Goal: Information Seeking & Learning: Compare options

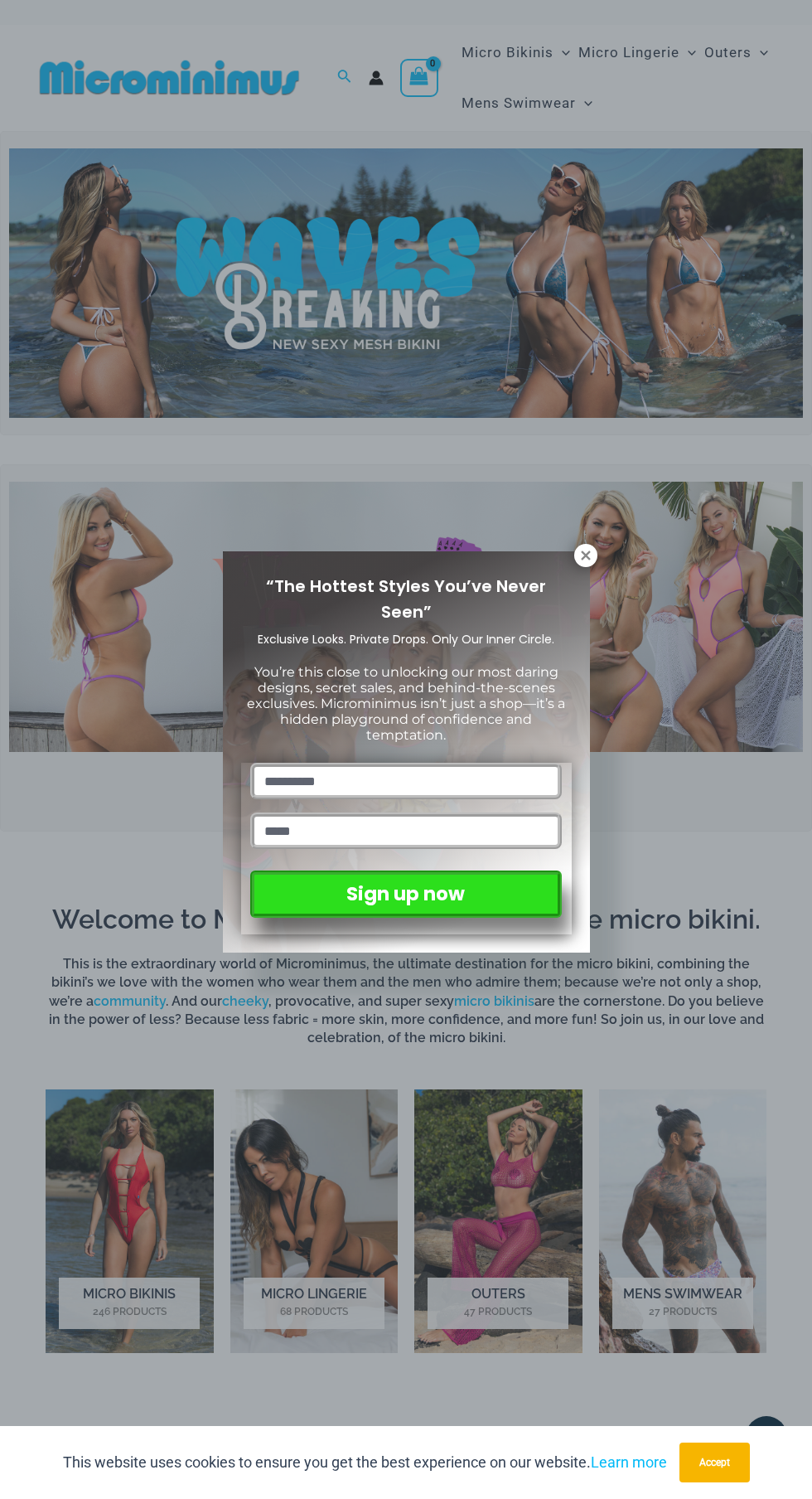
click at [585, 555] on icon at bounding box center [586, 555] width 9 height 9
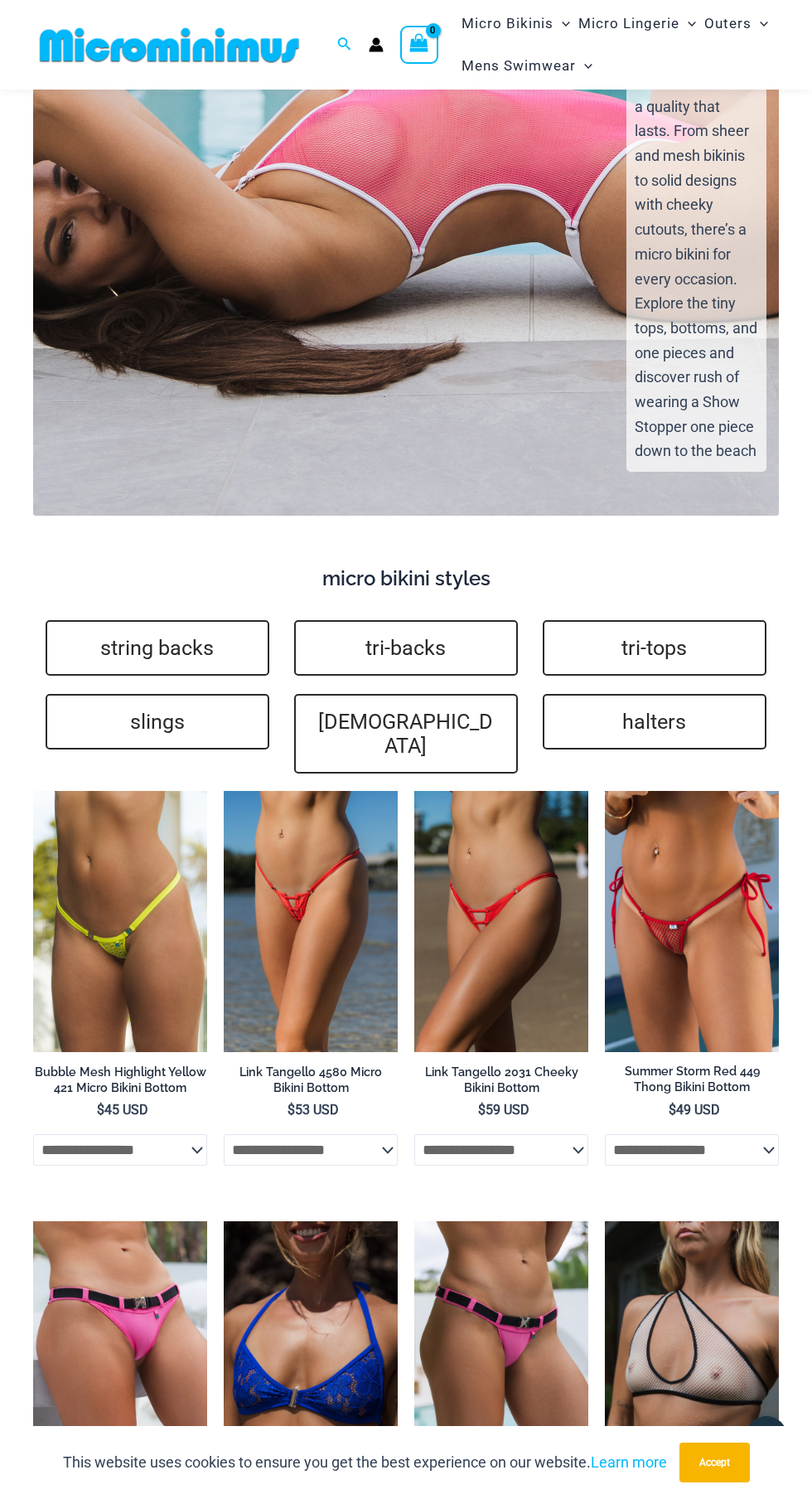
scroll to position [3147, 0]
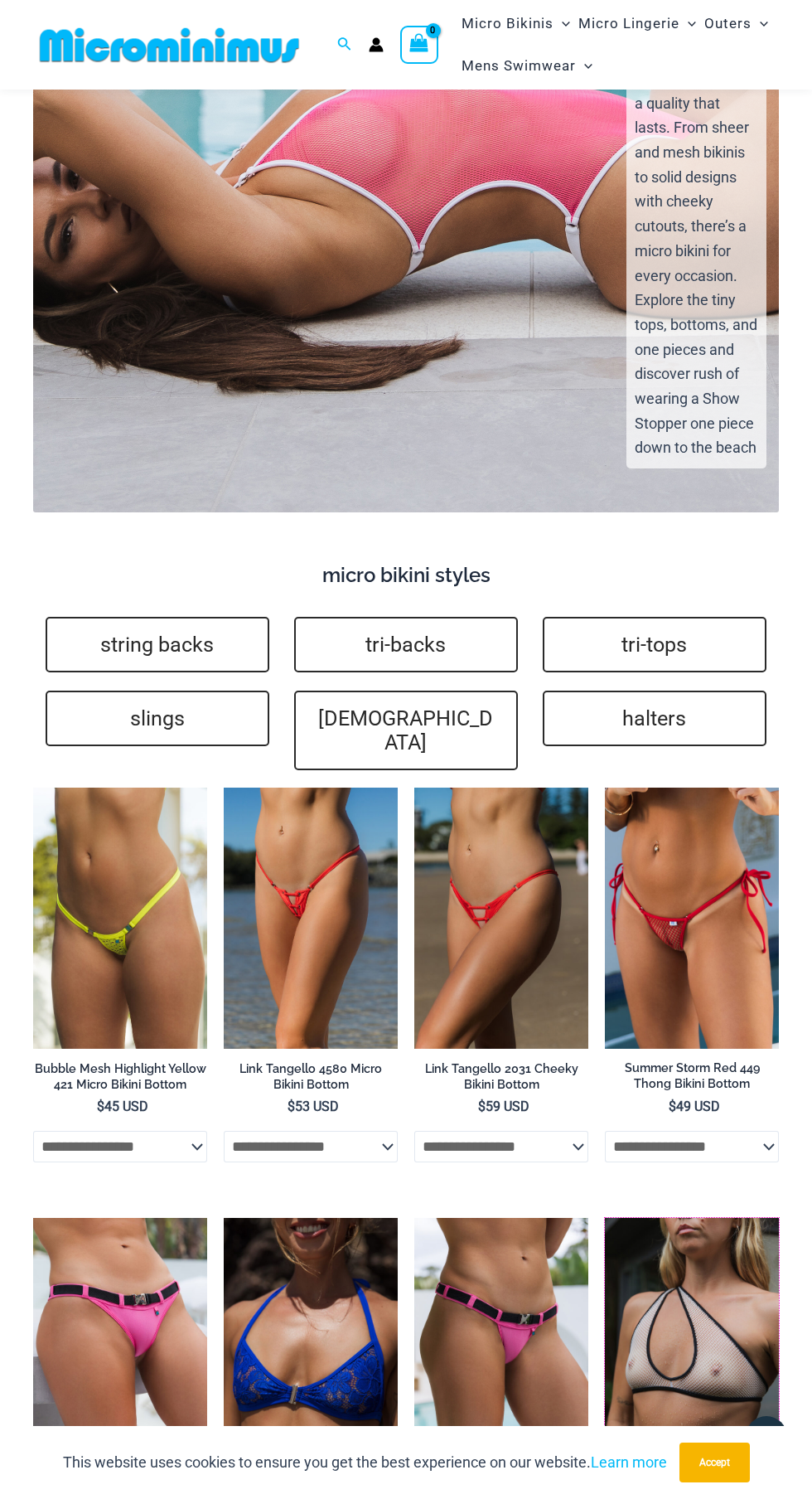
click at [605, 1218] on img at bounding box center [605, 1218] width 0 height 0
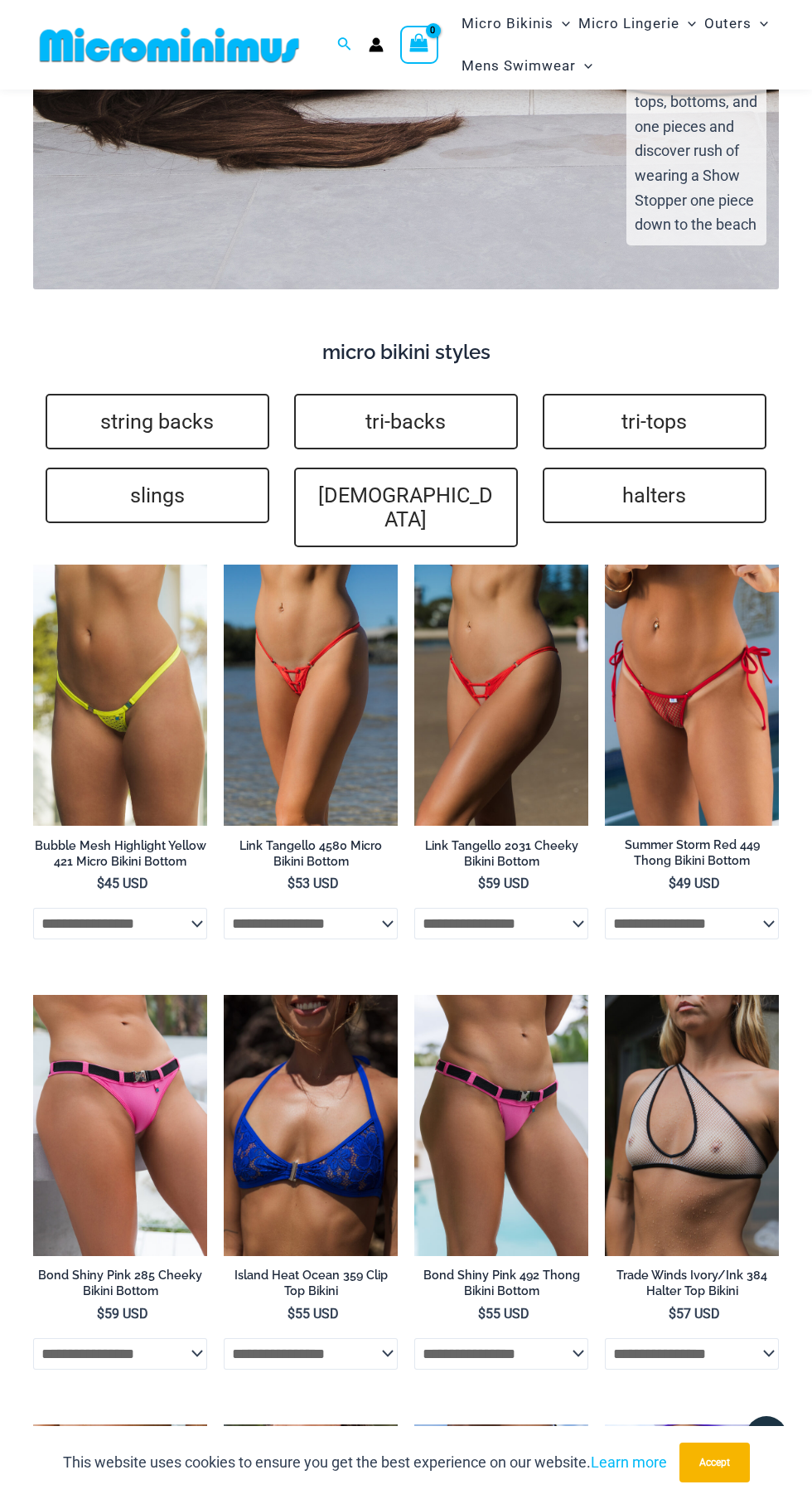
scroll to position [3351, 0]
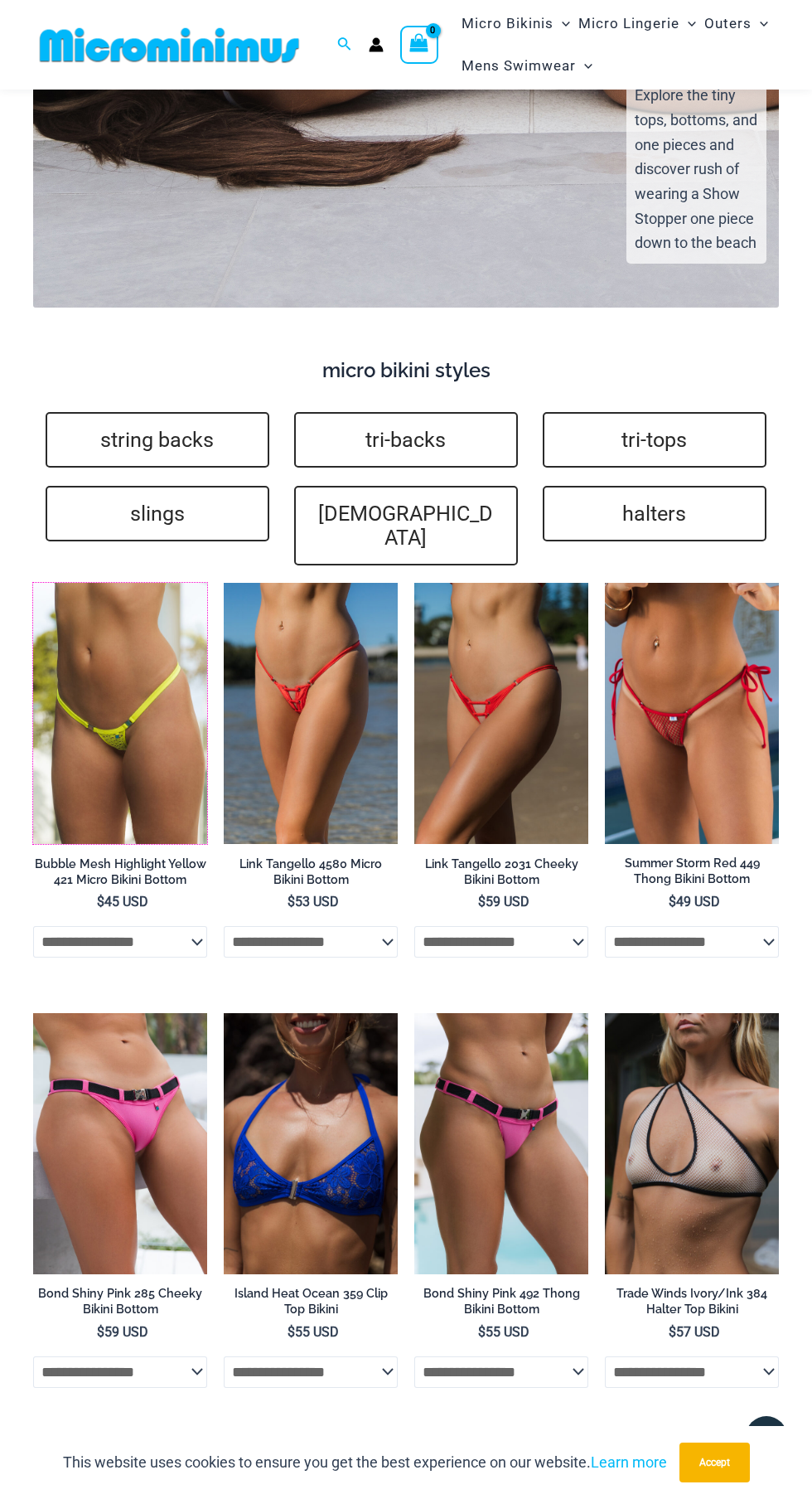
click at [33, 582] on img at bounding box center [33, 582] width 0 height 0
click at [223, 582] on img at bounding box center [223, 582] width 0 height 0
click at [33, 1013] on img at bounding box center [33, 1013] width 0 height 0
click at [605, 582] on img at bounding box center [605, 582] width 0 height 0
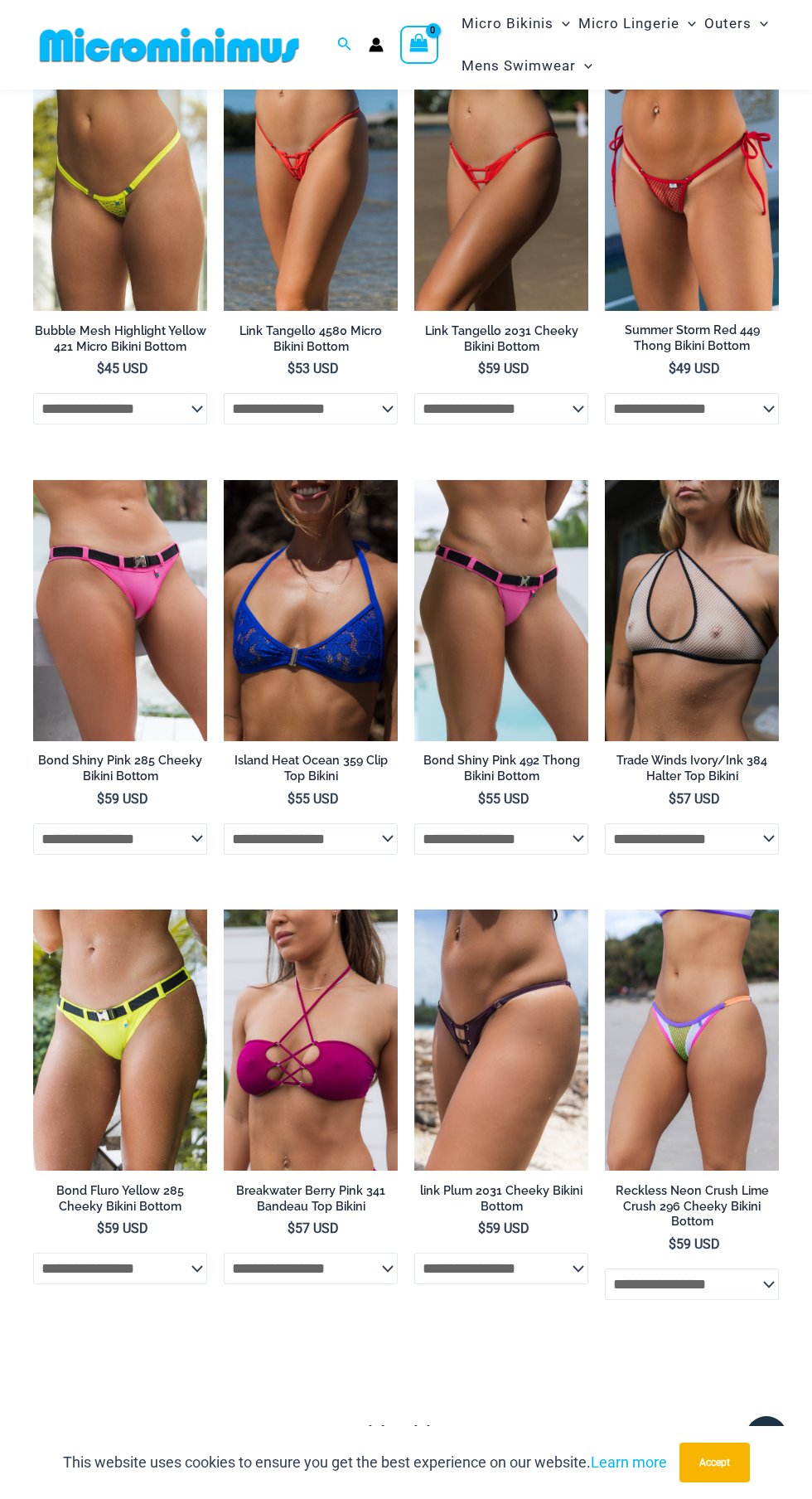
scroll to position [3892, 0]
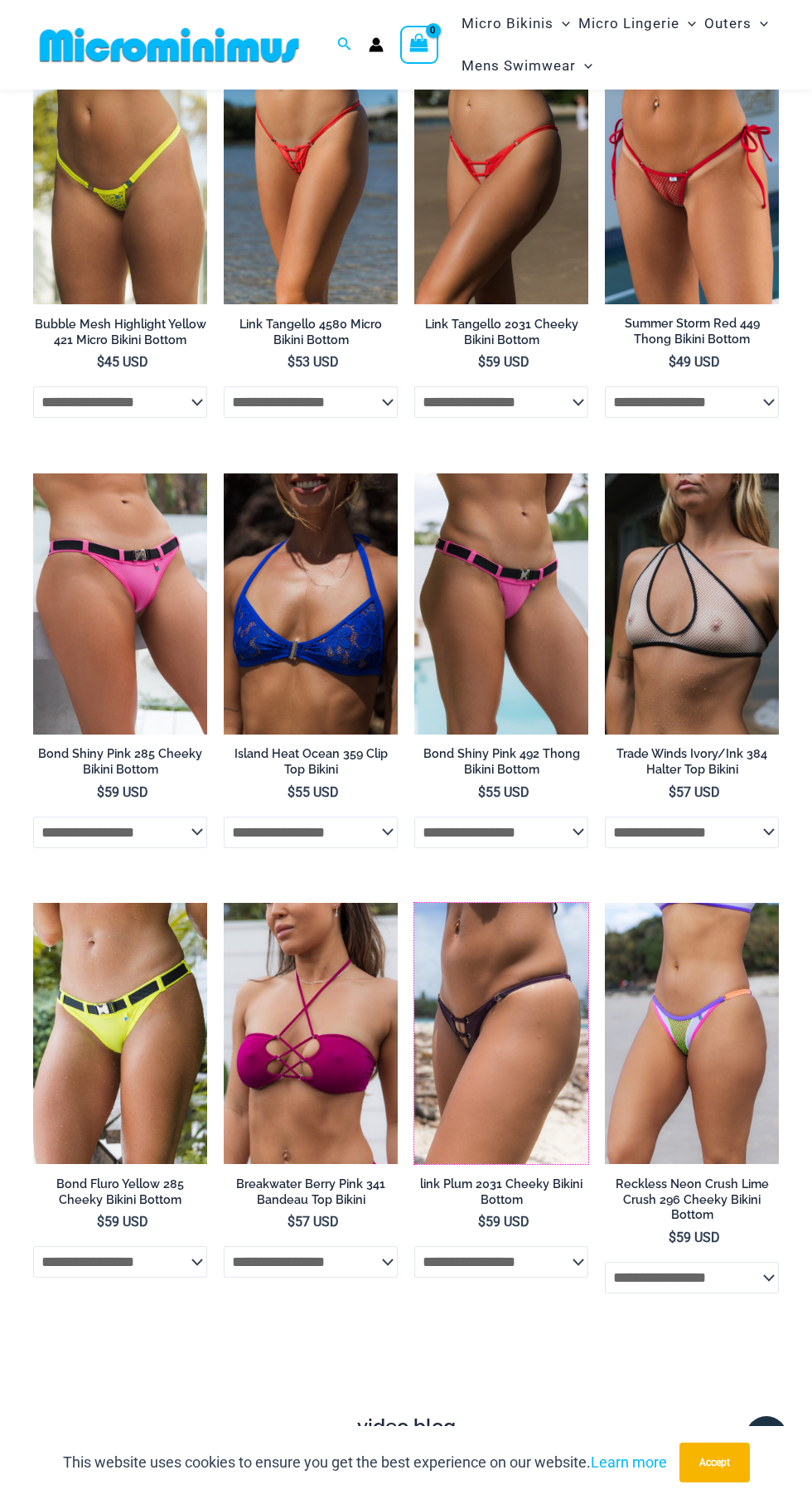
click at [415, 903] on img at bounding box center [415, 903] width 0 height 0
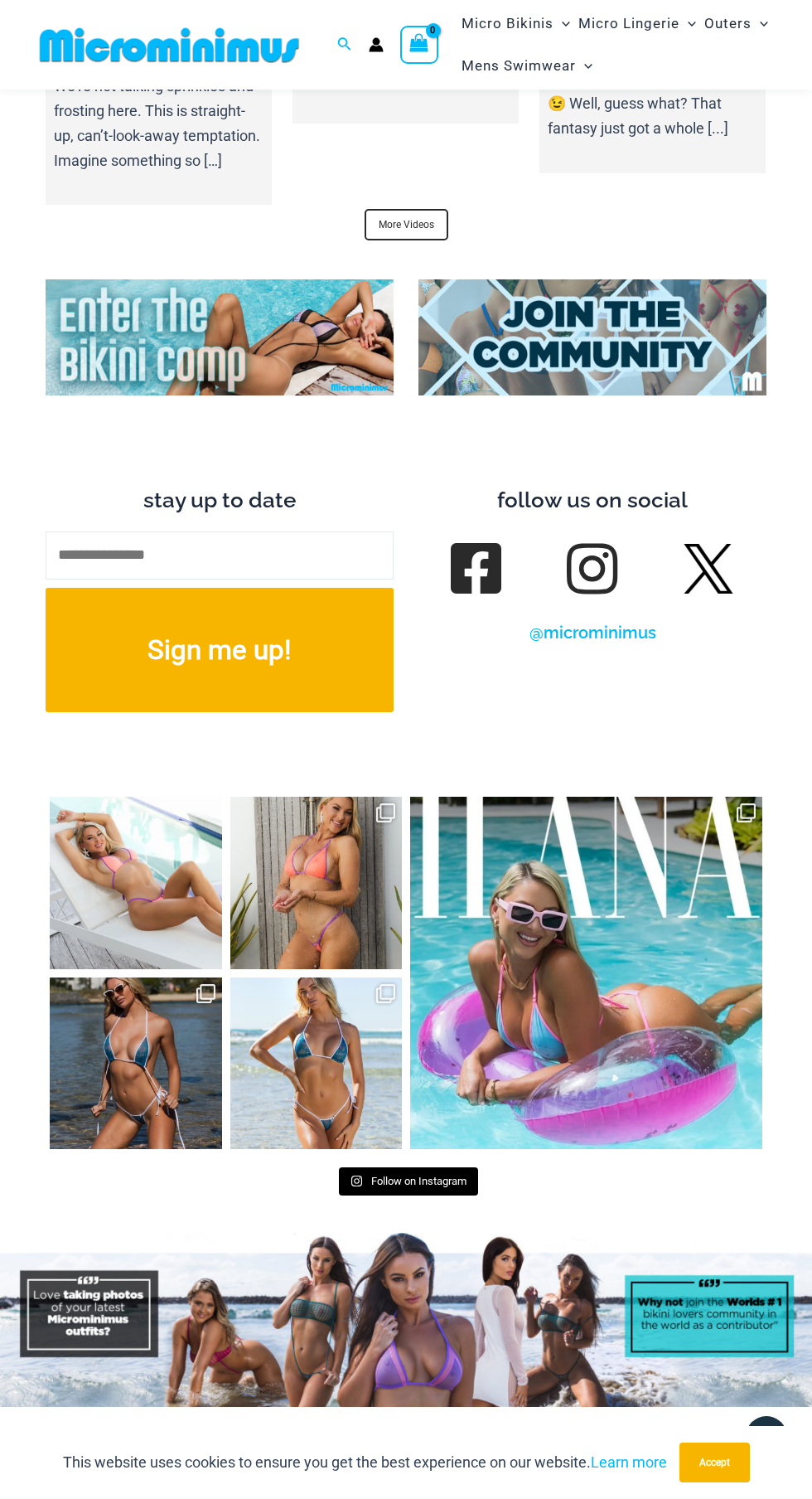
scroll to position [5936, 0]
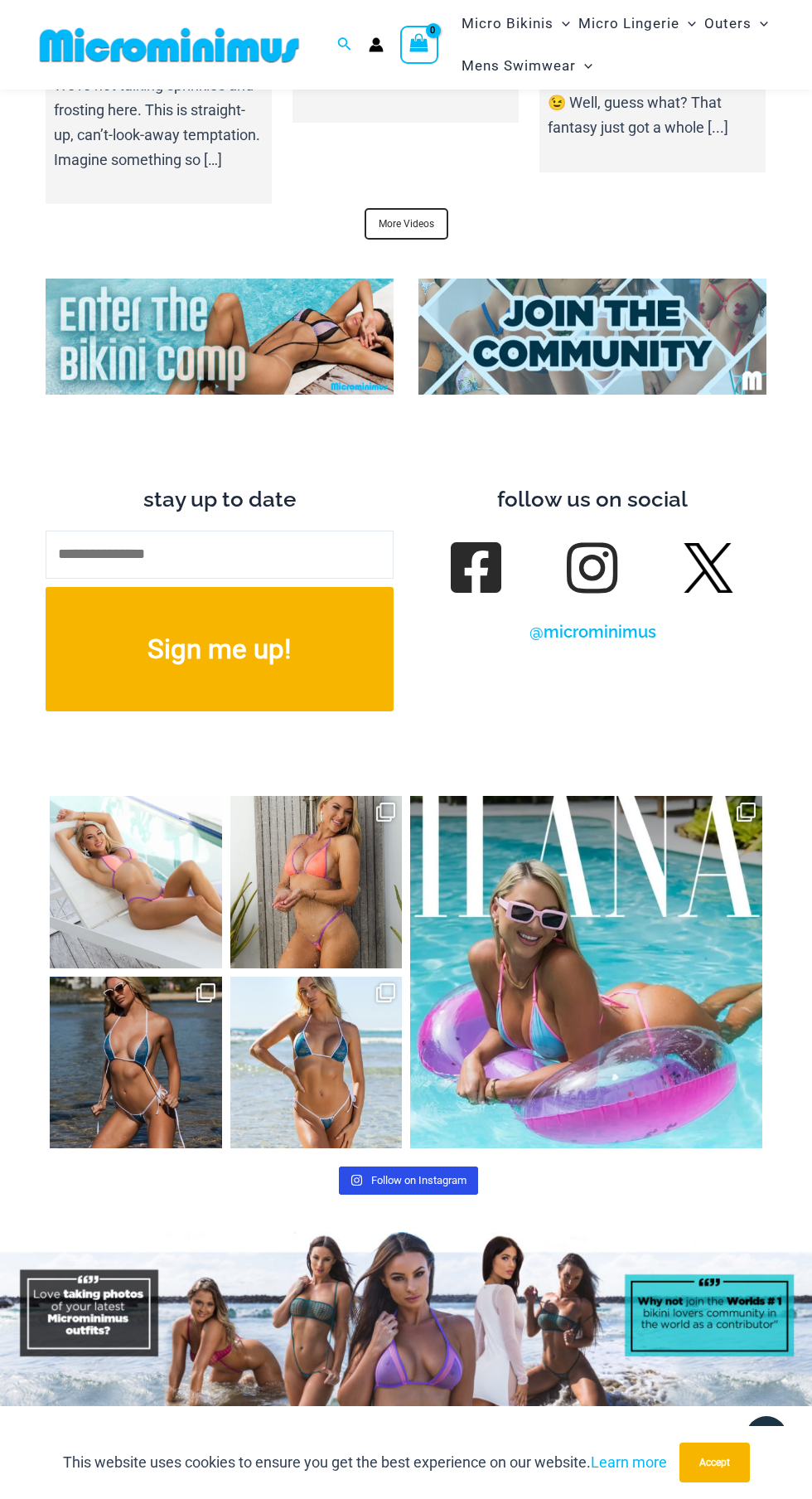
click at [428, 1174] on span "Follow on Instagram" at bounding box center [419, 1180] width 95 height 13
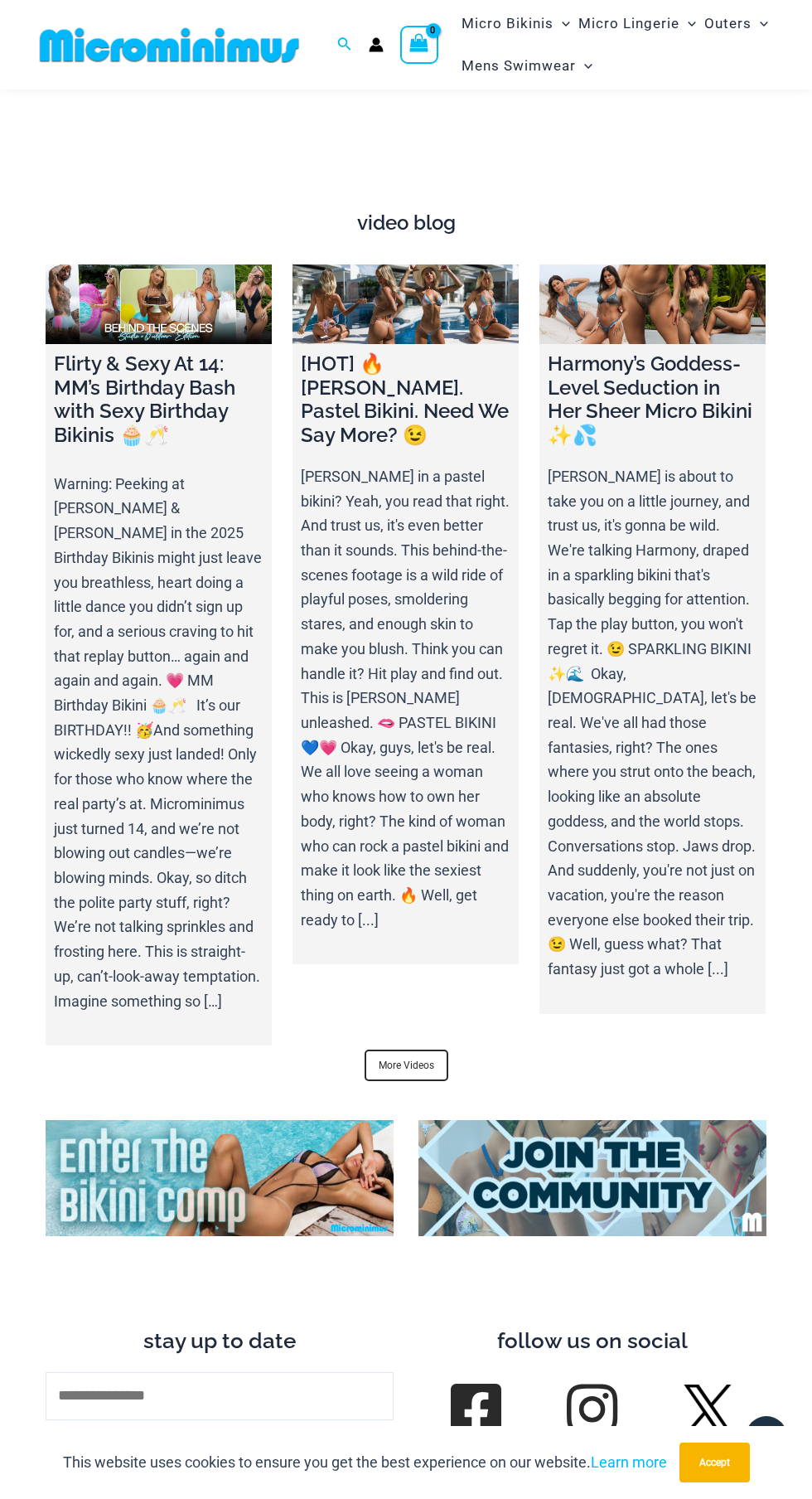
scroll to position [5104, 0]
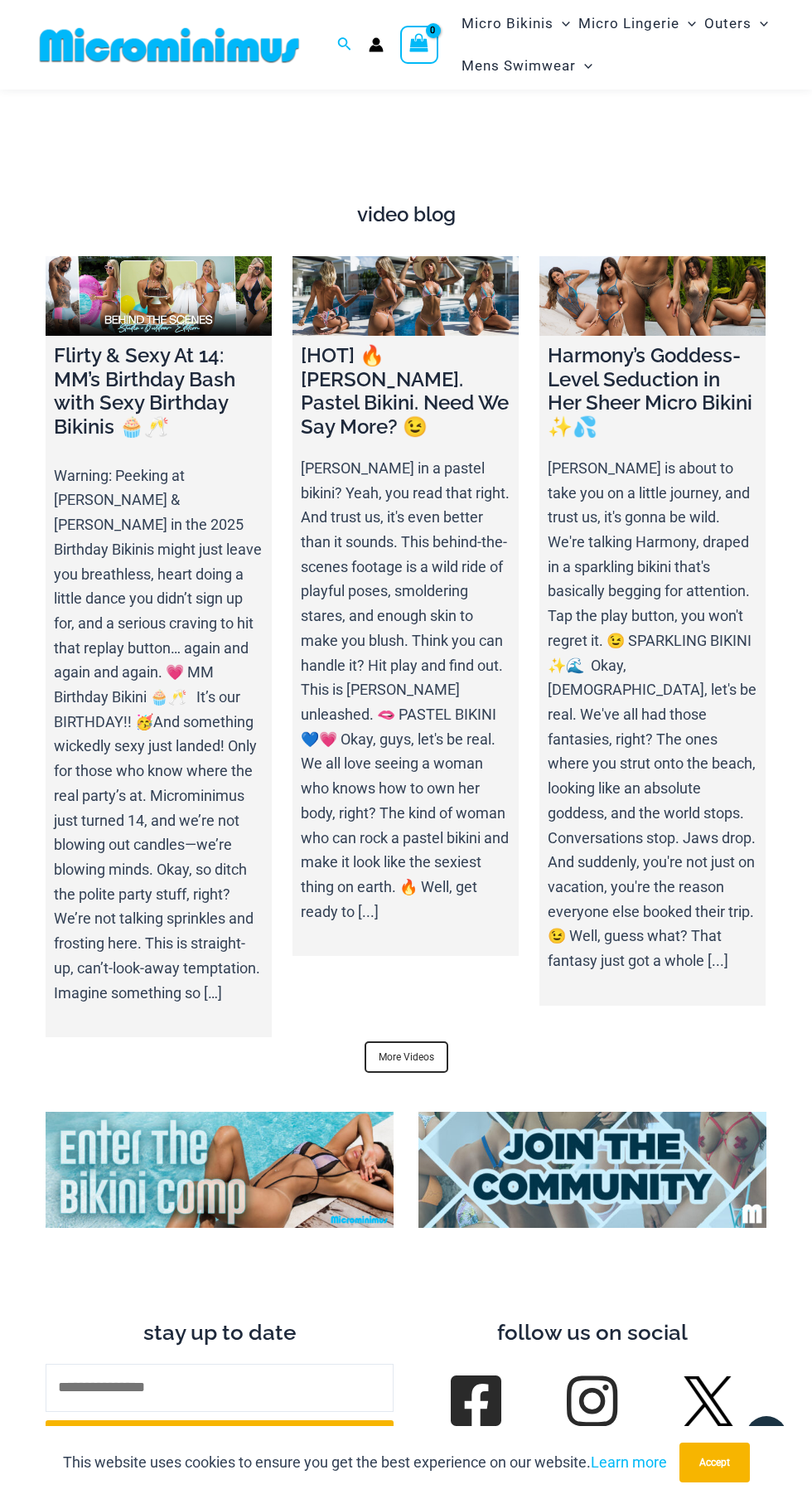
click at [605, 1455] on link "@microminimus" at bounding box center [593, 1465] width 127 height 20
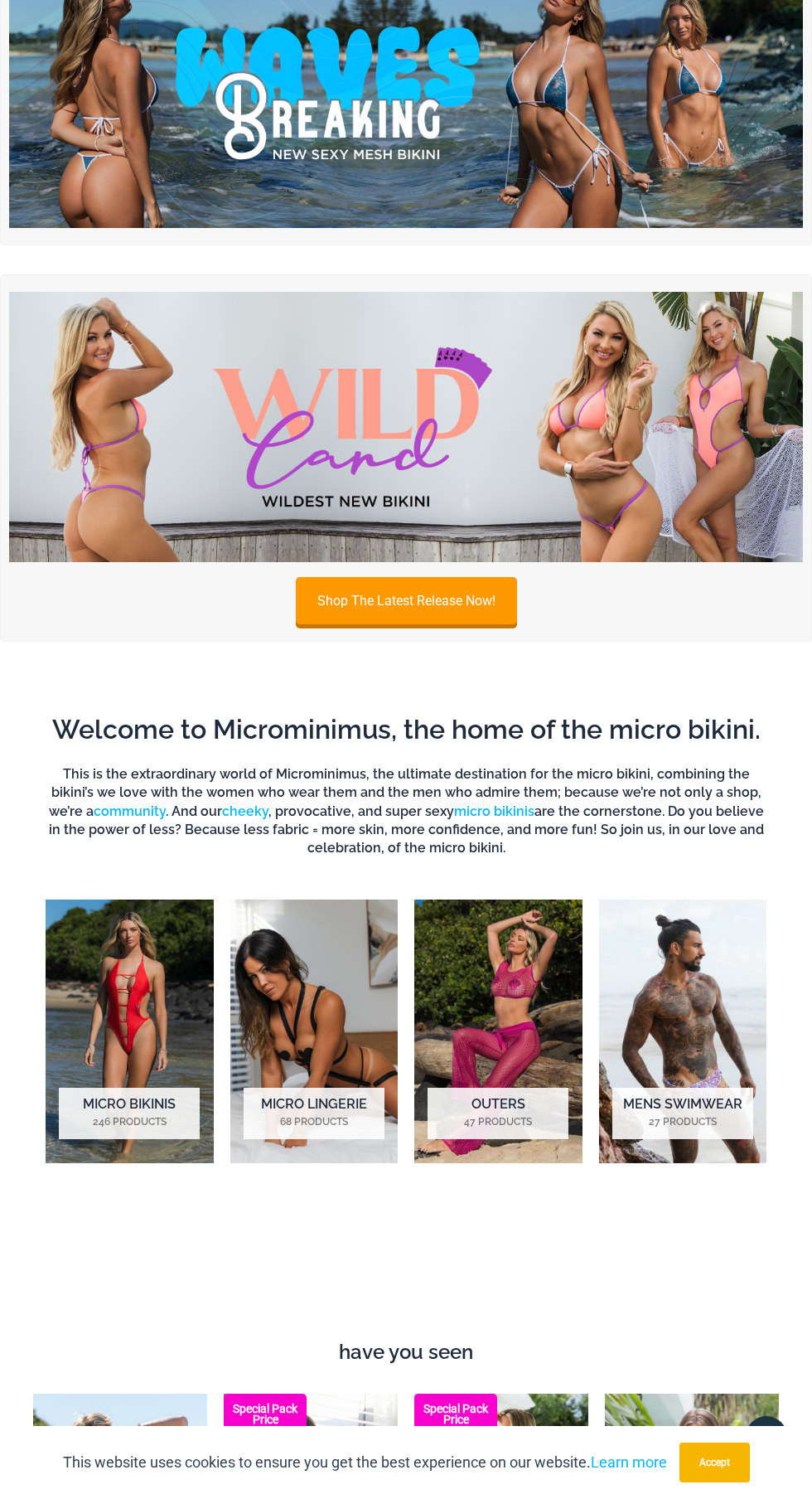
scroll to position [0, 0]
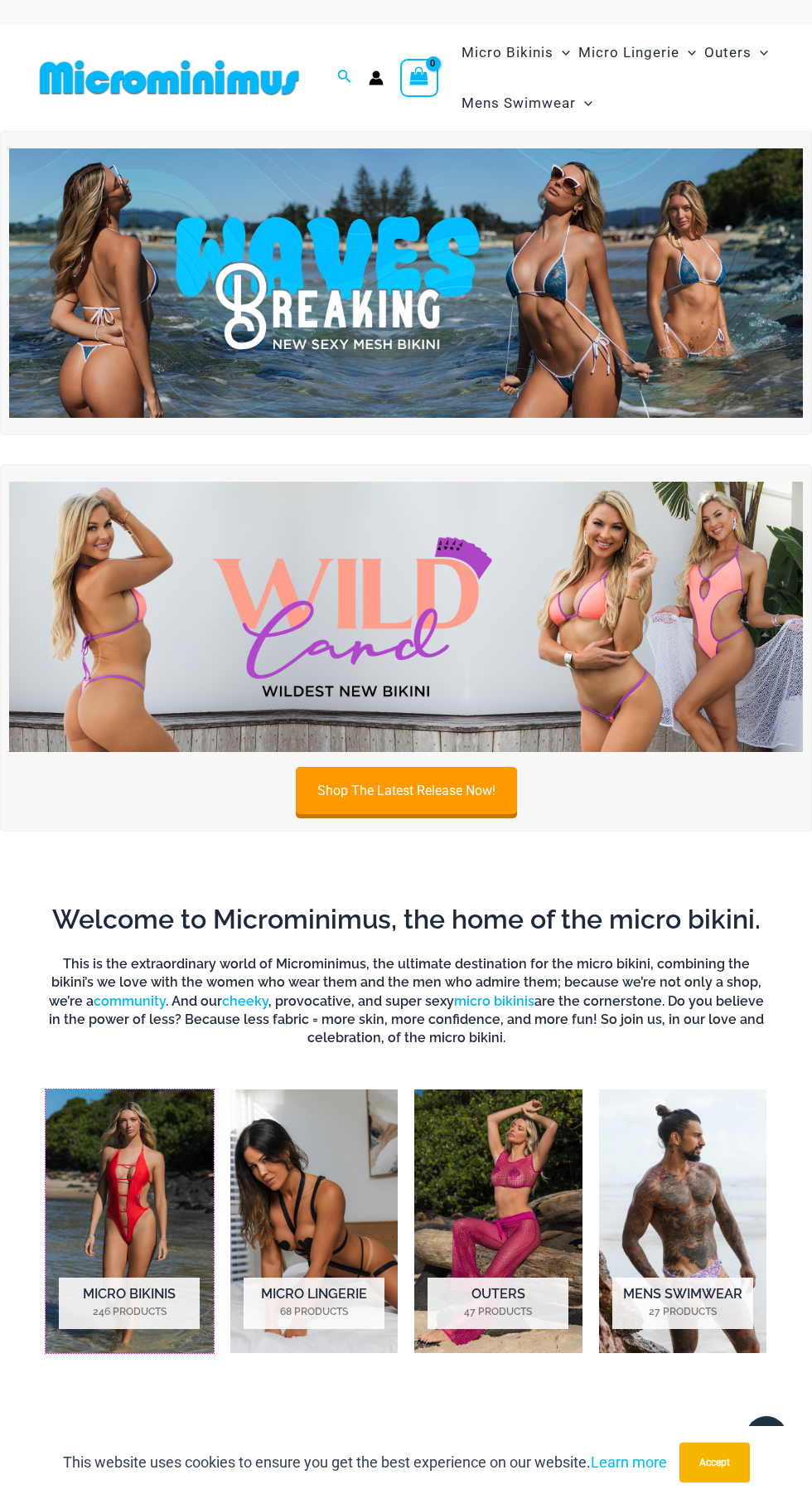
click at [120, 1150] on img "Visit product category Micro Bikinis" at bounding box center [130, 1222] width 168 height 264
click at [352, 1218] on img "Visit product category Micro Lingerie" at bounding box center [315, 1222] width 168 height 264
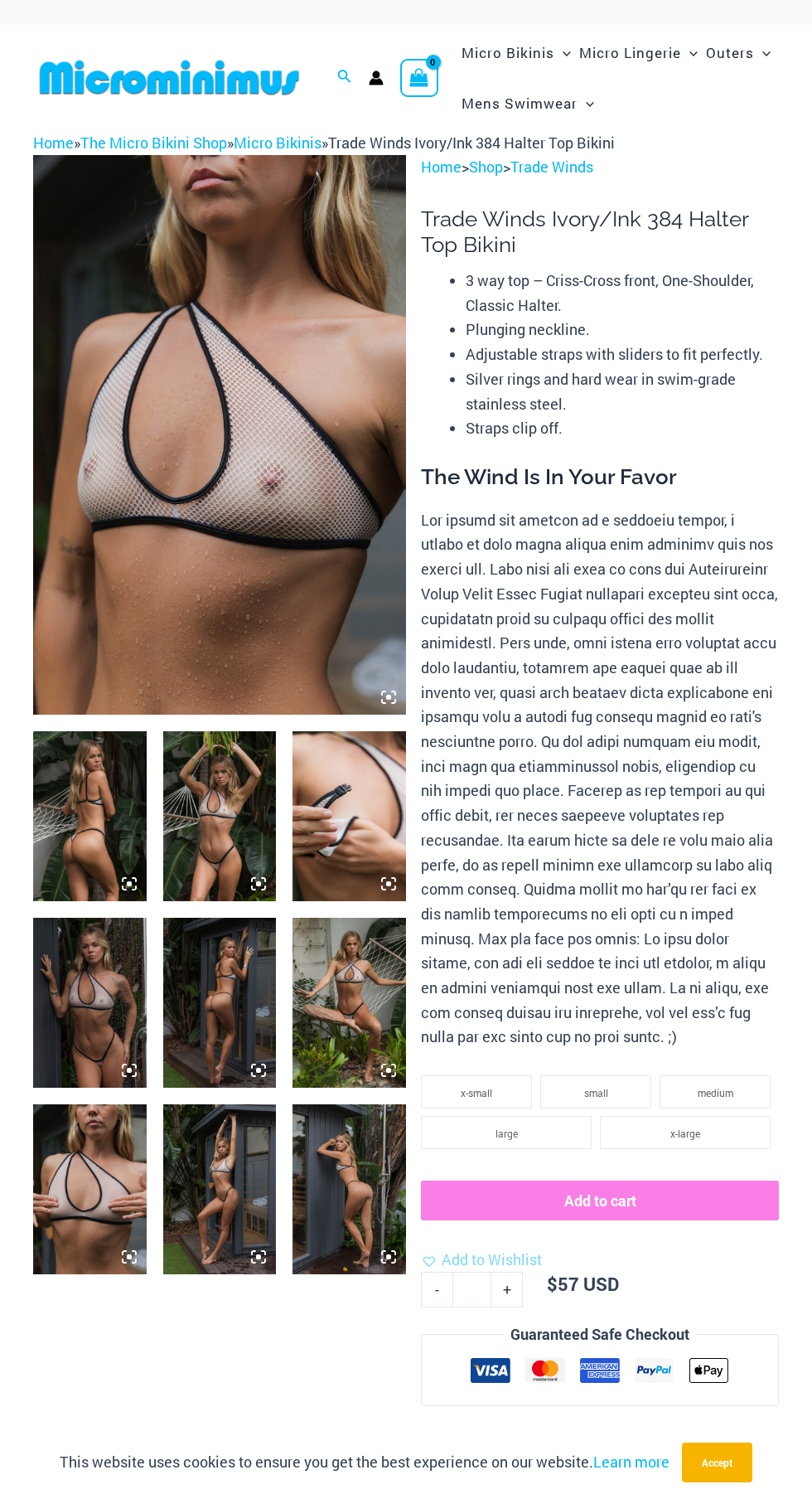
click at [38, 1183] on img at bounding box center [90, 1189] width 114 height 170
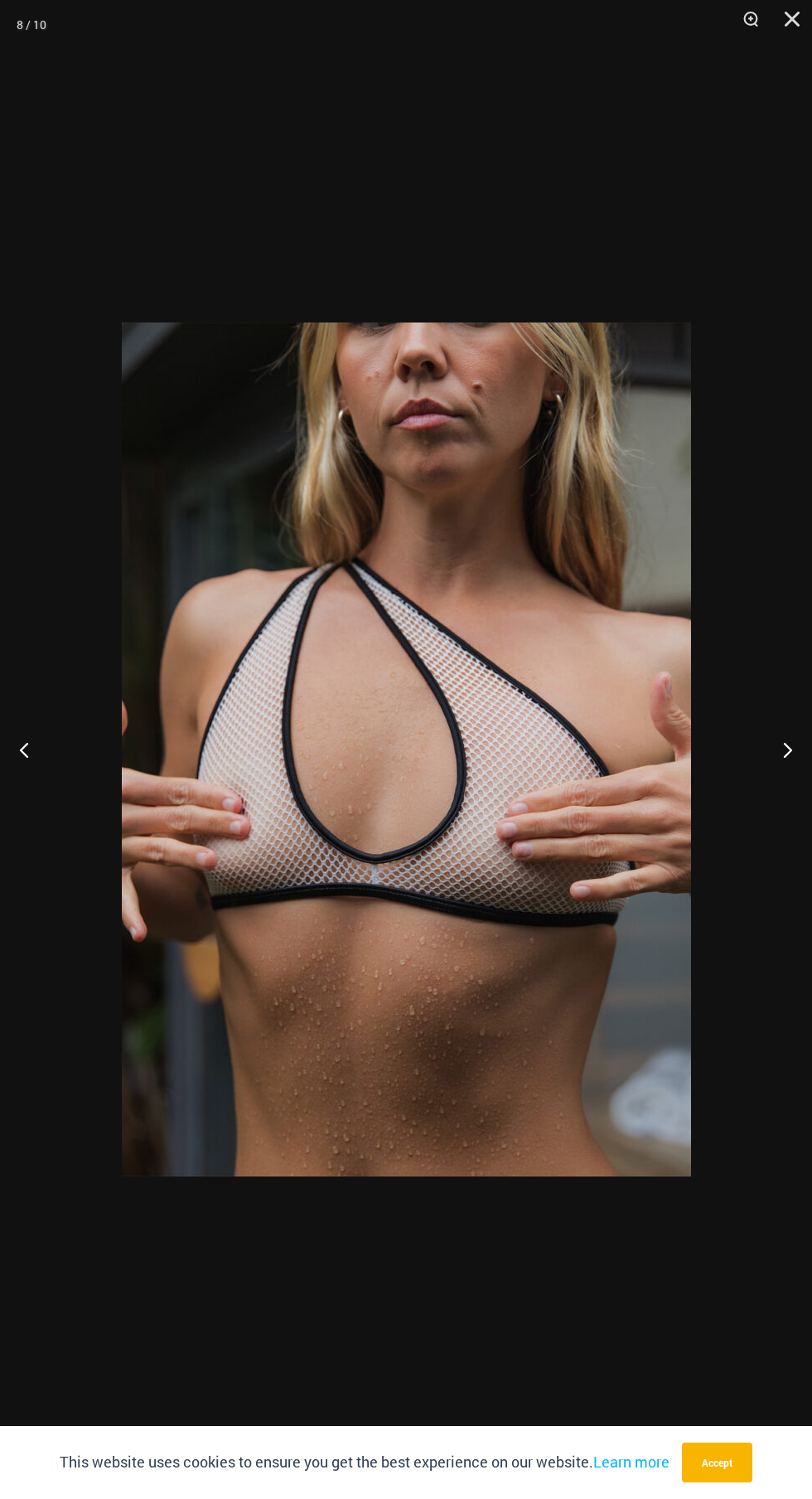
click at [780, 814] on div at bounding box center [406, 749] width 812 height 1499
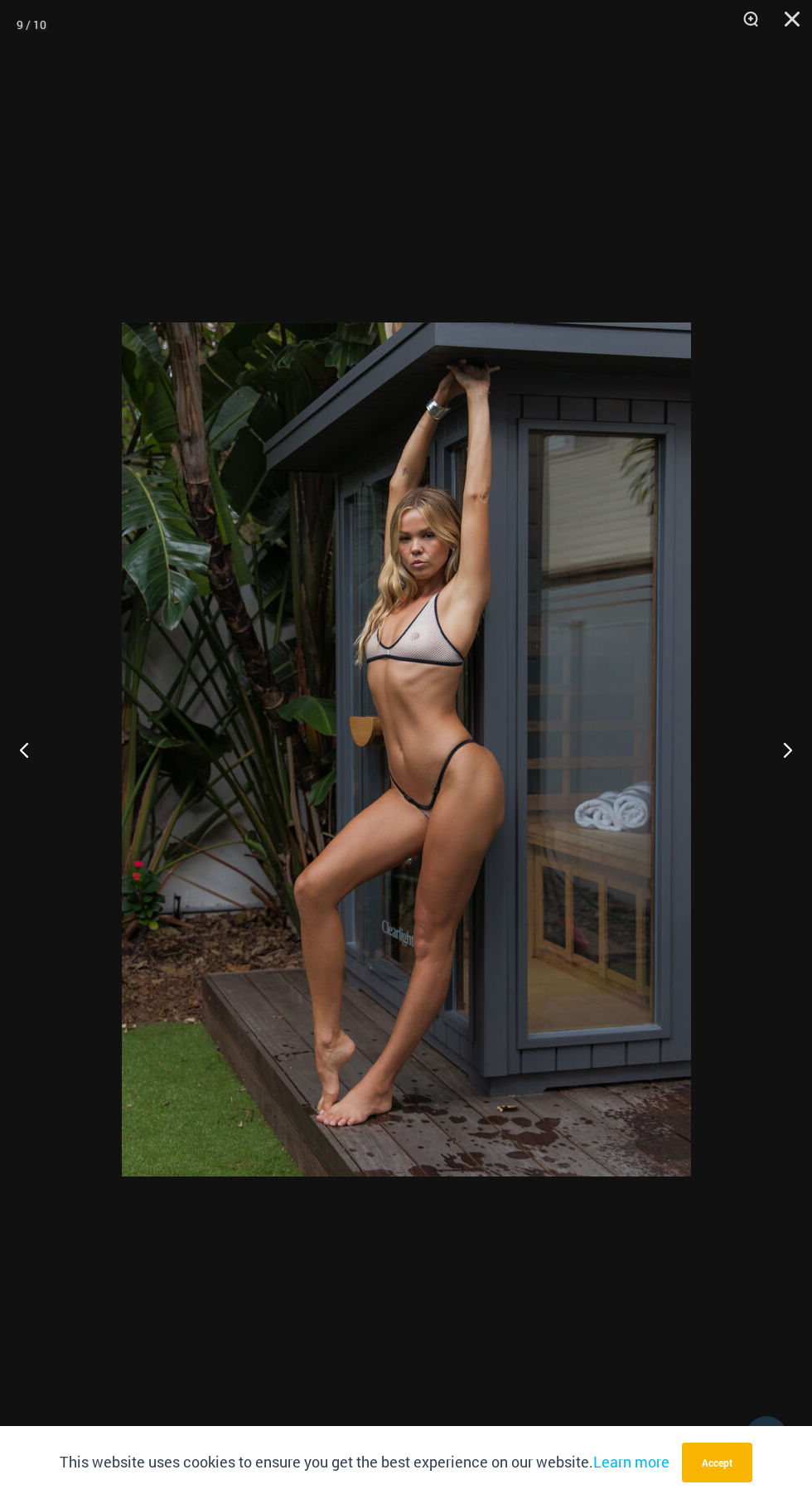
click at [778, 769] on button "Next" at bounding box center [781, 749] width 62 height 83
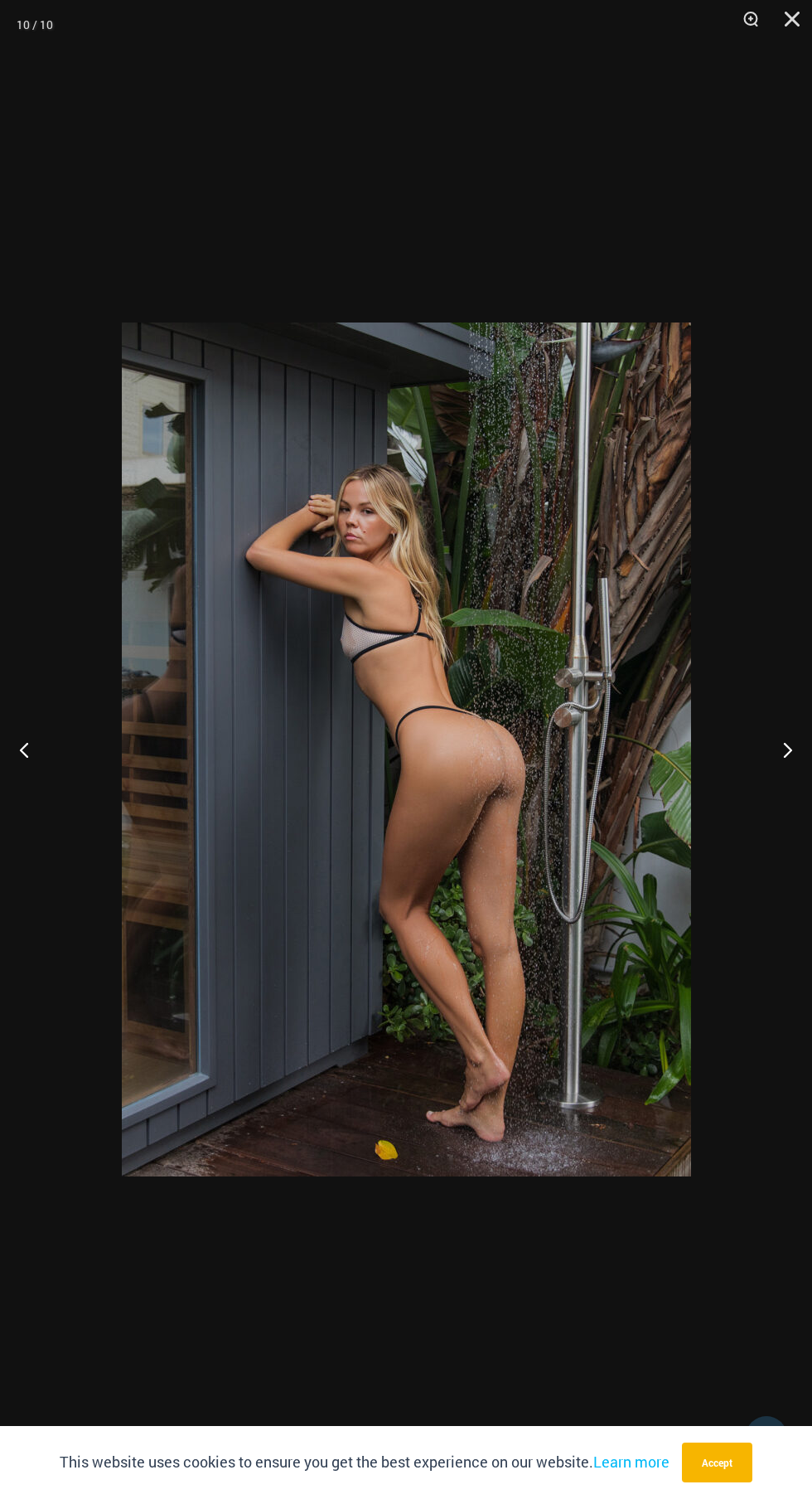
click at [775, 782] on button "Next" at bounding box center [781, 749] width 62 height 83
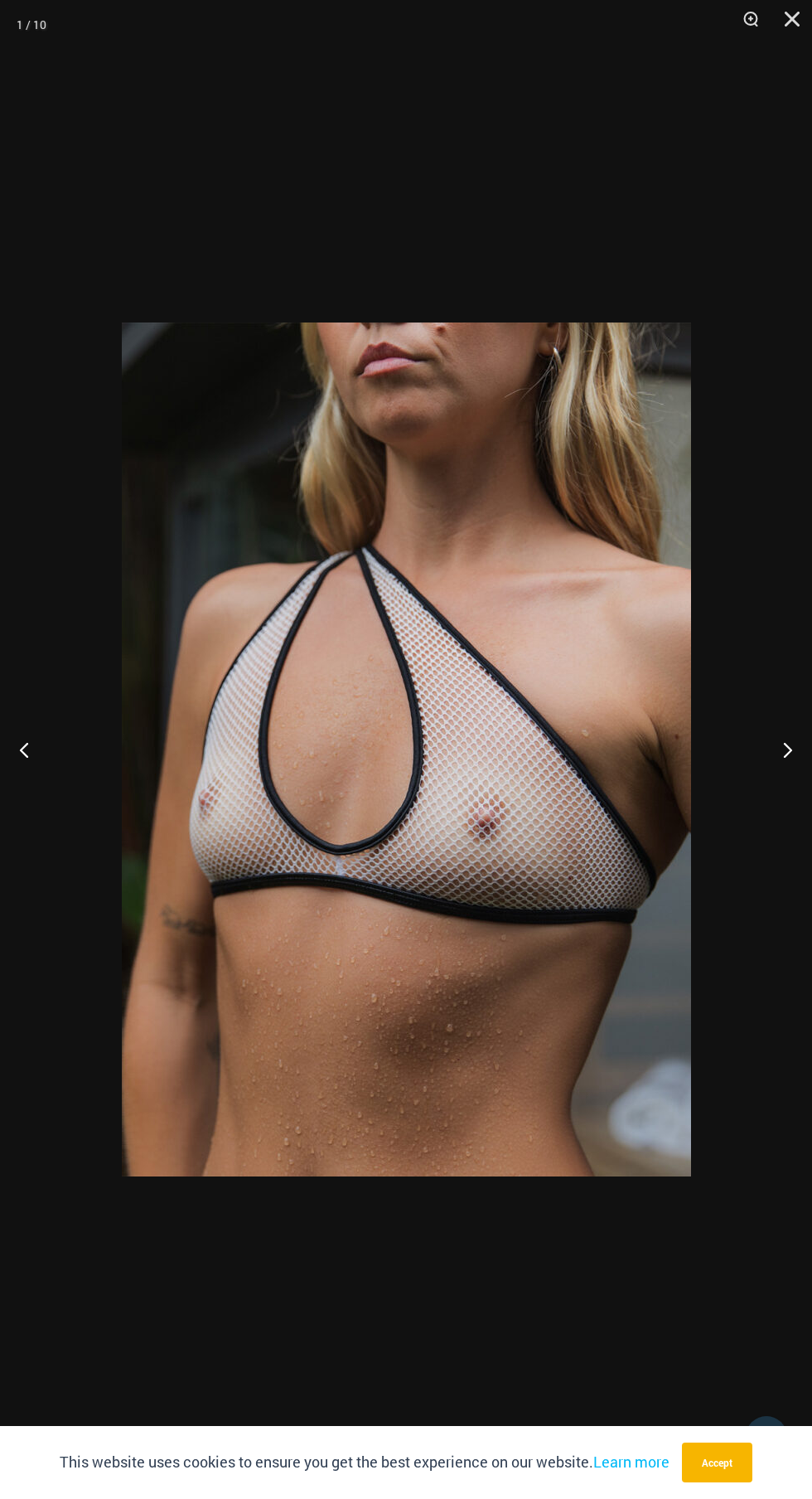
click at [776, 753] on button "Next" at bounding box center [781, 749] width 62 height 83
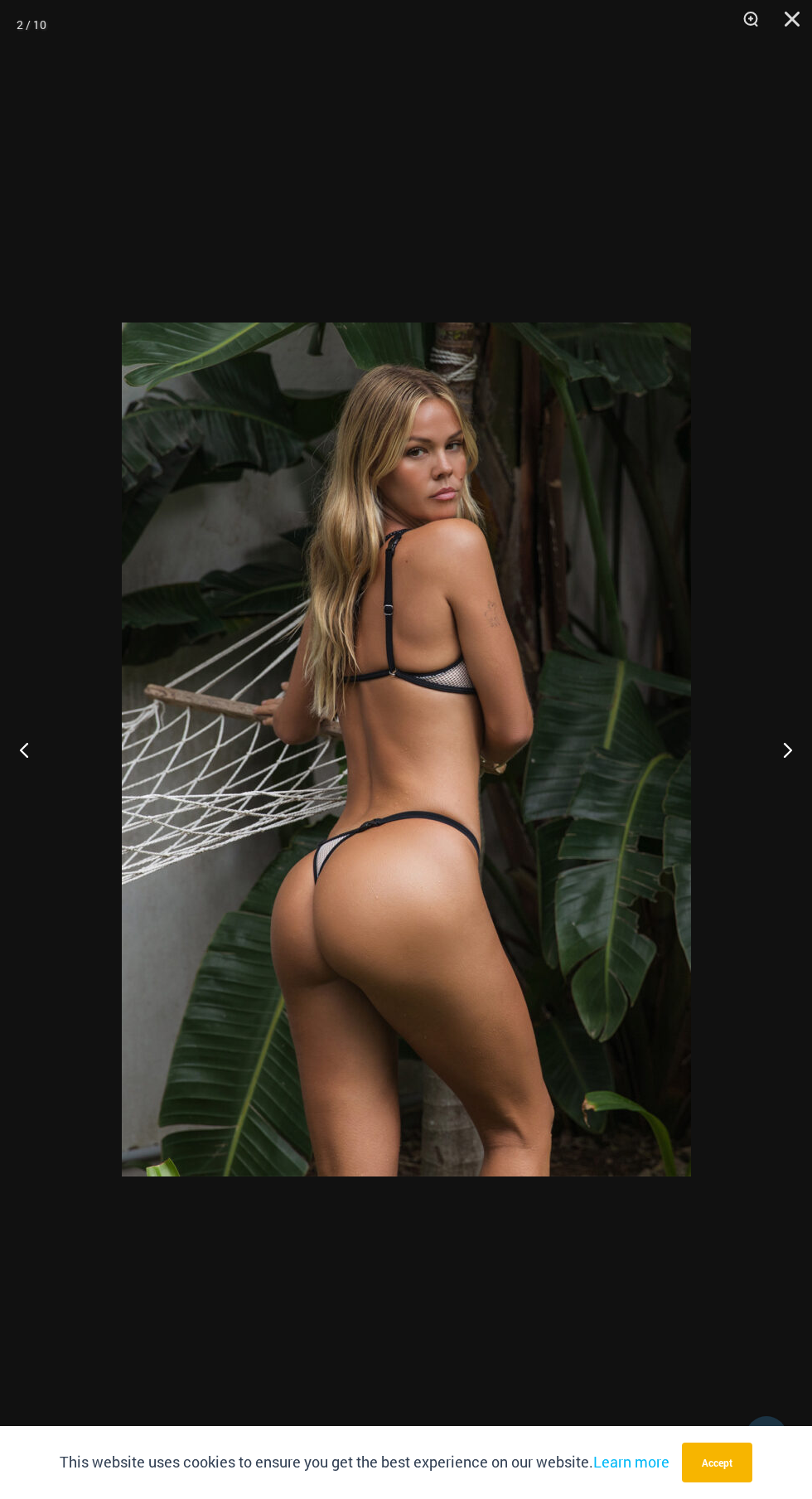
click at [776, 755] on button "Next" at bounding box center [781, 749] width 62 height 83
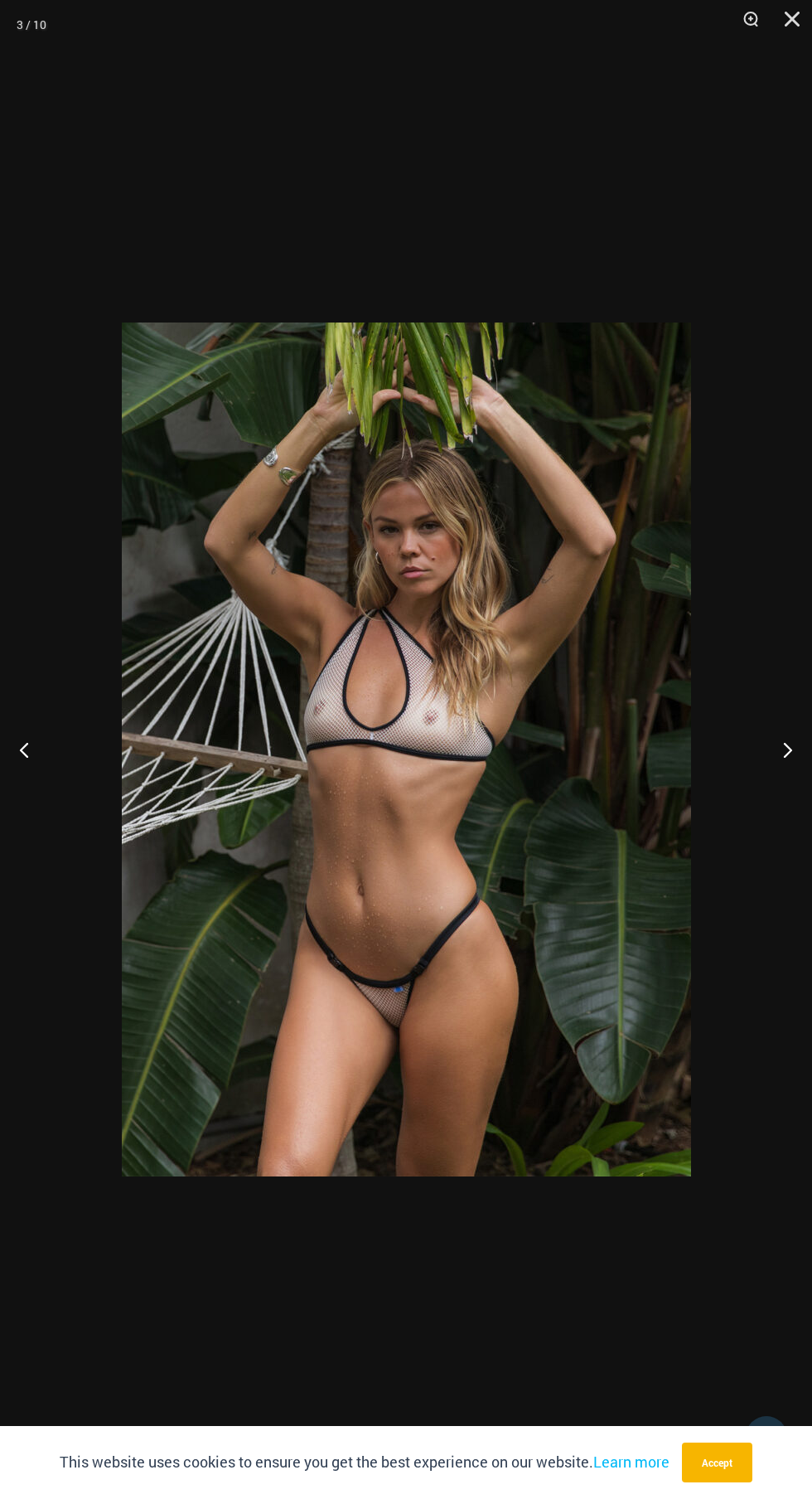
click at [779, 753] on button "Next" at bounding box center [781, 749] width 62 height 83
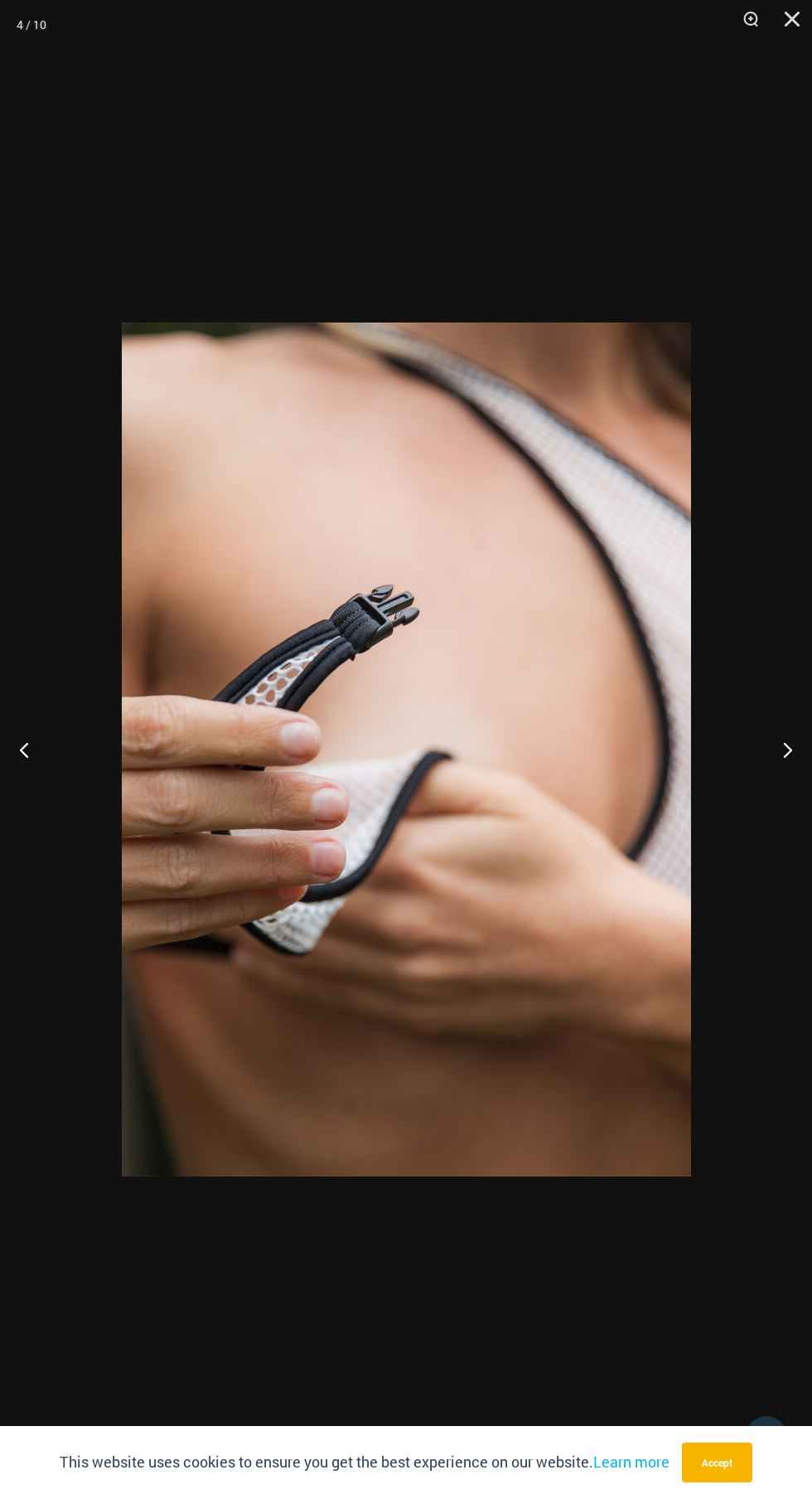
click at [779, 755] on button "Next" at bounding box center [781, 749] width 62 height 83
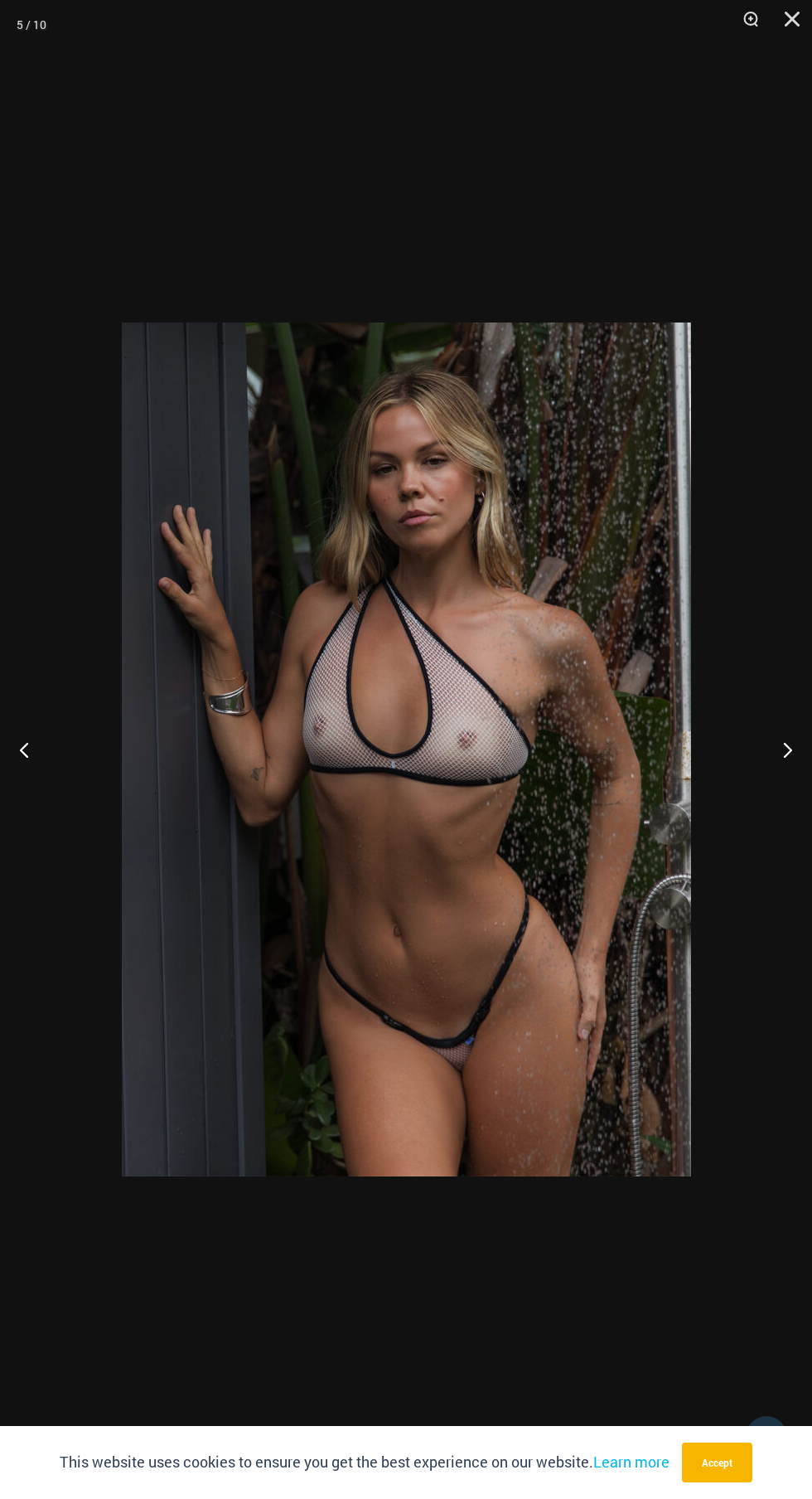
click at [785, 744] on button "Next" at bounding box center [781, 749] width 62 height 83
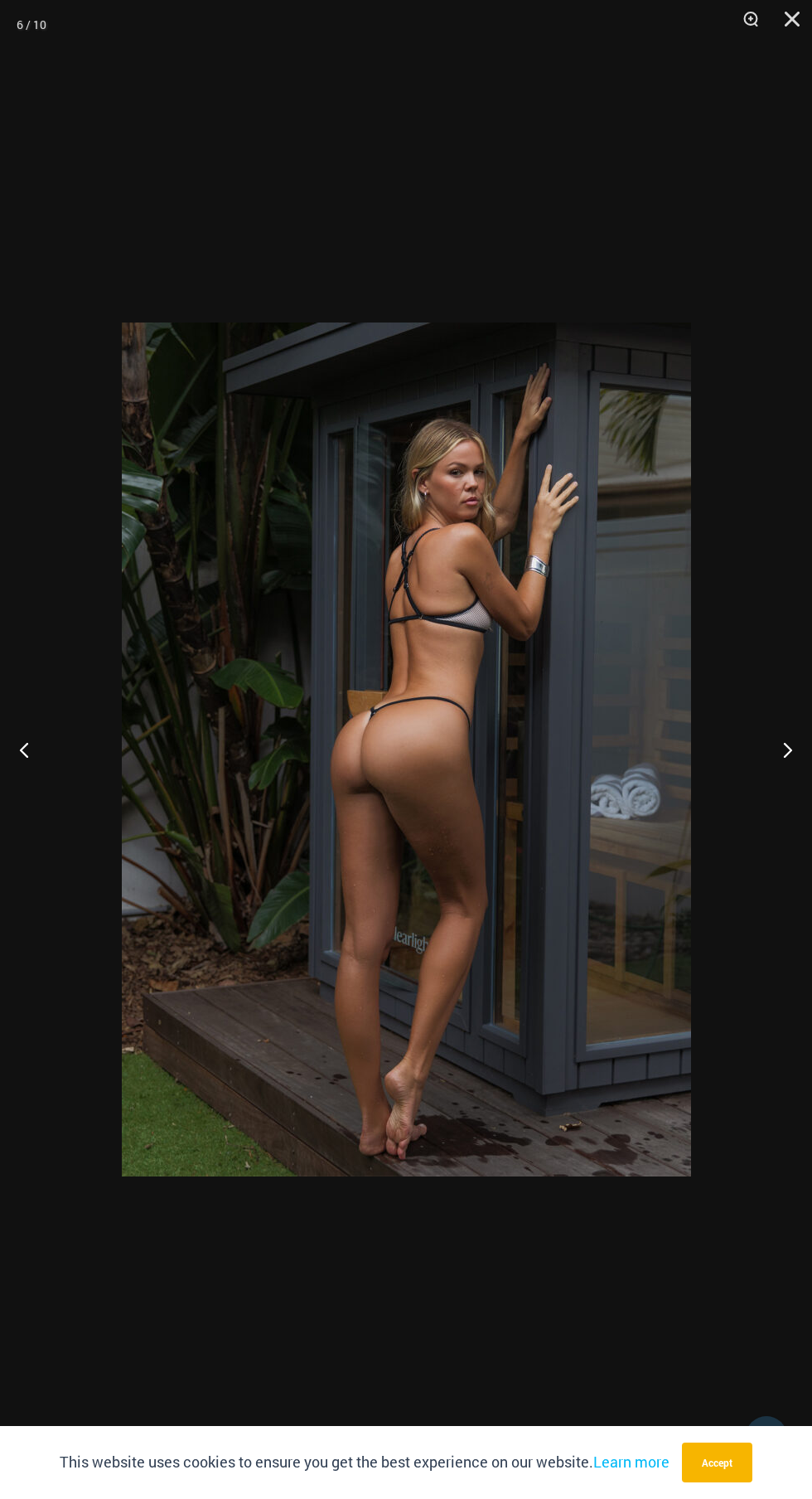
click at [785, 747] on button "Next" at bounding box center [781, 749] width 62 height 83
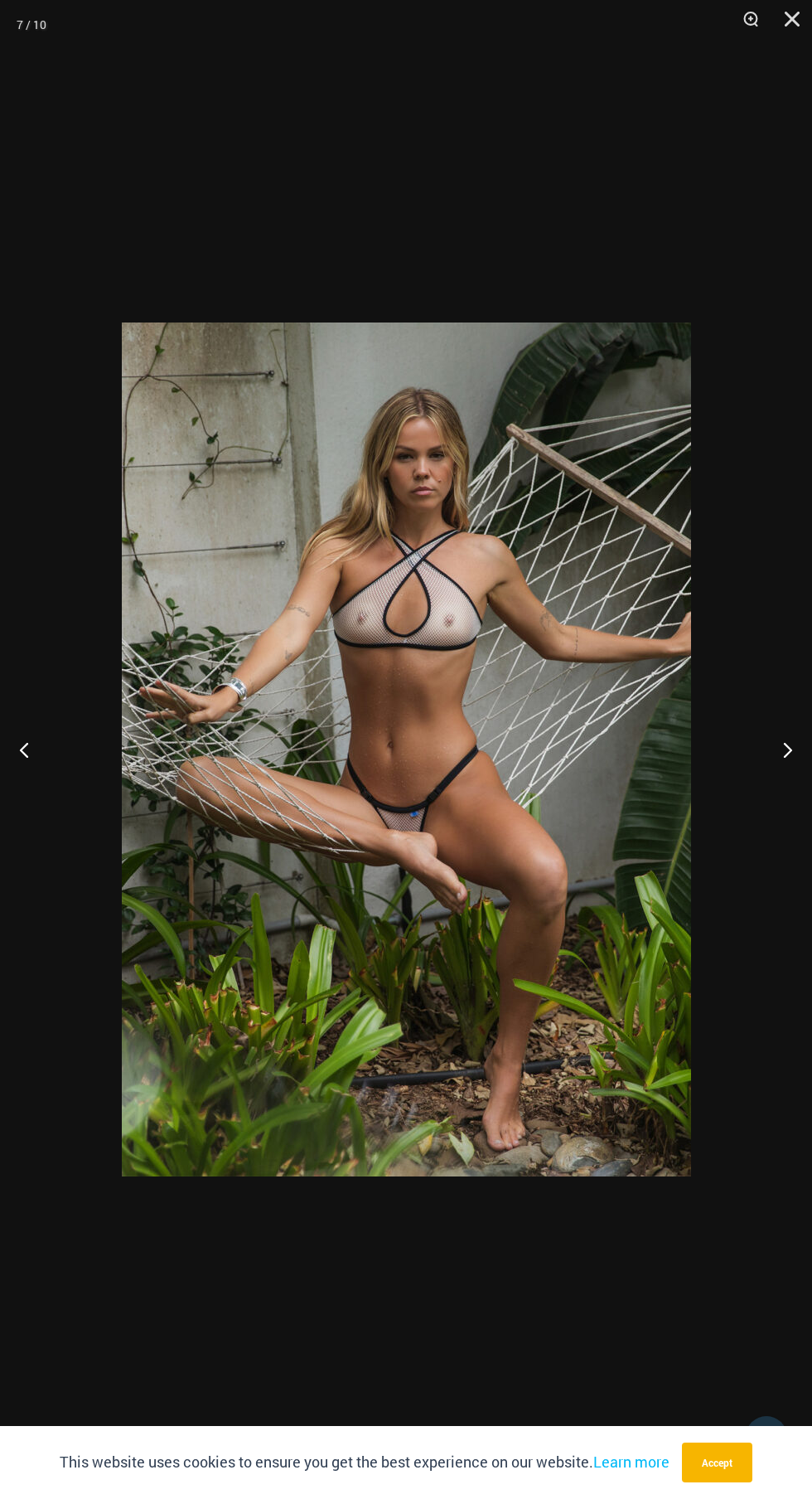
click at [773, 772] on button "Next" at bounding box center [781, 749] width 62 height 83
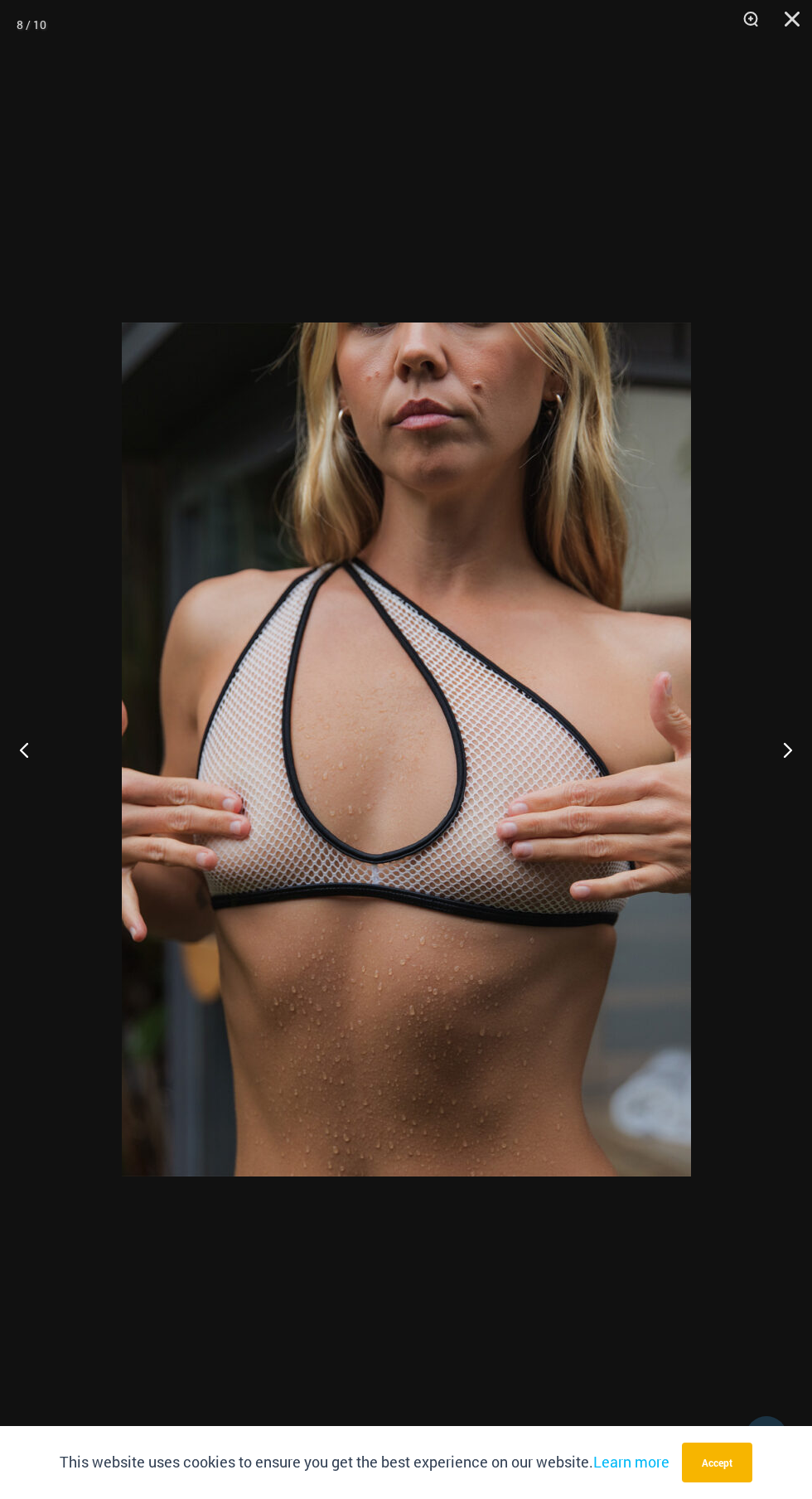
click at [772, 773] on button "Next" at bounding box center [781, 749] width 62 height 83
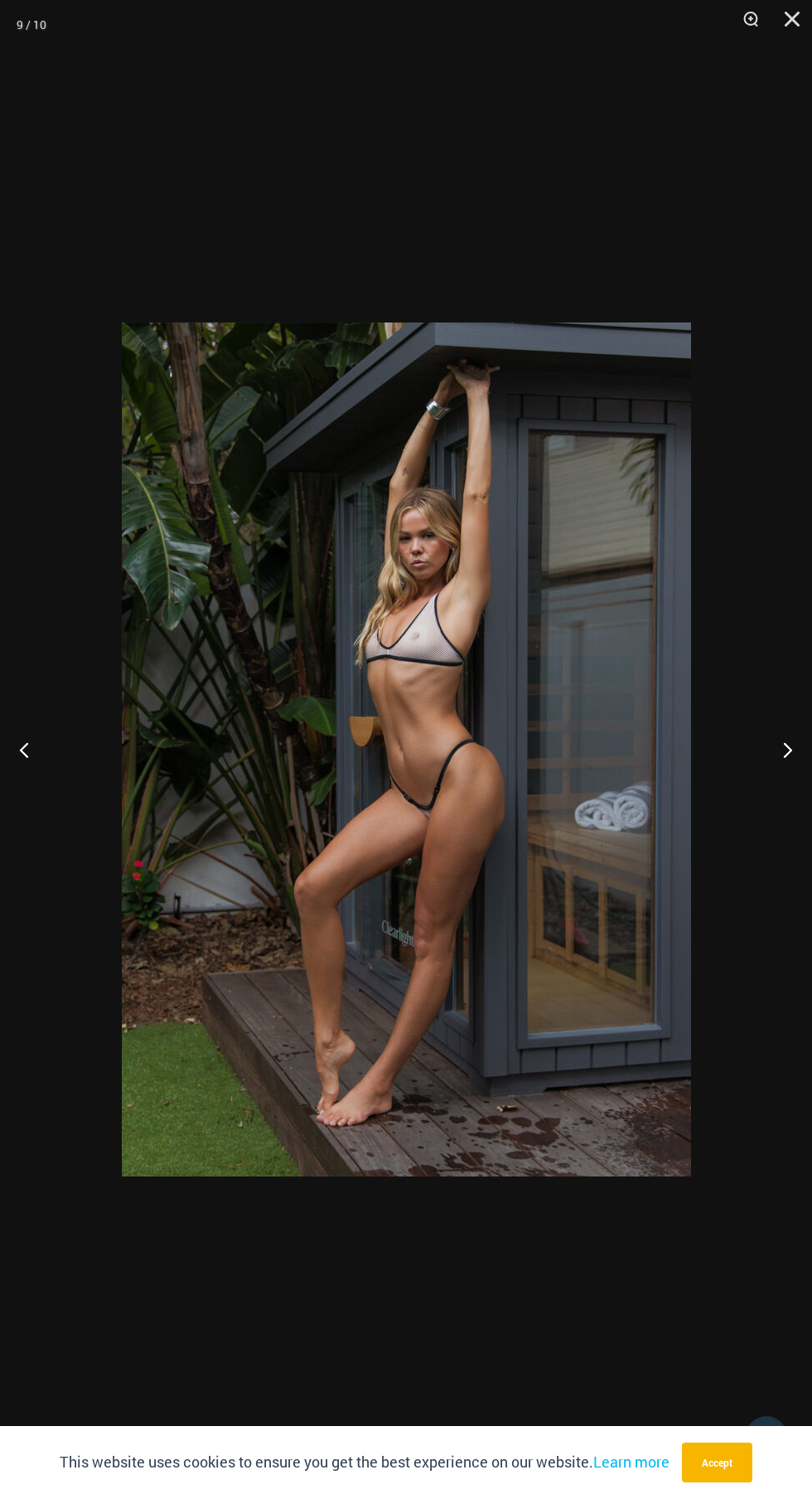
click at [772, 773] on button "Next" at bounding box center [781, 749] width 62 height 83
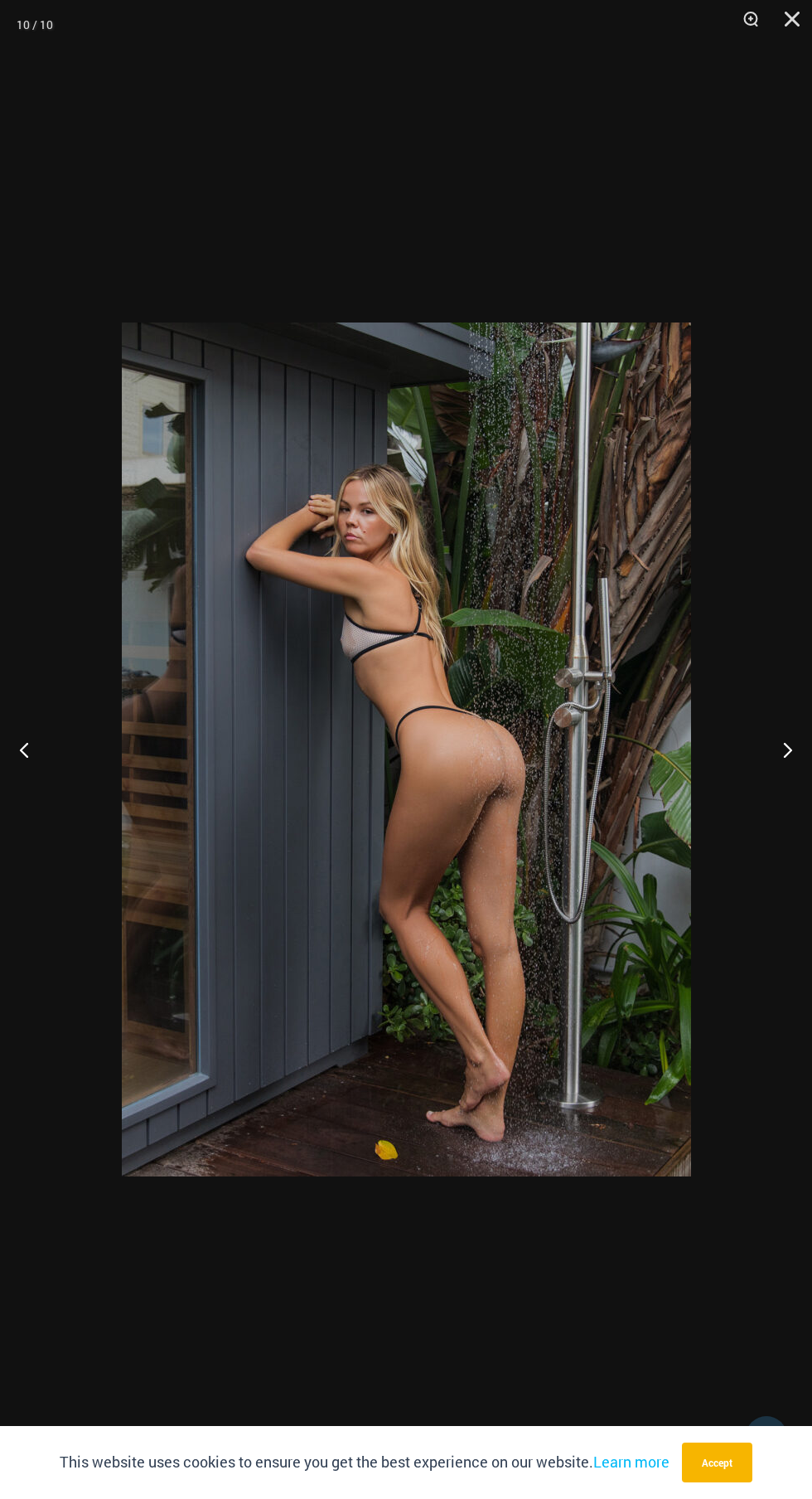
click at [771, 773] on button "Next" at bounding box center [781, 749] width 62 height 83
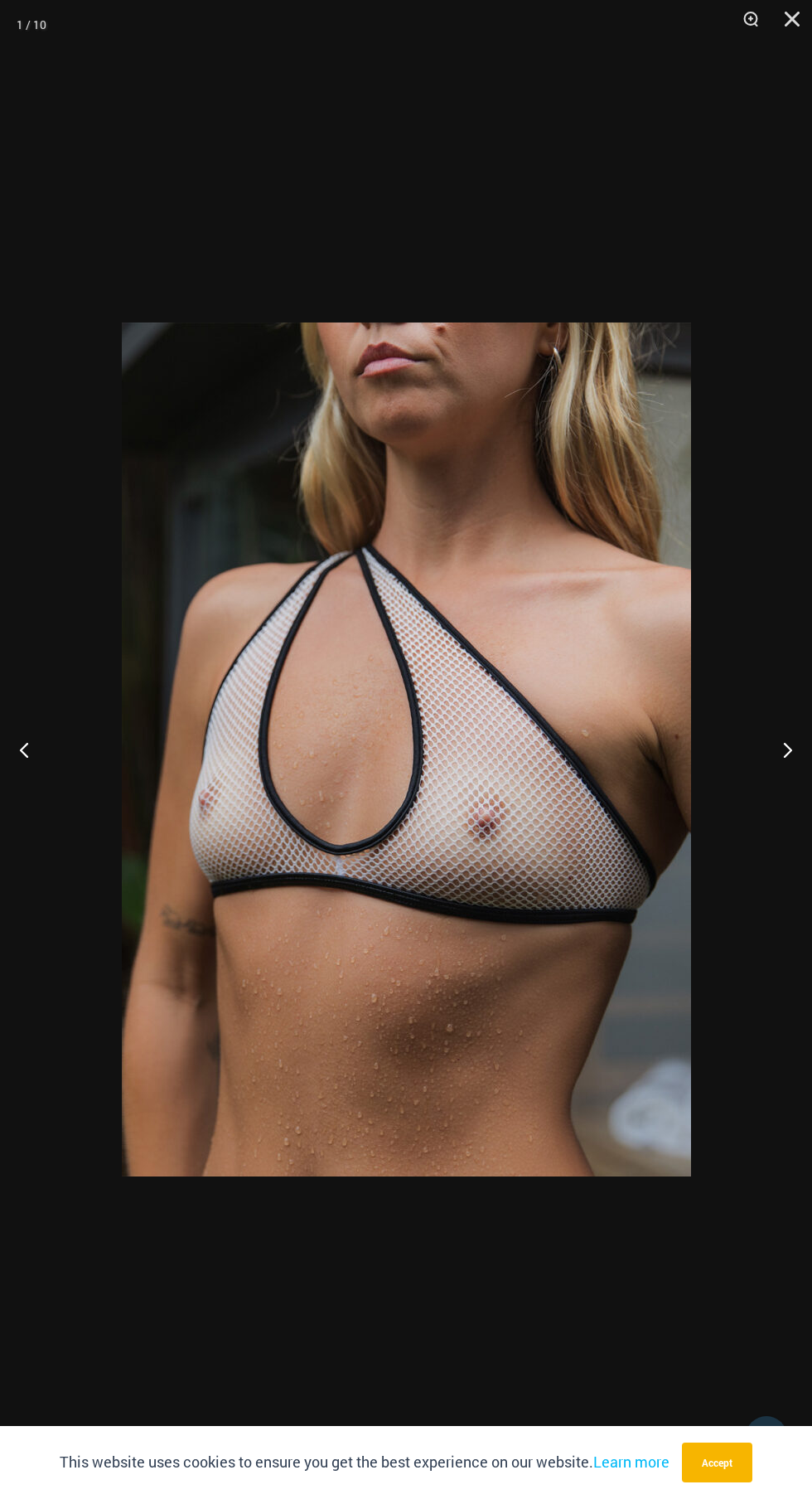
click at [668, 1325] on div at bounding box center [406, 749] width 812 height 1499
click at [574, 1298] on div at bounding box center [406, 749] width 812 height 1499
click at [575, 1299] on div at bounding box center [406, 749] width 812 height 1499
click at [648, 145] on div at bounding box center [406, 749] width 812 height 1499
click at [783, 6] on button "Close" at bounding box center [786, 25] width 41 height 49
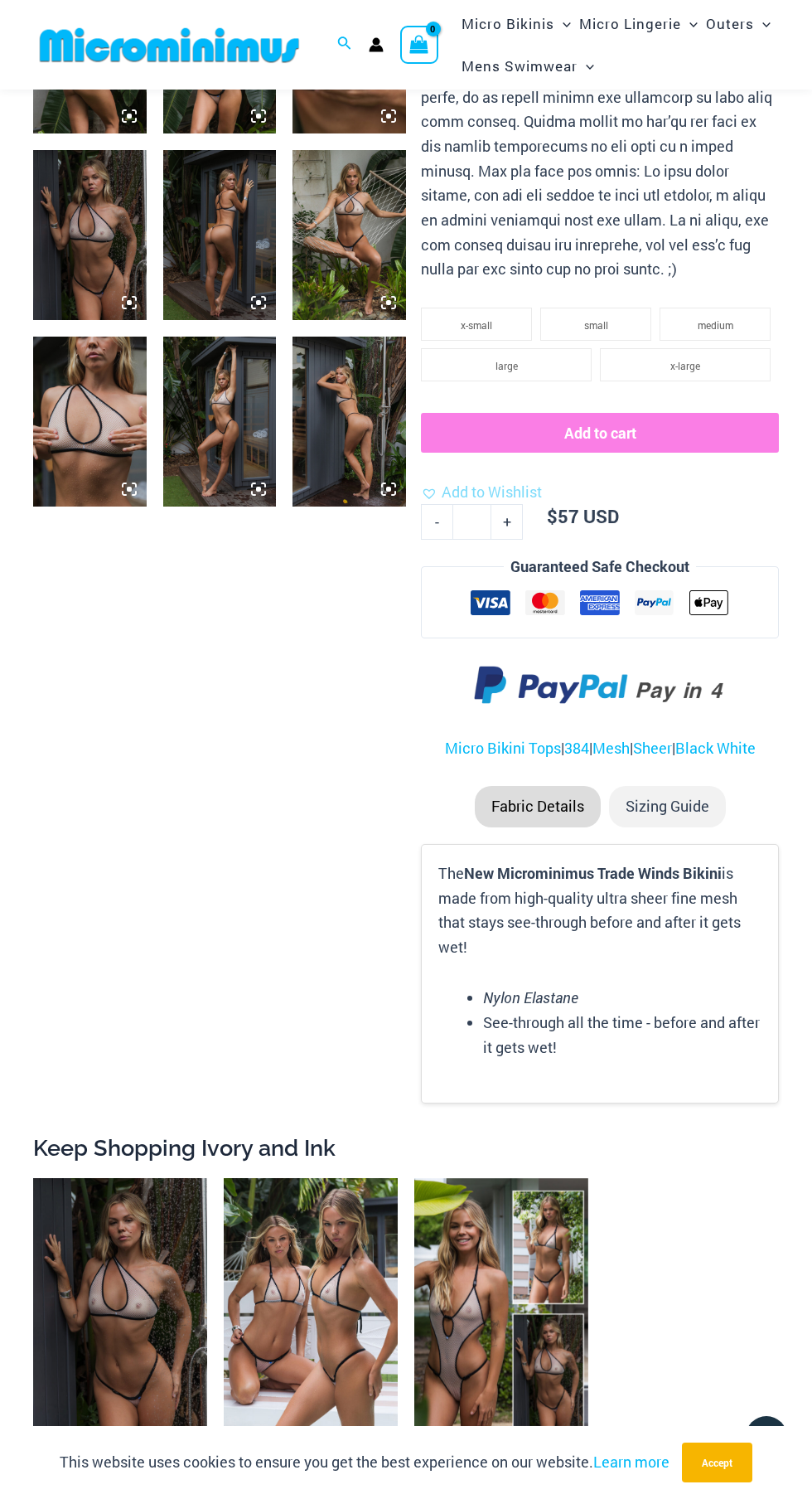
scroll to position [753, 0]
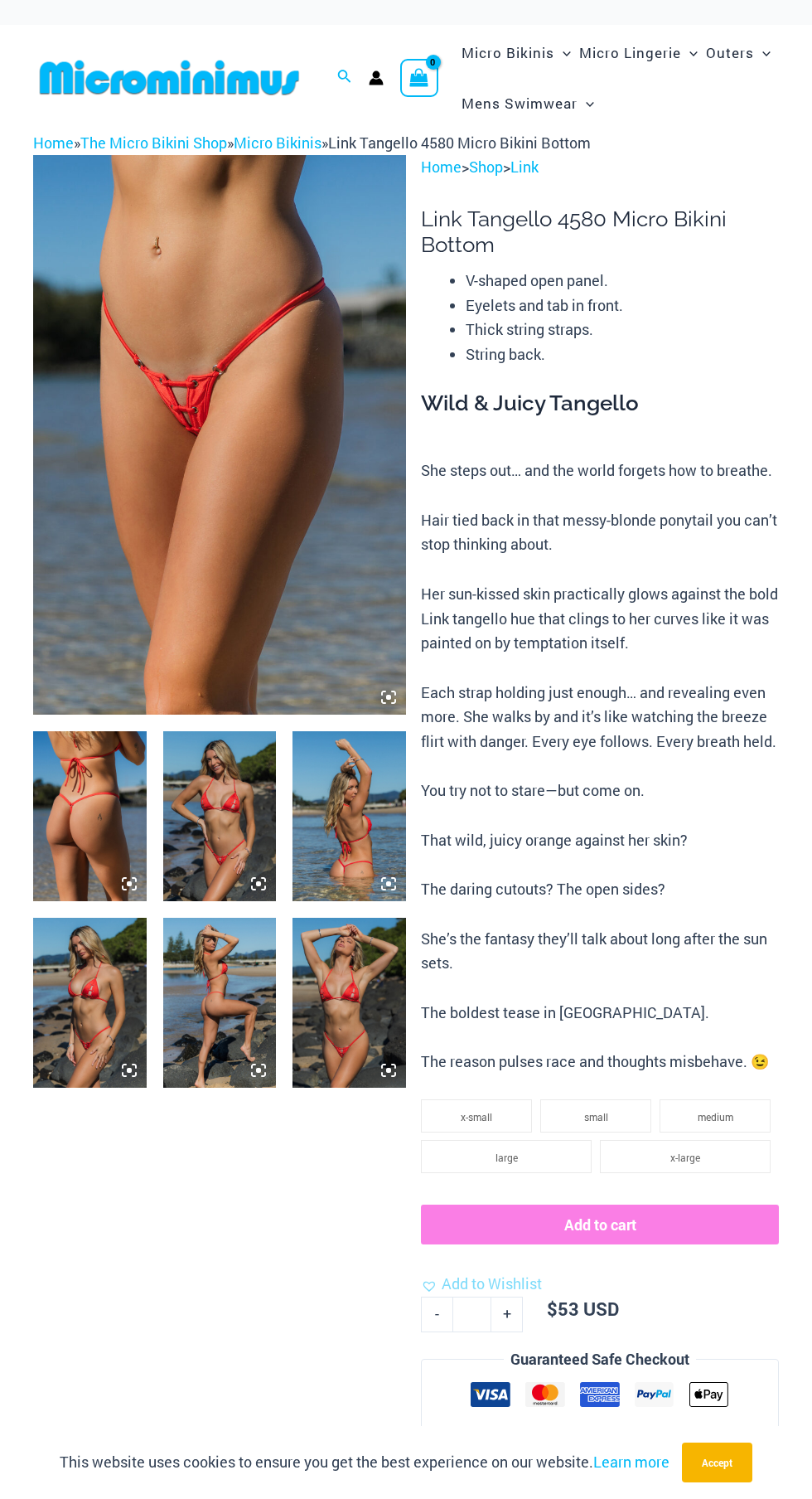
click at [390, 1001] on img at bounding box center [350, 1003] width 114 height 170
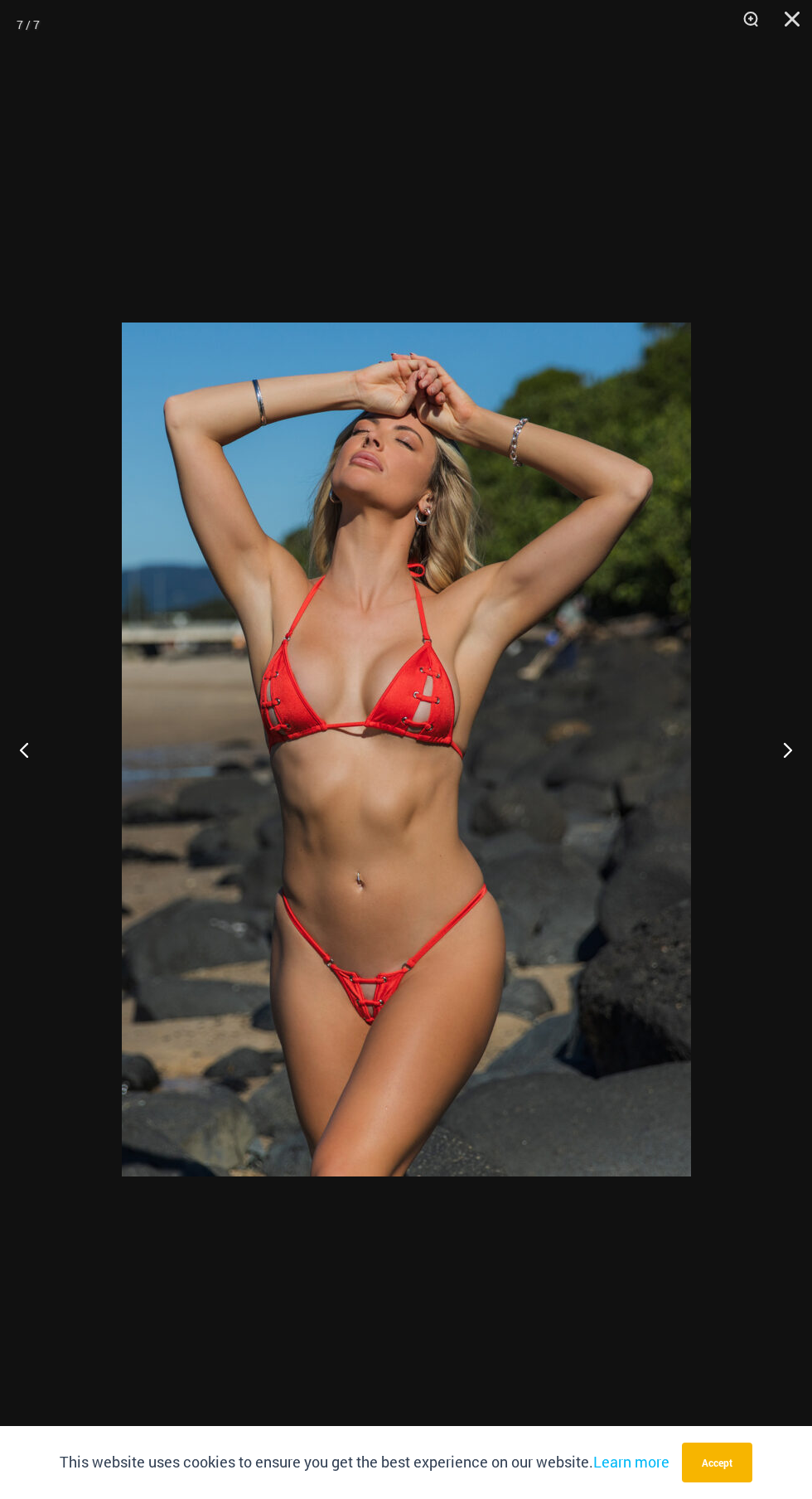
click at [775, 742] on button "Next" at bounding box center [781, 749] width 62 height 83
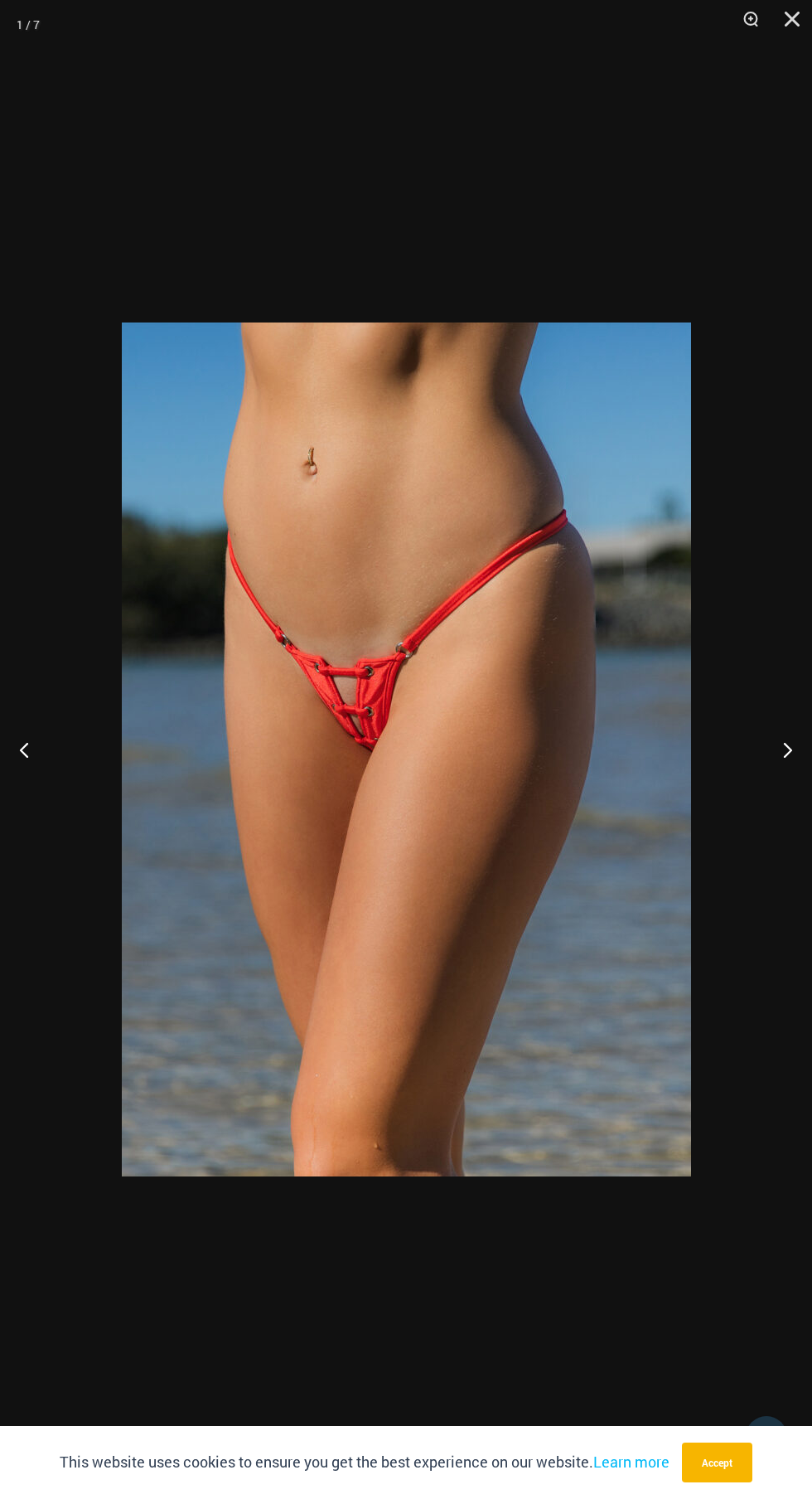
click at [766, 775] on button "Next" at bounding box center [781, 749] width 62 height 83
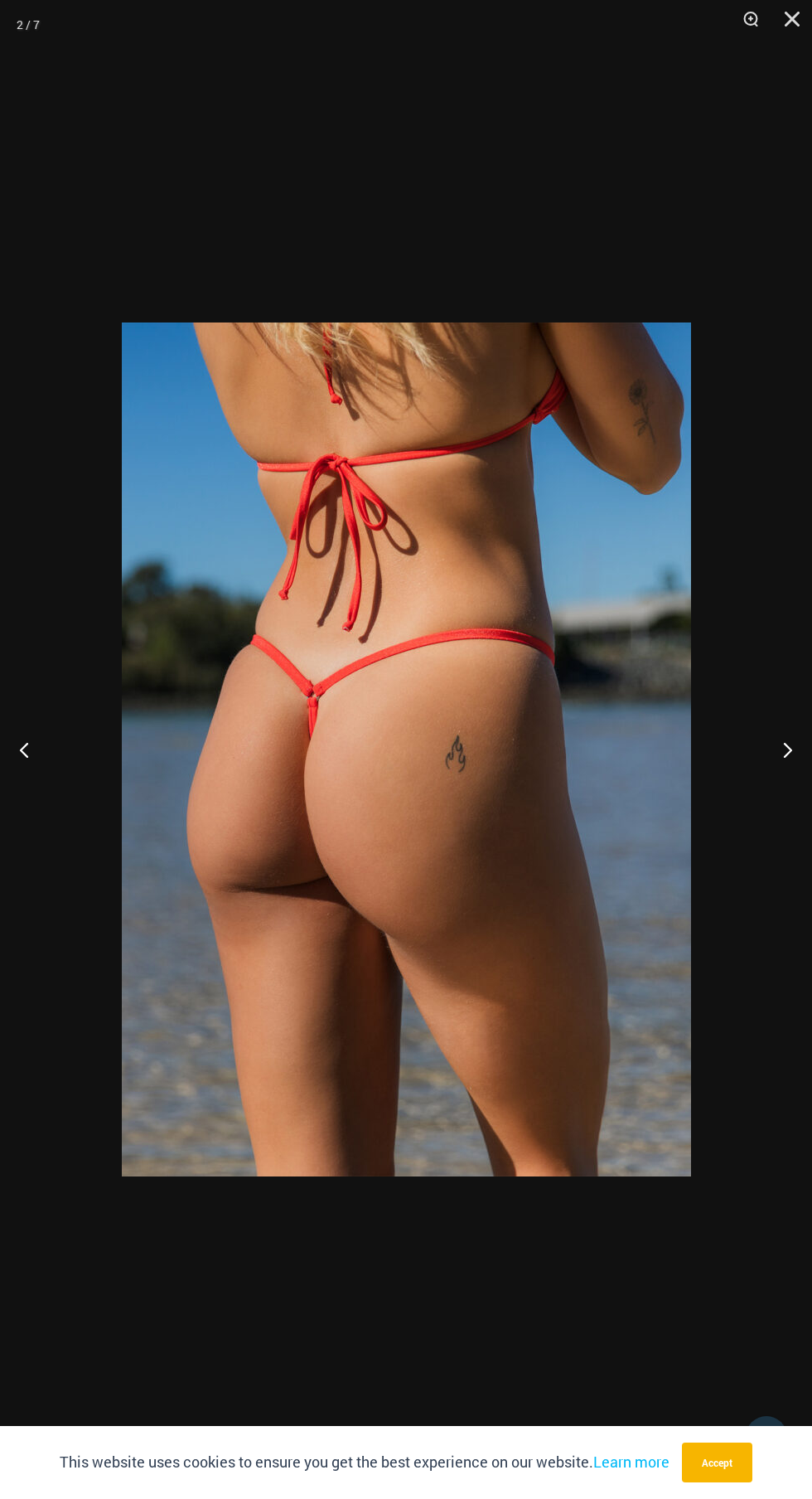
click at [766, 776] on button "Next" at bounding box center [781, 749] width 62 height 83
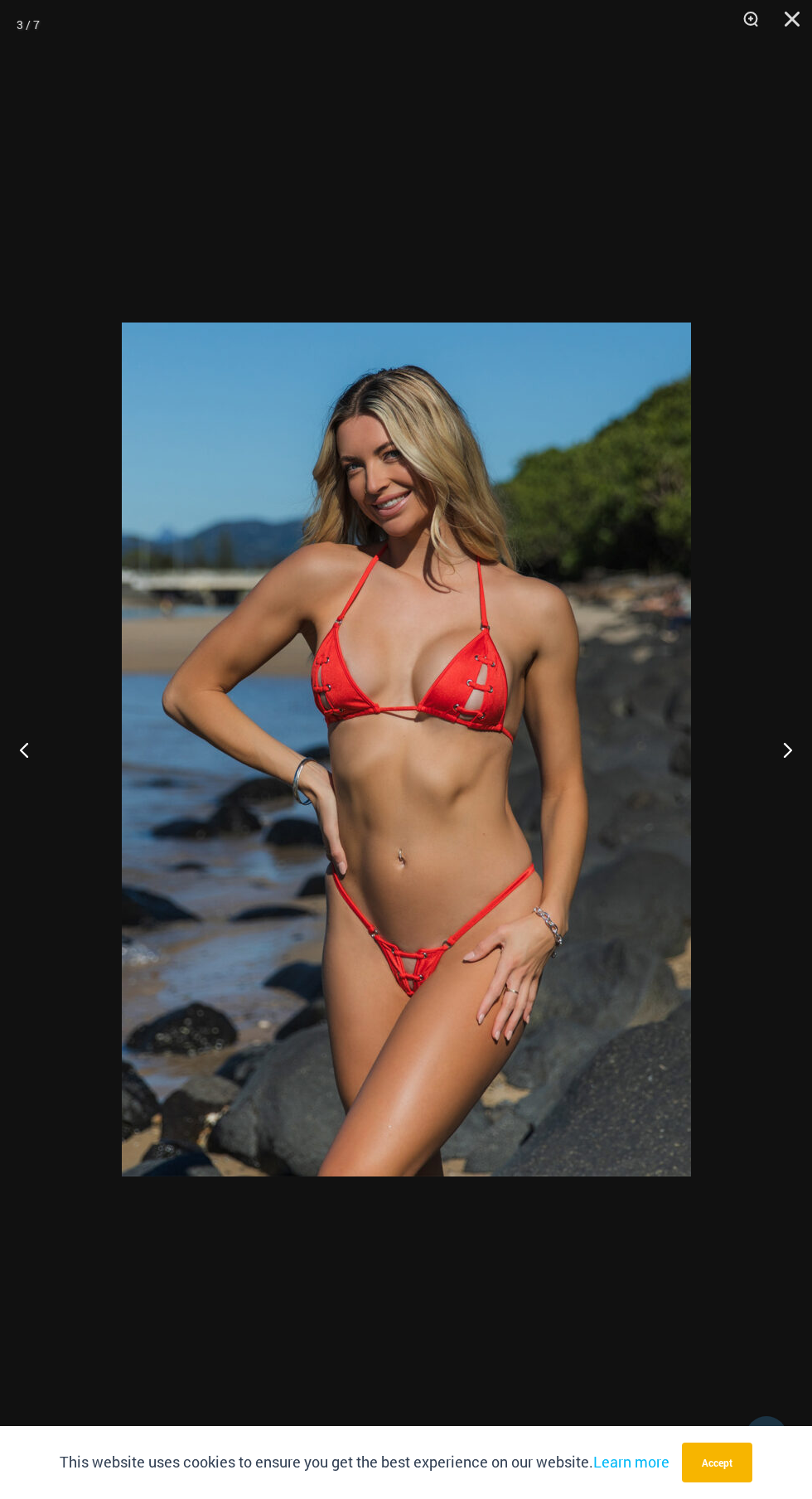
click at [770, 784] on button "Next" at bounding box center [781, 749] width 62 height 83
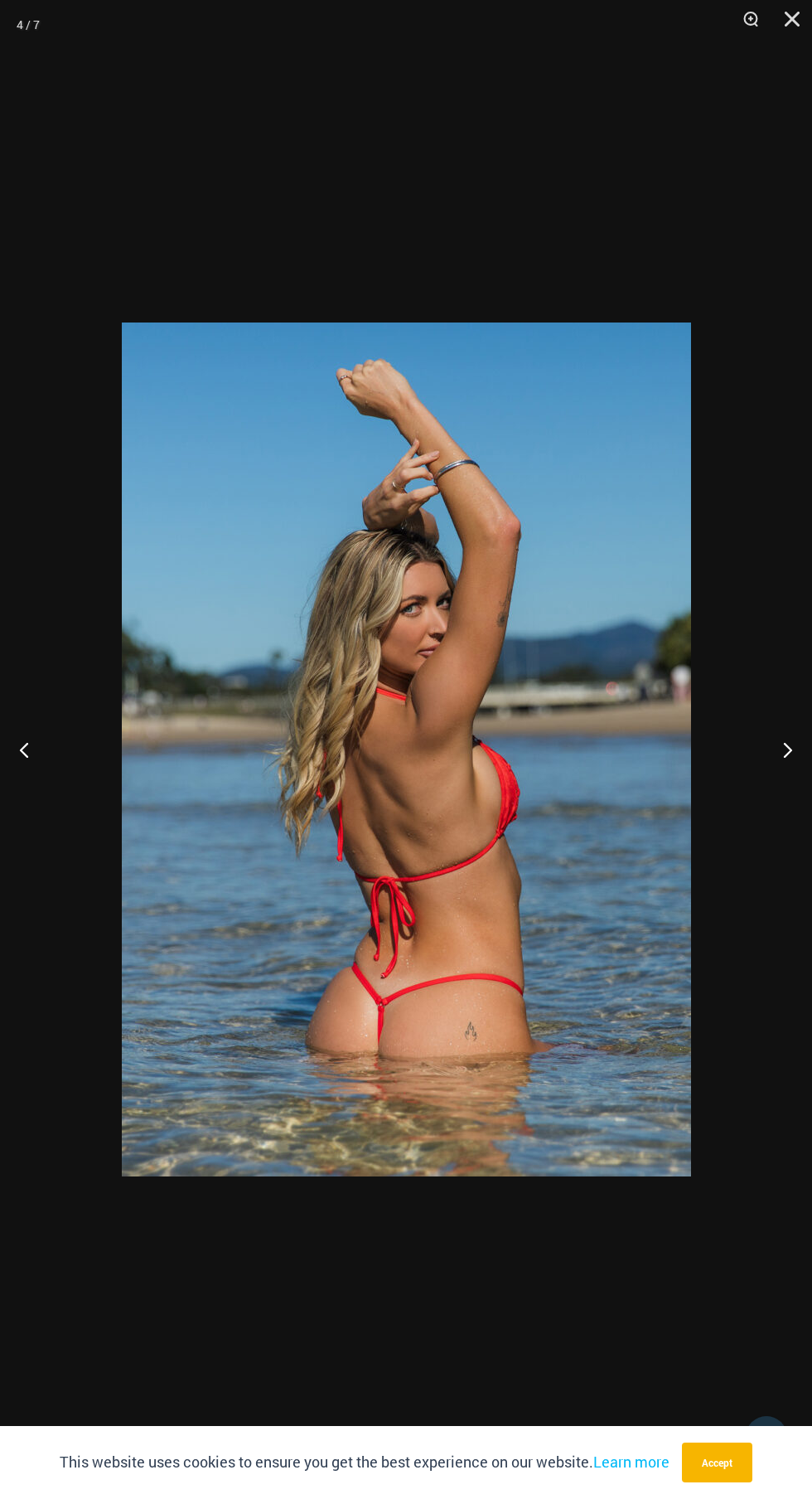
click at [771, 784] on button "Next" at bounding box center [781, 749] width 62 height 83
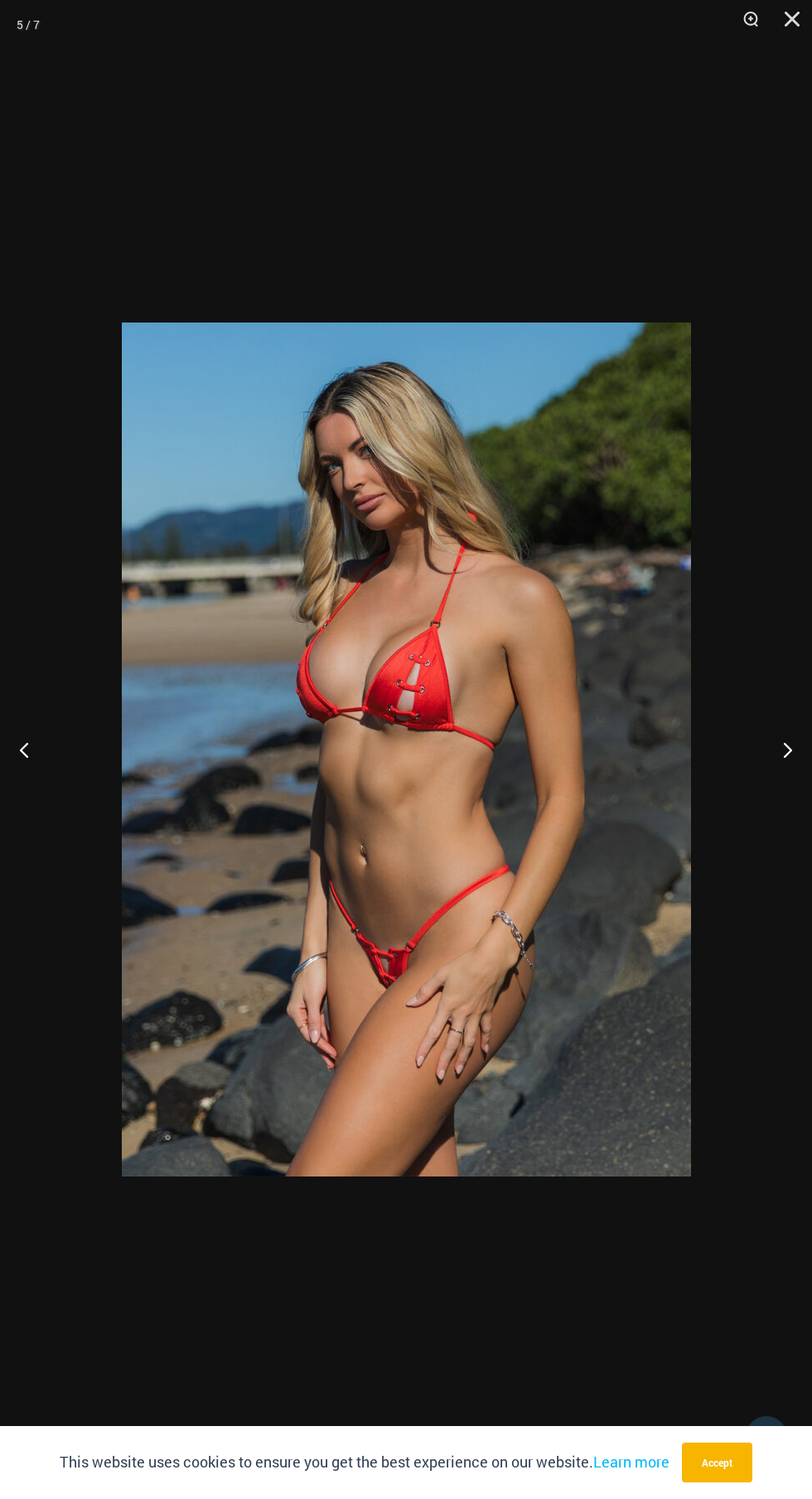
click at [770, 784] on button "Next" at bounding box center [781, 749] width 62 height 83
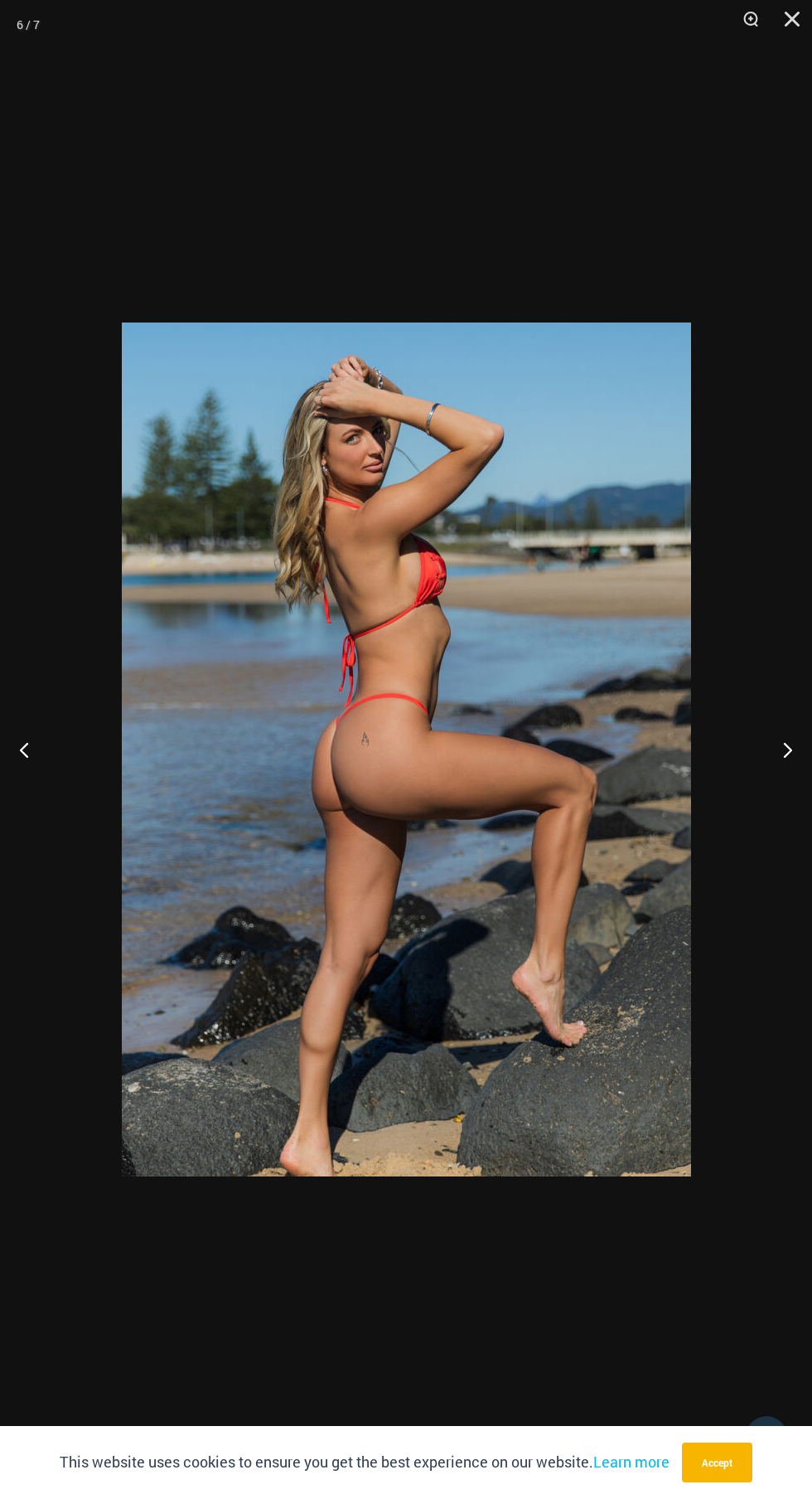
click at [770, 784] on button "Next" at bounding box center [781, 749] width 62 height 83
click at [769, 784] on button "Next" at bounding box center [781, 749] width 62 height 83
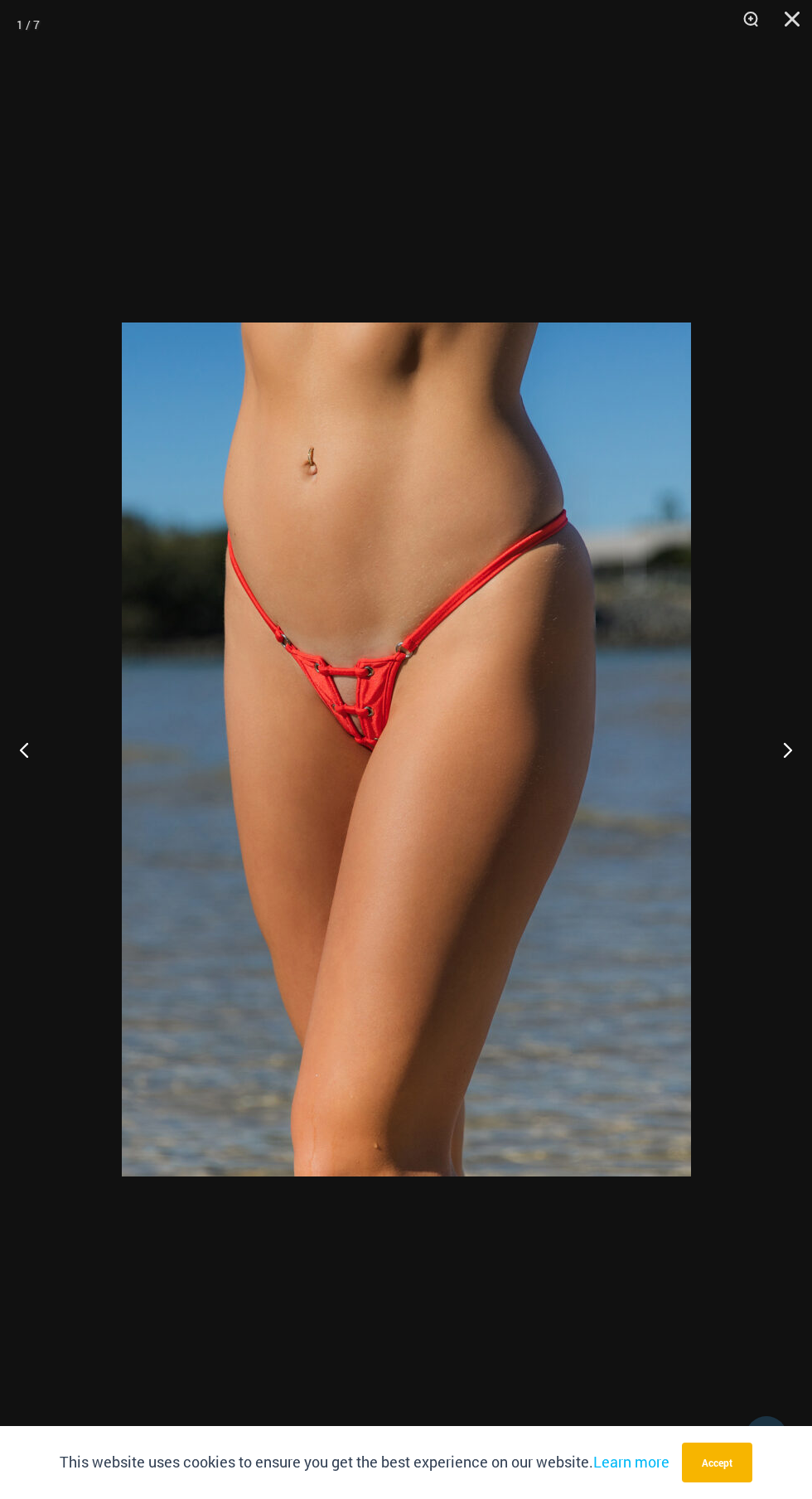
click at [769, 784] on button "Next" at bounding box center [781, 749] width 62 height 83
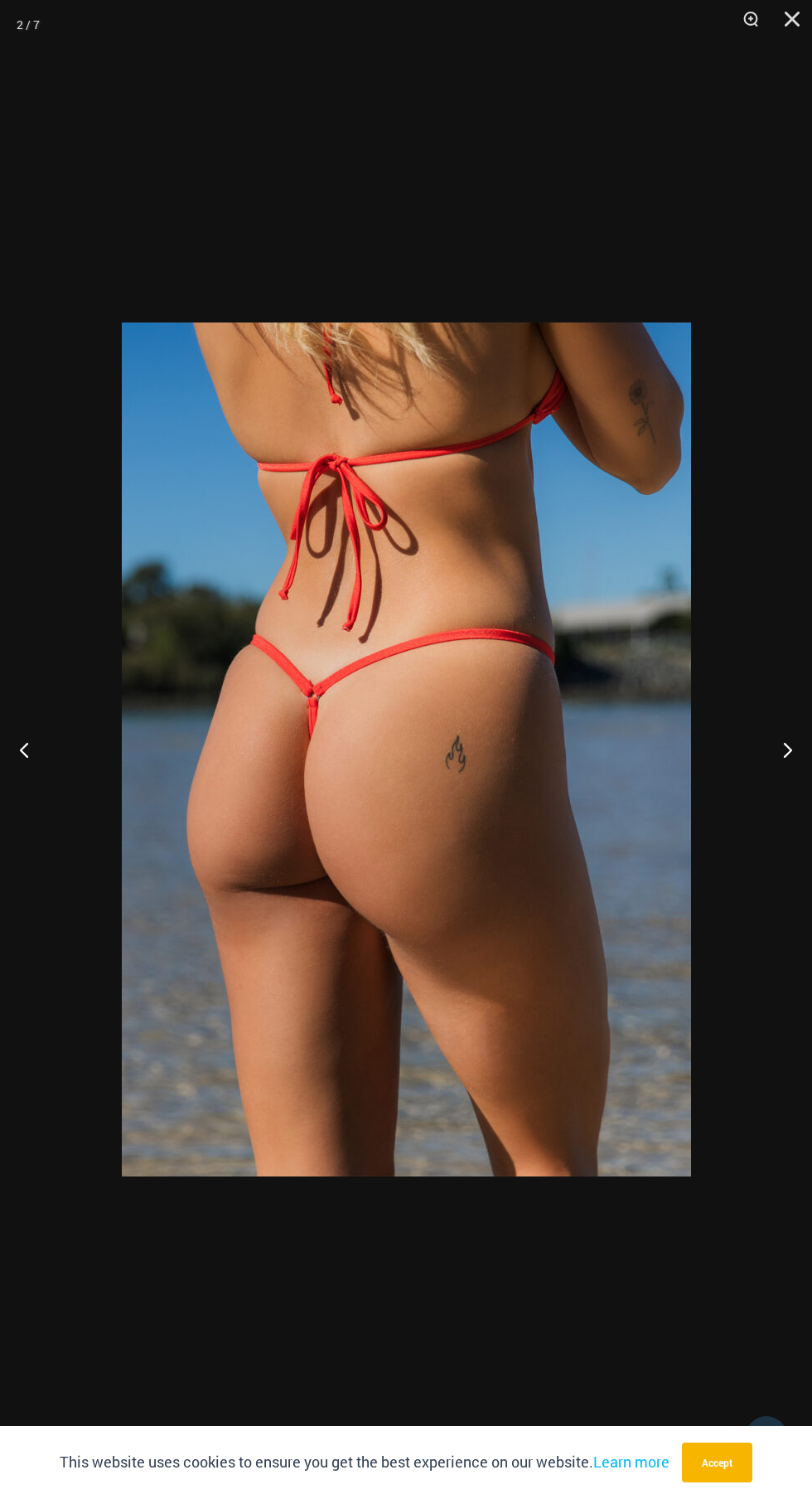
click at [768, 784] on button "Next" at bounding box center [781, 749] width 62 height 83
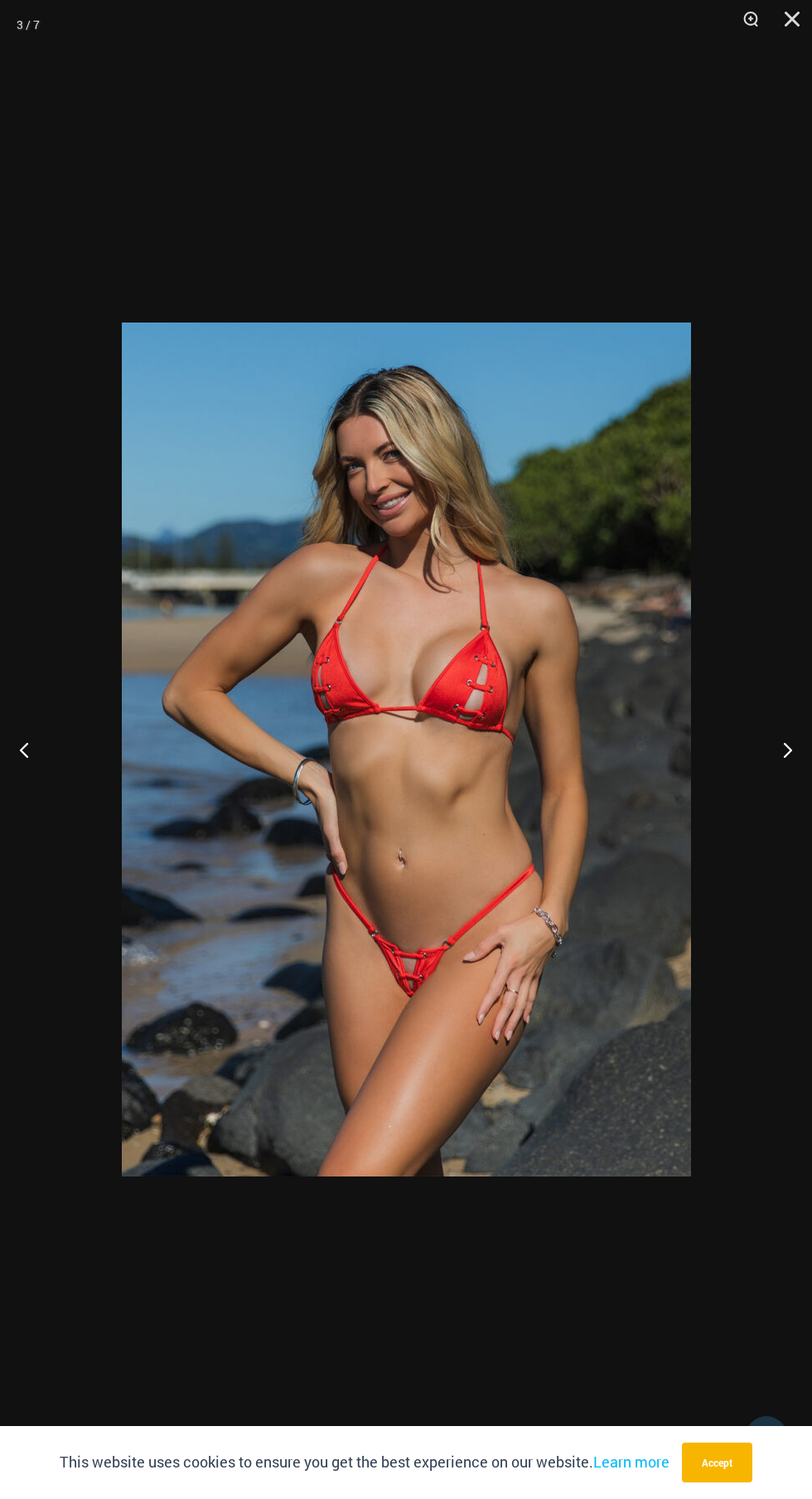
click at [769, 784] on button "Next" at bounding box center [781, 749] width 62 height 83
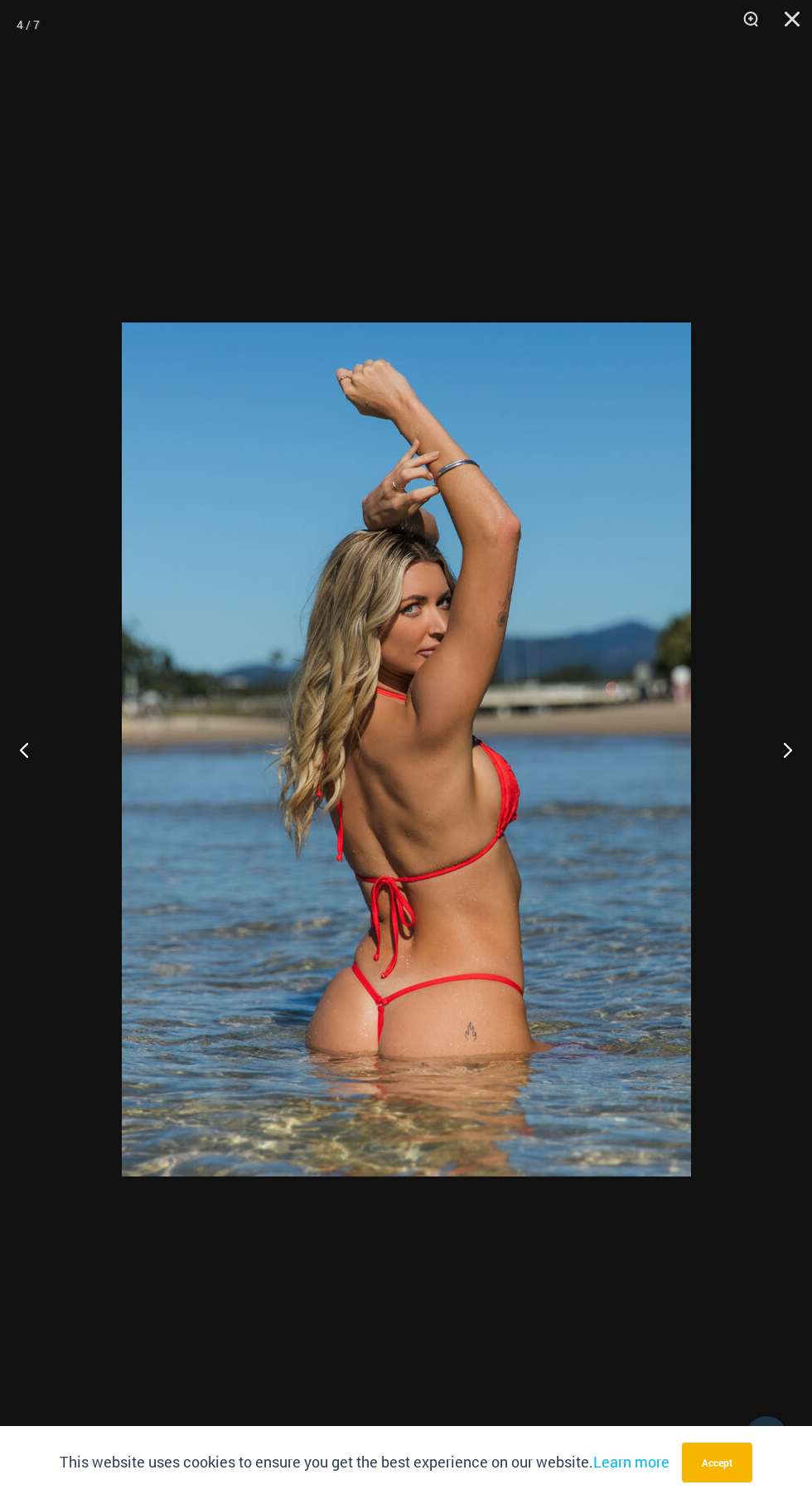
click at [768, 784] on button "Next" at bounding box center [781, 749] width 62 height 83
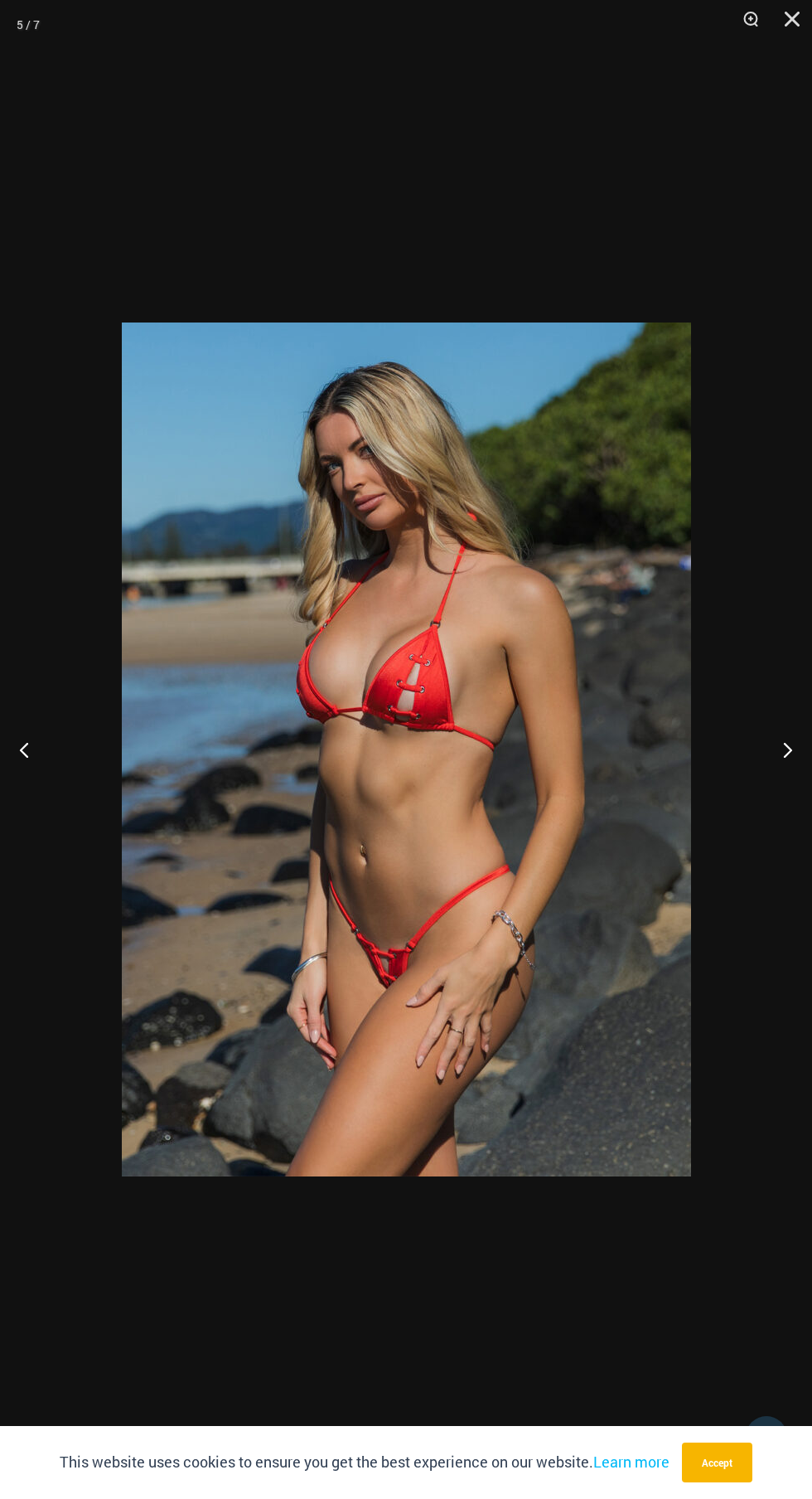
click at [771, 779] on button "Next" at bounding box center [781, 749] width 62 height 83
click at [770, 780] on button "Next" at bounding box center [781, 749] width 62 height 83
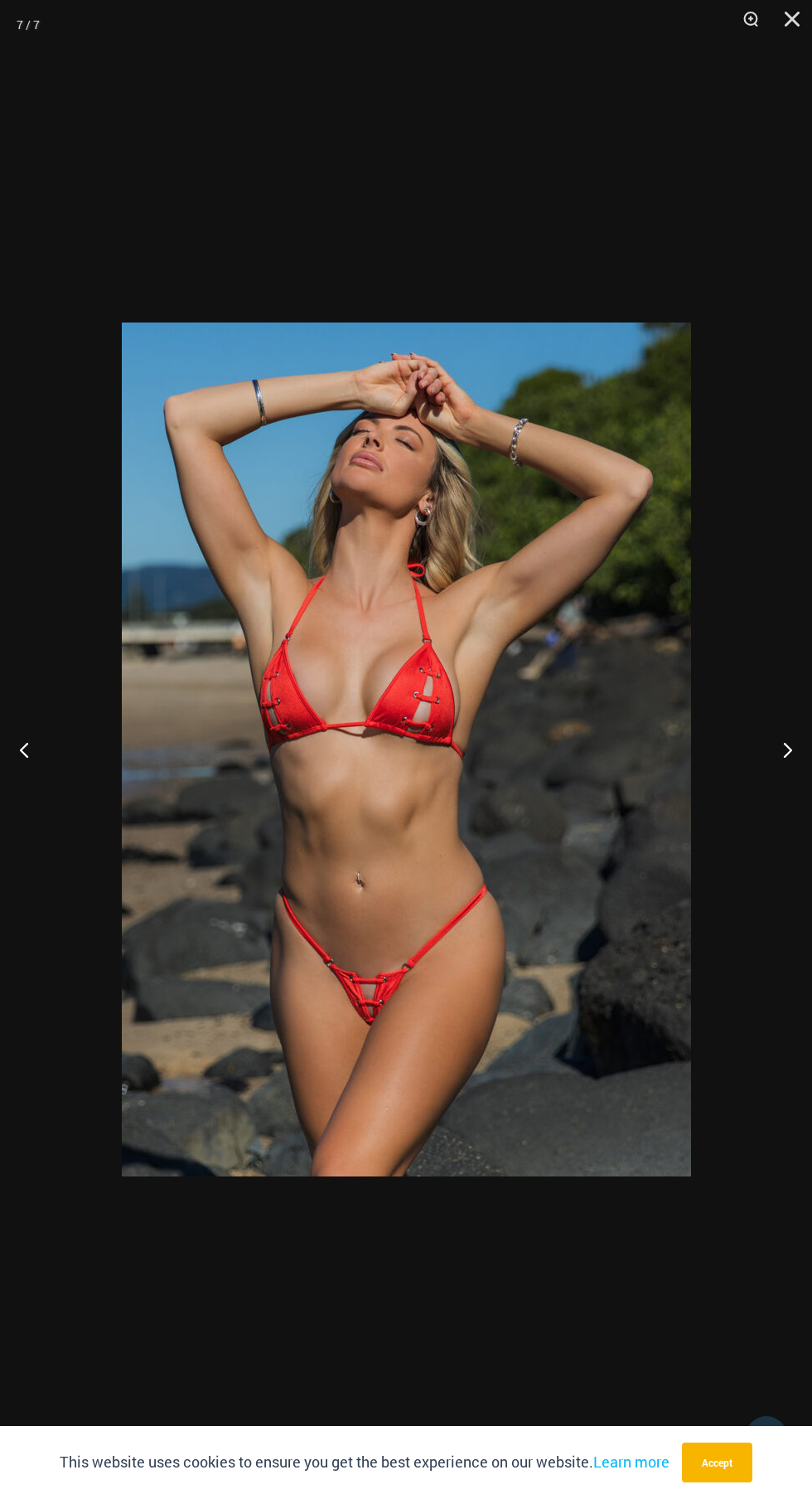
click at [768, 782] on button "Next" at bounding box center [781, 749] width 62 height 83
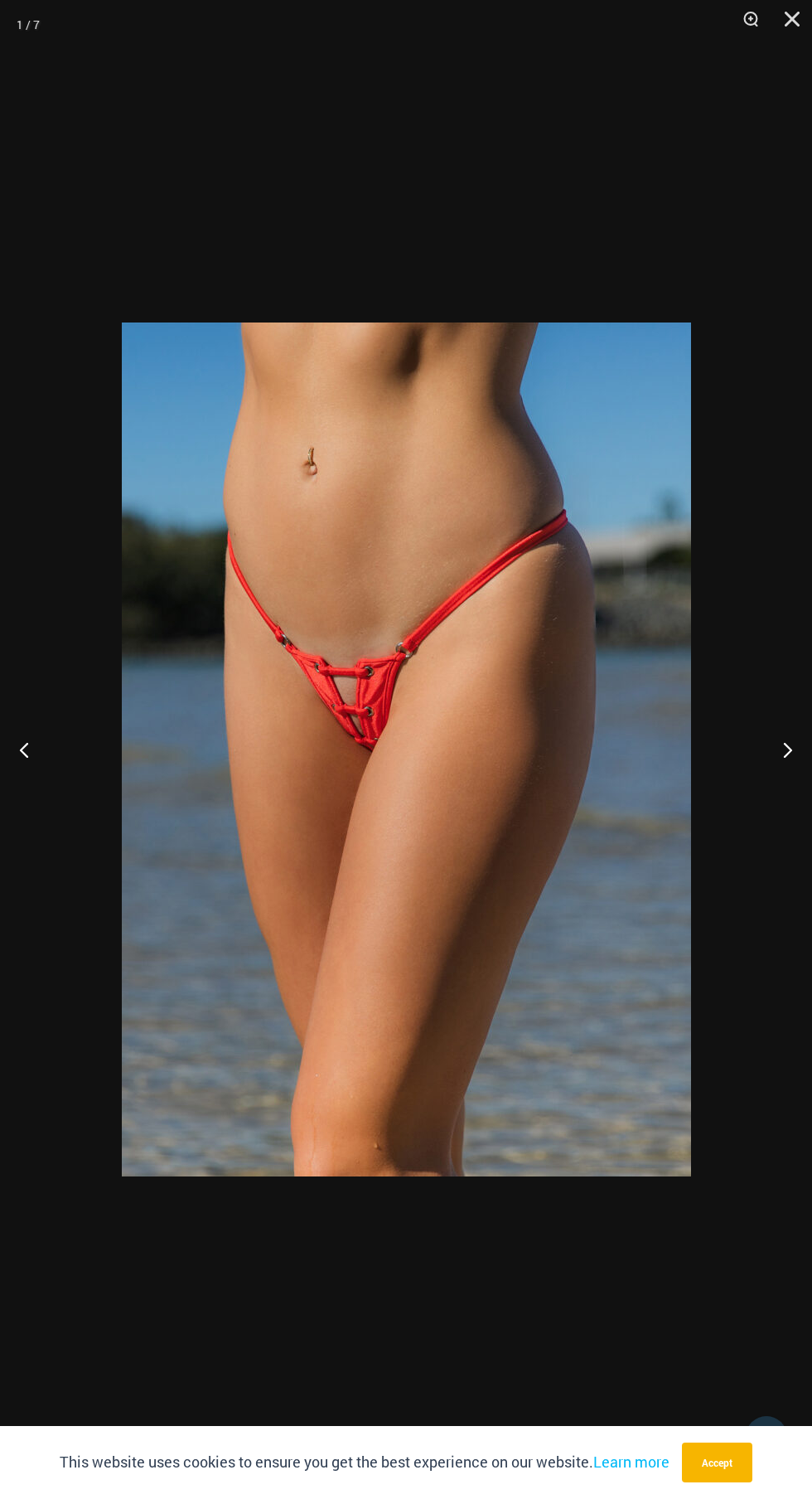
click at [768, 783] on button "Next" at bounding box center [781, 749] width 62 height 83
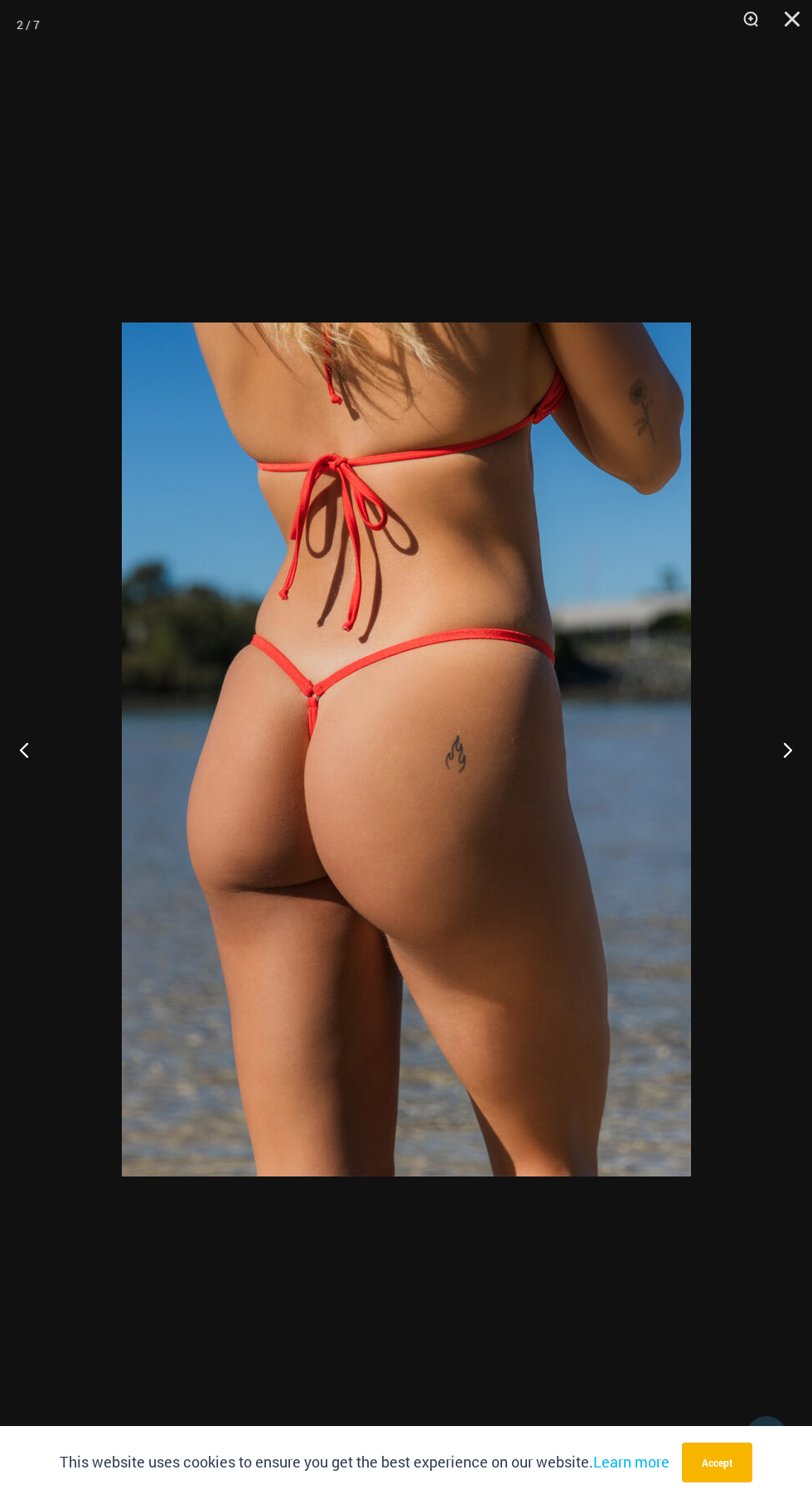
click at [767, 783] on button "Next" at bounding box center [781, 749] width 62 height 83
click at [767, 782] on button "Next" at bounding box center [781, 749] width 62 height 83
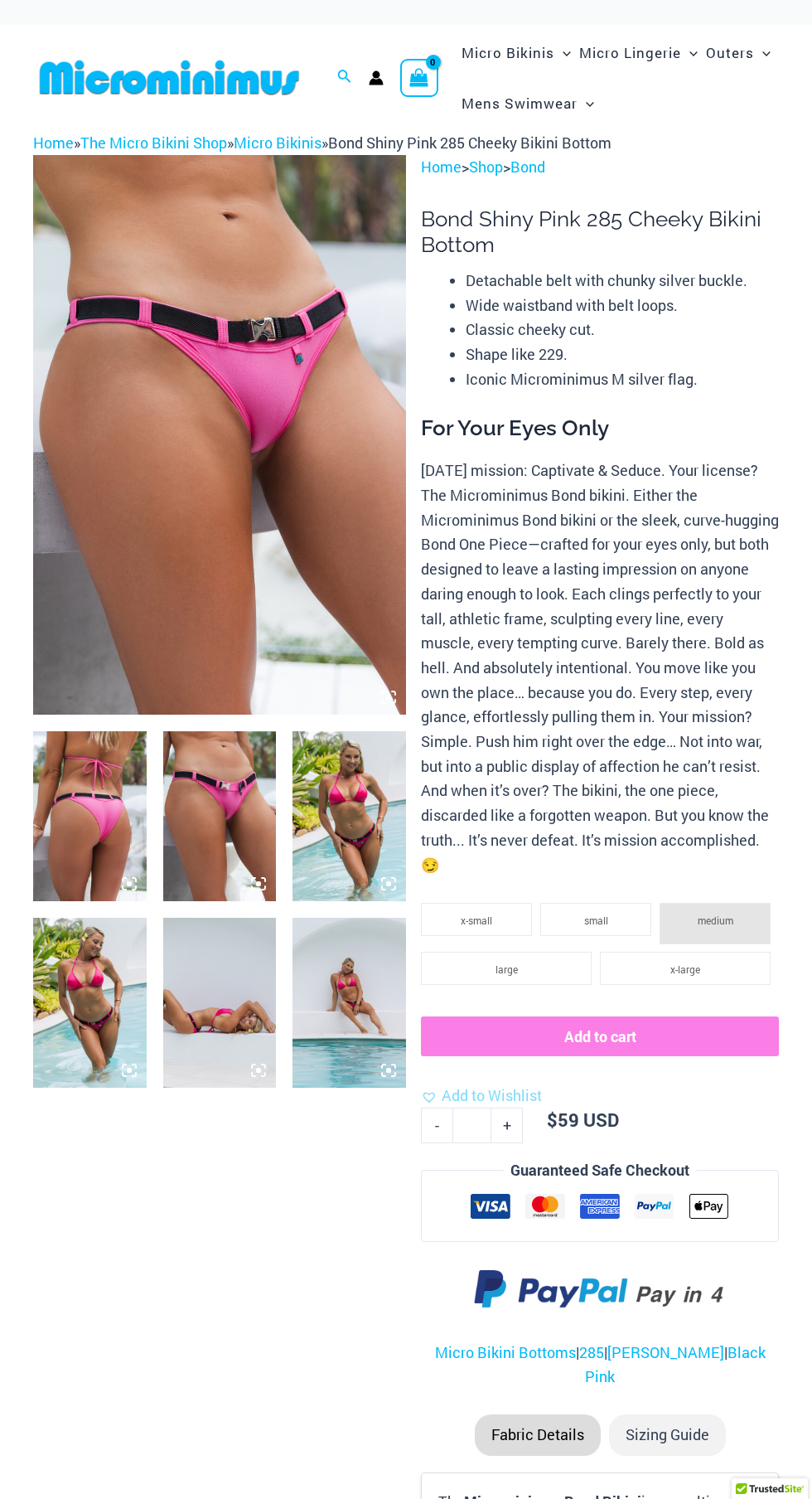
click at [388, 876] on icon at bounding box center [388, 884] width 15 height 15
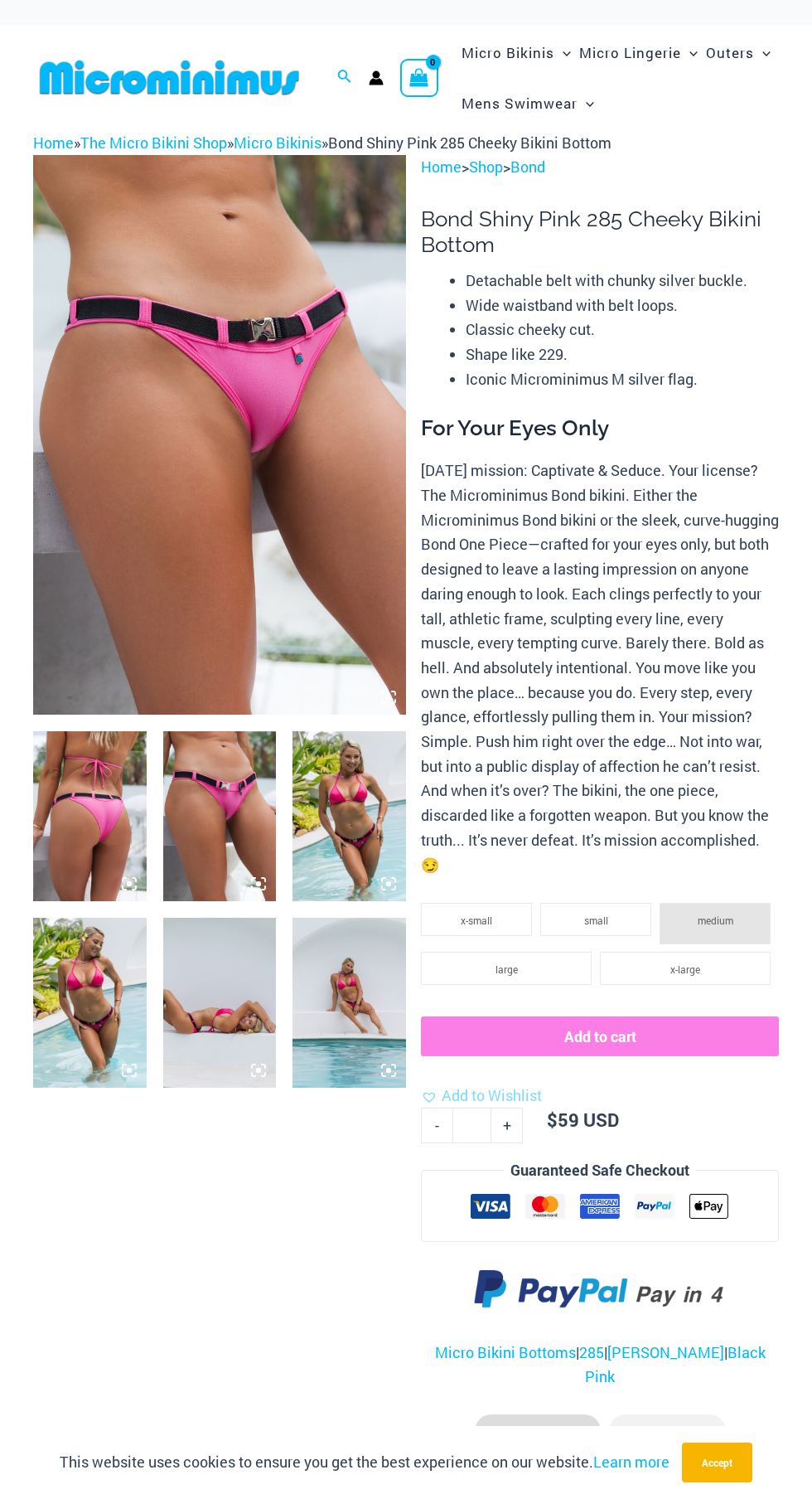
click at [394, 801] on img at bounding box center [350, 817] width 114 height 170
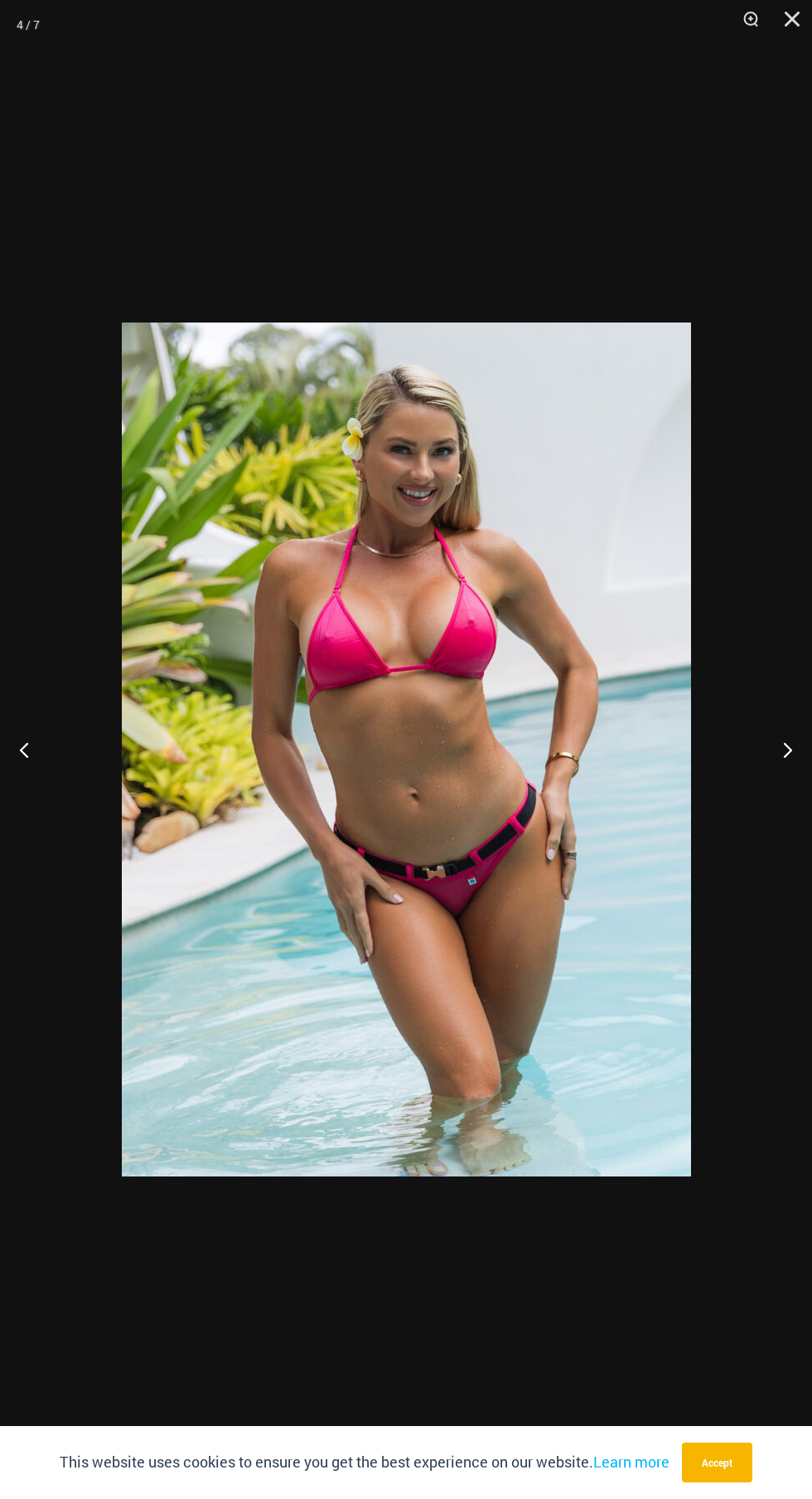
click at [779, 777] on button "Next" at bounding box center [781, 749] width 62 height 83
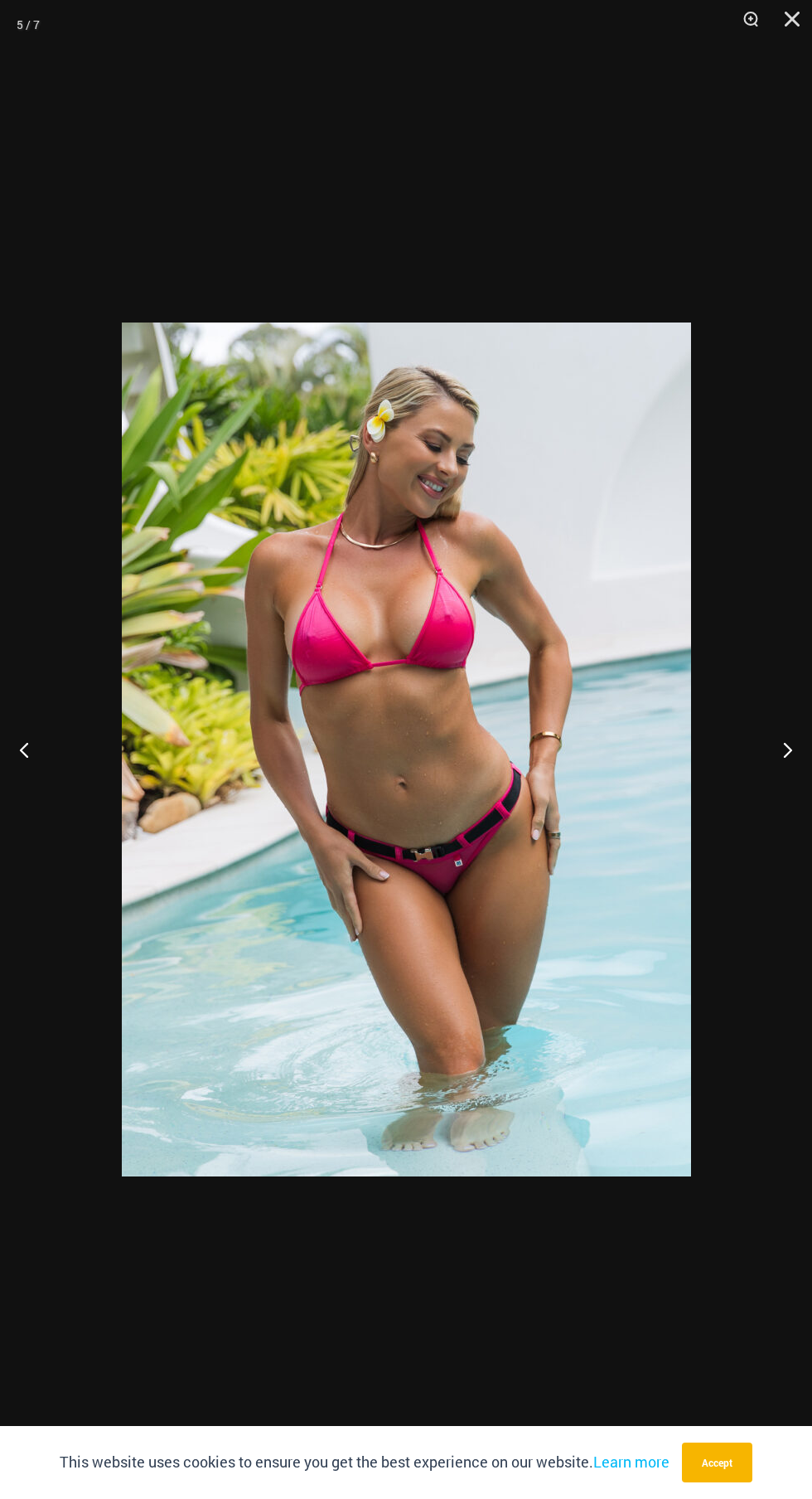
click at [778, 777] on button "Next" at bounding box center [781, 749] width 62 height 83
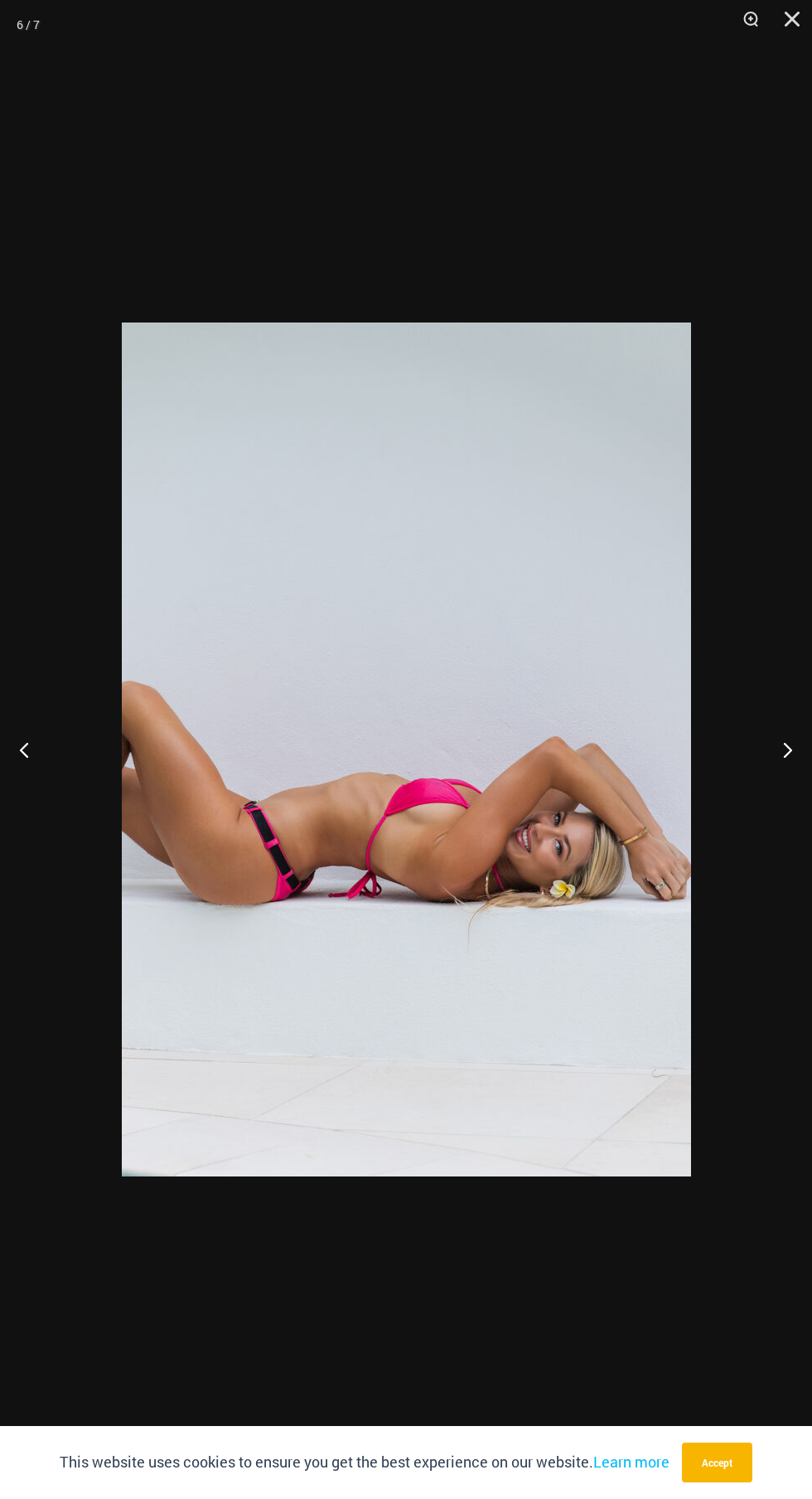
click at [778, 778] on button "Next" at bounding box center [781, 749] width 62 height 83
click at [768, 791] on button "Next" at bounding box center [781, 749] width 62 height 83
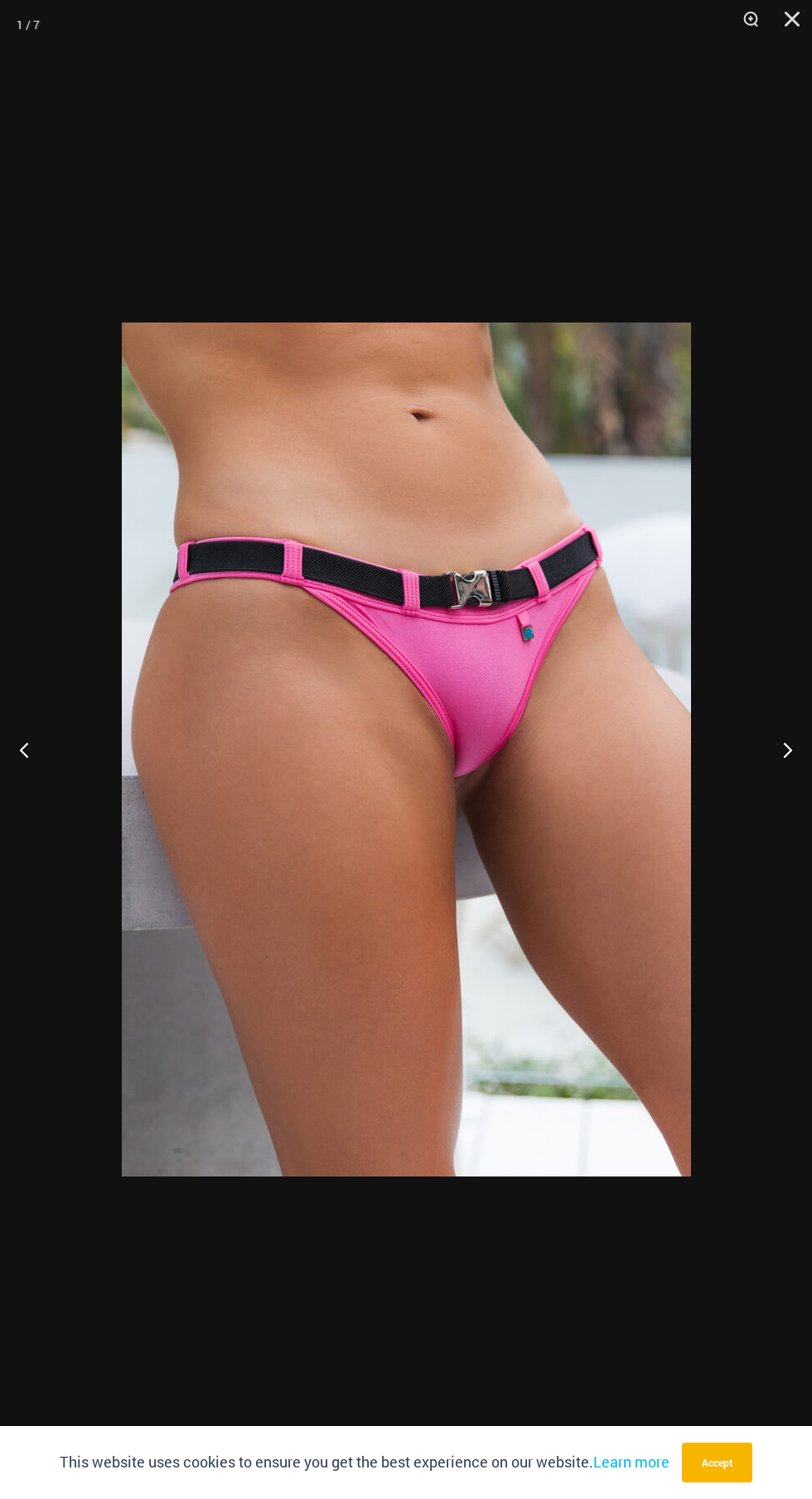
click at [771, 779] on button "Next" at bounding box center [781, 749] width 62 height 83
click at [768, 791] on button "Next" at bounding box center [781, 749] width 62 height 83
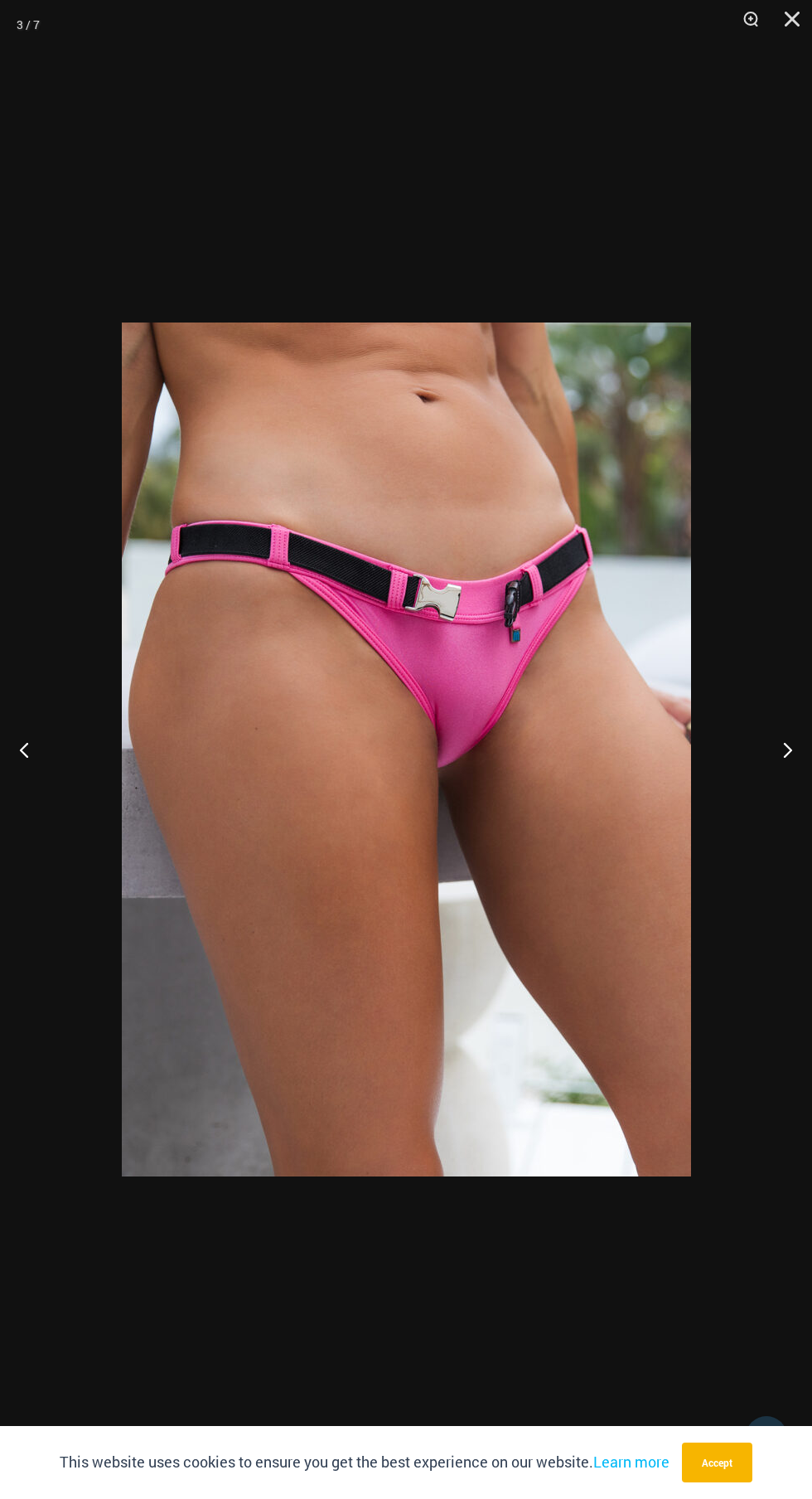
click at [768, 791] on button "Next" at bounding box center [781, 749] width 62 height 83
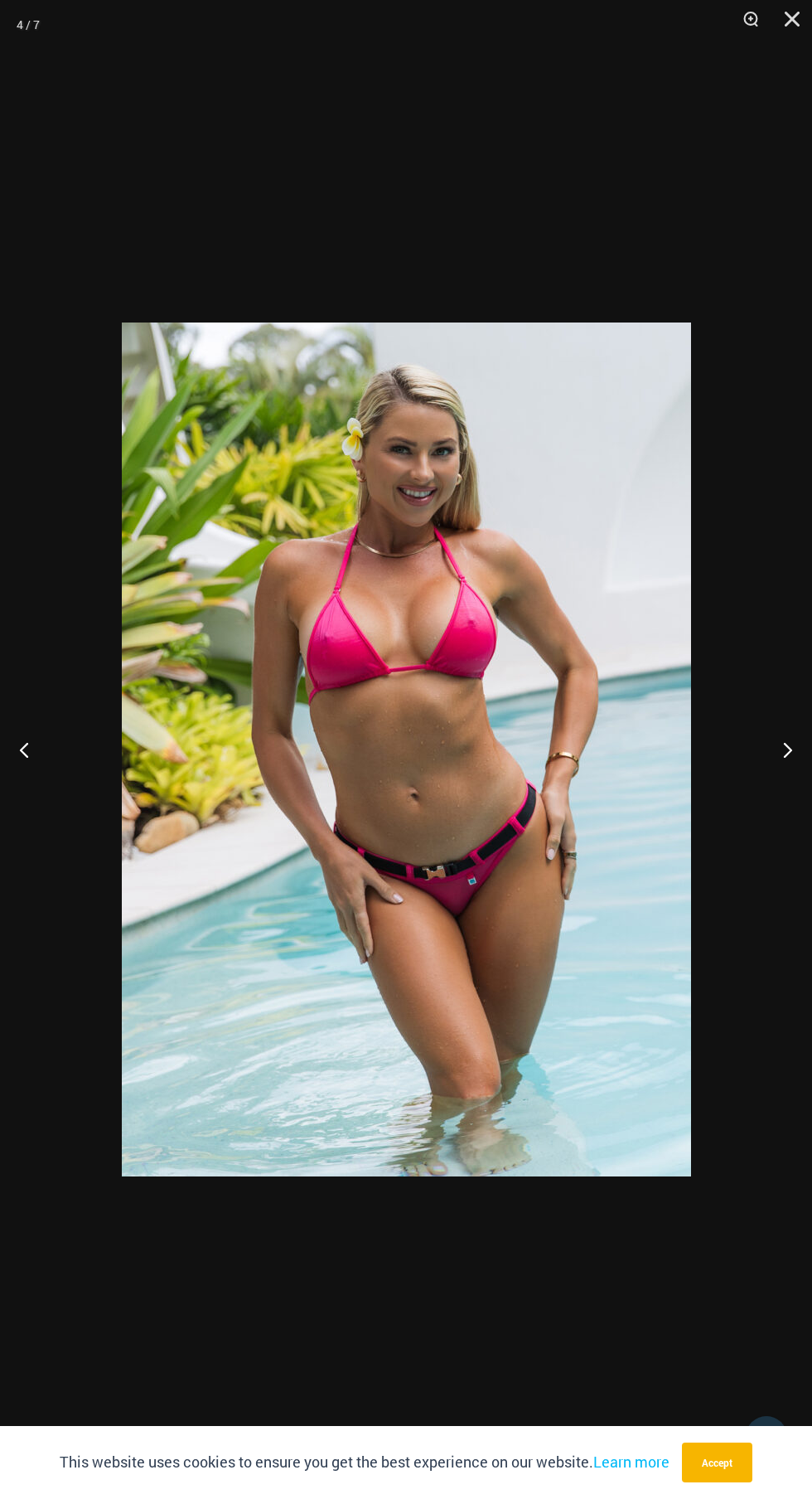
click at [769, 790] on button "Next" at bounding box center [781, 749] width 62 height 83
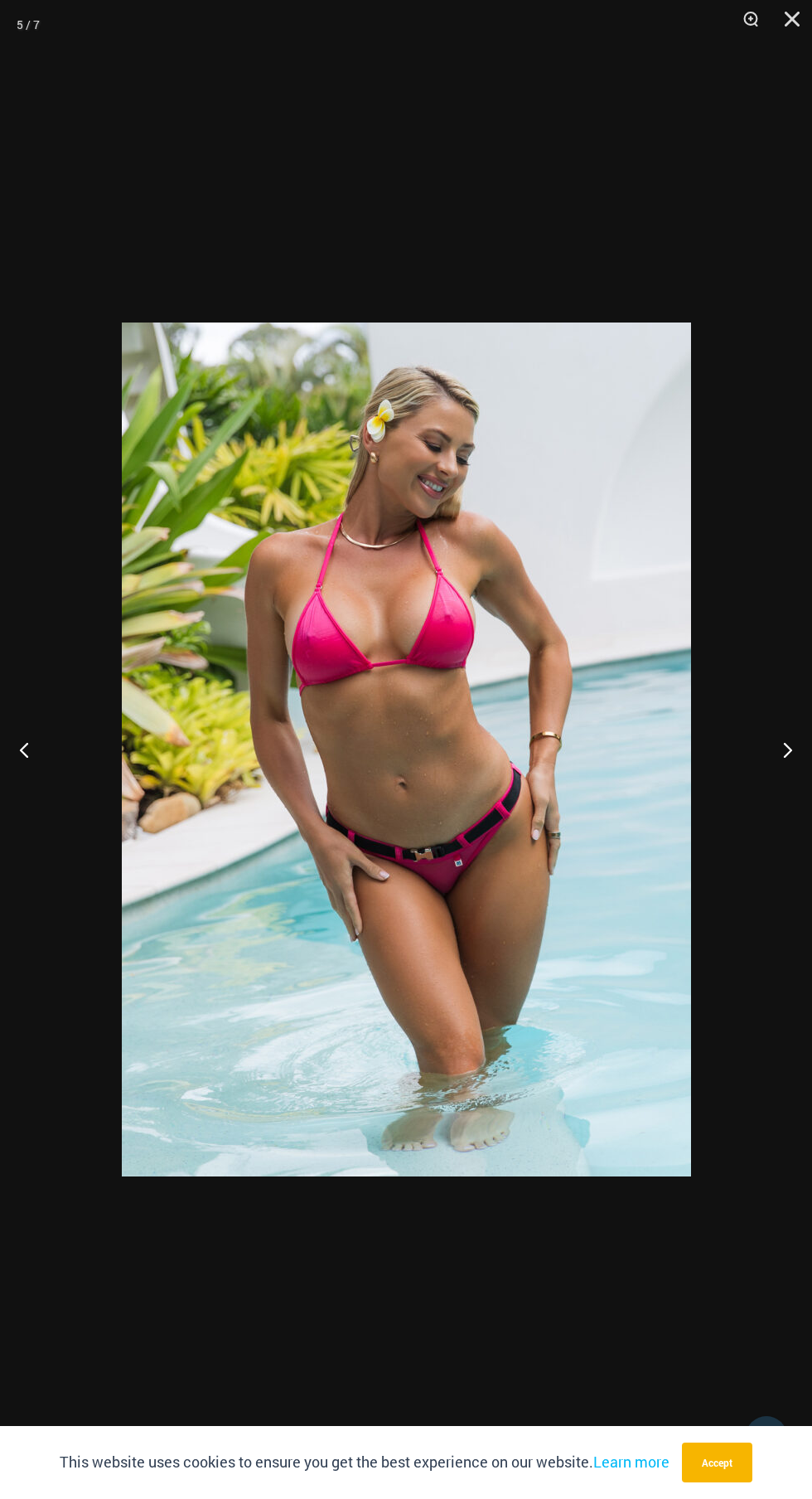
click at [770, 788] on button "Next" at bounding box center [781, 749] width 62 height 83
click at [769, 788] on button "Next" at bounding box center [781, 749] width 62 height 83
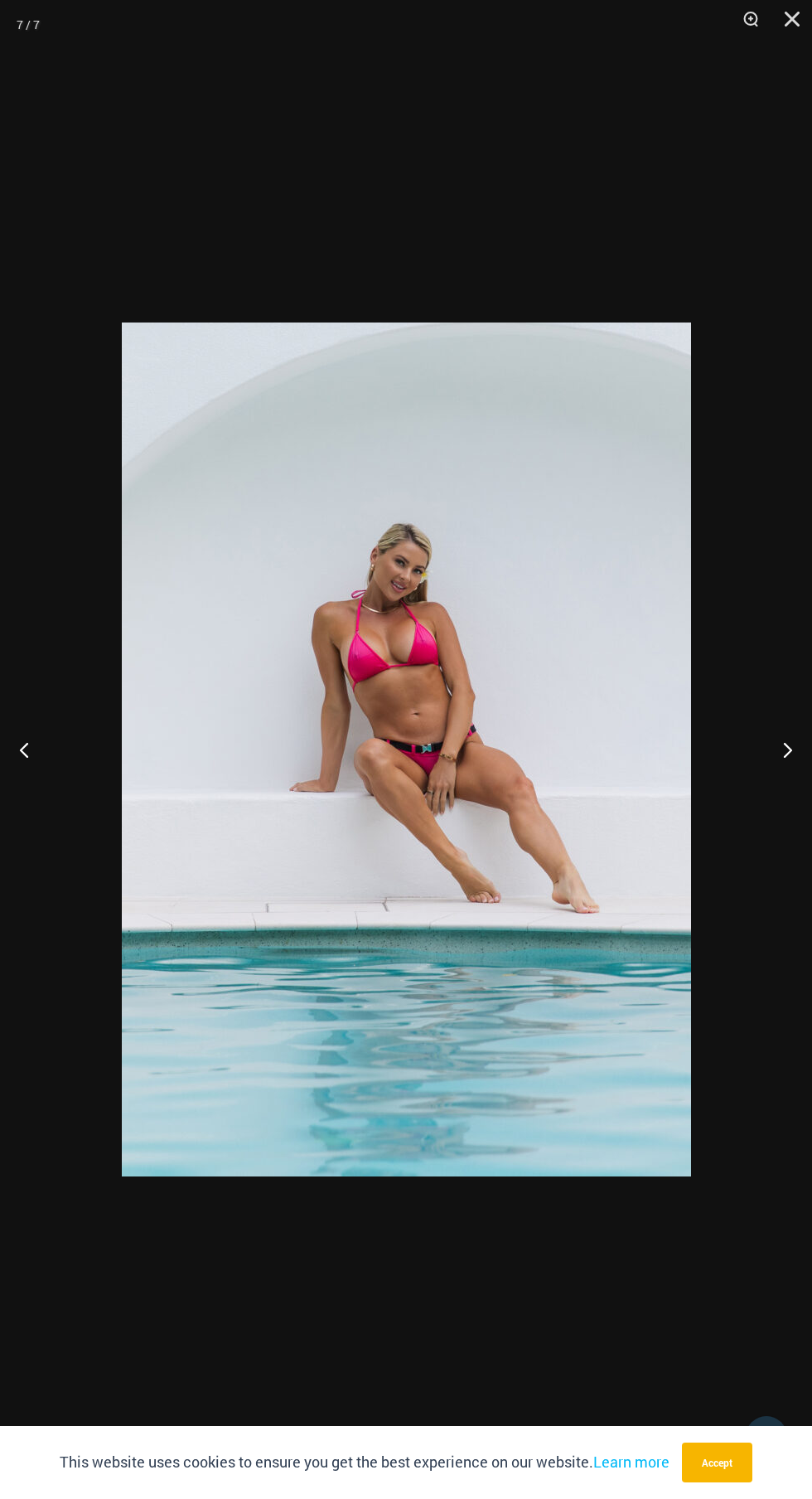
click at [769, 788] on button "Next" at bounding box center [781, 749] width 62 height 83
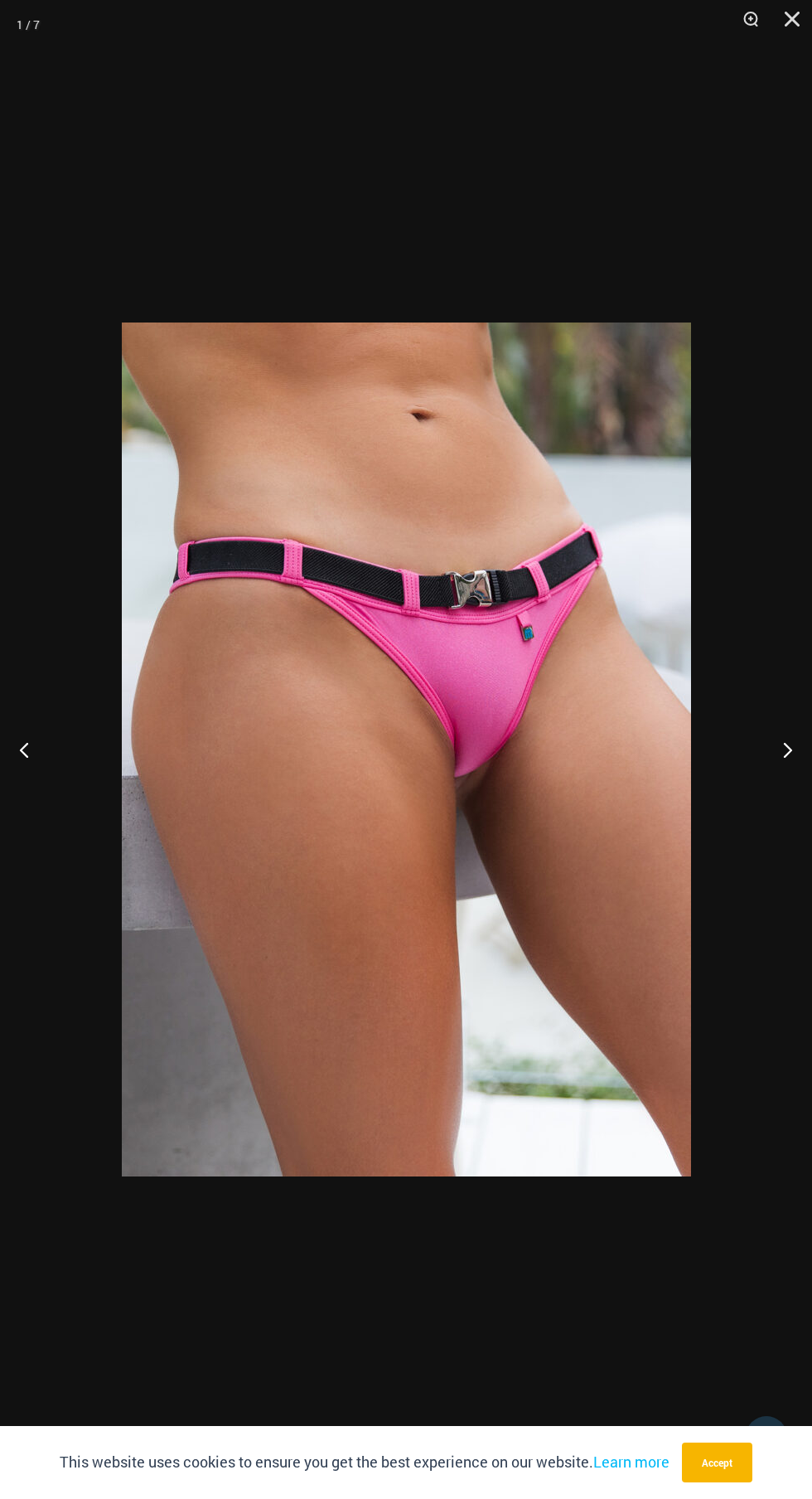
click at [770, 787] on button "Next" at bounding box center [781, 749] width 62 height 83
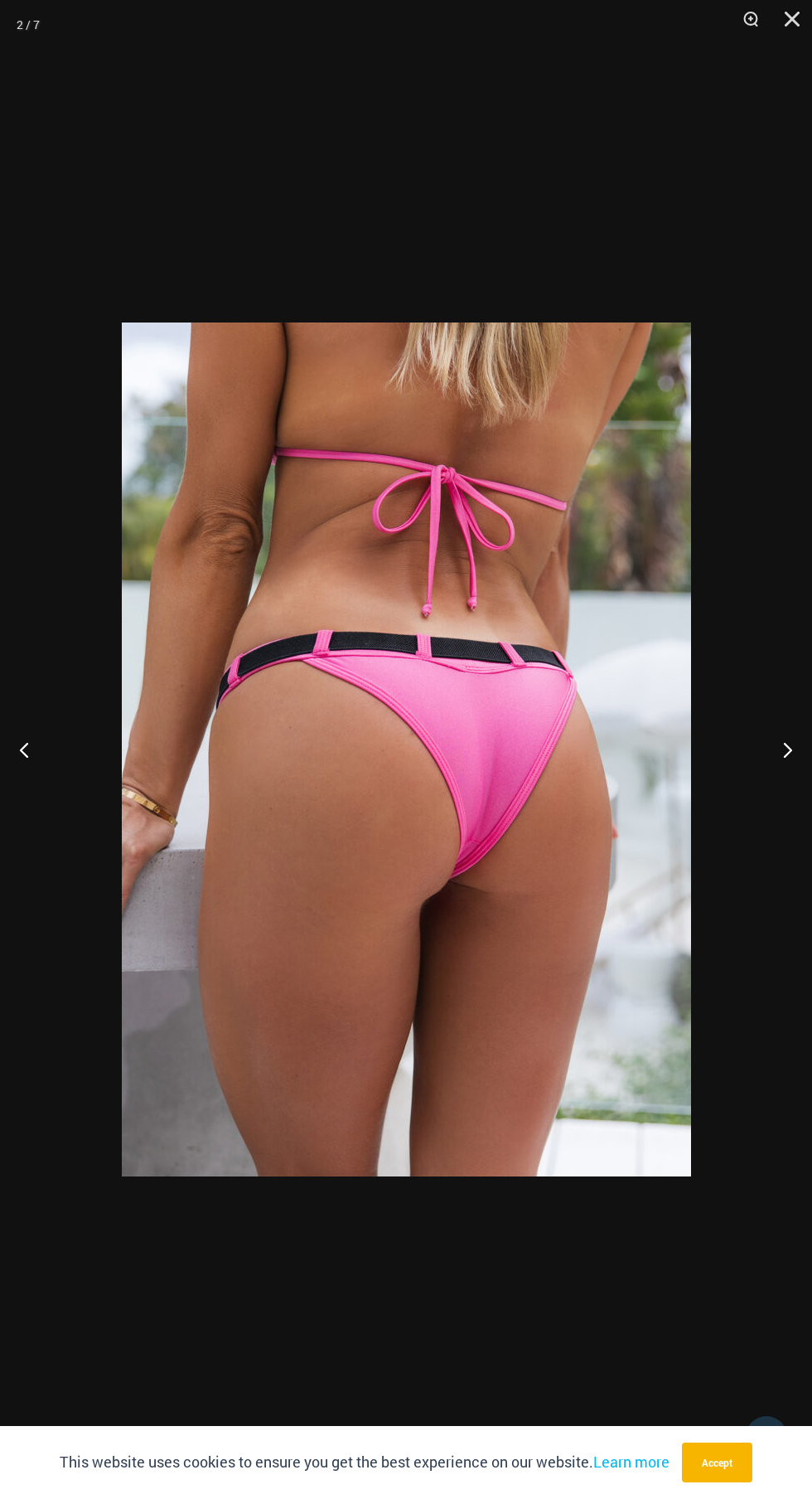
click at [771, 785] on button "Next" at bounding box center [781, 749] width 62 height 83
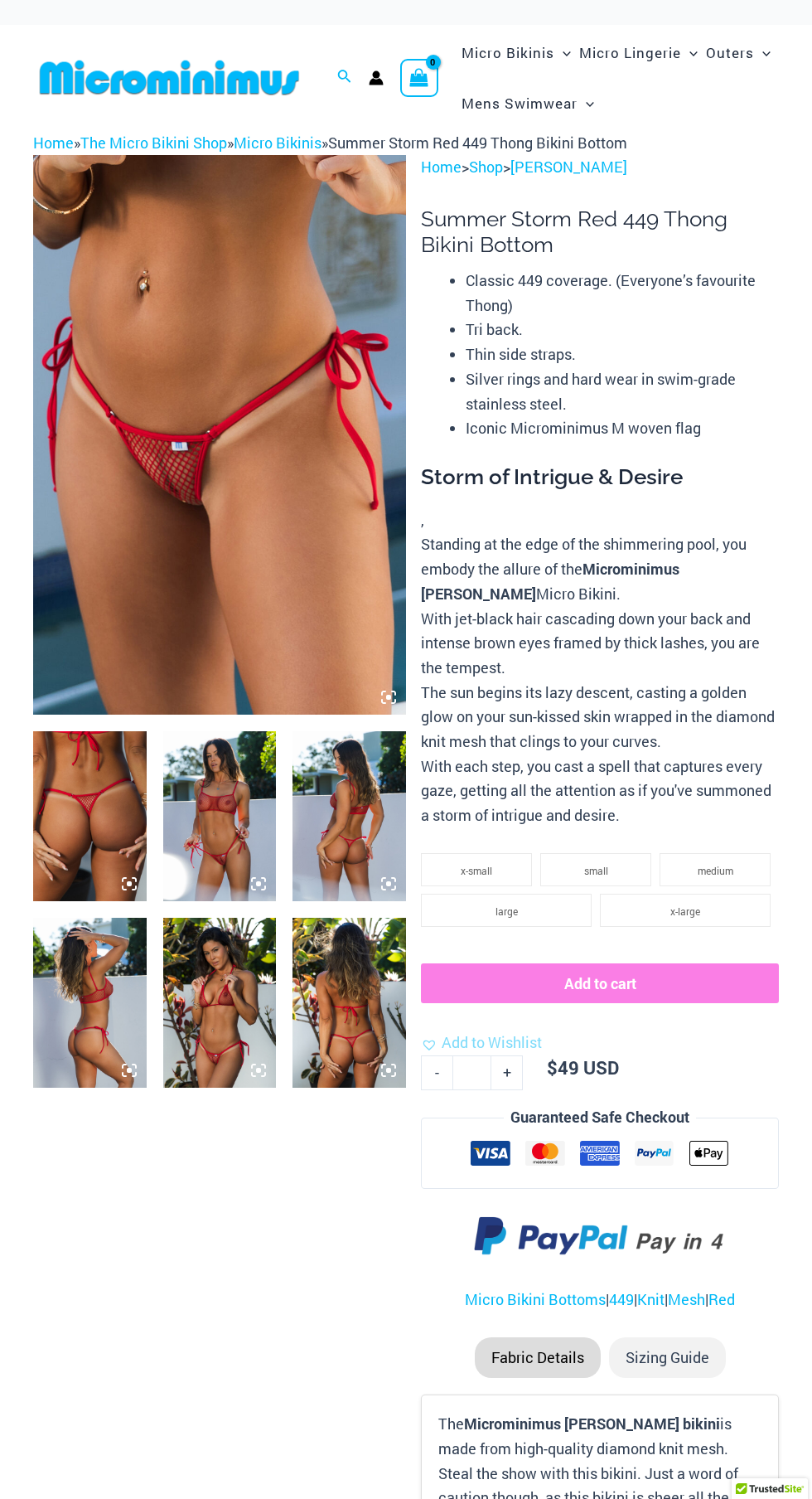
click at [256, 876] on icon at bounding box center [258, 884] width 15 height 15
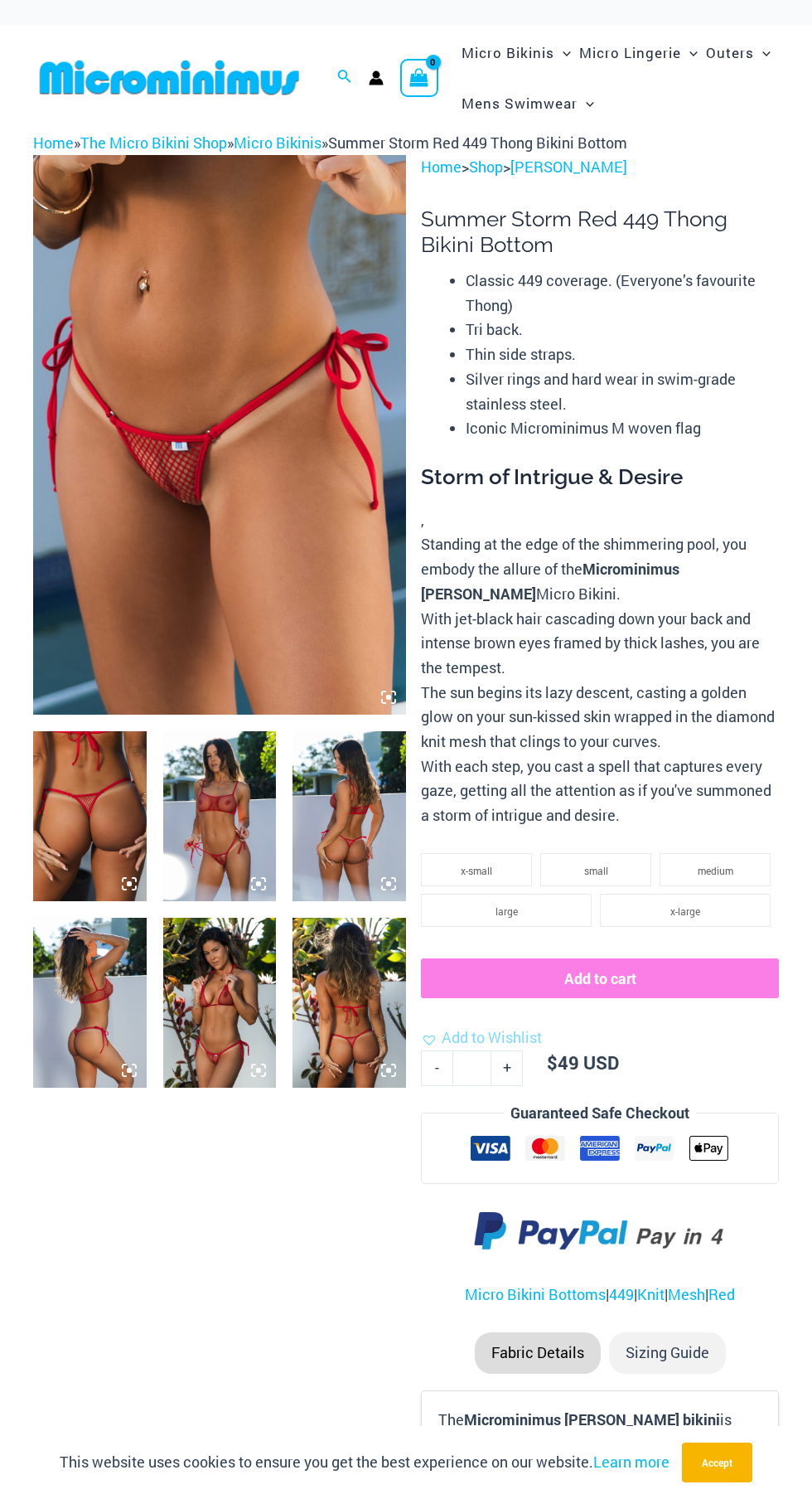
click at [258, 804] on img at bounding box center [220, 817] width 114 height 170
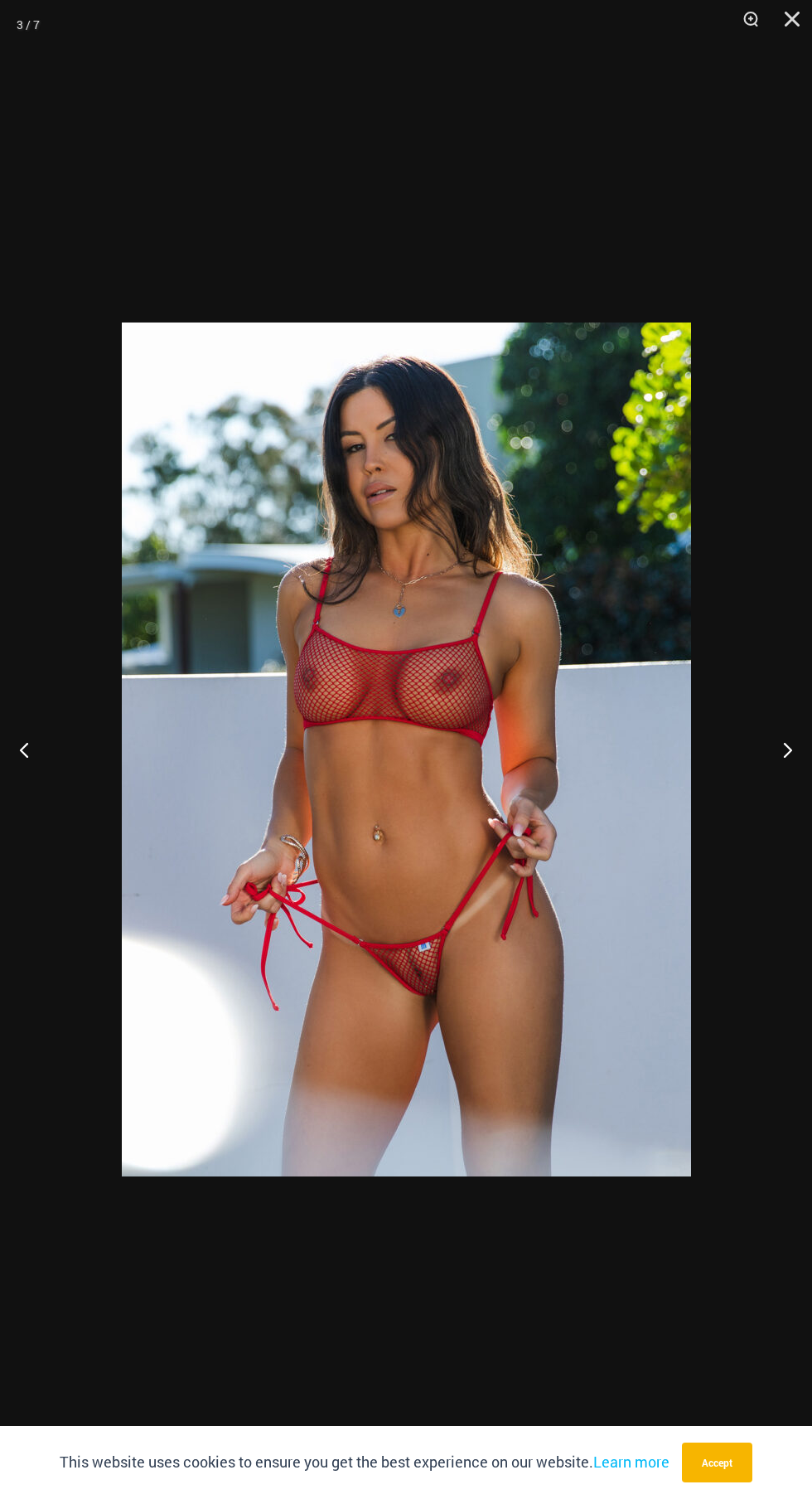
click at [780, 781] on button "Next" at bounding box center [781, 749] width 62 height 83
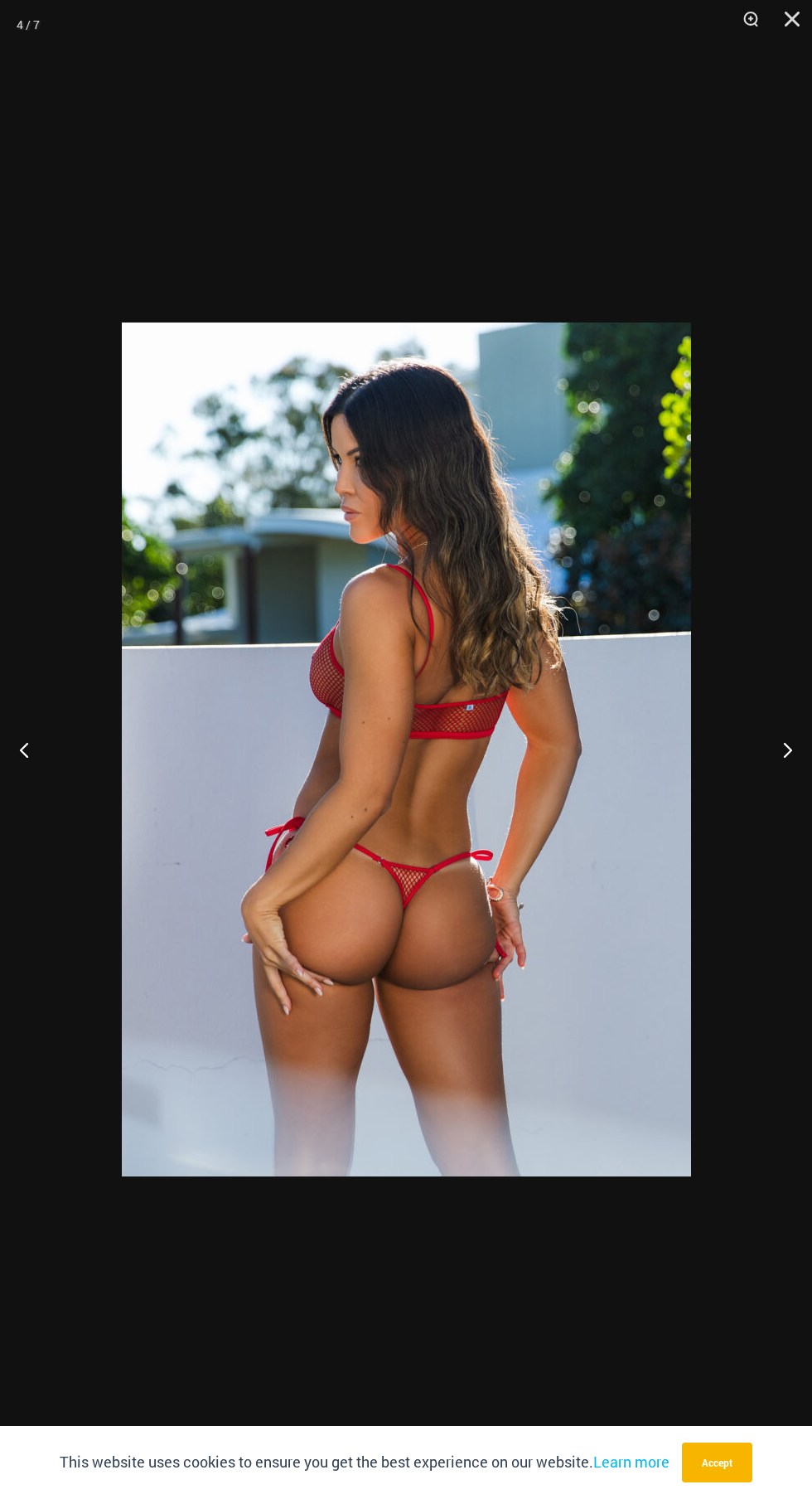
click at [781, 779] on button "Next" at bounding box center [781, 749] width 62 height 83
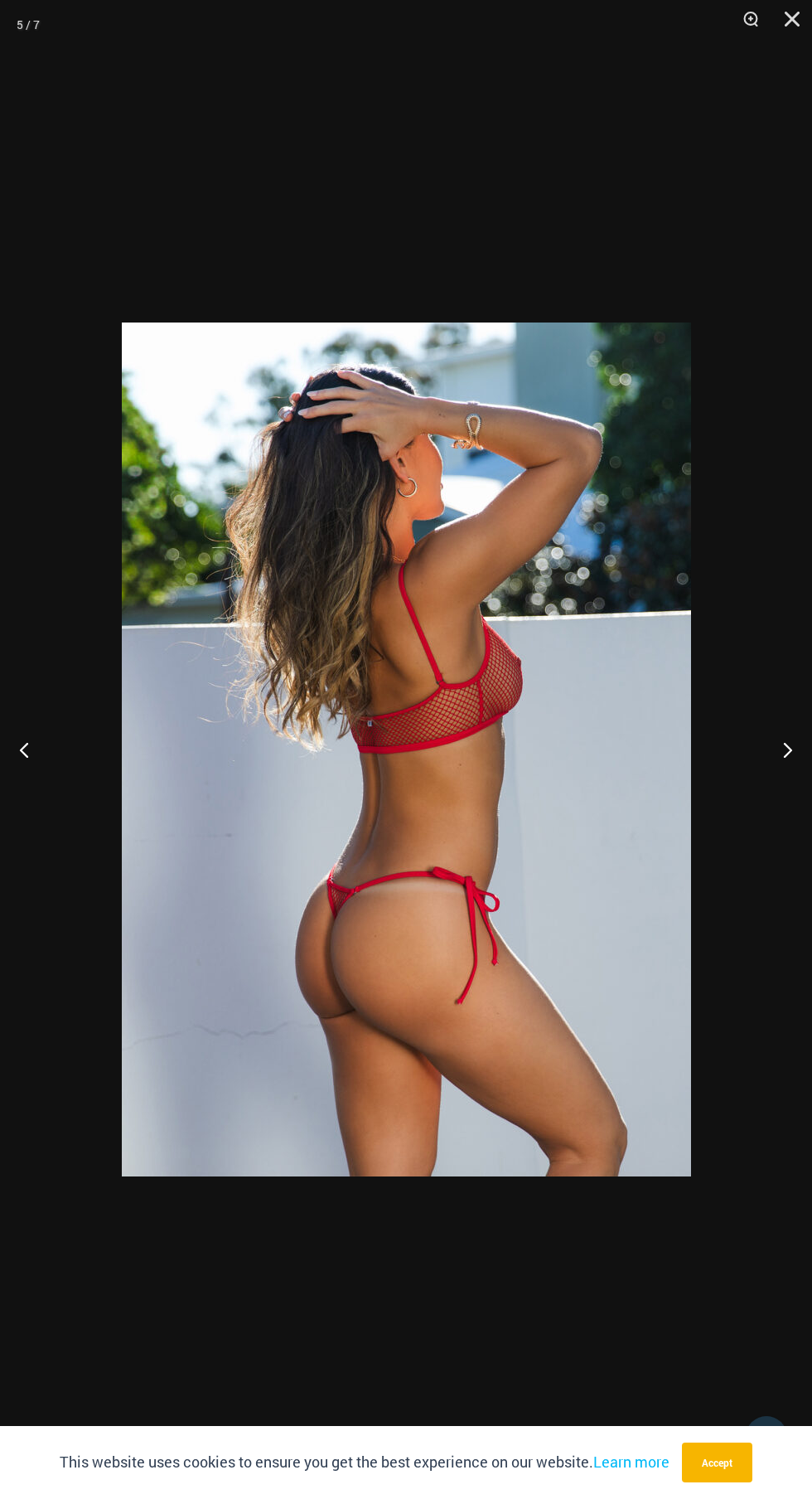
click at [781, 778] on button "Next" at bounding box center [781, 749] width 62 height 83
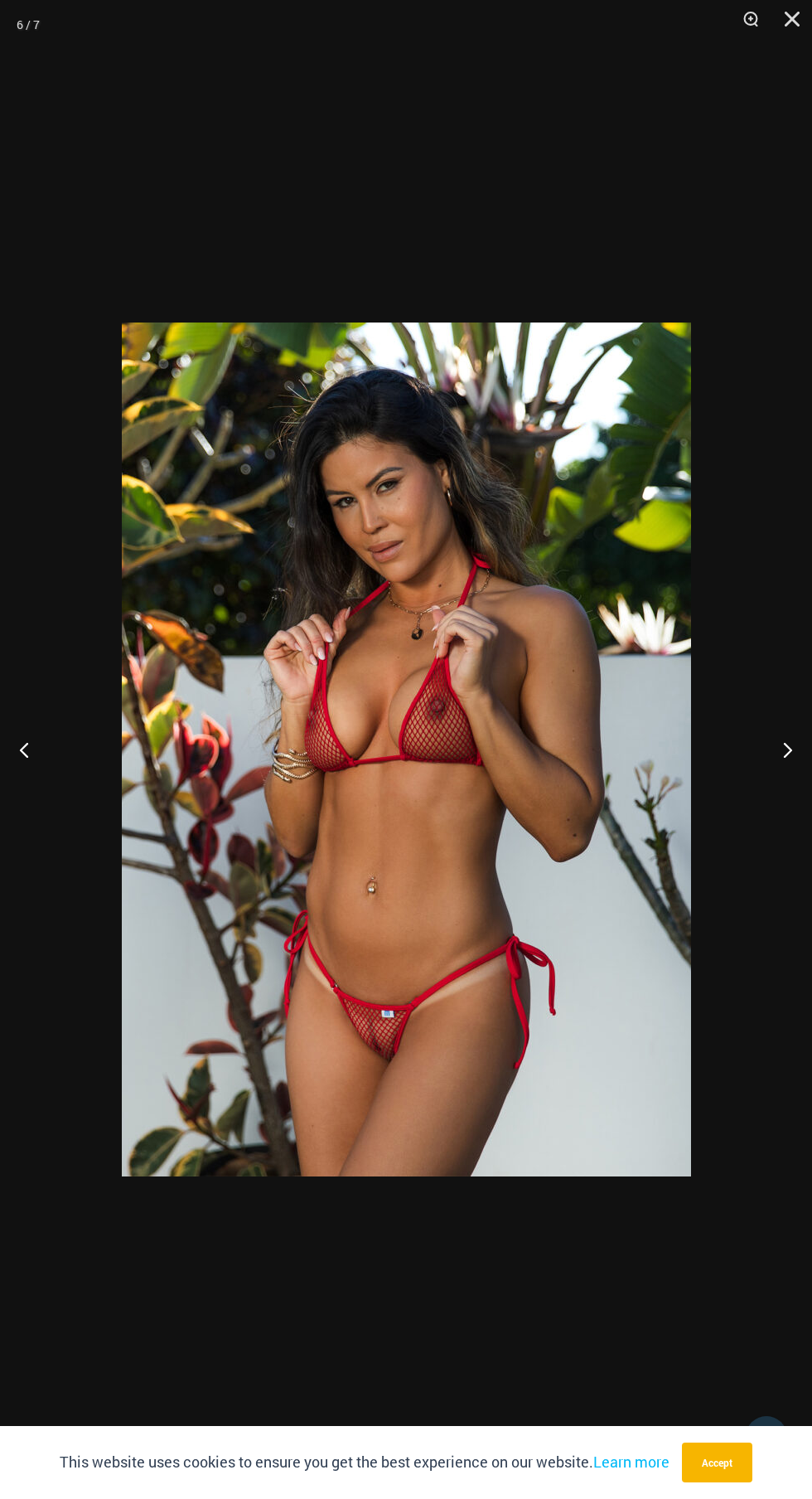
click at [780, 779] on button "Next" at bounding box center [781, 749] width 62 height 83
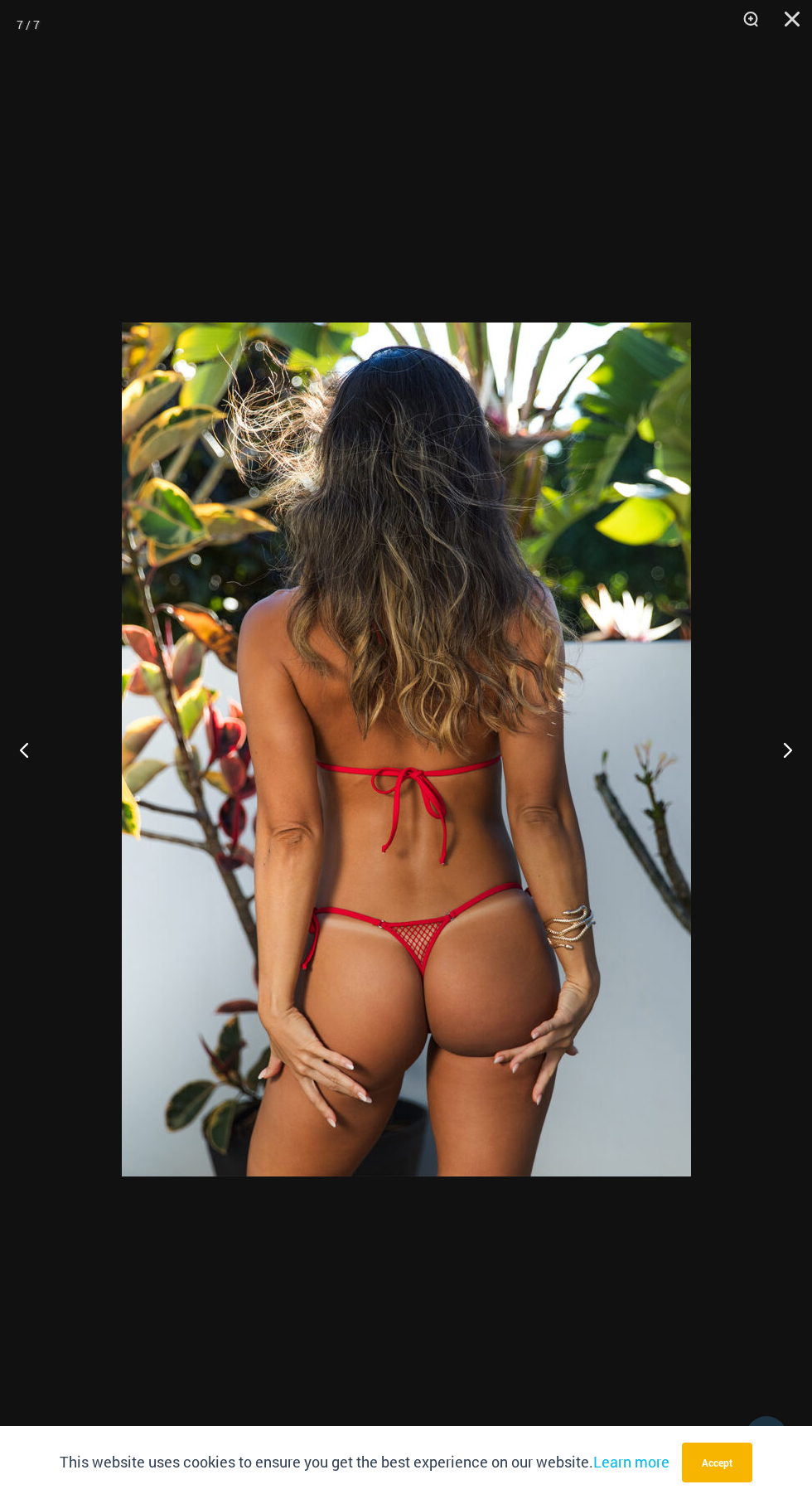
click at [779, 781] on button "Next" at bounding box center [781, 749] width 62 height 83
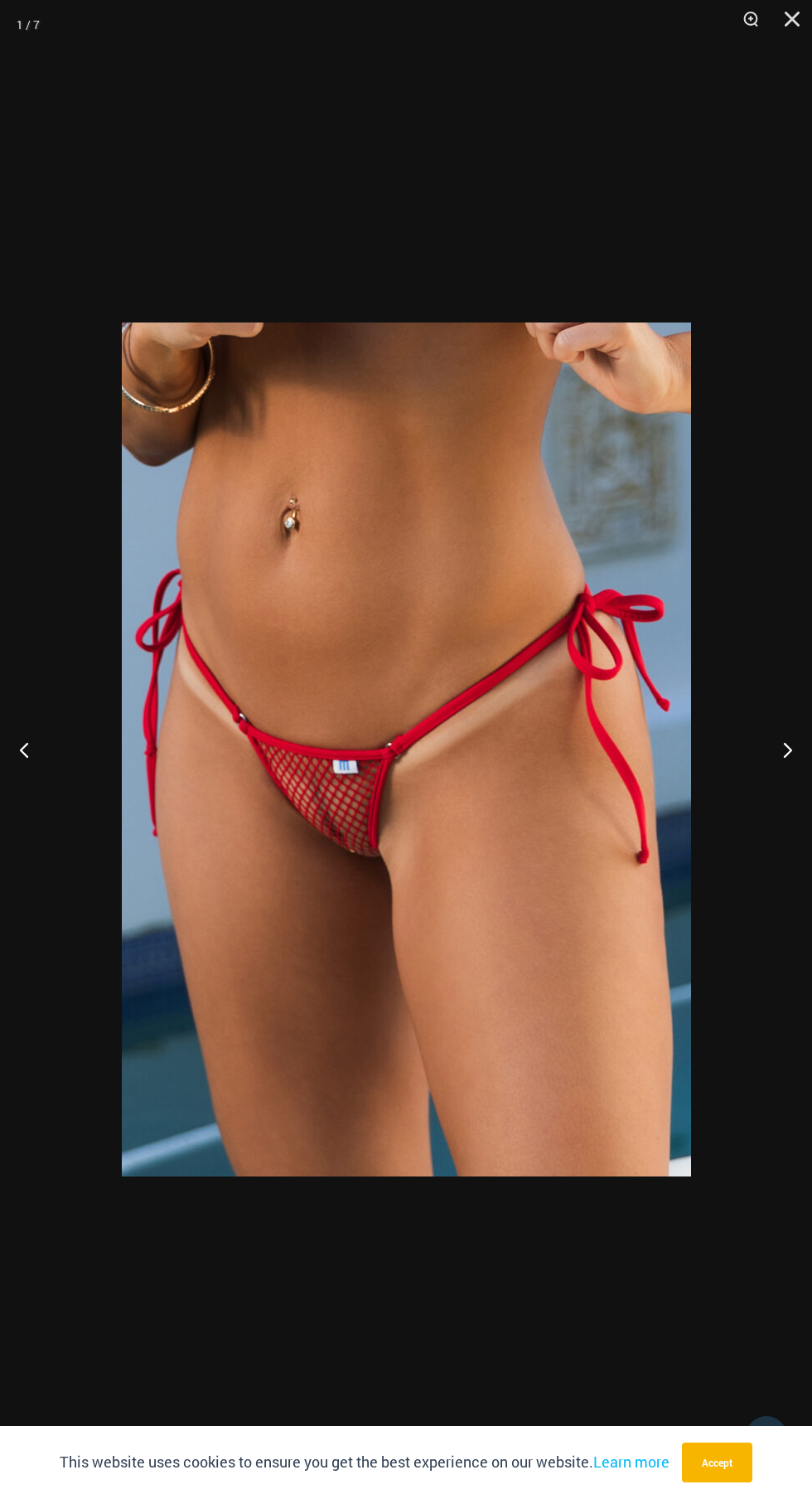
click at [779, 779] on button "Next" at bounding box center [781, 749] width 62 height 83
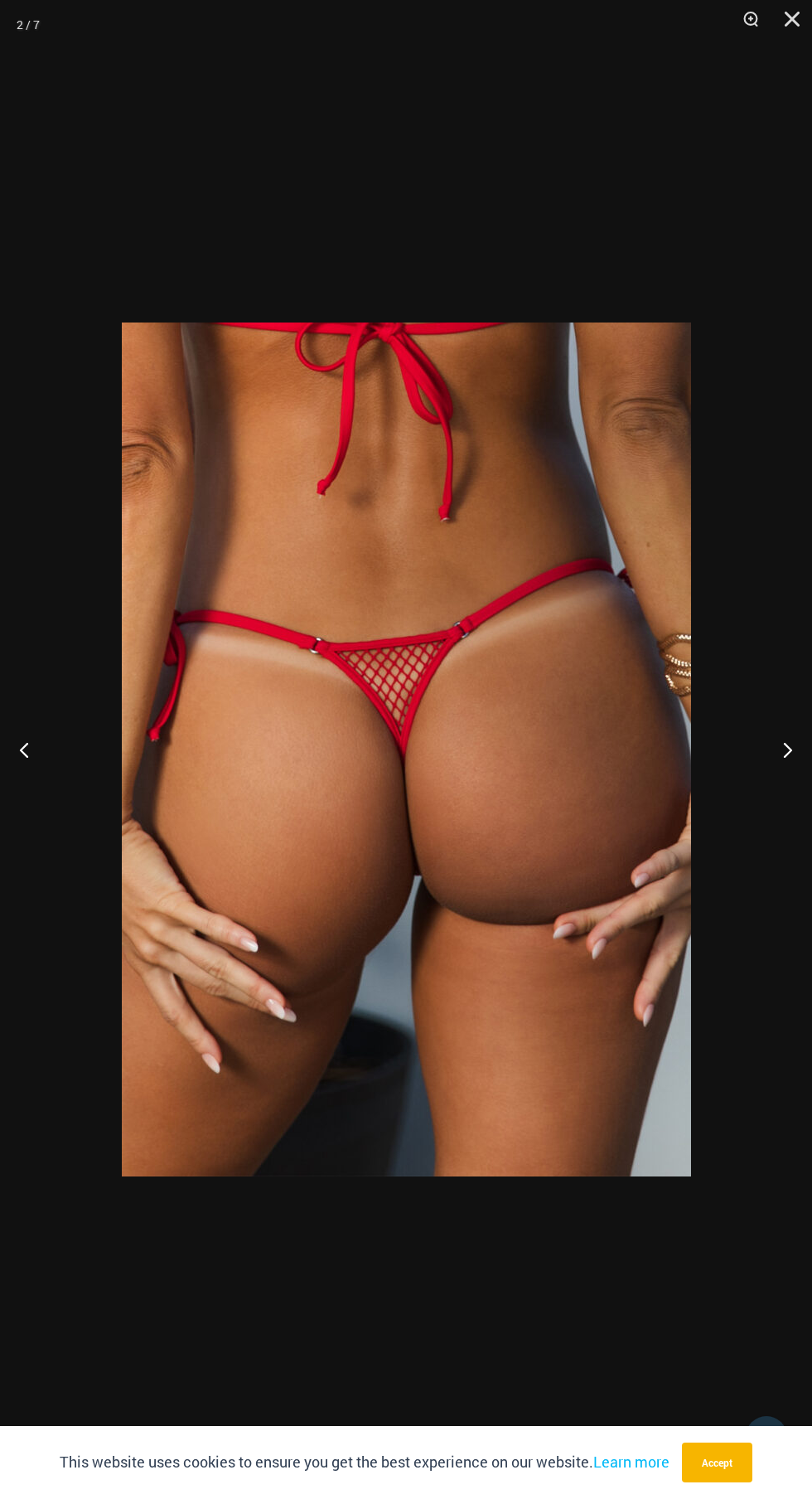
click at [779, 778] on button "Next" at bounding box center [781, 749] width 62 height 83
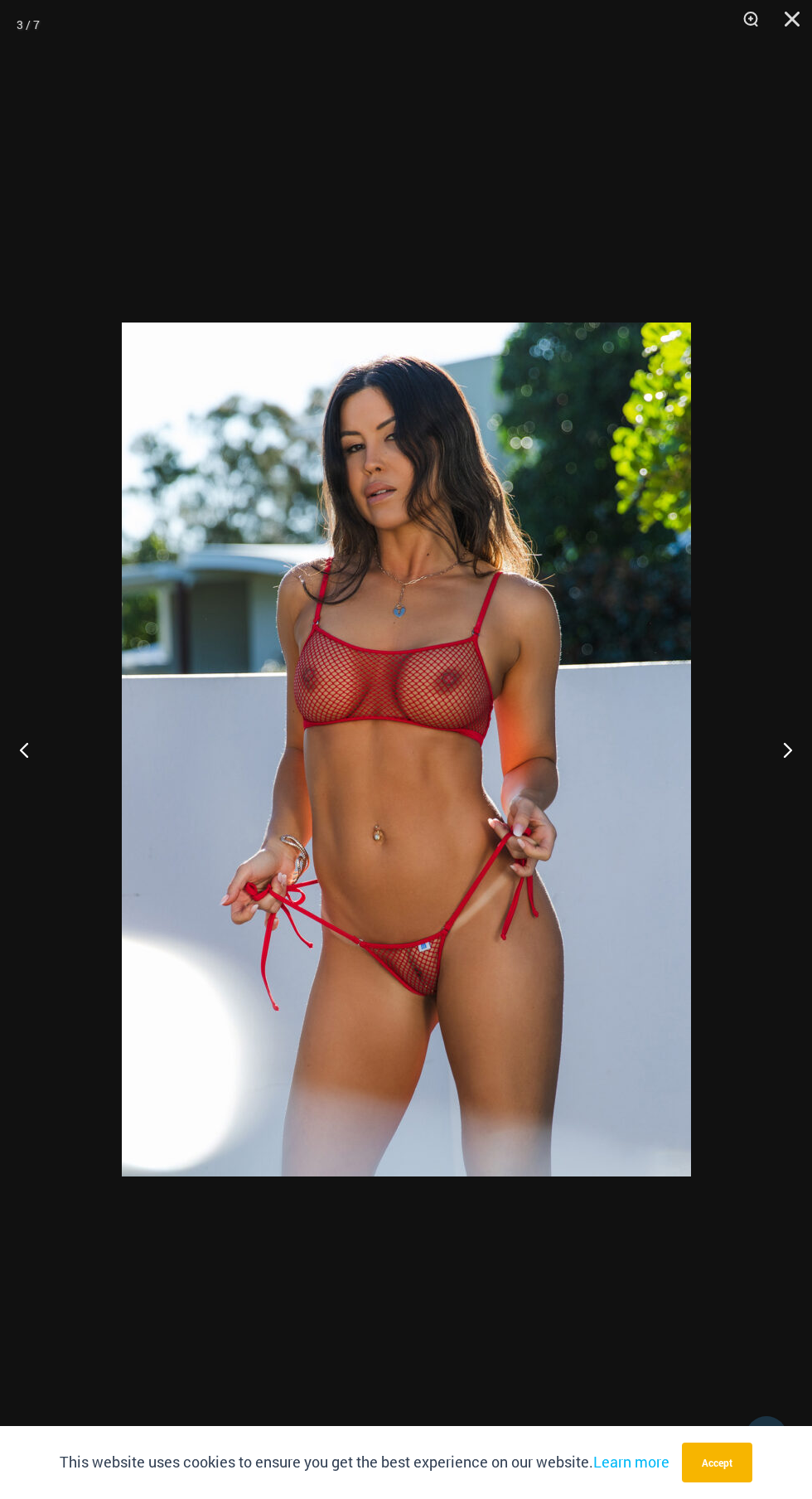
click at [778, 777] on button "Next" at bounding box center [781, 749] width 62 height 83
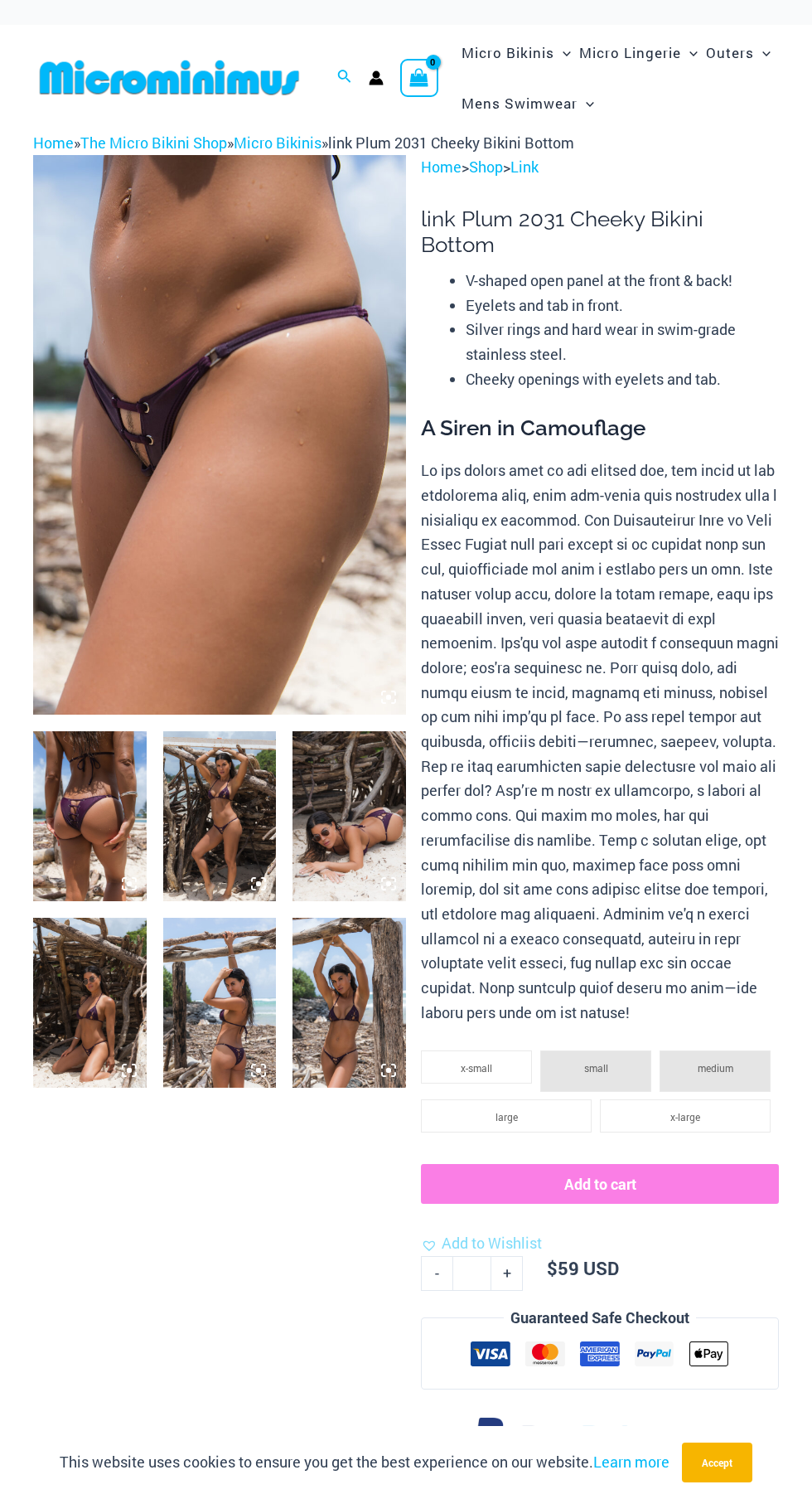
click at [363, 998] on img at bounding box center [350, 1003] width 114 height 170
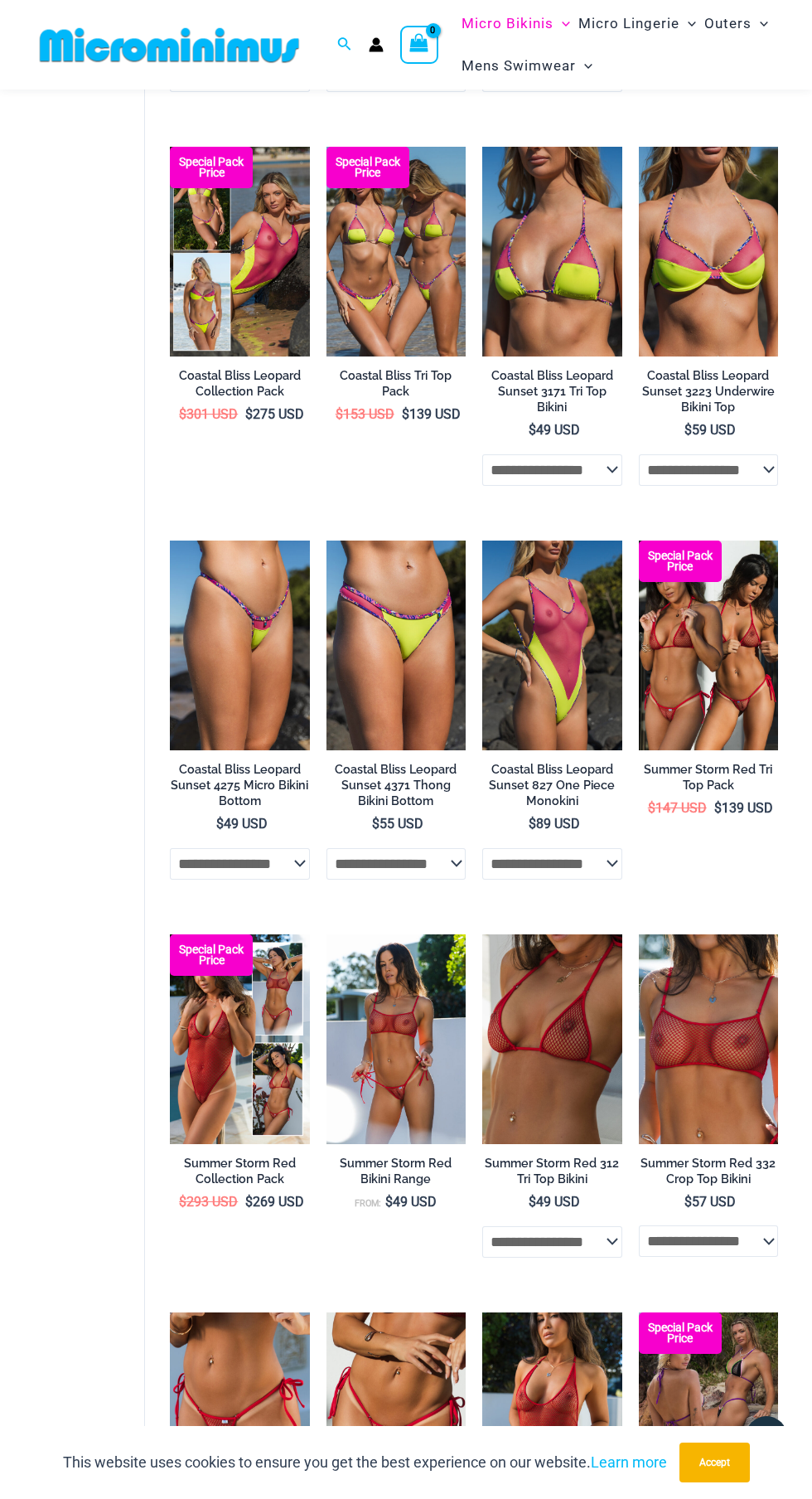
scroll to position [2107, 0]
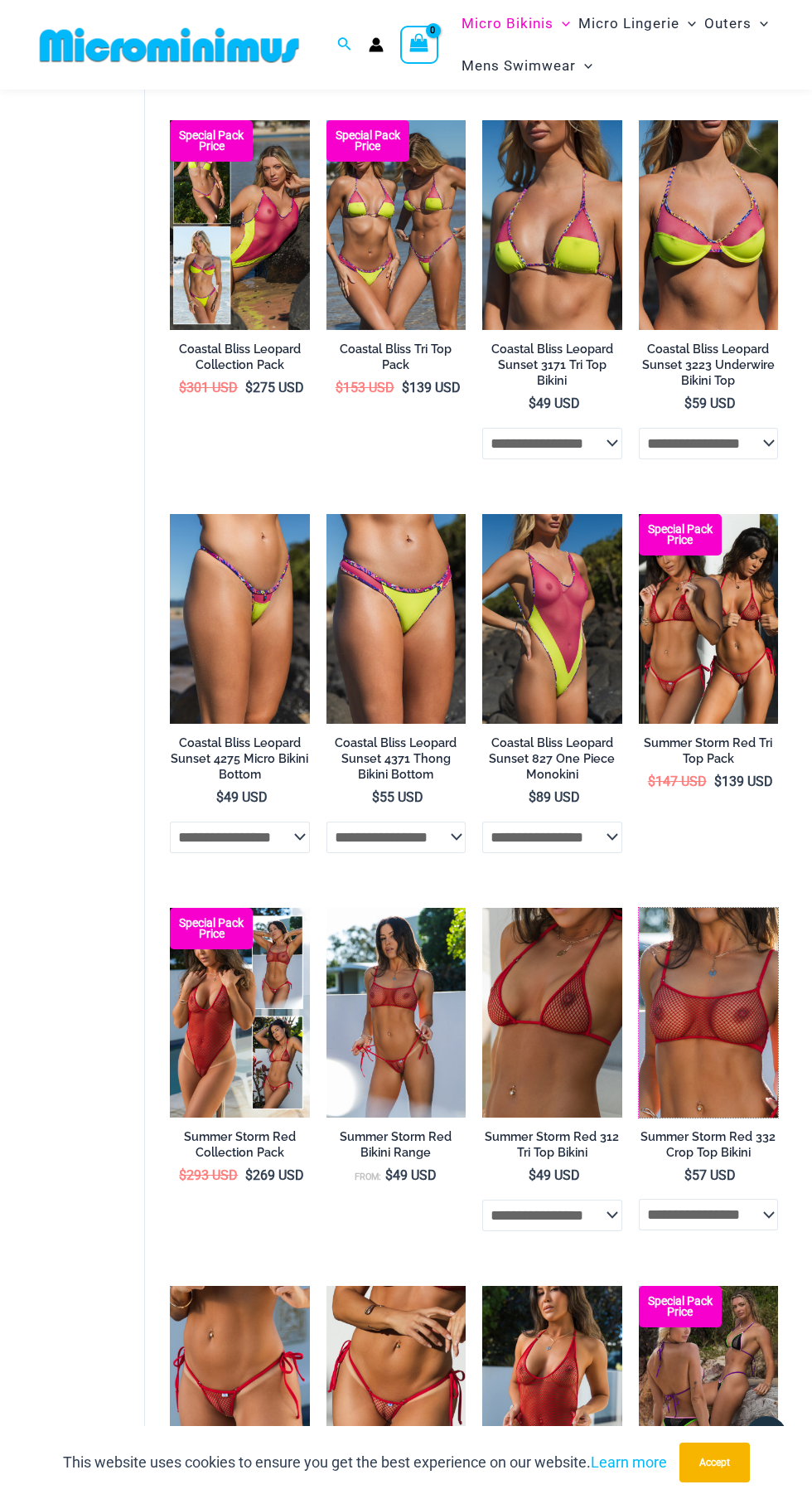
click at [639, 907] on img at bounding box center [639, 907] width 0 height 0
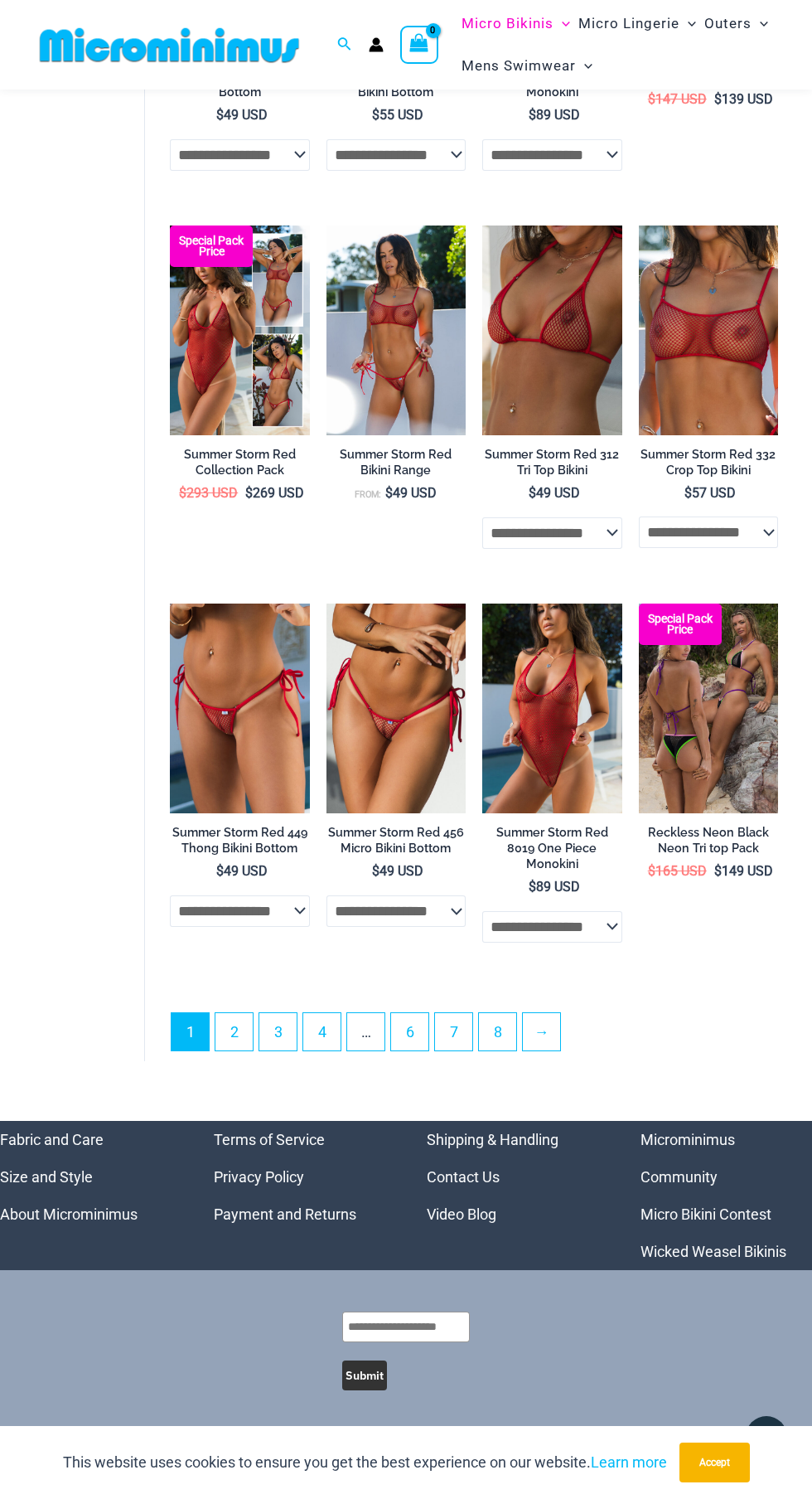
scroll to position [2828, 0]
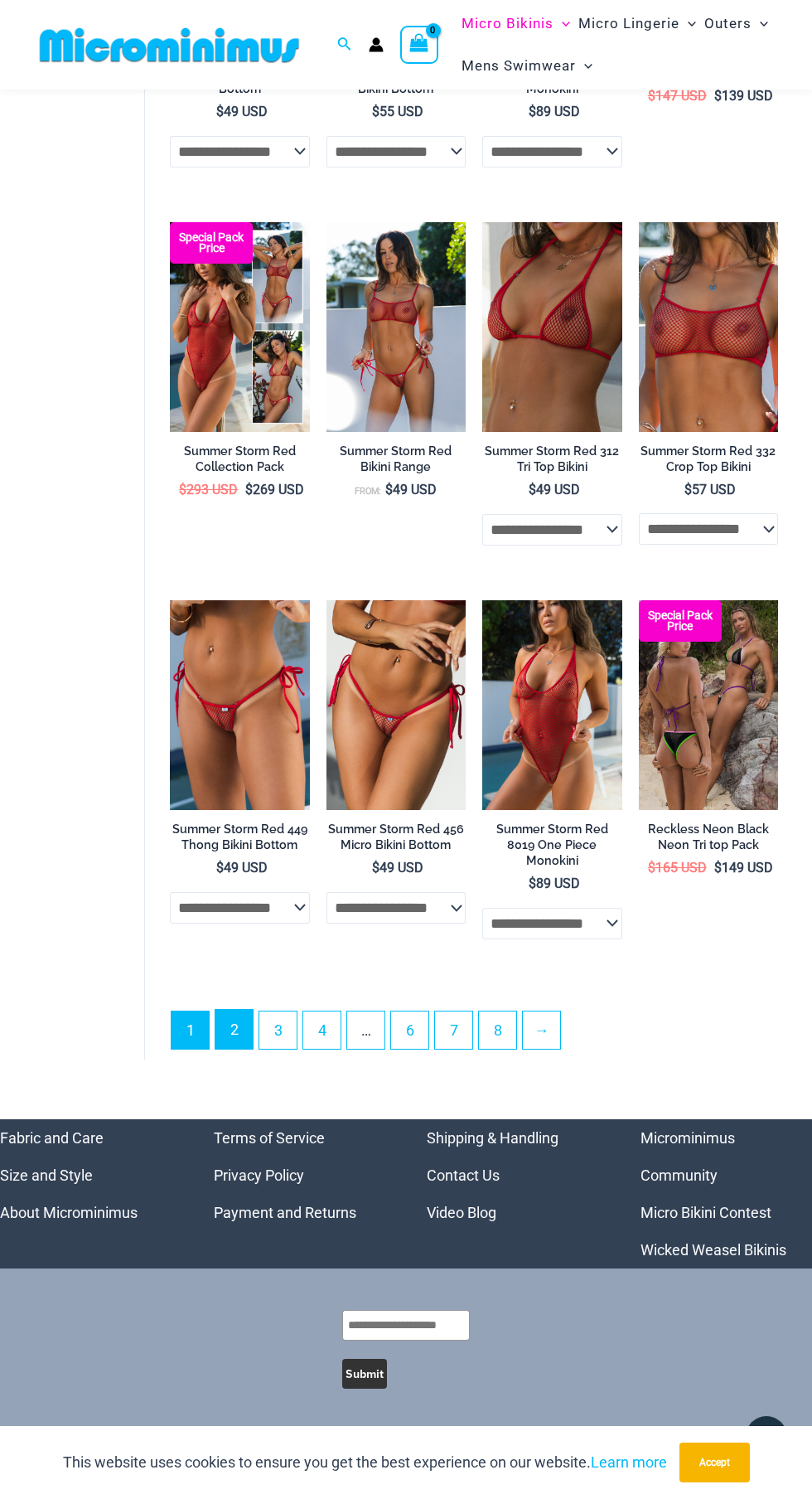
click at [234, 1030] on link "2" at bounding box center [233, 1029] width 38 height 39
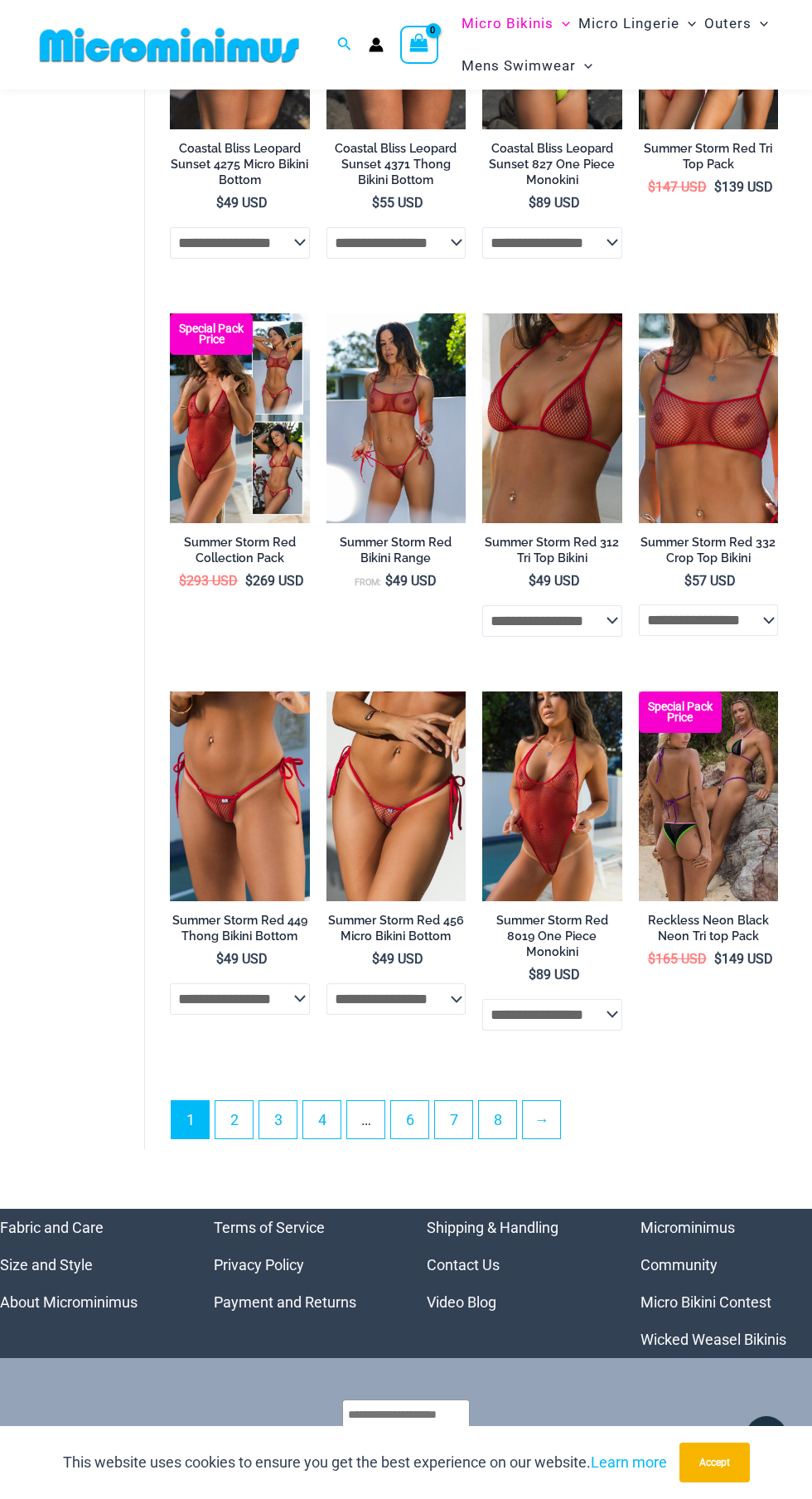
scroll to position [2733, 0]
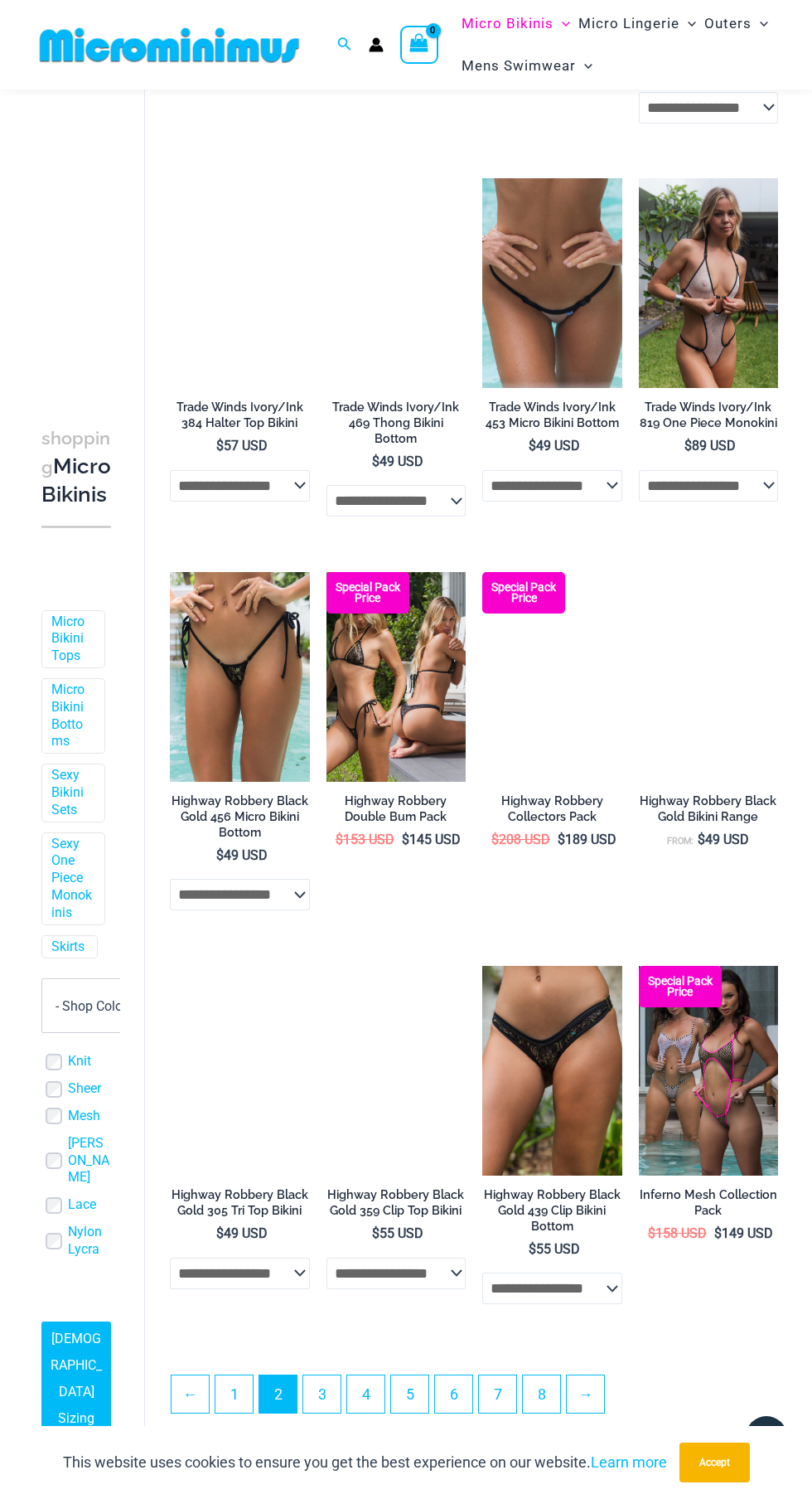
scroll to position [1971, 0]
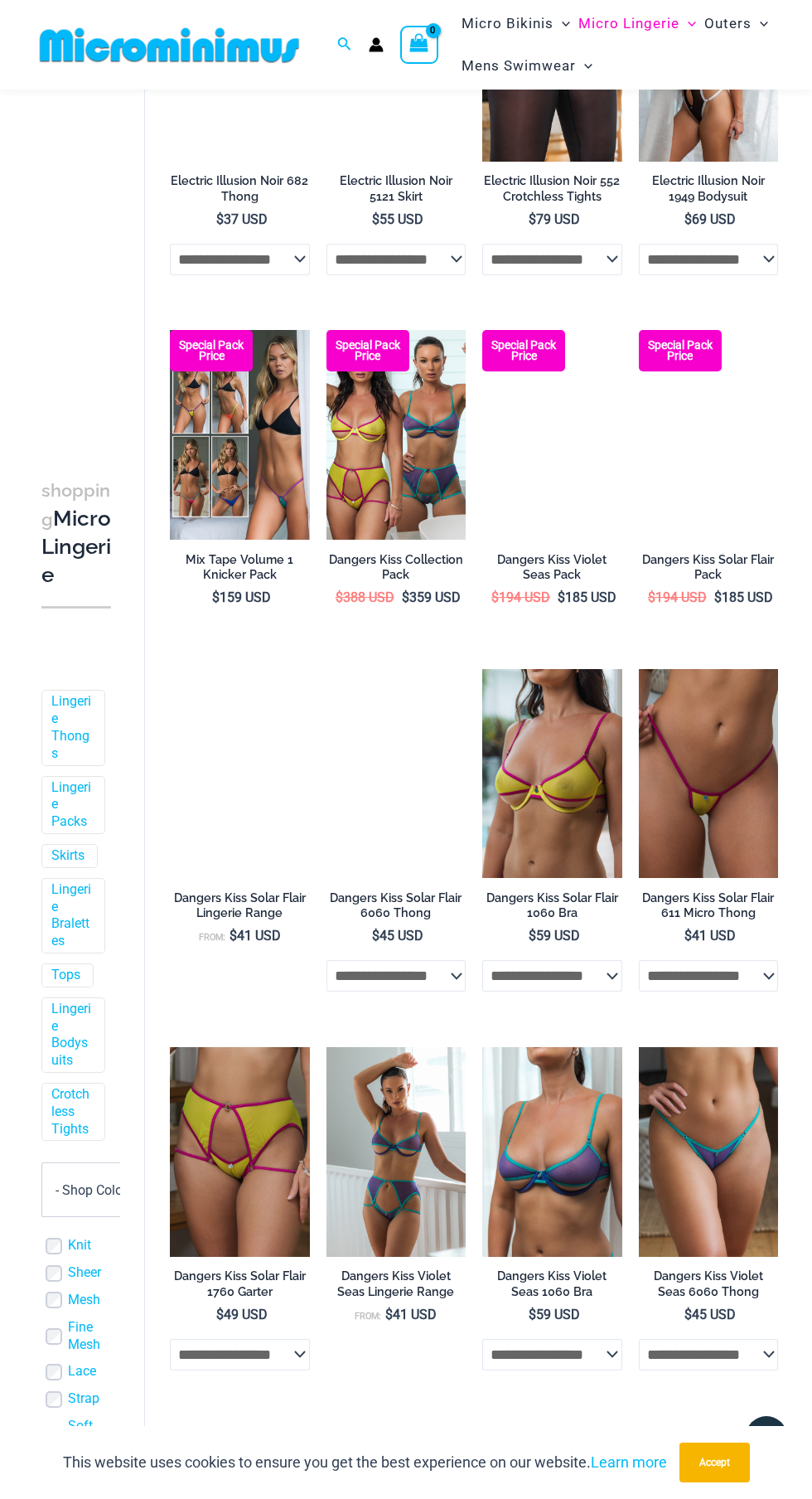
scroll to position [1968, 0]
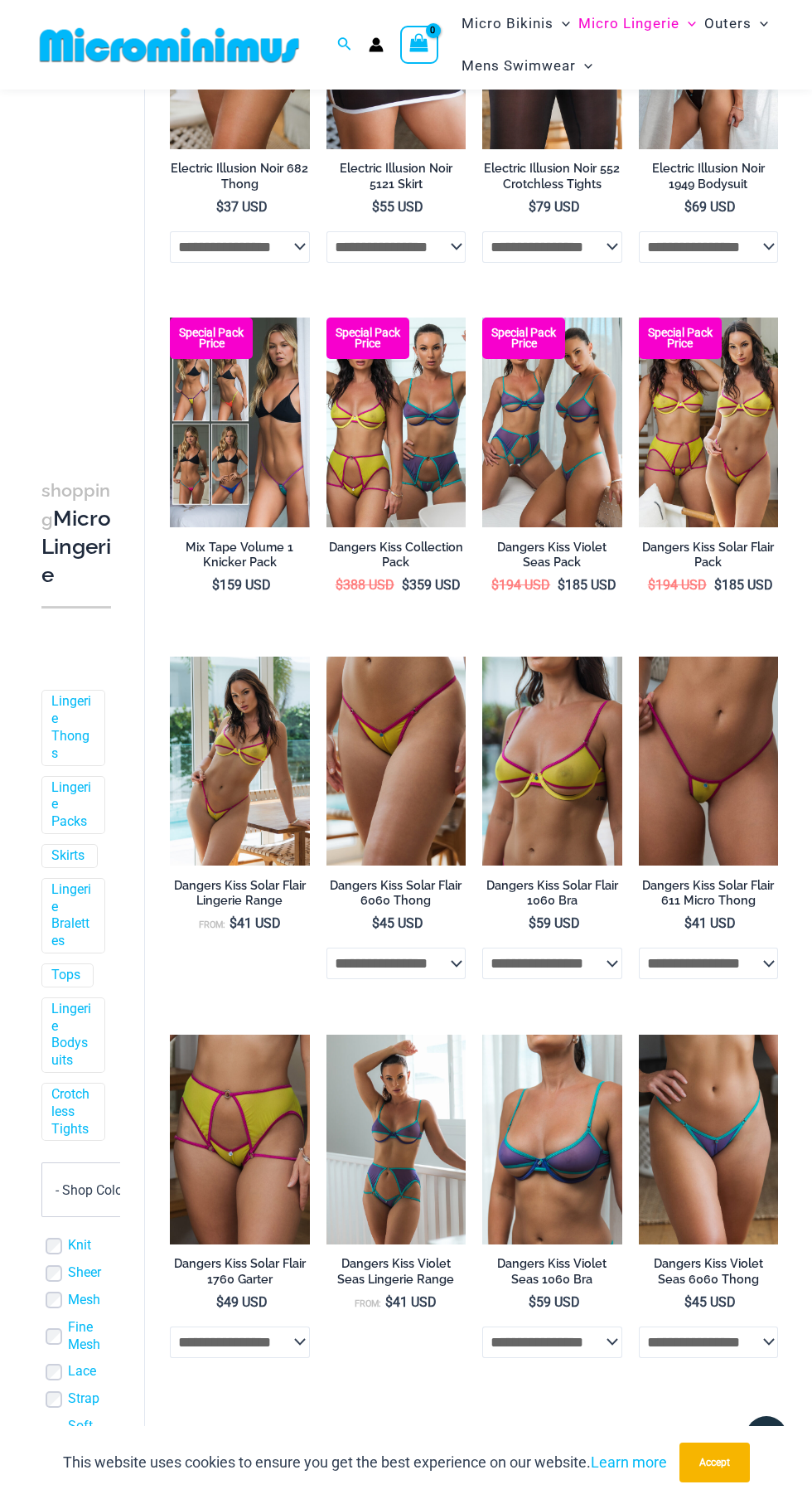
click at [234, 1459] on link "2" at bounding box center [233, 1448] width 38 height 39
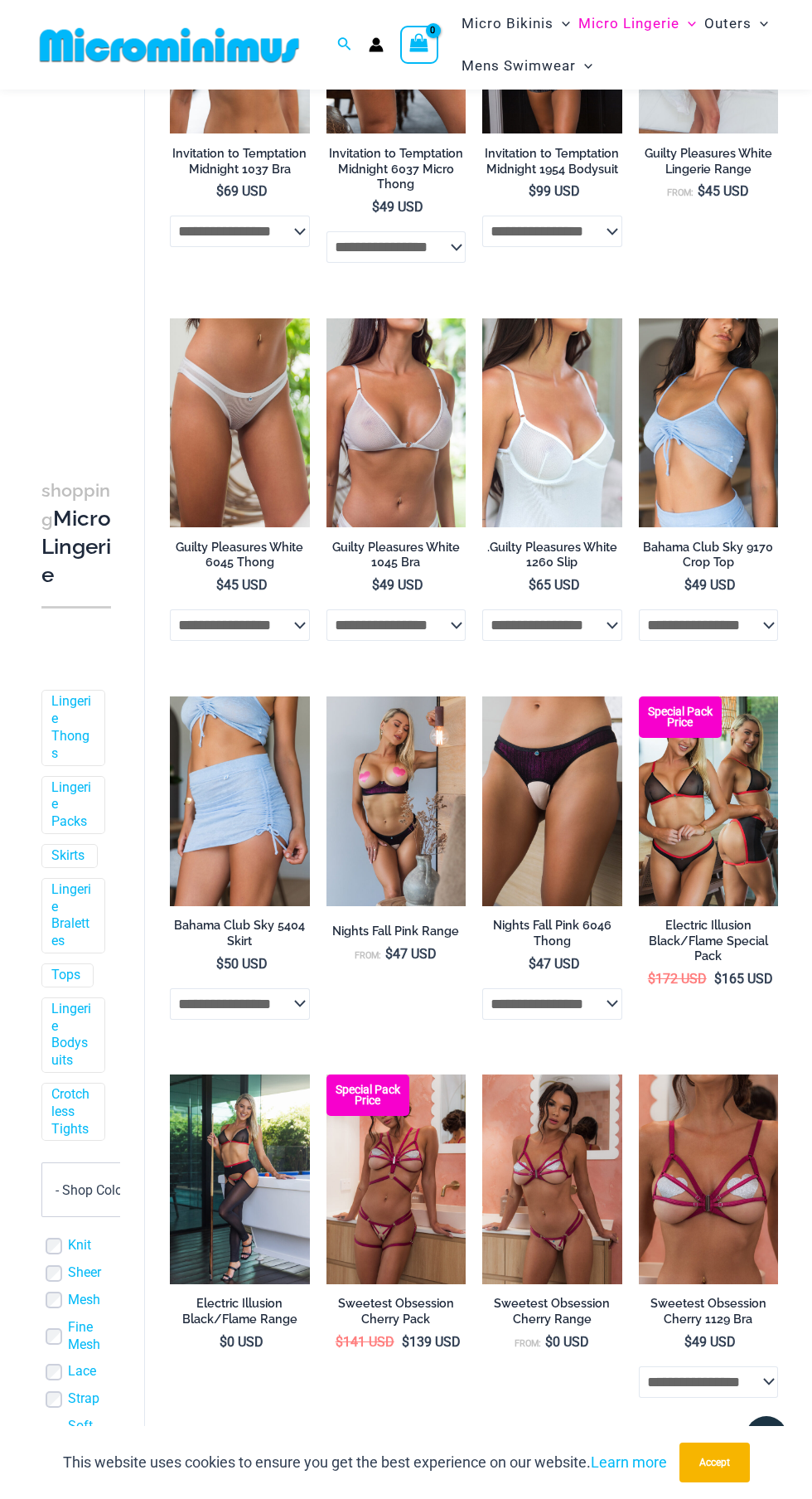
scroll to position [587, 0]
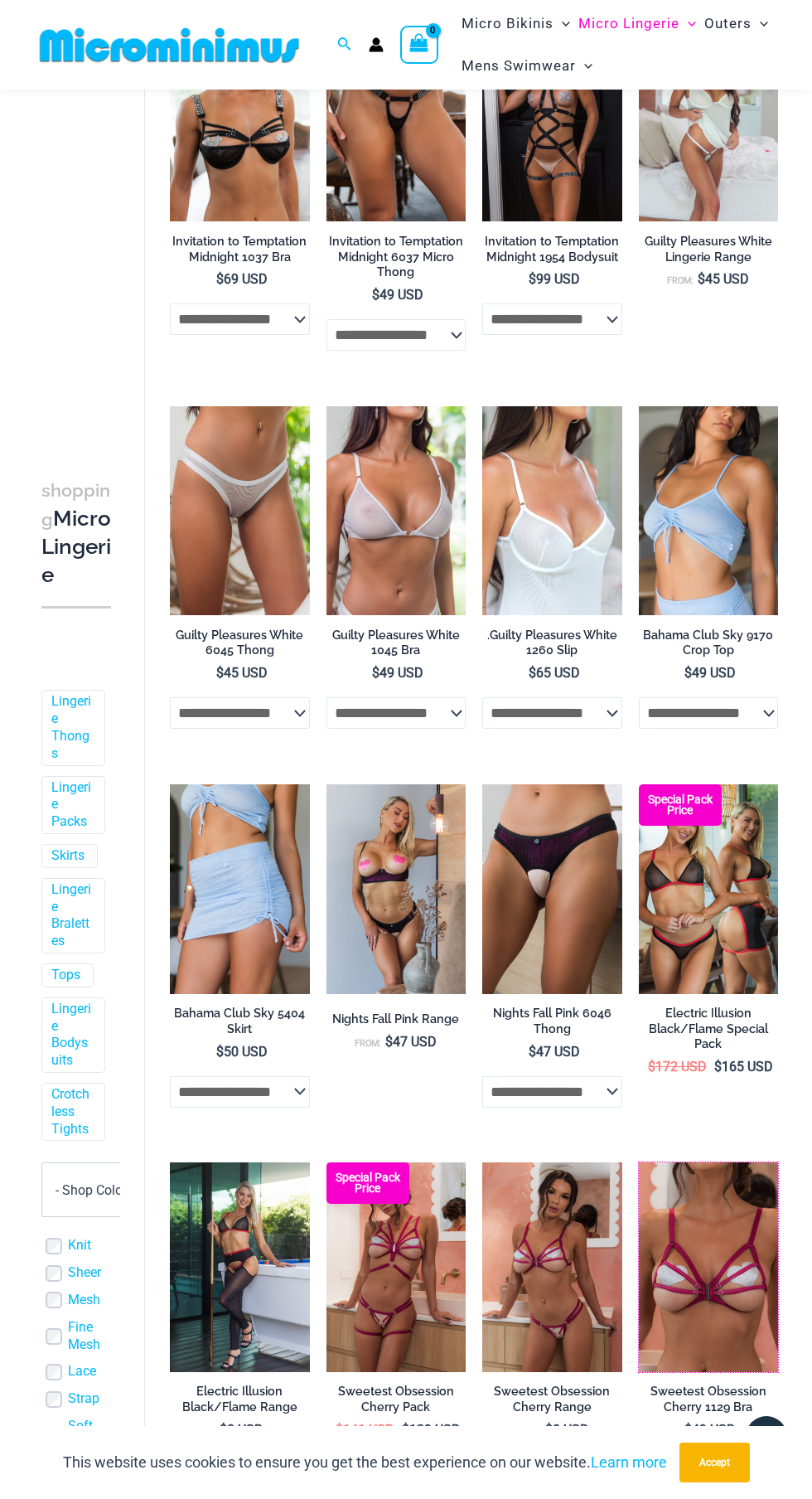
click at [639, 1162] on img at bounding box center [639, 1162] width 0 height 0
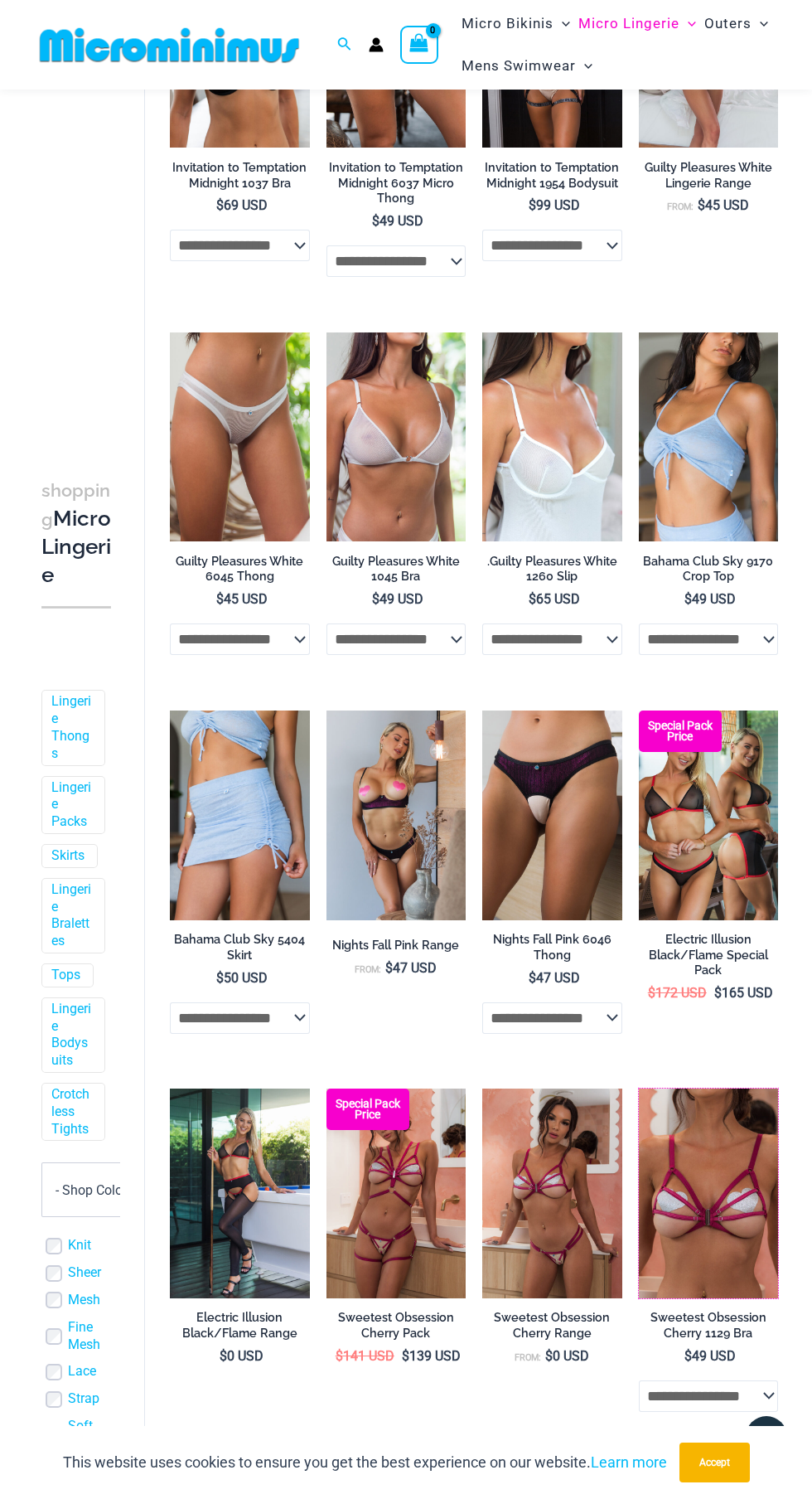
scroll to position [713, 0]
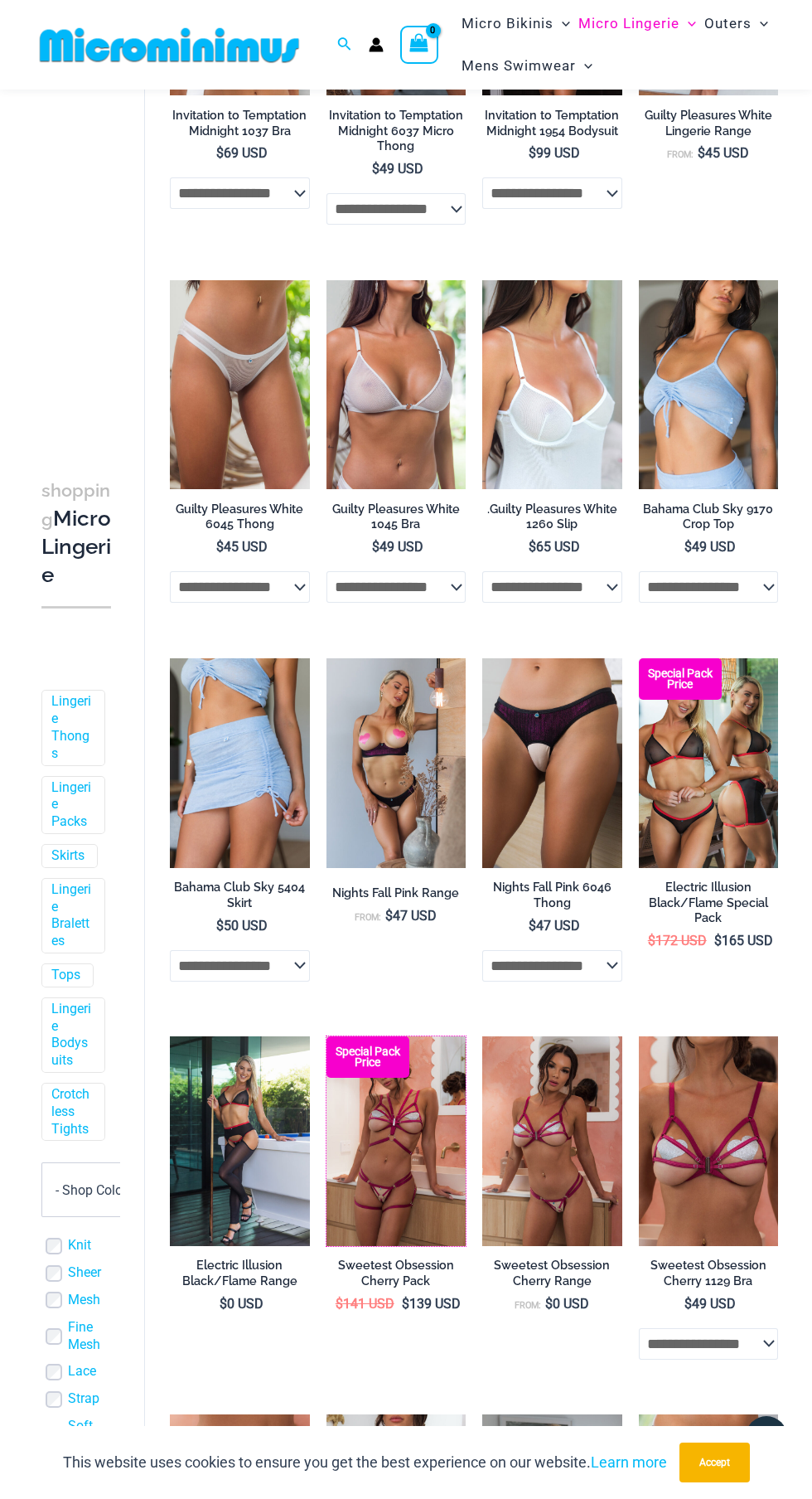
click at [327, 1037] on img at bounding box center [327, 1037] width 0 height 0
click at [482, 1037] on img at bounding box center [482, 1037] width 0 height 0
click at [639, 1037] on img at bounding box center [639, 1037] width 0 height 0
click at [327, 658] on img at bounding box center [327, 658] width 0 height 0
click at [482, 658] on img at bounding box center [482, 658] width 0 height 0
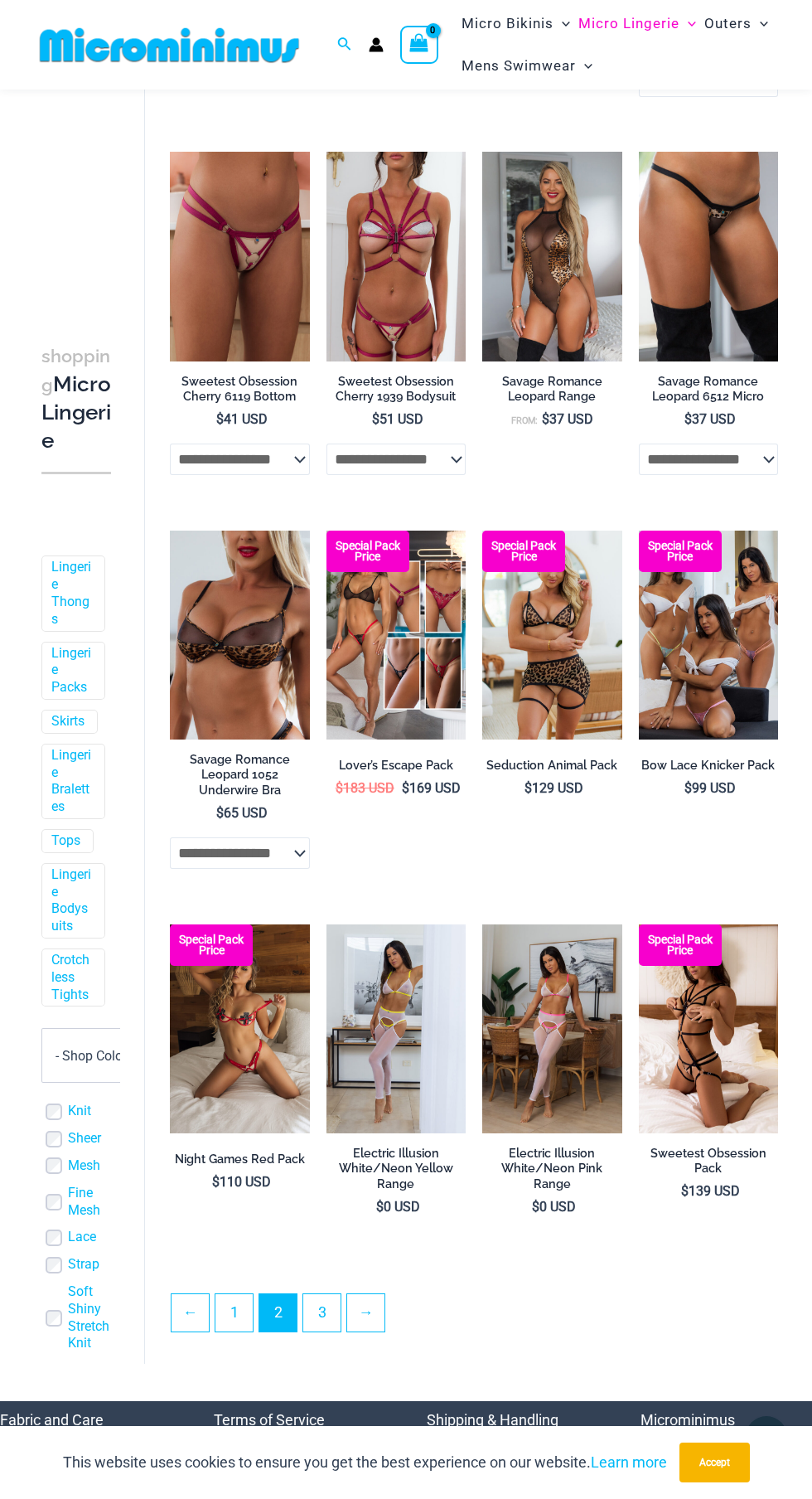
scroll to position [1976, 0]
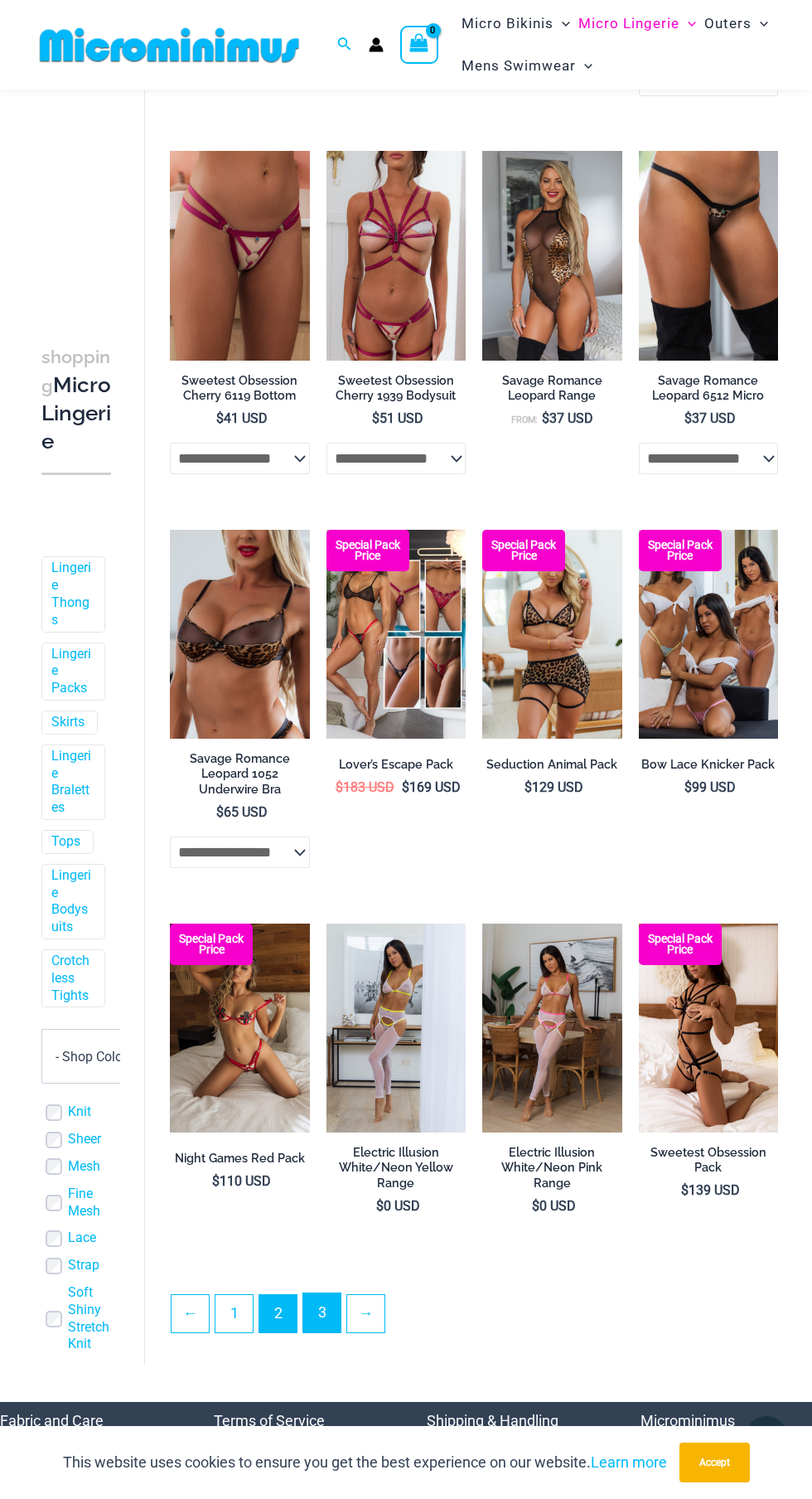
click at [322, 1324] on link "3" at bounding box center [321, 1312] width 38 height 39
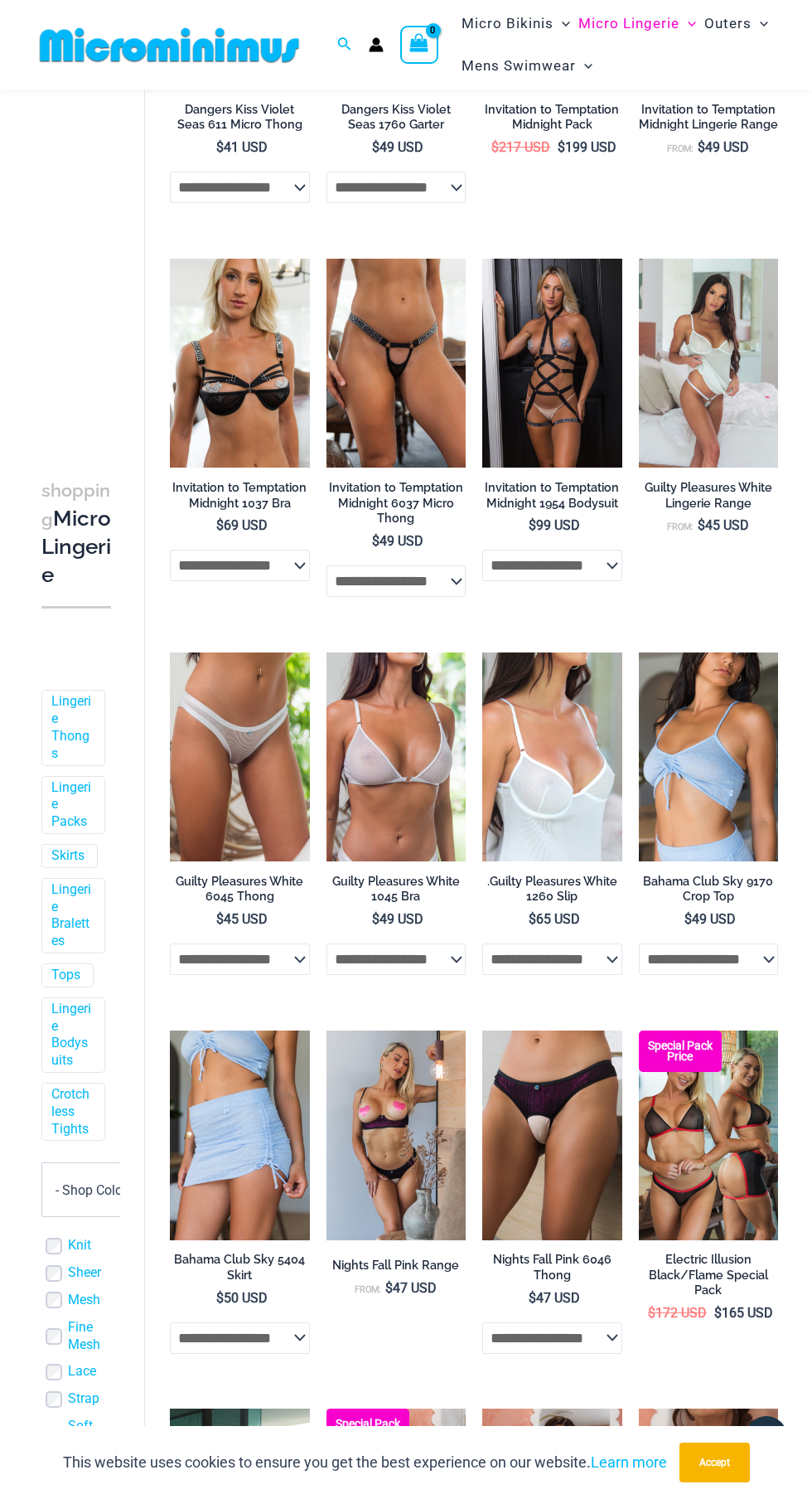
scroll to position [339, 0]
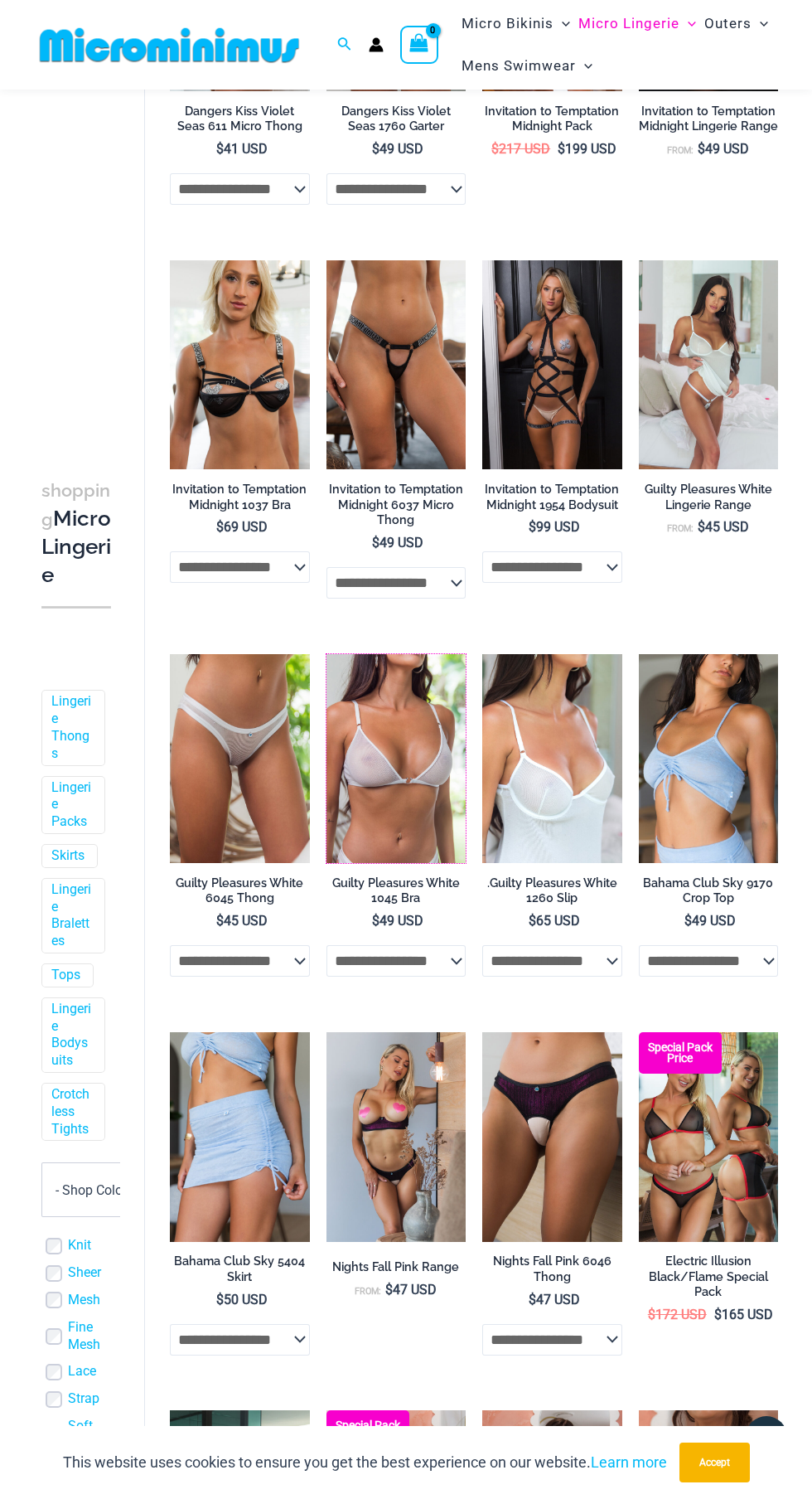
click at [327, 654] on img at bounding box center [327, 654] width 0 height 0
click at [482, 654] on img at bounding box center [482, 654] width 0 height 0
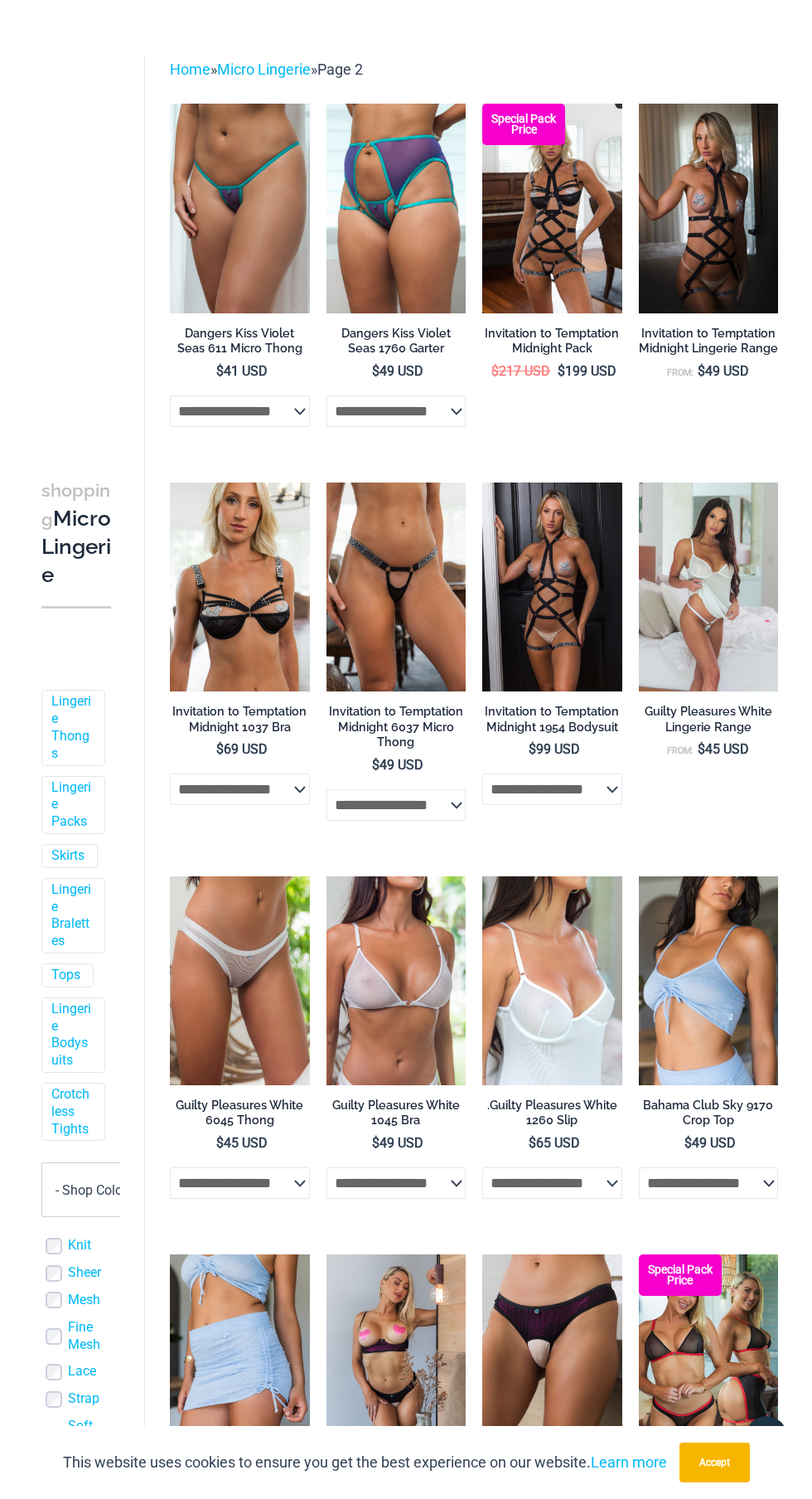
scroll to position [0, 0]
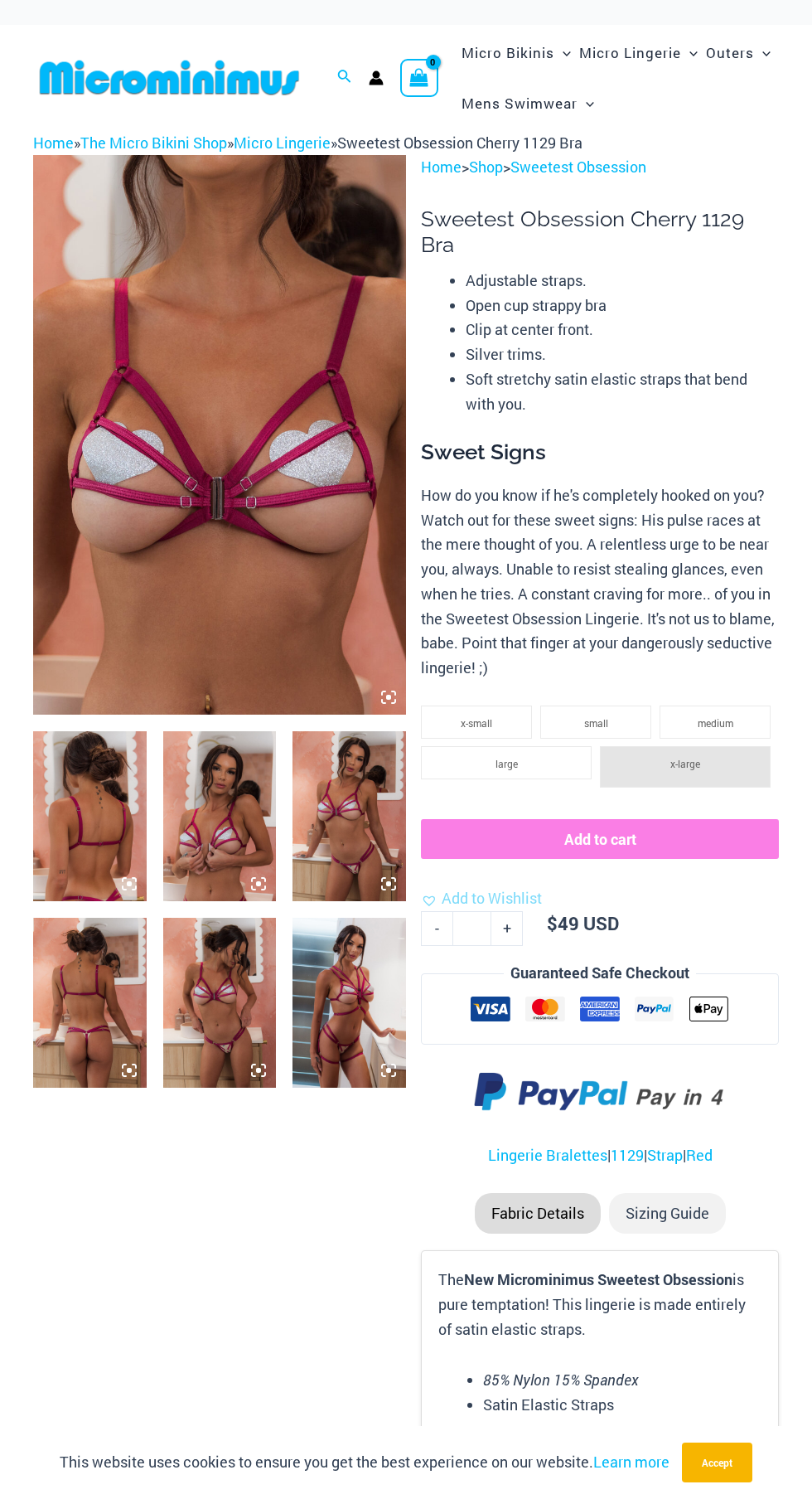
click at [257, 1005] on img at bounding box center [220, 1003] width 114 height 170
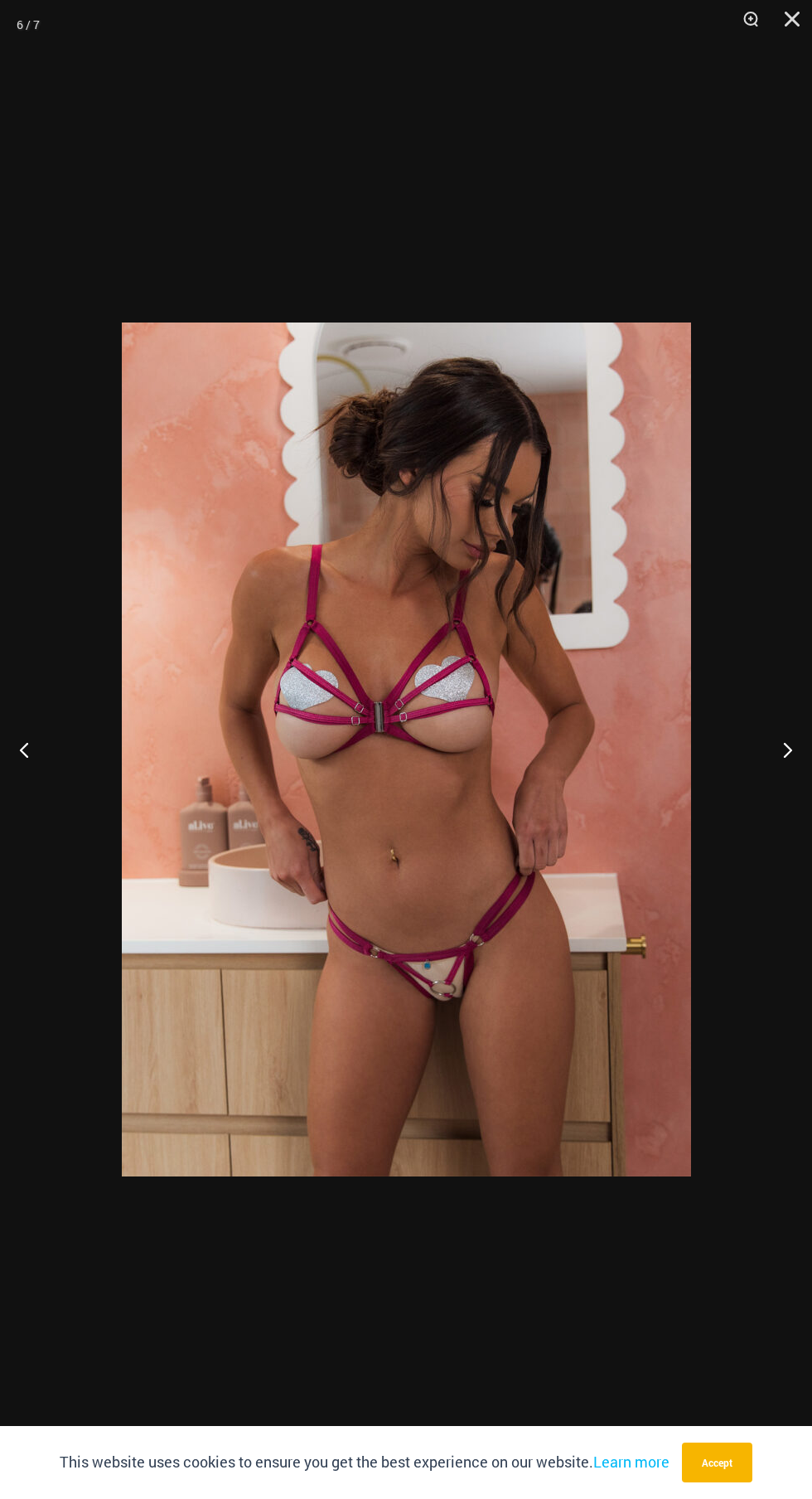
click at [768, 789] on button "Next" at bounding box center [781, 749] width 62 height 83
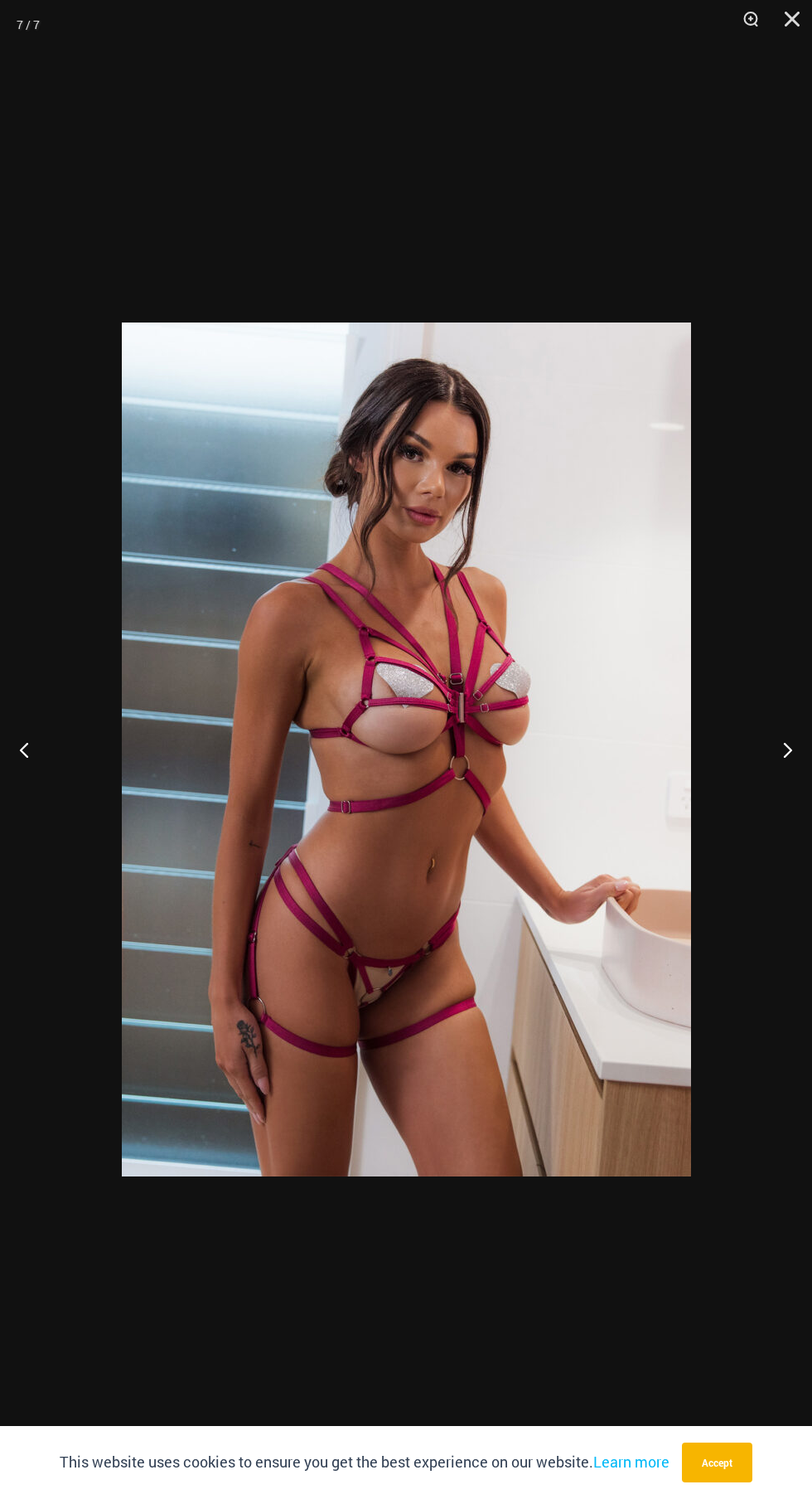
click at [755, 817] on div at bounding box center [406, 749] width 812 height 1499
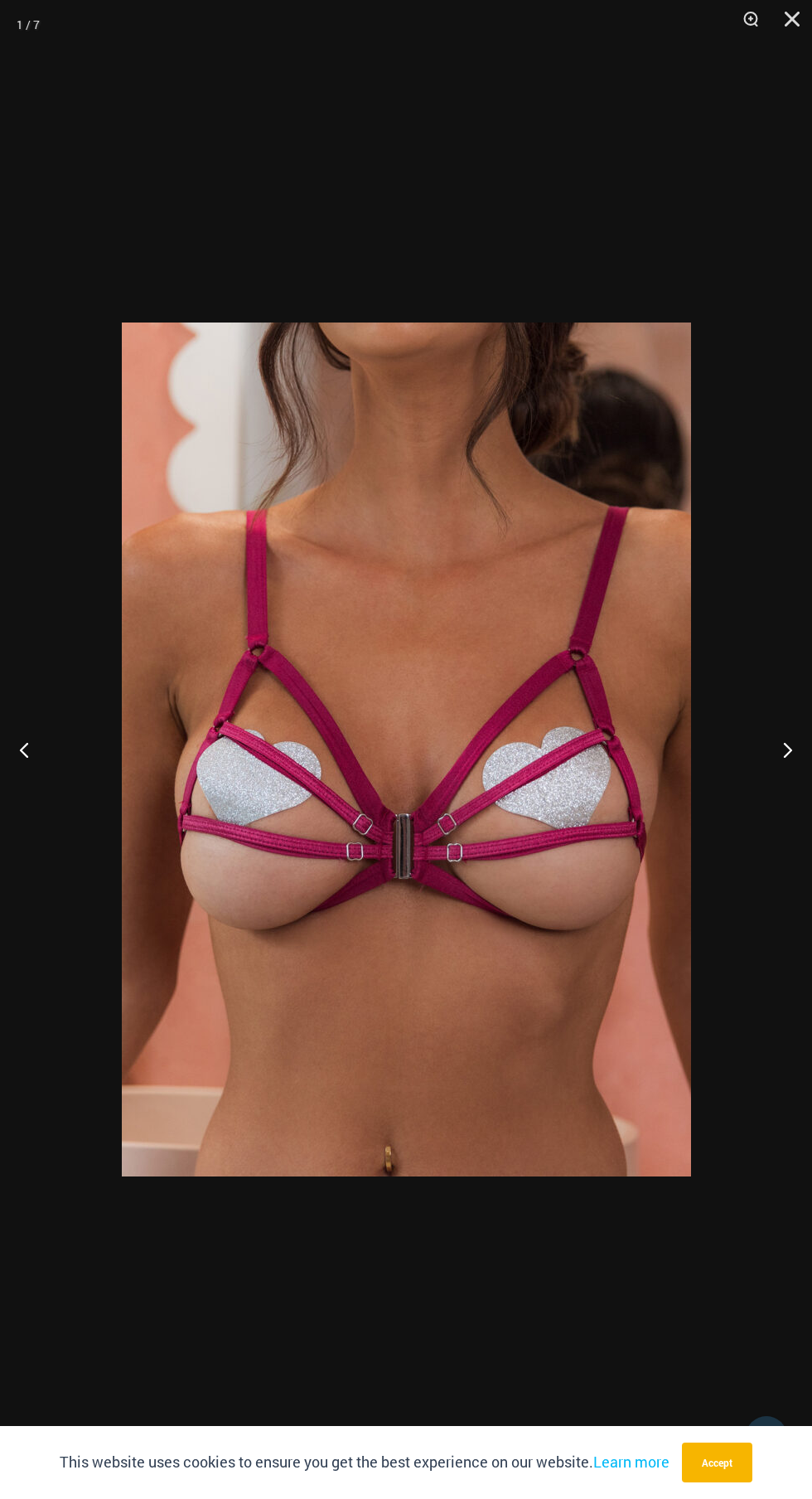
click at [778, 776] on button "Next" at bounding box center [781, 749] width 62 height 83
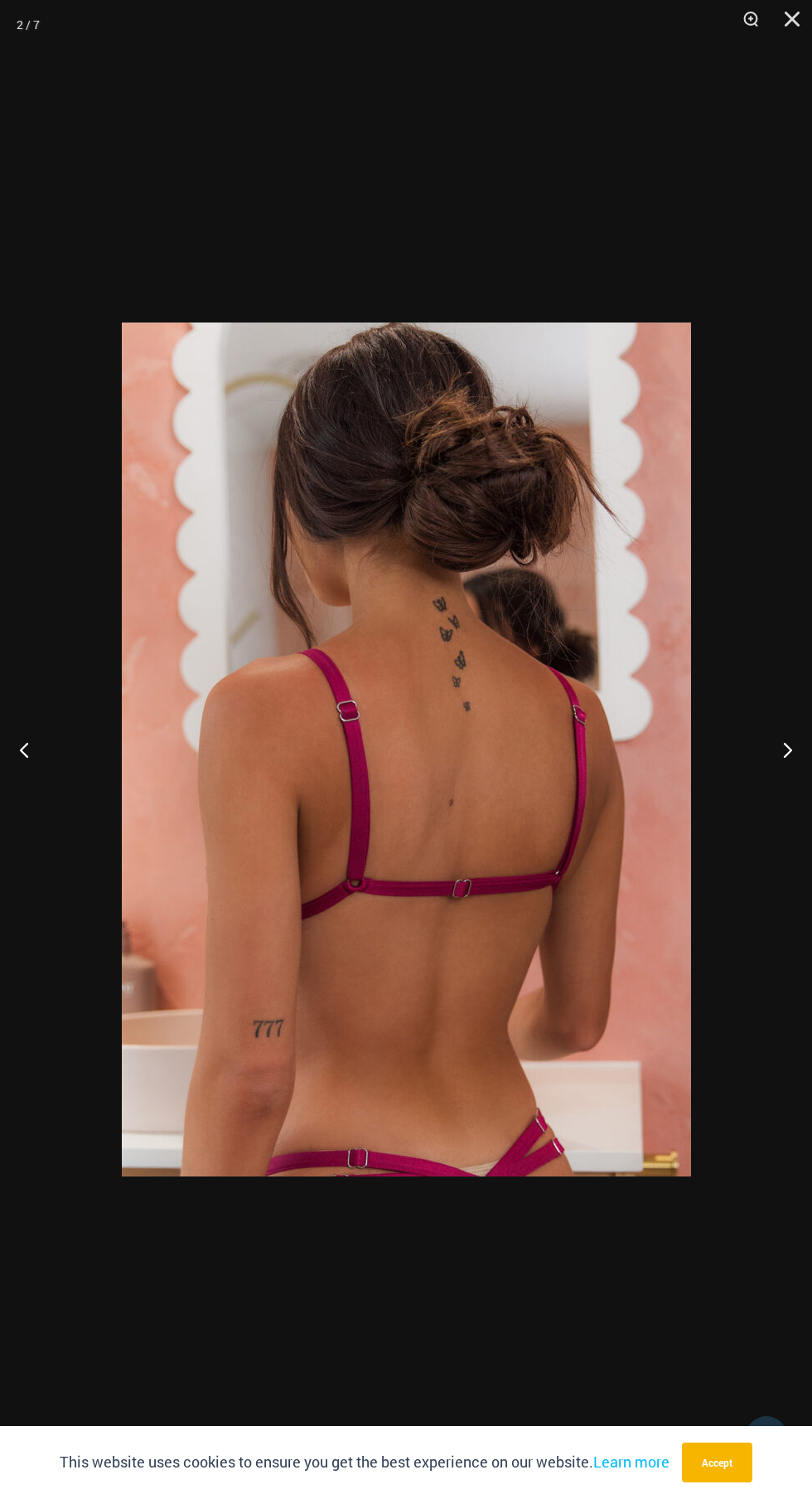
click at [778, 776] on button "Next" at bounding box center [781, 749] width 62 height 83
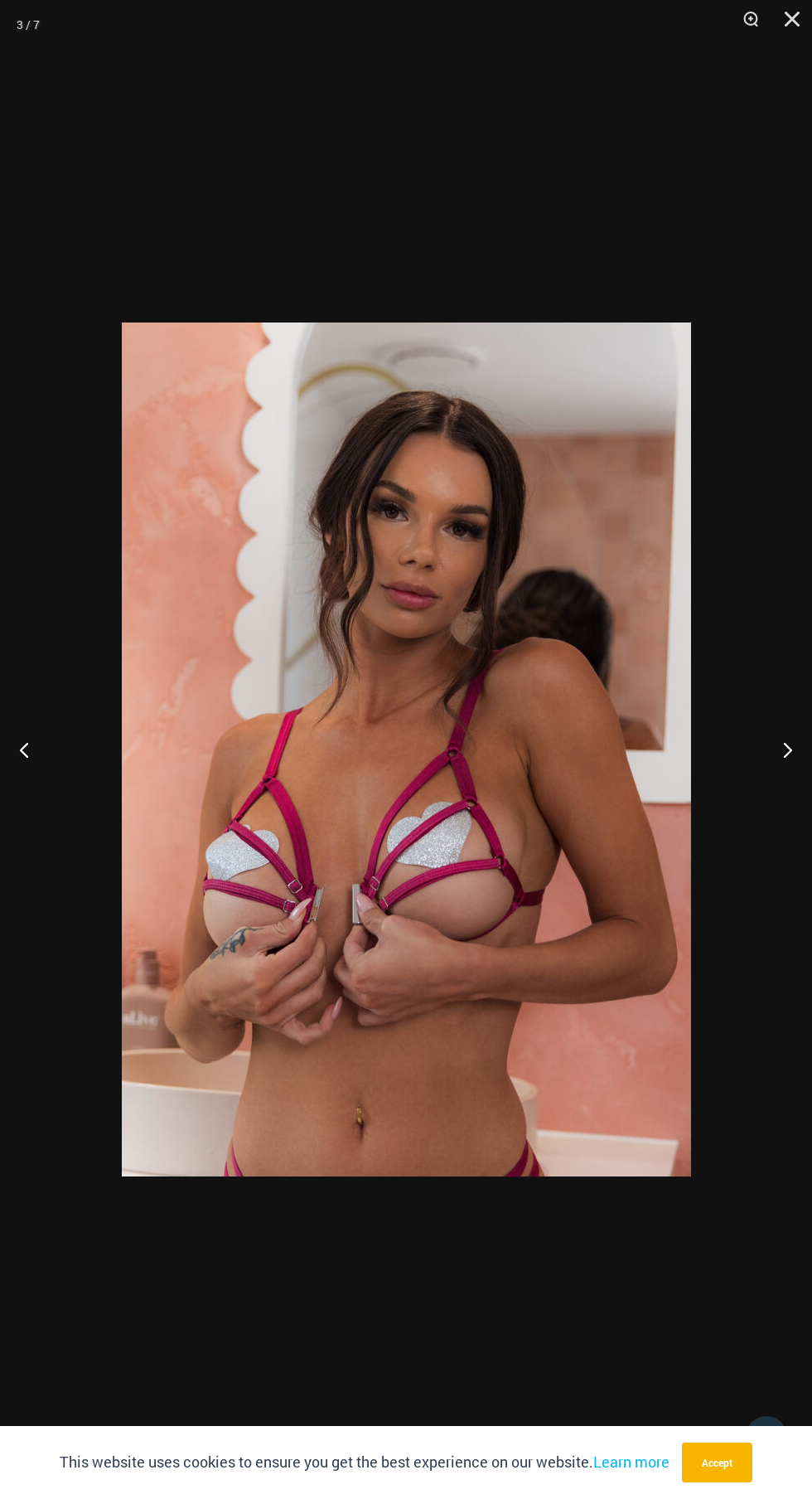
click at [766, 813] on div at bounding box center [406, 749] width 812 height 1499
click at [774, 771] on div at bounding box center [406, 749] width 812 height 1499
click at [777, 747] on button "Next" at bounding box center [781, 749] width 62 height 83
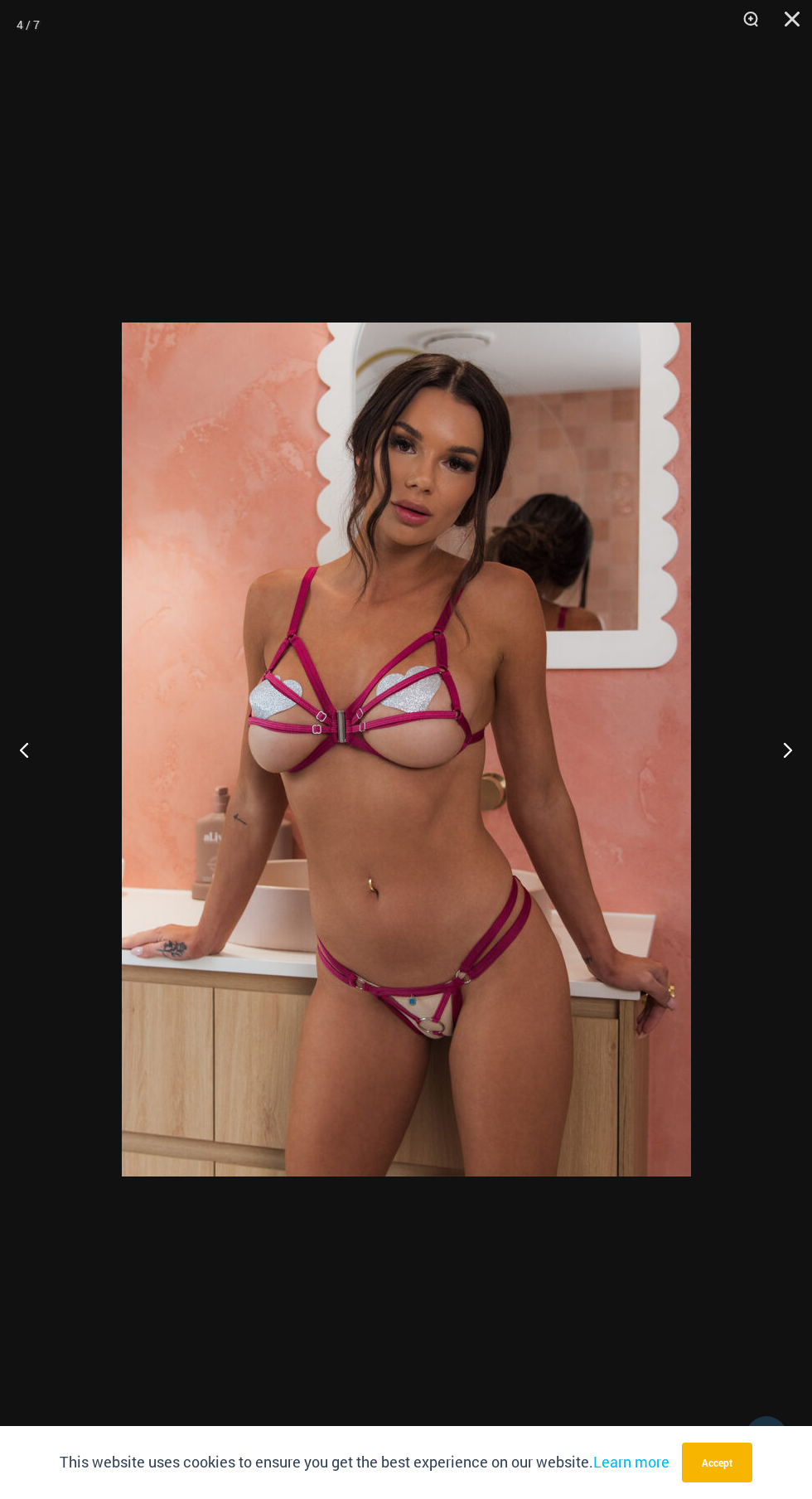
click at [763, 770] on button "Next" at bounding box center [781, 749] width 62 height 83
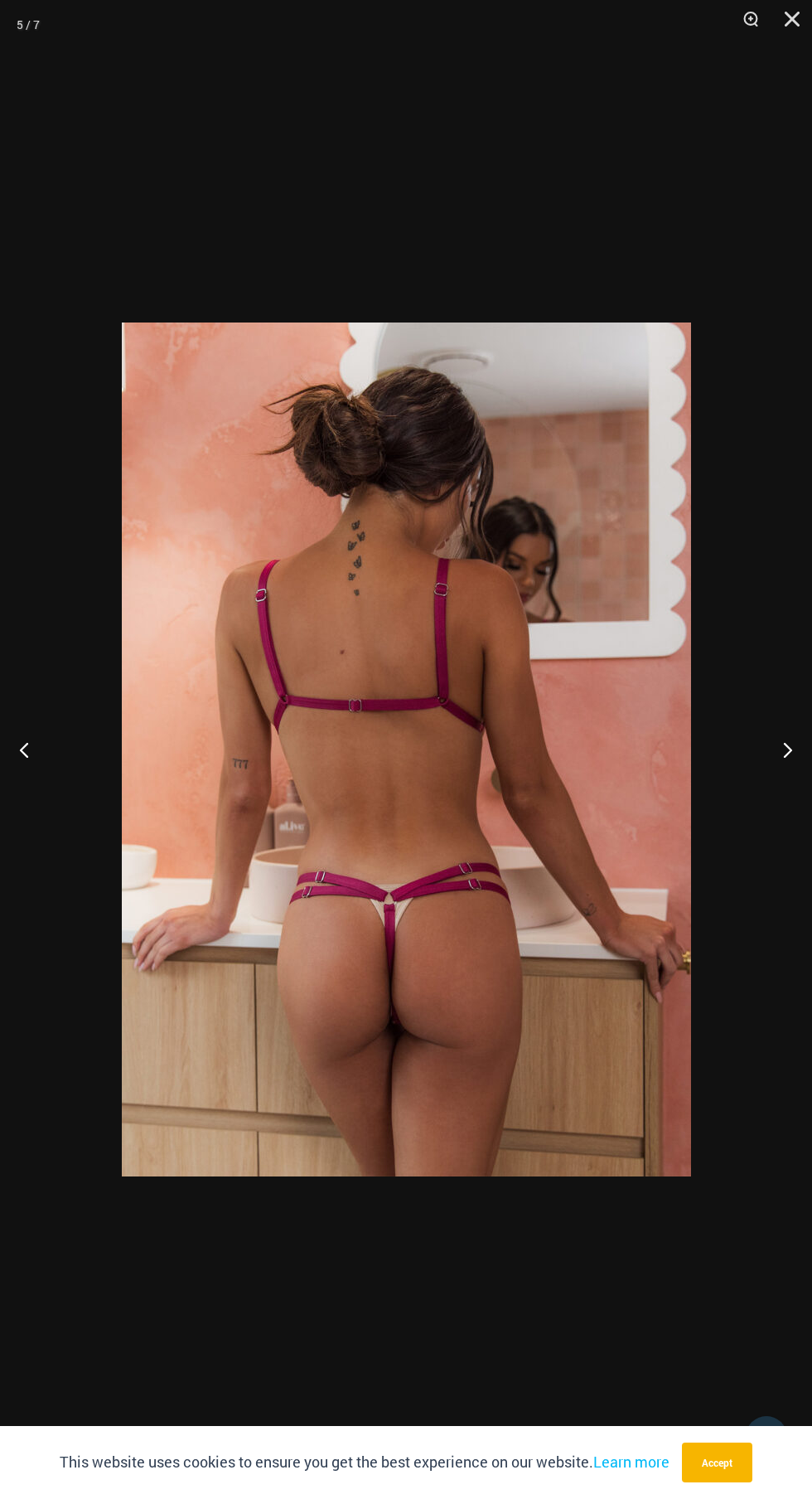
click at [765, 771] on button "Next" at bounding box center [781, 749] width 62 height 83
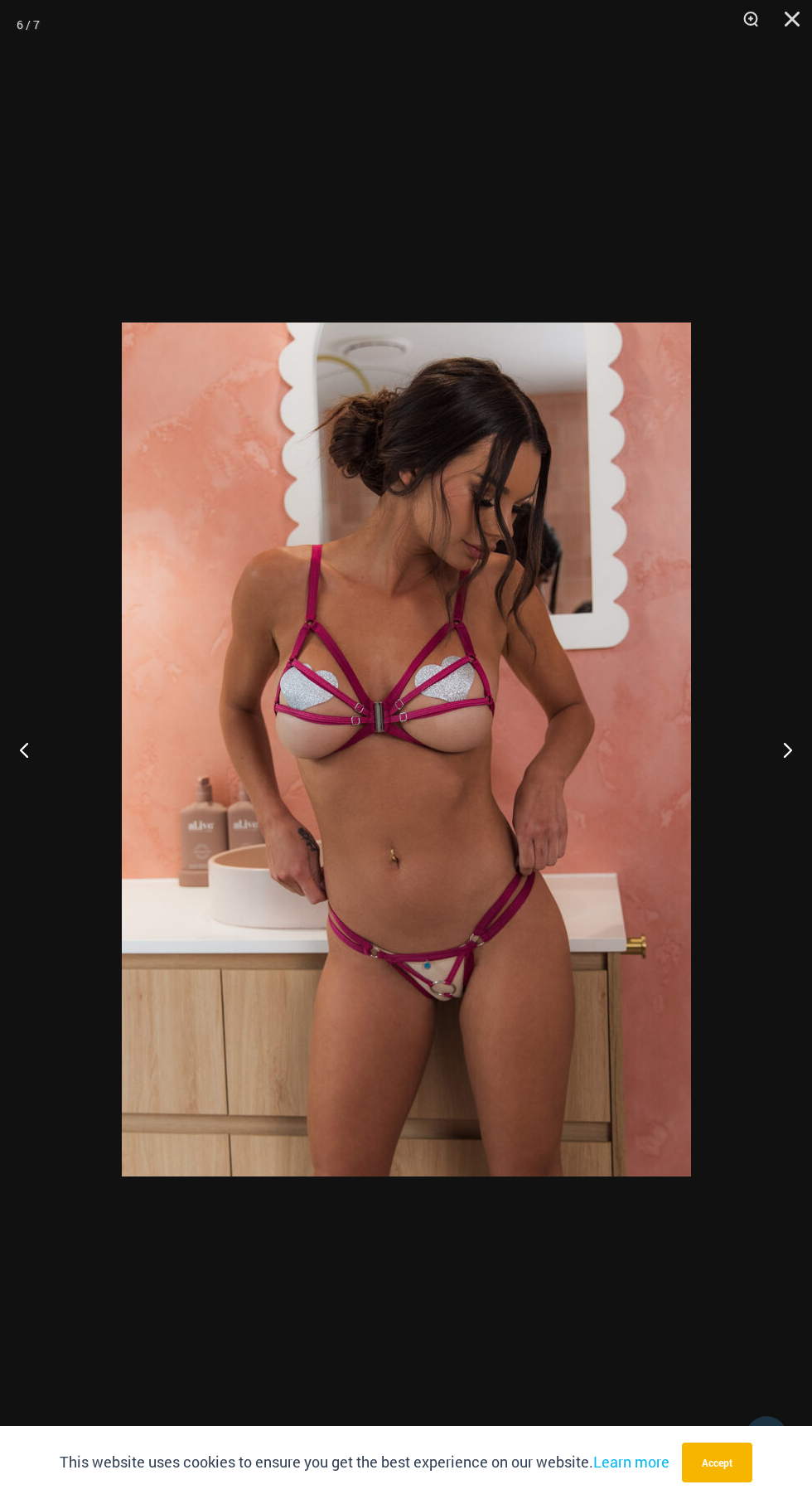
click at [766, 772] on button "Next" at bounding box center [781, 749] width 62 height 83
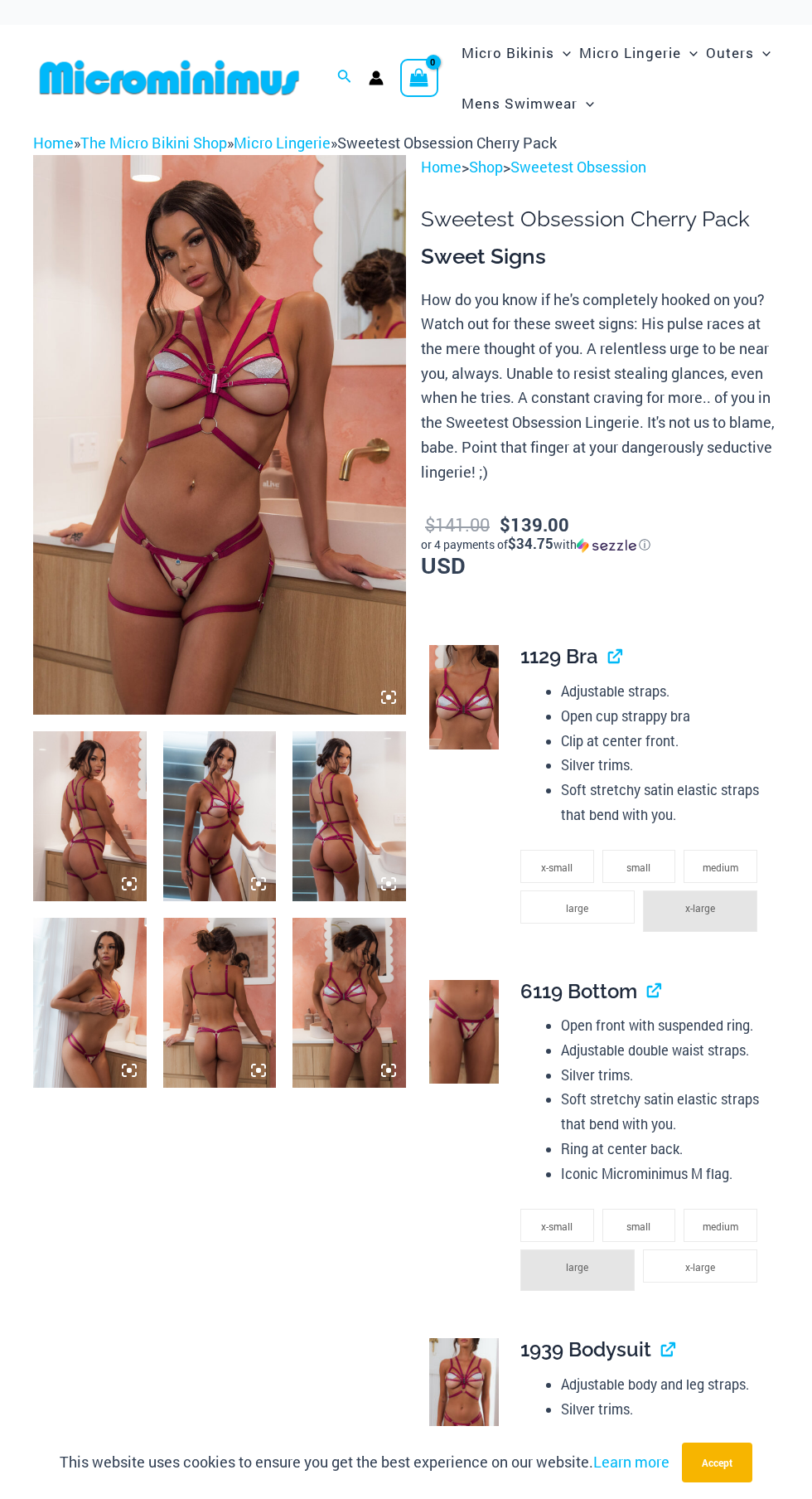
click at [393, 1001] on img at bounding box center [350, 1003] width 114 height 170
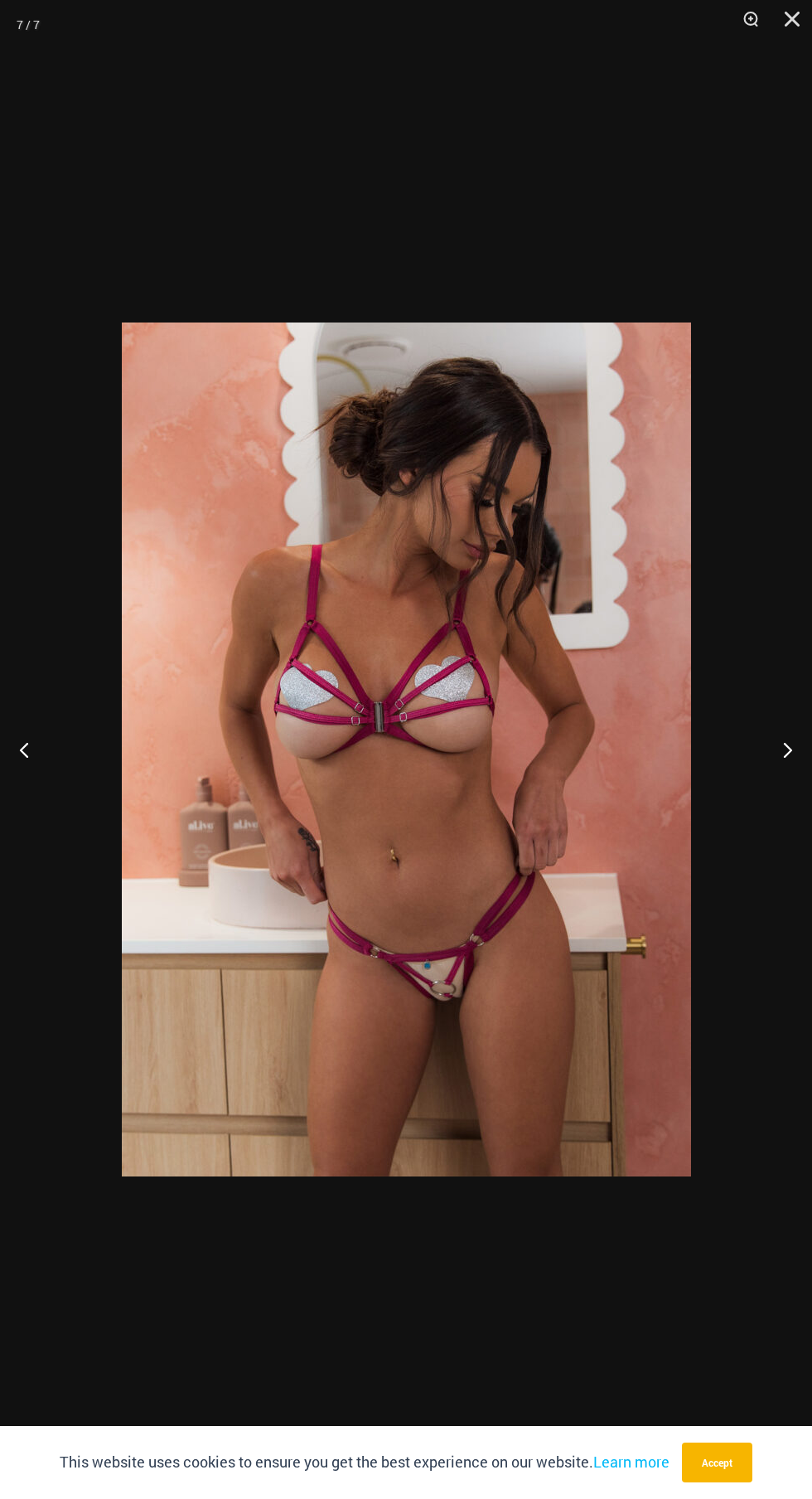
click at [781, 766] on button "Next" at bounding box center [781, 749] width 62 height 83
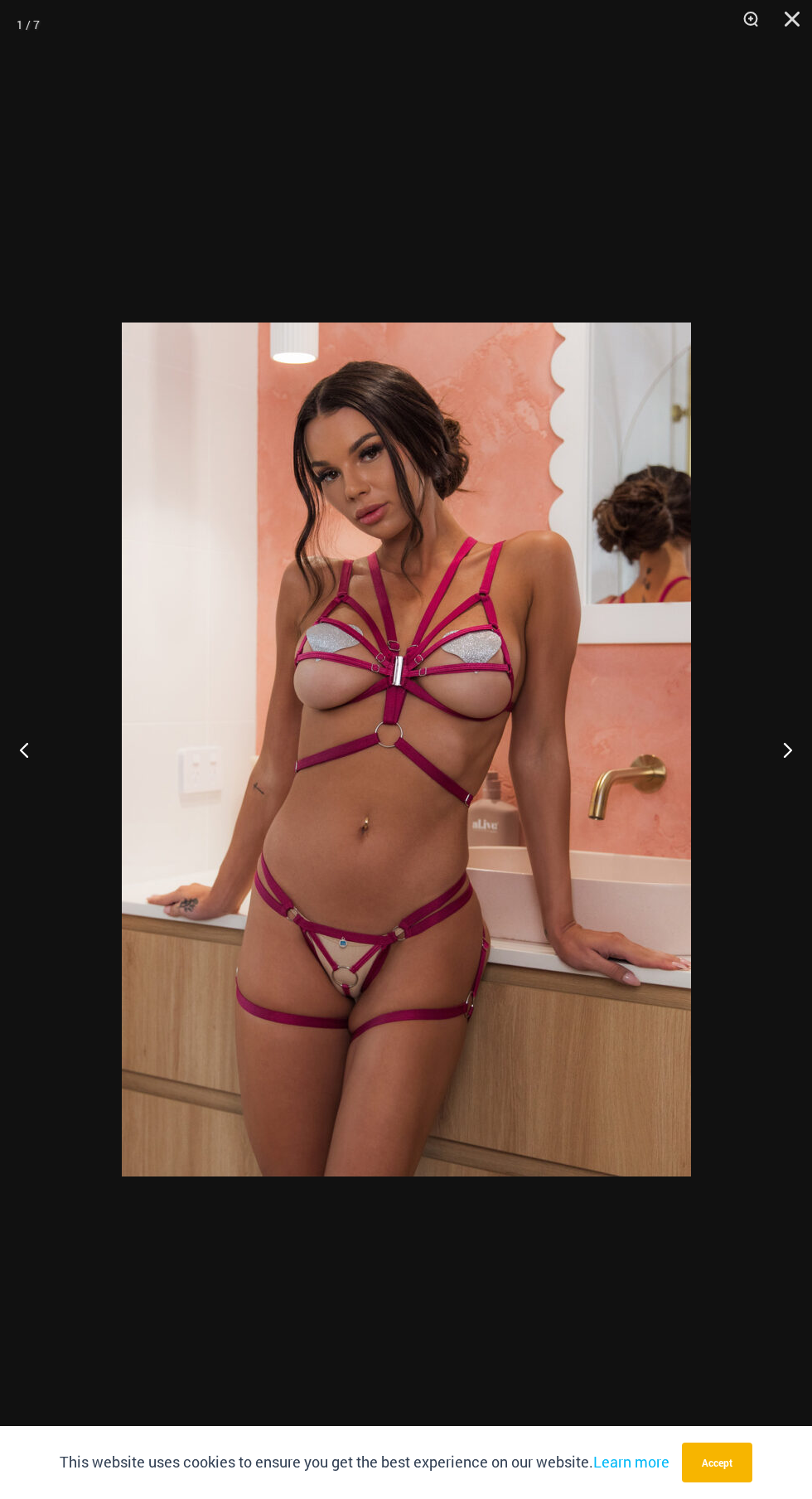
click at [772, 790] on button "Next" at bounding box center [781, 749] width 62 height 83
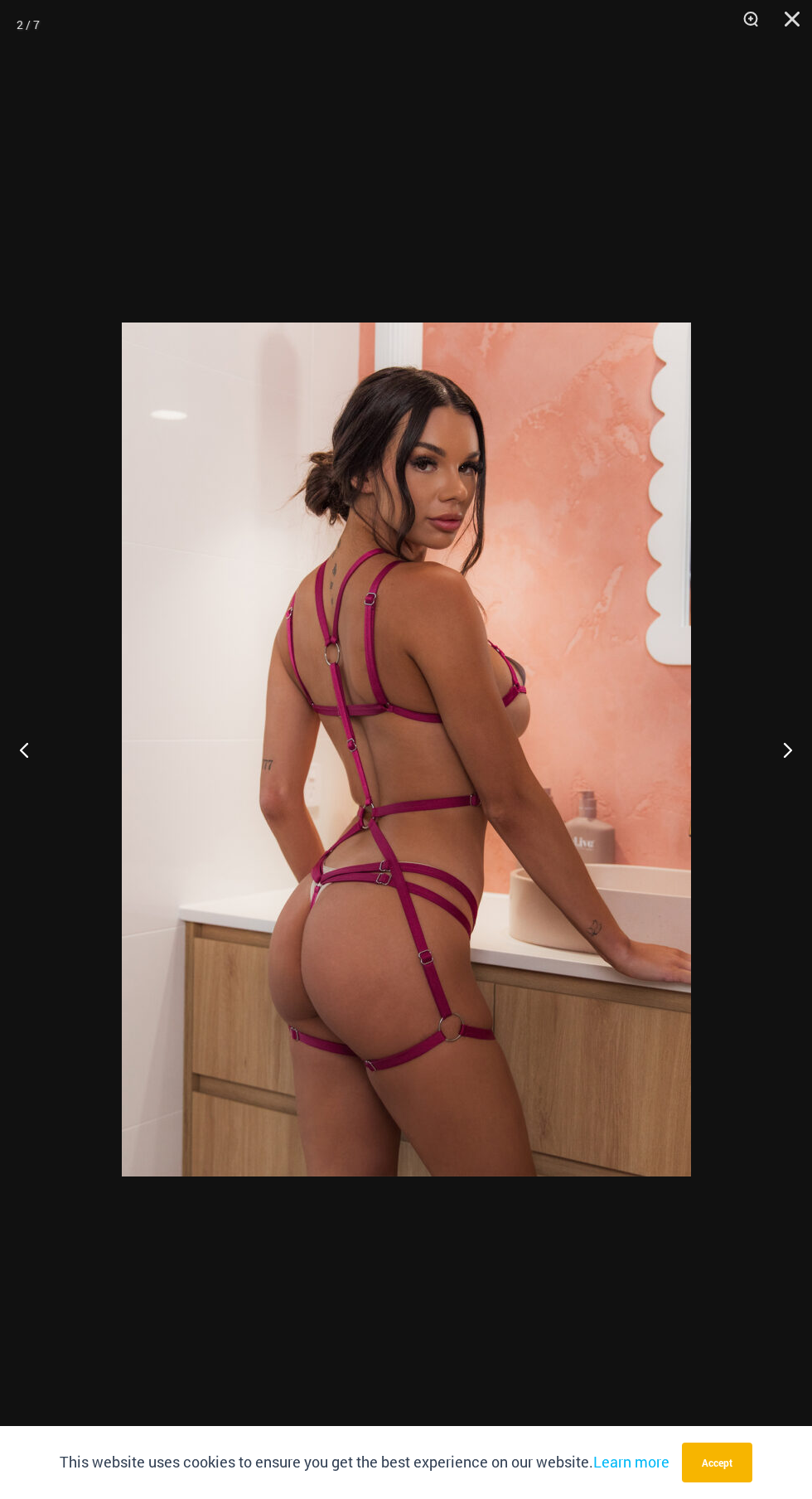
click at [771, 790] on button "Next" at bounding box center [781, 749] width 62 height 83
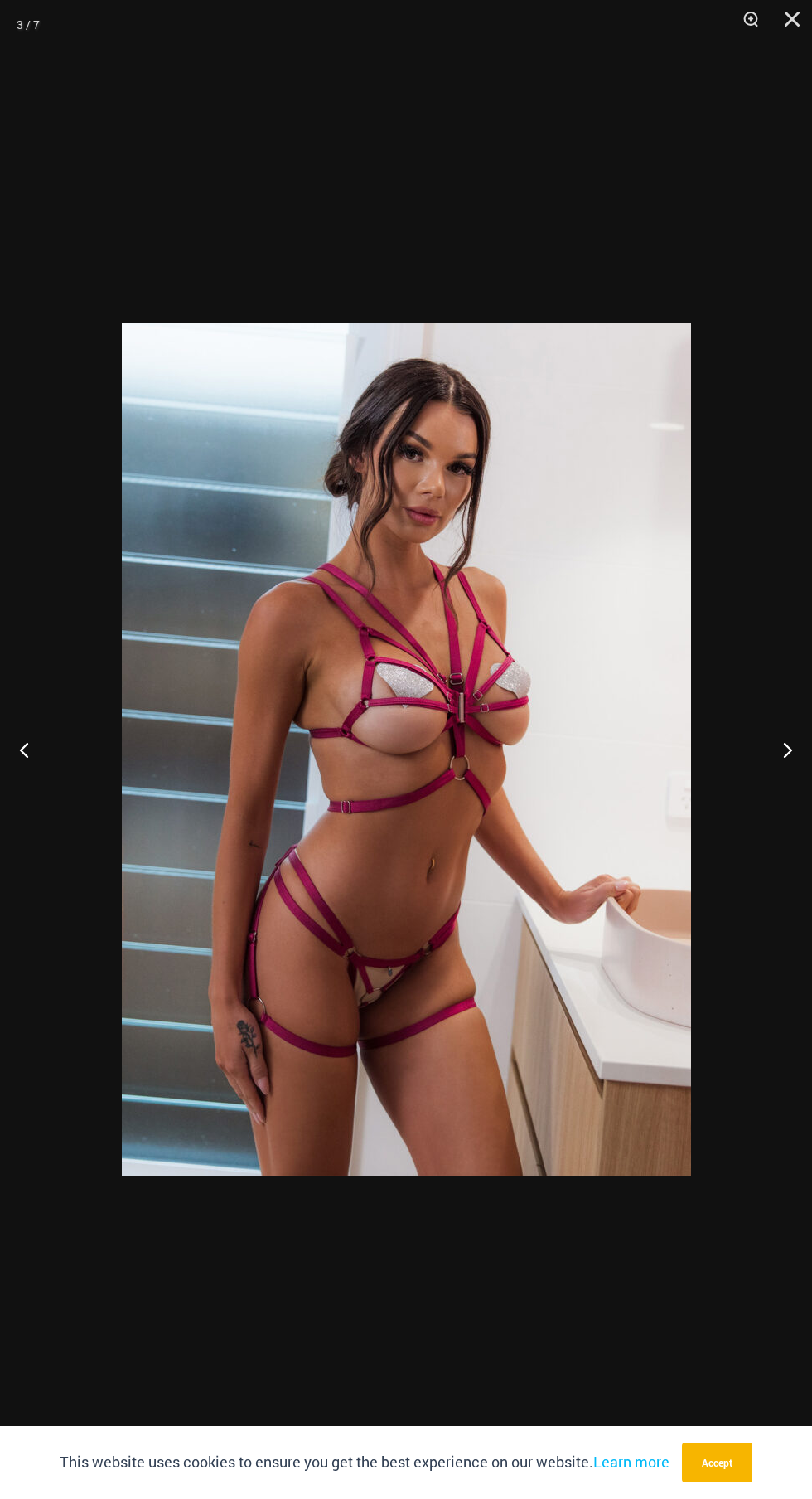
click at [771, 791] on button "Next" at bounding box center [781, 749] width 62 height 83
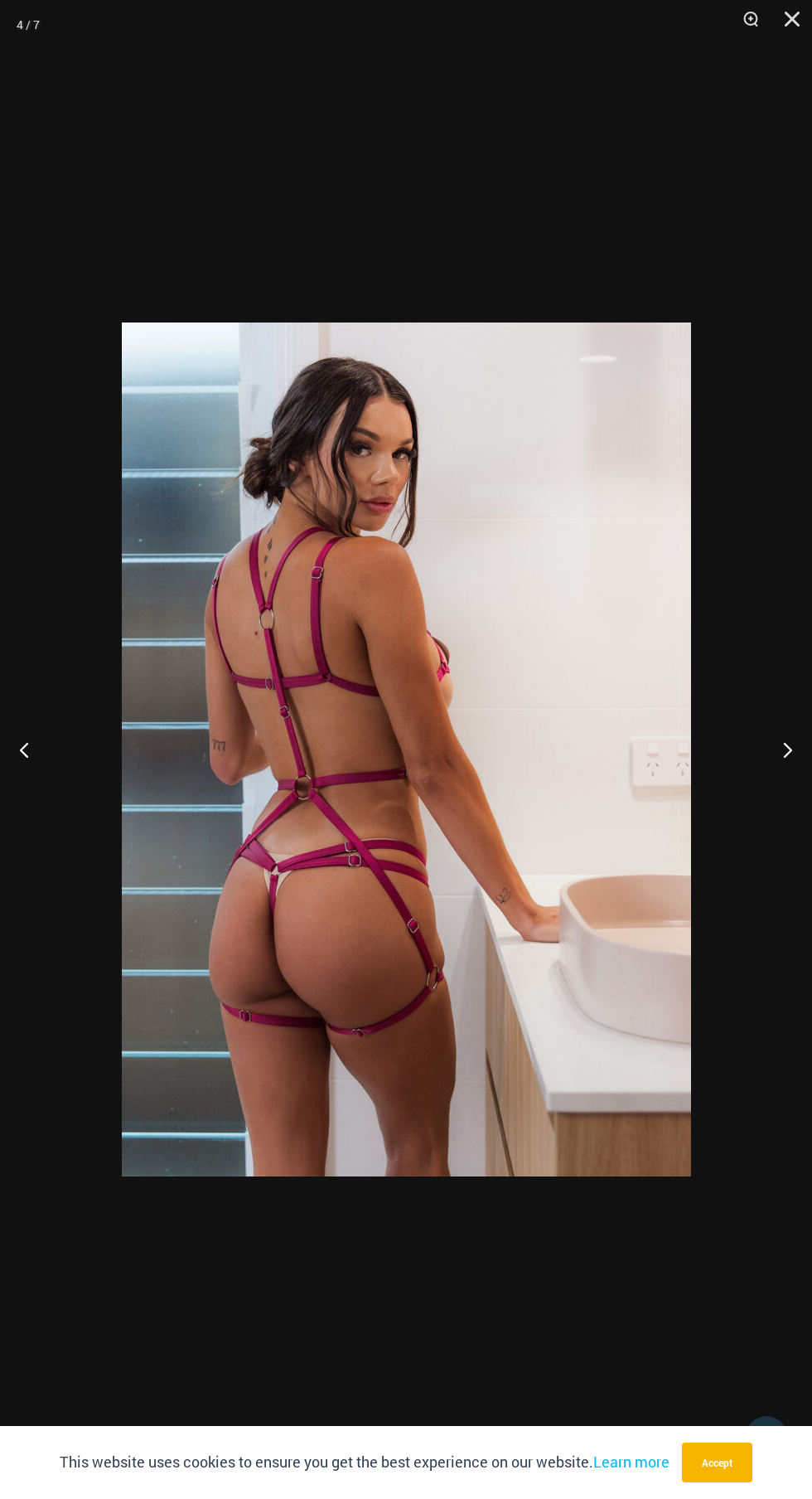
click at [785, 755] on button "Next" at bounding box center [781, 749] width 62 height 83
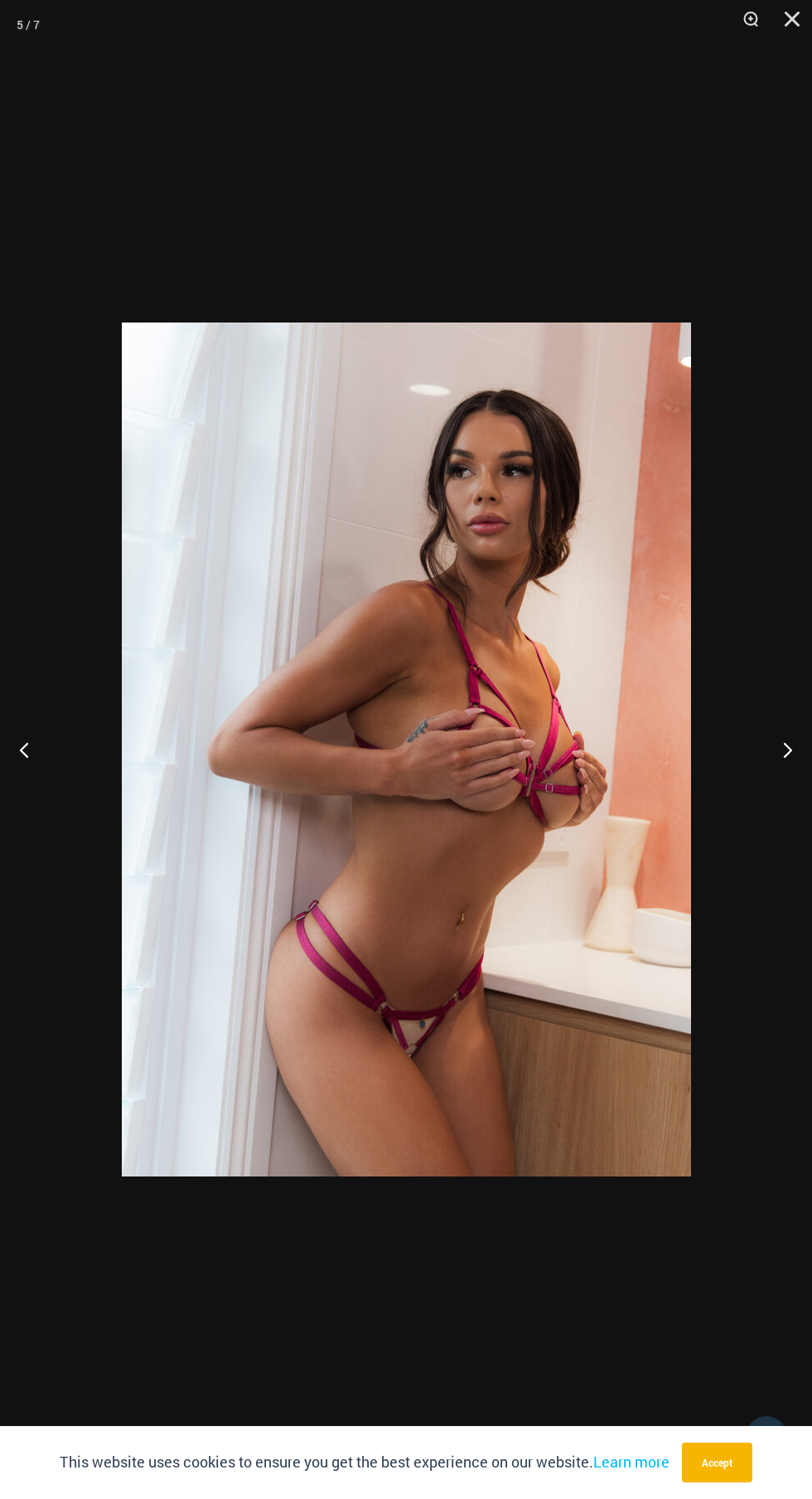
click at [777, 781] on button "Next" at bounding box center [781, 749] width 62 height 83
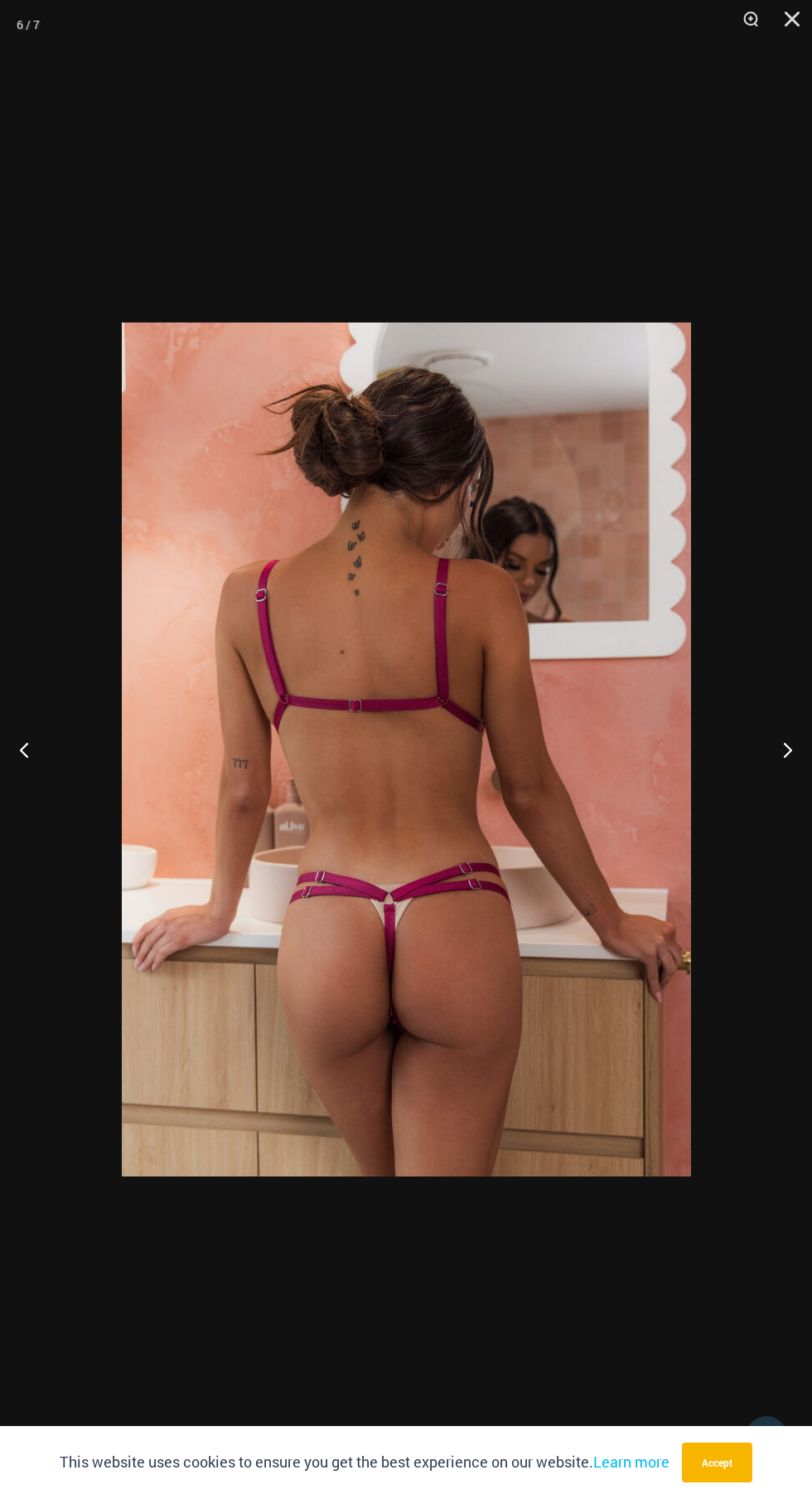
click at [777, 780] on button "Next" at bounding box center [781, 749] width 62 height 83
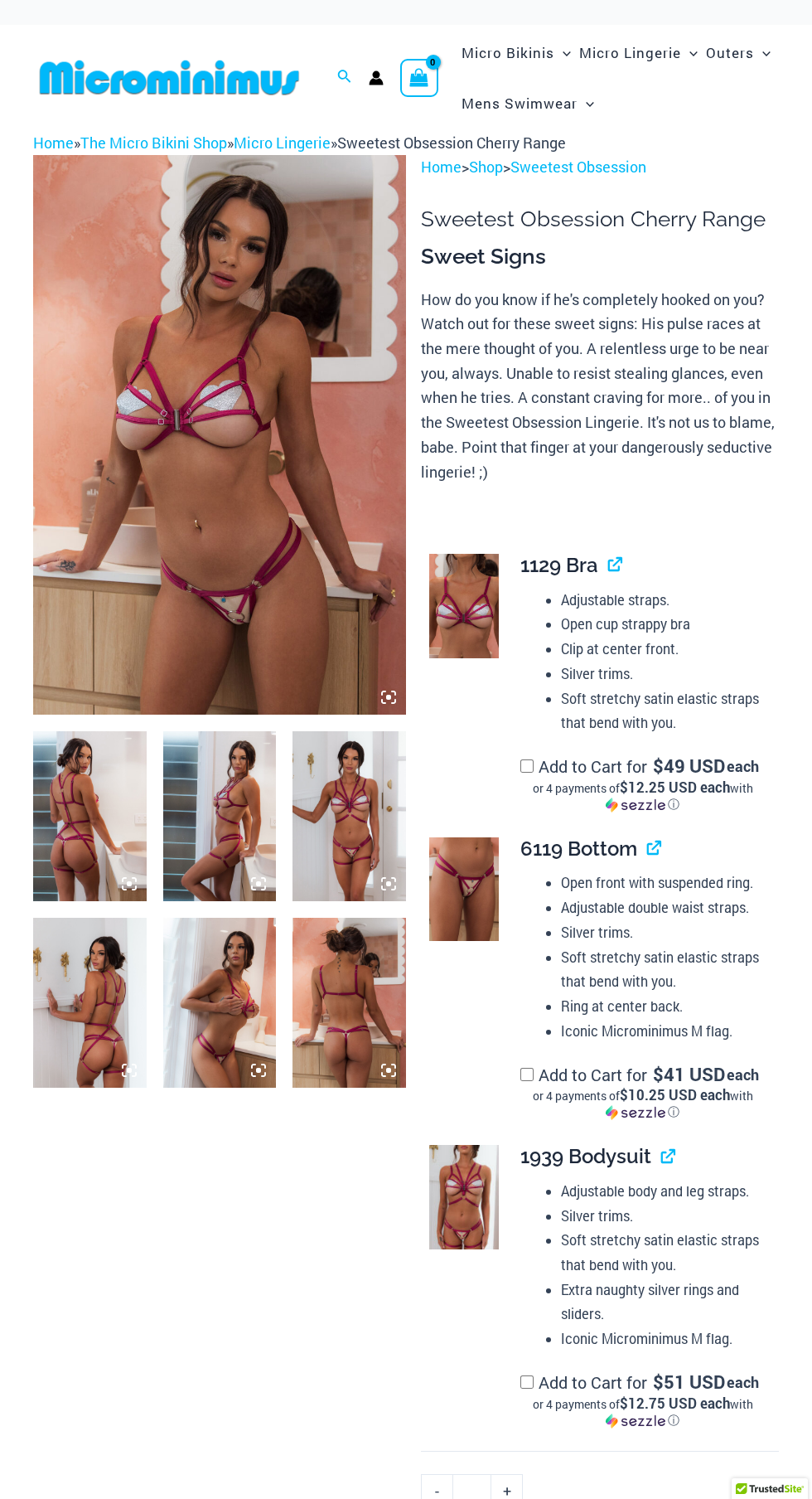
click at [375, 843] on img at bounding box center [350, 817] width 114 height 170
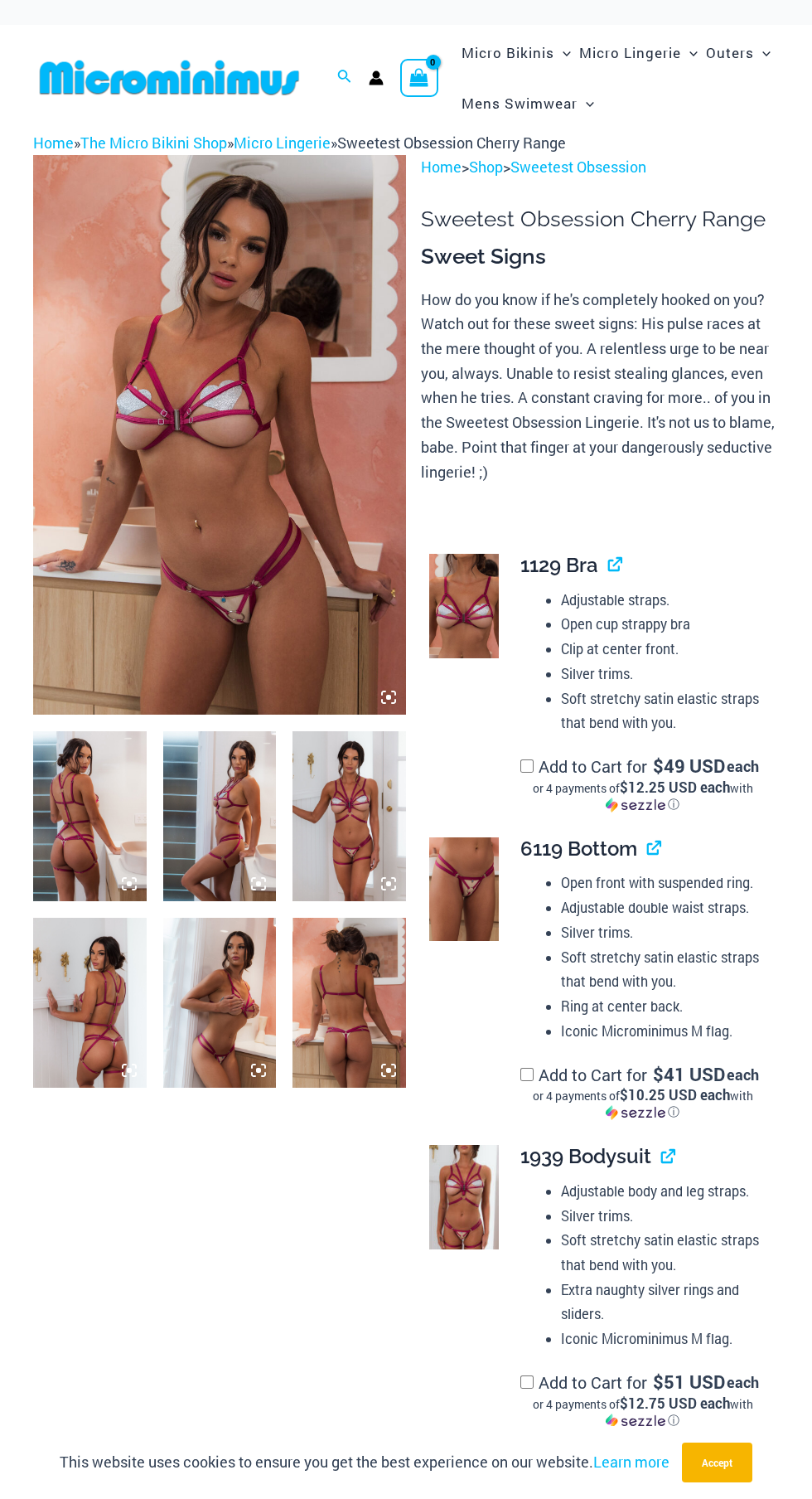
click at [371, 820] on img at bounding box center [350, 817] width 114 height 170
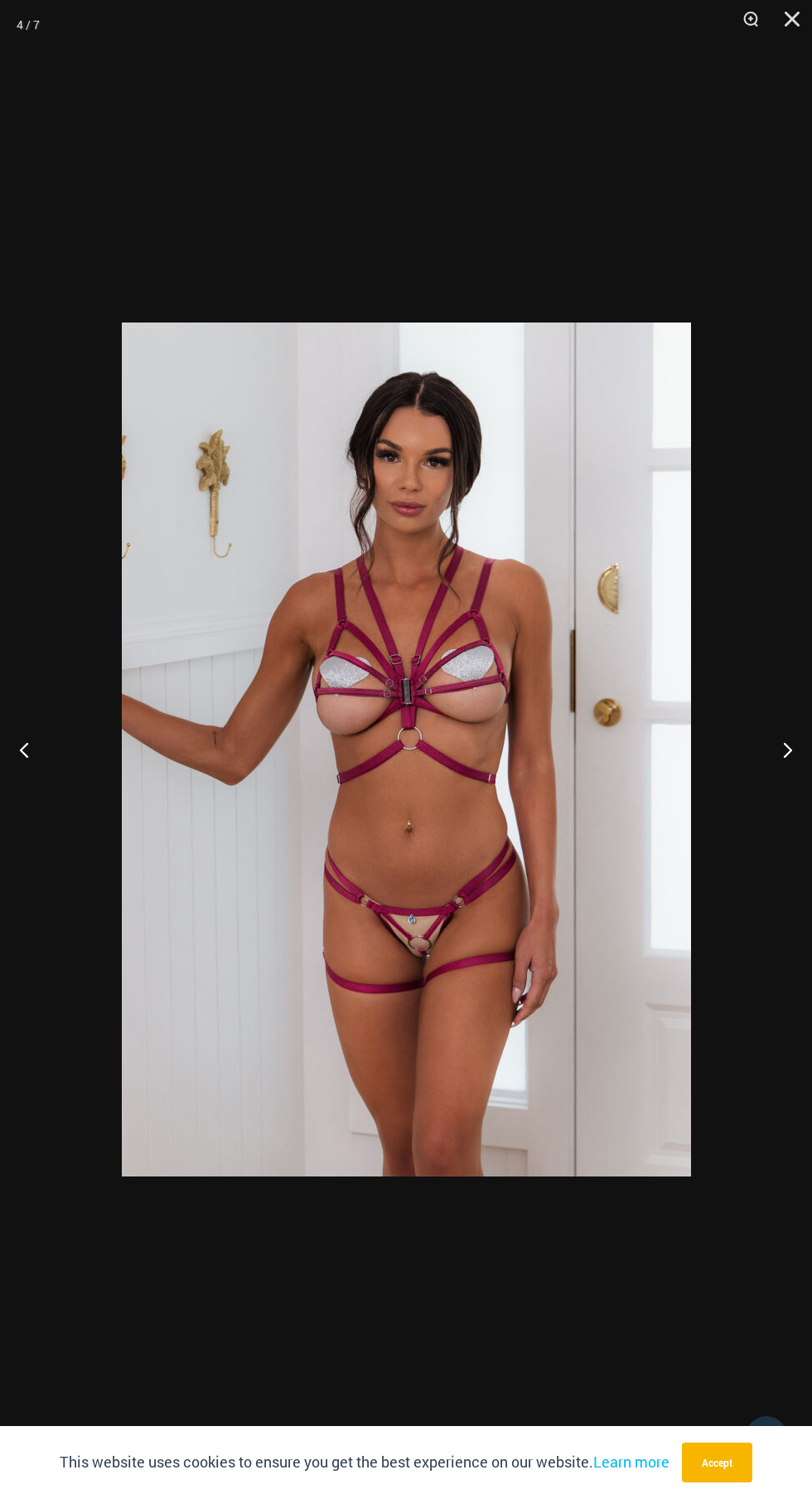
click at [784, 750] on button "Next" at bounding box center [781, 749] width 62 height 83
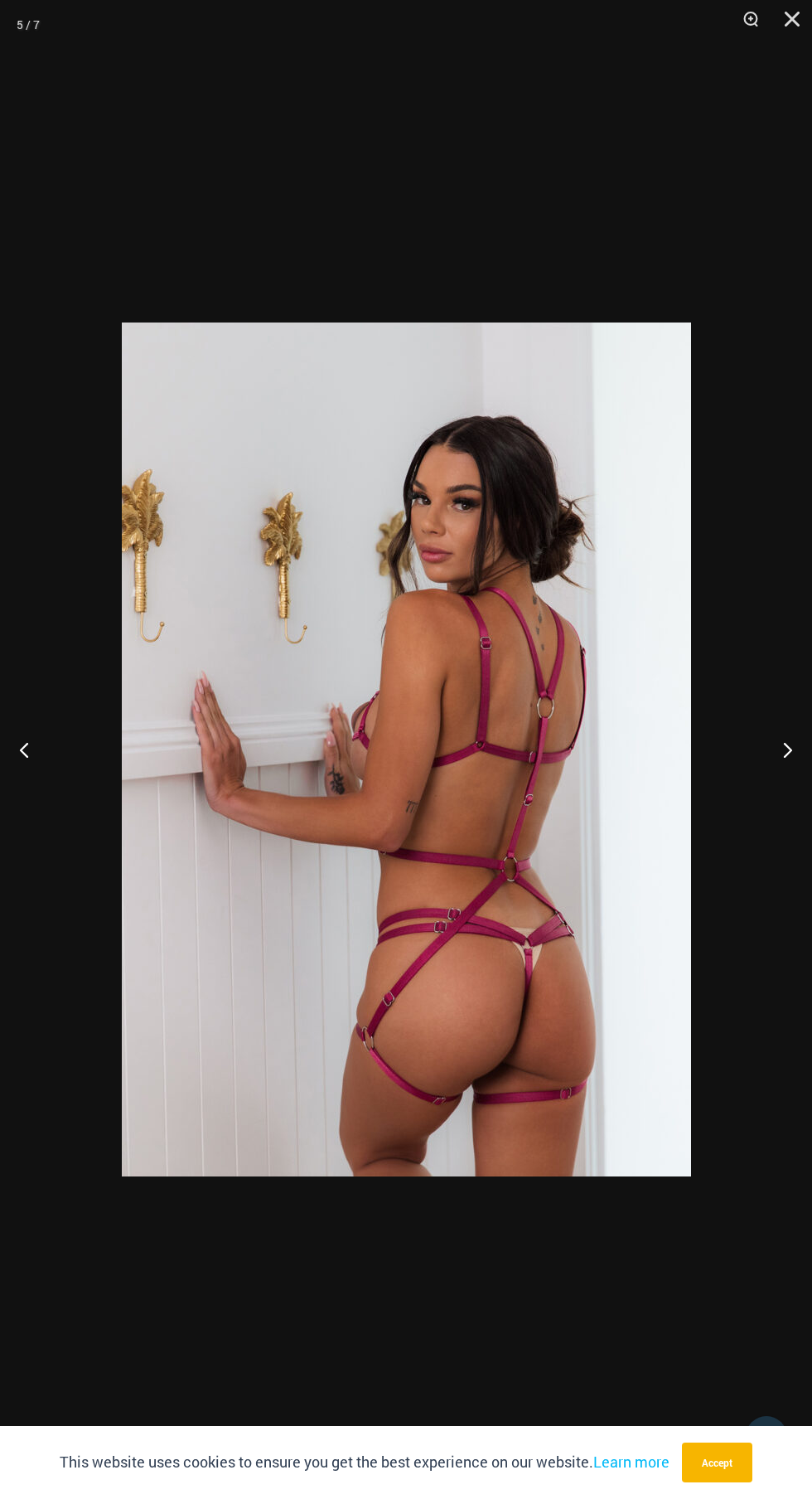
click at [775, 768] on button "Next" at bounding box center [781, 749] width 62 height 83
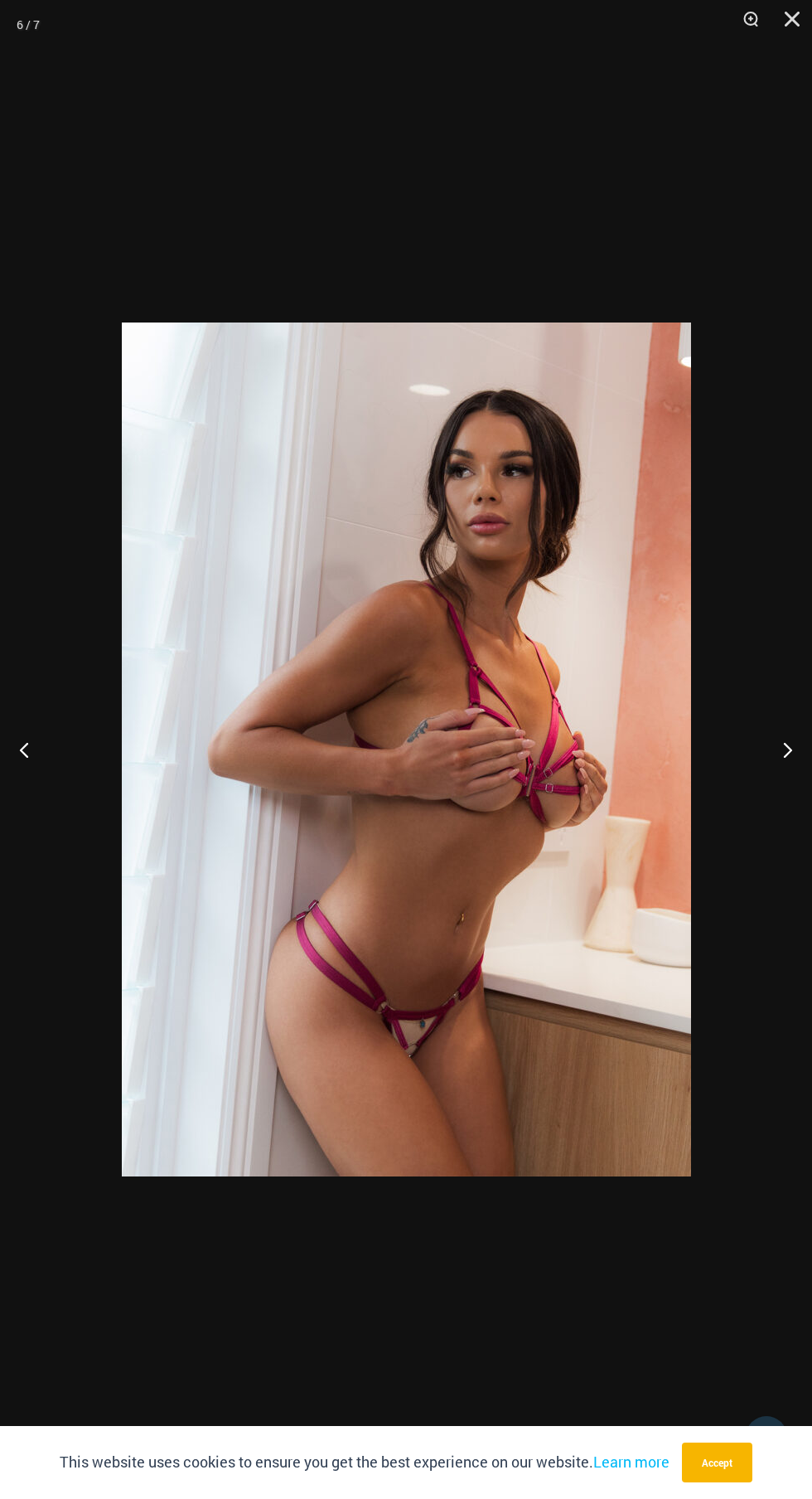
click at [774, 769] on button "Next" at bounding box center [781, 749] width 62 height 83
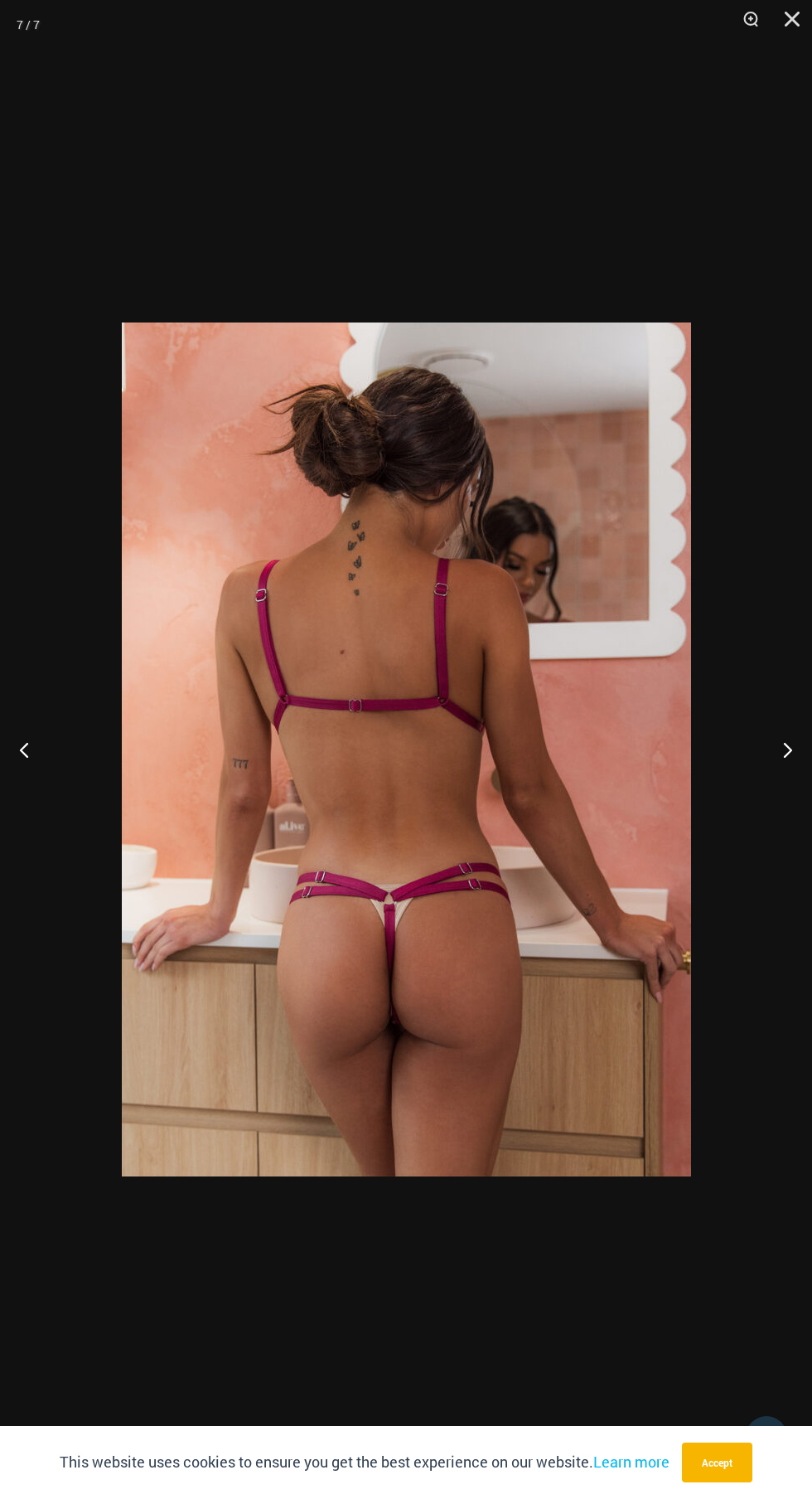
click at [774, 771] on button "Next" at bounding box center [781, 749] width 62 height 83
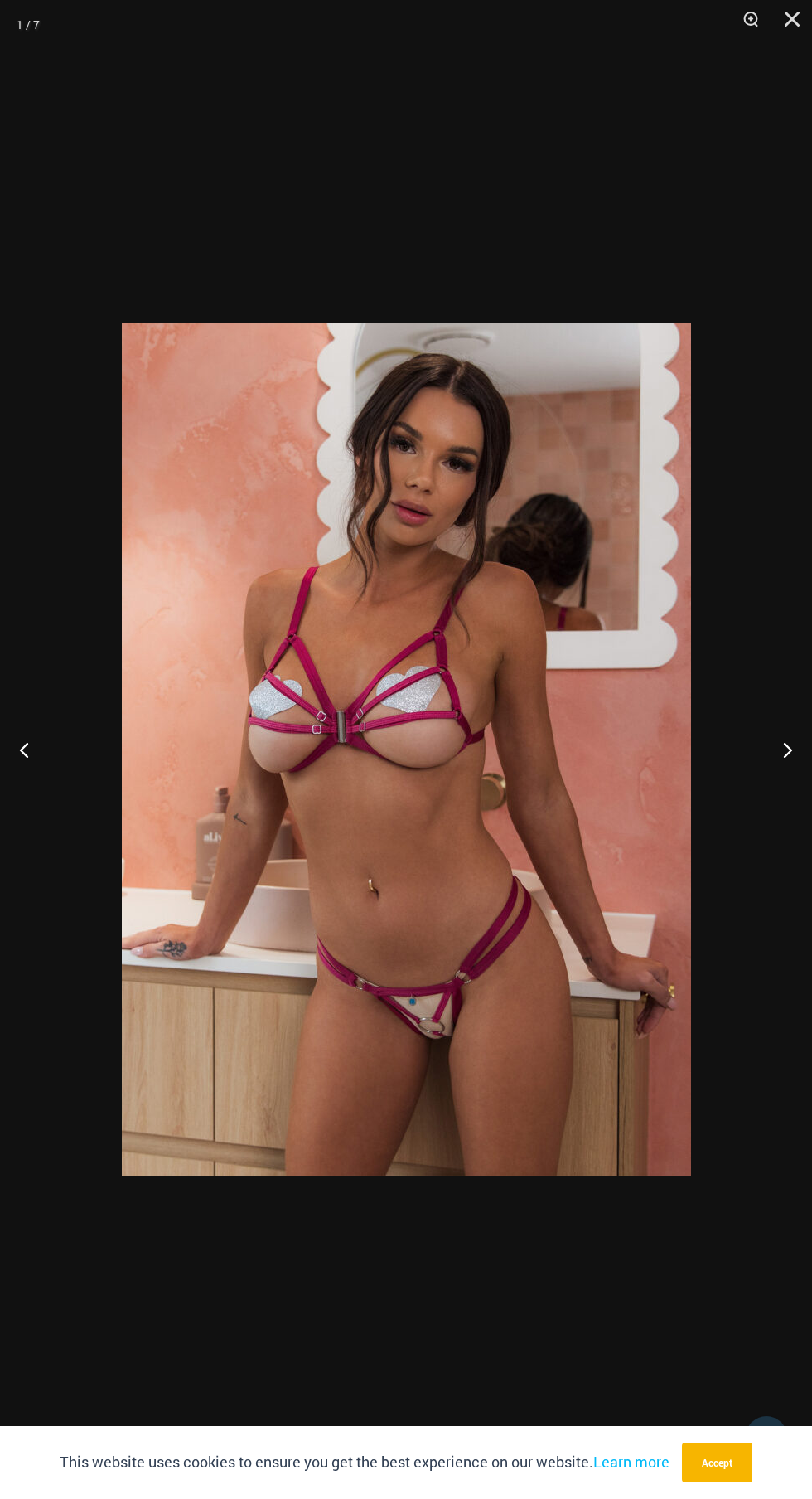
click at [771, 773] on button "Next" at bounding box center [781, 749] width 62 height 83
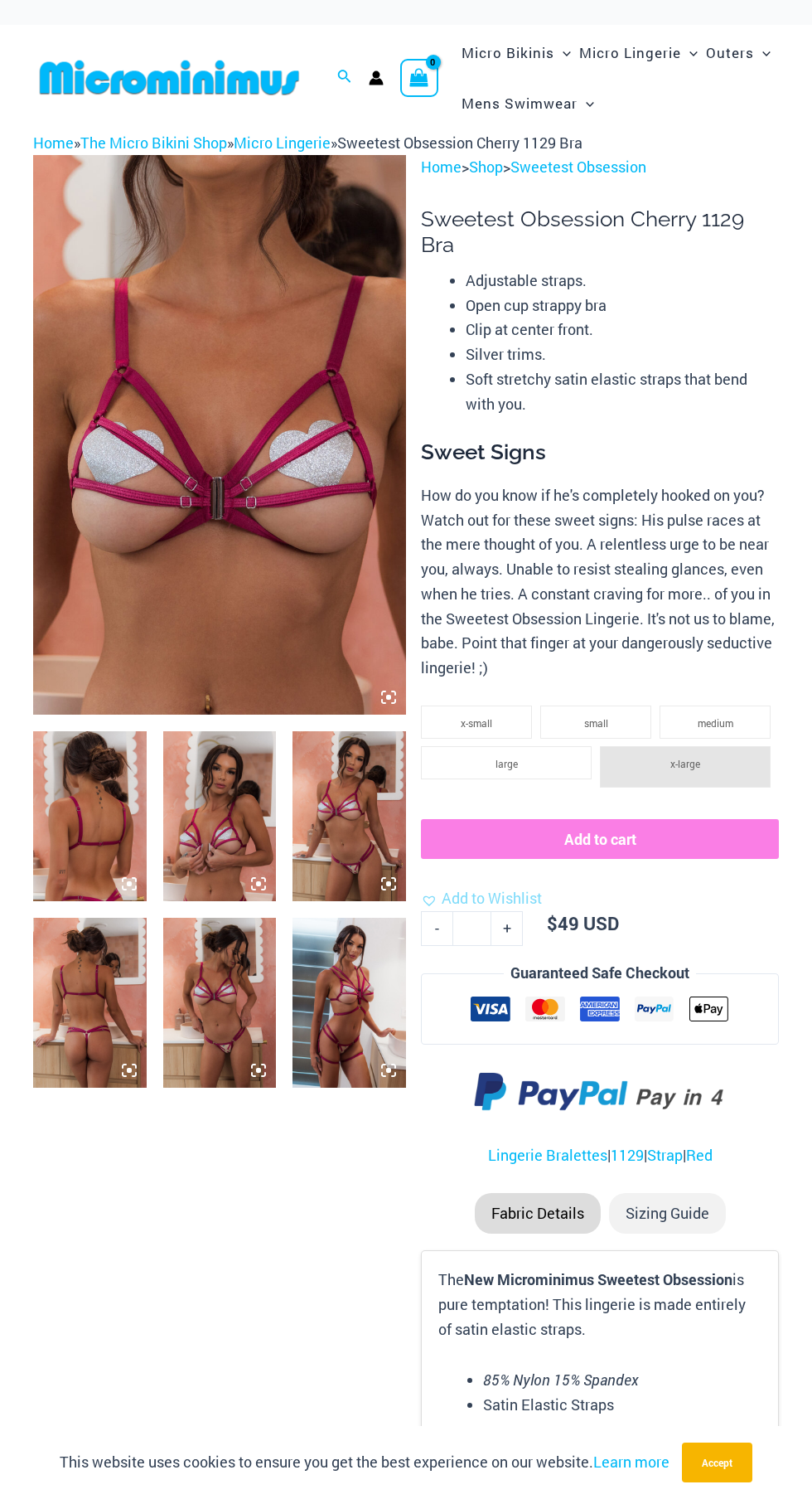
click at [389, 697] on icon at bounding box center [388, 697] width 5 height 5
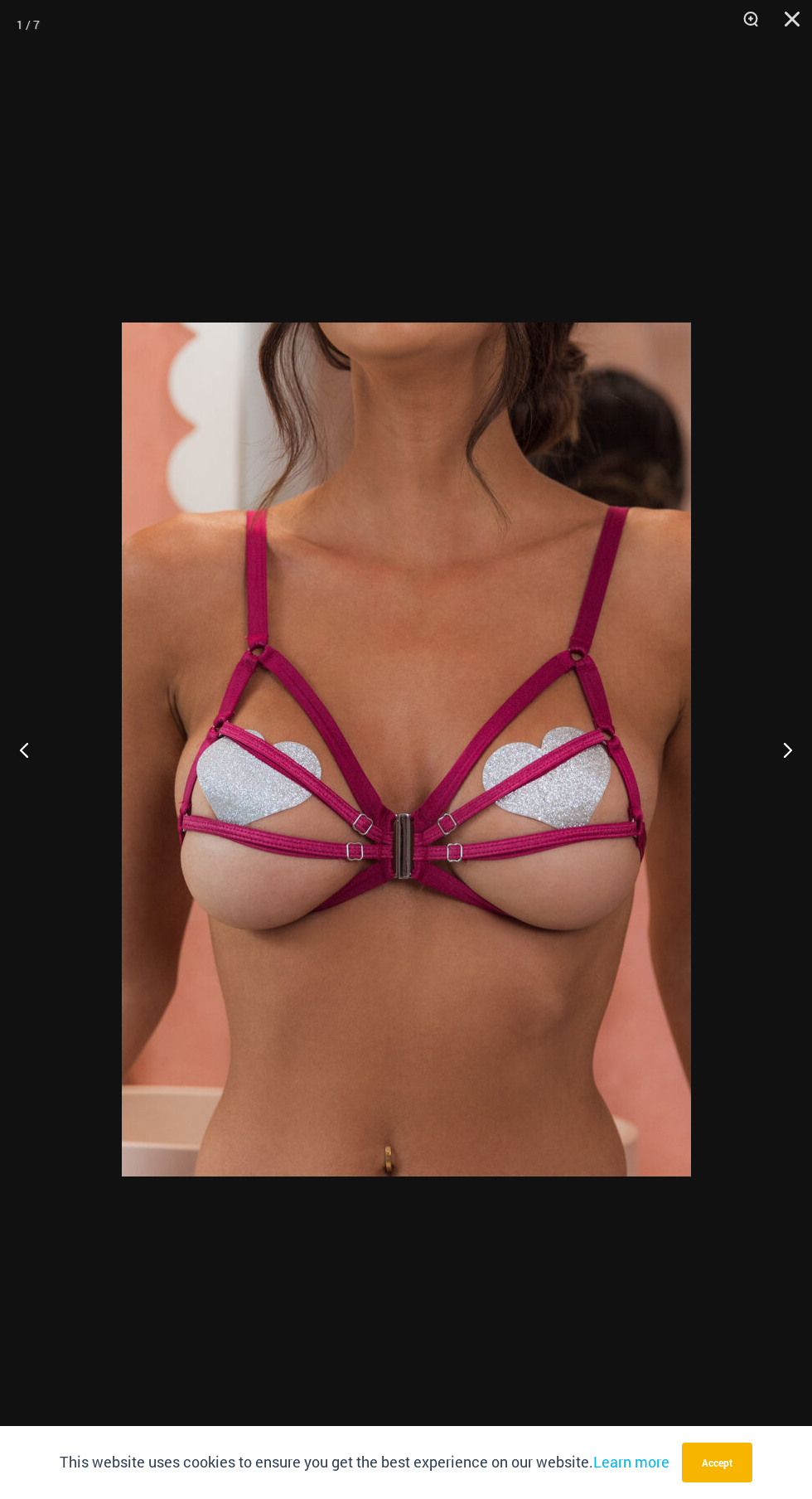
click at [761, 762] on button "Next" at bounding box center [781, 749] width 62 height 83
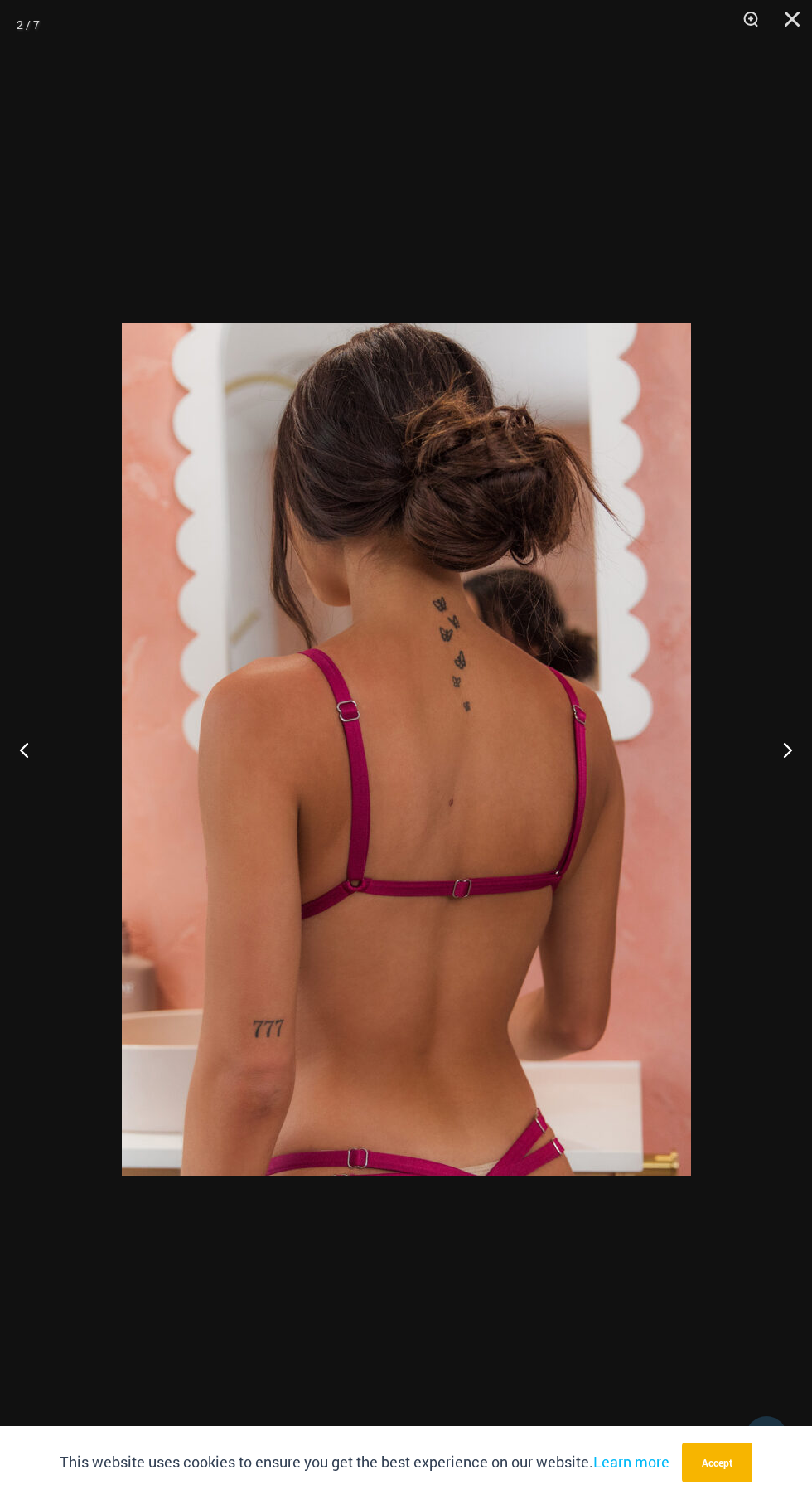
click at [777, 776] on button "Next" at bounding box center [781, 749] width 62 height 83
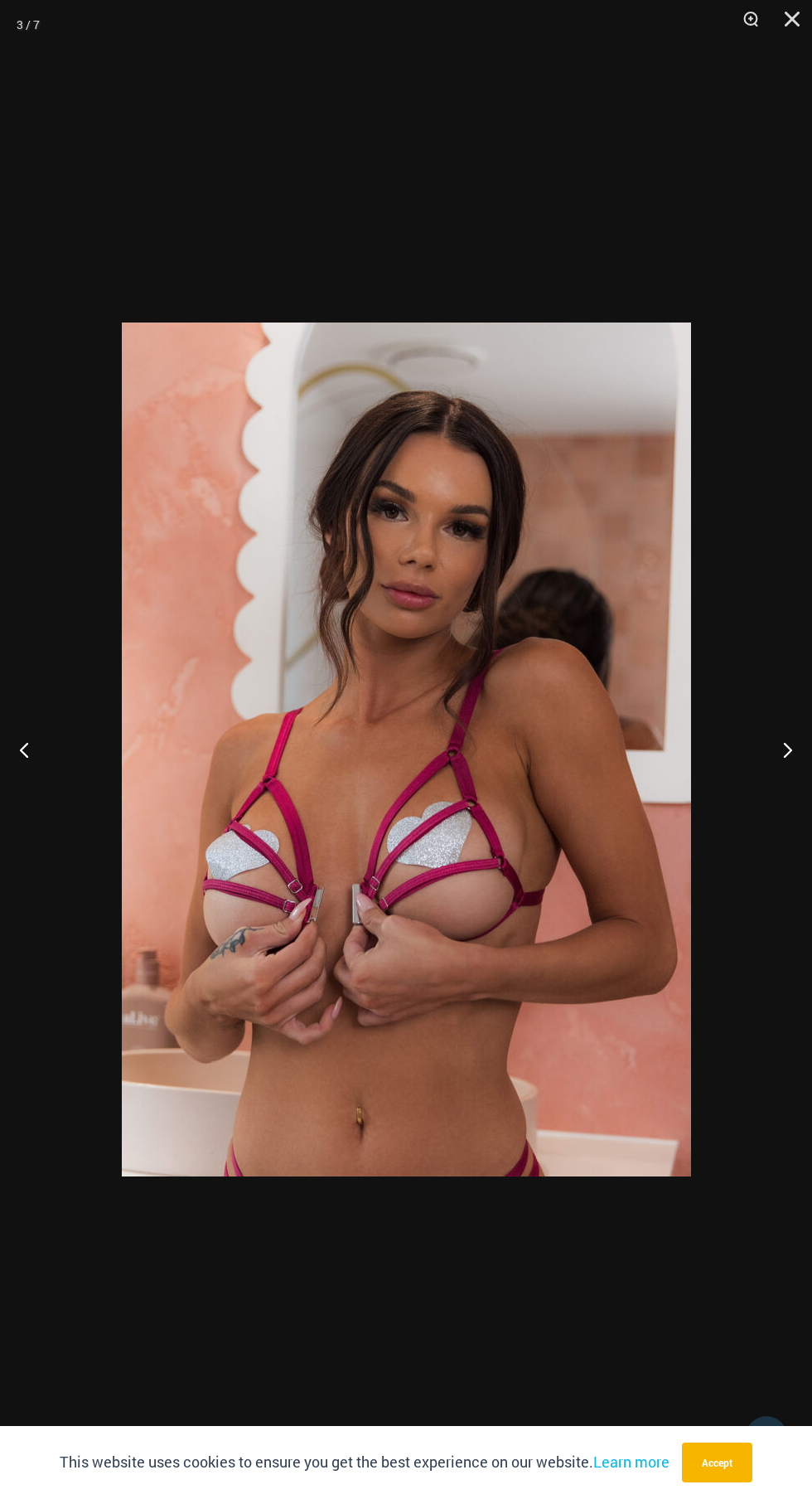
click at [777, 776] on button "Next" at bounding box center [781, 749] width 62 height 83
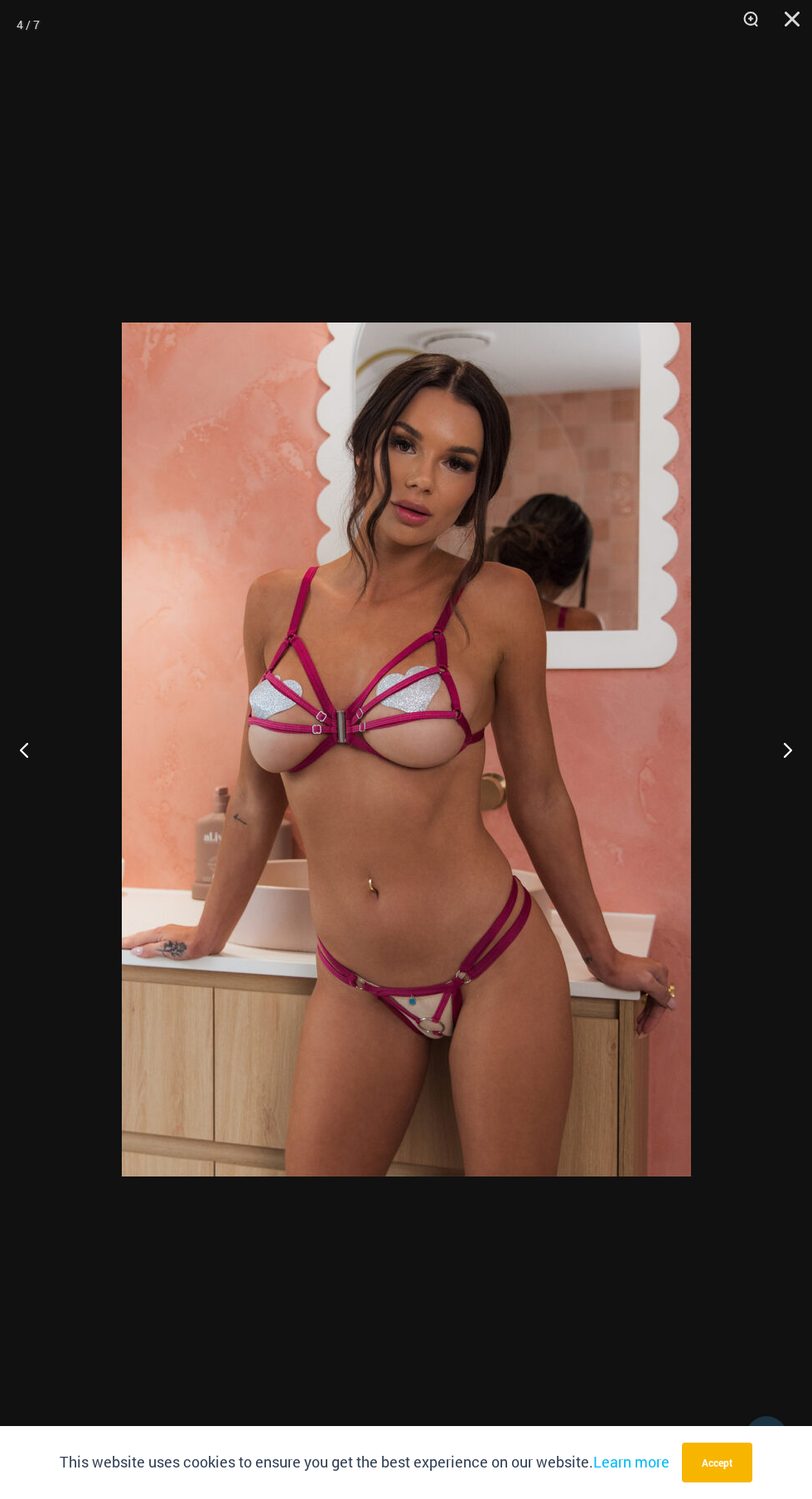
click at [777, 777] on button "Next" at bounding box center [781, 749] width 62 height 83
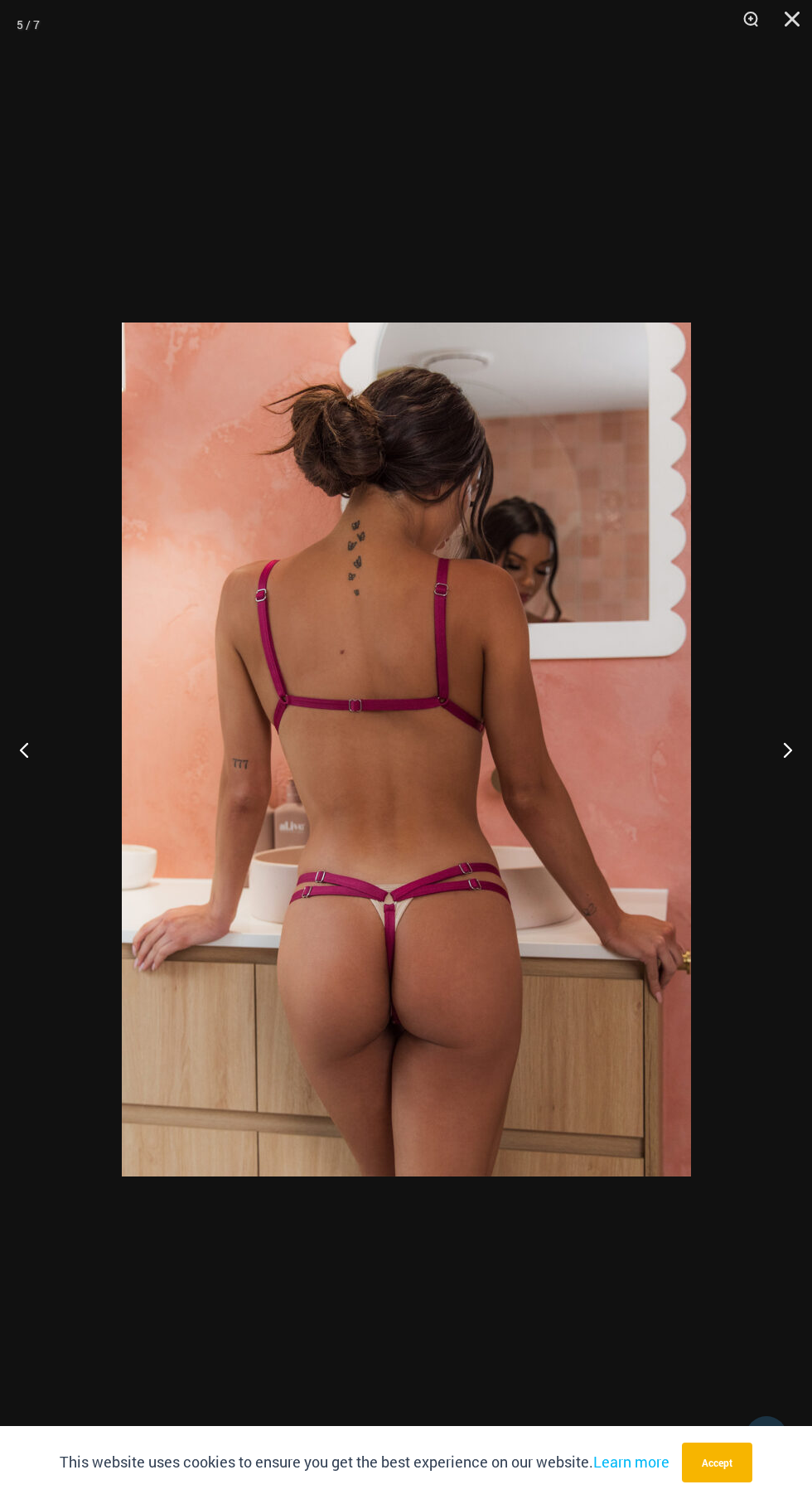
click at [777, 777] on button "Next" at bounding box center [781, 749] width 62 height 83
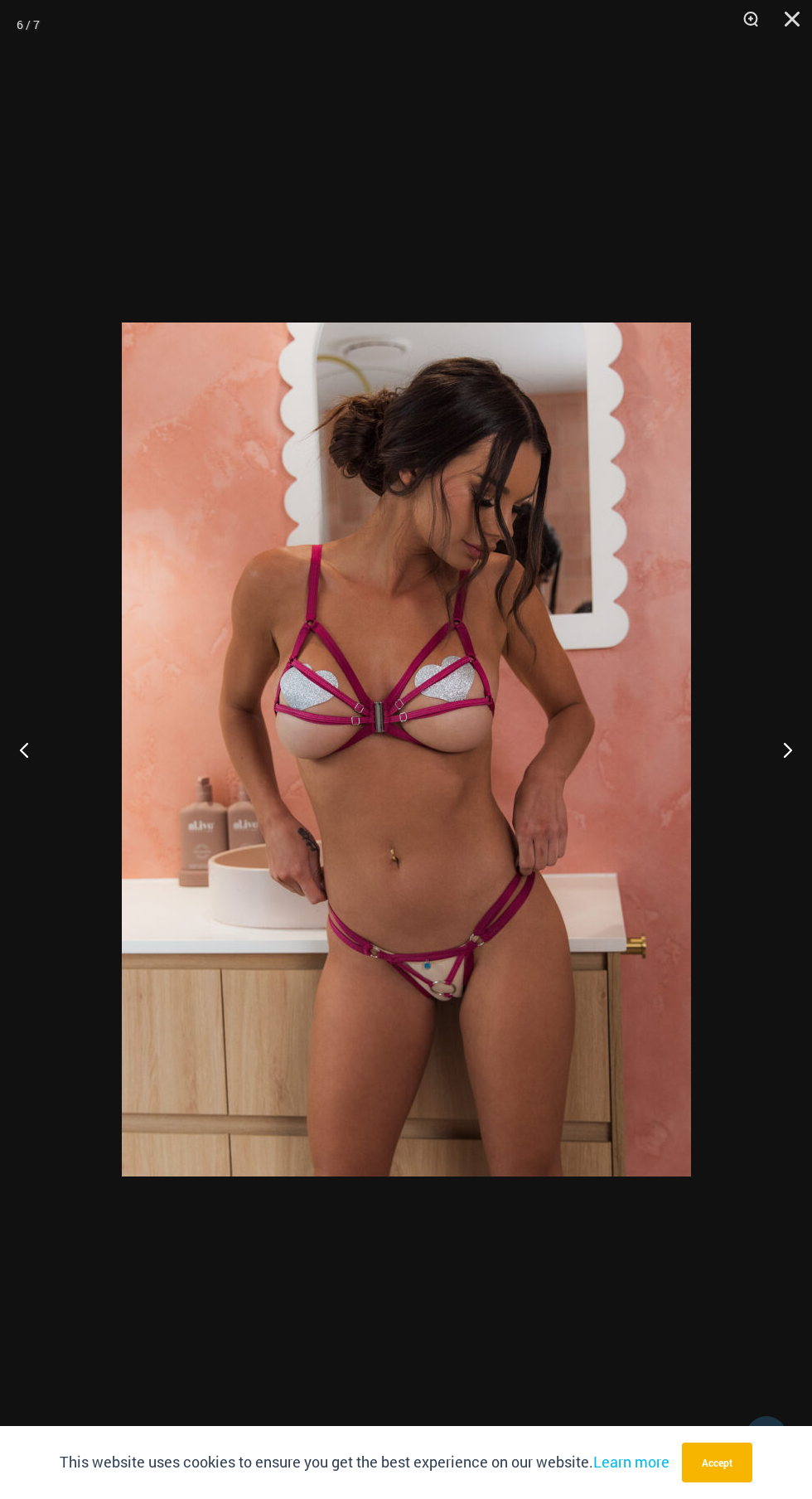
click at [777, 777] on button "Next" at bounding box center [781, 749] width 62 height 83
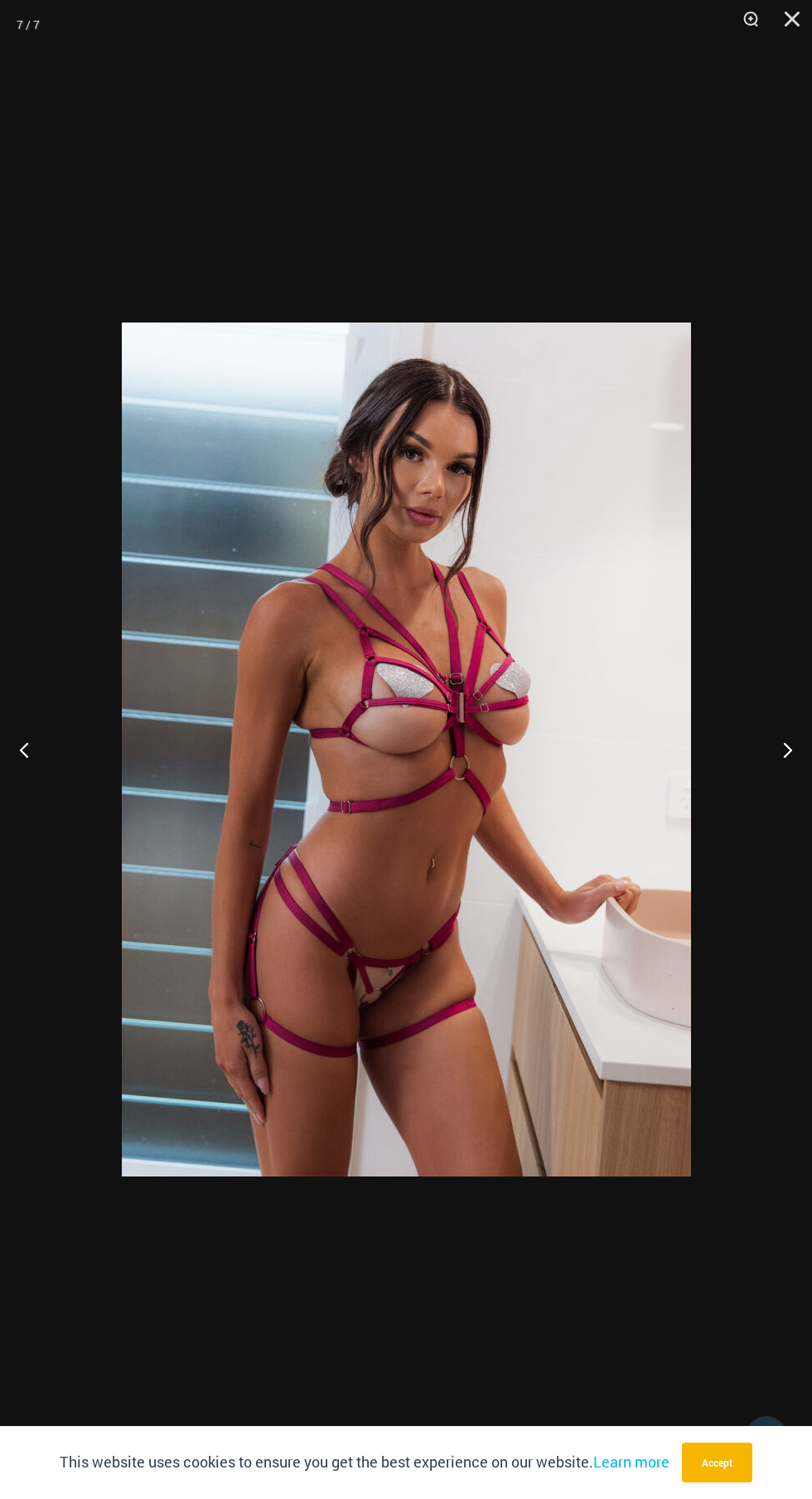
click at [777, 777] on button "Next" at bounding box center [781, 749] width 62 height 83
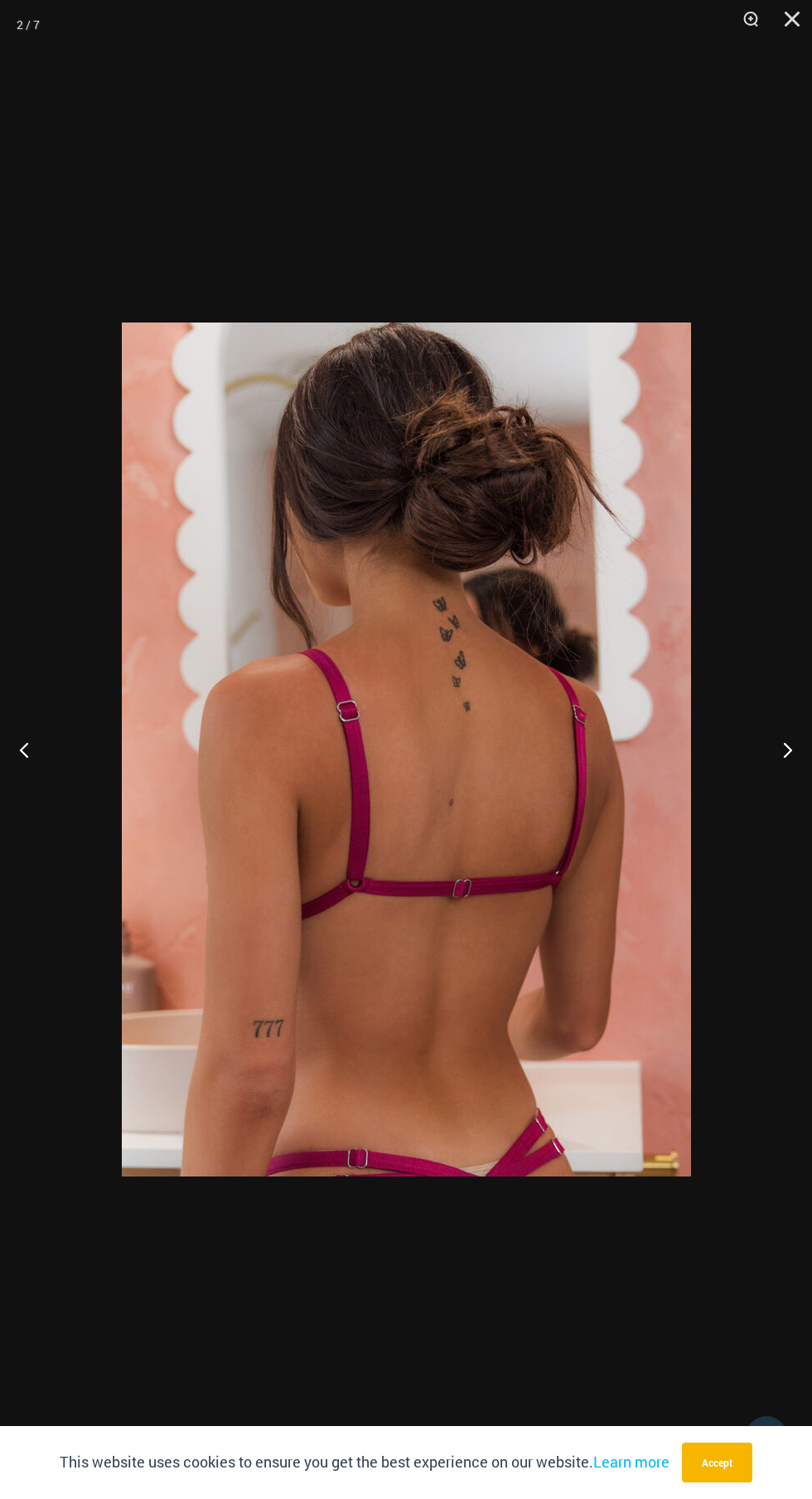
click at [56, 752] on button "Previous" at bounding box center [31, 749] width 62 height 83
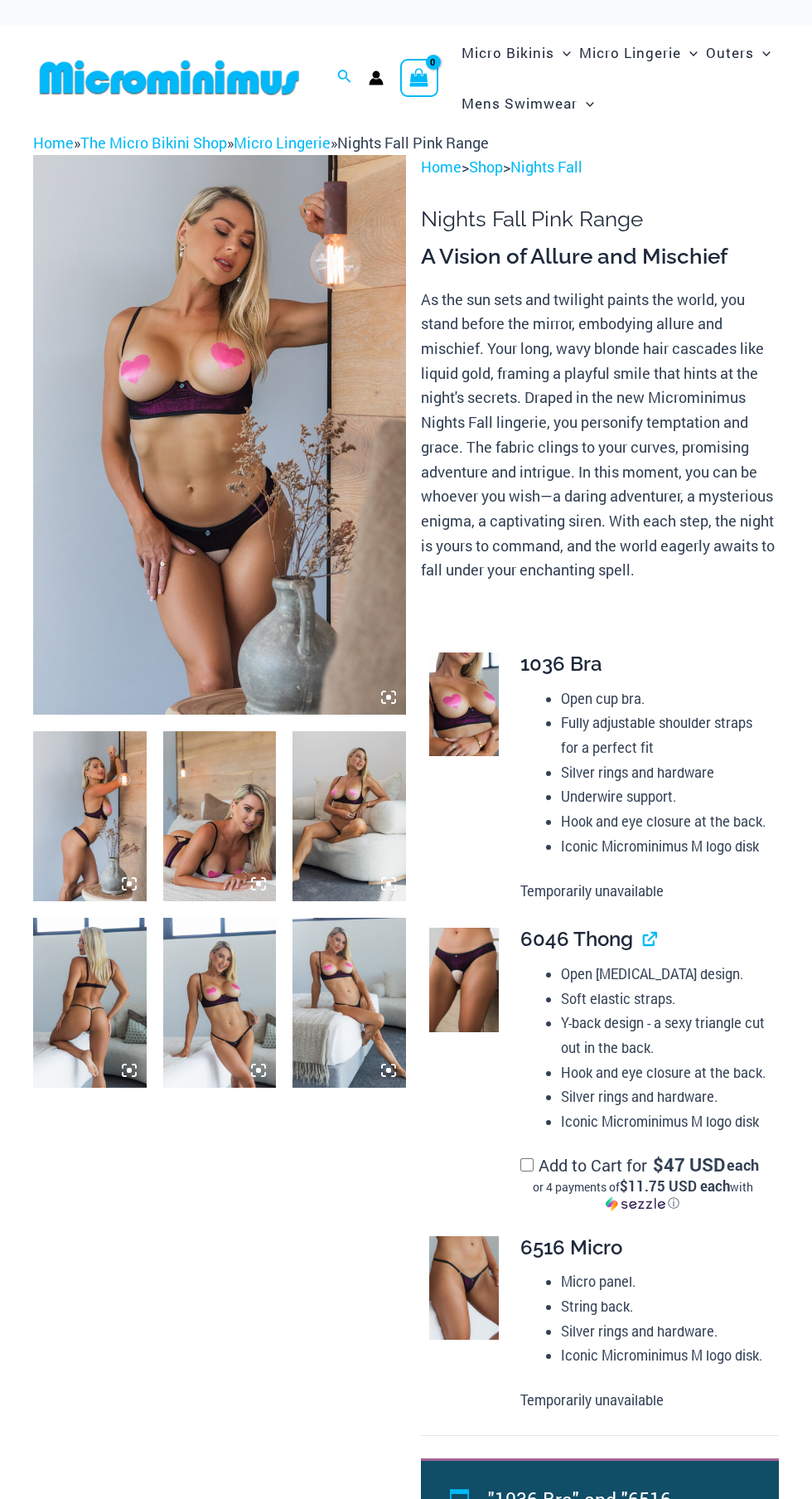
click at [107, 830] on img at bounding box center [90, 817] width 114 height 170
click at [92, 845] on img at bounding box center [90, 817] width 114 height 170
click at [389, 697] on icon at bounding box center [388, 697] width 5 height 5
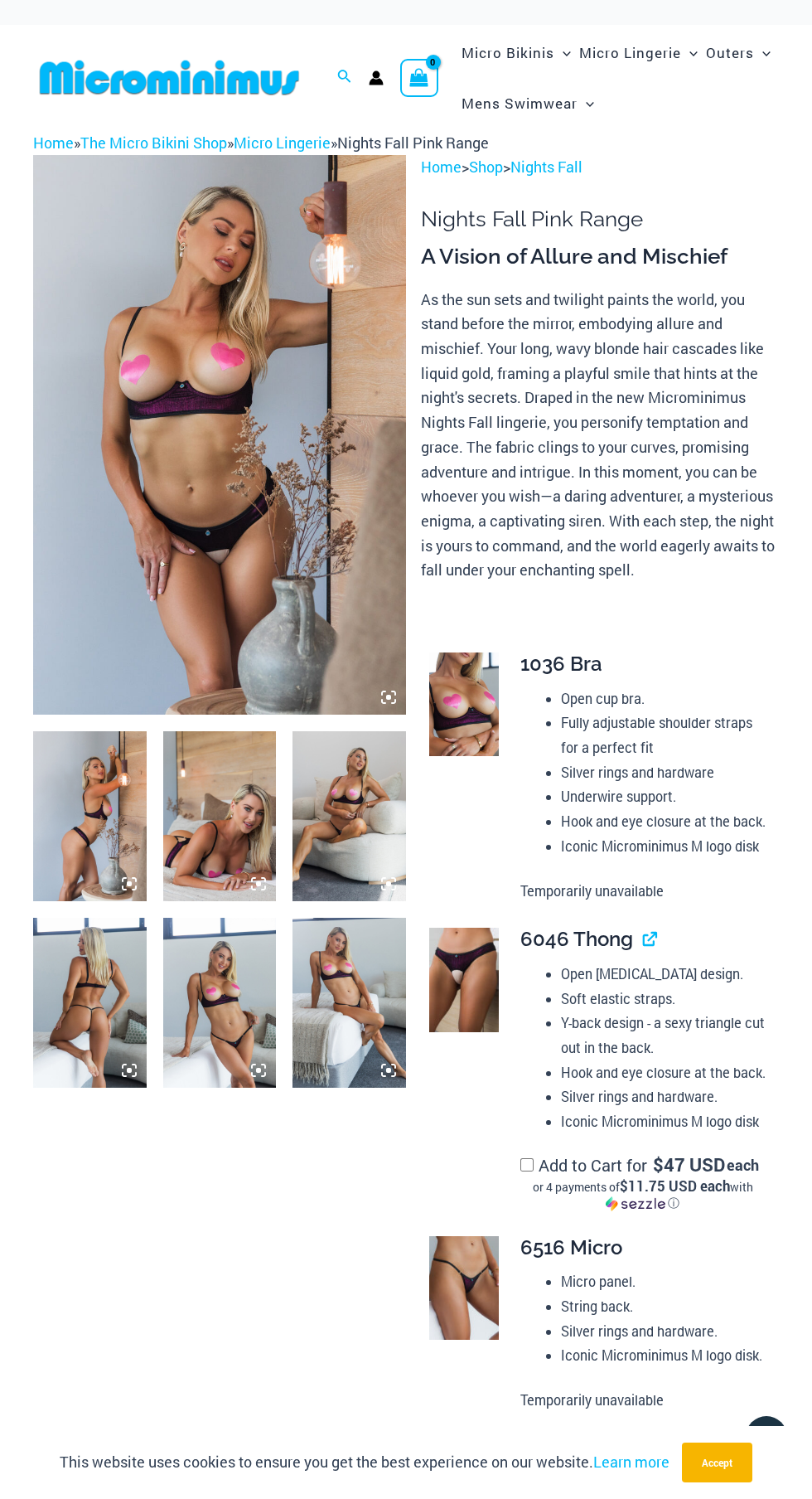
click at [390, 697] on icon at bounding box center [388, 697] width 5 height 5
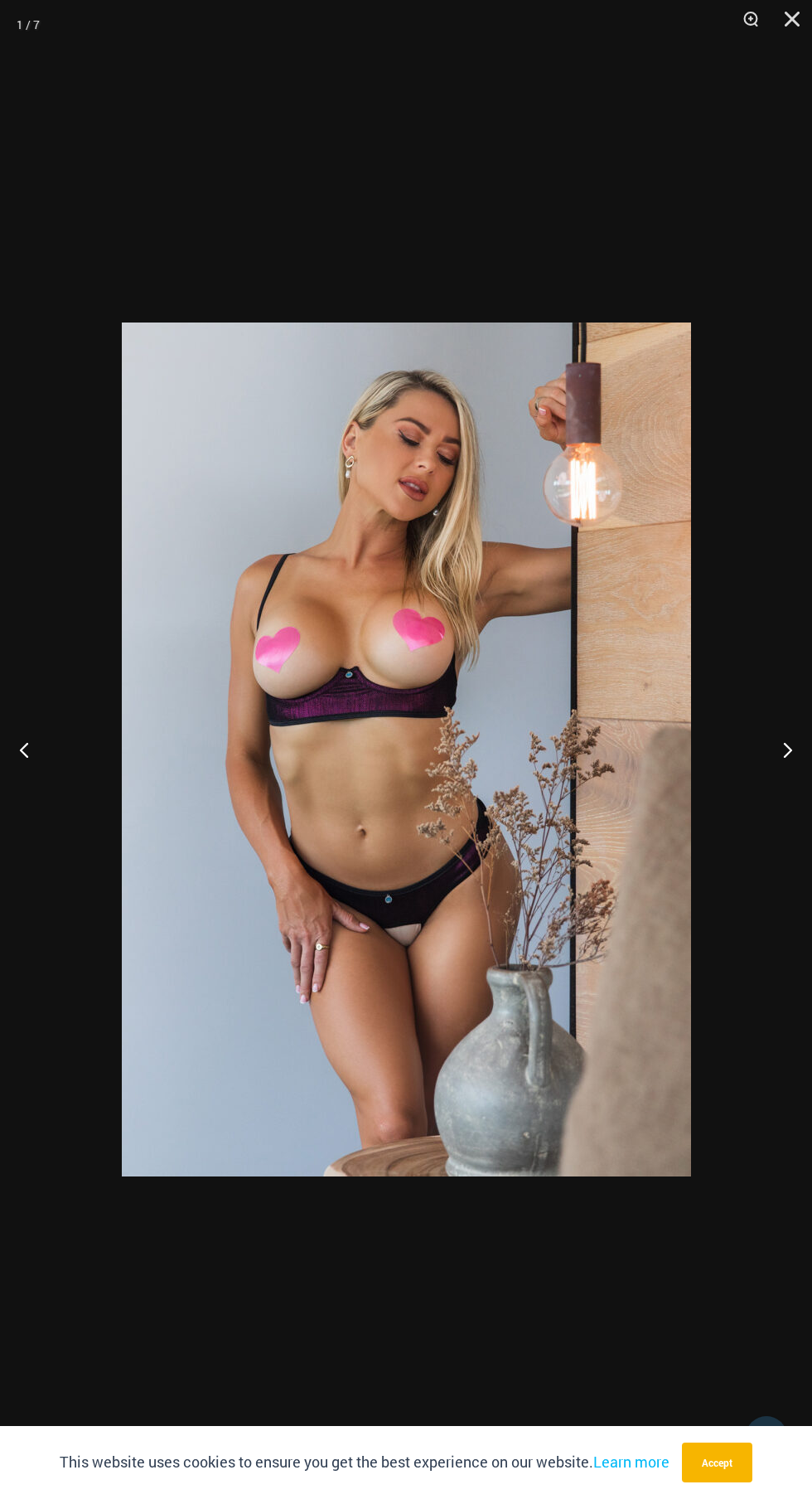
click at [774, 772] on button "Next" at bounding box center [781, 749] width 62 height 83
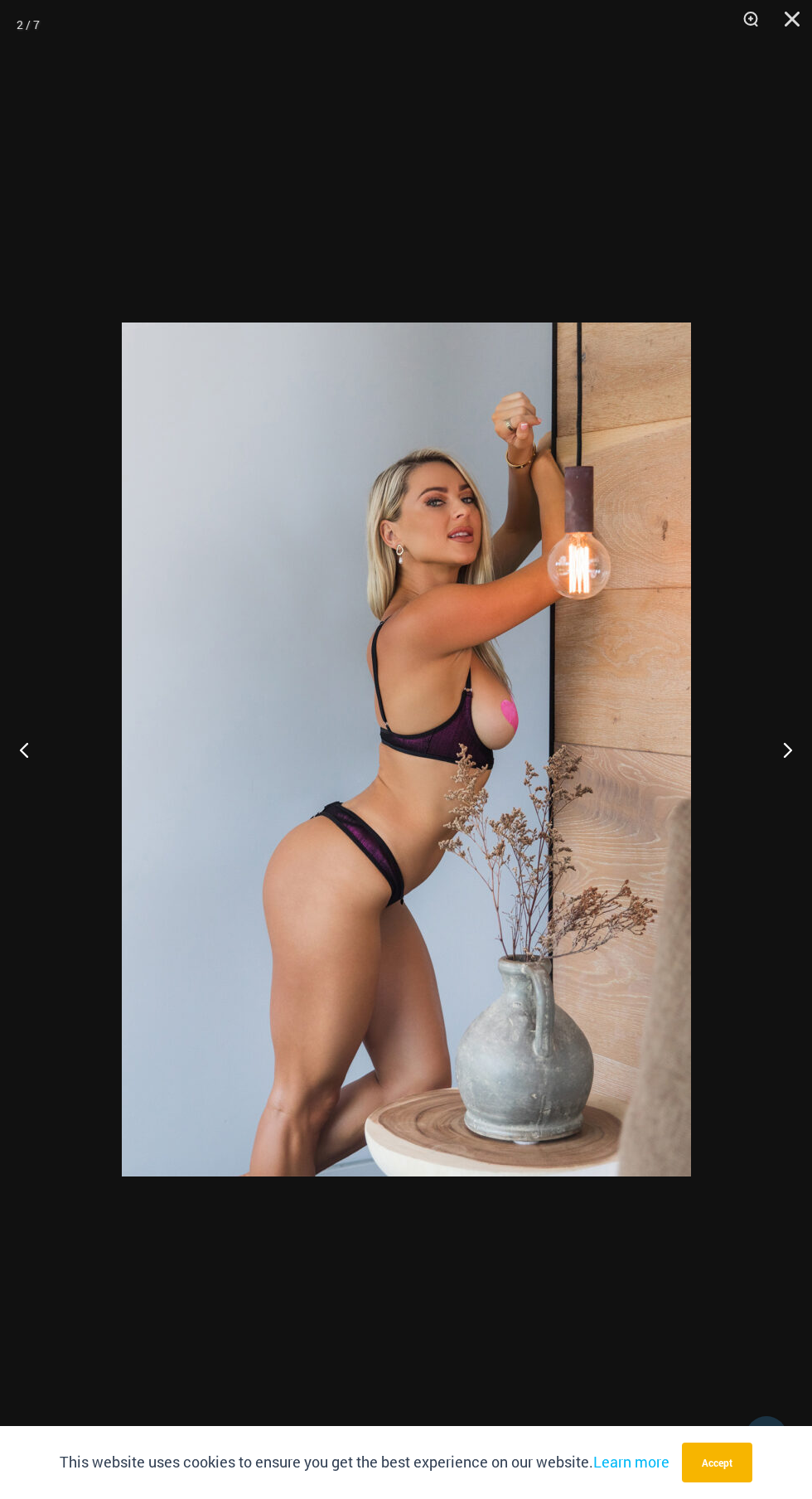
click at [774, 772] on button "Next" at bounding box center [781, 749] width 62 height 83
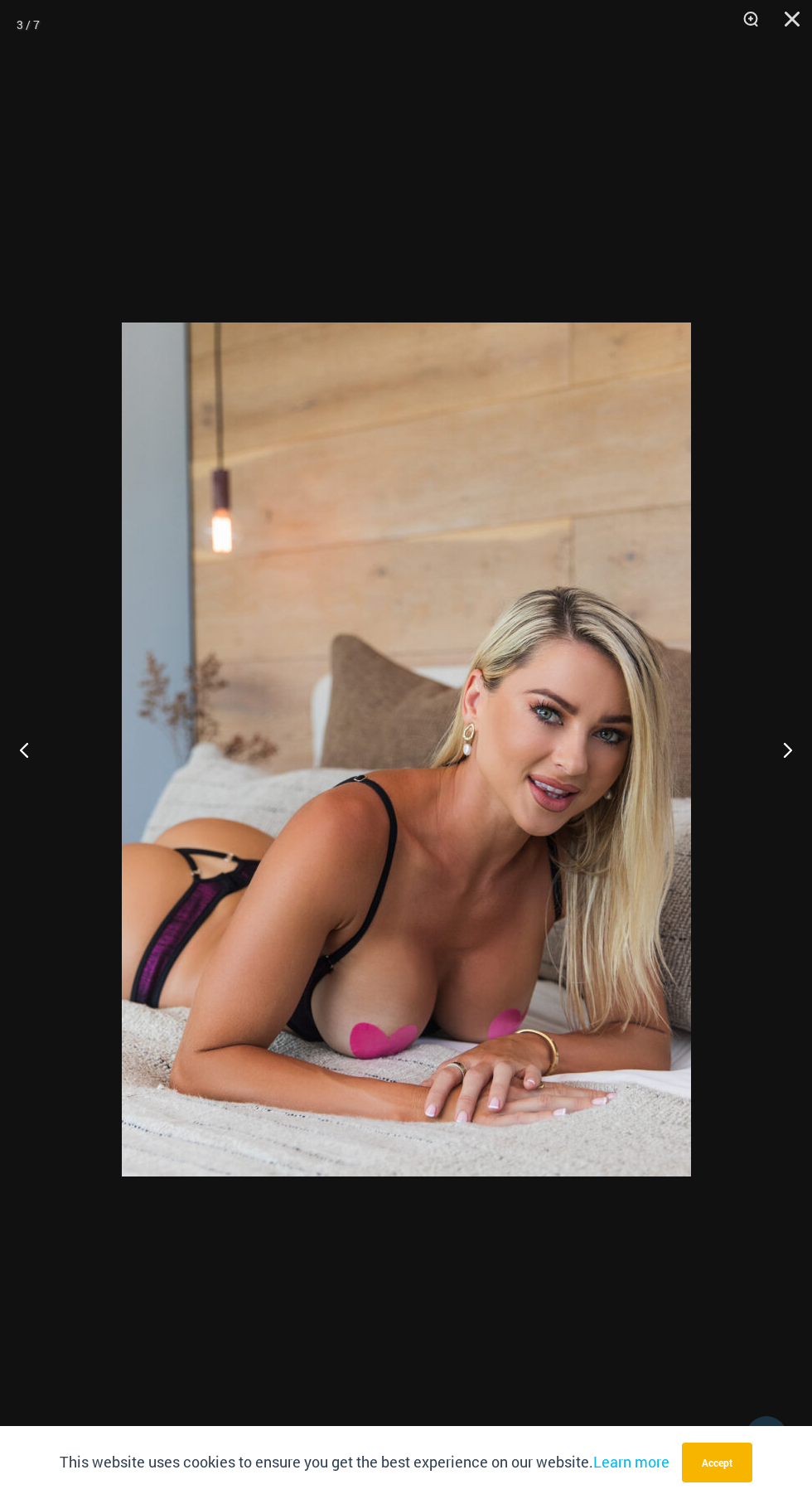
click at [771, 780] on button "Next" at bounding box center [781, 749] width 62 height 83
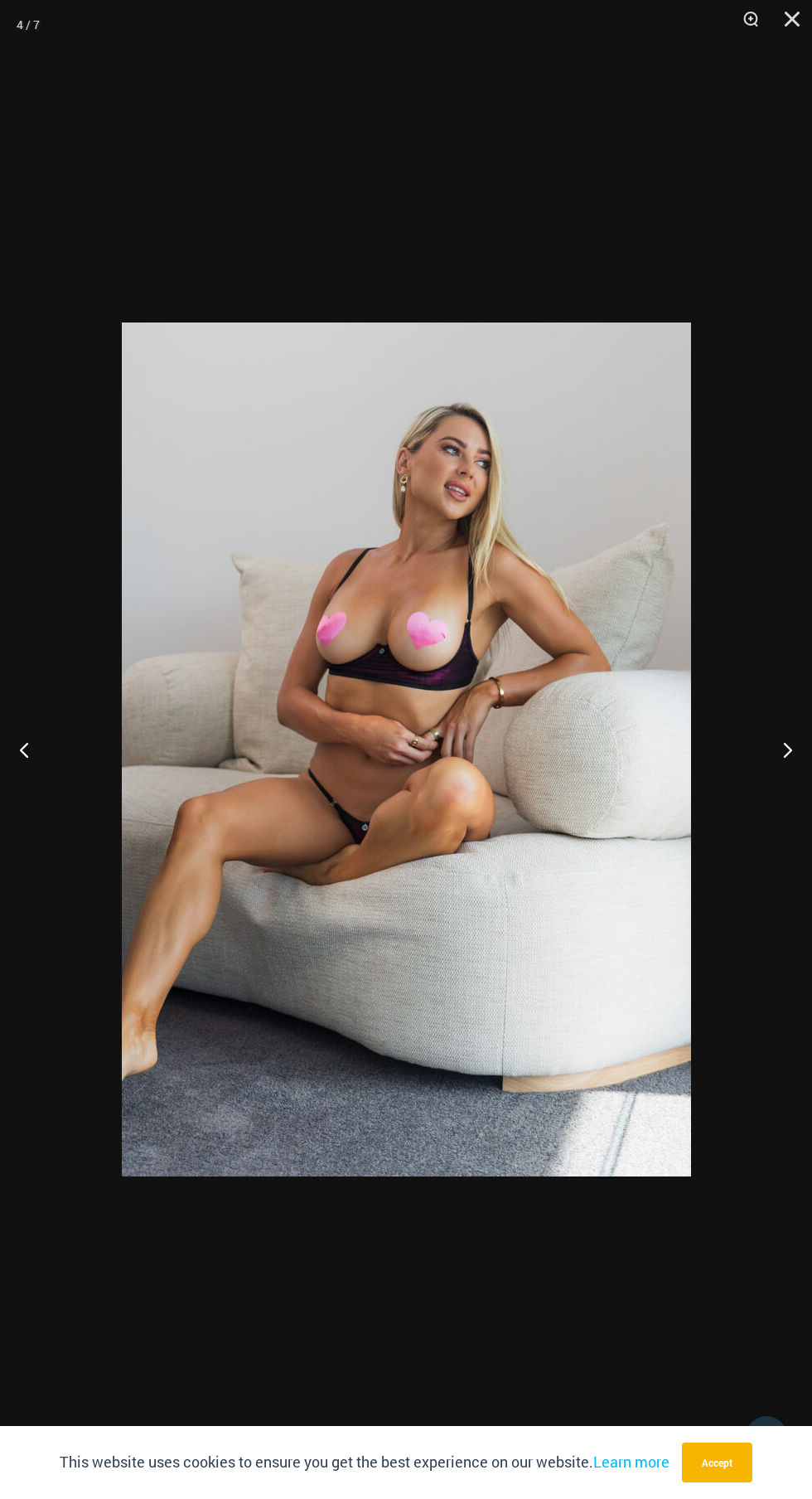
click at [781, 749] on button "Next" at bounding box center [781, 749] width 62 height 83
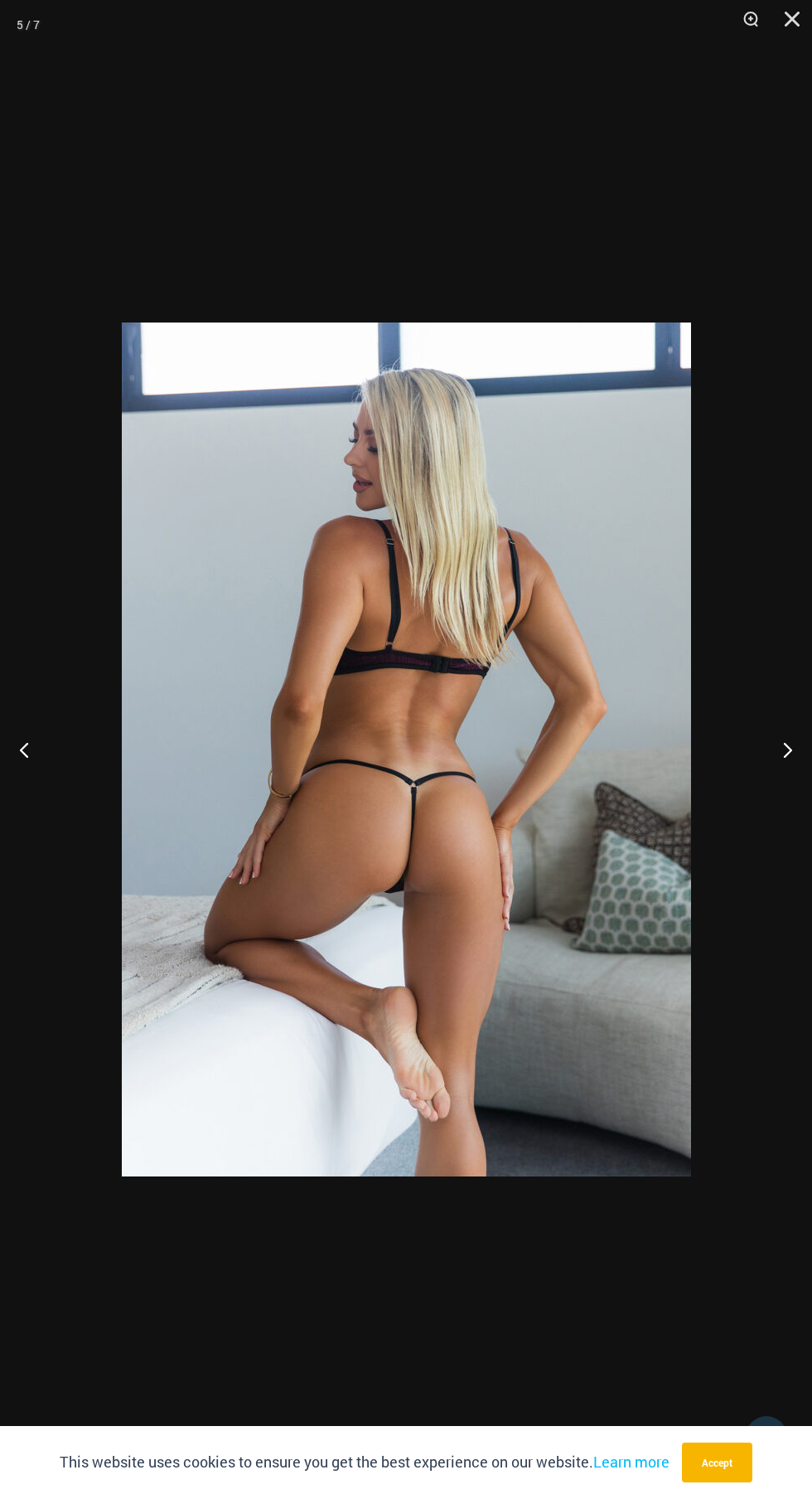
click at [781, 751] on button "Next" at bounding box center [781, 749] width 62 height 83
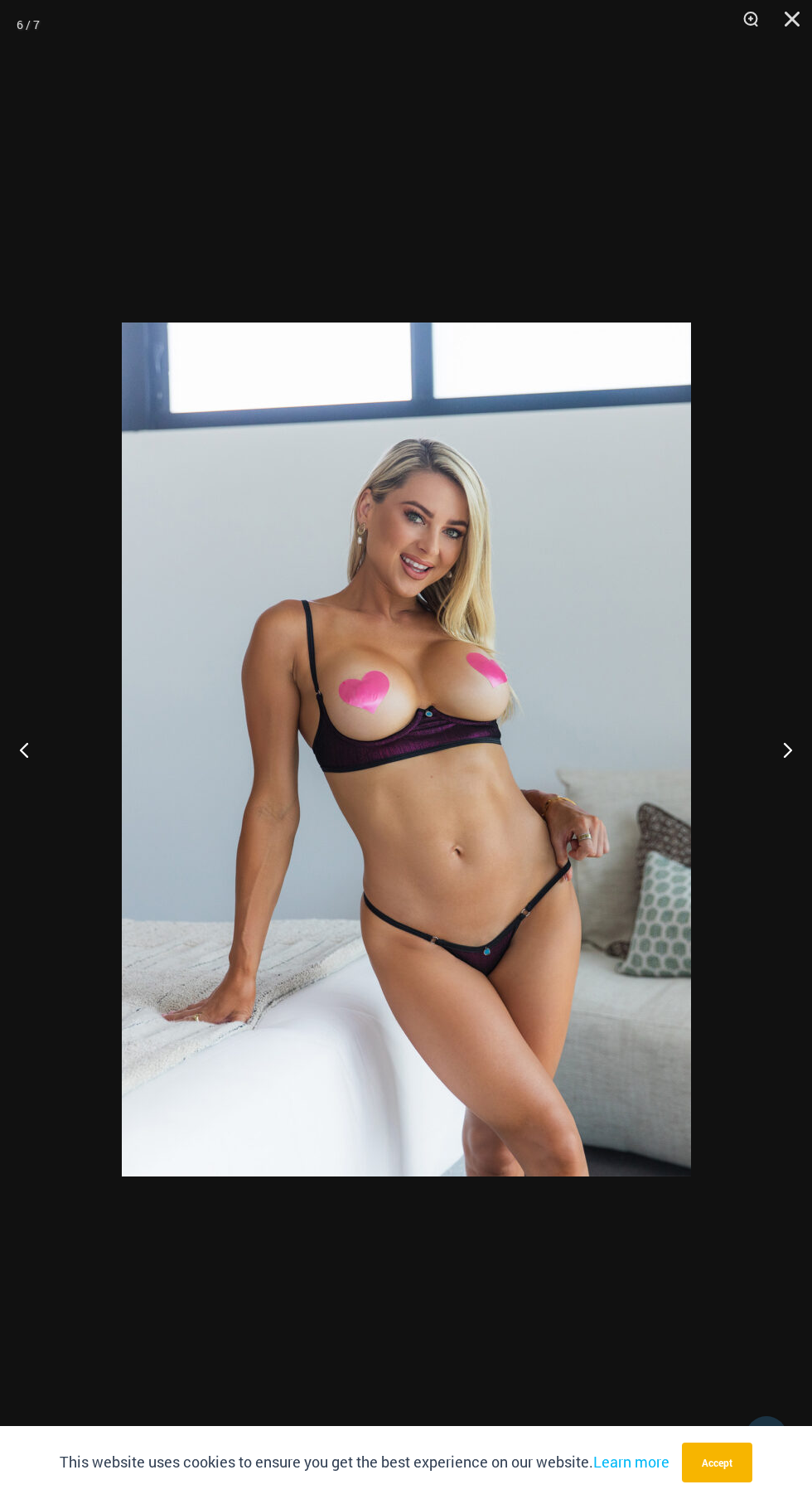
click at [785, 745] on button "Next" at bounding box center [781, 749] width 62 height 83
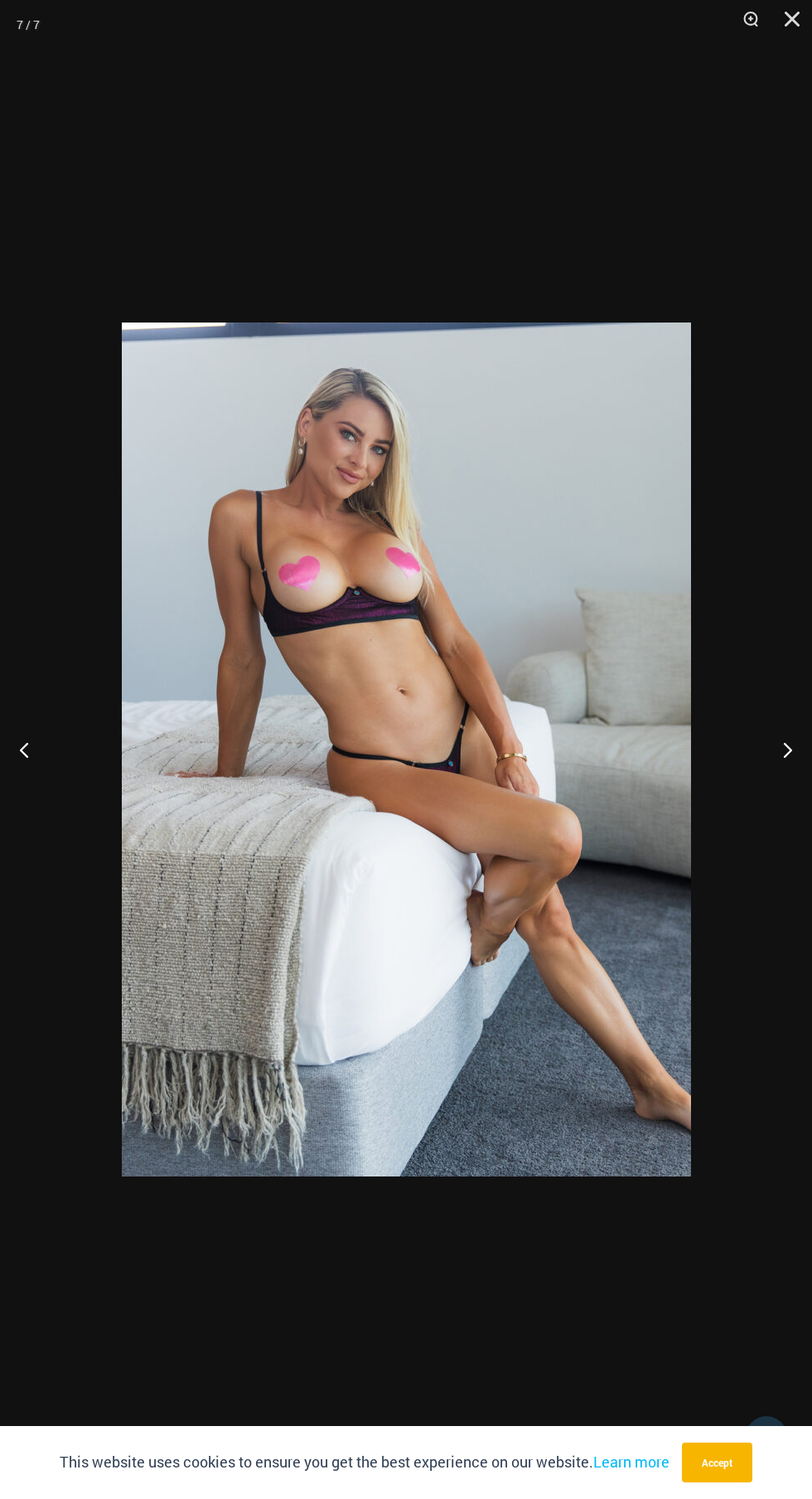
click at [779, 770] on button "Next" at bounding box center [781, 749] width 62 height 83
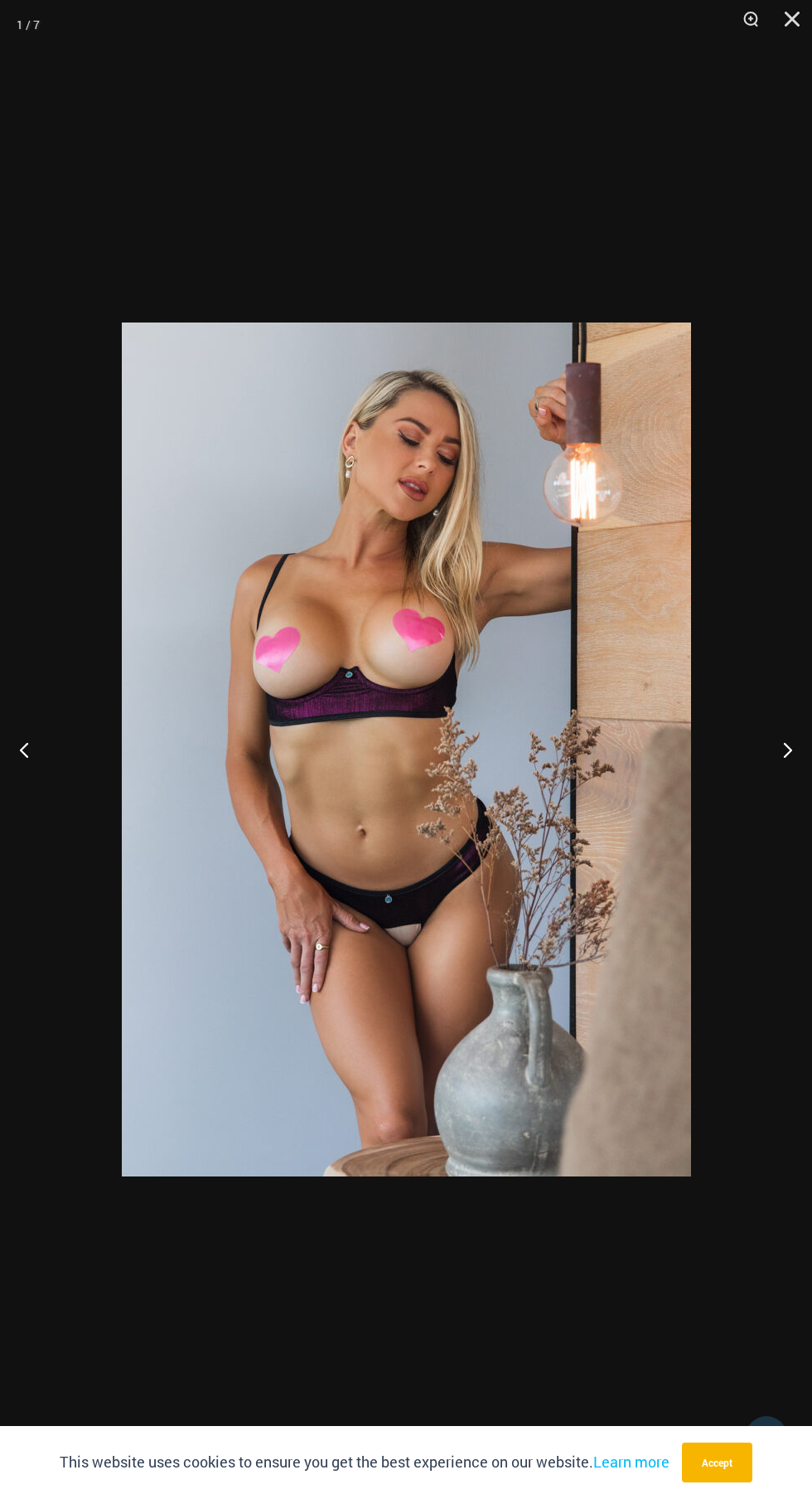
click at [784, 753] on button "Next" at bounding box center [781, 749] width 62 height 83
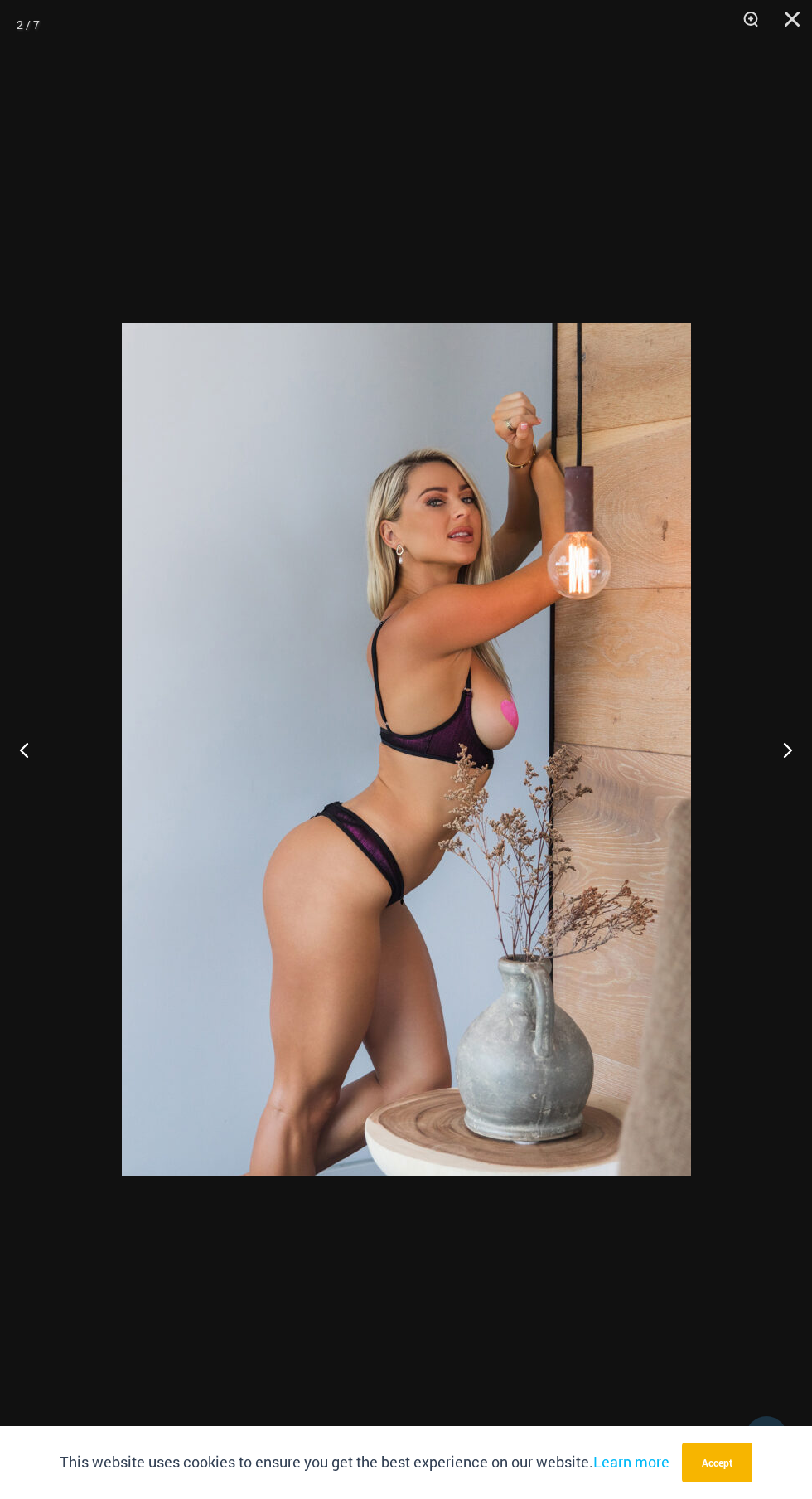
click at [778, 771] on button "Next" at bounding box center [781, 749] width 62 height 83
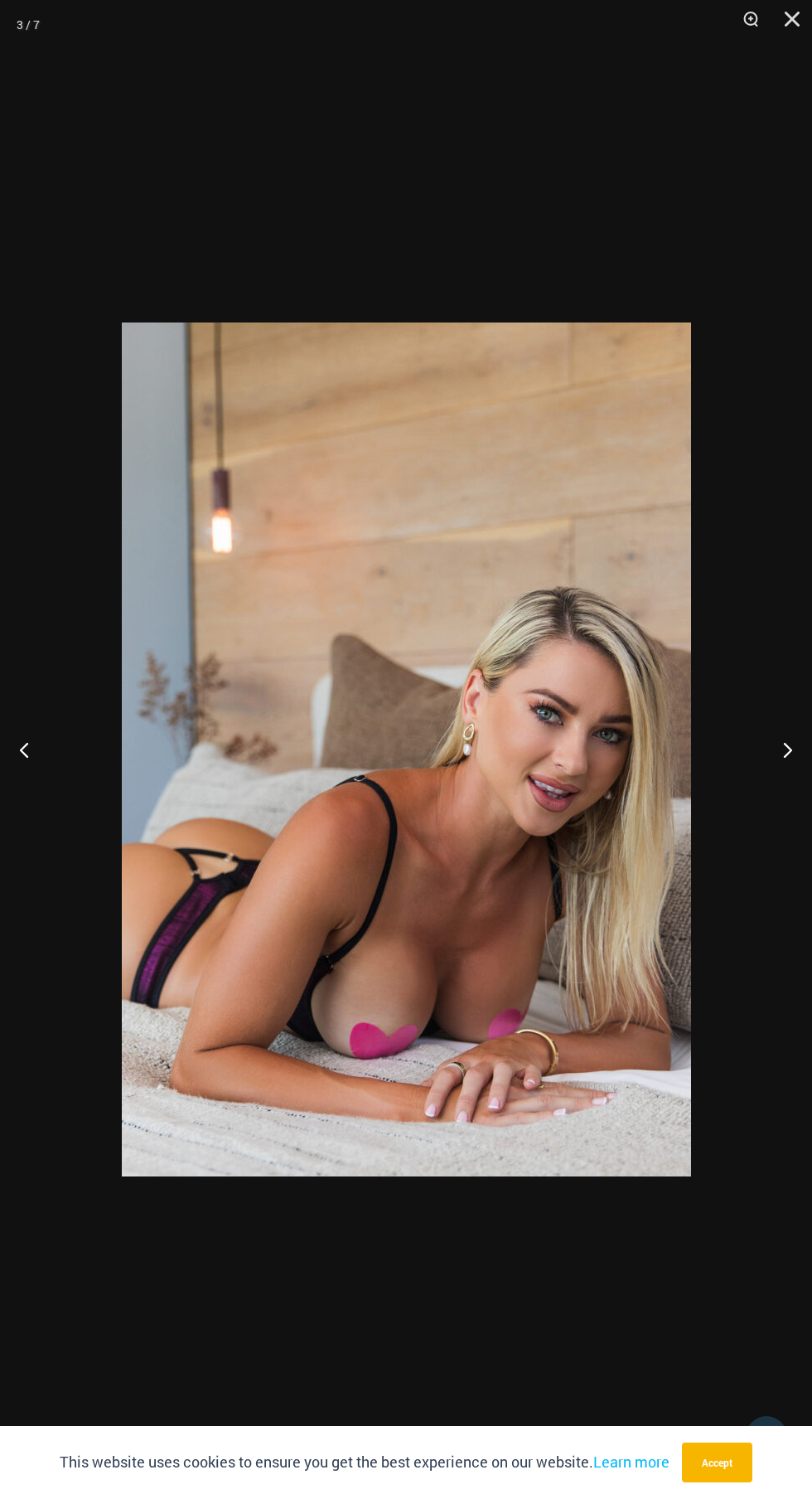
click at [778, 772] on button "Next" at bounding box center [781, 749] width 62 height 83
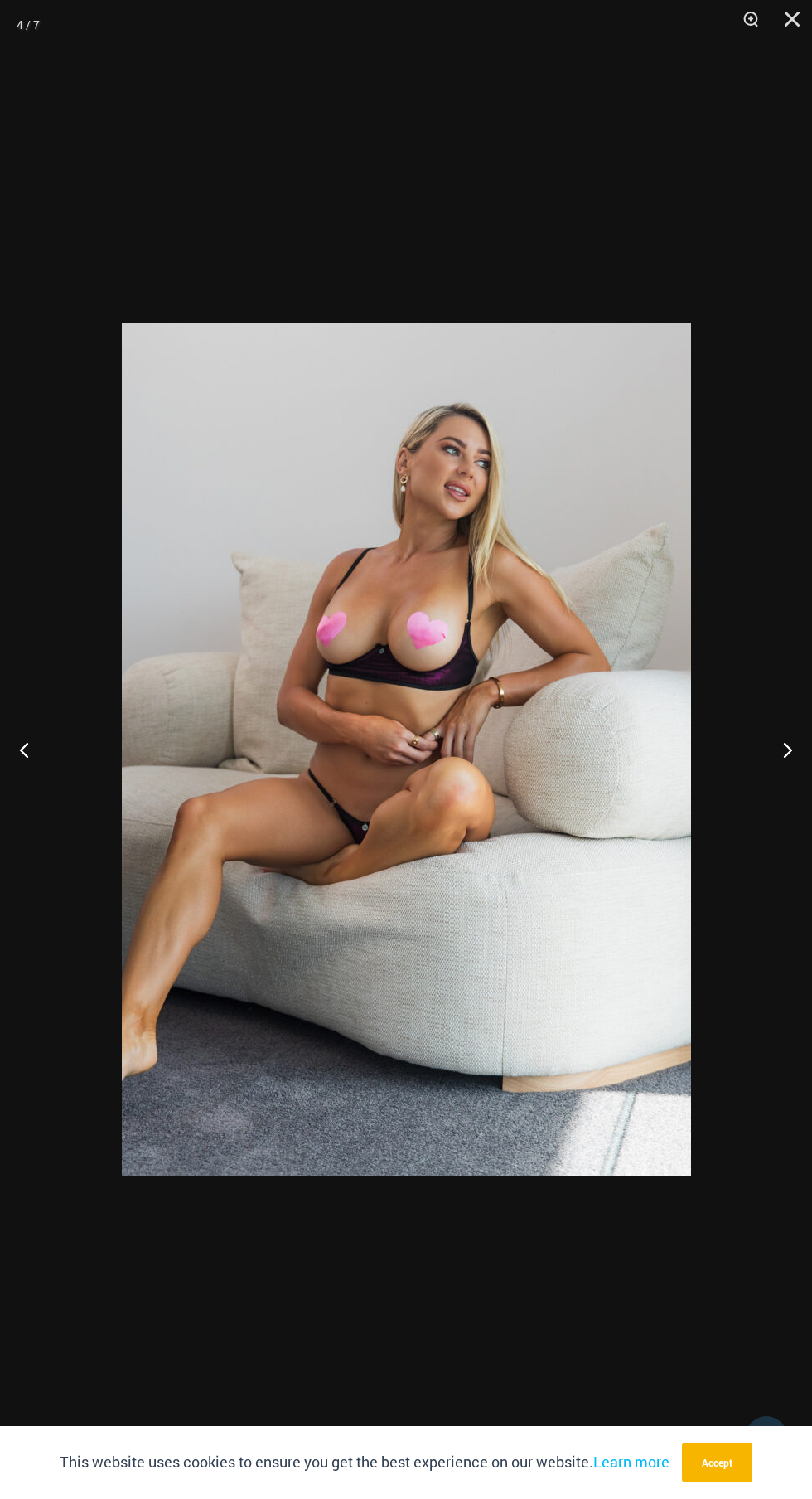
click at [778, 772] on button "Next" at bounding box center [781, 749] width 62 height 83
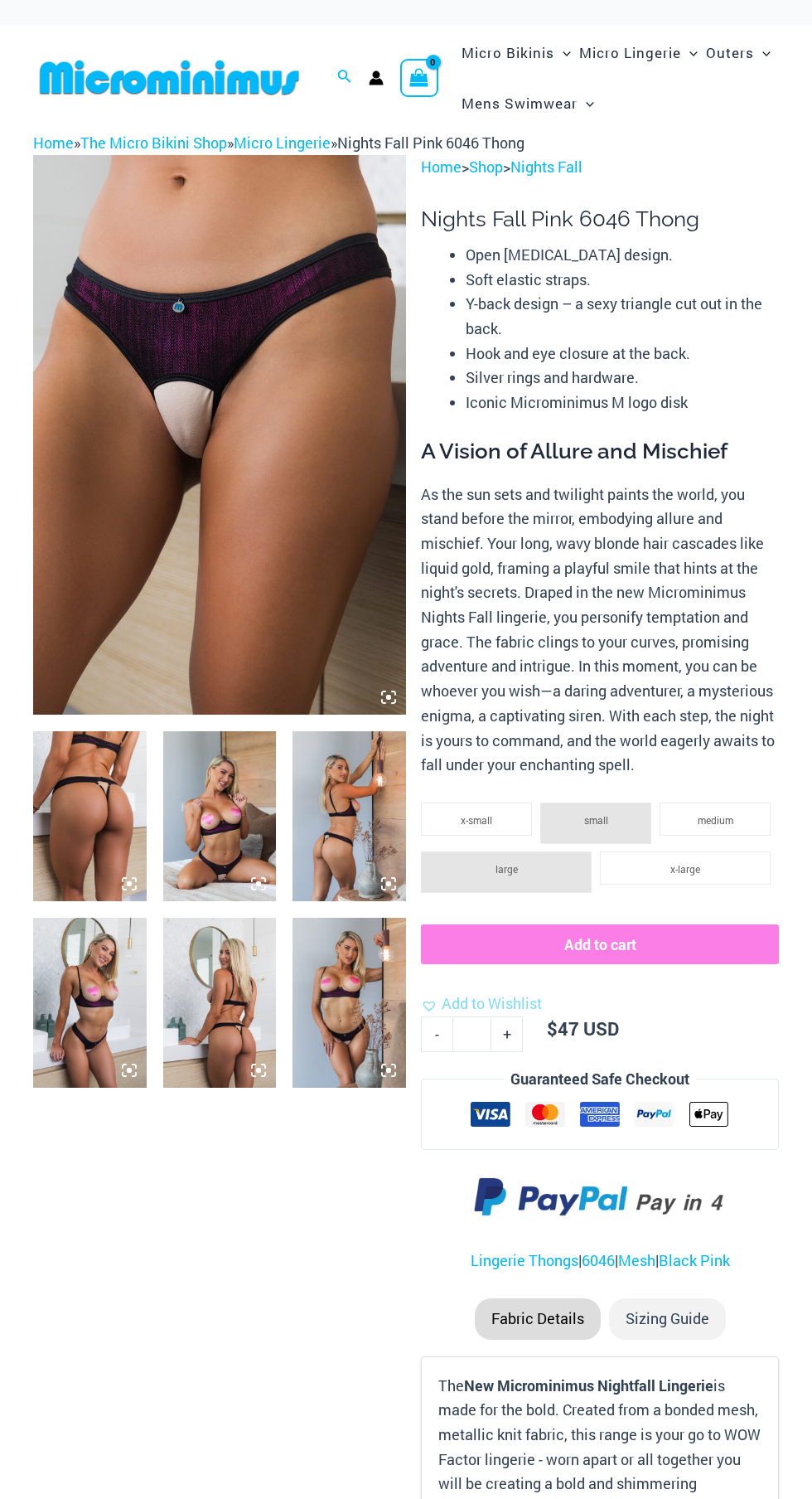
click at [111, 820] on img at bounding box center [90, 817] width 114 height 170
click at [384, 693] on icon at bounding box center [388, 697] width 15 height 15
click at [389, 697] on icon at bounding box center [388, 697] width 5 height 5
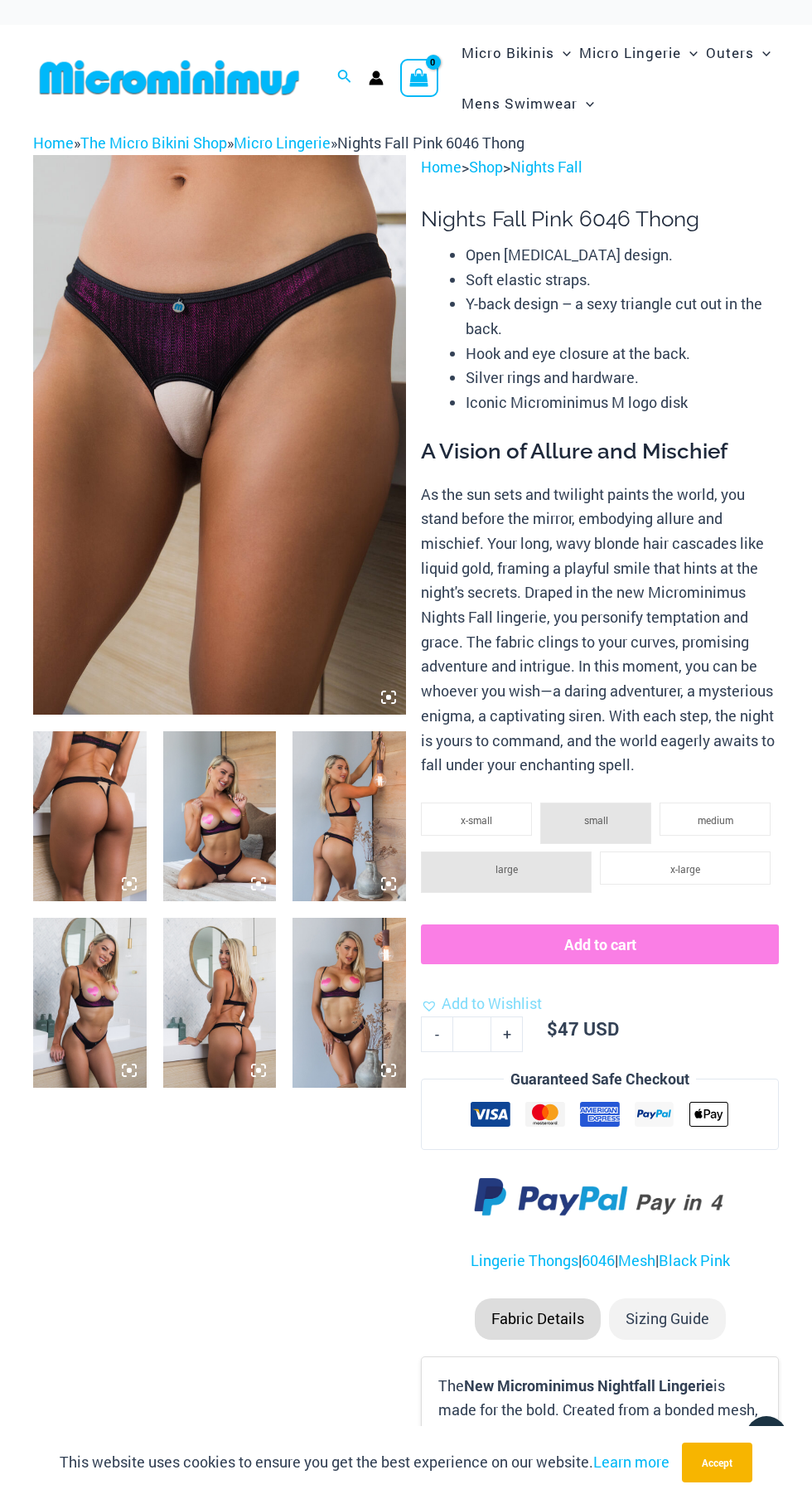
click at [384, 693] on icon at bounding box center [388, 697] width 15 height 15
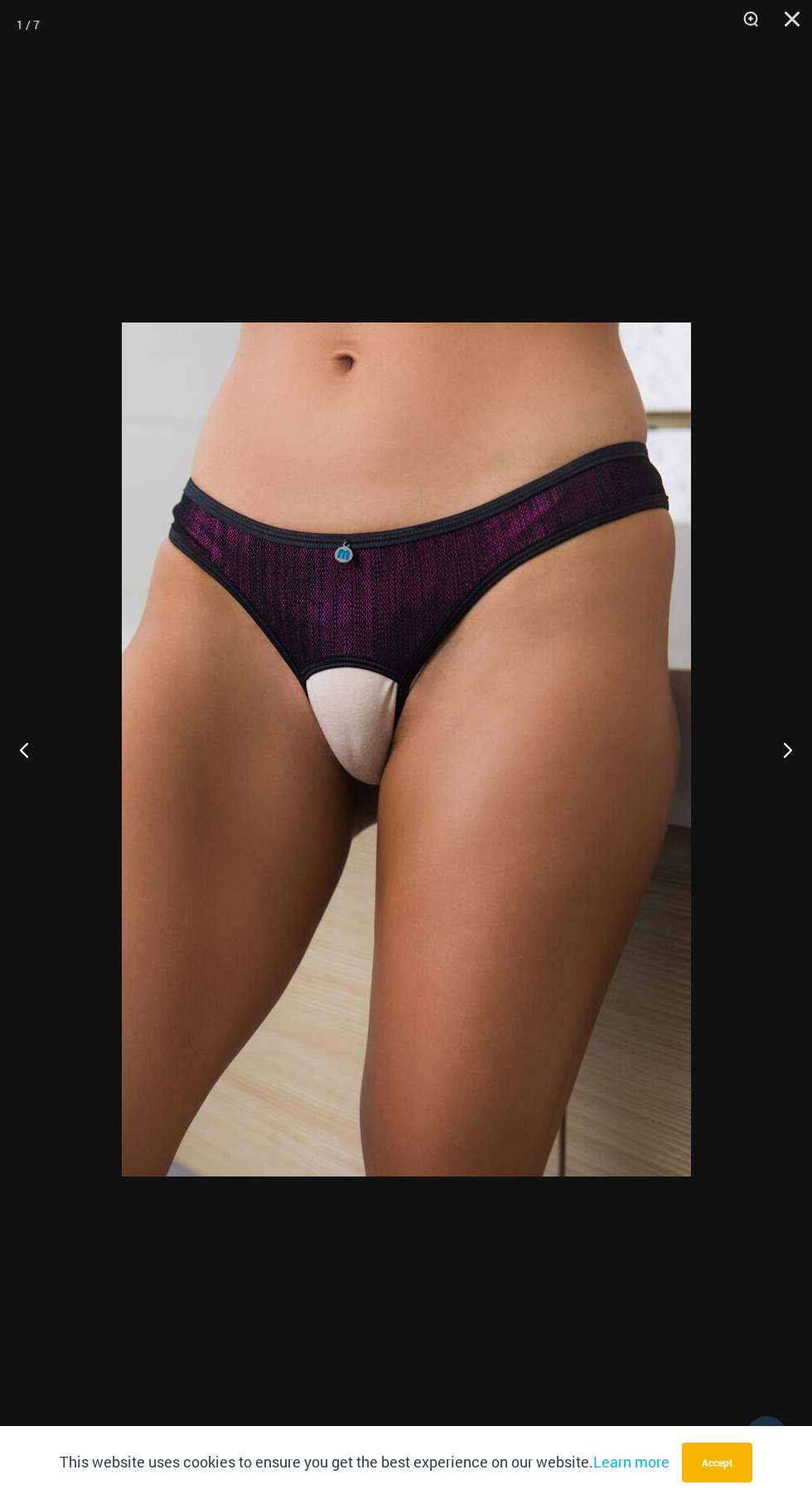
click at [780, 767] on button "Next" at bounding box center [781, 749] width 62 height 83
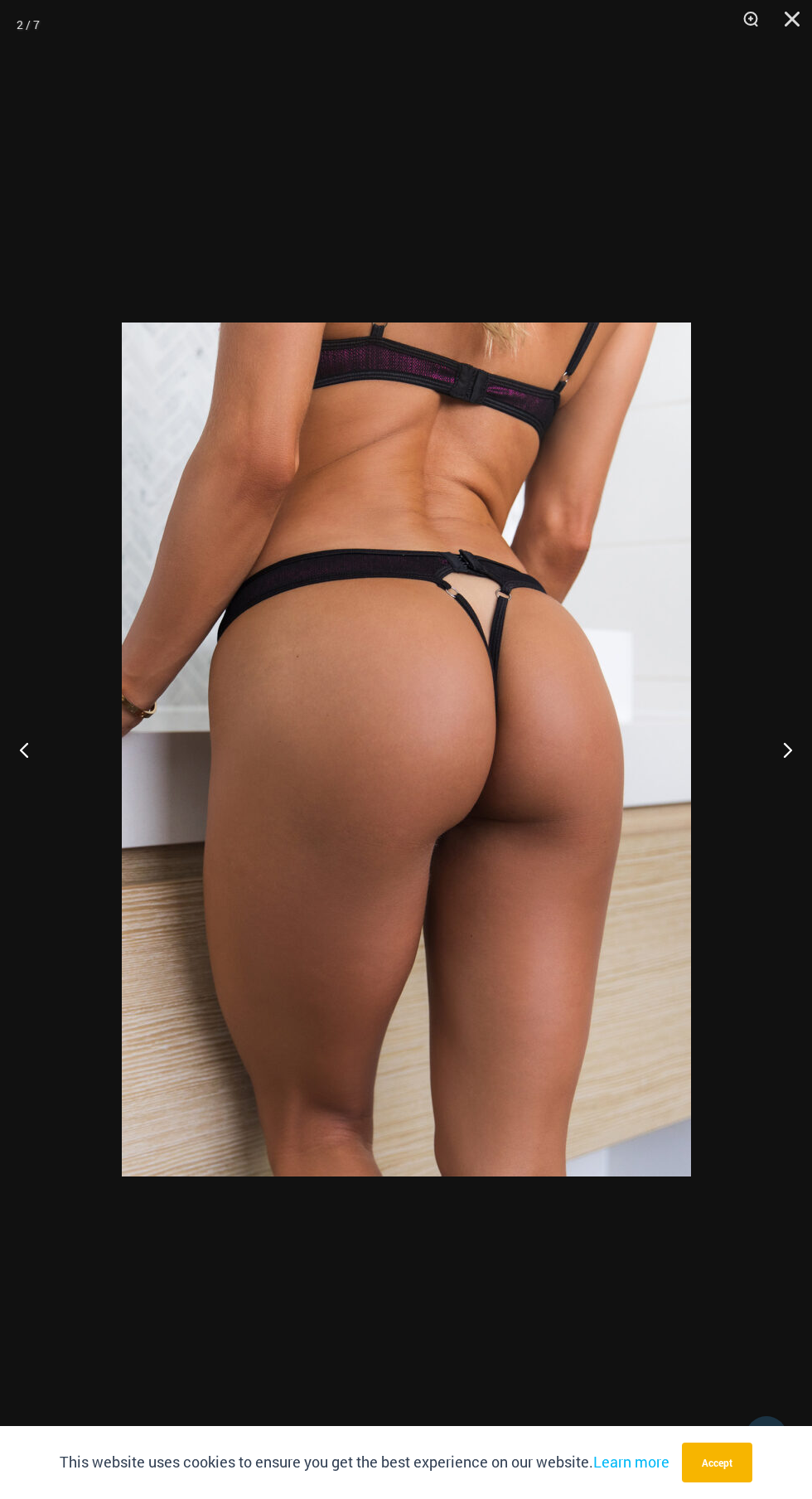
click at [780, 767] on button "Next" at bounding box center [781, 749] width 62 height 83
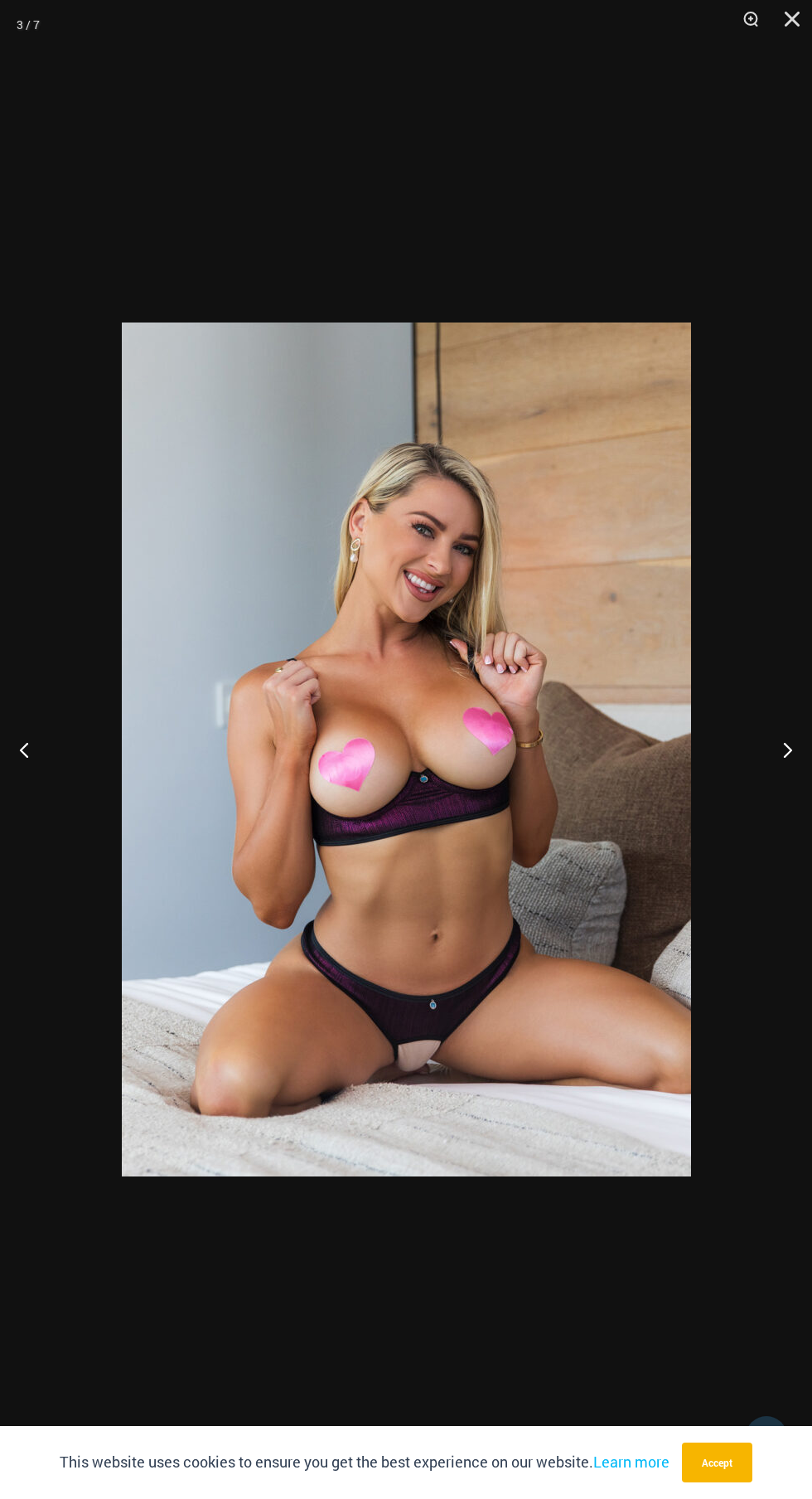
click at [779, 769] on button "Next" at bounding box center [781, 749] width 62 height 83
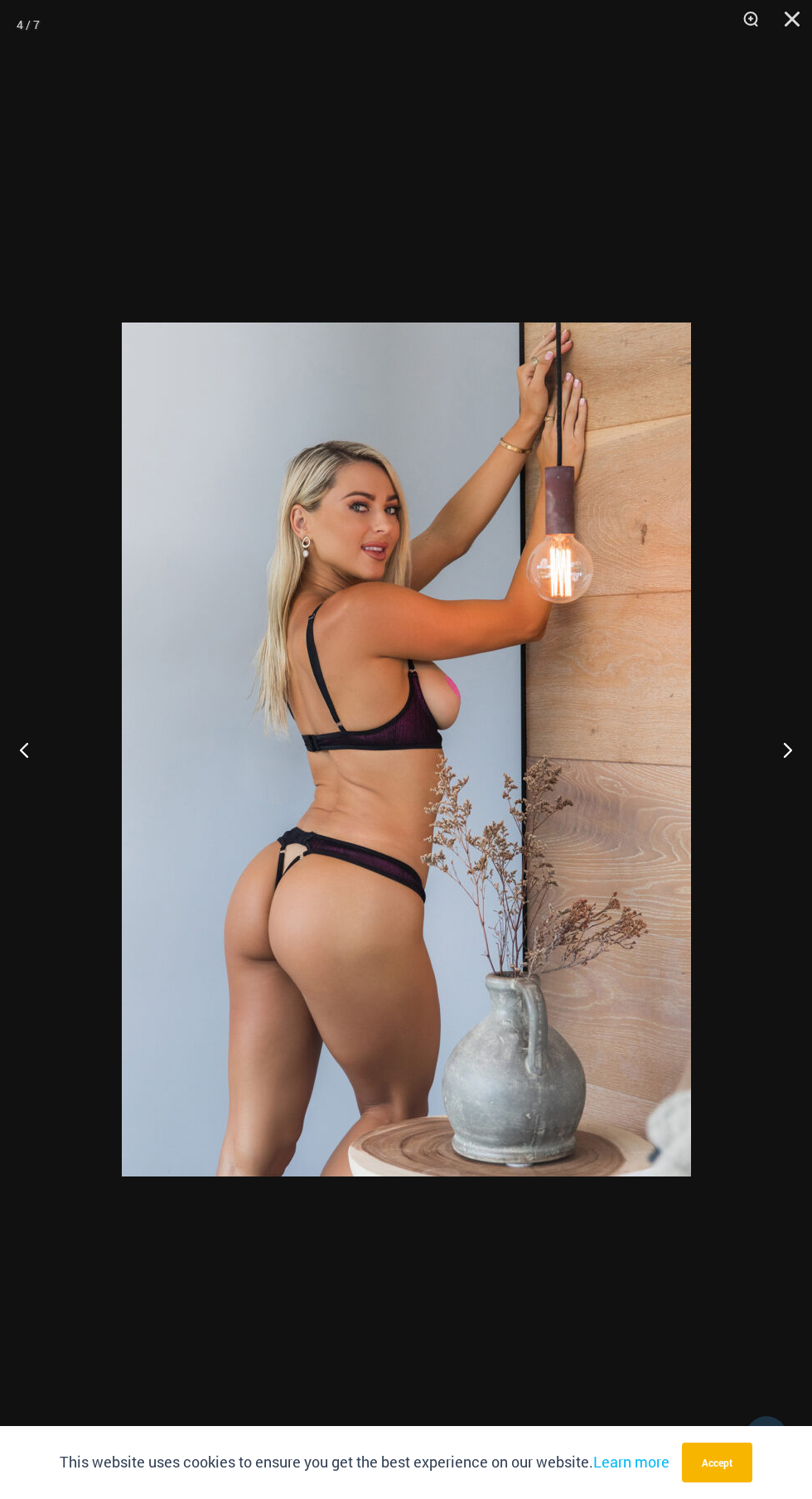
click at [773, 779] on button "Next" at bounding box center [781, 749] width 62 height 83
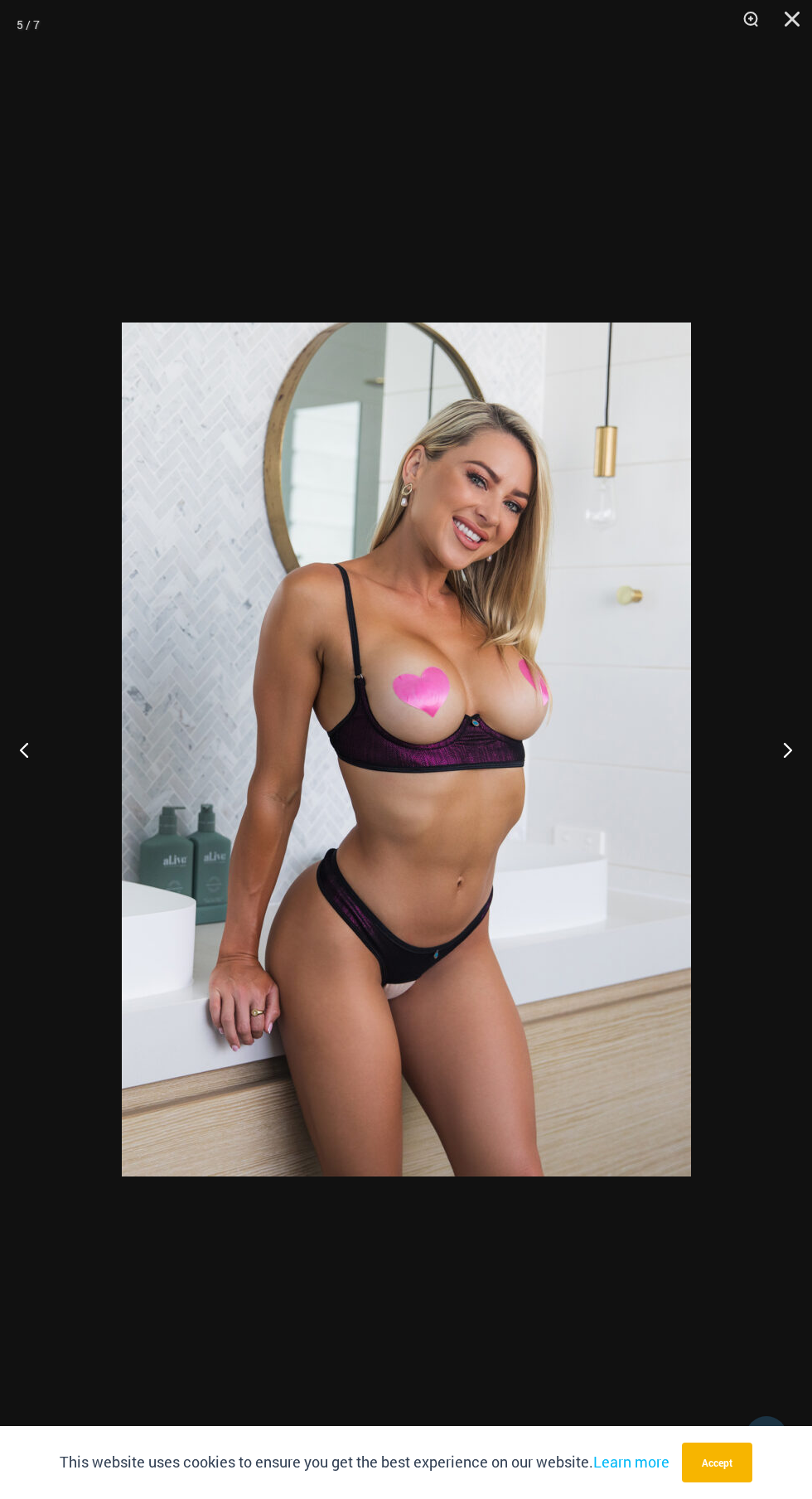
click at [773, 789] on button "Next" at bounding box center [781, 749] width 62 height 83
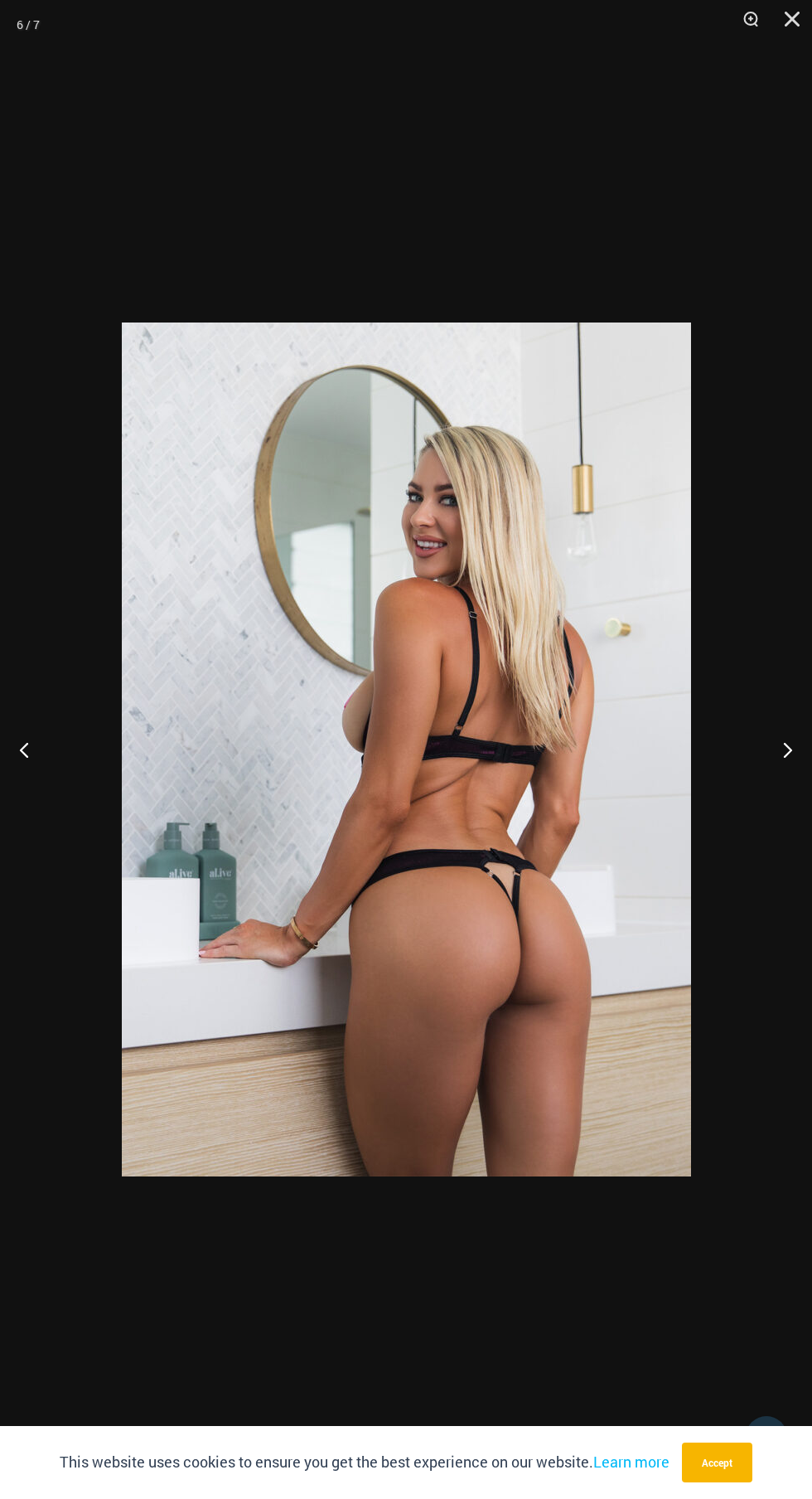
click at [773, 788] on button "Next" at bounding box center [781, 749] width 62 height 83
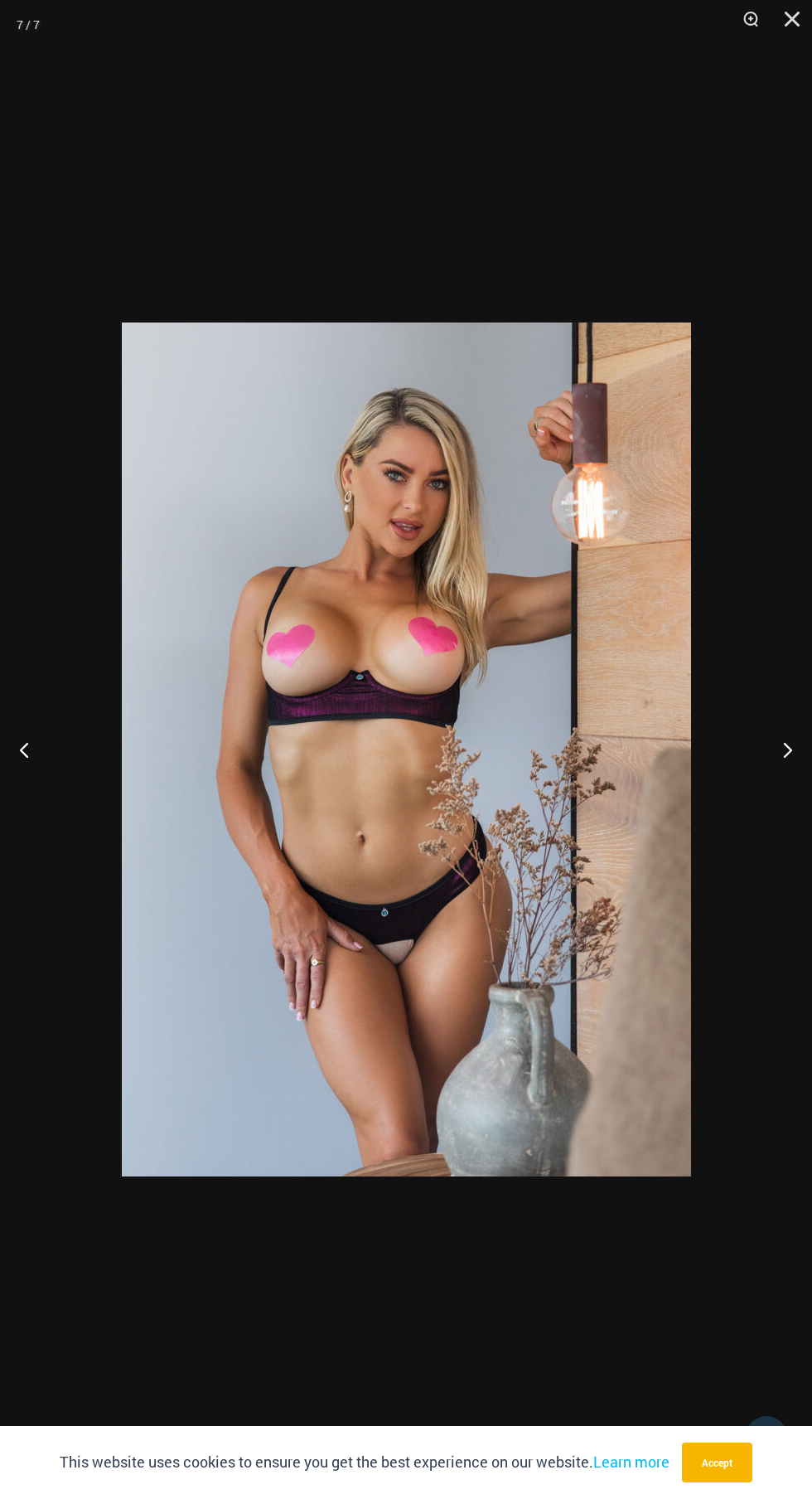
click at [774, 764] on button "Next" at bounding box center [781, 749] width 62 height 83
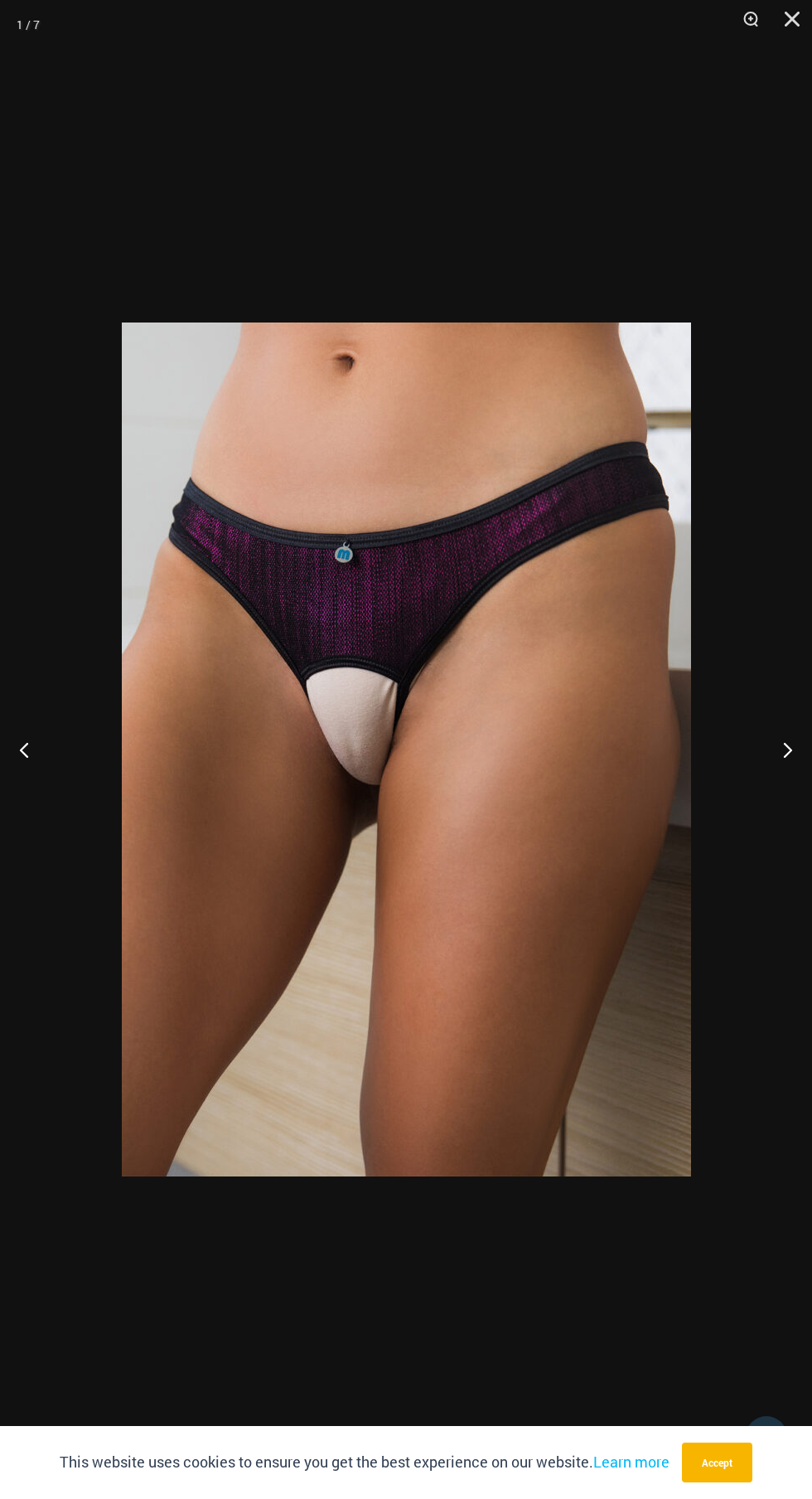
click at [772, 766] on button "Next" at bounding box center [781, 749] width 62 height 83
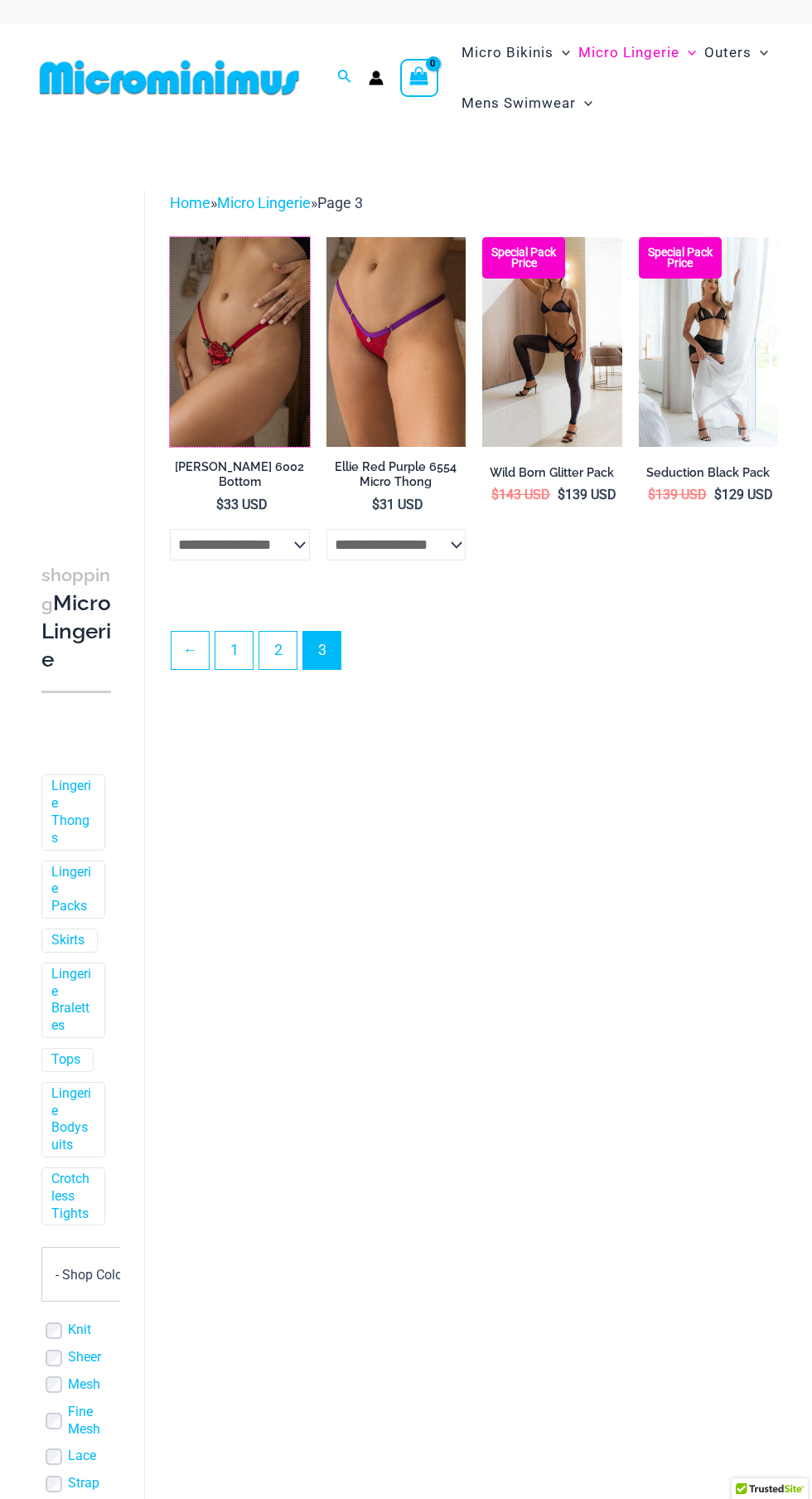
click at [170, 237] on img at bounding box center [170, 237] width 0 height 0
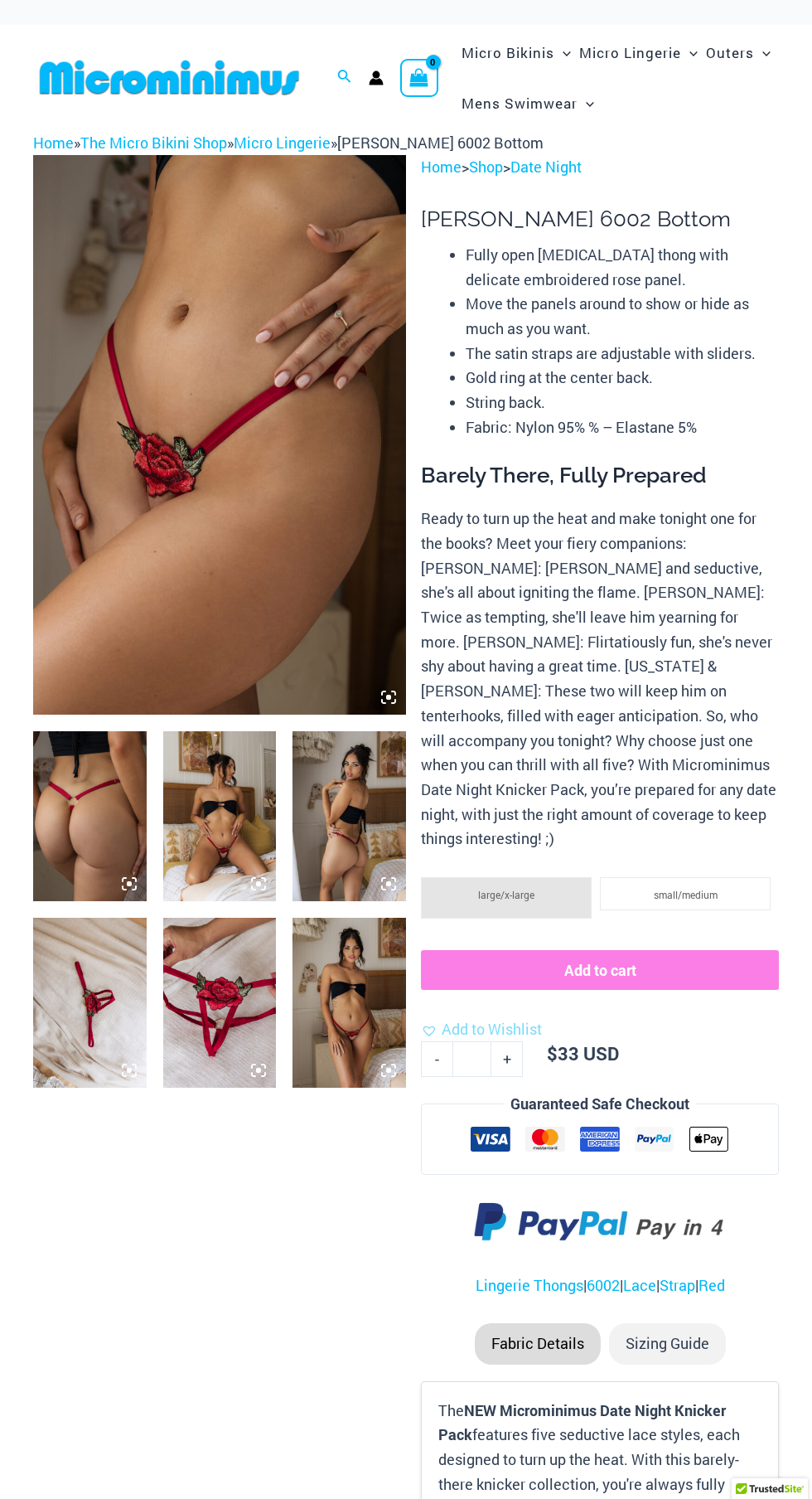
click at [389, 697] on icon at bounding box center [388, 697] width 5 height 5
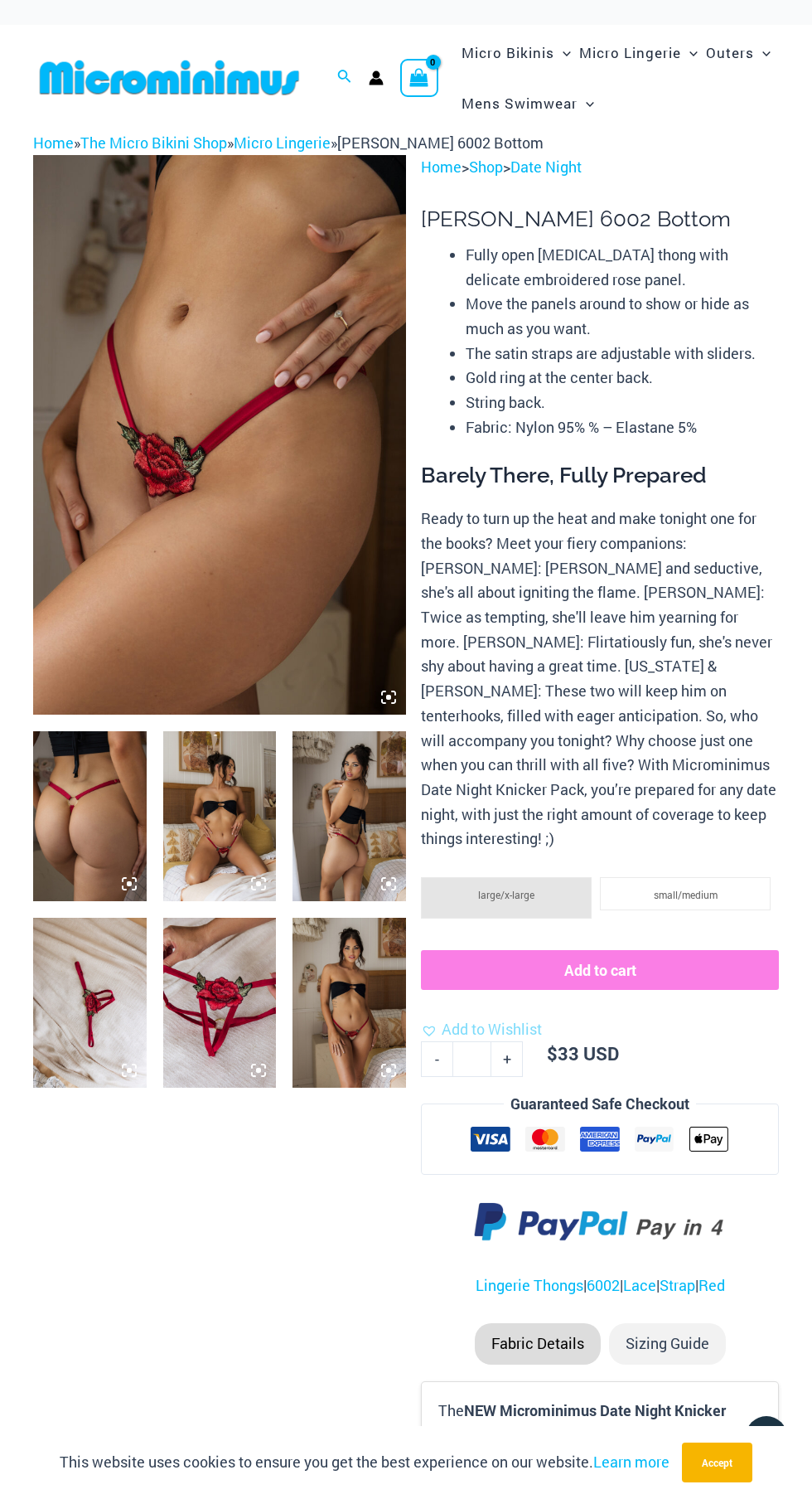
click at [239, 816] on img at bounding box center [220, 817] width 114 height 170
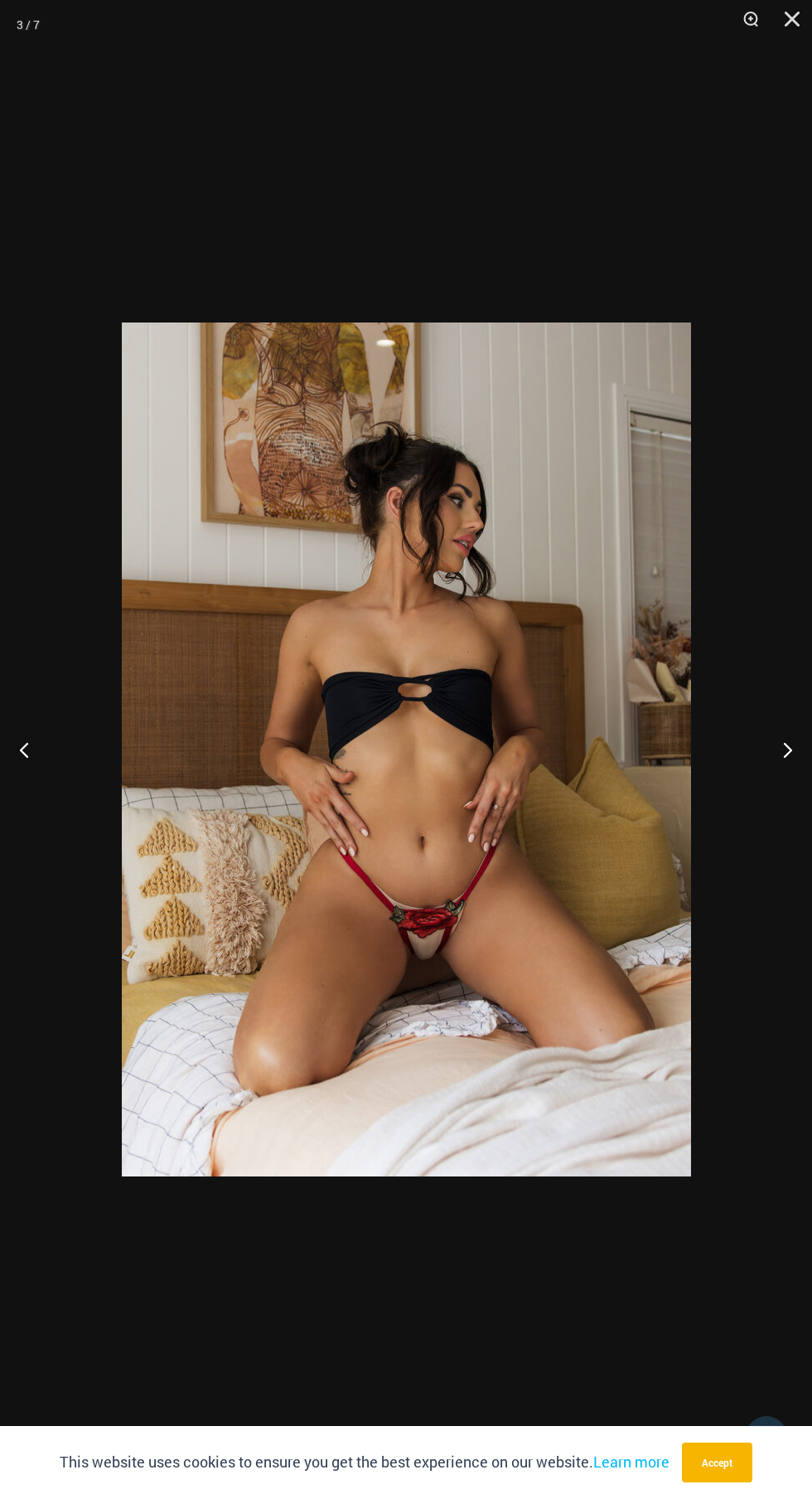
click at [774, 780] on button "Next" at bounding box center [781, 749] width 62 height 83
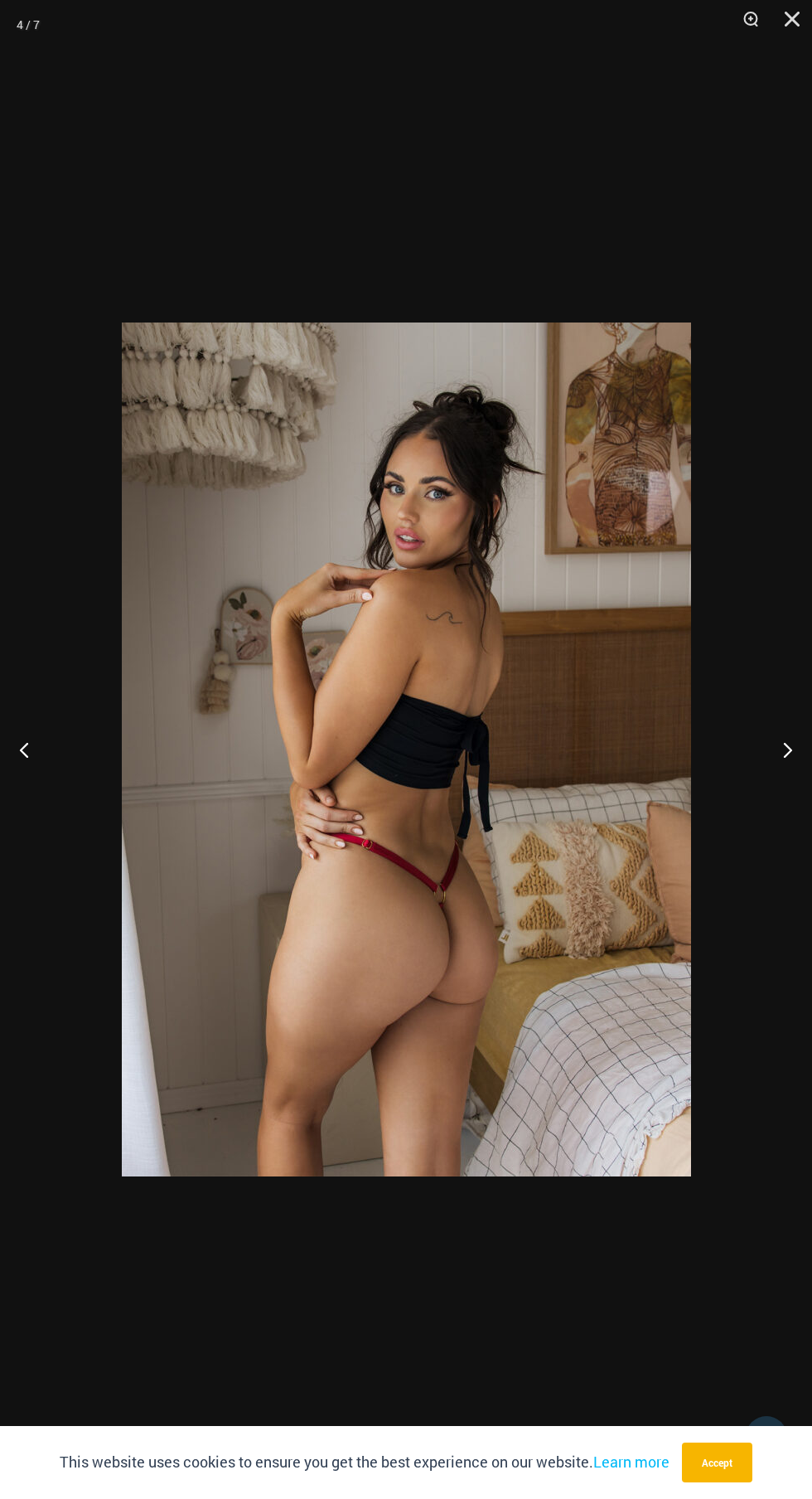
click at [773, 780] on button "Next" at bounding box center [781, 749] width 62 height 83
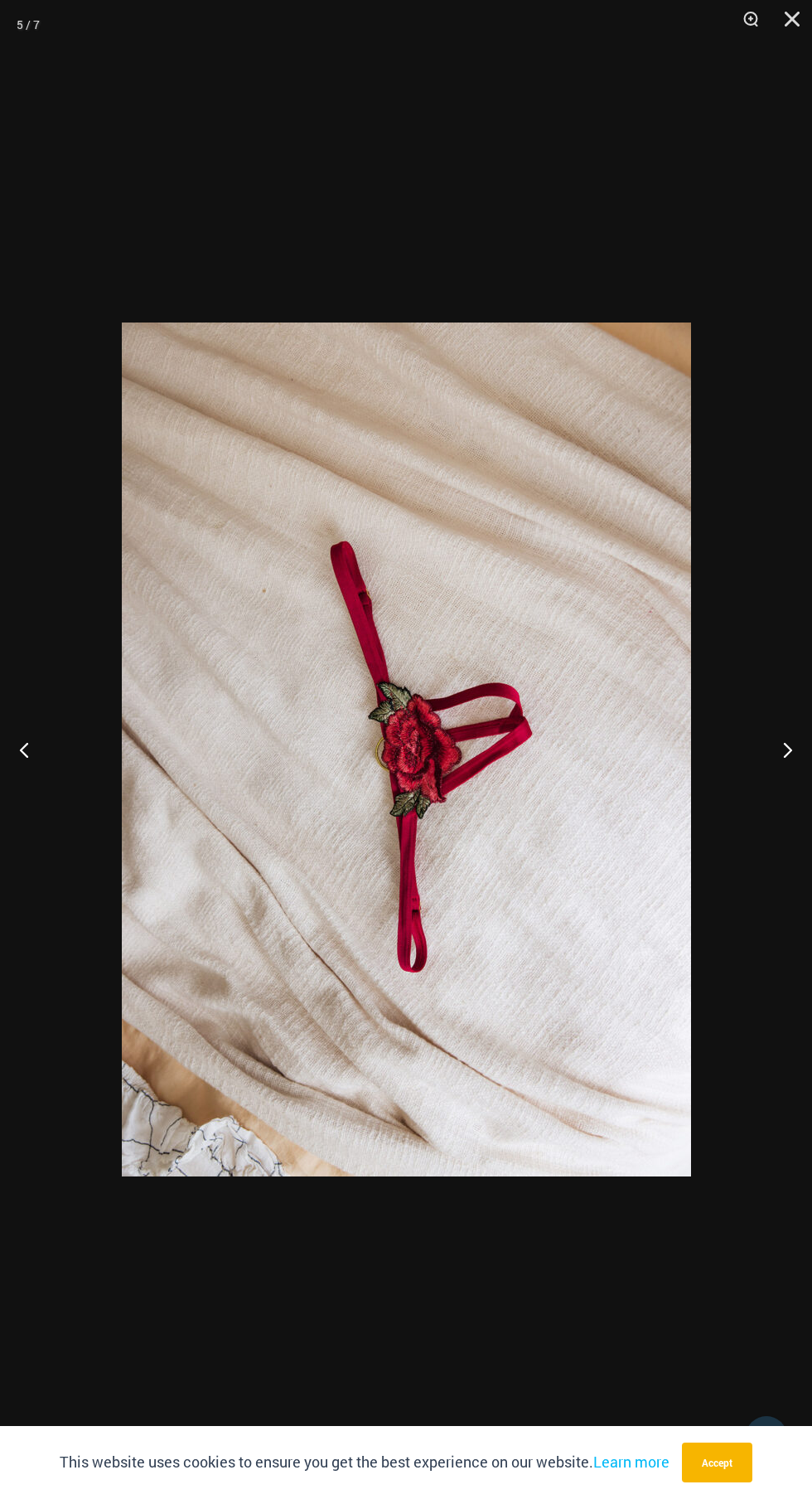
click at [766, 787] on button "Next" at bounding box center [781, 749] width 62 height 83
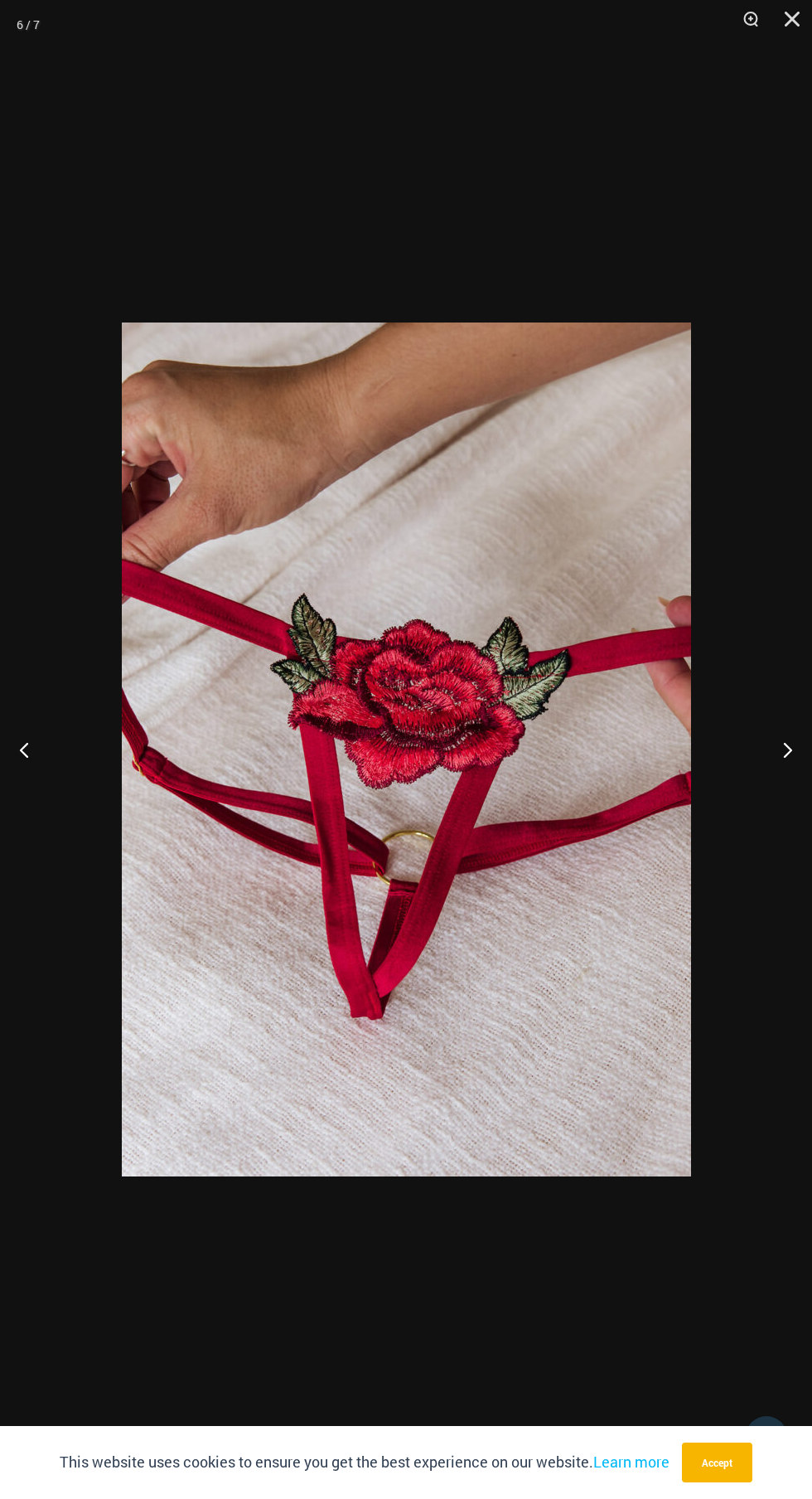
click at [766, 787] on button "Next" at bounding box center [781, 749] width 62 height 83
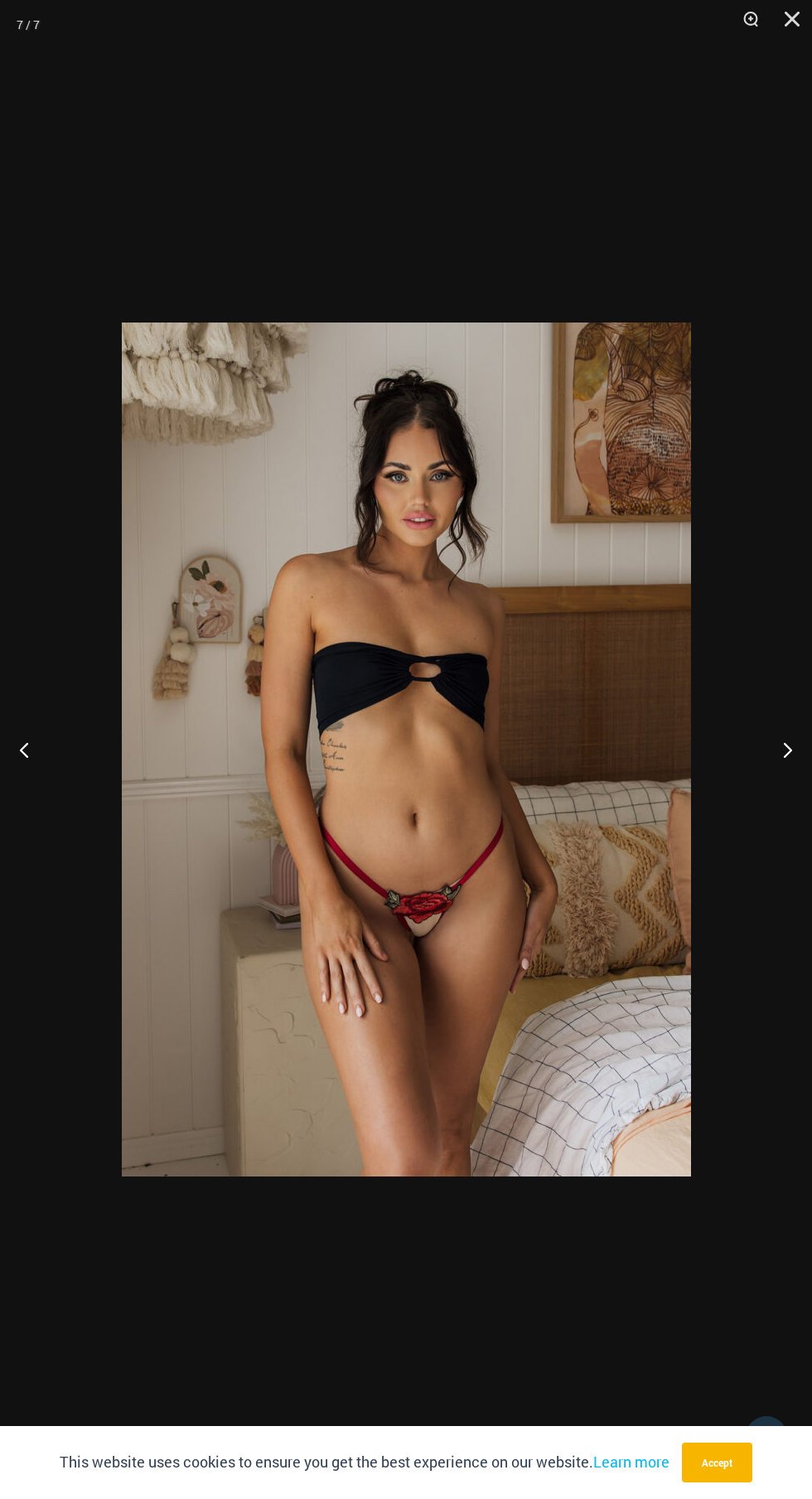
click at [766, 785] on button "Next" at bounding box center [781, 749] width 62 height 83
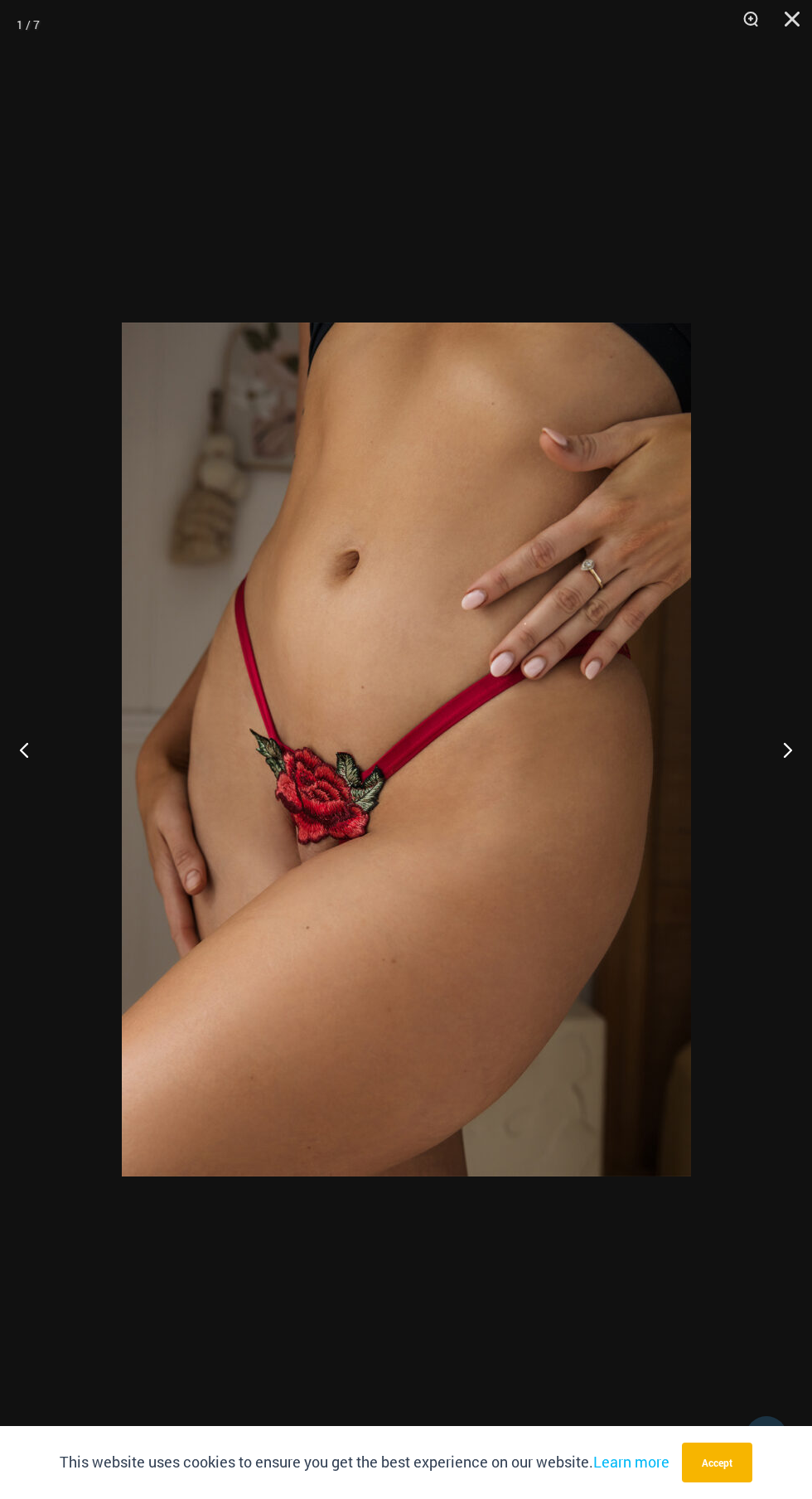
click at [766, 784] on button "Next" at bounding box center [781, 749] width 62 height 83
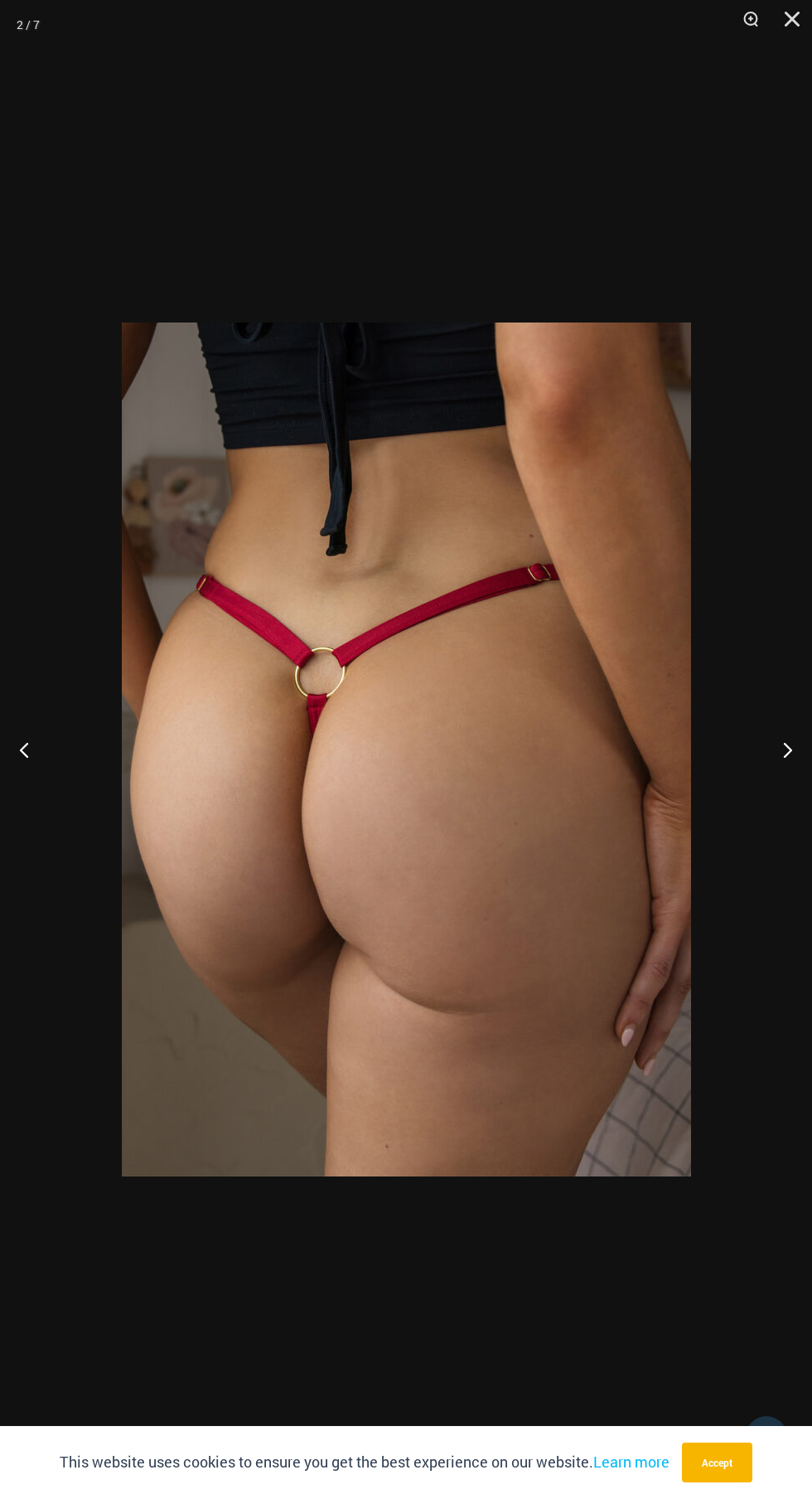
click at [758, 766] on button "Next" at bounding box center [781, 749] width 62 height 83
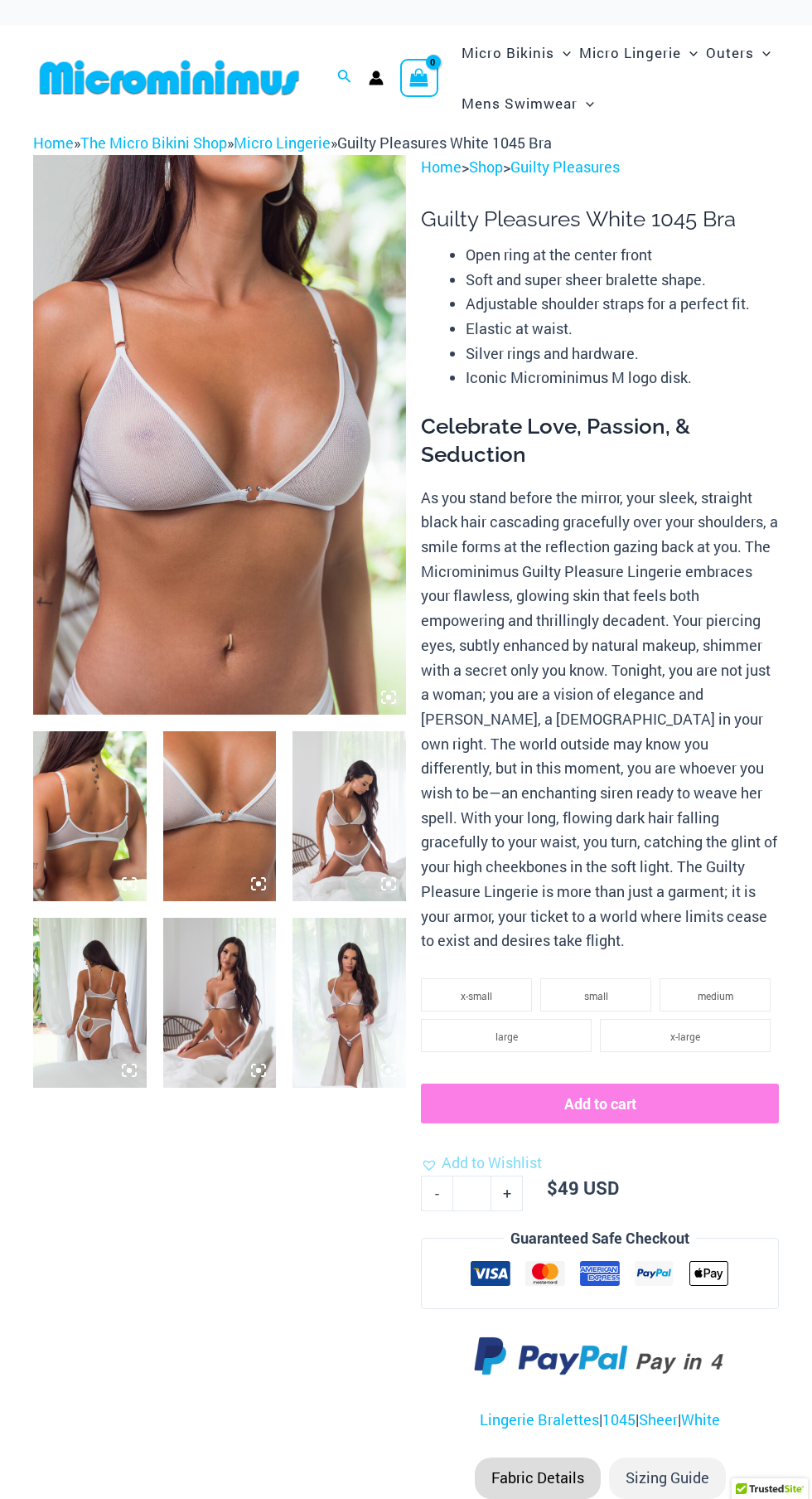
click at [389, 697] on icon at bounding box center [388, 697] width 5 height 5
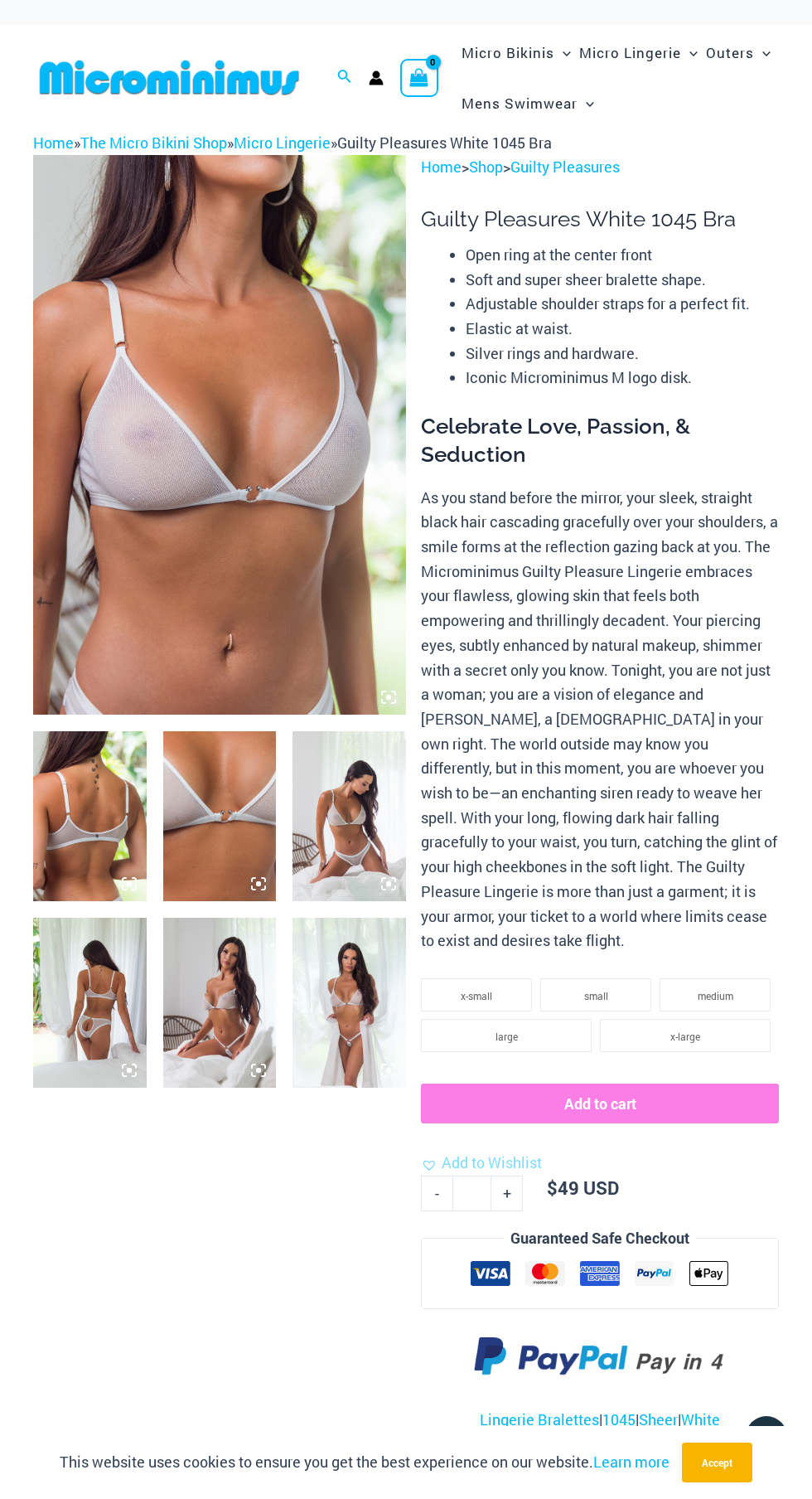
click at [284, 545] on img at bounding box center [219, 434] width 373 height 559
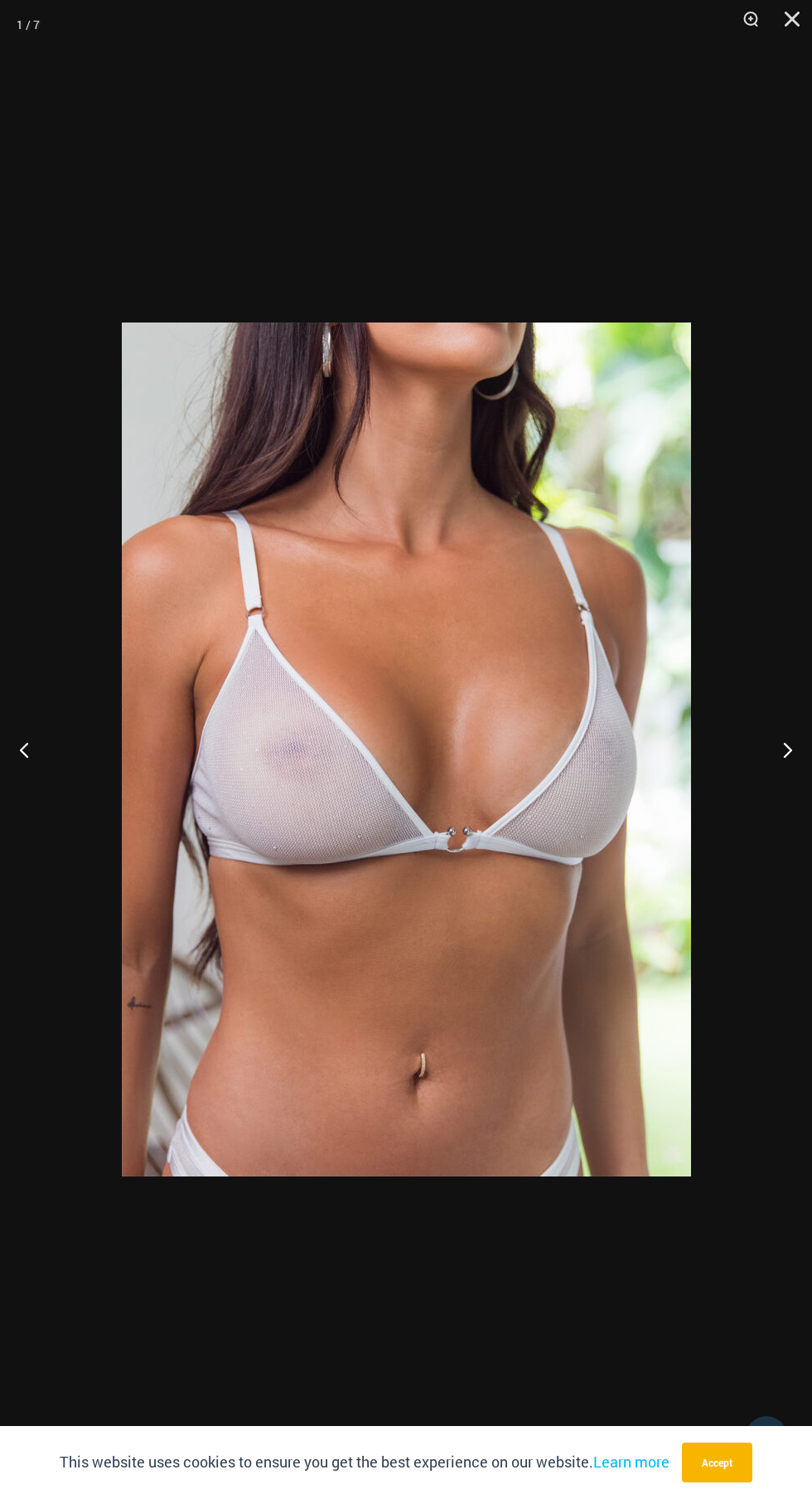
click at [783, 766] on button "Next" at bounding box center [781, 749] width 62 height 83
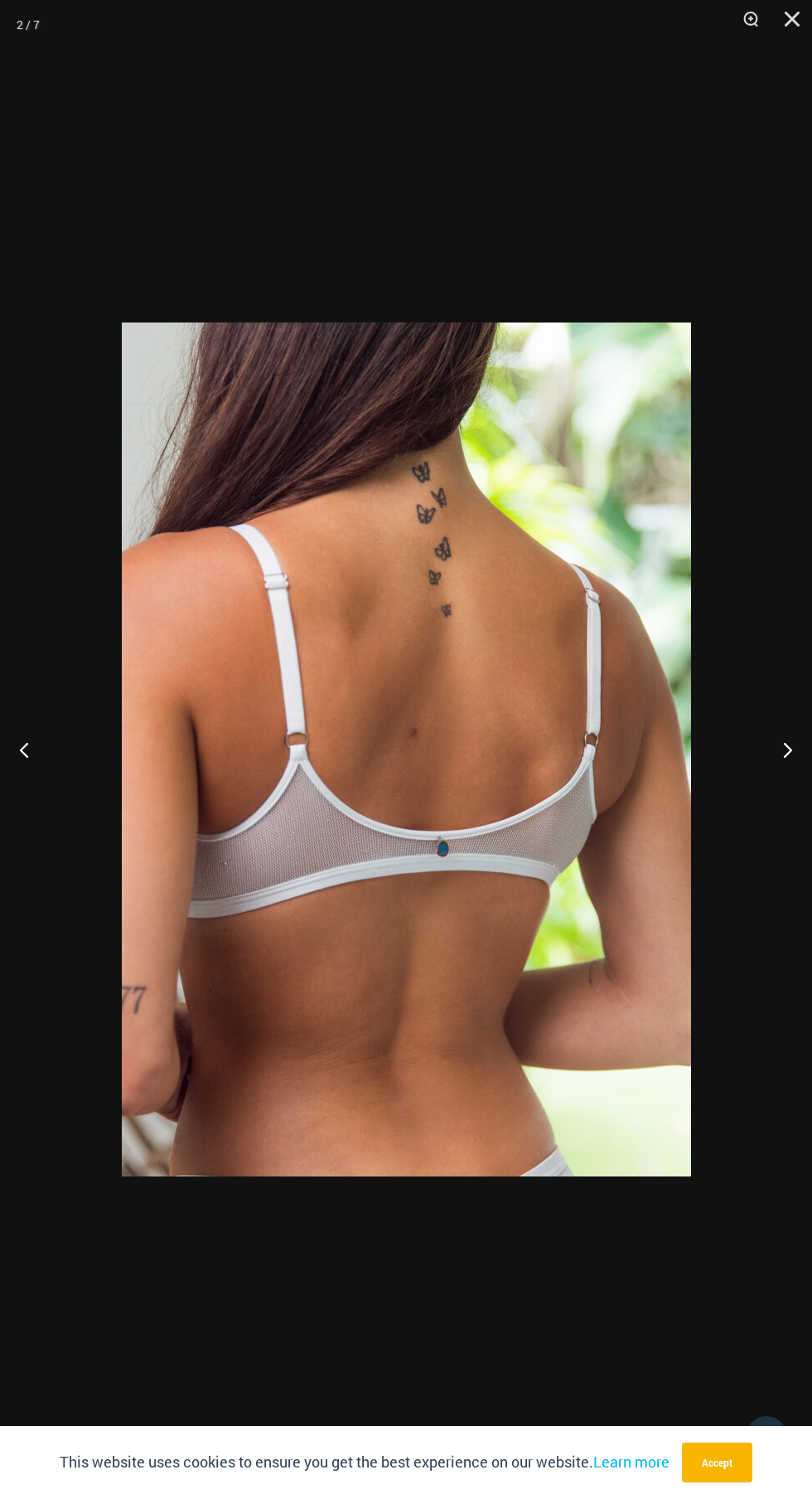
click at [782, 765] on button "Next" at bounding box center [781, 749] width 62 height 83
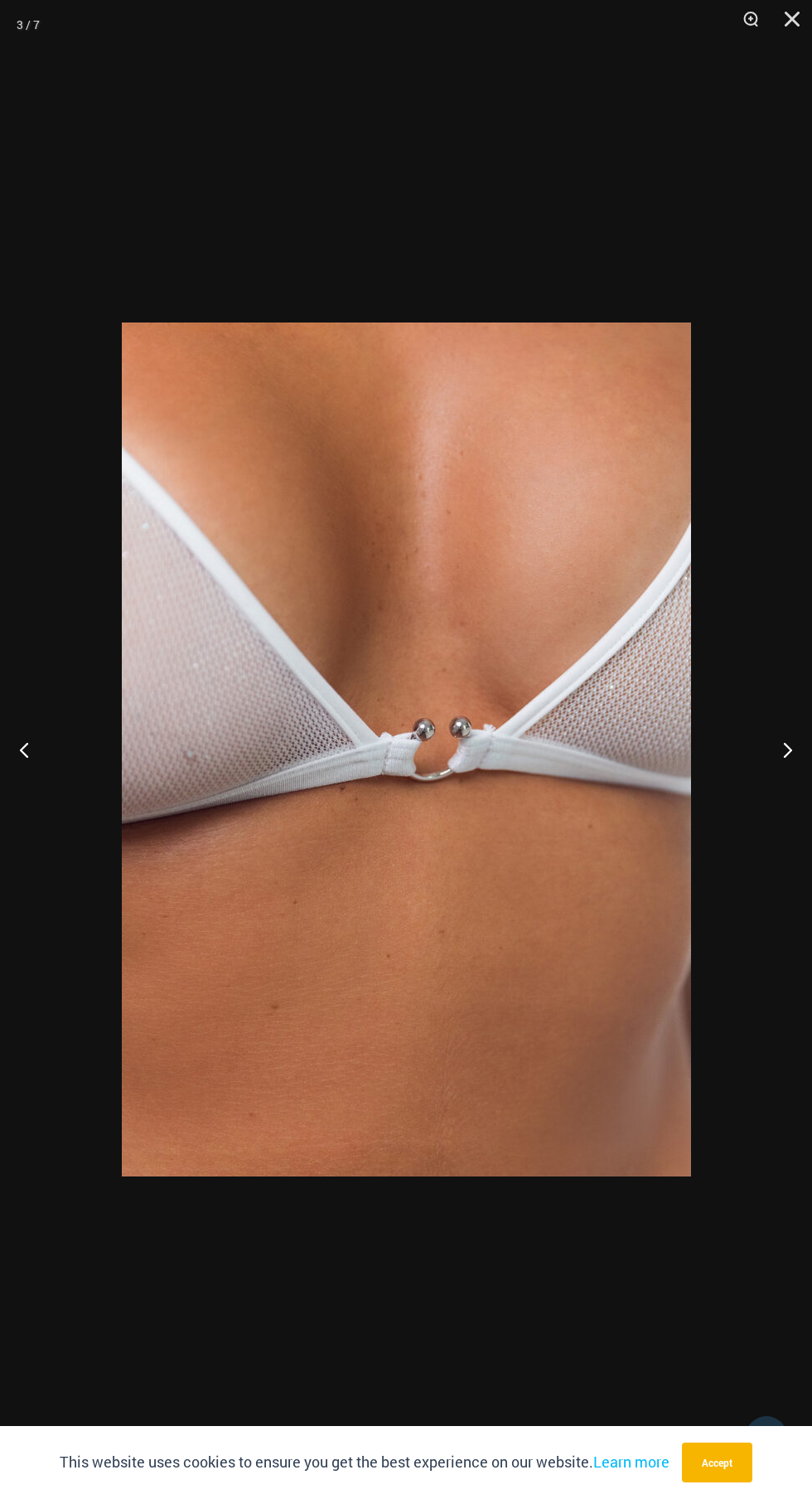
click at [775, 744] on button "Next" at bounding box center [781, 749] width 62 height 83
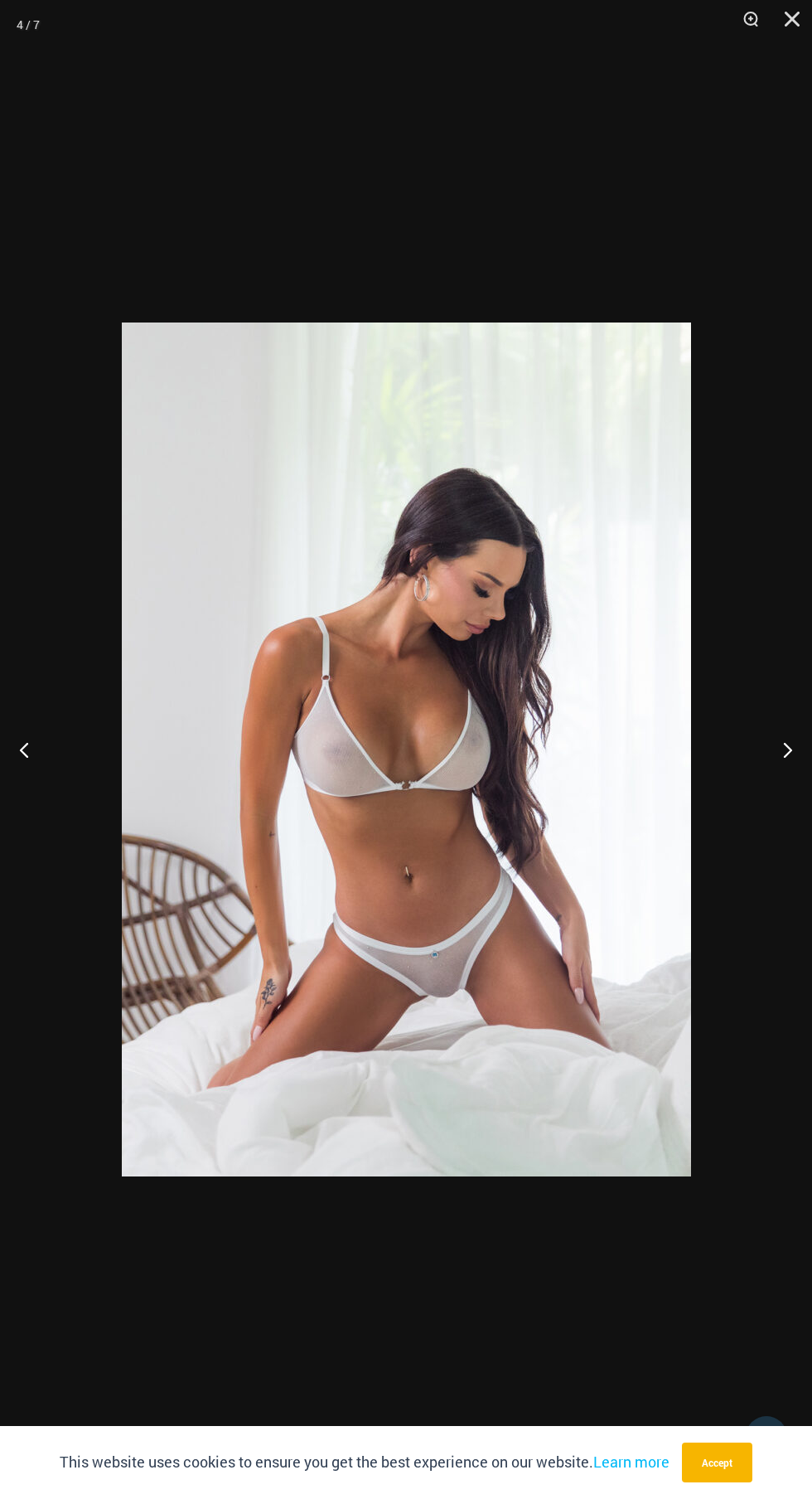
click at [775, 744] on button "Next" at bounding box center [781, 749] width 62 height 83
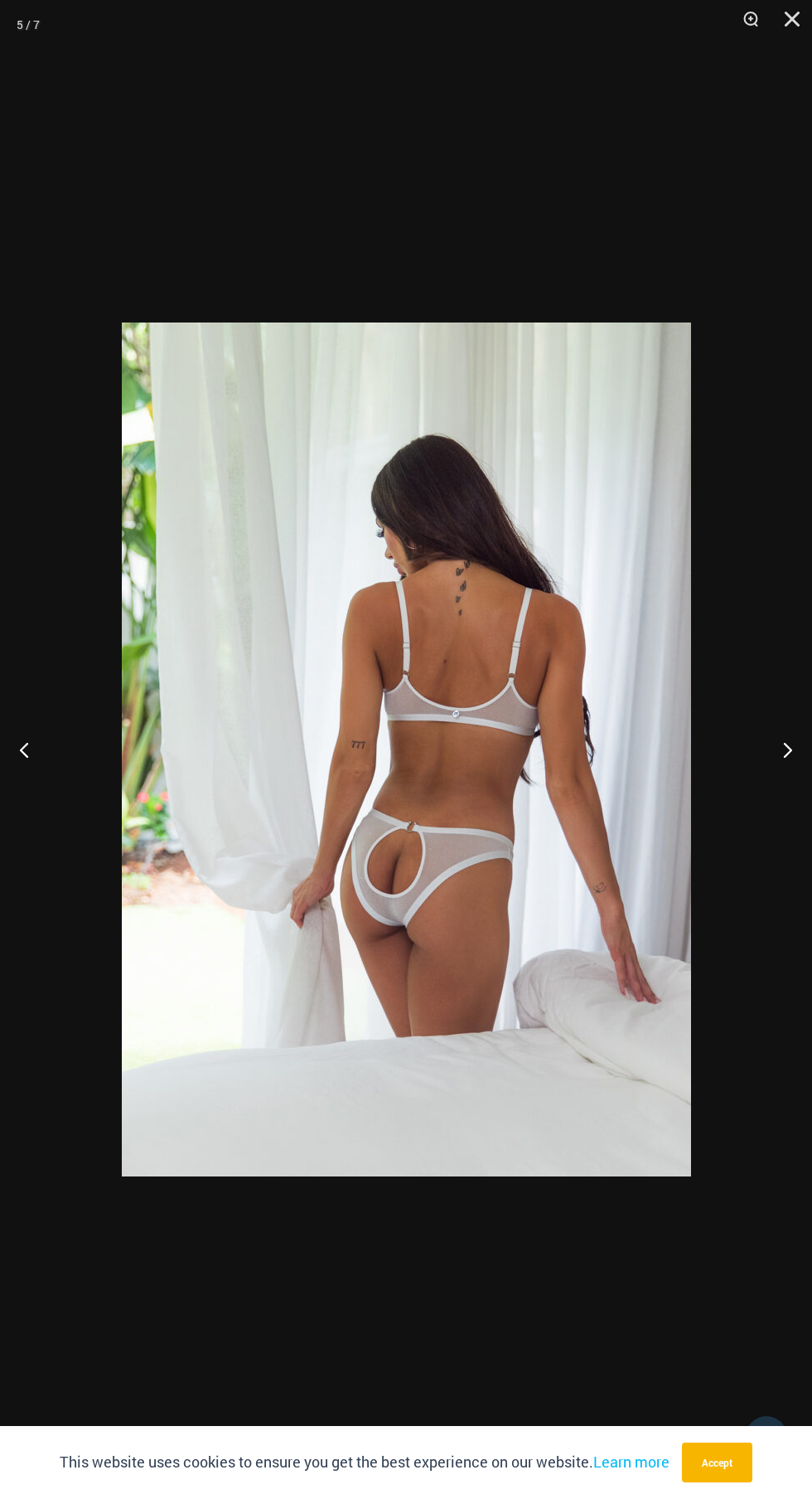
click at [776, 742] on button "Next" at bounding box center [781, 749] width 62 height 83
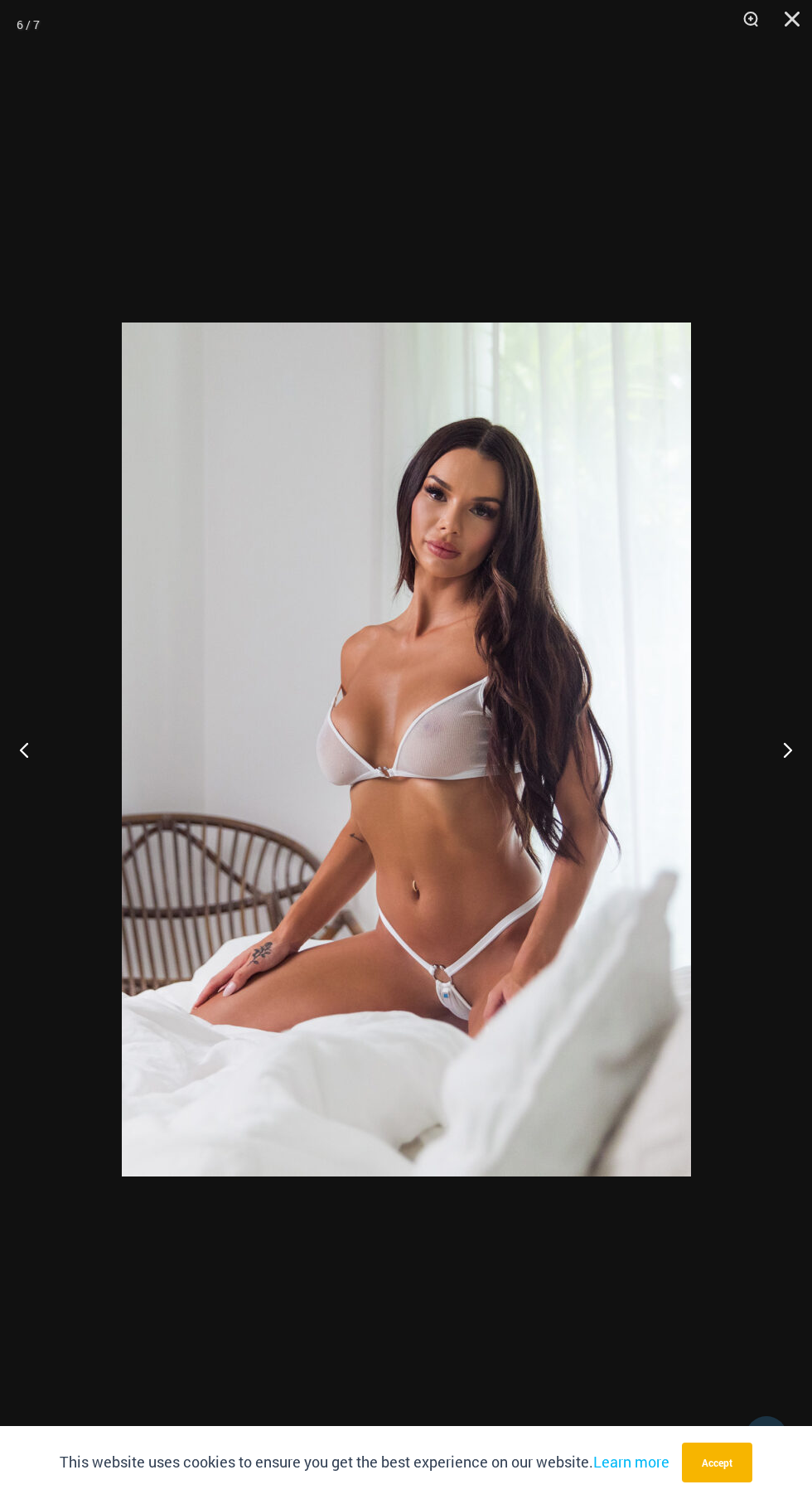
click at [779, 721] on button "Next" at bounding box center [781, 749] width 62 height 83
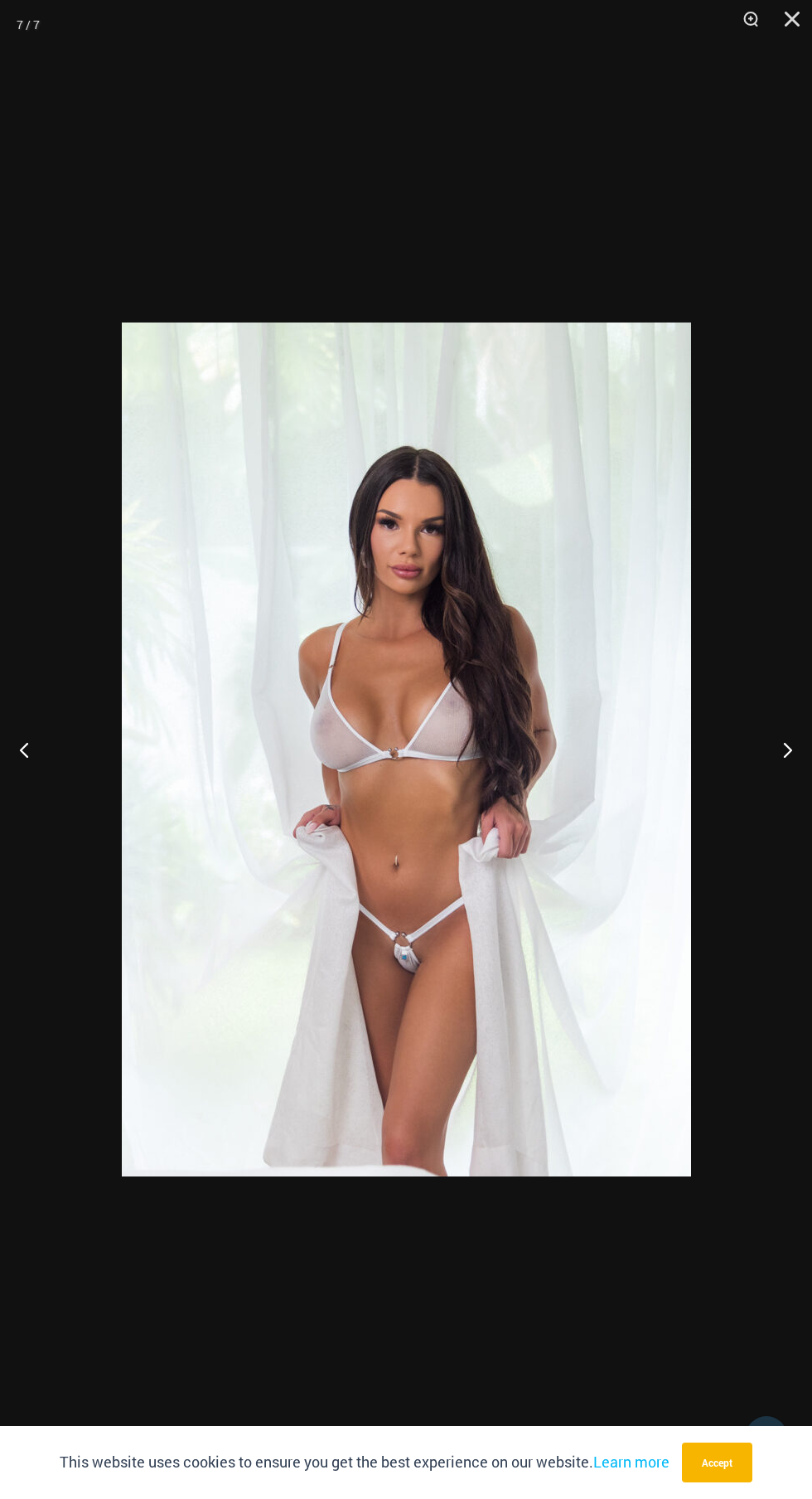
click at [779, 721] on button "Next" at bounding box center [781, 749] width 62 height 83
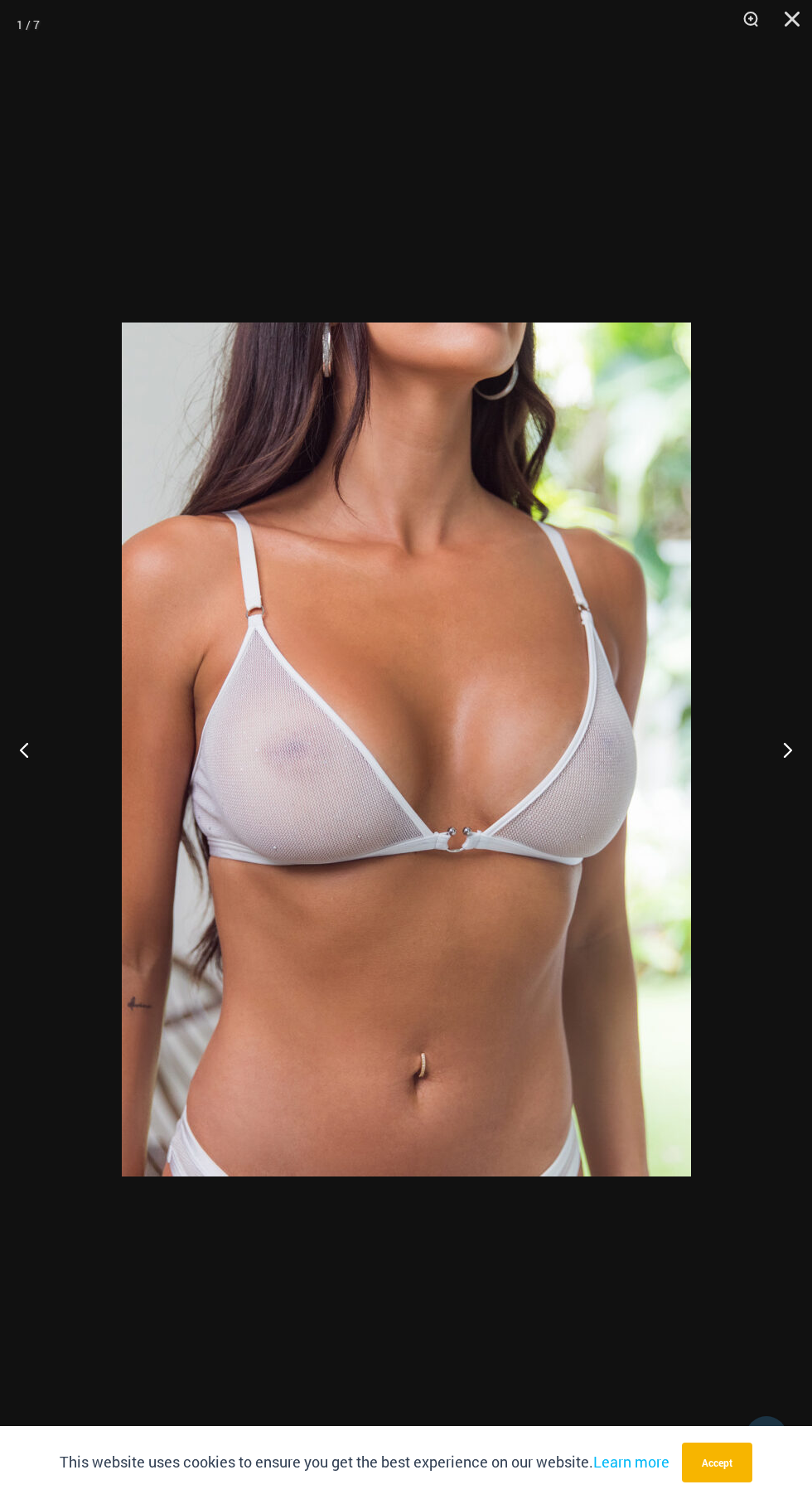
click at [784, 770] on button "Next" at bounding box center [781, 749] width 62 height 83
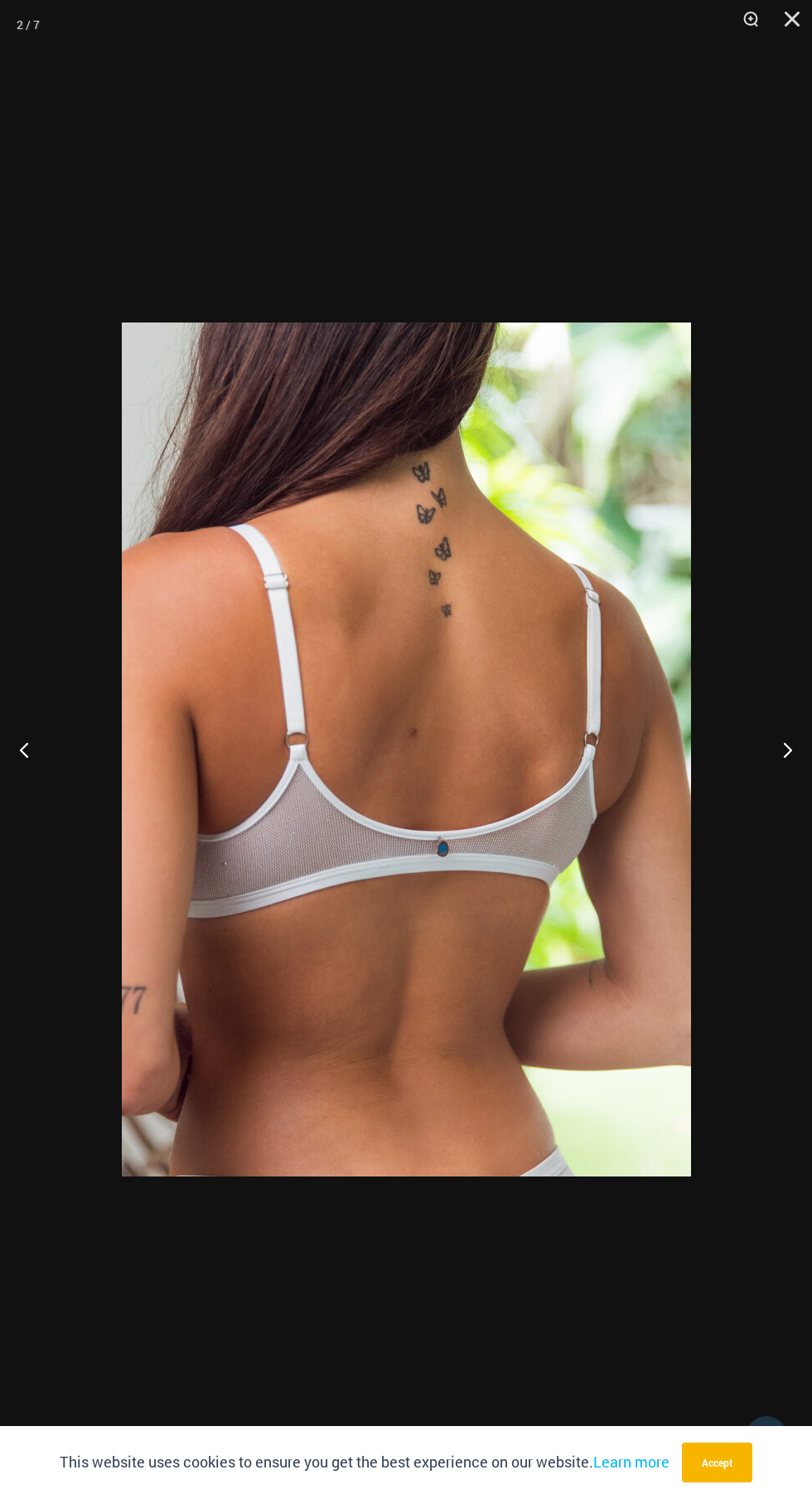
click at [42, 739] on button "Previous" at bounding box center [31, 749] width 62 height 83
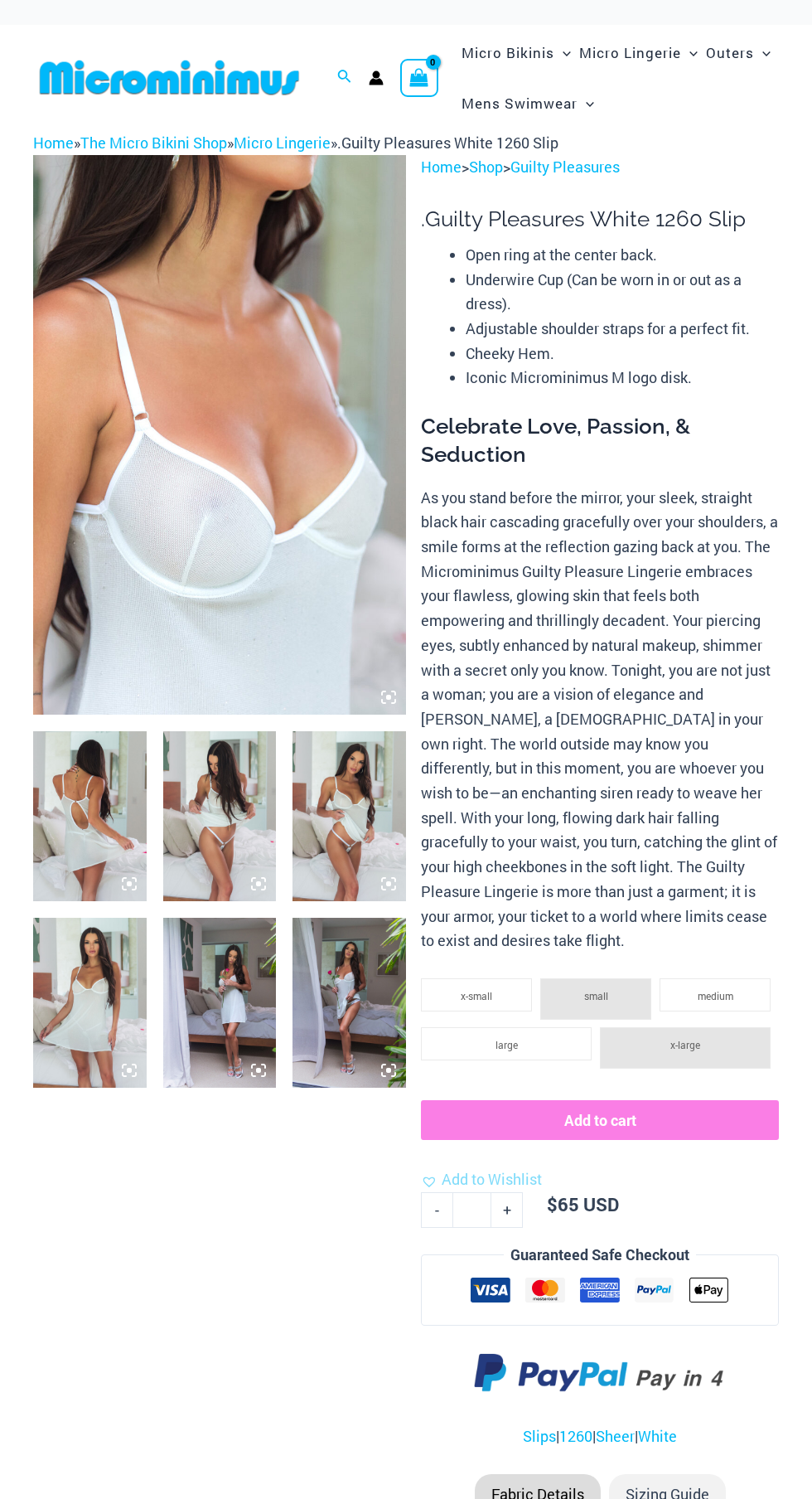
click at [384, 701] on icon at bounding box center [388, 697] width 15 height 15
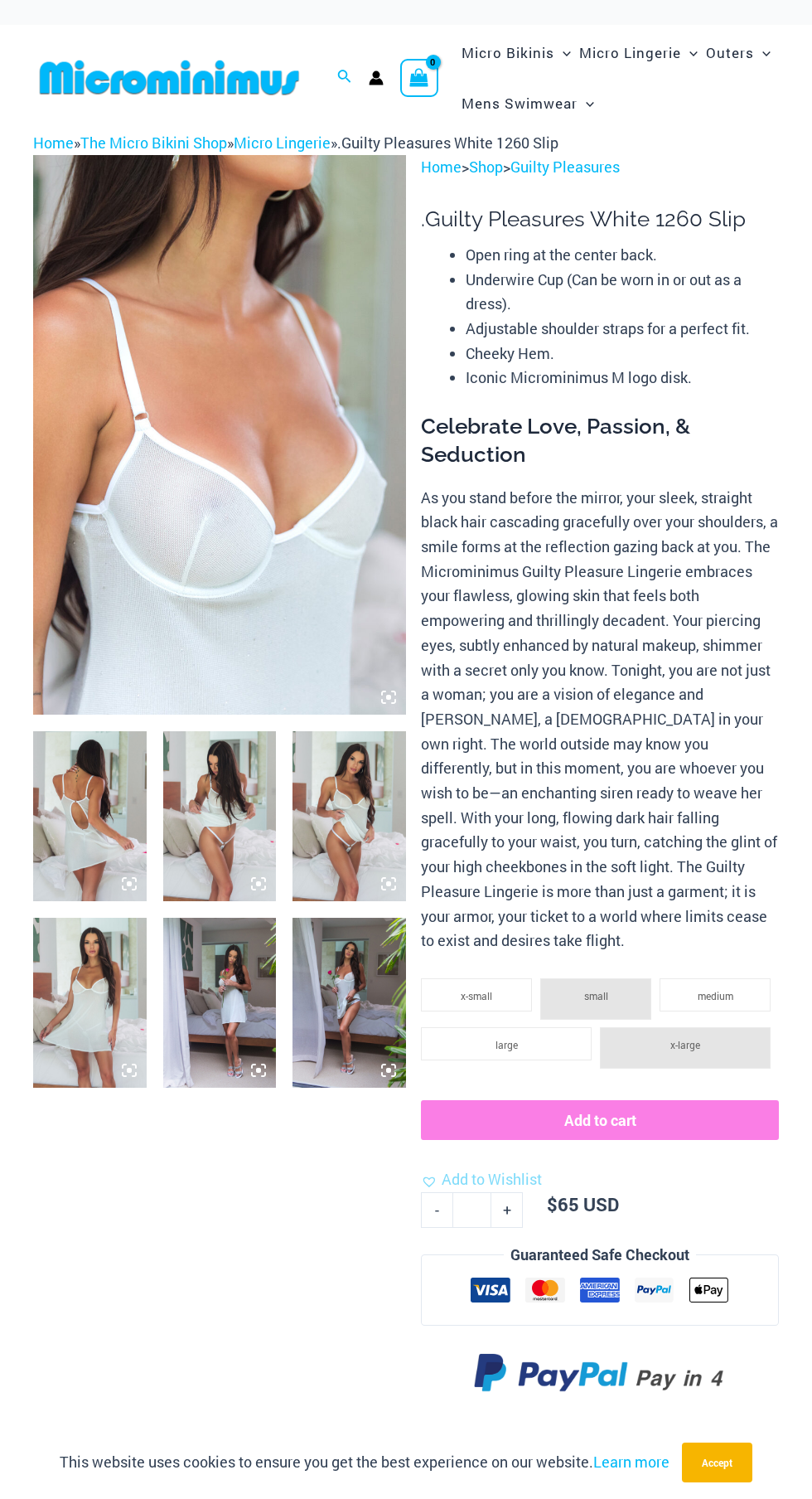
click at [394, 693] on icon at bounding box center [388, 697] width 15 height 15
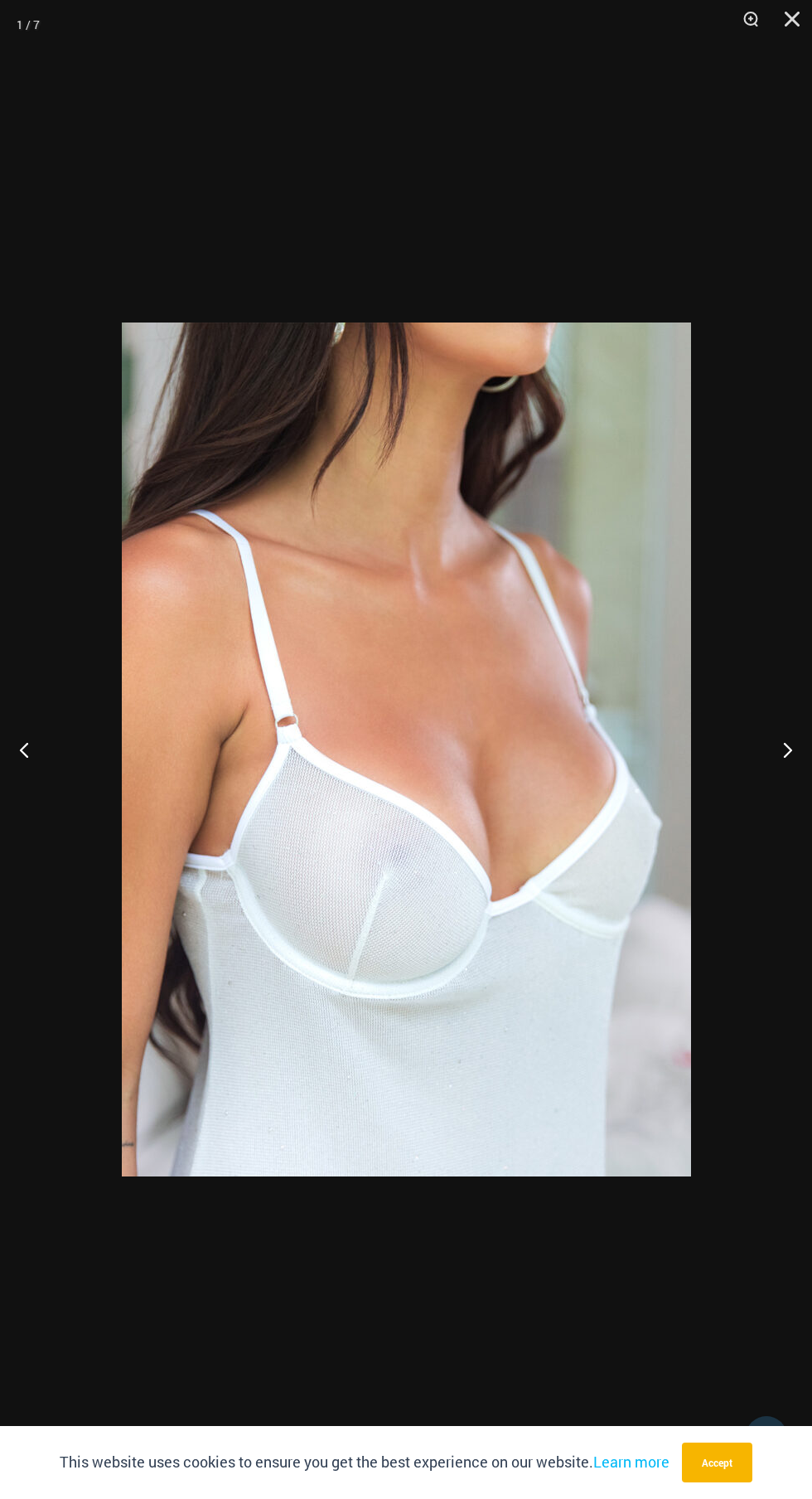
click at [770, 780] on button "Next" at bounding box center [781, 749] width 62 height 83
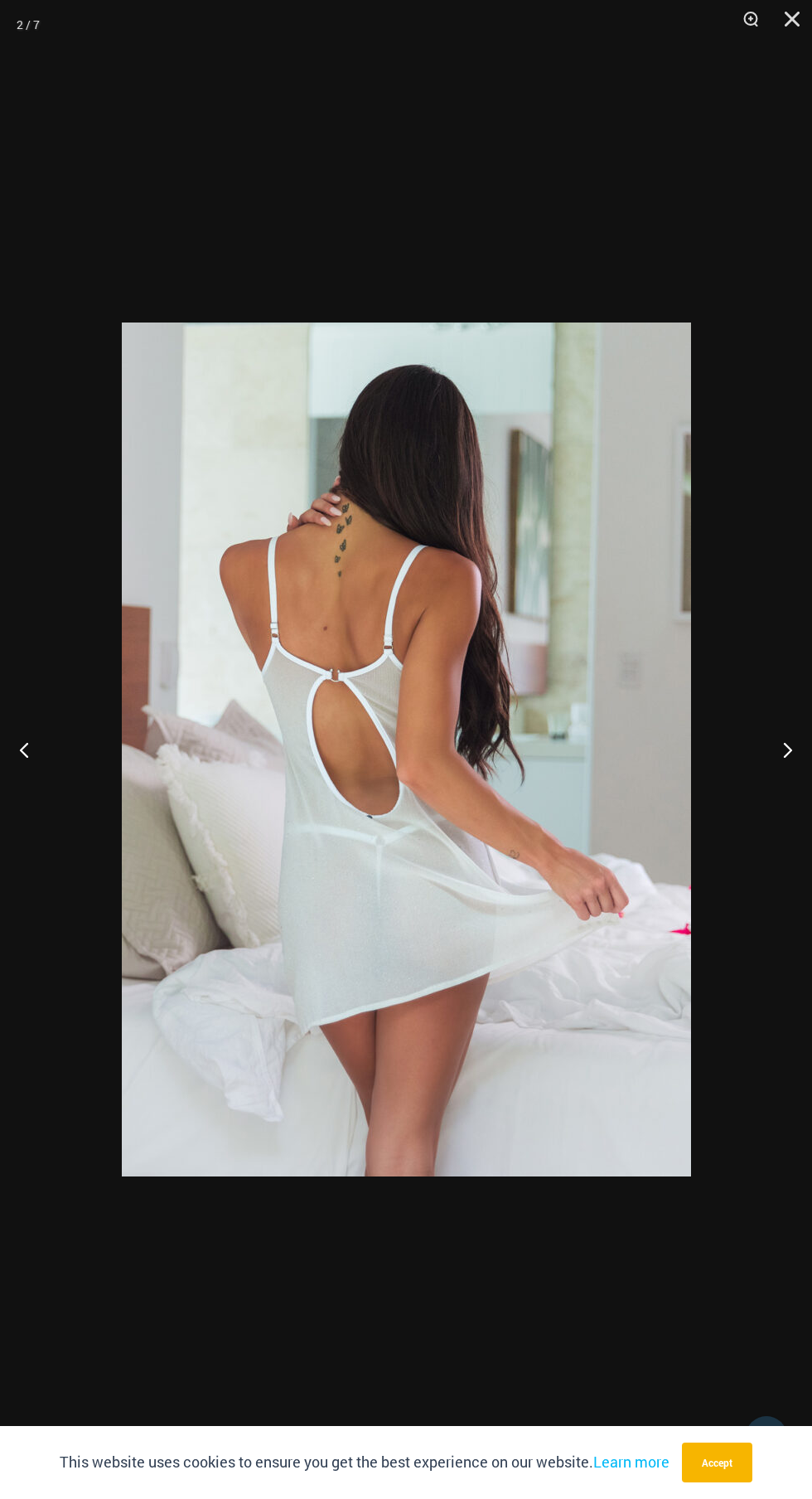
click at [770, 781] on button "Next" at bounding box center [781, 749] width 62 height 83
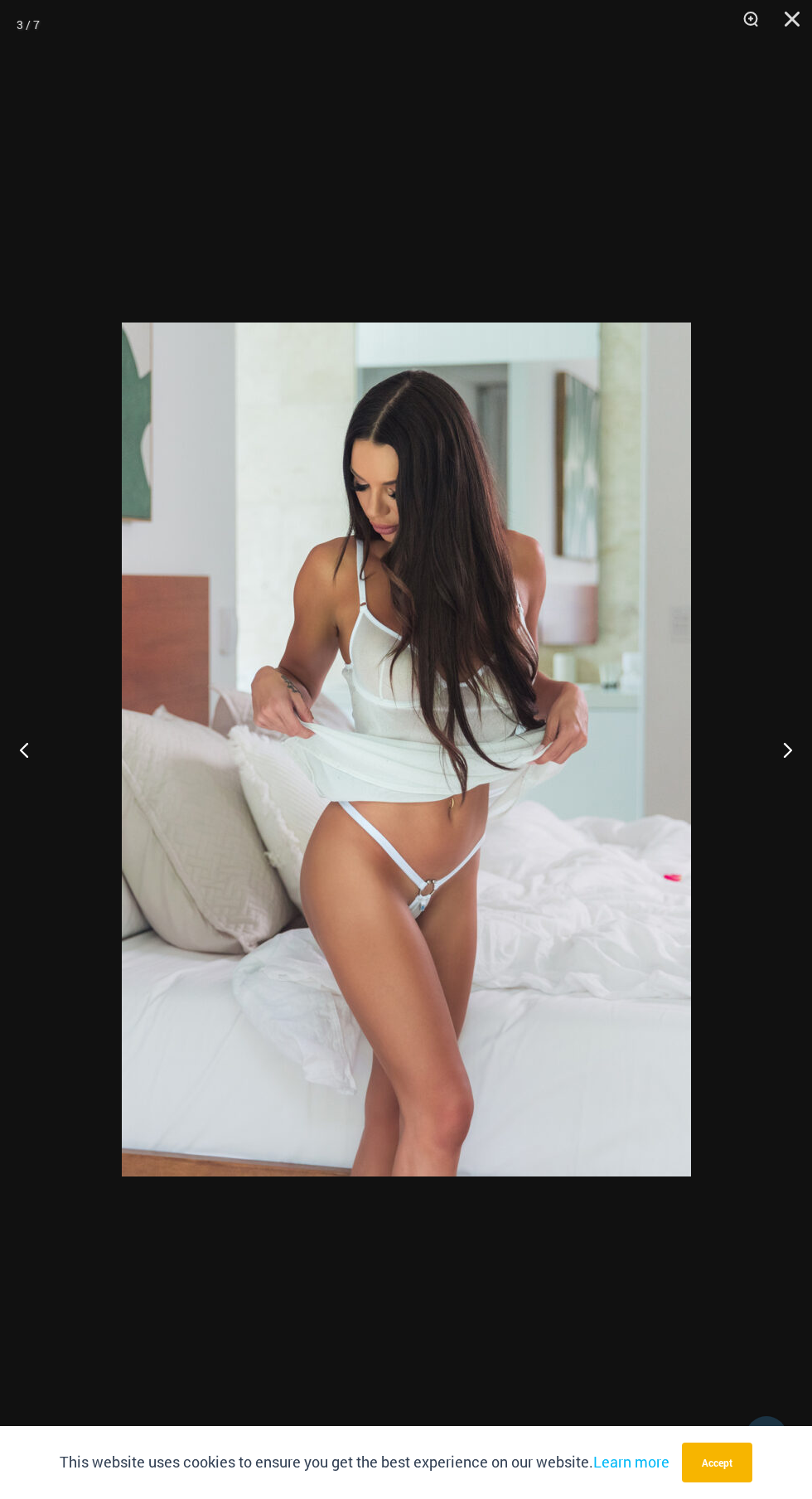
click at [770, 782] on button "Next" at bounding box center [781, 749] width 62 height 83
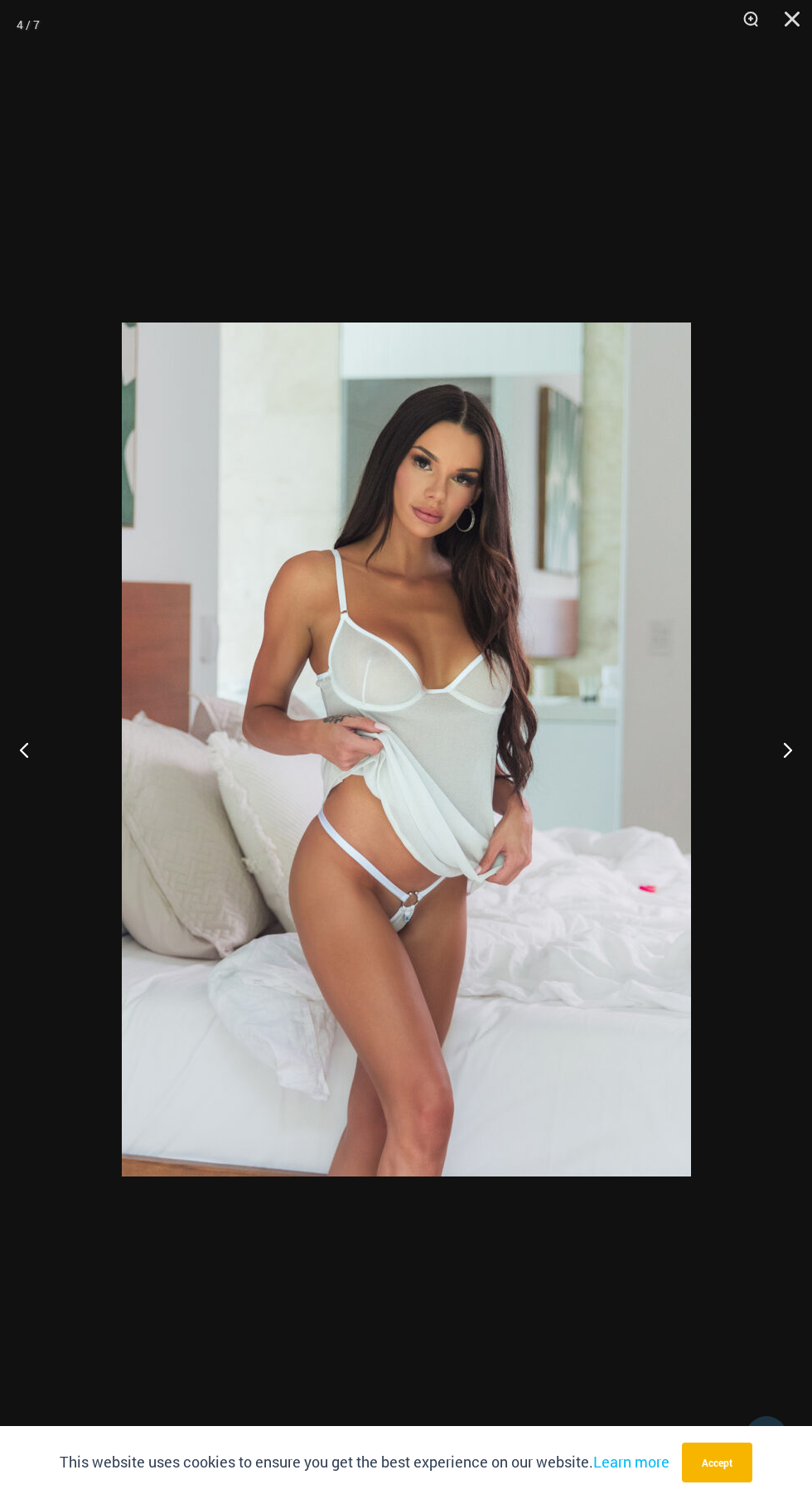
click at [770, 780] on button "Next" at bounding box center [781, 749] width 62 height 83
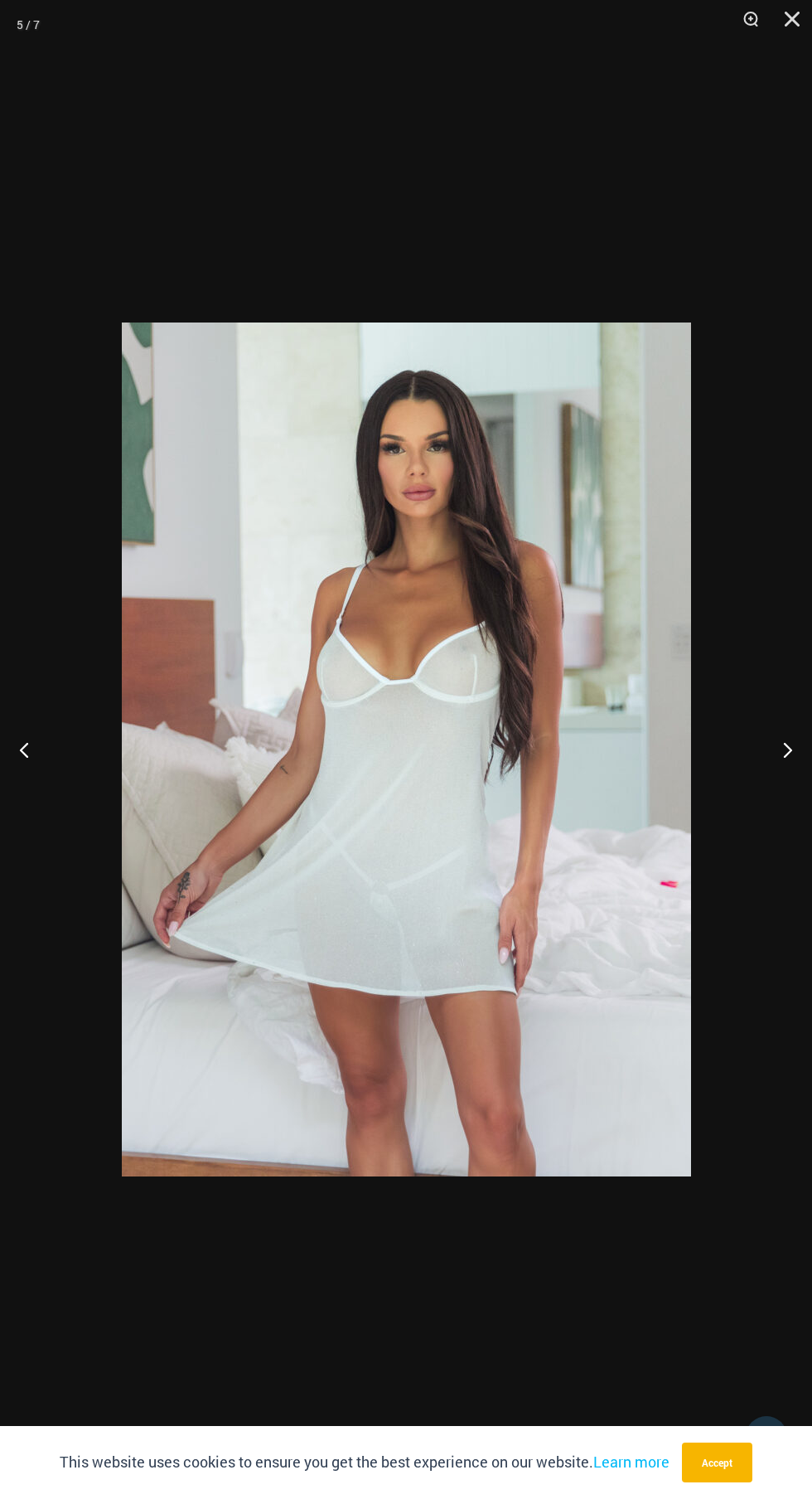
click at [773, 773] on button "Next" at bounding box center [781, 749] width 62 height 83
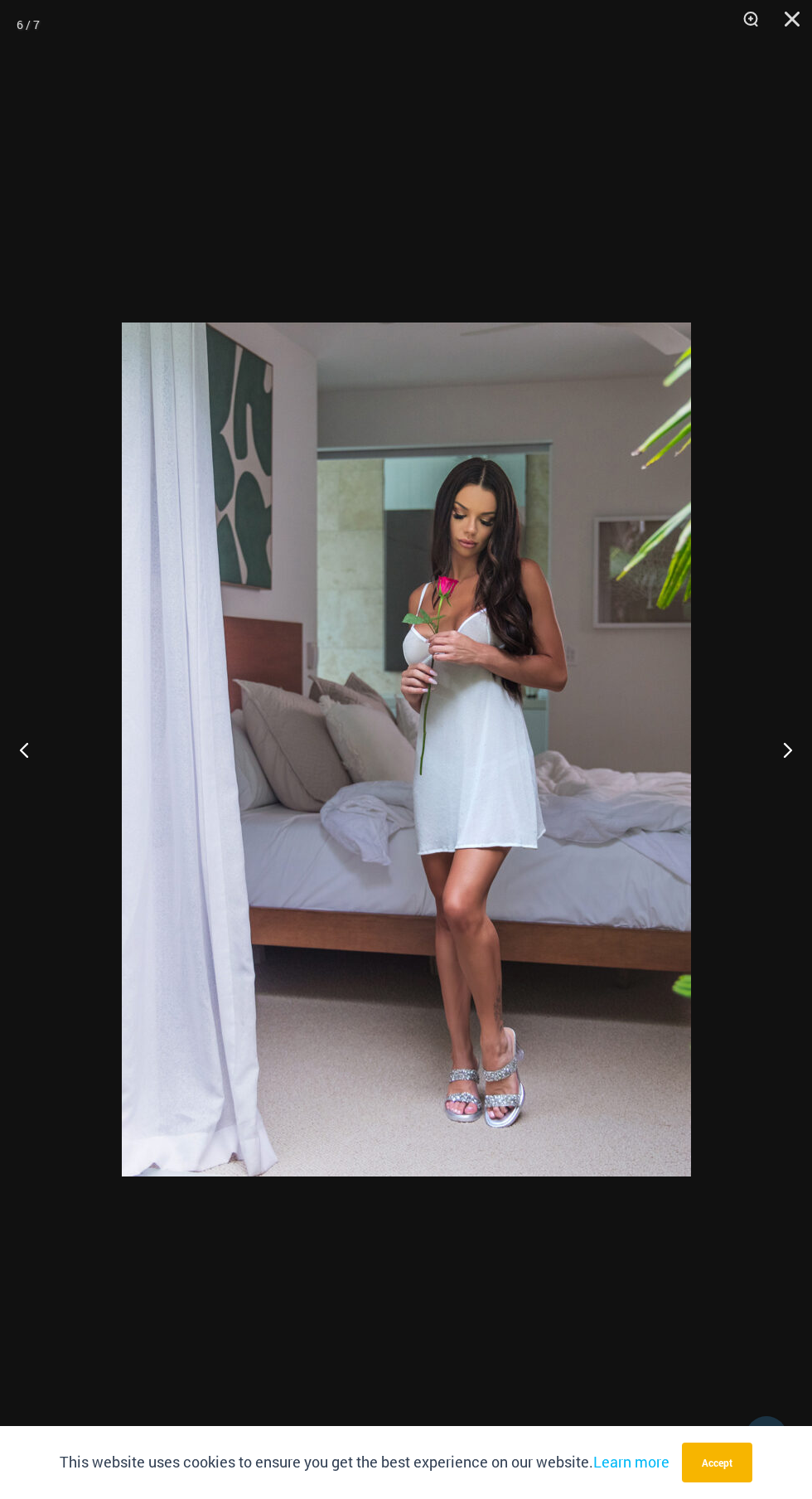
click at [772, 773] on button "Next" at bounding box center [781, 749] width 62 height 83
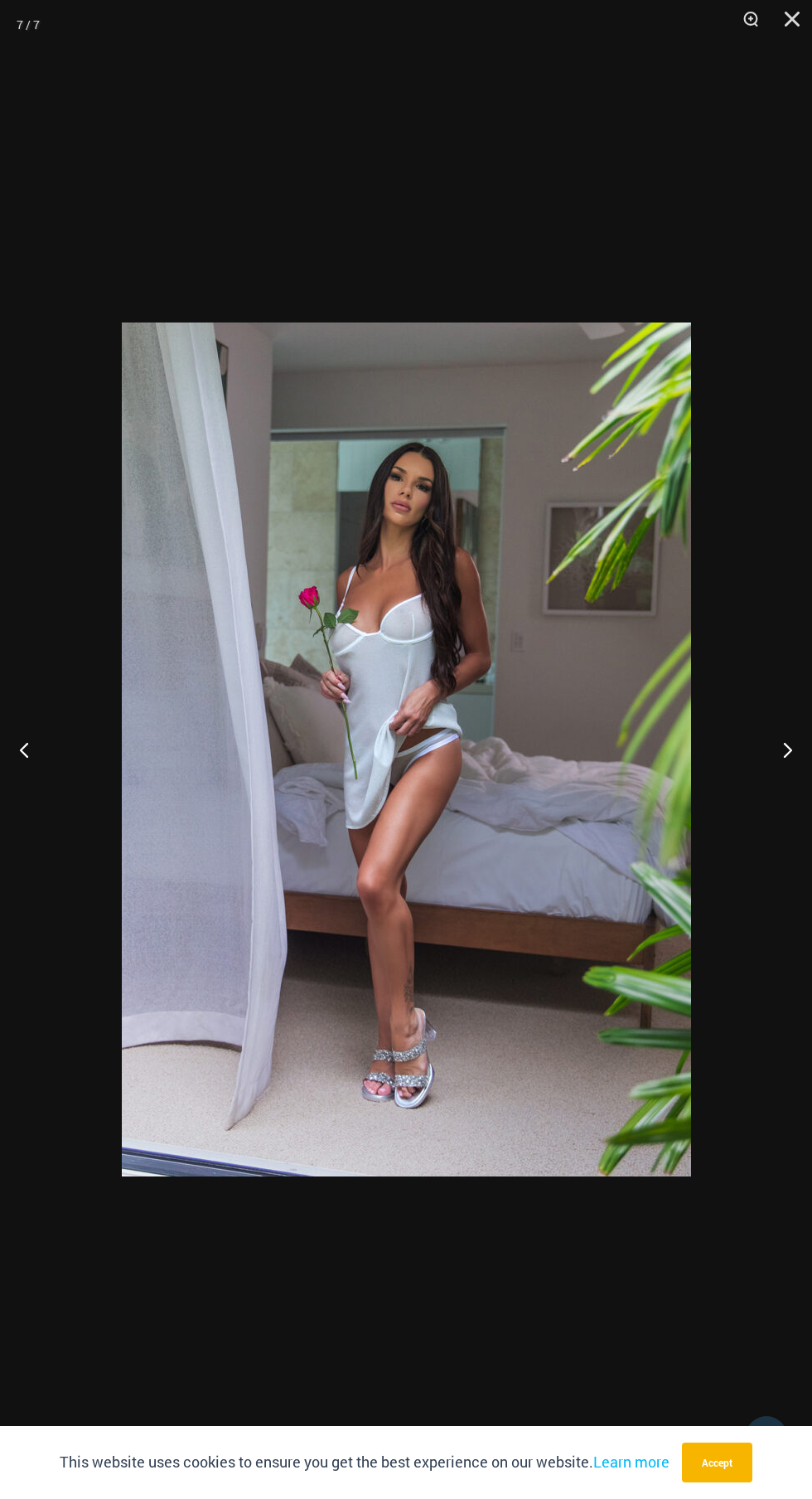
click at [772, 738] on button "Next" at bounding box center [781, 749] width 62 height 83
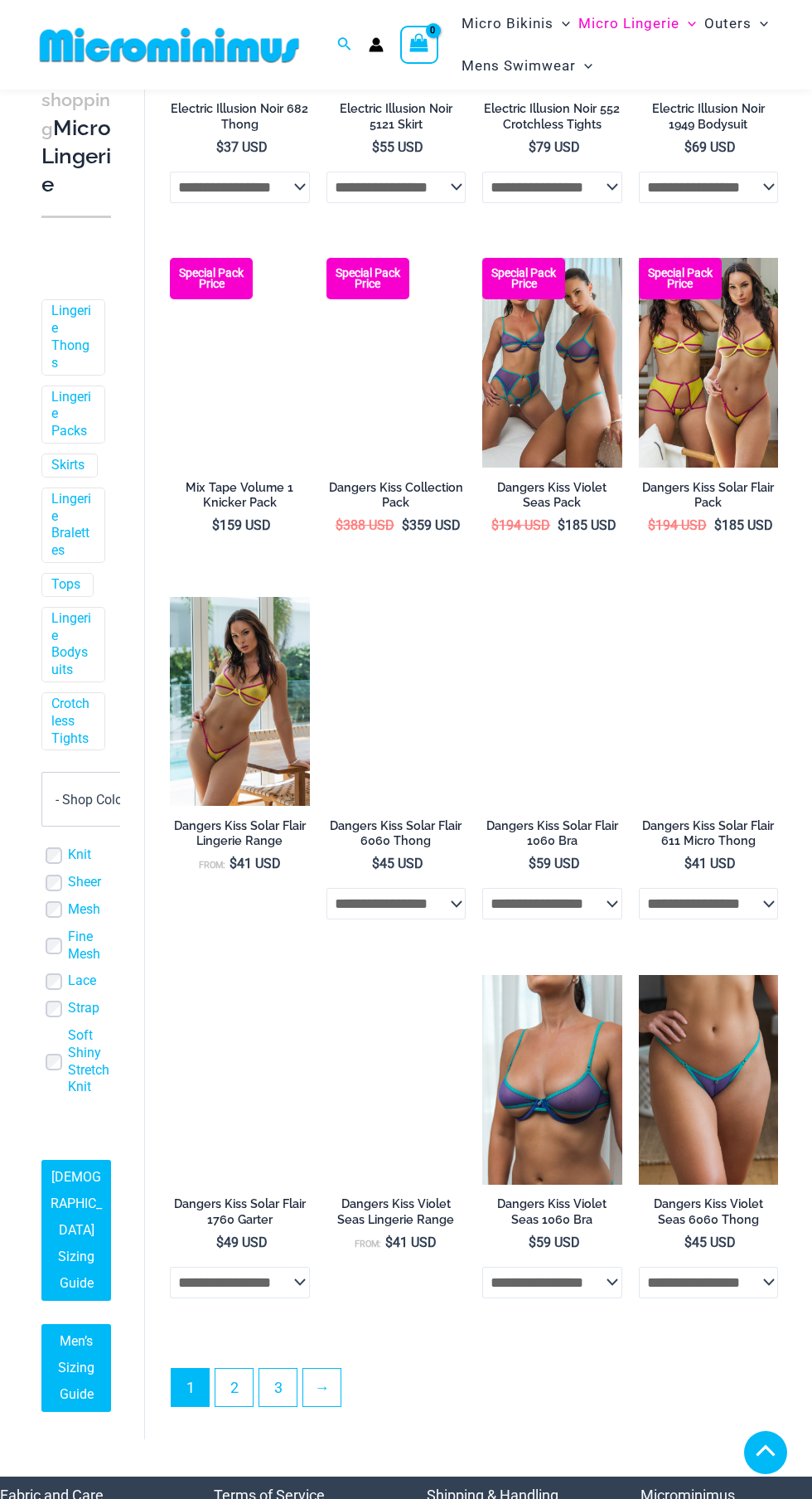
scroll to position [1719, 0]
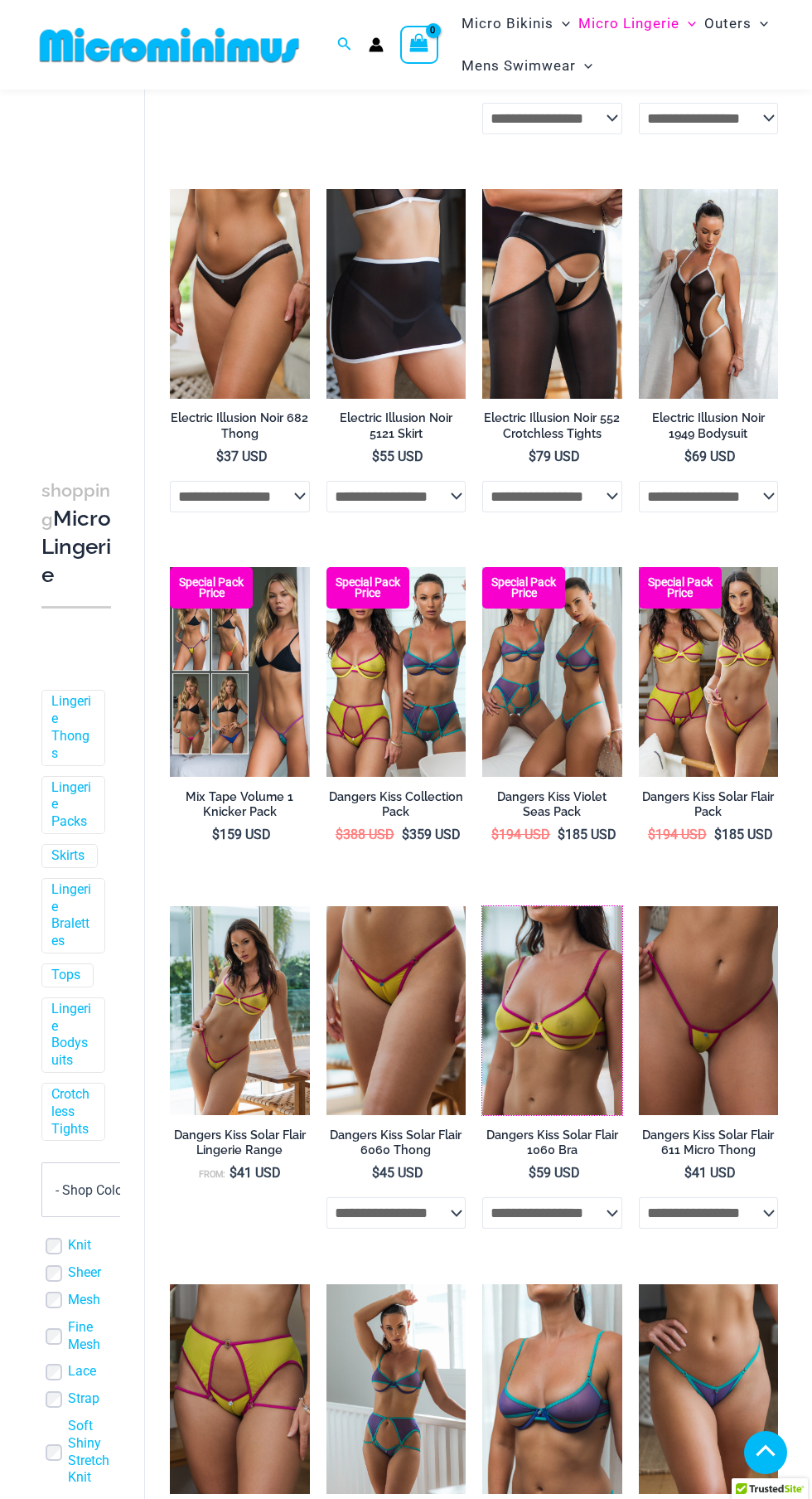
click at [482, 907] on img at bounding box center [482, 907] width 0 height 0
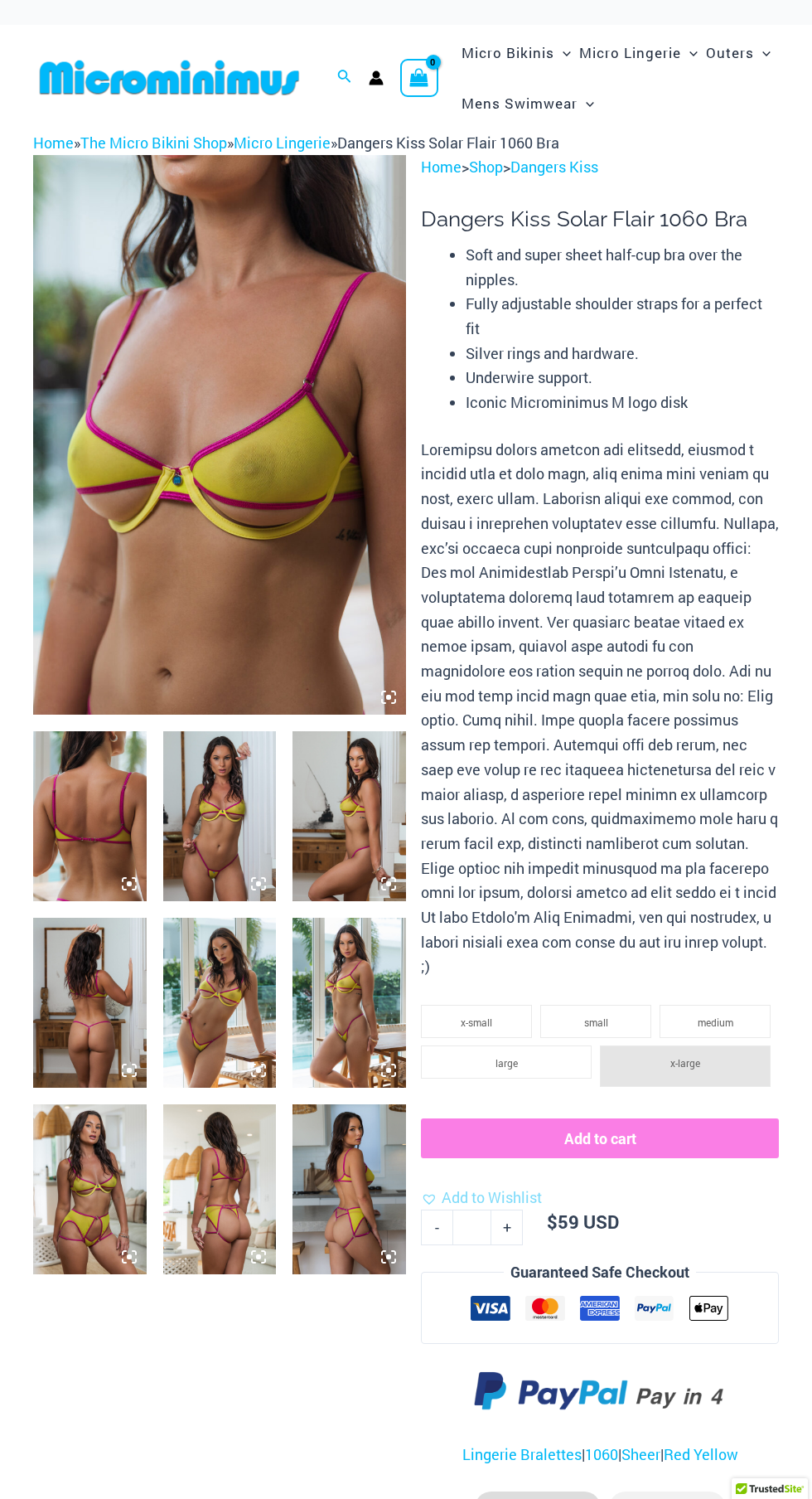
click at [384, 701] on icon at bounding box center [388, 697] width 15 height 15
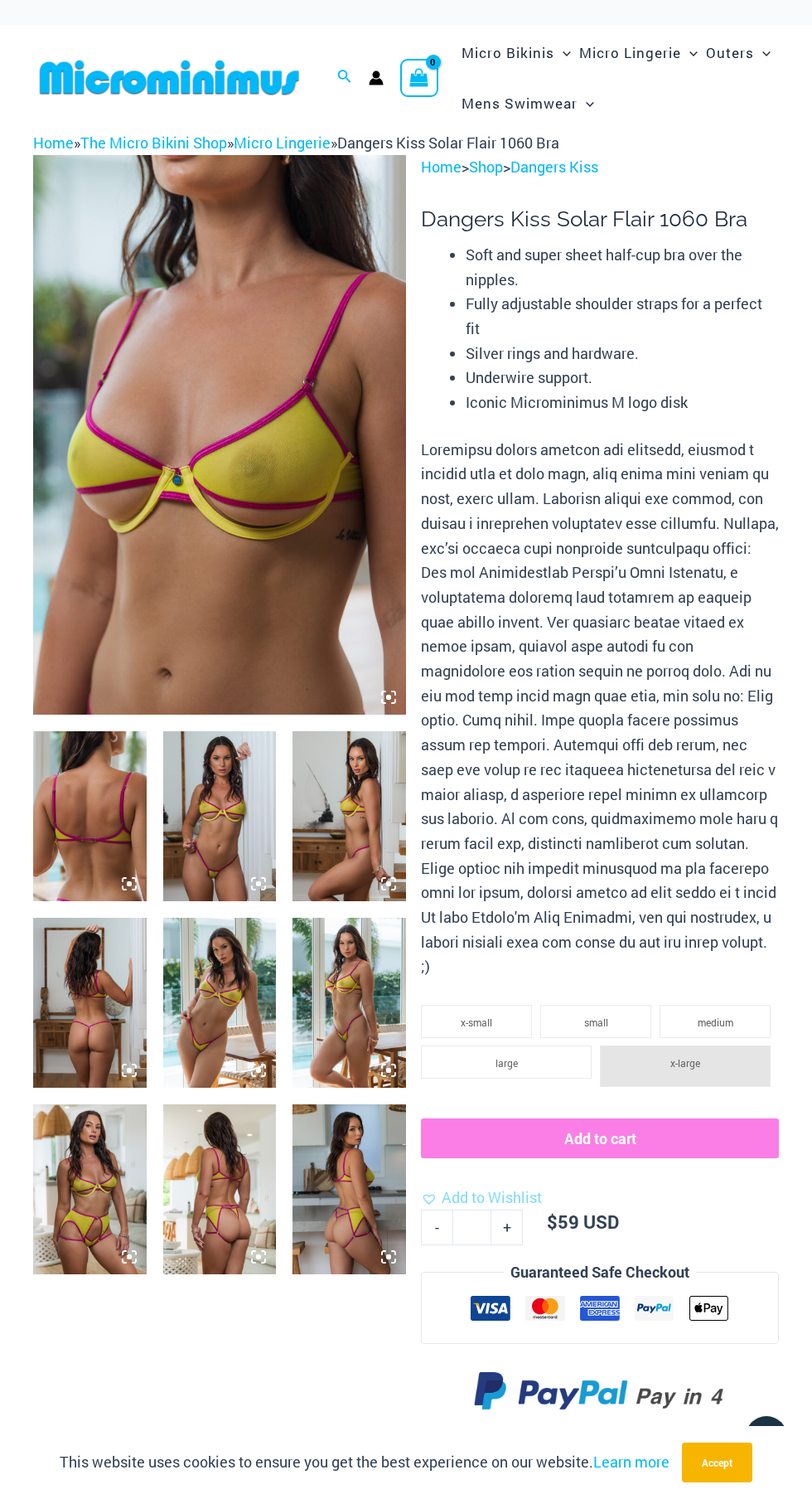
click at [389, 697] on icon at bounding box center [388, 697] width 5 height 5
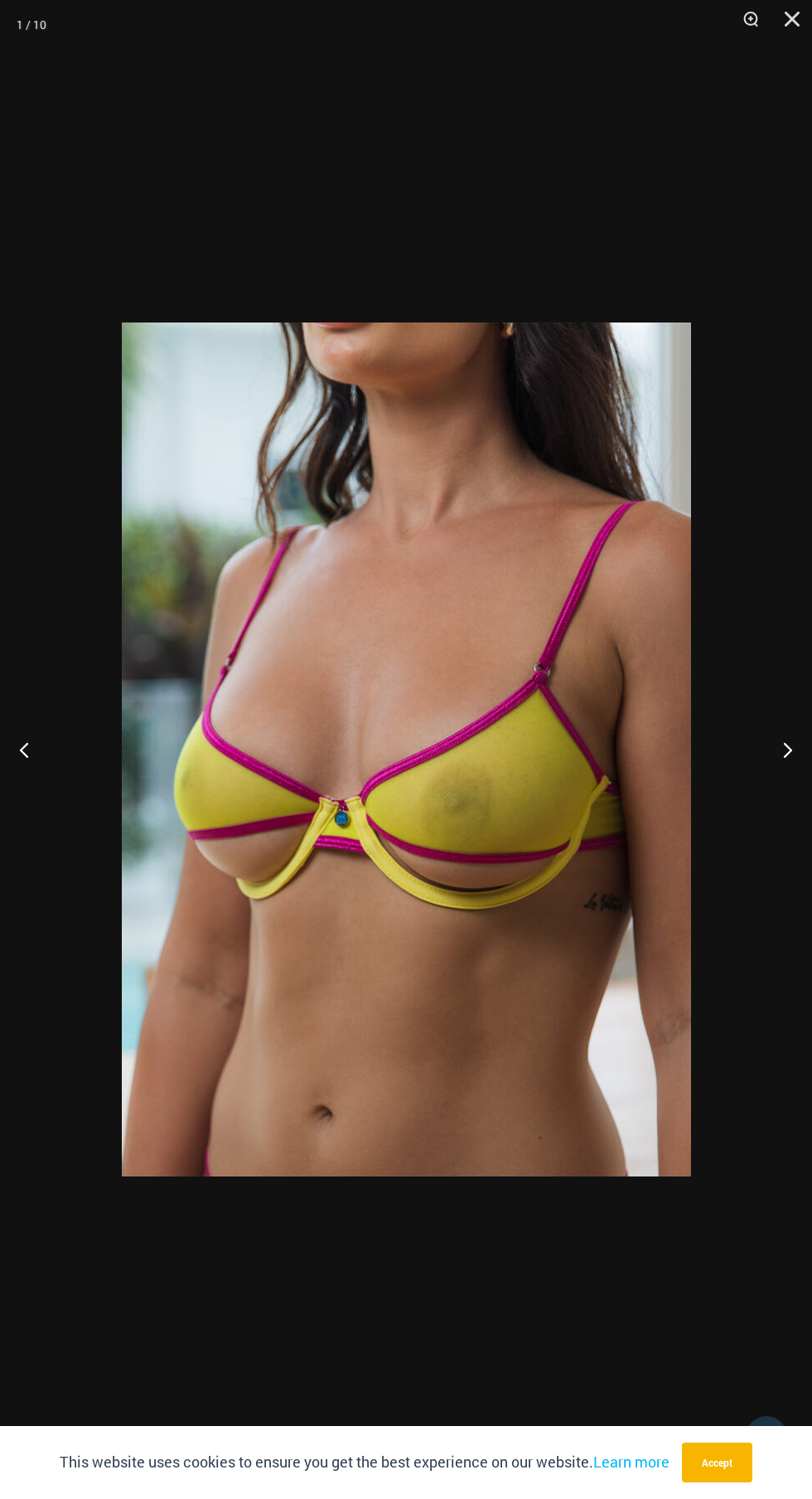
click at [767, 784] on button "Next" at bounding box center [781, 749] width 62 height 83
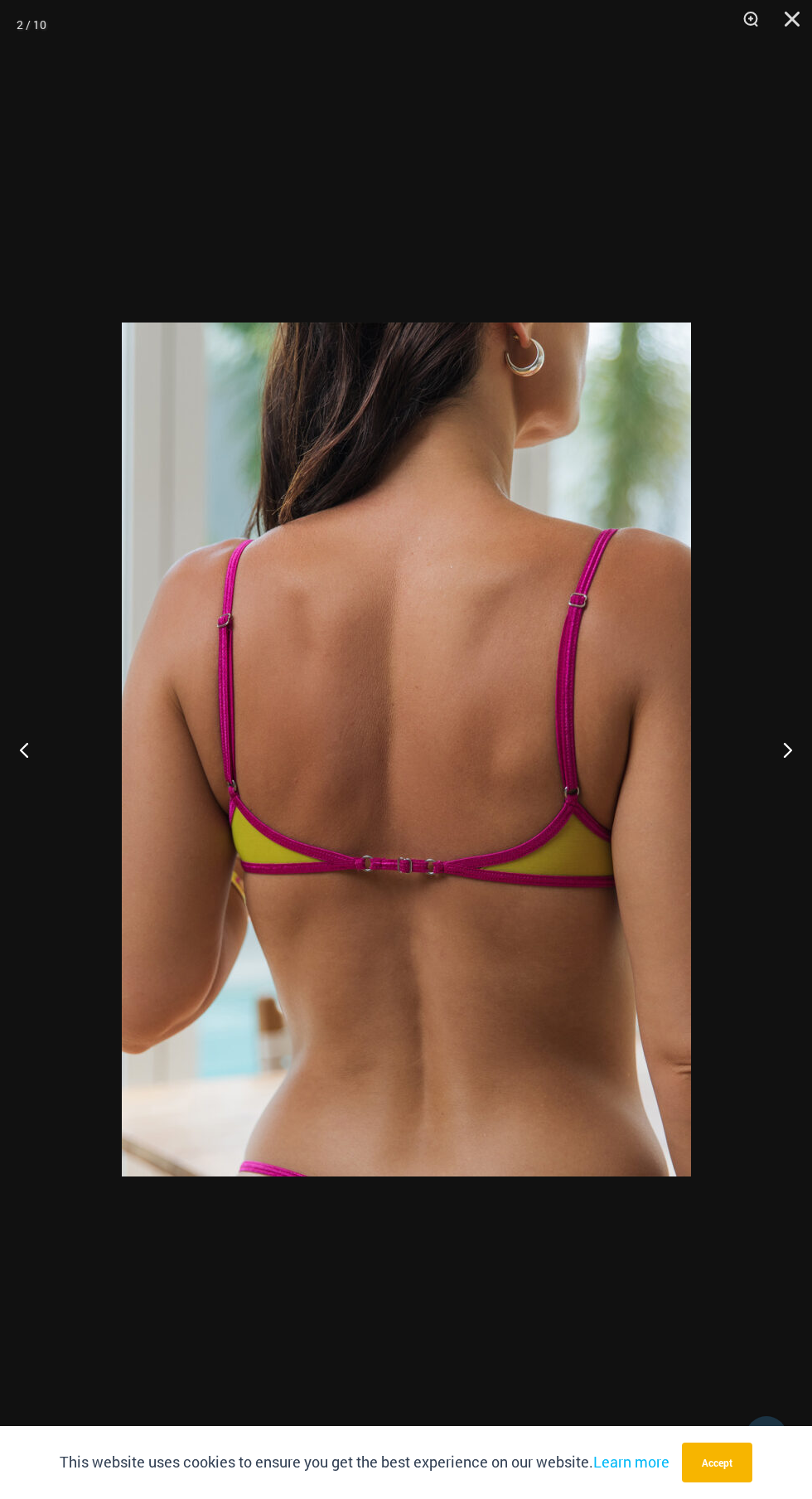
click at [769, 784] on button "Next" at bounding box center [781, 749] width 62 height 83
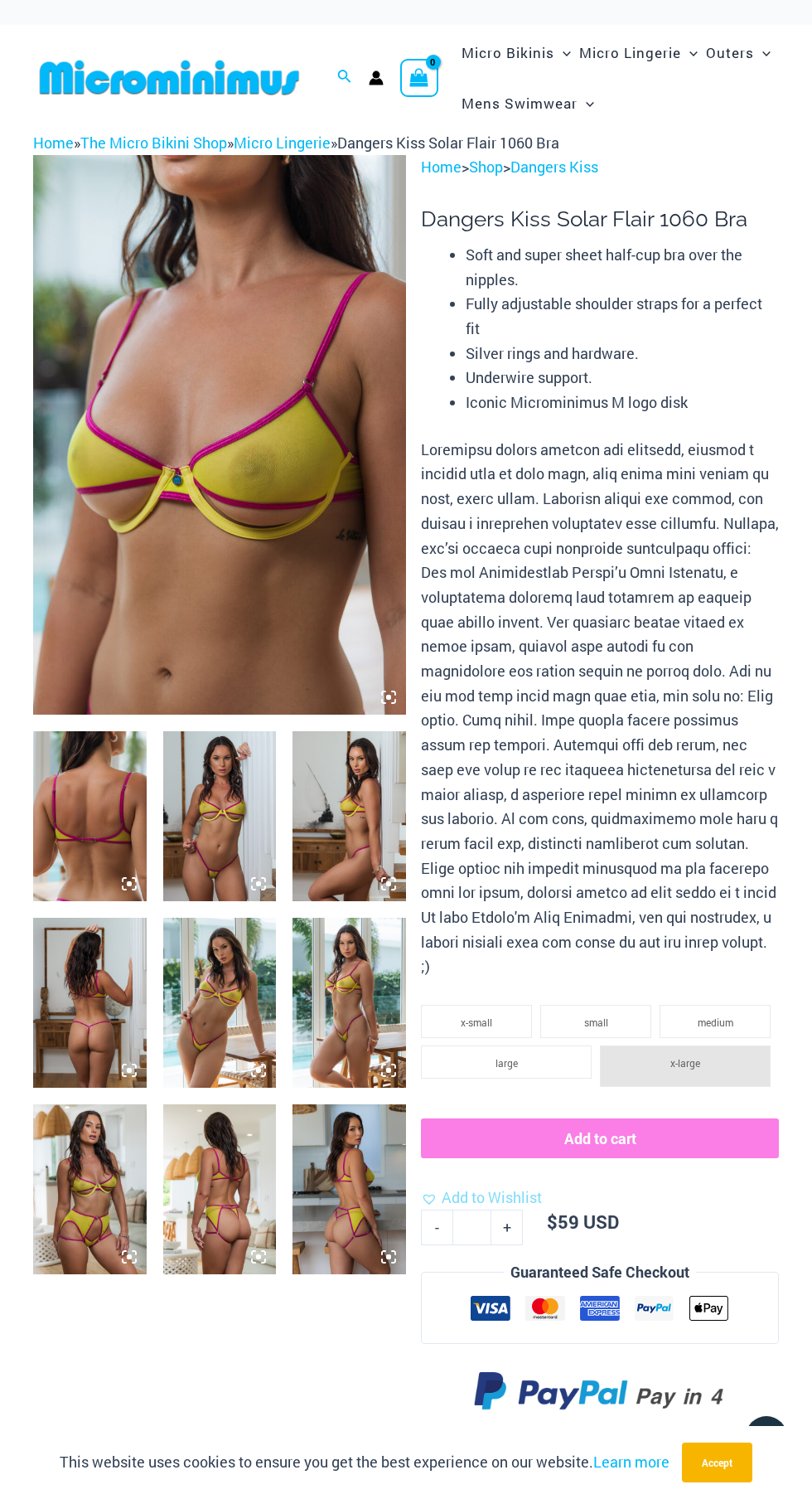
click at [381, 699] on icon at bounding box center [388, 697] width 15 height 15
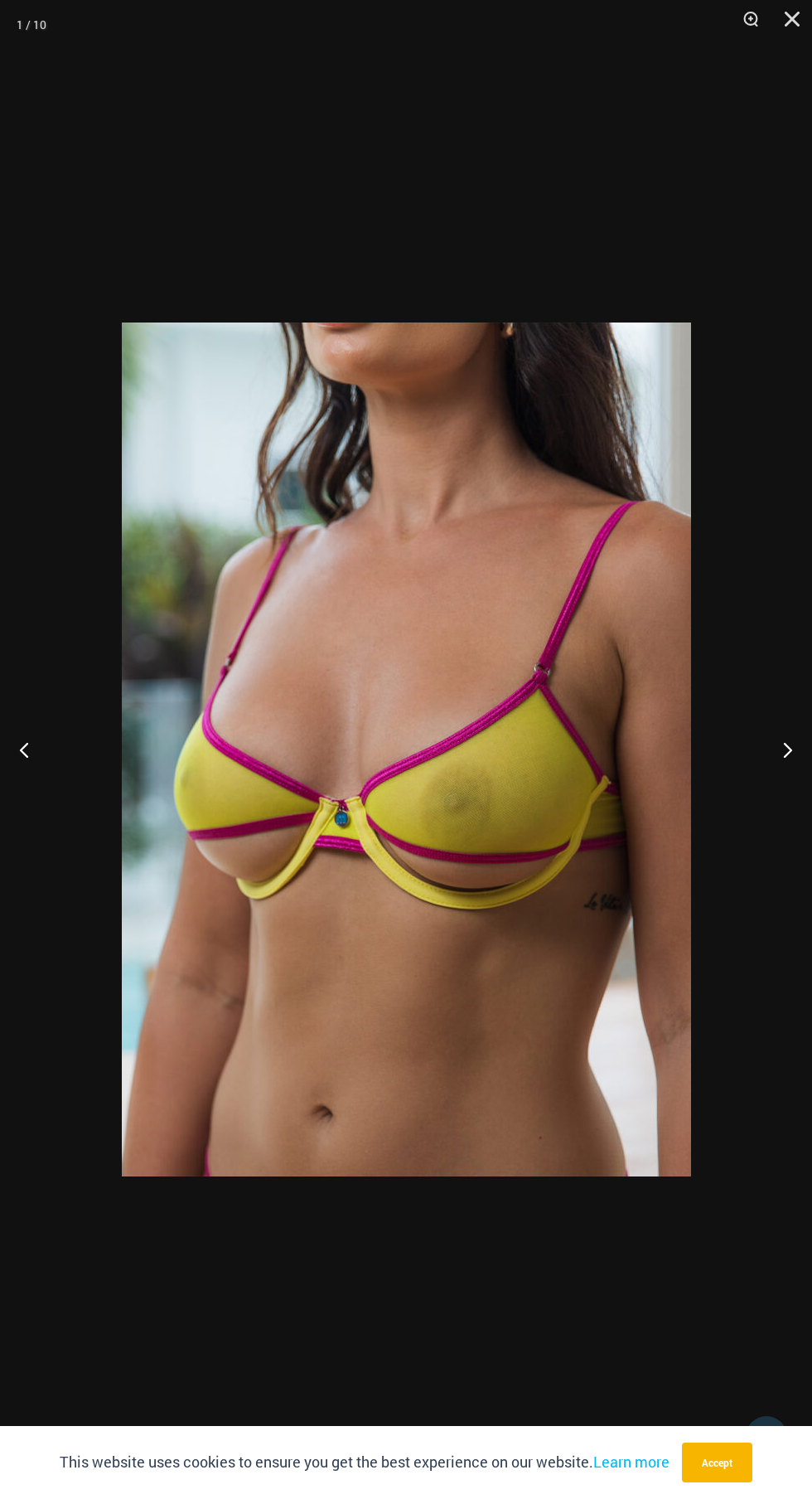
click at [758, 766] on button "Next" at bounding box center [781, 749] width 62 height 83
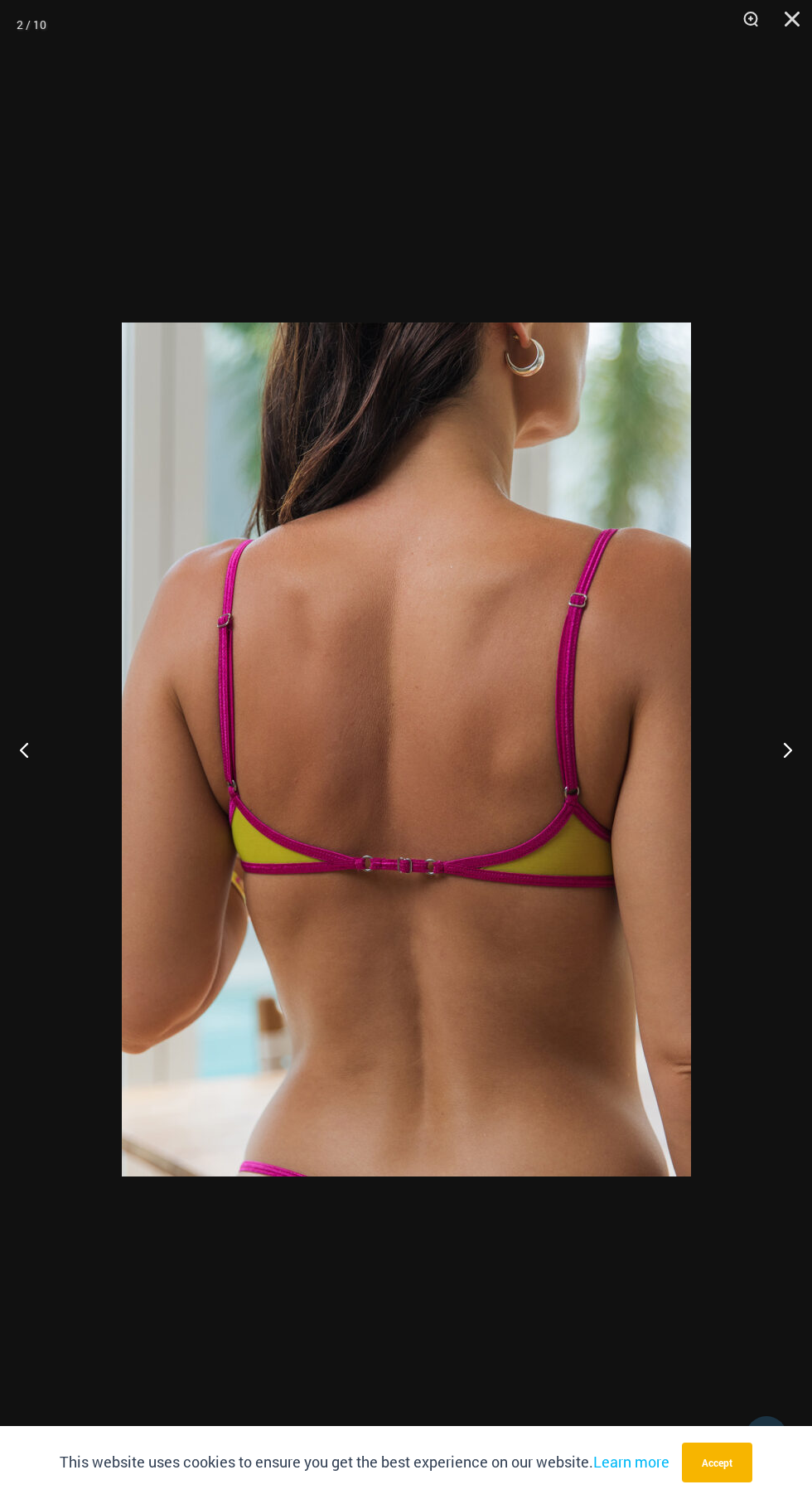
click at [786, 777] on button "Next" at bounding box center [781, 749] width 62 height 83
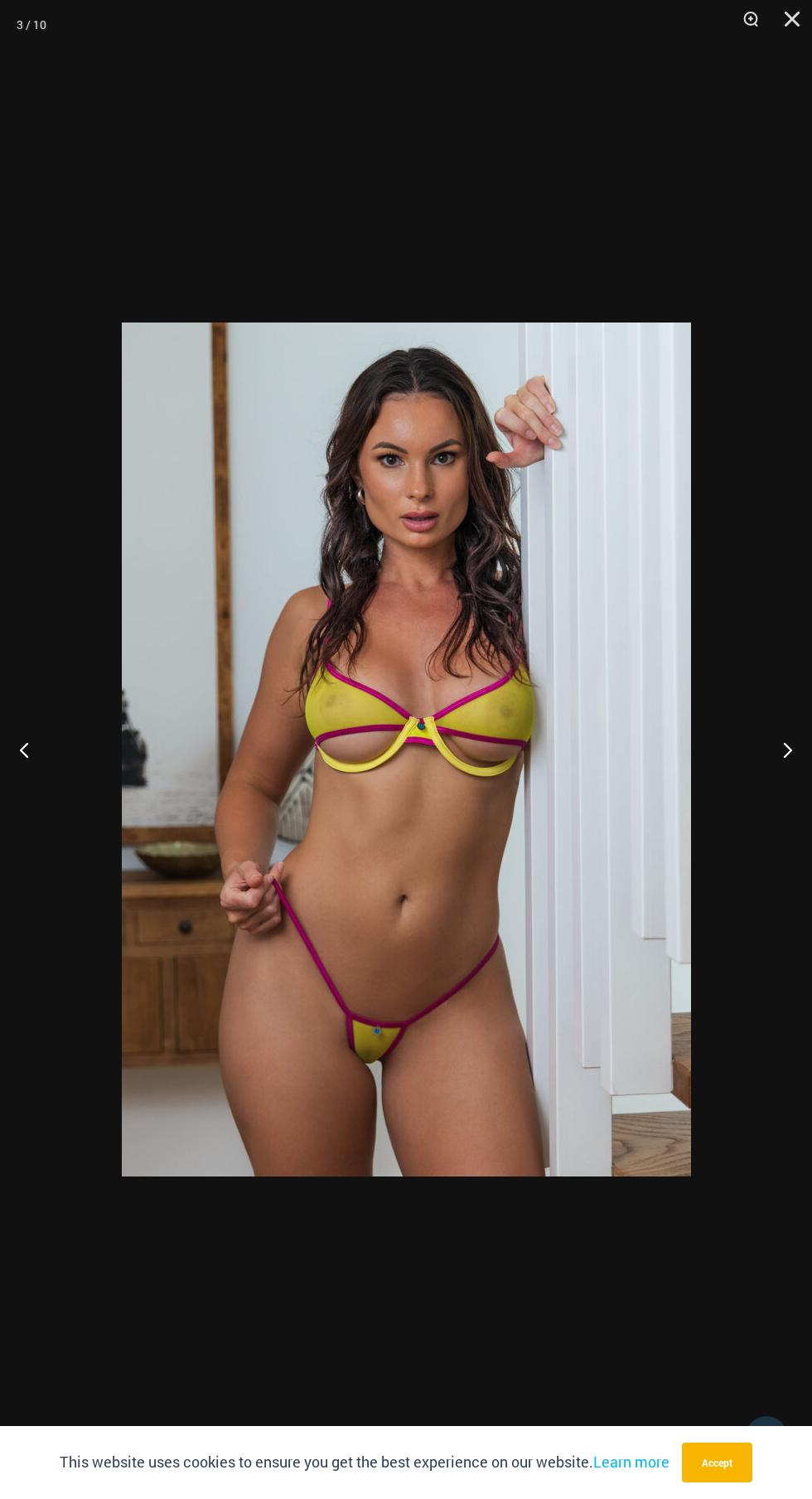
click at [787, 776] on button "Next" at bounding box center [781, 749] width 62 height 83
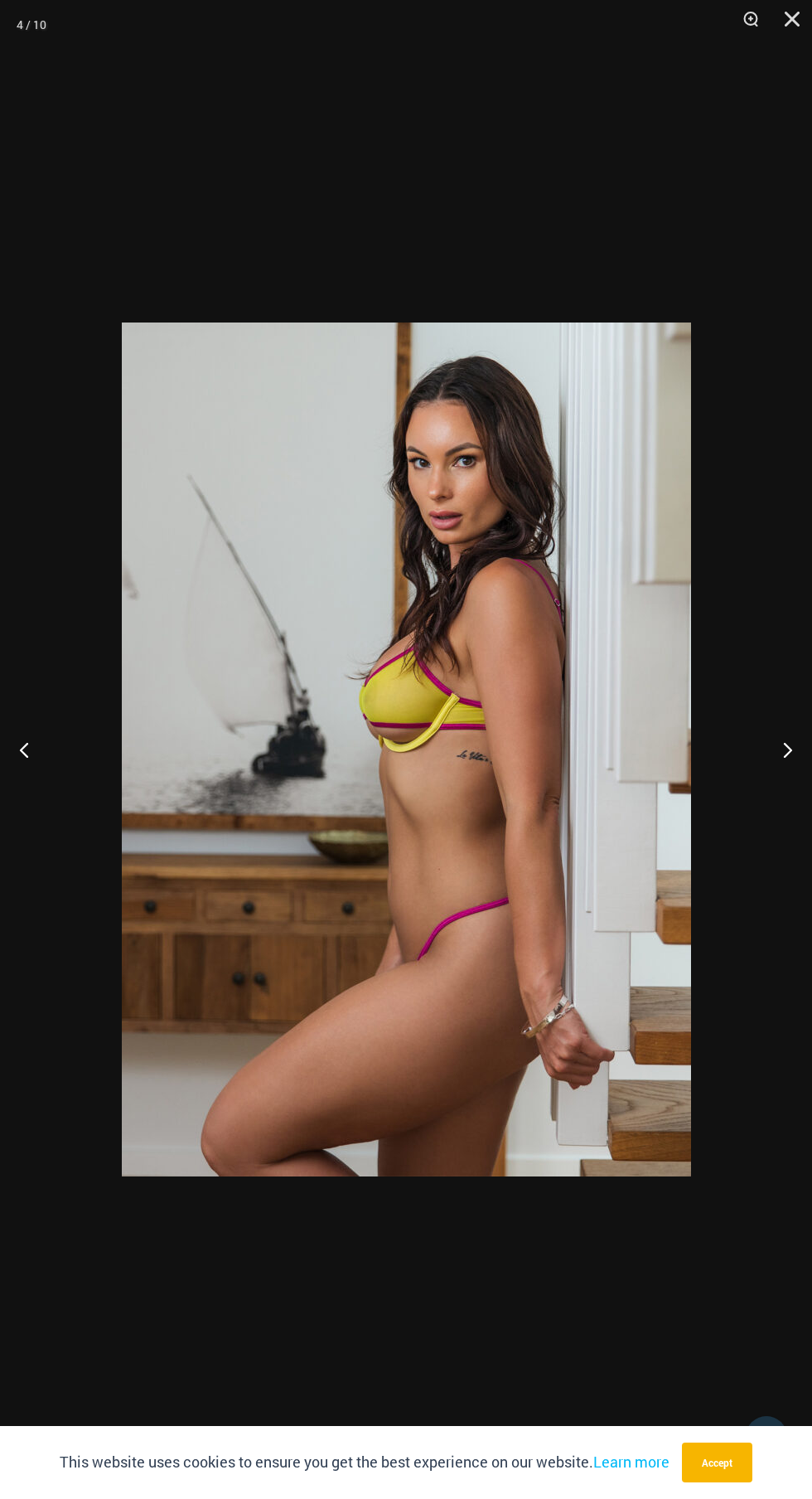
click at [796, 757] on button "Next" at bounding box center [781, 749] width 62 height 83
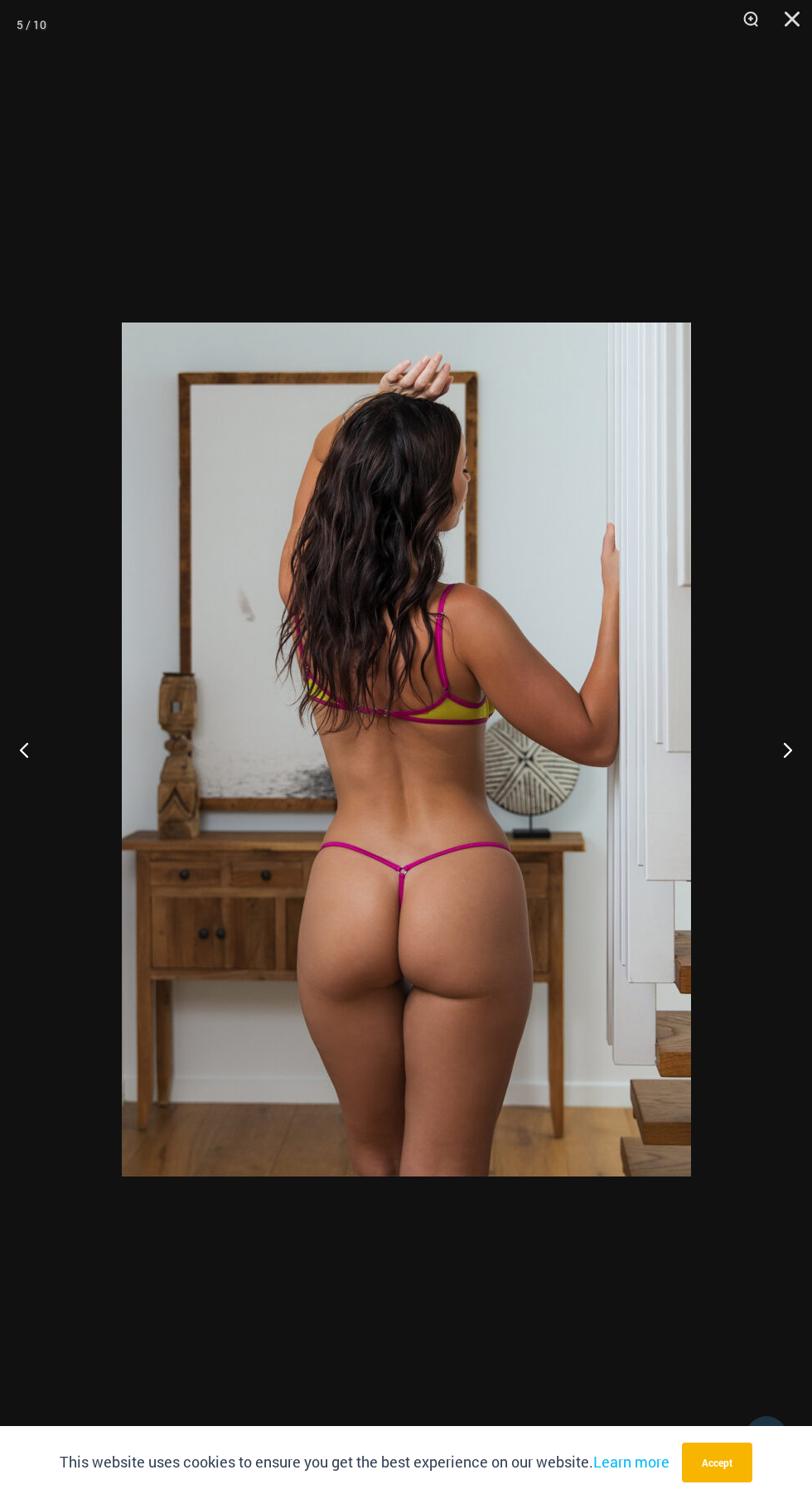
click at [795, 756] on button "Next" at bounding box center [781, 749] width 62 height 83
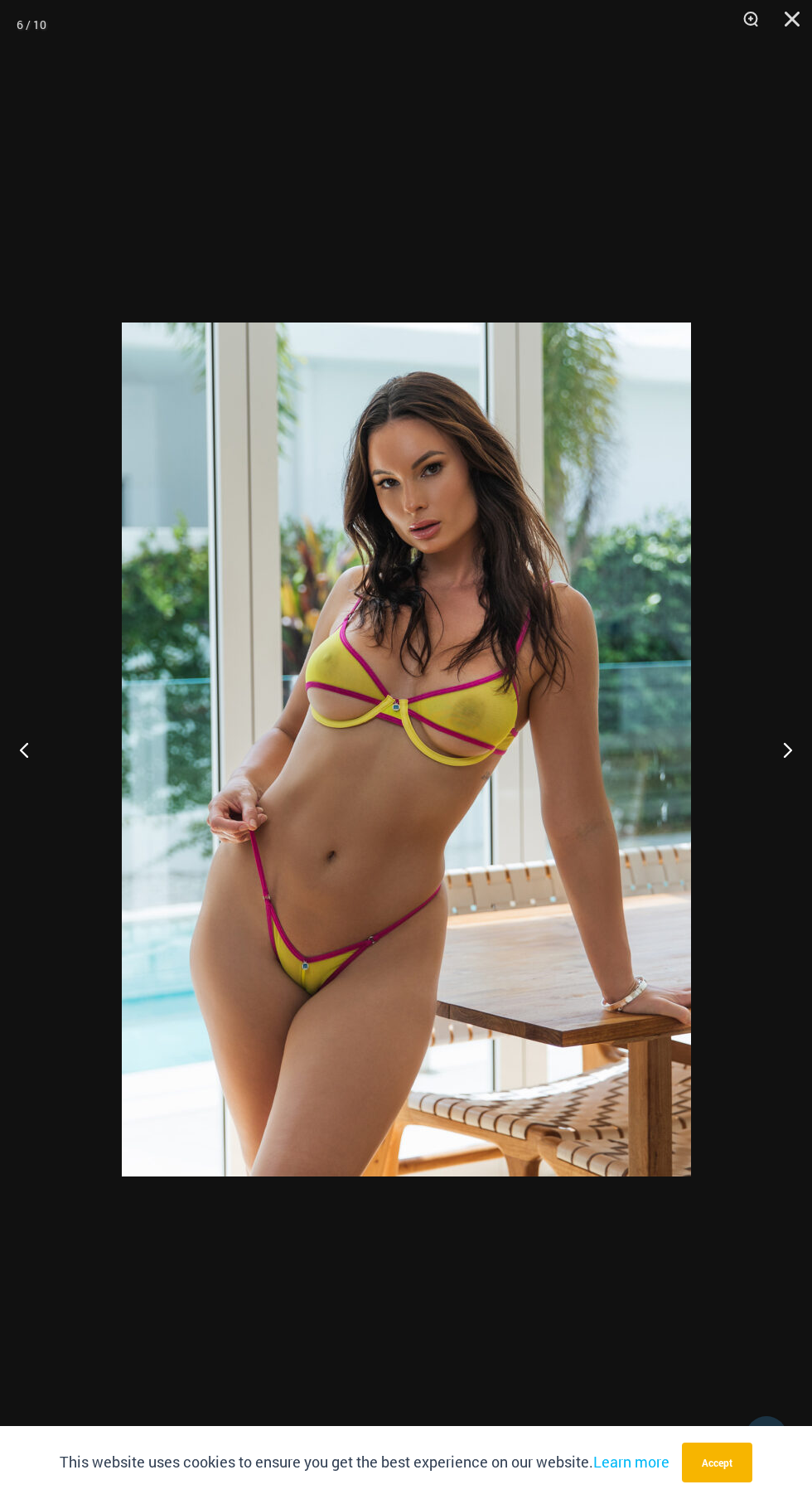
click at [782, 748] on button "Next" at bounding box center [781, 749] width 62 height 83
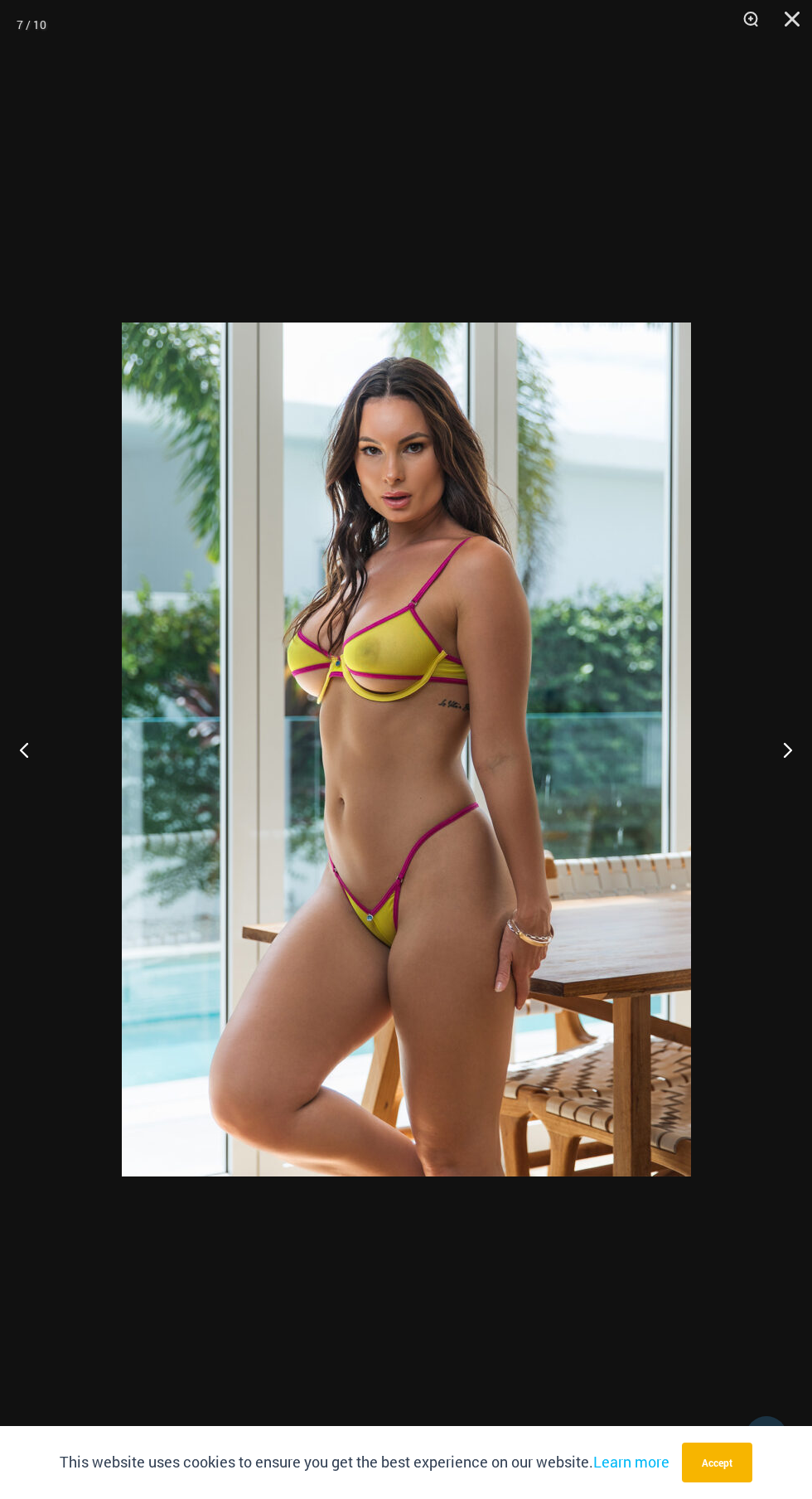
click at [781, 748] on button "Next" at bounding box center [781, 749] width 62 height 83
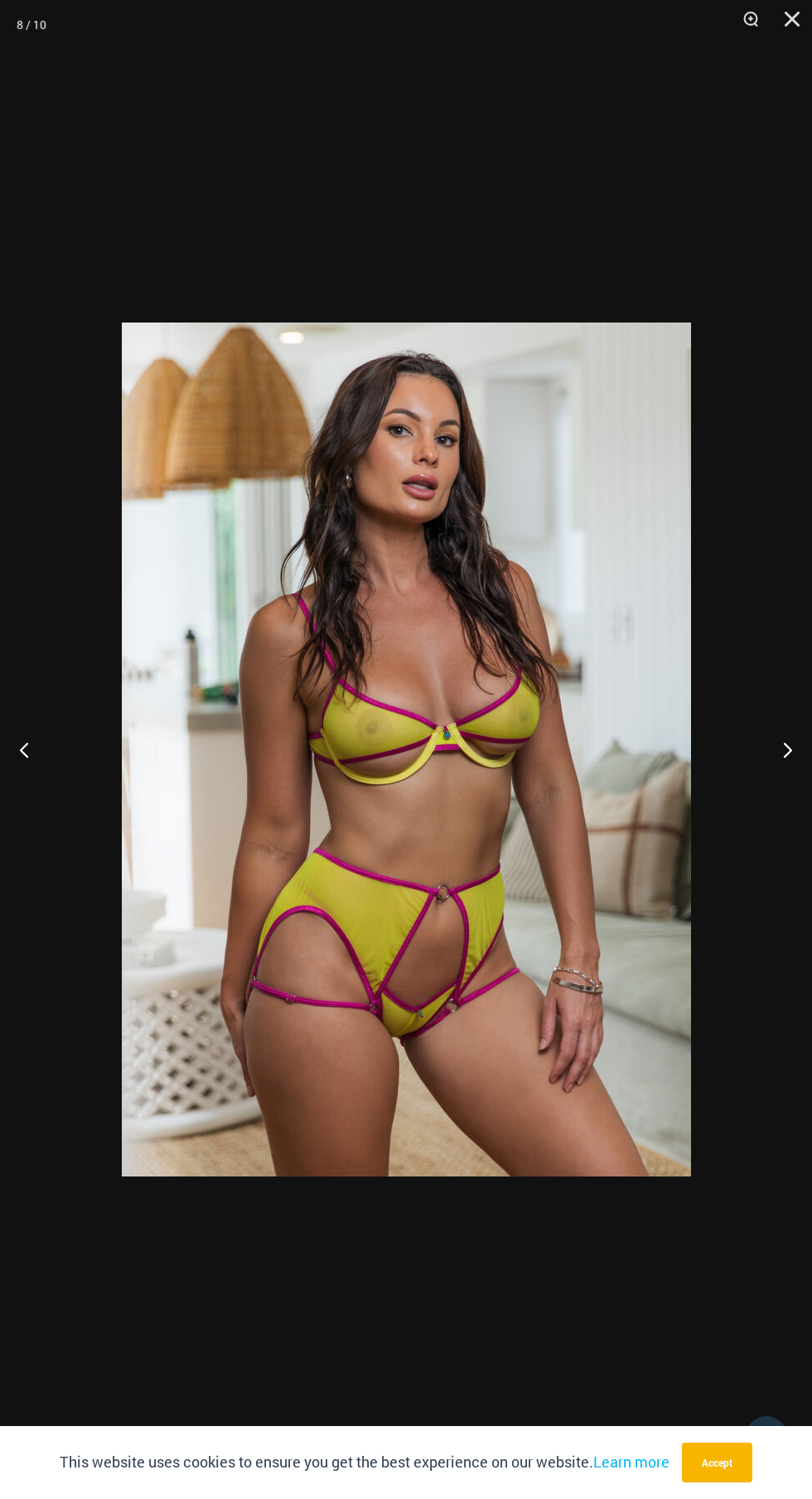
click at [779, 748] on button "Next" at bounding box center [781, 749] width 62 height 83
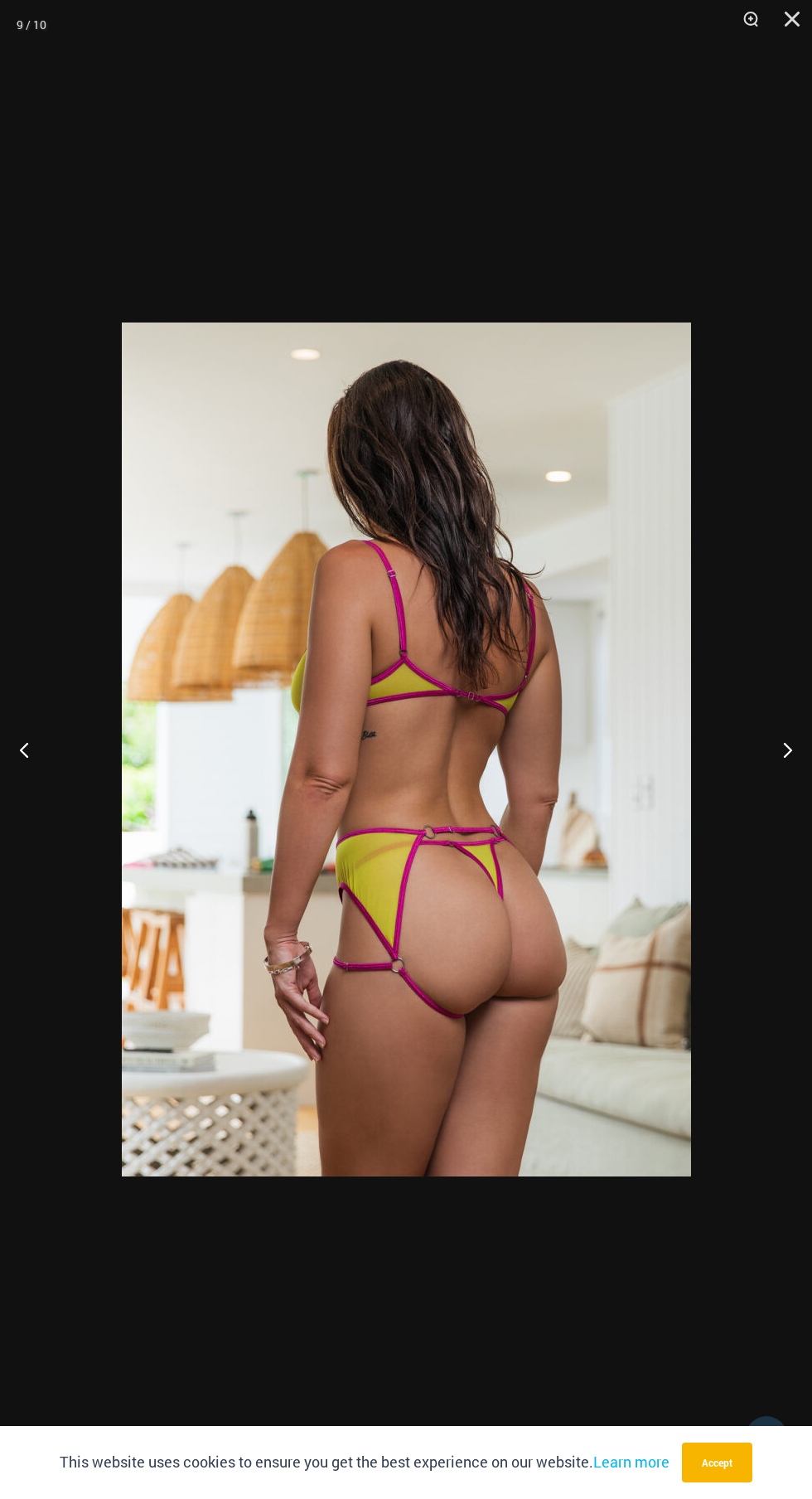
click at [778, 749] on button "Next" at bounding box center [781, 749] width 62 height 83
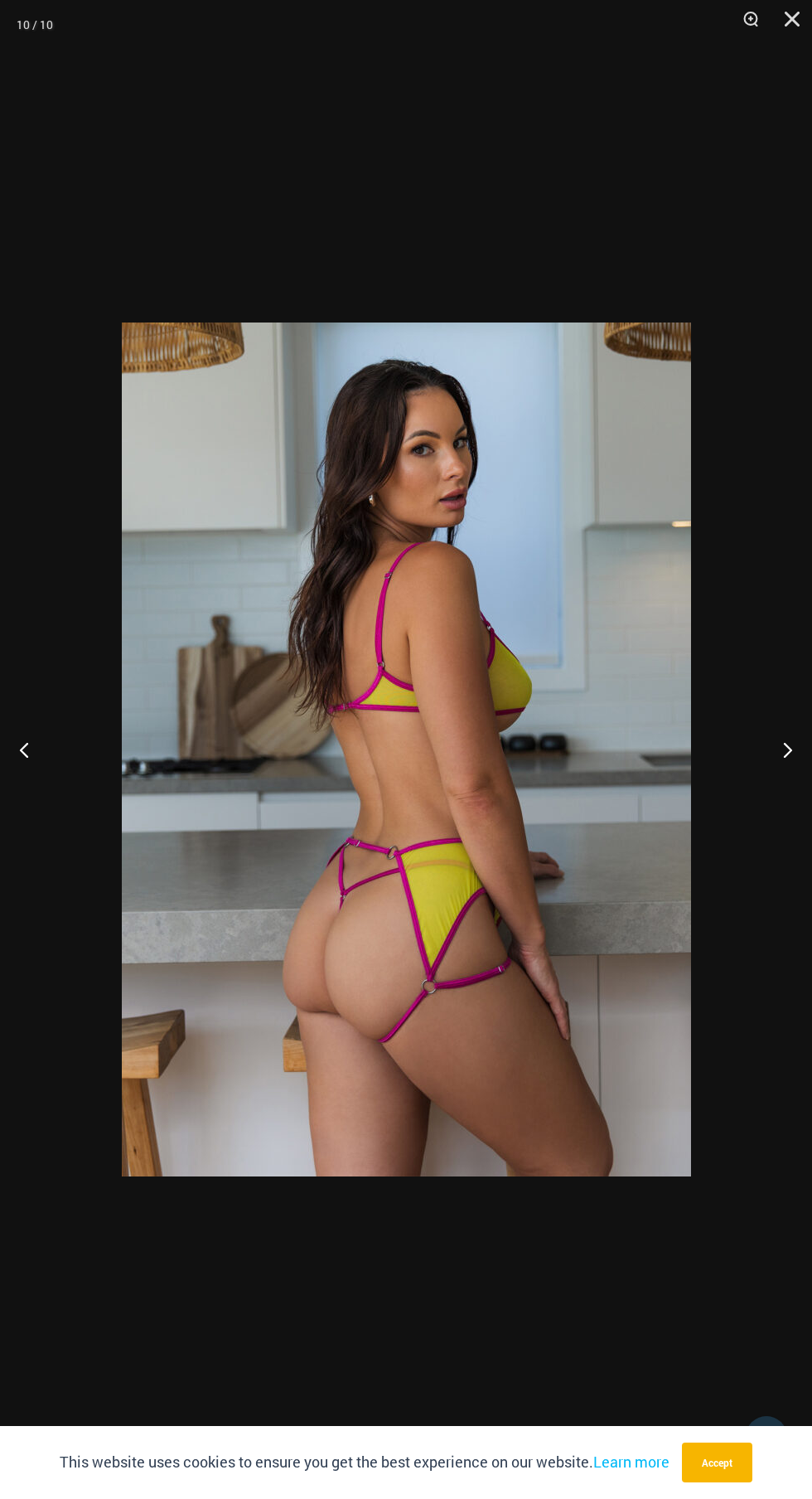
click at [779, 748] on button "Next" at bounding box center [781, 749] width 62 height 83
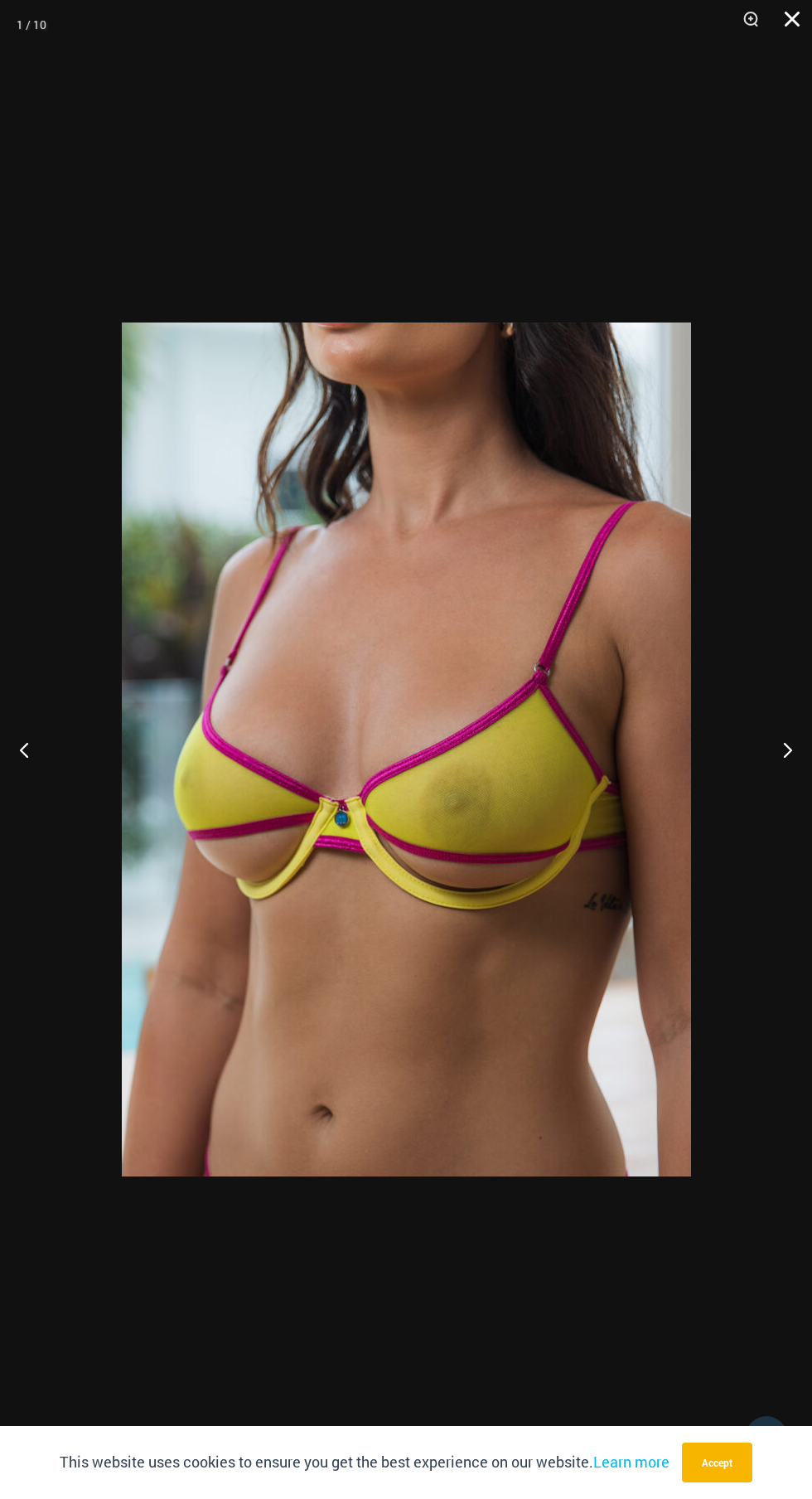
click at [785, 38] on button "Close" at bounding box center [786, 25] width 41 height 49
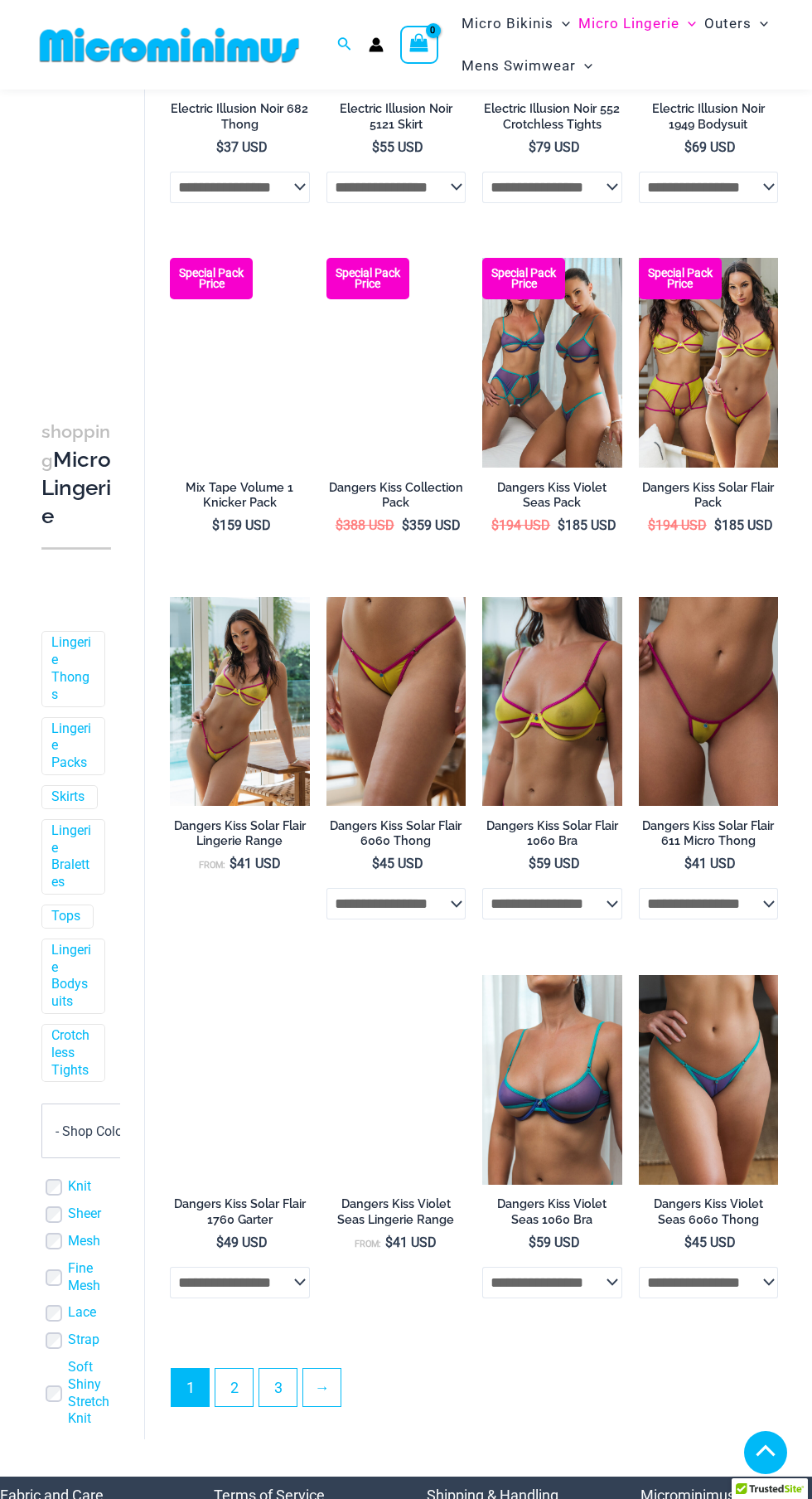
scroll to position [1719, 0]
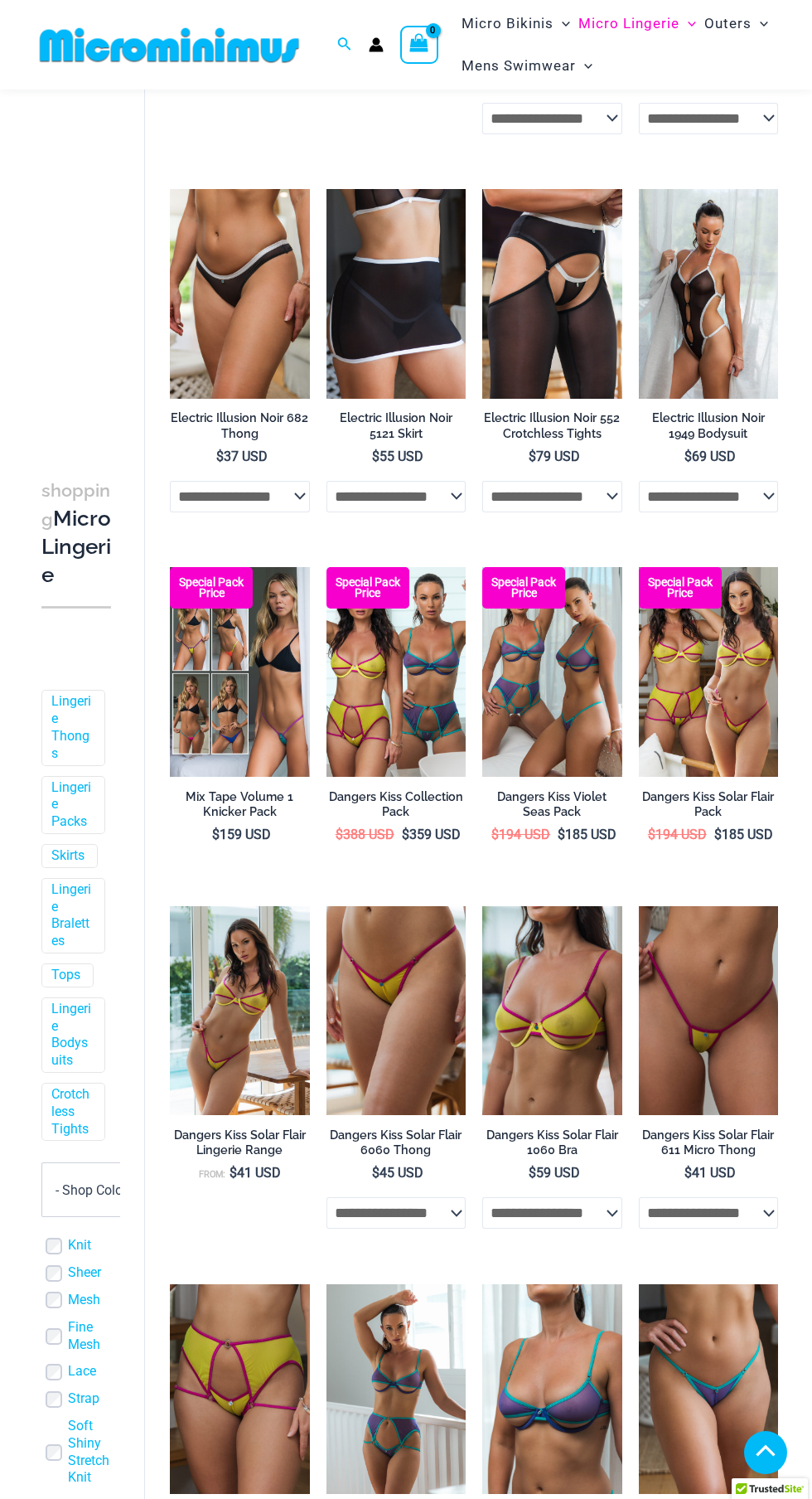
click at [482, 1284] on img at bounding box center [482, 1284] width 0 height 0
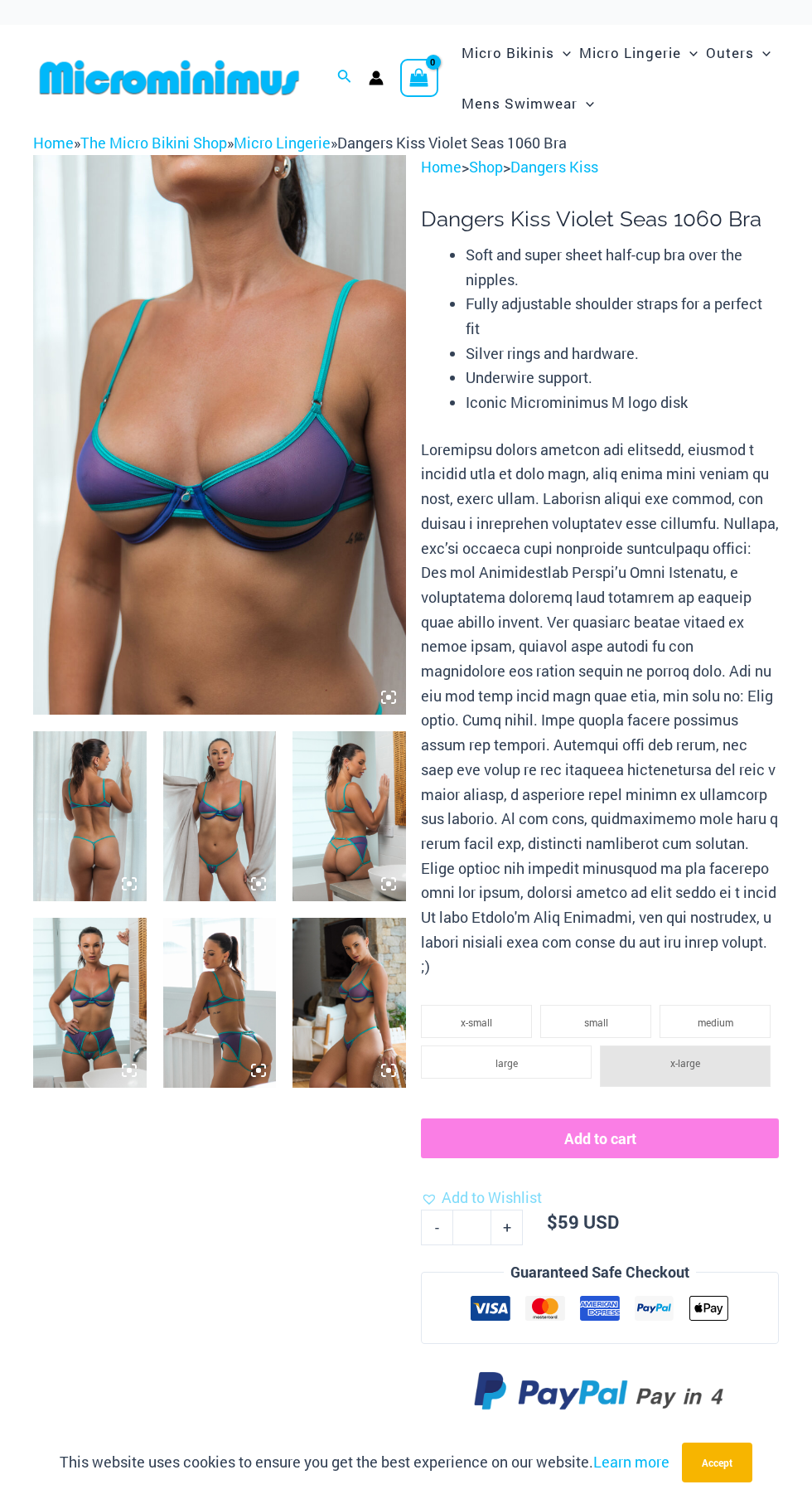
click at [65, 1031] on img at bounding box center [90, 1003] width 114 height 170
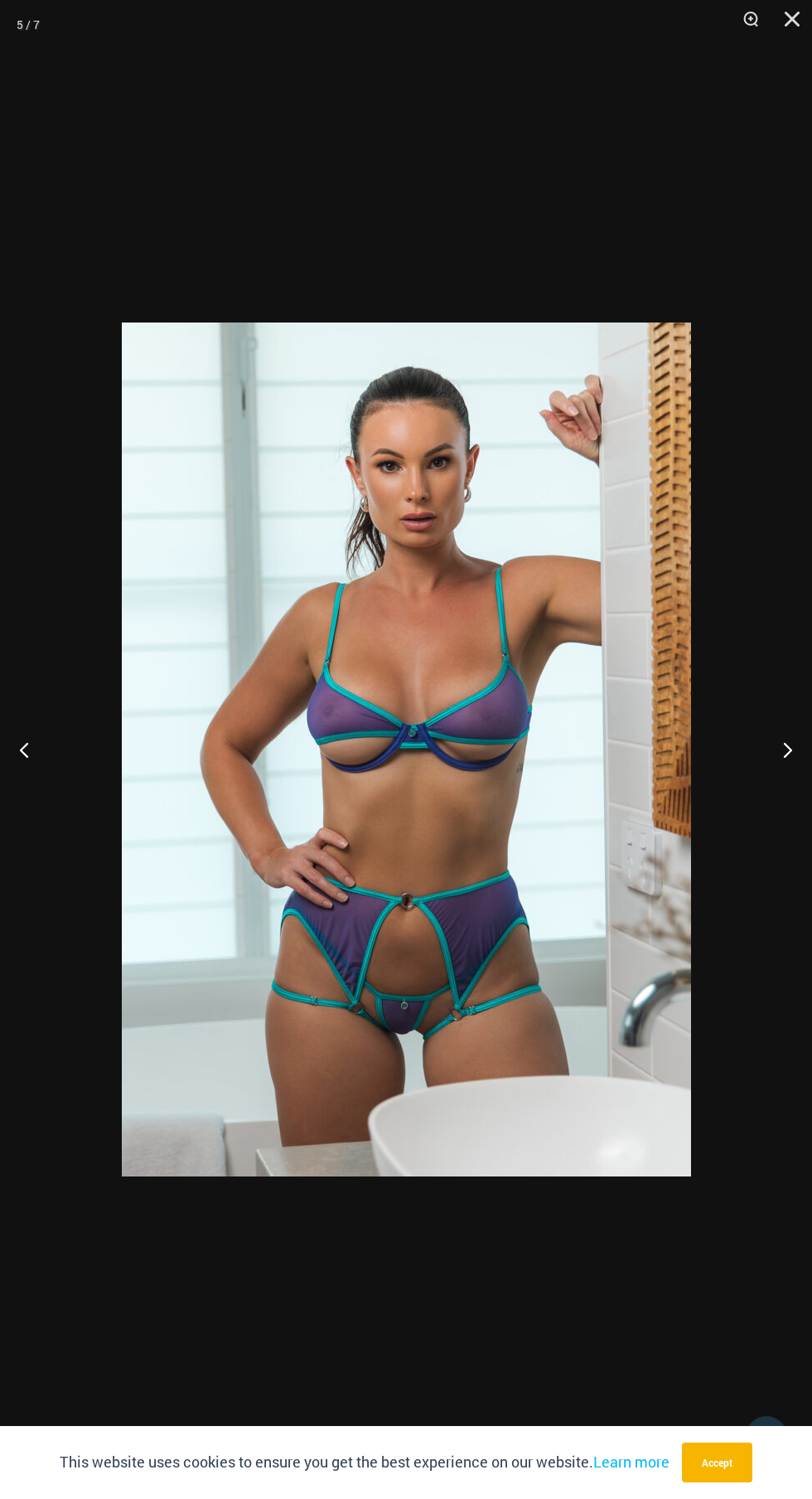
click at [790, 766] on button "Next" at bounding box center [781, 749] width 62 height 83
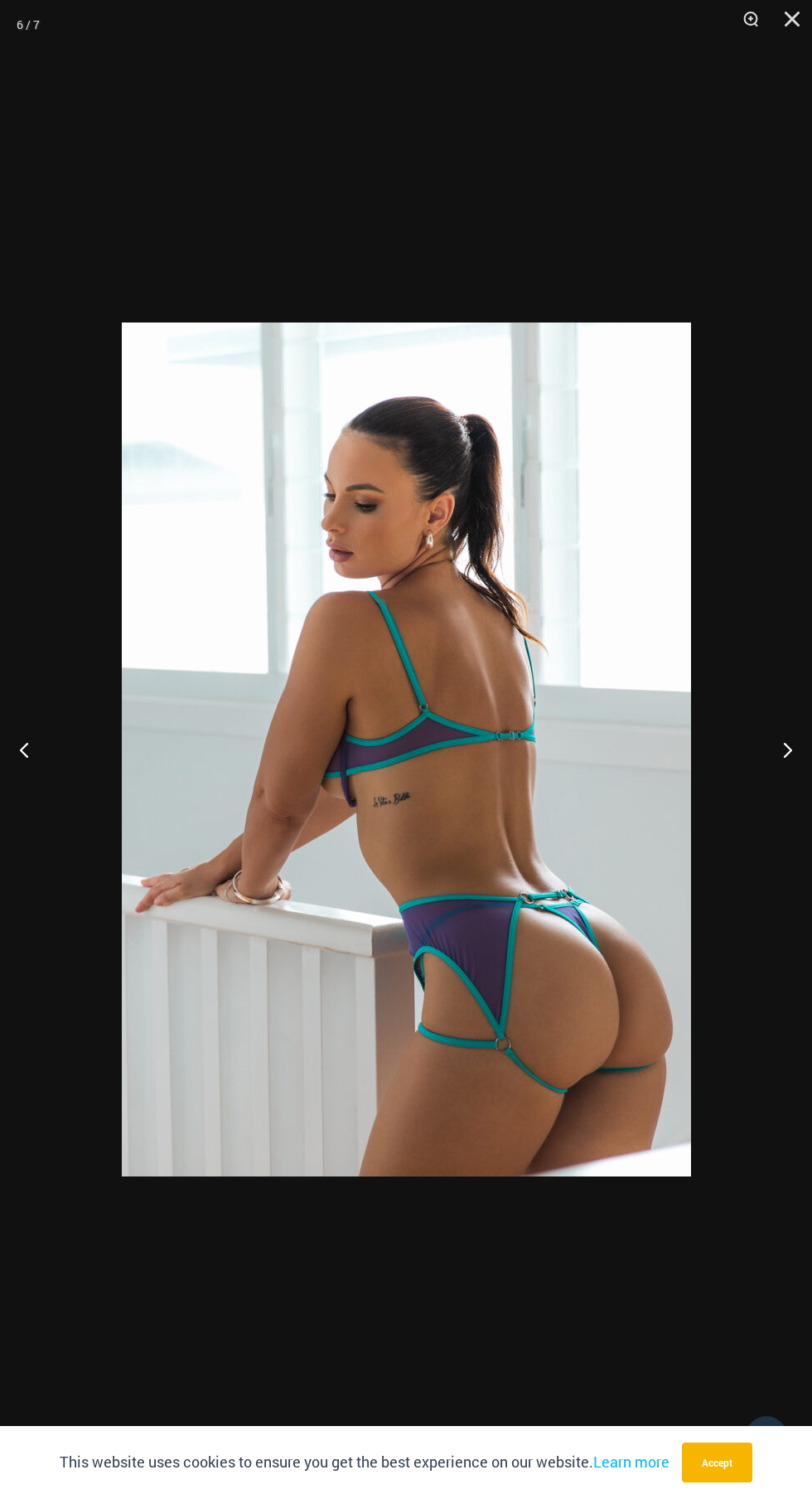
click at [789, 766] on button "Next" at bounding box center [781, 749] width 62 height 83
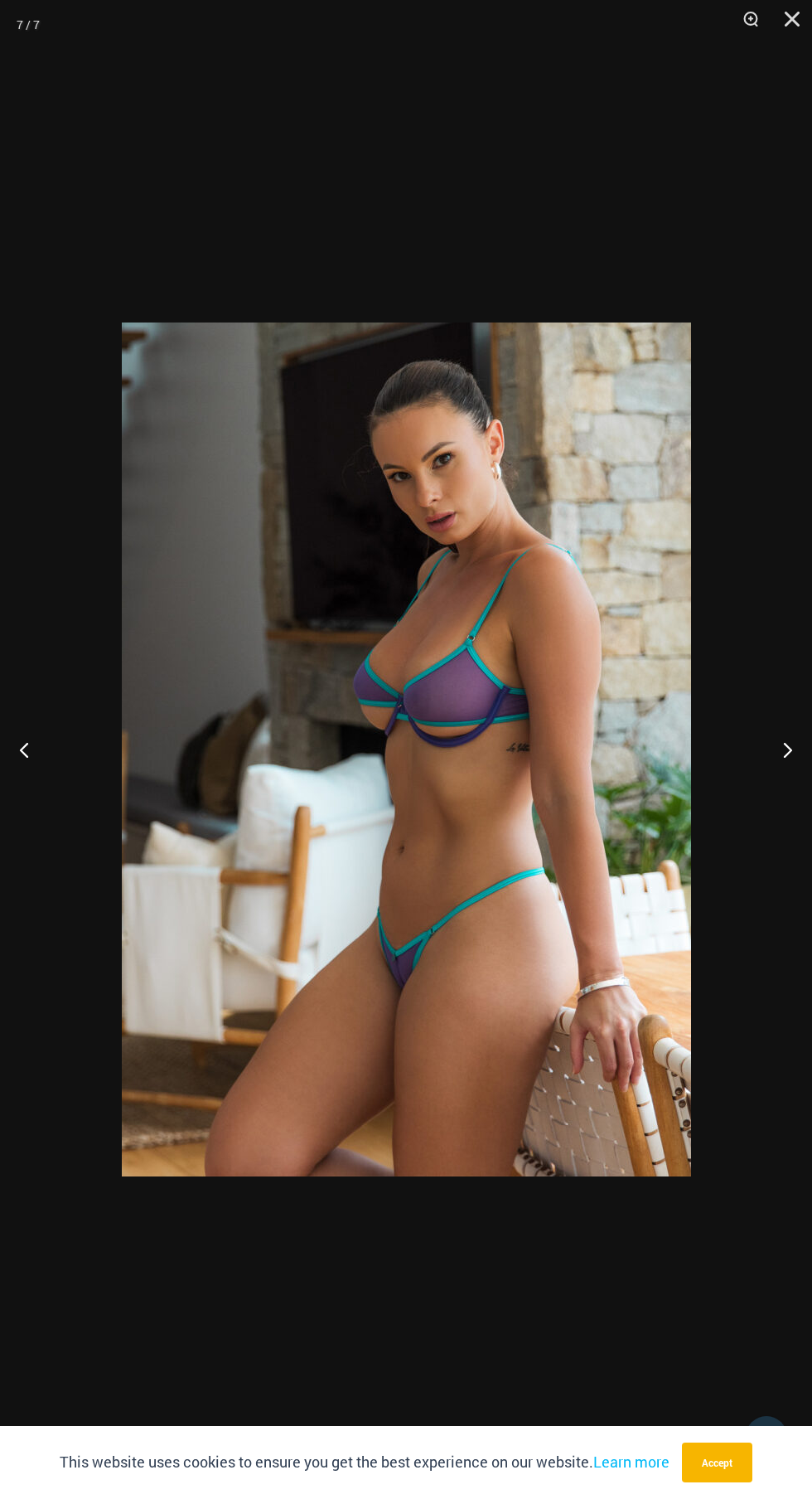
click at [803, 753] on button "Next" at bounding box center [781, 749] width 62 height 83
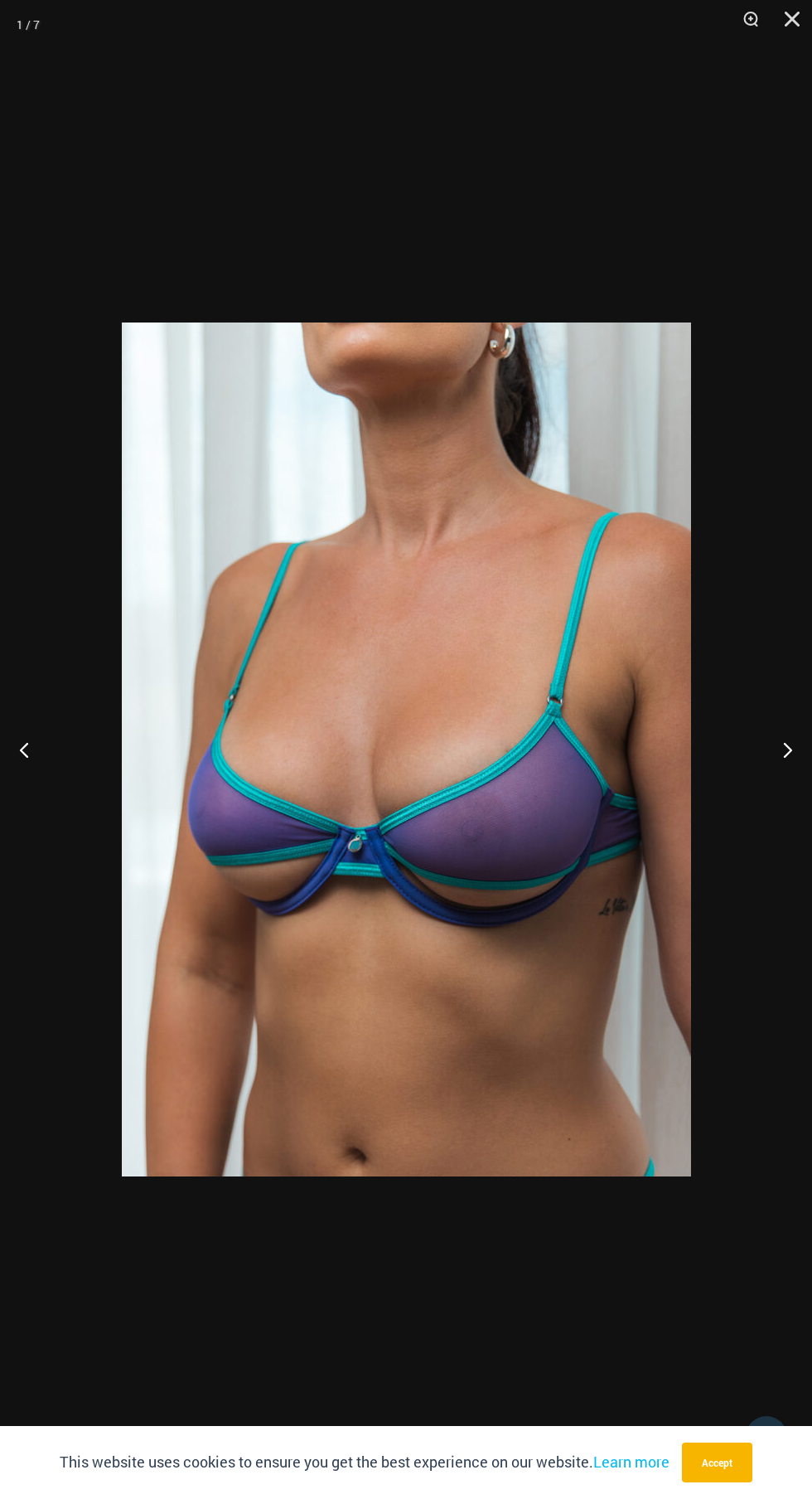
click at [781, 766] on button "Next" at bounding box center [781, 749] width 62 height 83
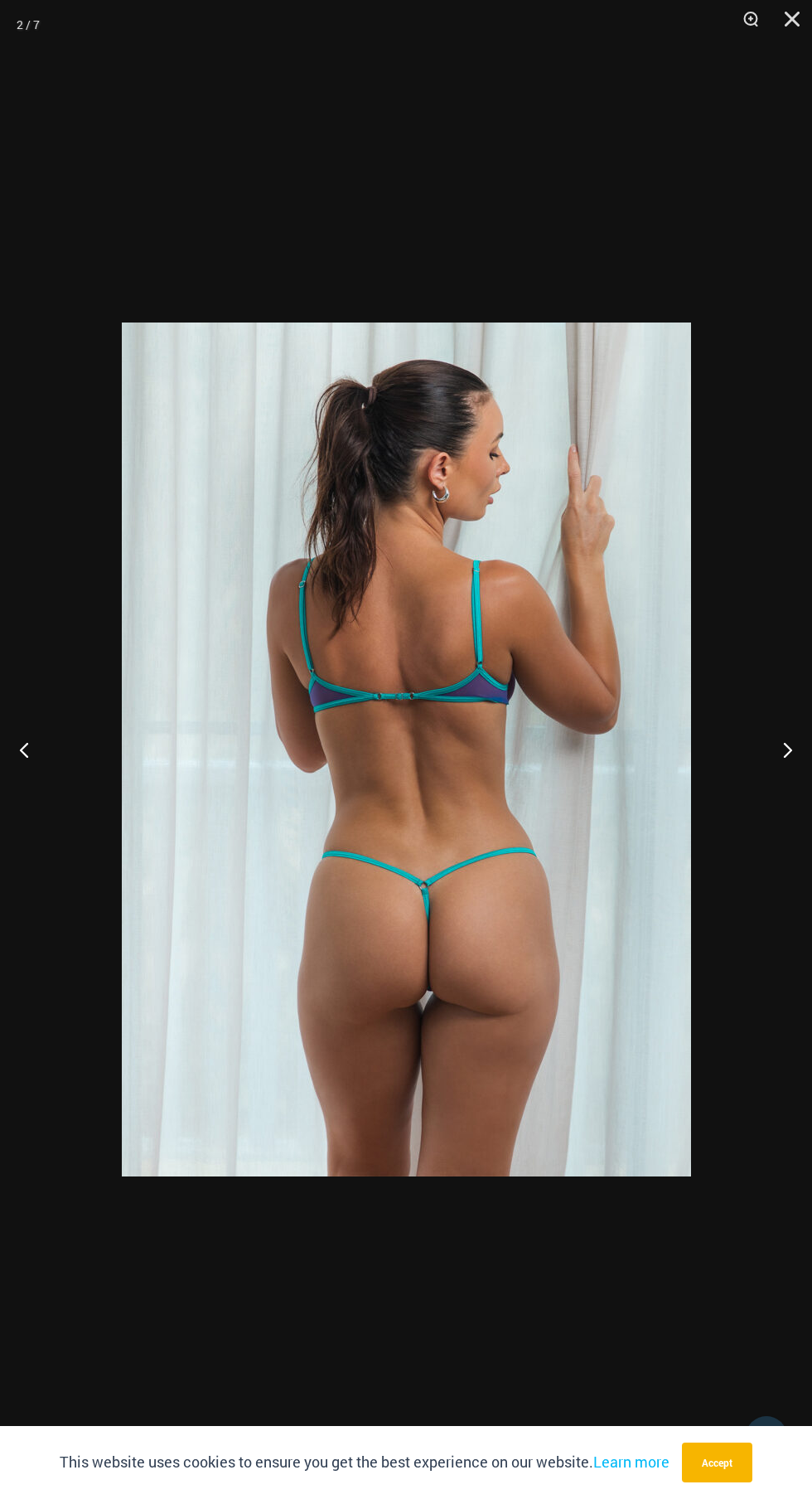
click at [781, 766] on button "Next" at bounding box center [781, 749] width 62 height 83
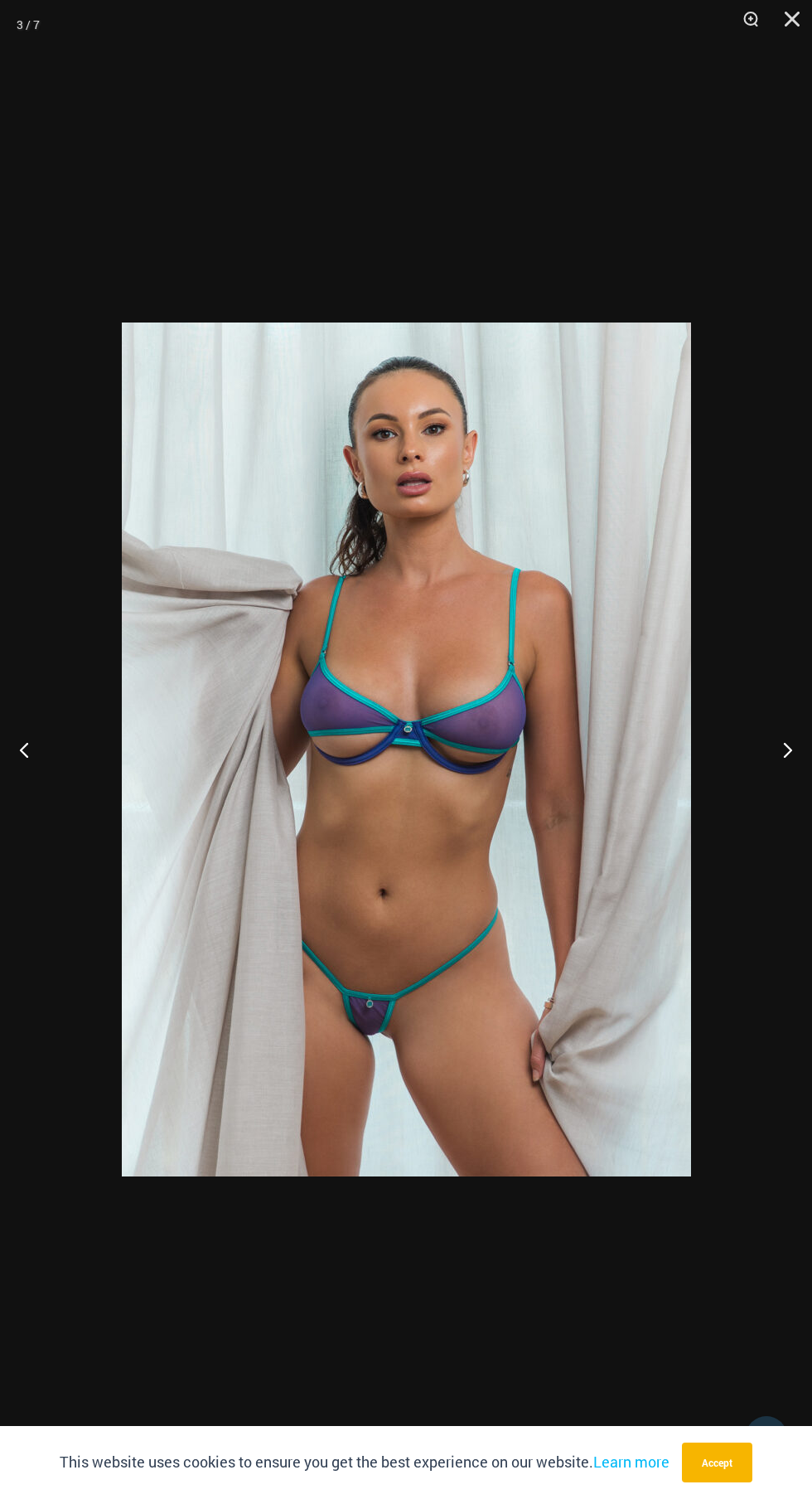
click at [780, 766] on button "Next" at bounding box center [781, 749] width 62 height 83
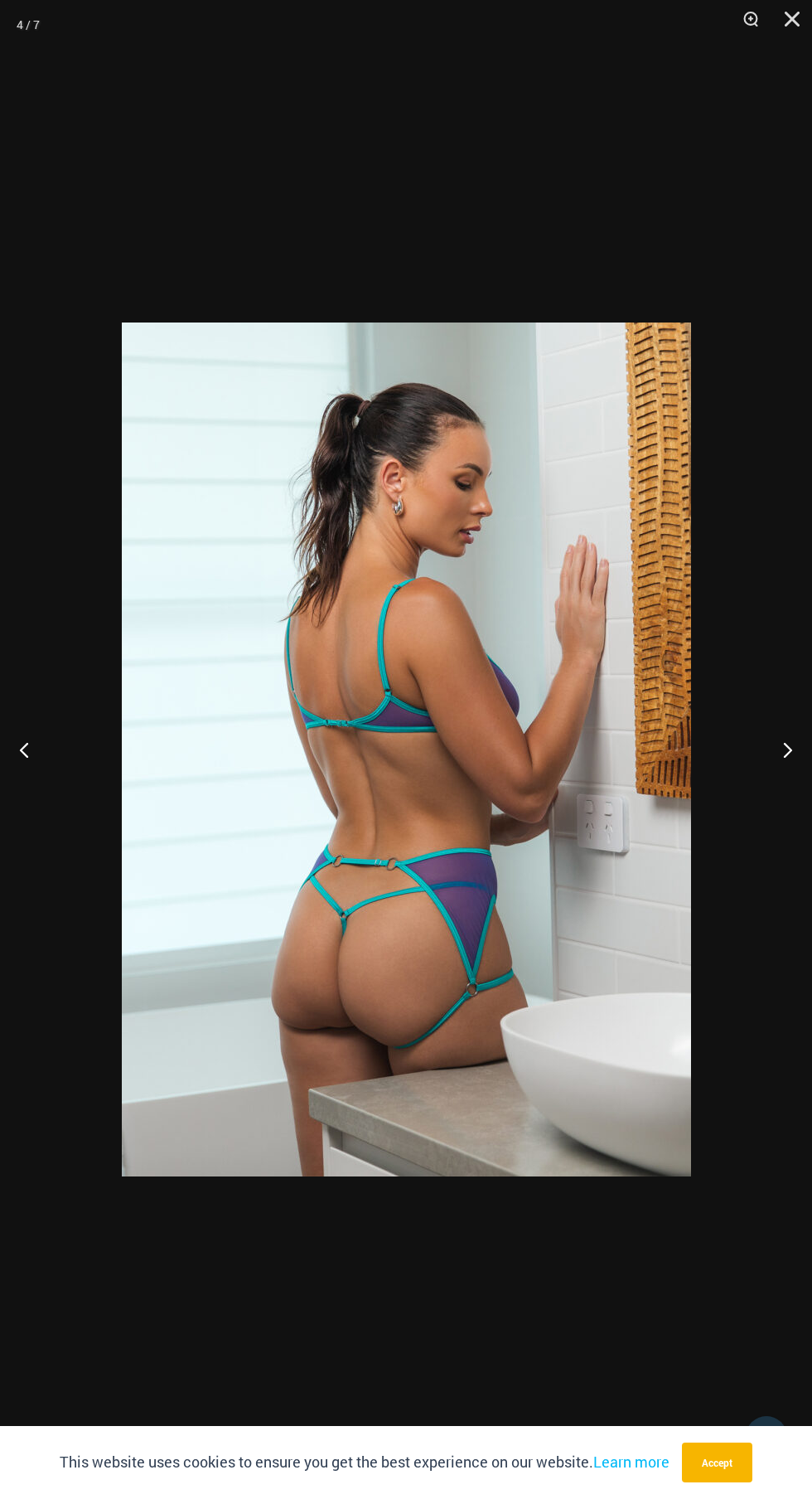
click at [780, 766] on button "Next" at bounding box center [781, 749] width 62 height 83
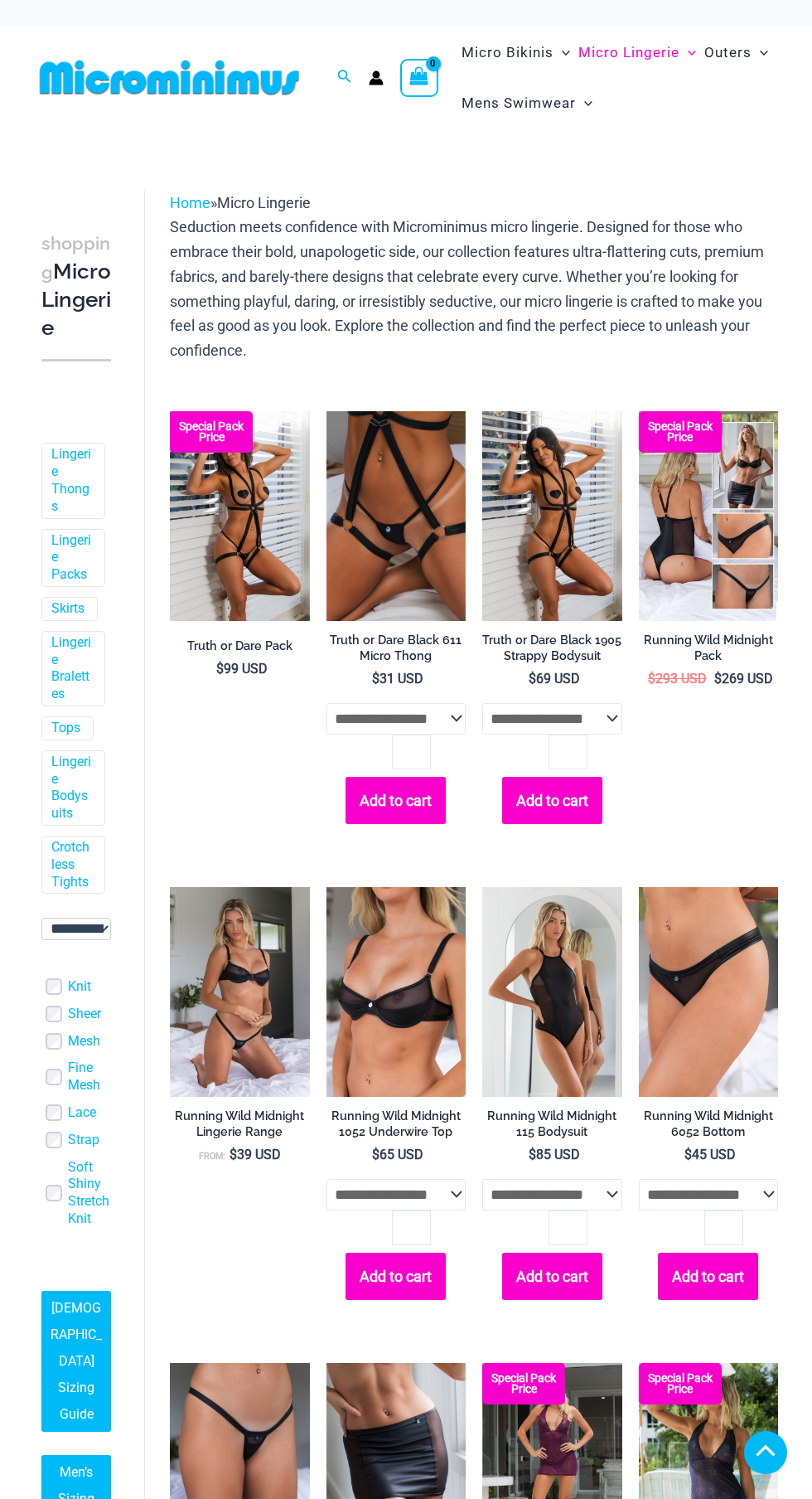
scroll to position [2026, 0]
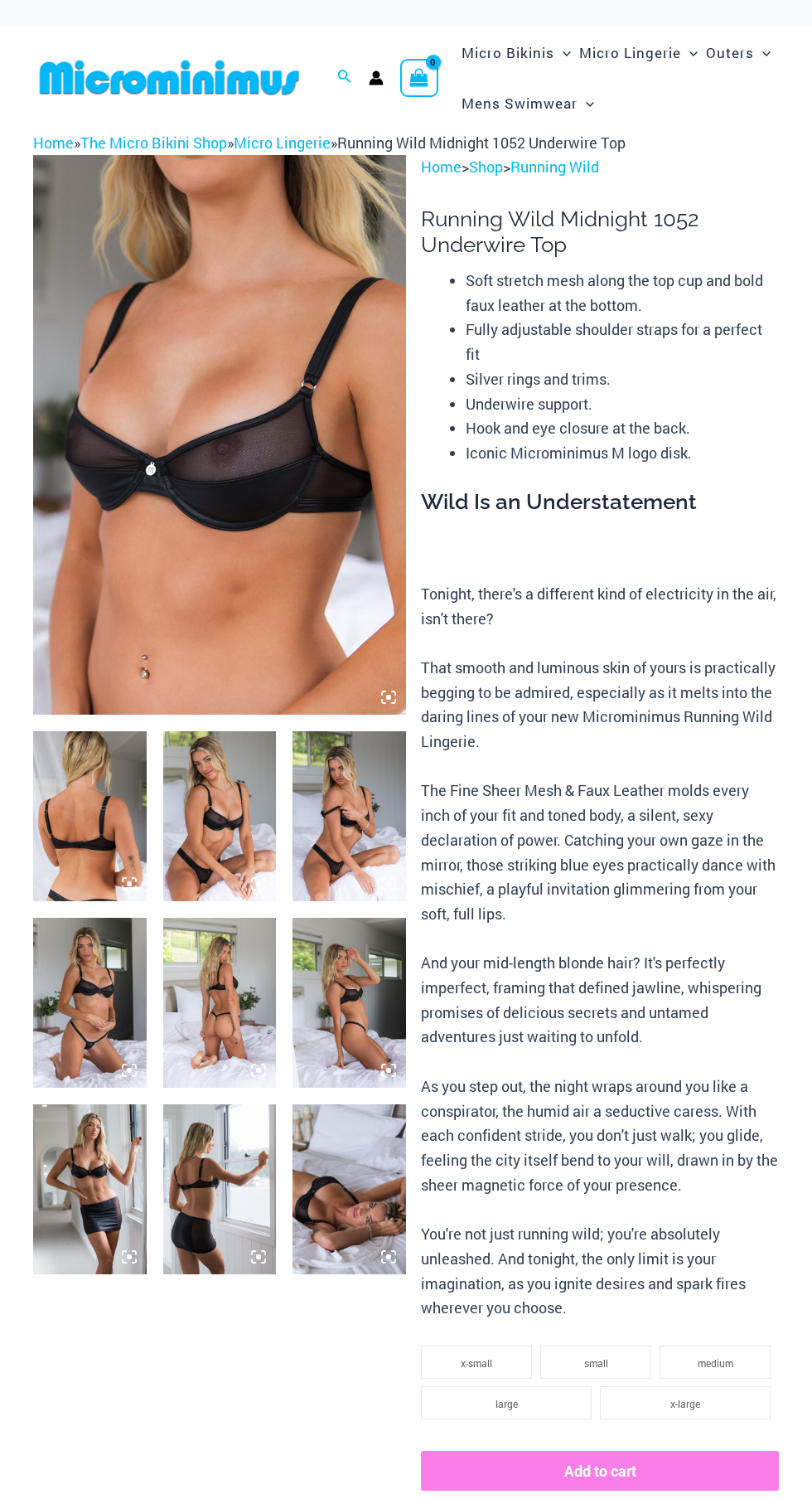
click at [393, 692] on icon at bounding box center [394, 693] width 4 height 4
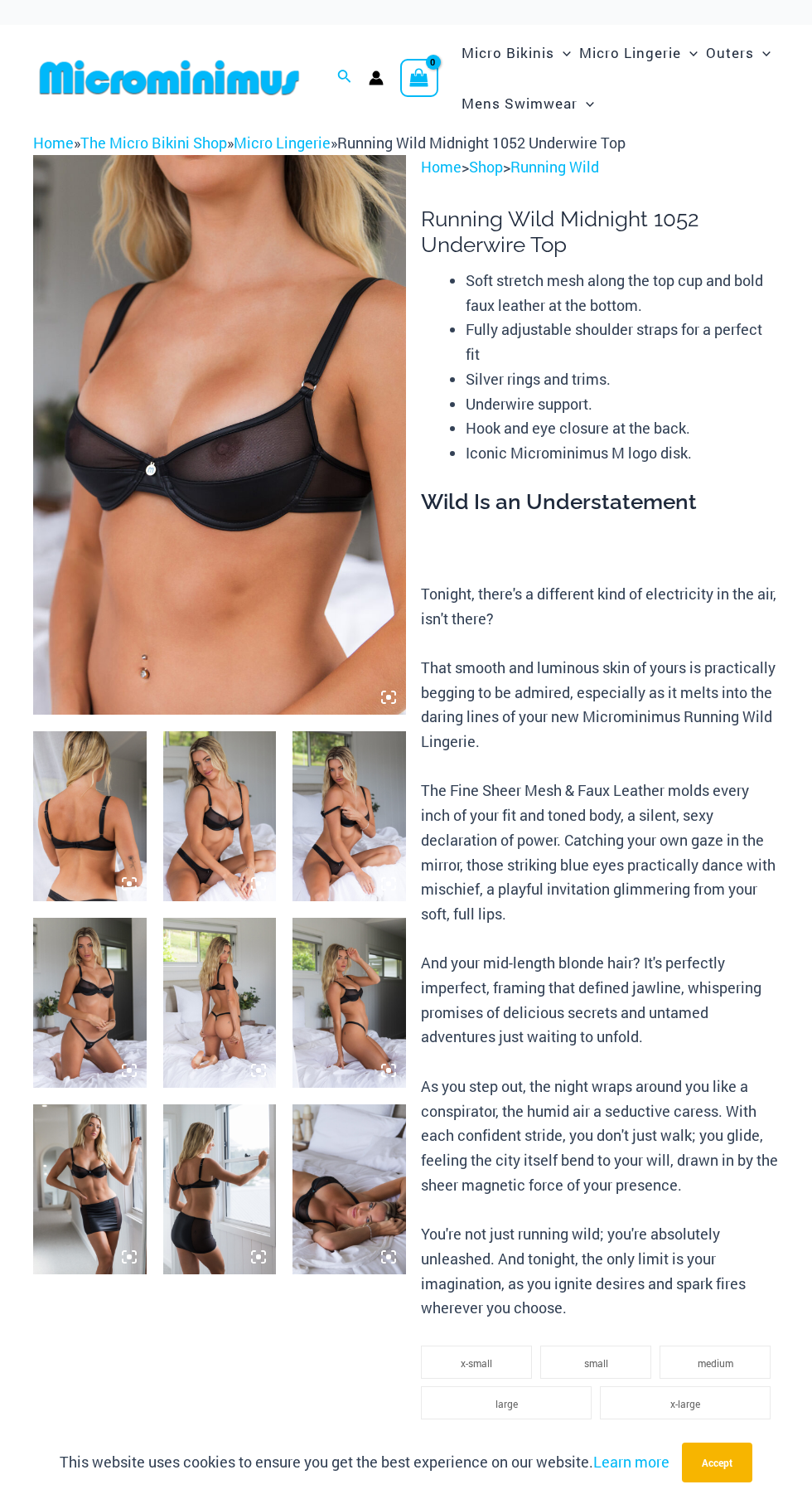
click at [58, 1054] on img at bounding box center [90, 1003] width 114 height 170
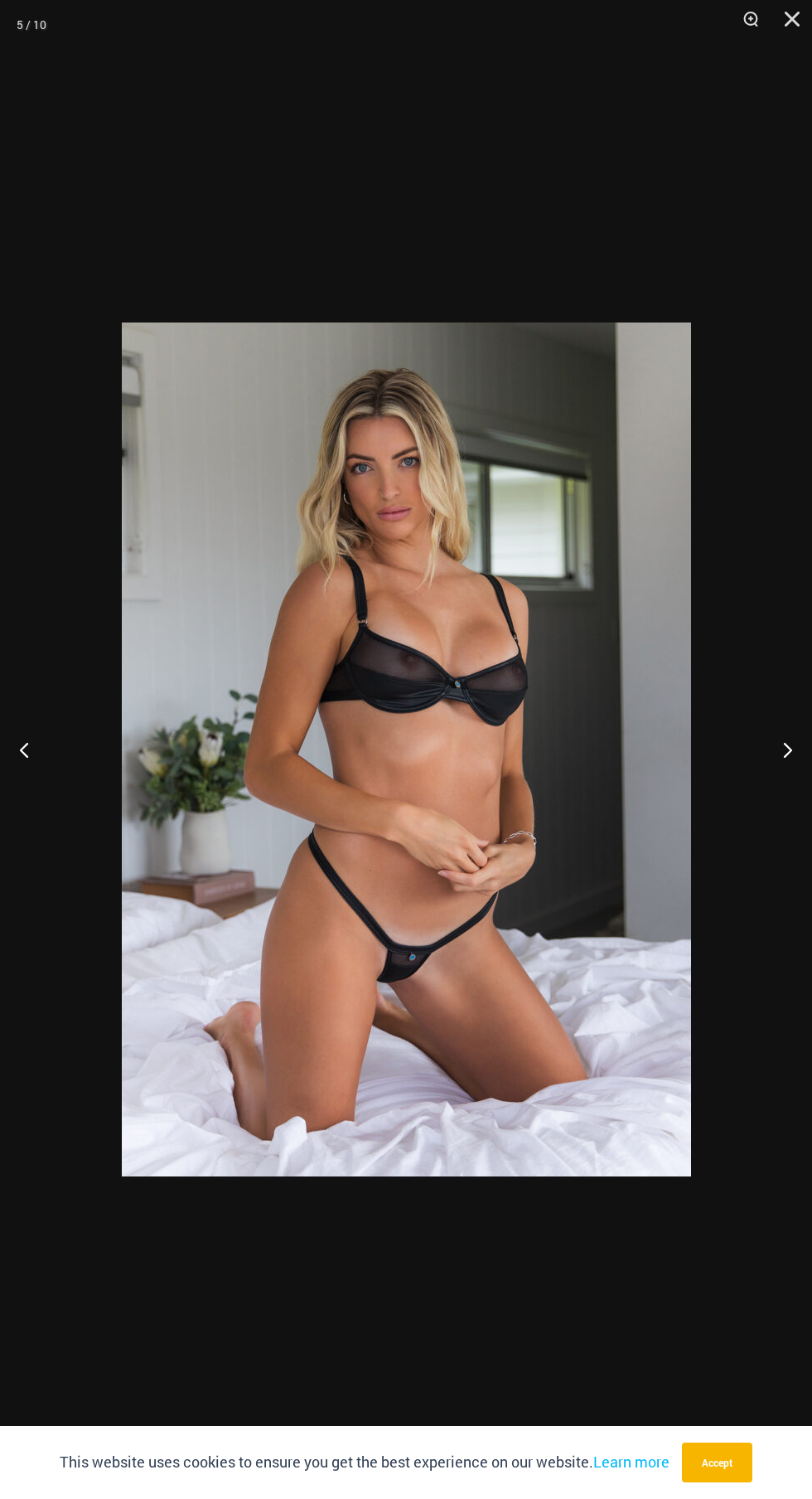
click at [779, 741] on button "Next" at bounding box center [781, 749] width 62 height 83
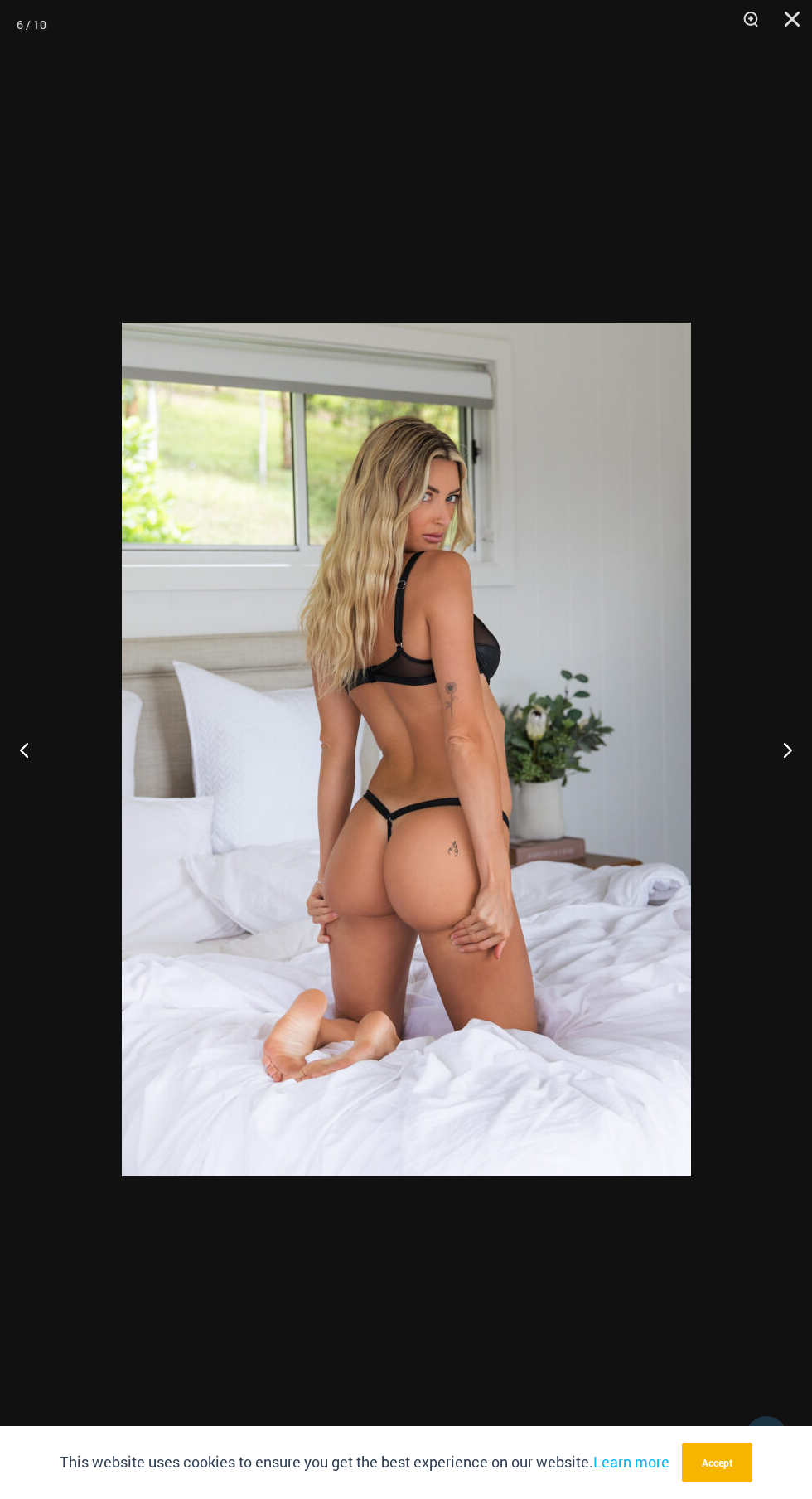
click at [780, 741] on button "Next" at bounding box center [781, 749] width 62 height 83
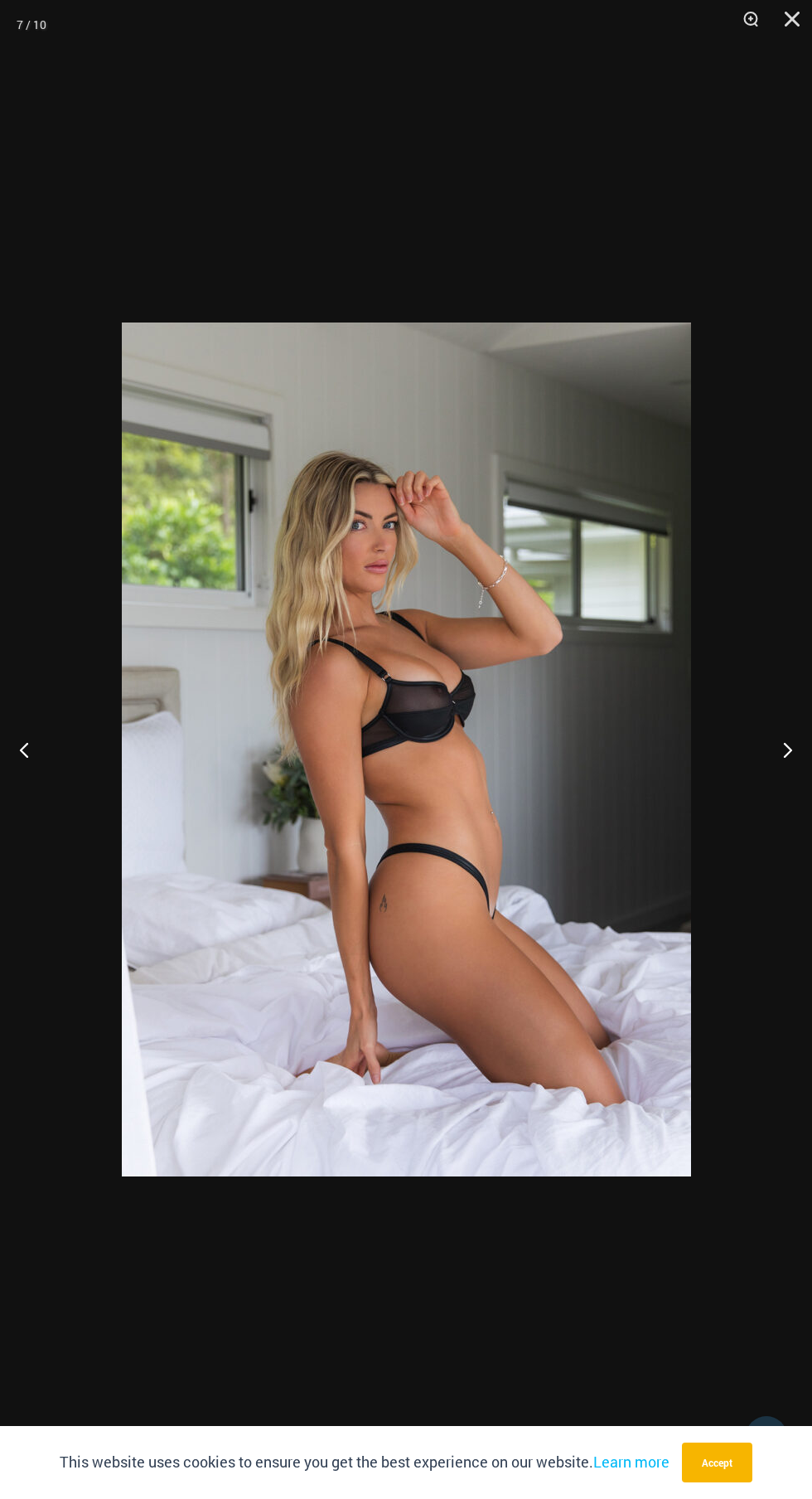
click at [780, 740] on button "Next" at bounding box center [781, 749] width 62 height 83
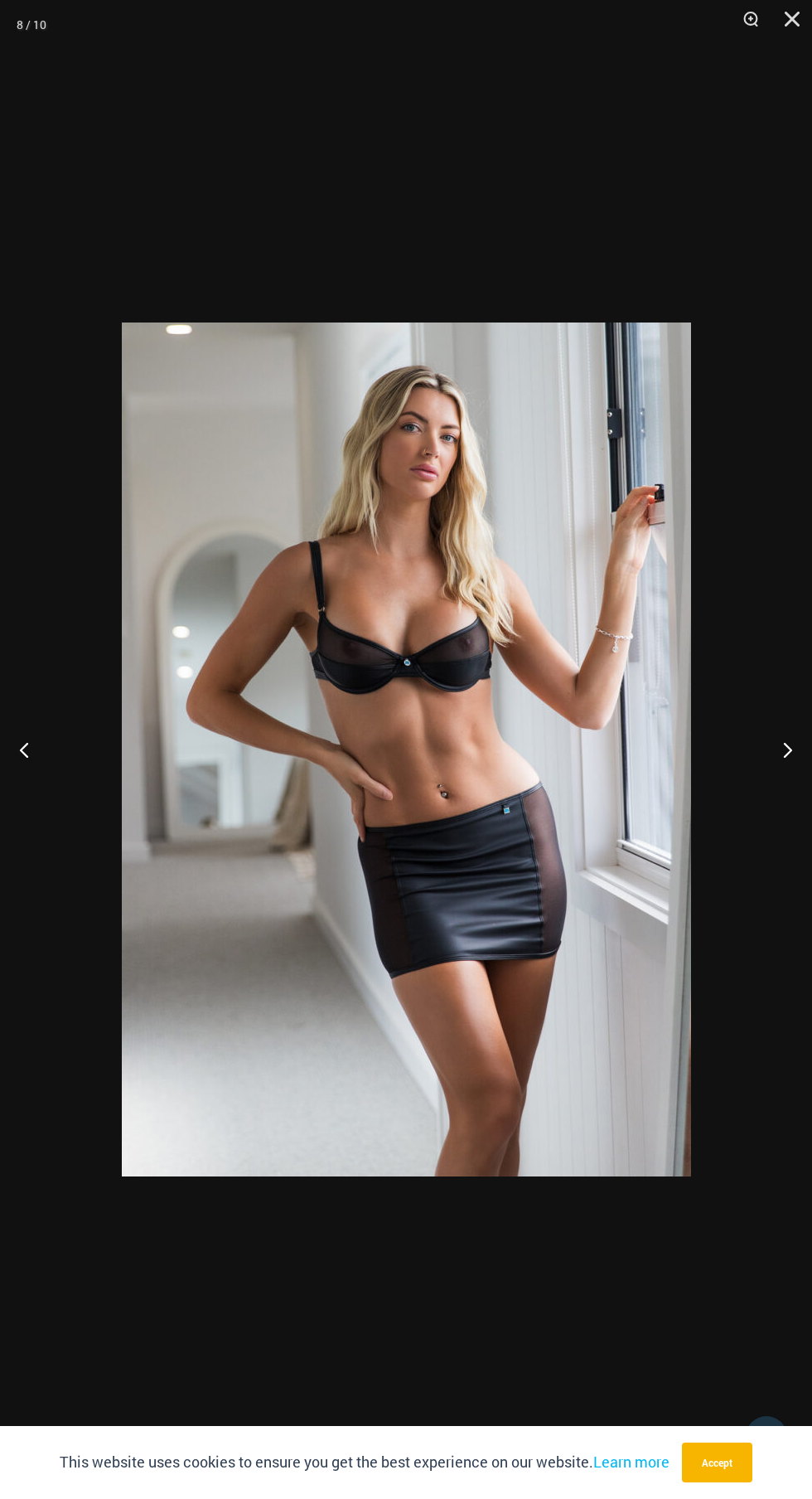
click at [780, 739] on button "Next" at bounding box center [781, 749] width 62 height 83
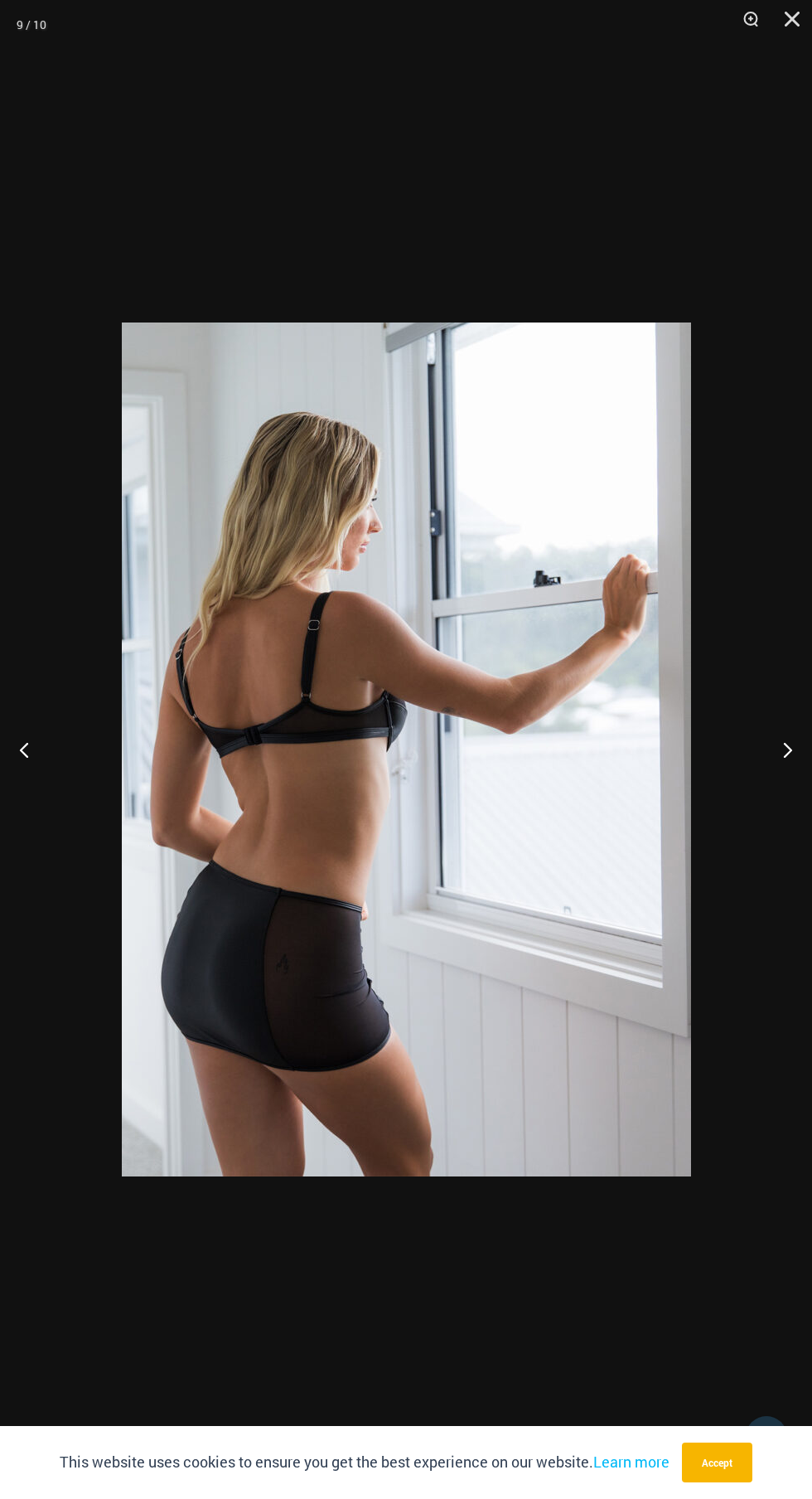
click at [780, 738] on button "Next" at bounding box center [781, 749] width 62 height 83
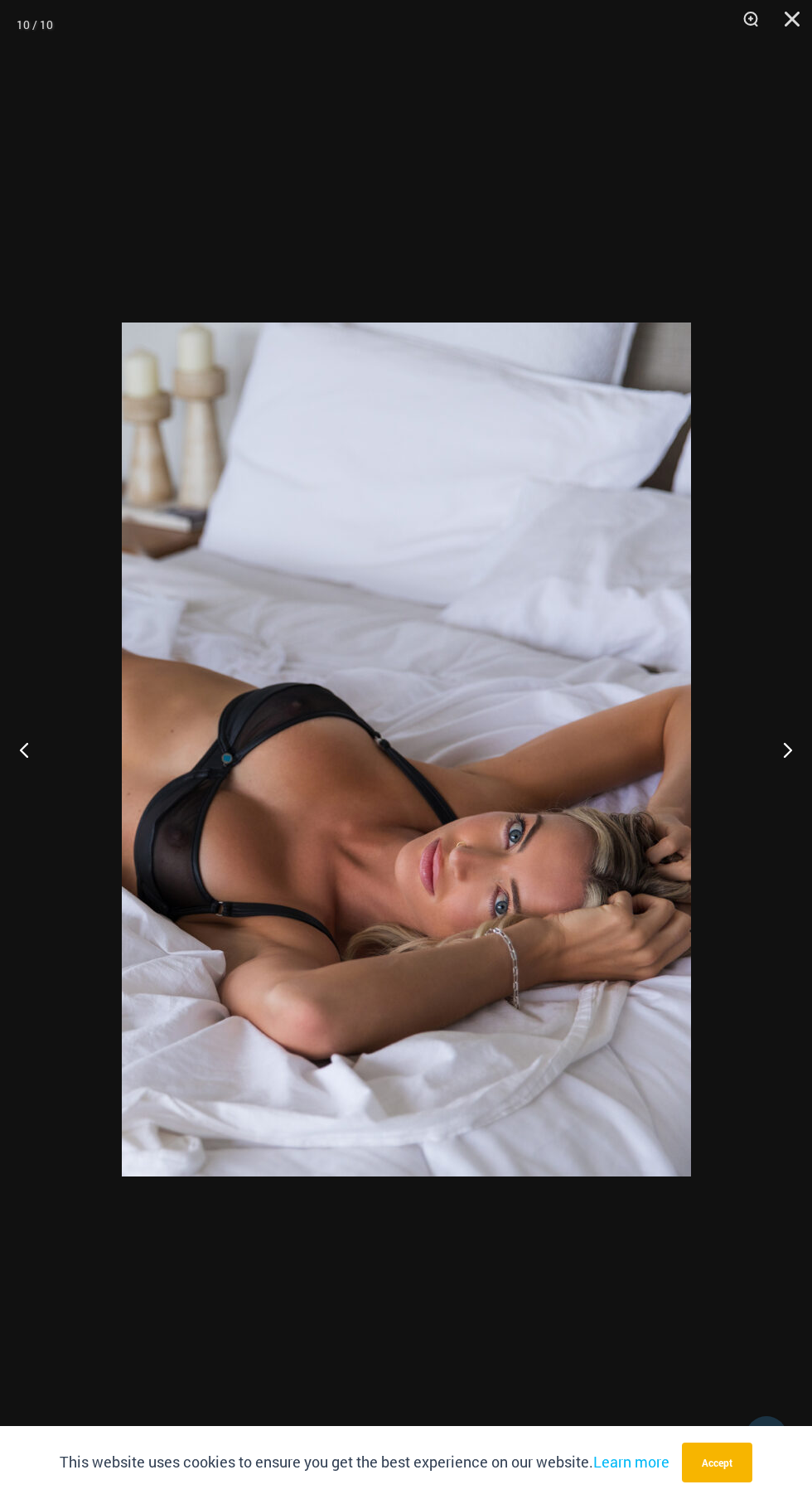
click at [779, 738] on button "Next" at bounding box center [781, 749] width 62 height 83
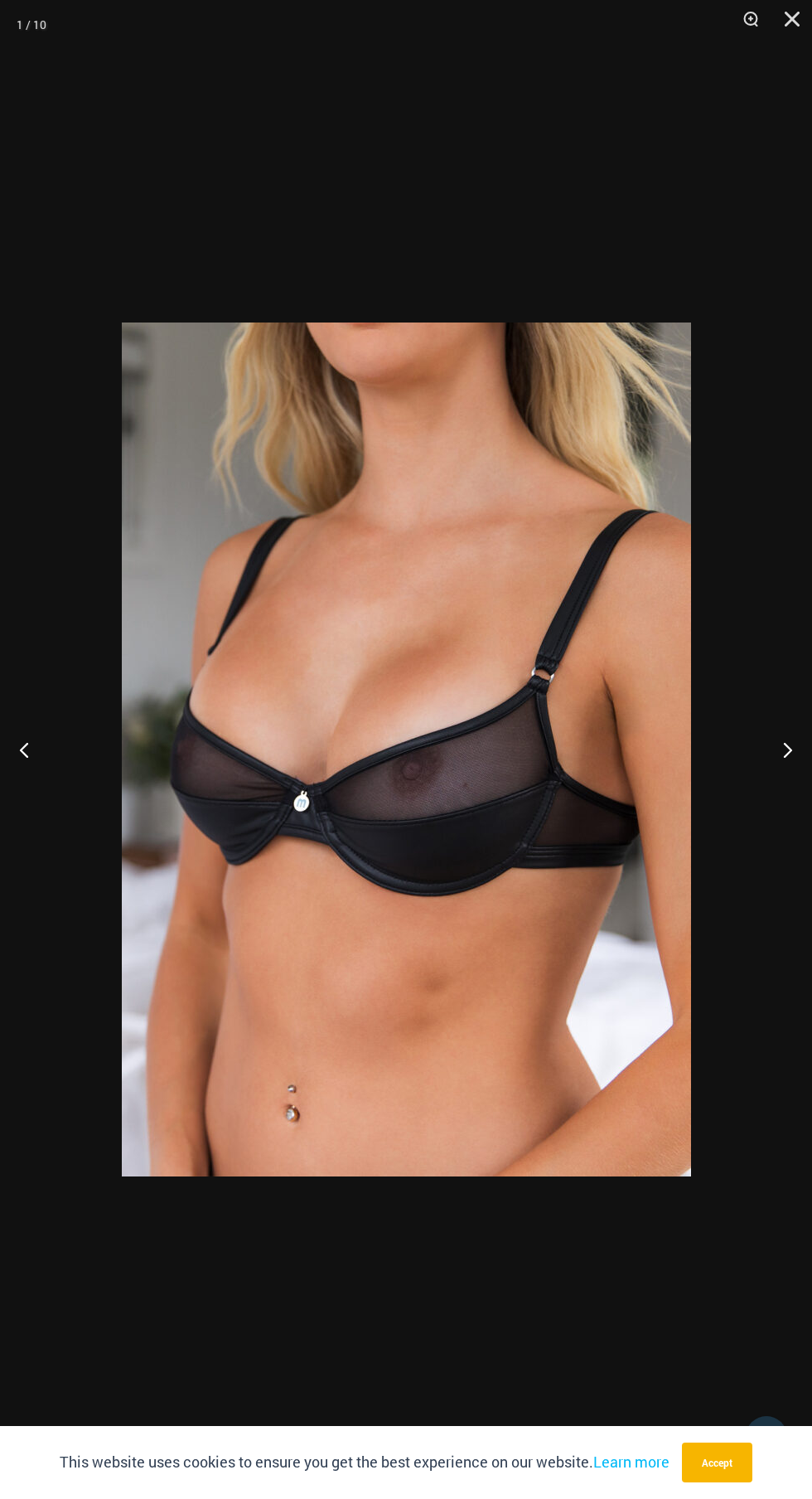
click at [777, 759] on button "Next" at bounding box center [781, 749] width 62 height 83
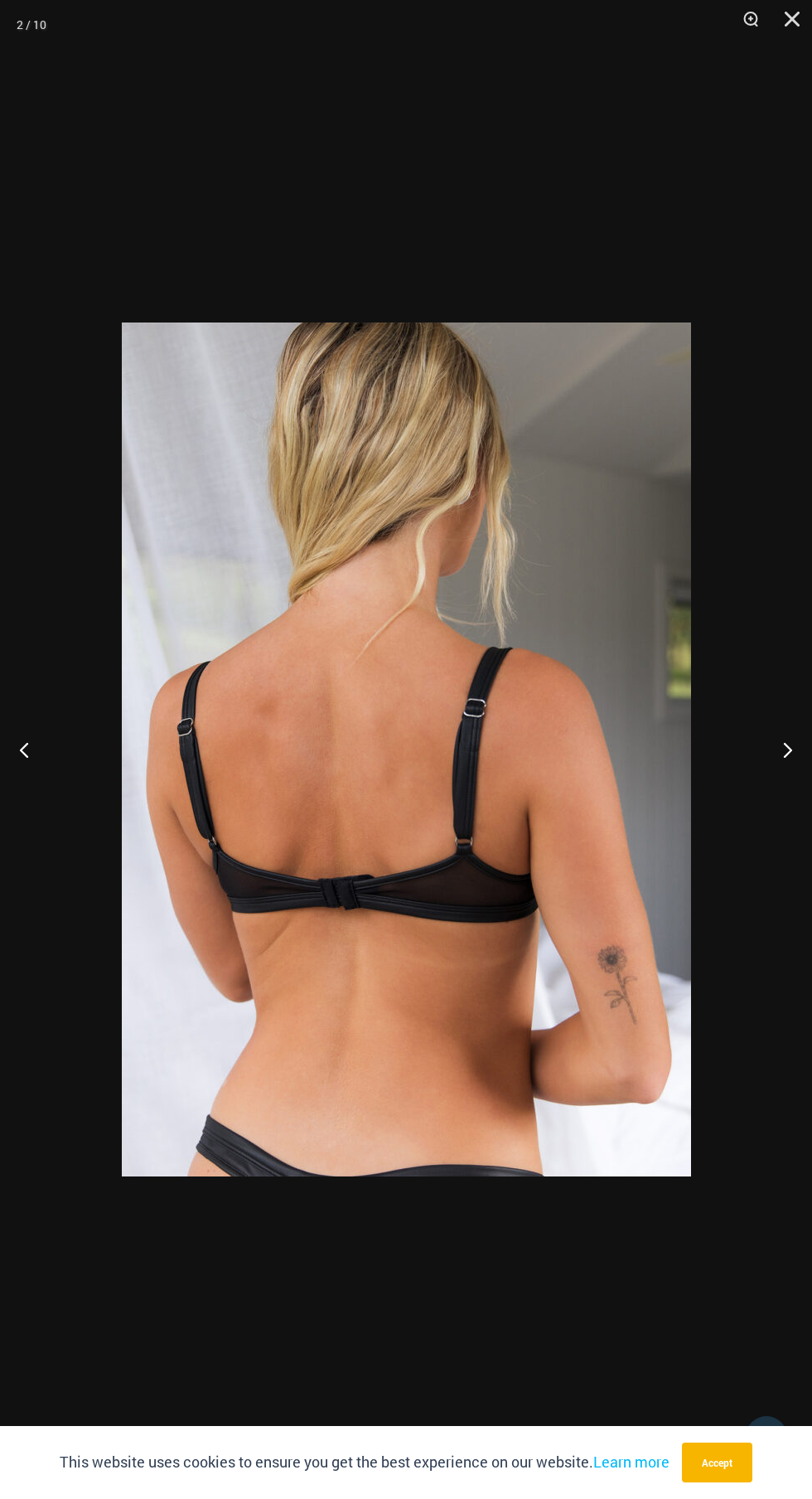
click at [777, 758] on button "Next" at bounding box center [781, 749] width 62 height 83
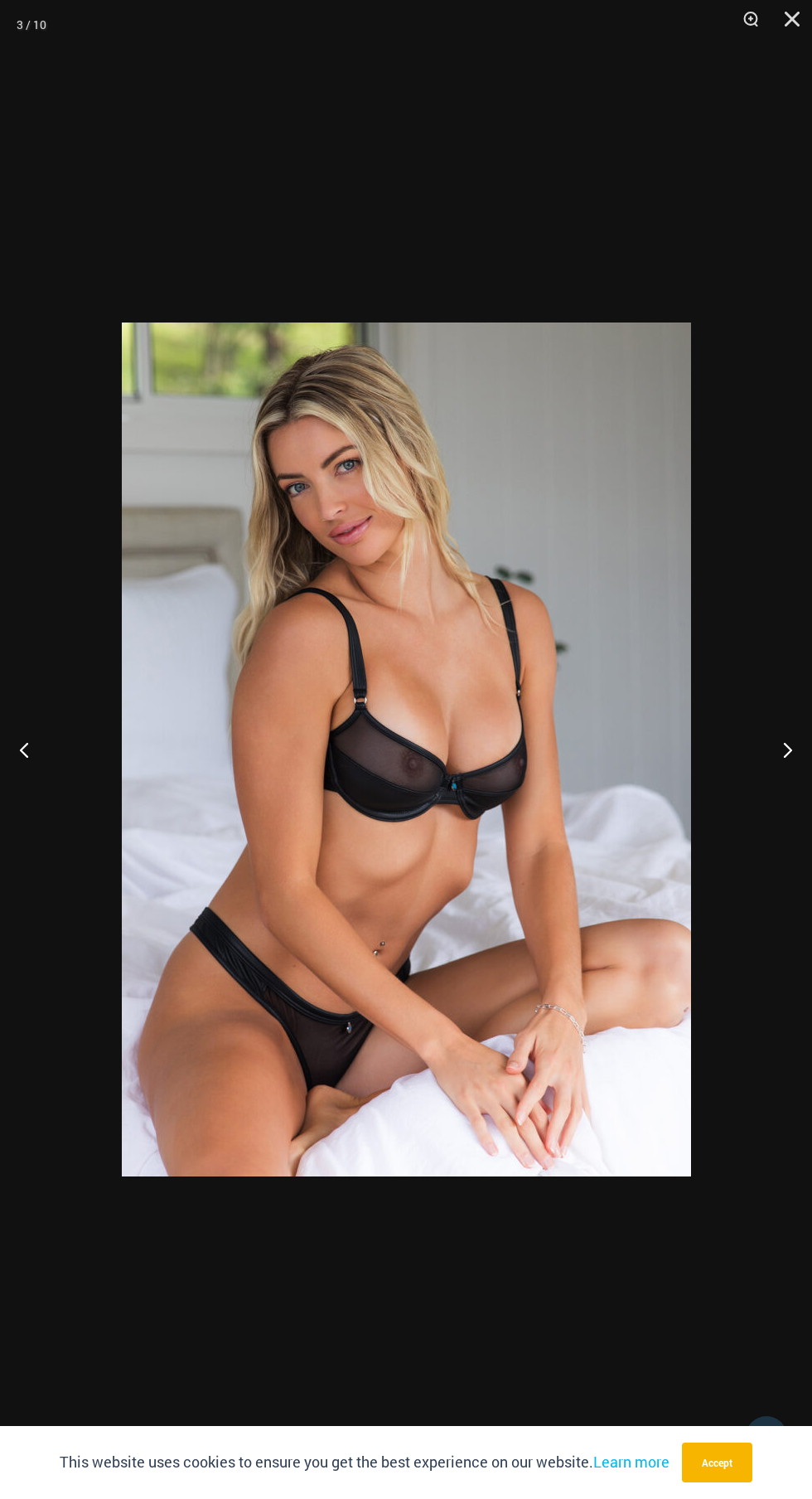
click at [765, 755] on button "Next" at bounding box center [781, 749] width 62 height 83
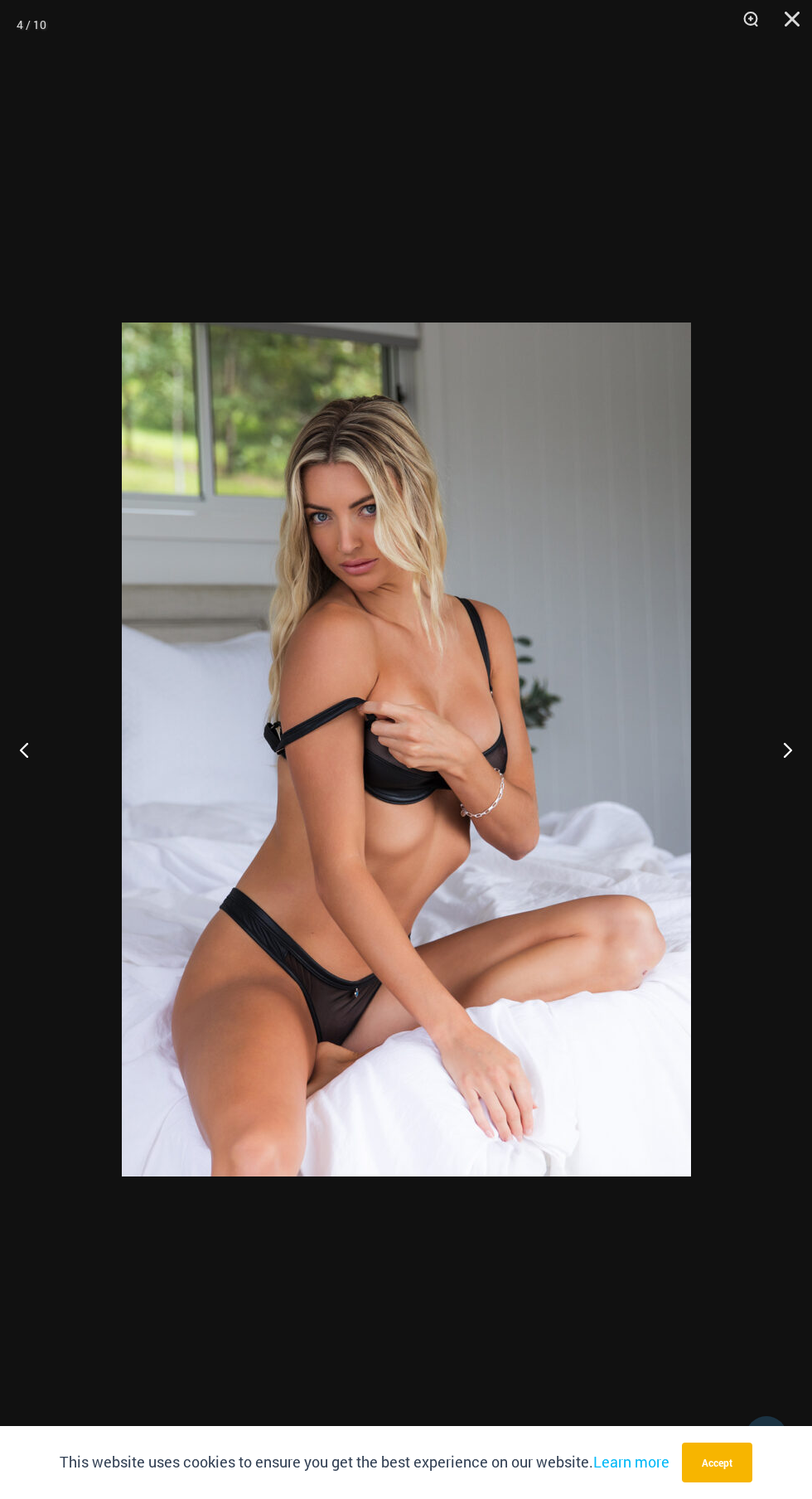
click at [766, 754] on button "Next" at bounding box center [781, 749] width 62 height 83
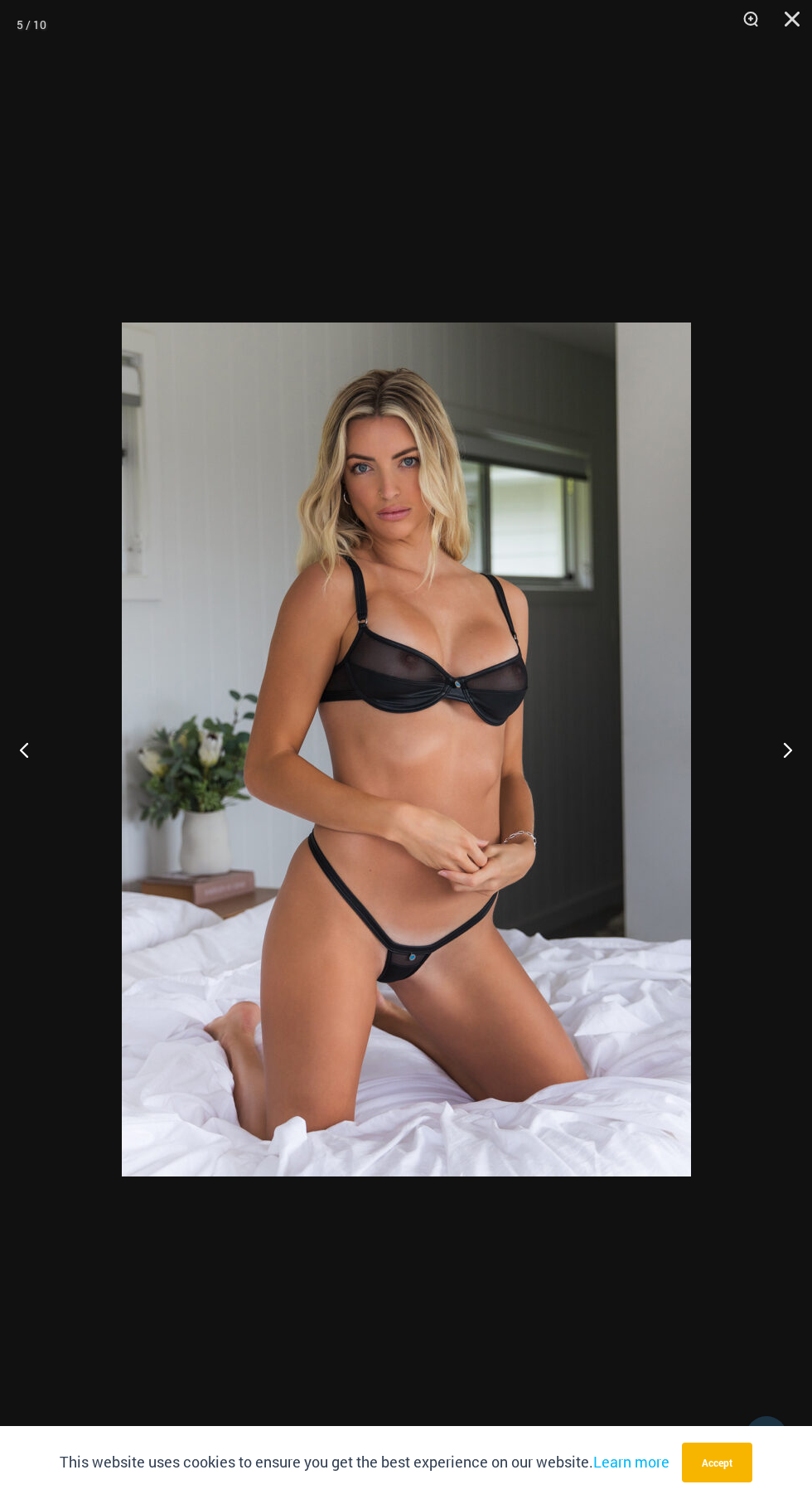
click at [775, 750] on button "Next" at bounding box center [781, 749] width 62 height 83
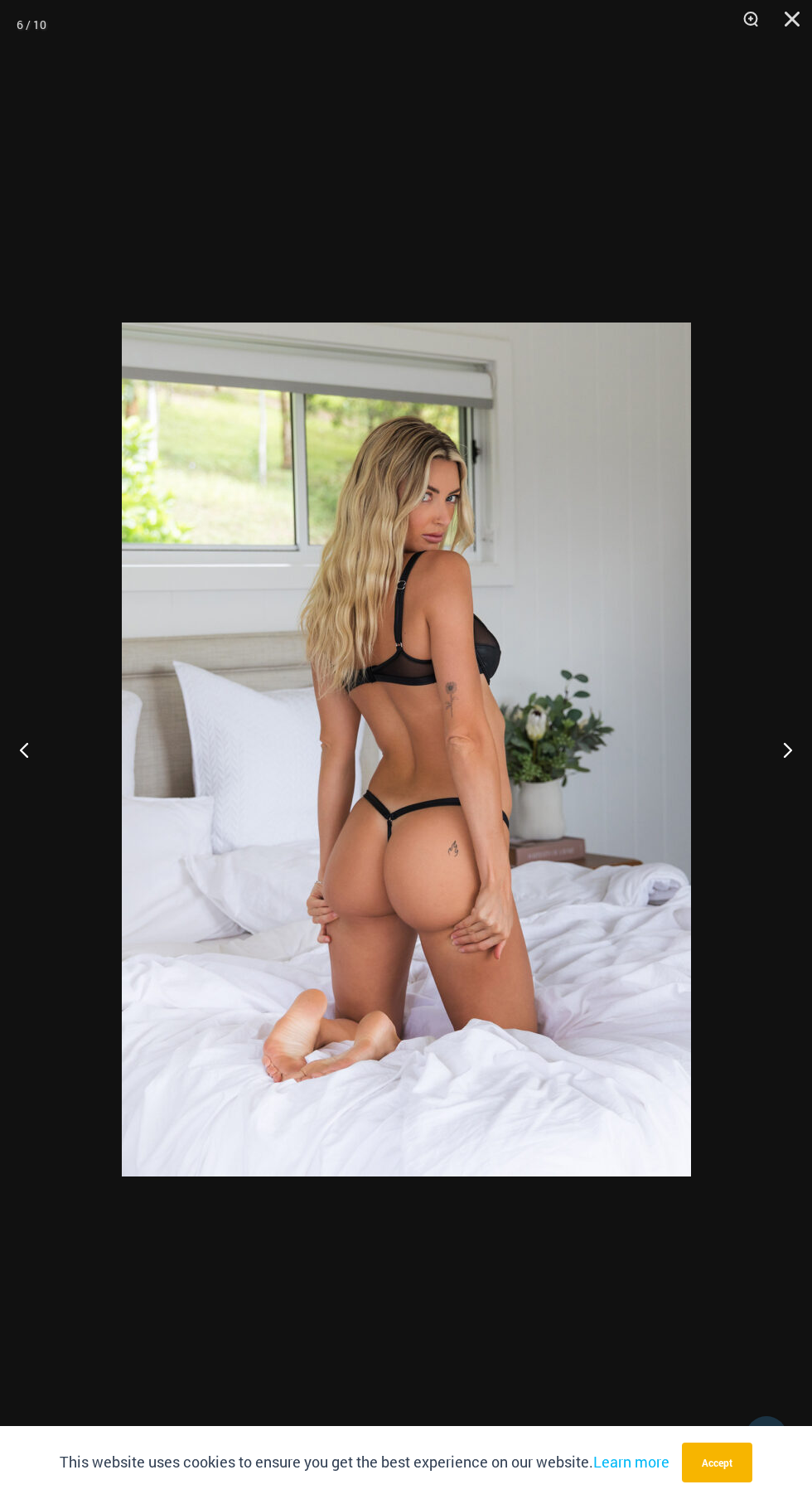
click at [789, 739] on button "Next" at bounding box center [781, 749] width 62 height 83
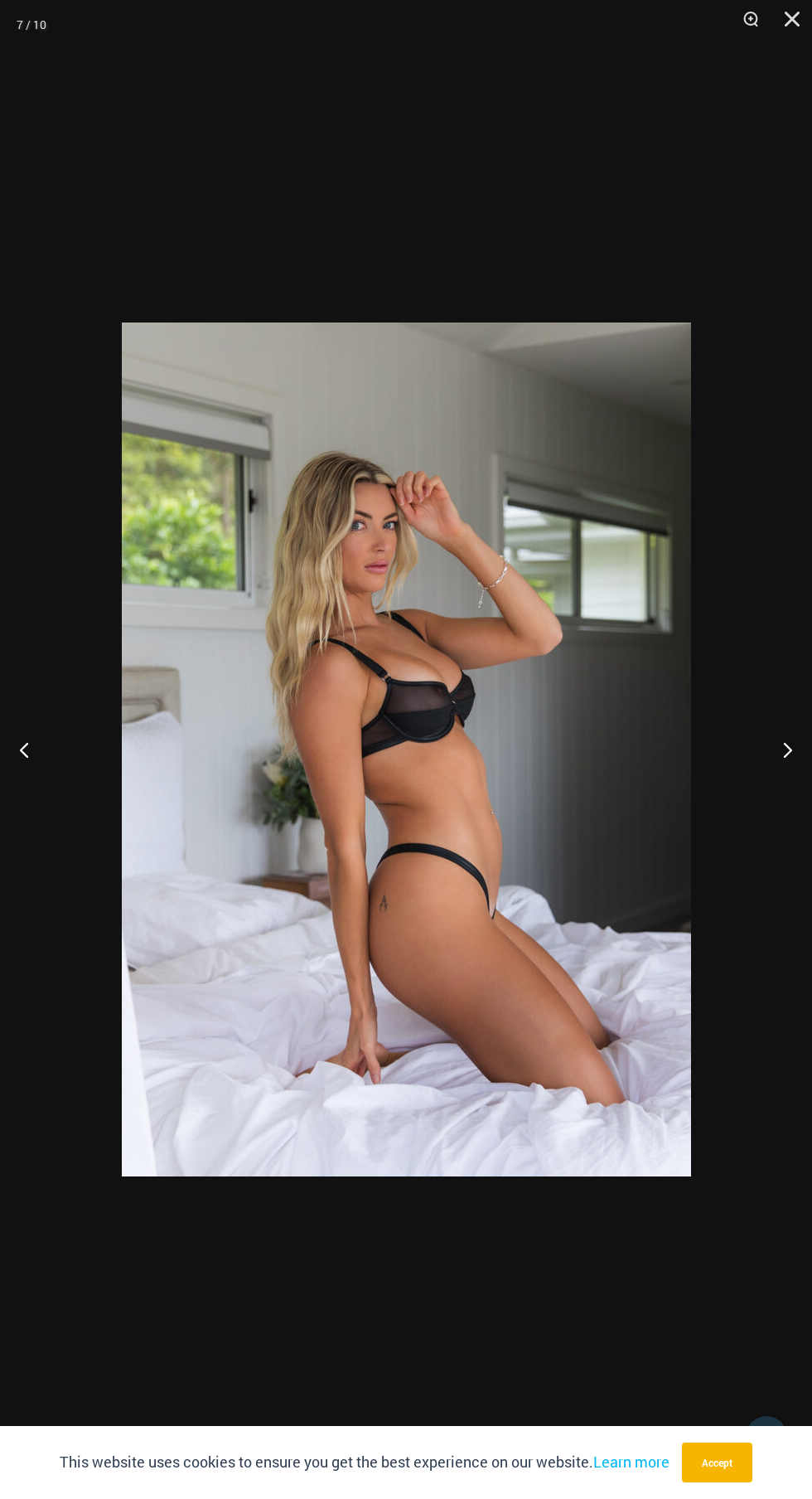
click at [788, 740] on button "Next" at bounding box center [781, 749] width 62 height 83
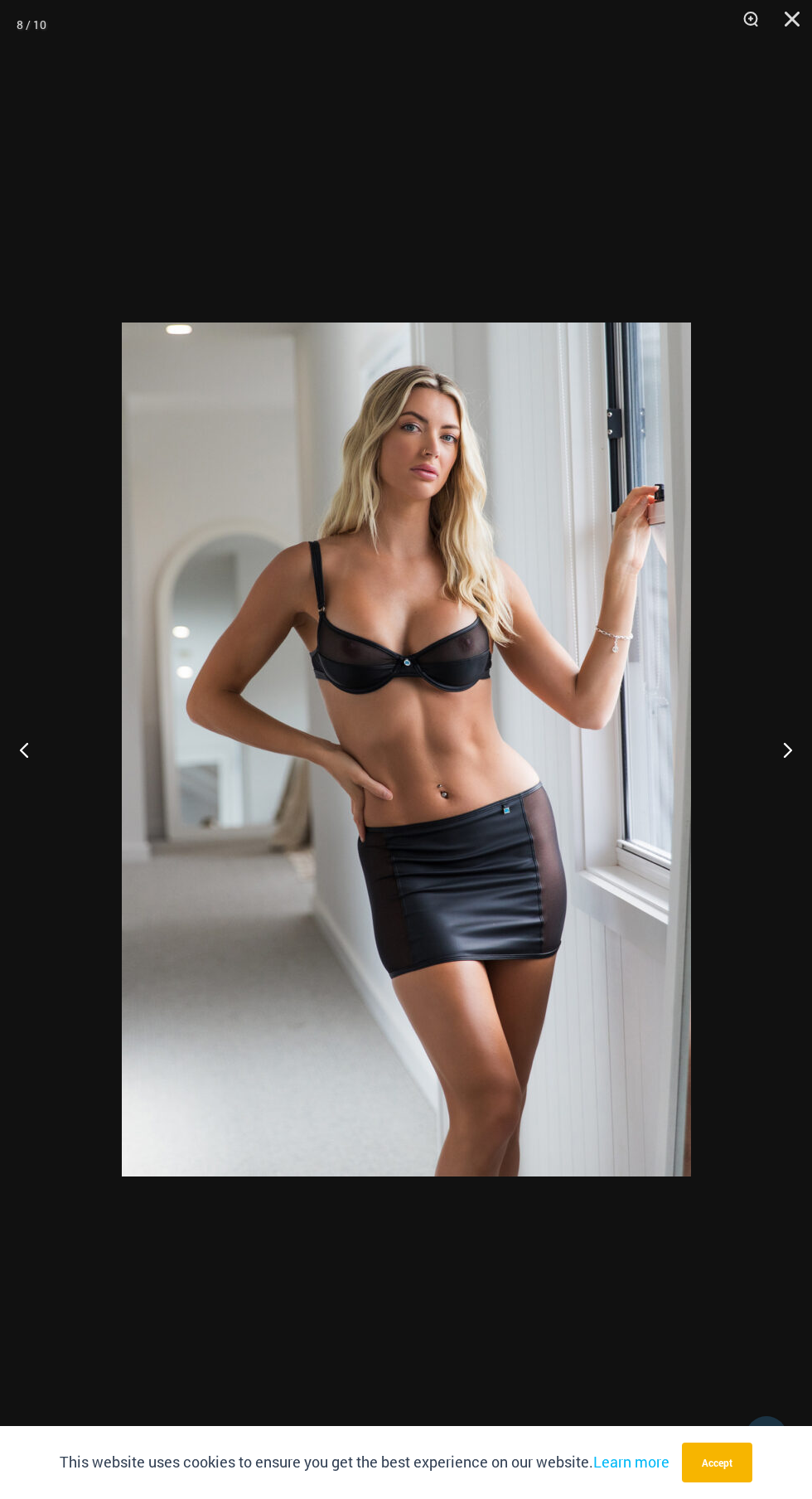
click at [786, 740] on button "Next" at bounding box center [781, 749] width 62 height 83
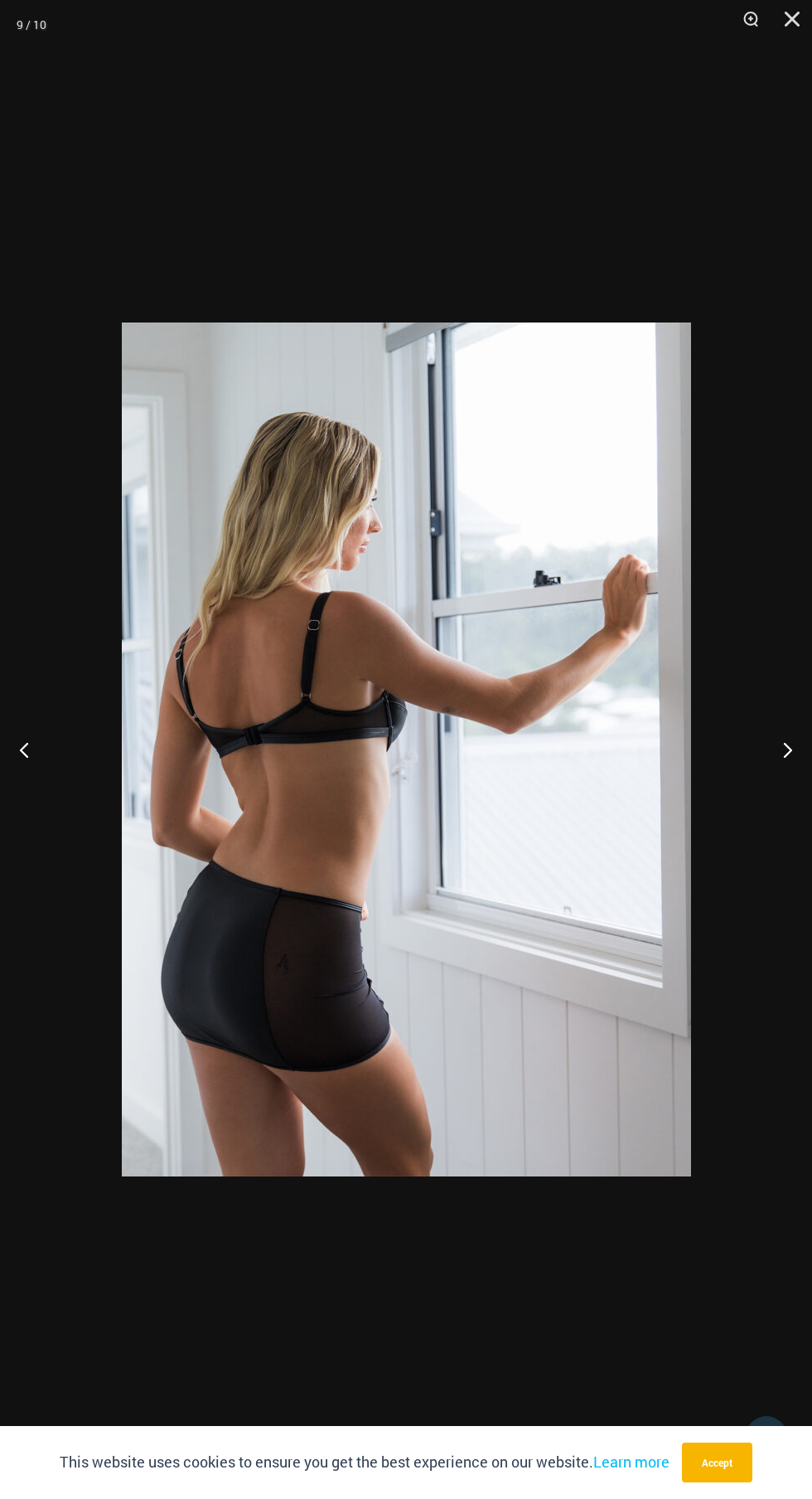
click at [785, 740] on button "Next" at bounding box center [781, 749] width 62 height 83
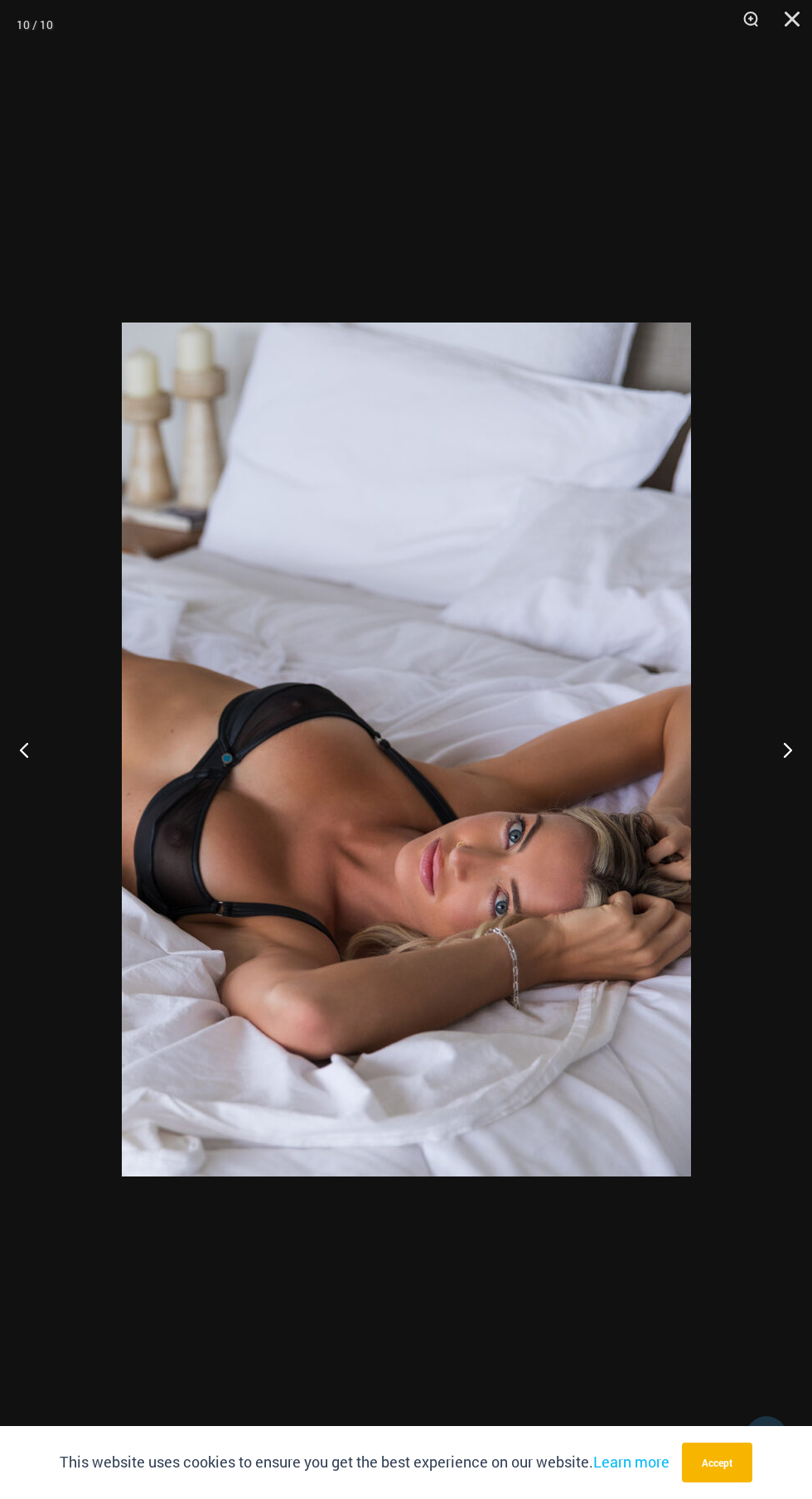
click at [785, 739] on button "Next" at bounding box center [781, 749] width 62 height 83
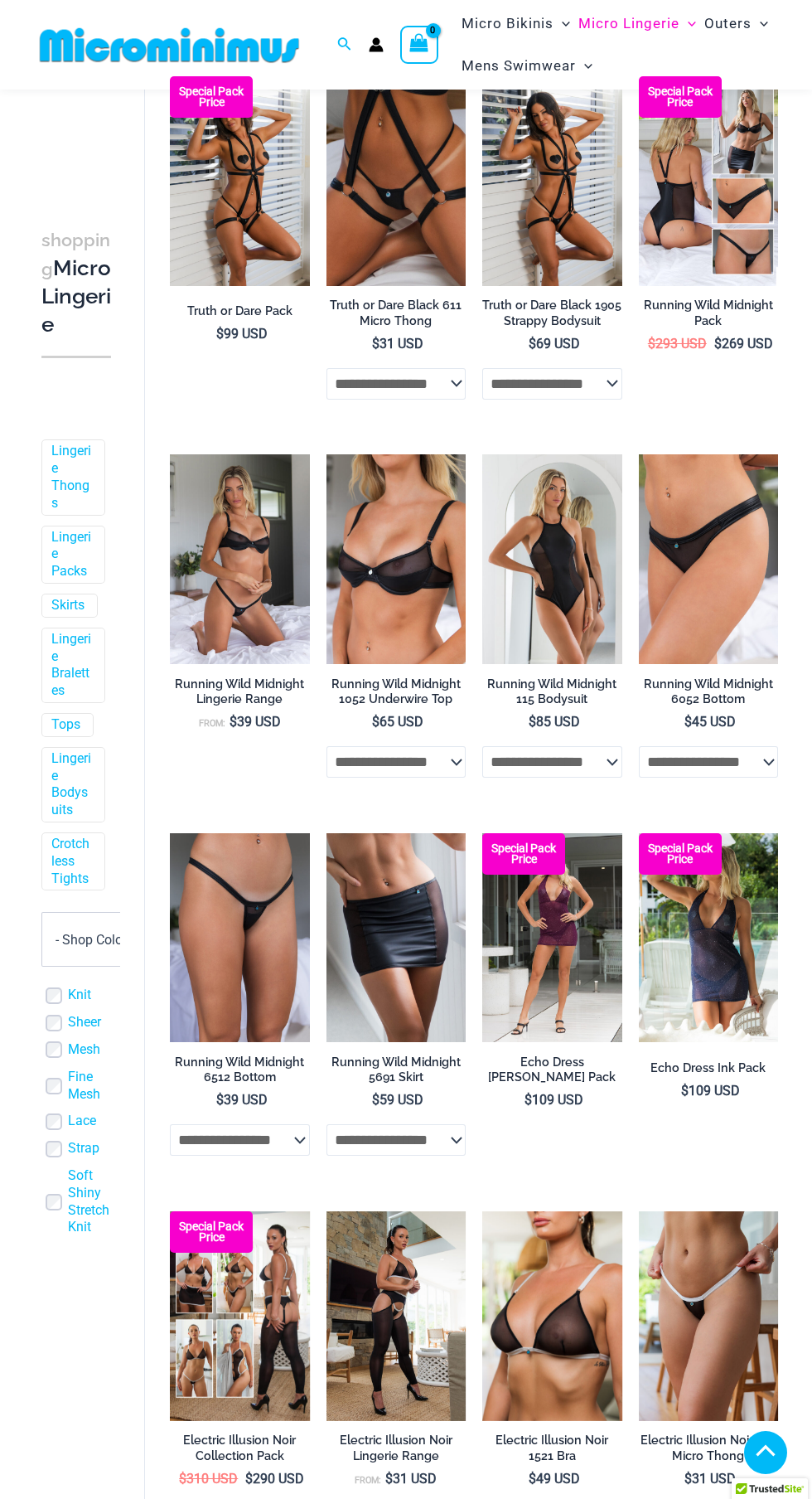
scroll to position [335, 0]
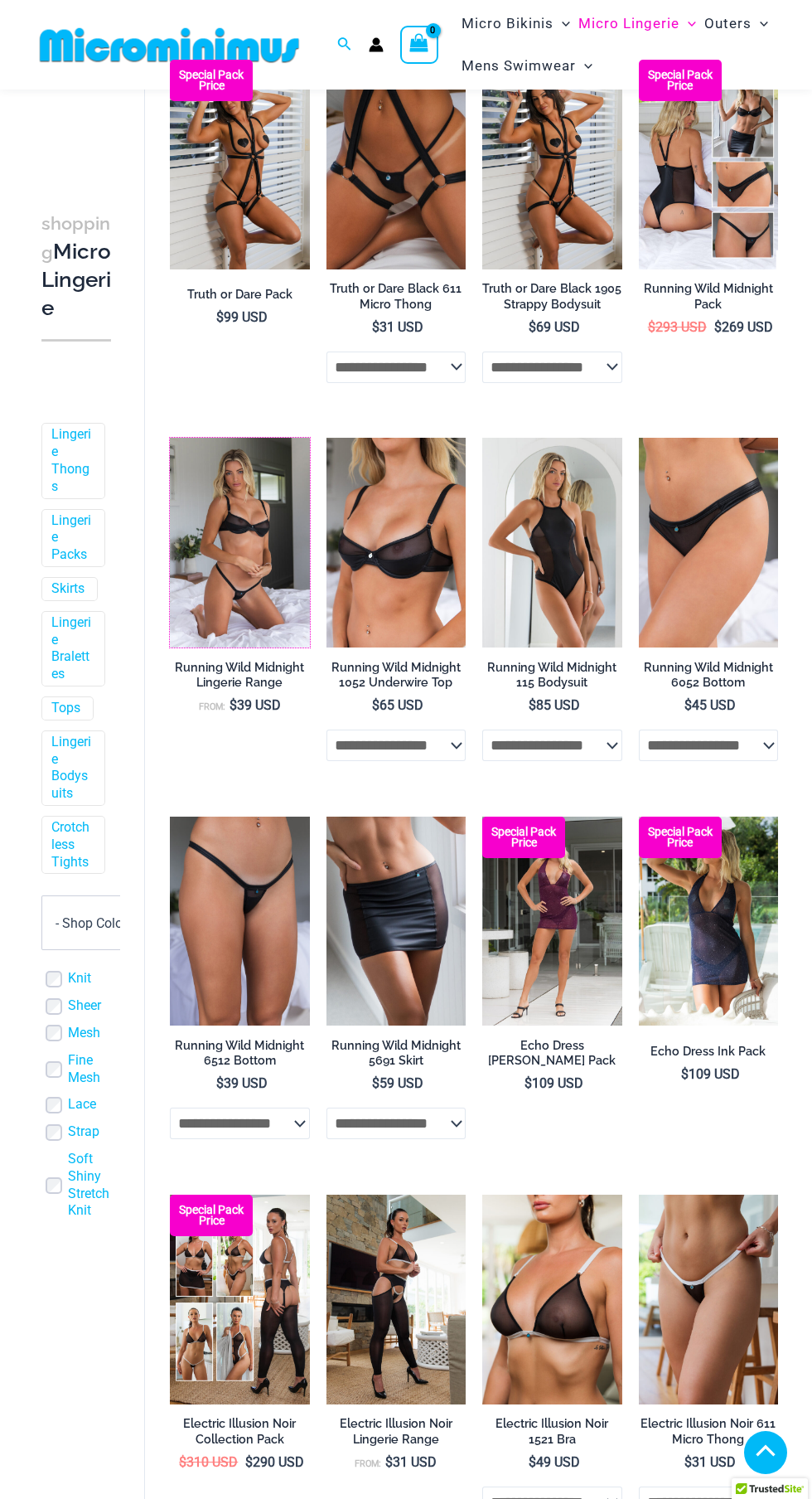
click at [170, 438] on img at bounding box center [170, 438] width 0 height 0
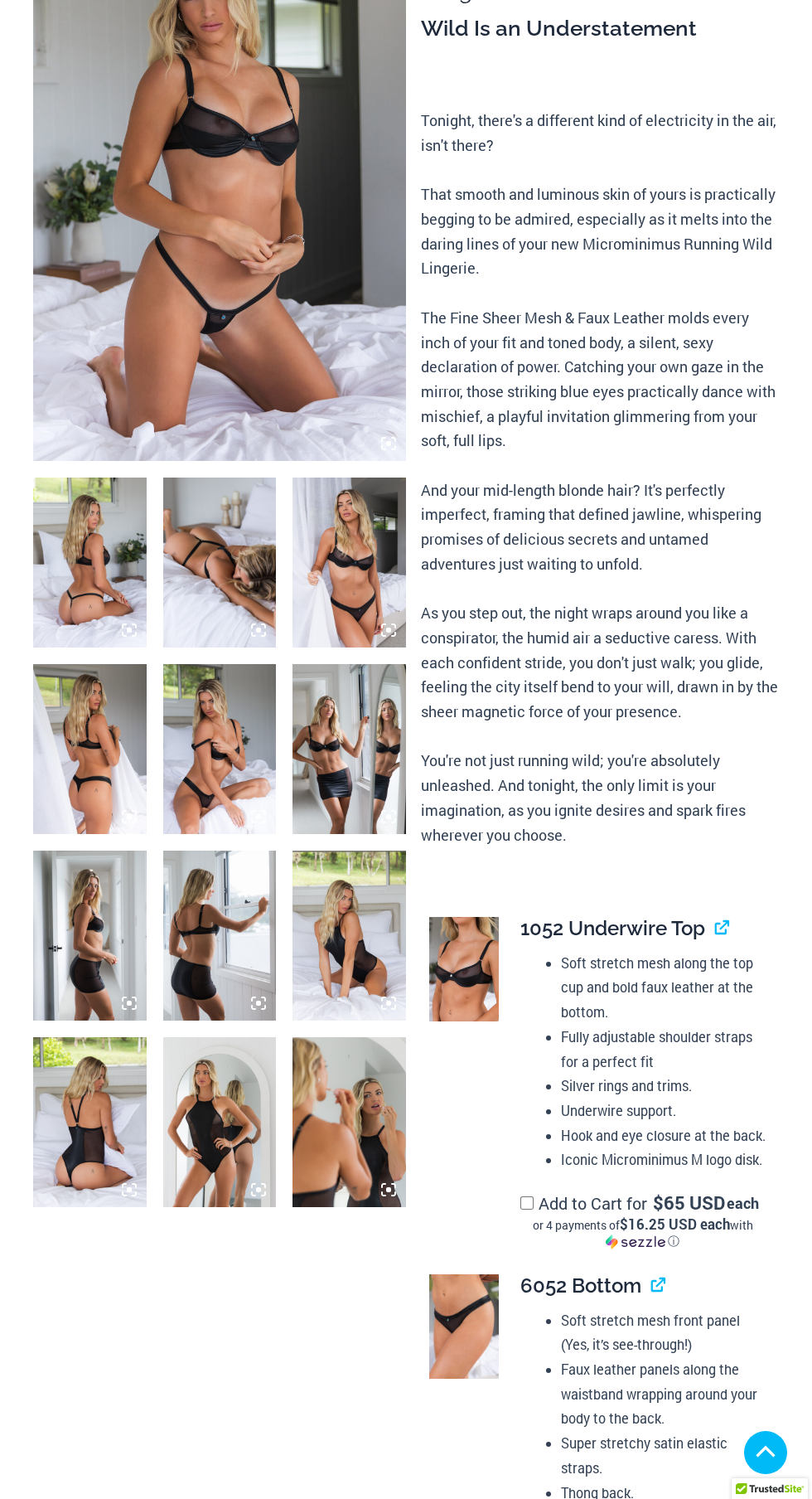
scroll to position [281, 0]
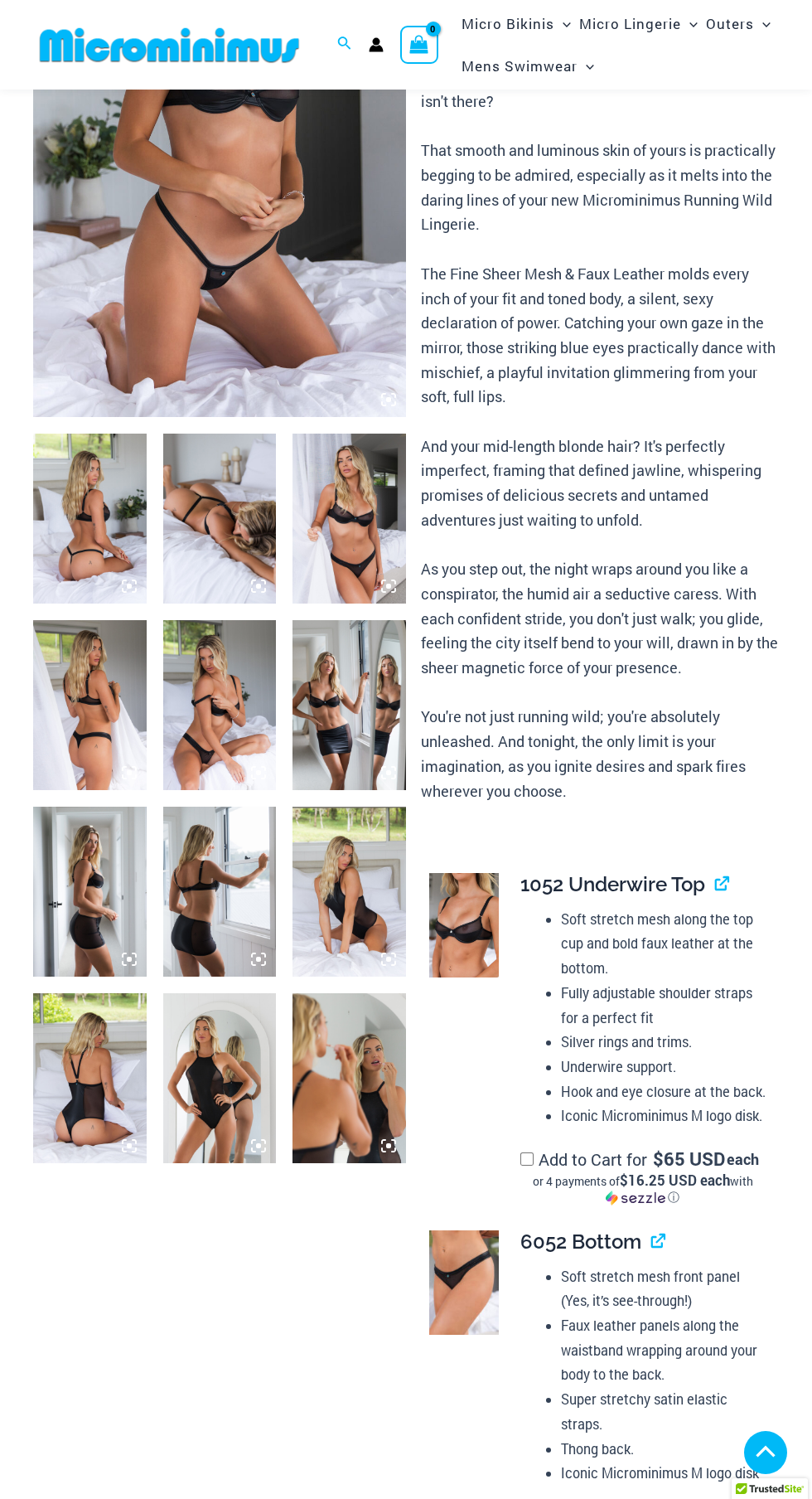
click at [210, 744] on img at bounding box center [220, 705] width 114 height 170
click at [195, 718] on img at bounding box center [220, 705] width 114 height 170
click at [222, 542] on img at bounding box center [220, 519] width 114 height 170
click at [363, 539] on img at bounding box center [350, 519] width 114 height 170
click at [384, 396] on icon at bounding box center [388, 399] width 15 height 15
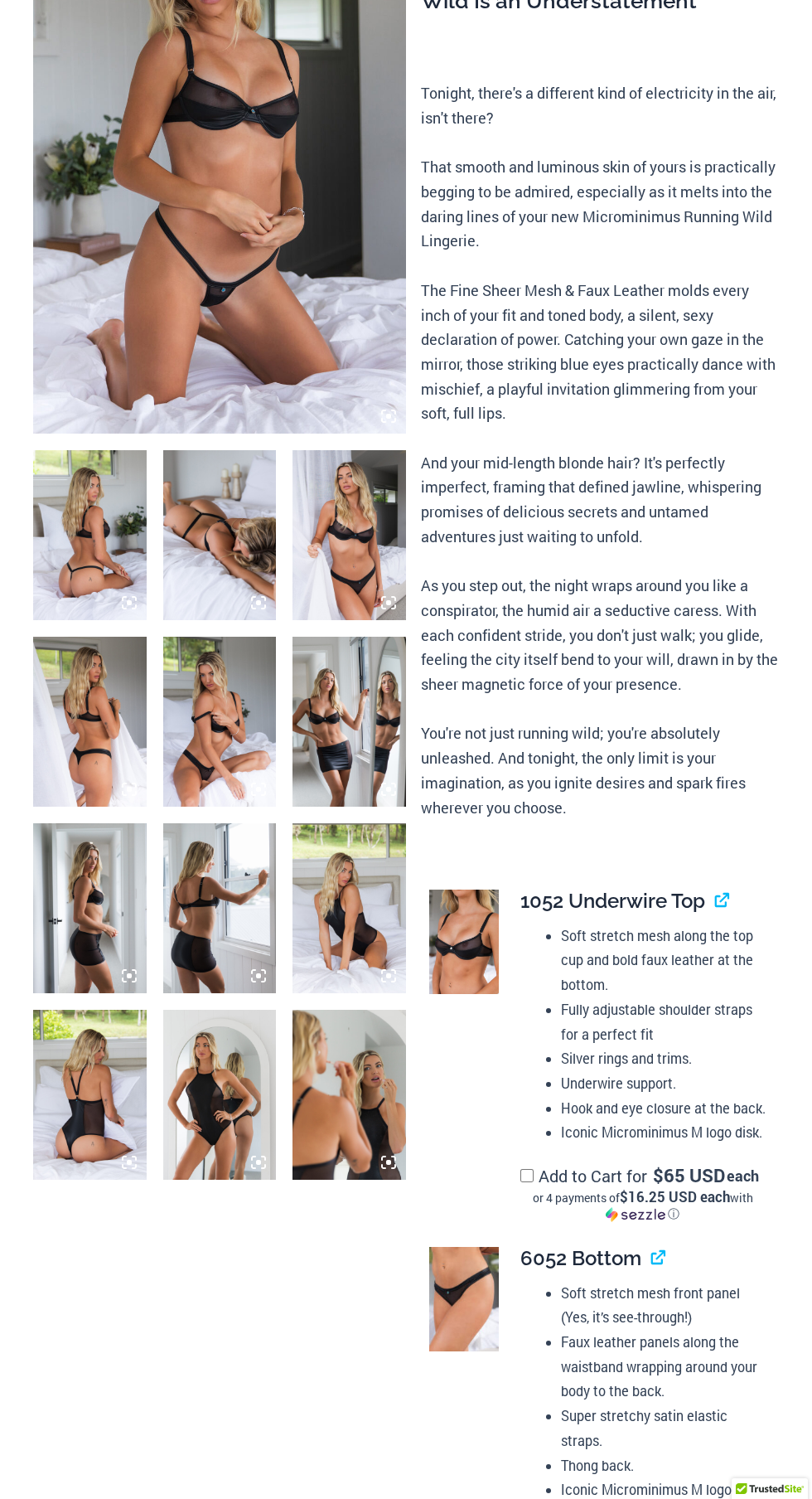
scroll to position [0, 0]
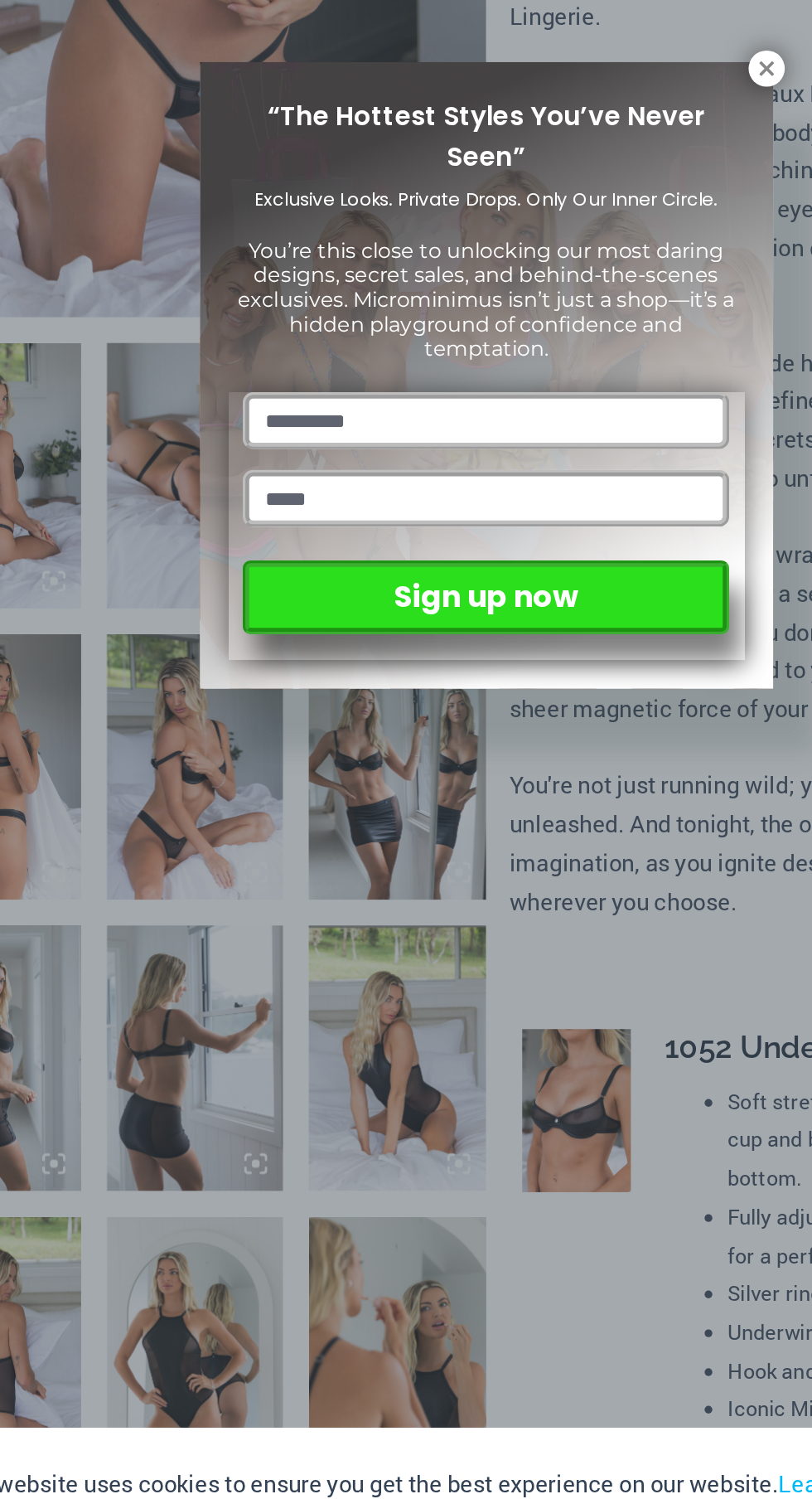
click at [585, 555] on icon at bounding box center [586, 555] width 9 height 9
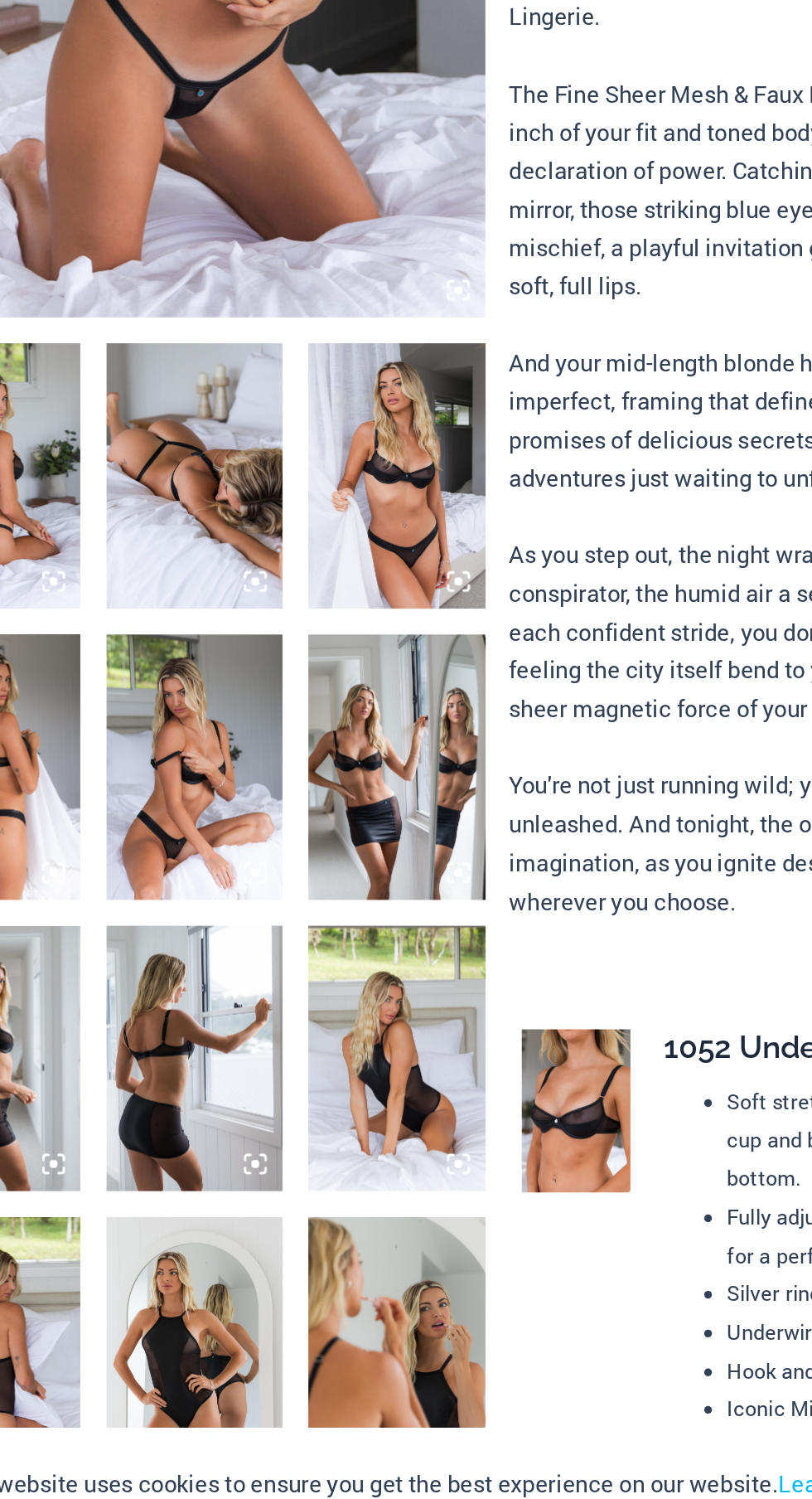
click at [341, 841] on img at bounding box center [350, 817] width 114 height 170
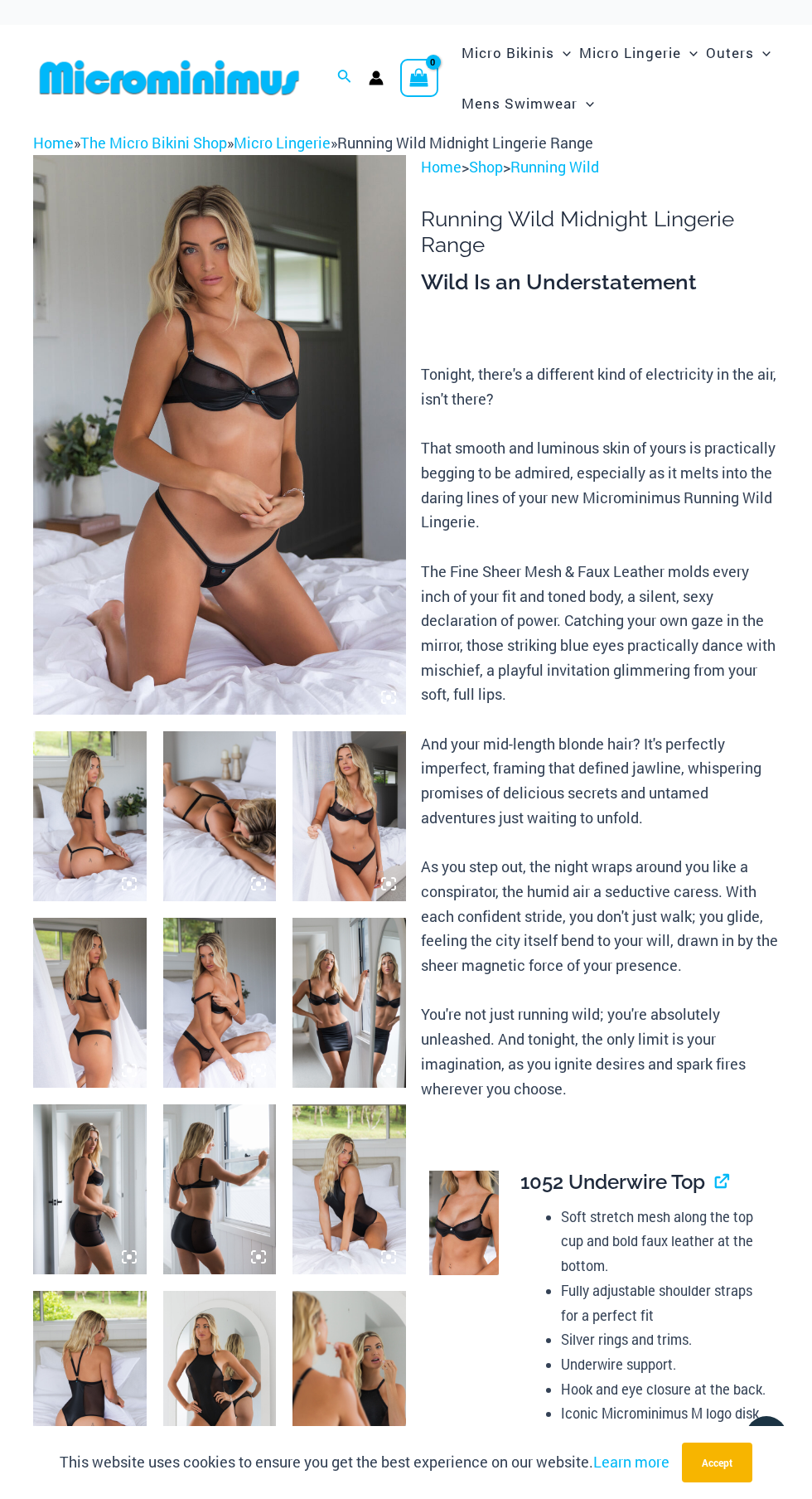
click at [387, 691] on icon at bounding box center [388, 697] width 15 height 15
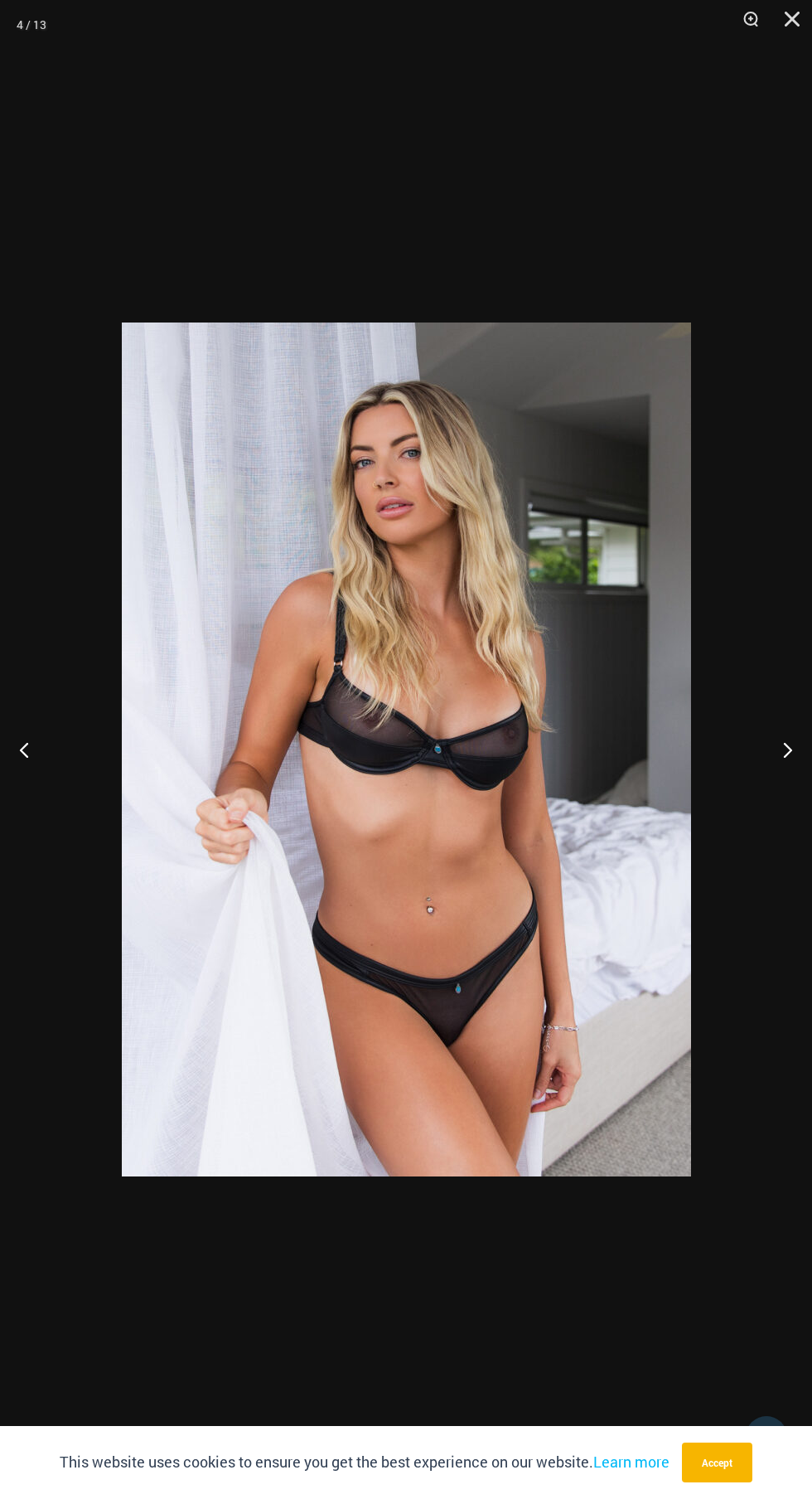
click at [775, 749] on button "Next" at bounding box center [781, 749] width 62 height 83
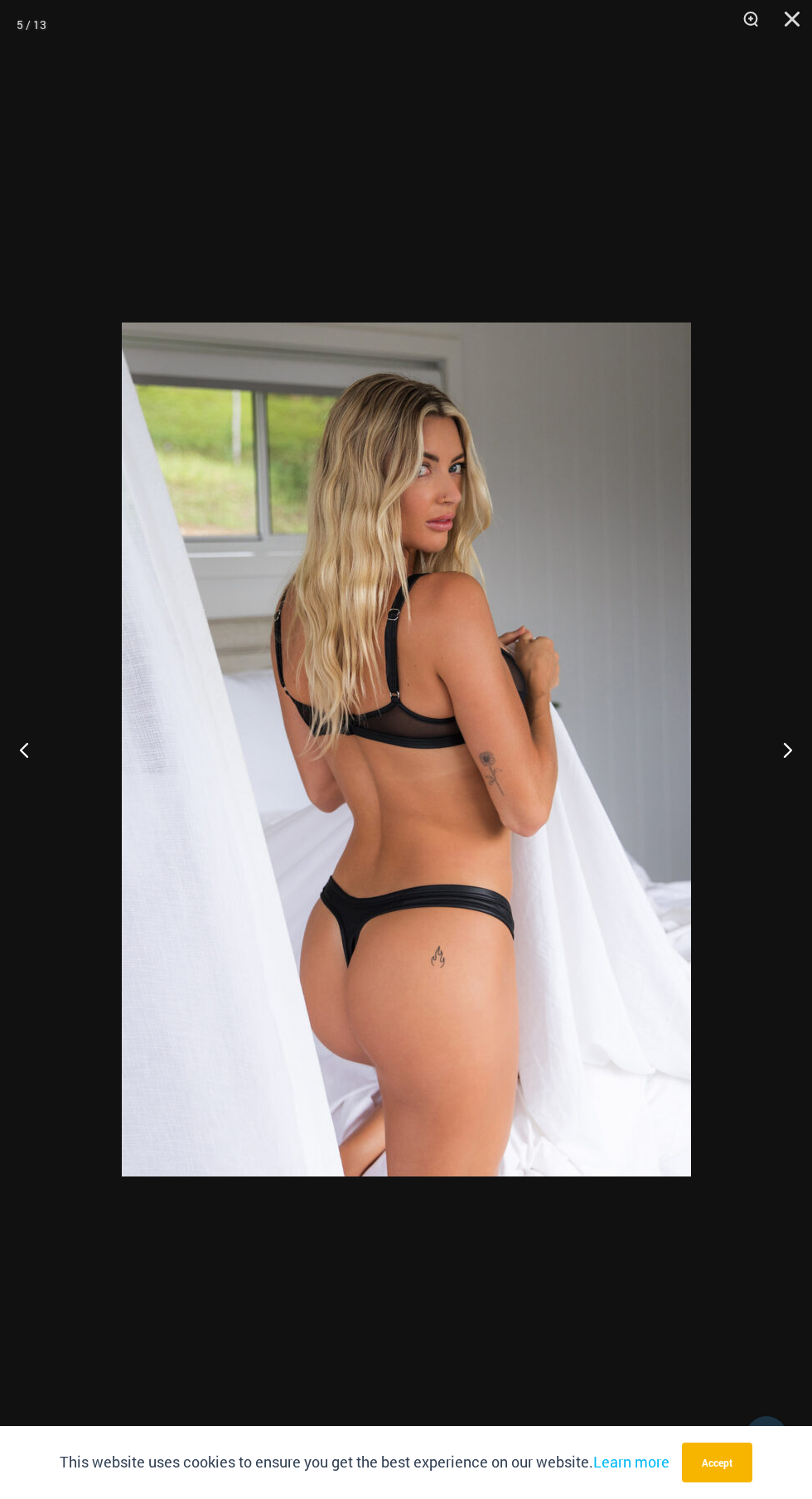
click at [777, 749] on button "Next" at bounding box center [781, 749] width 62 height 83
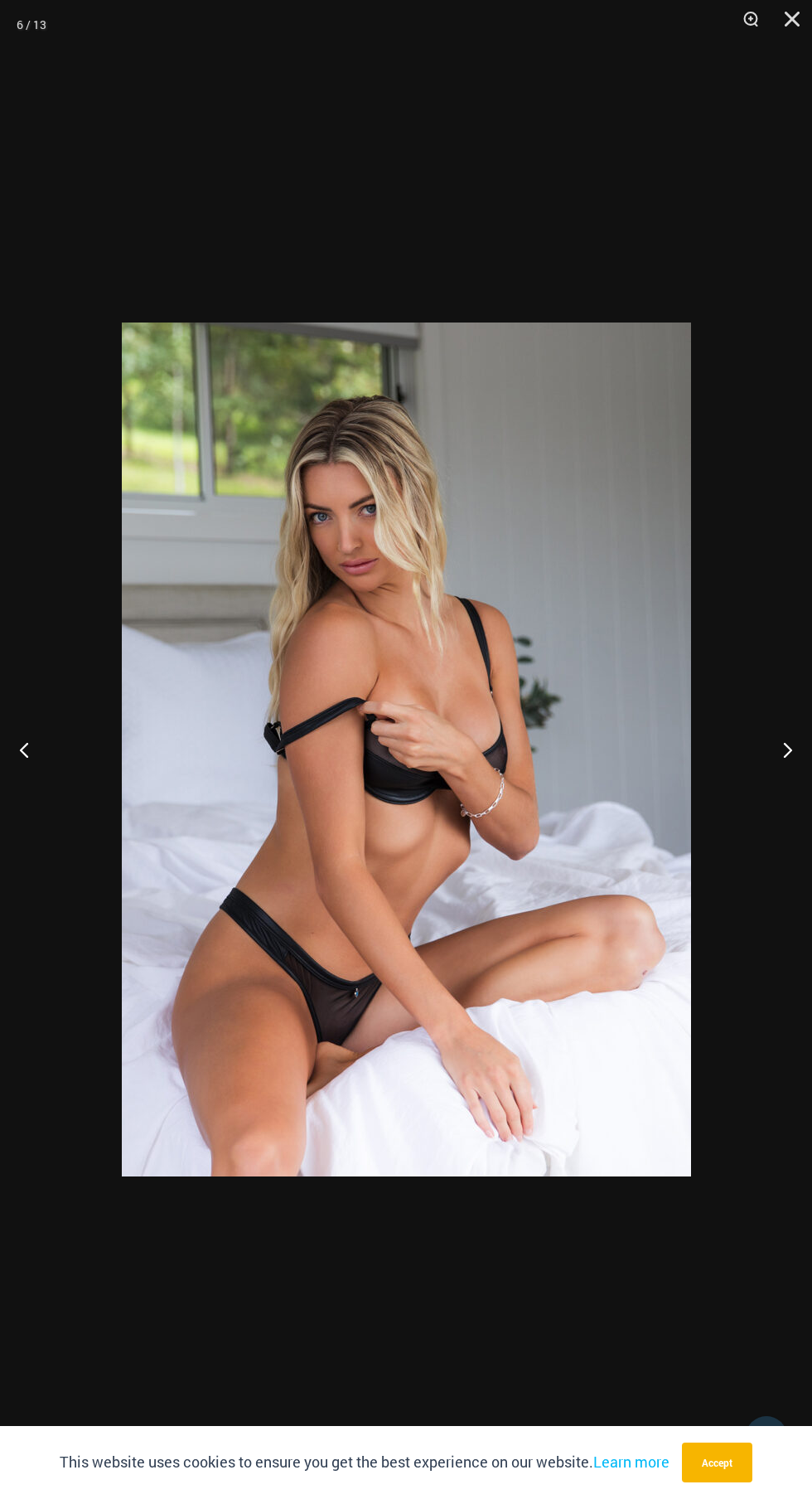
click at [802, 744] on button "Next" at bounding box center [781, 749] width 62 height 83
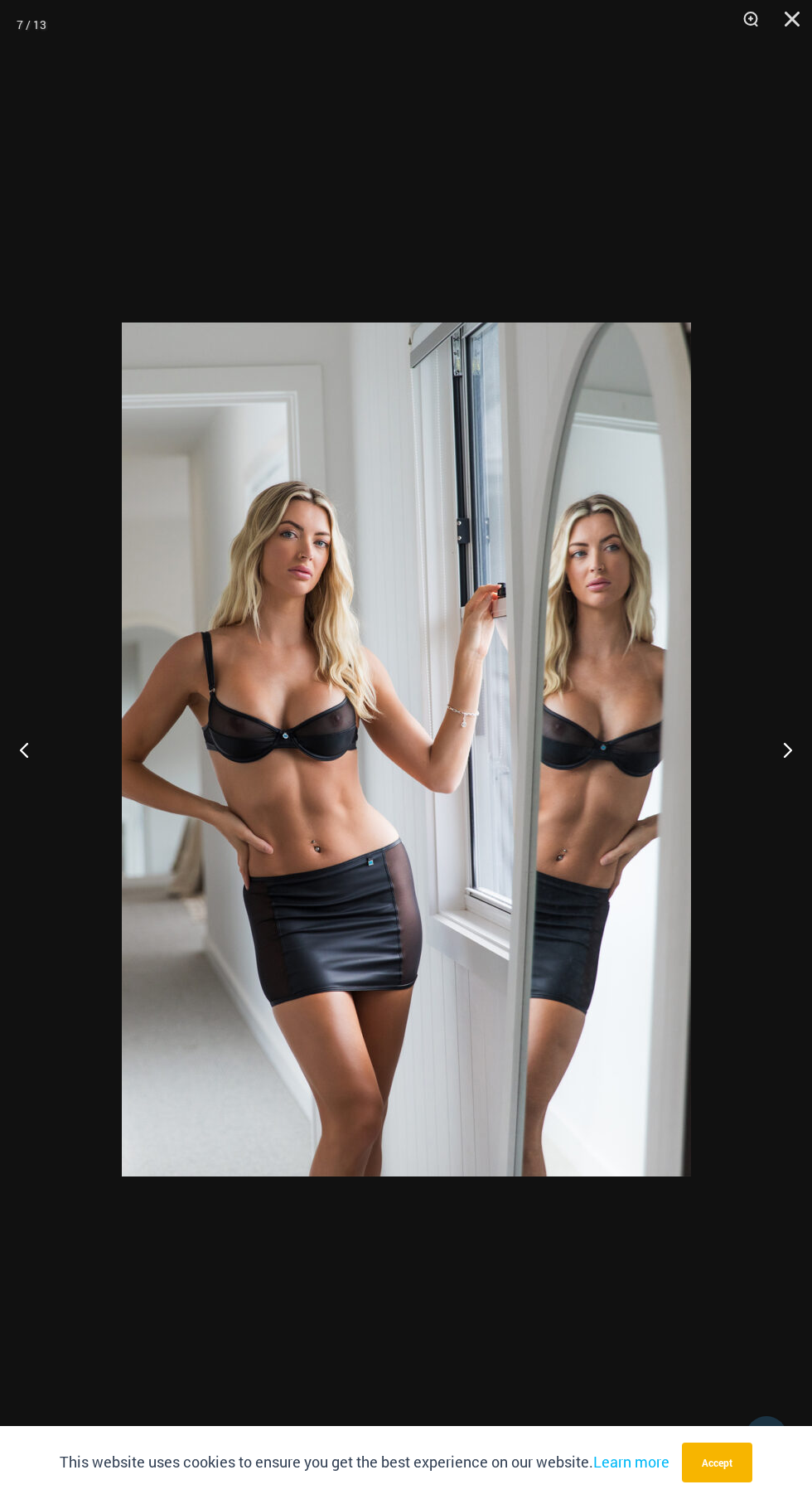
click at [802, 744] on button "Next" at bounding box center [781, 749] width 62 height 83
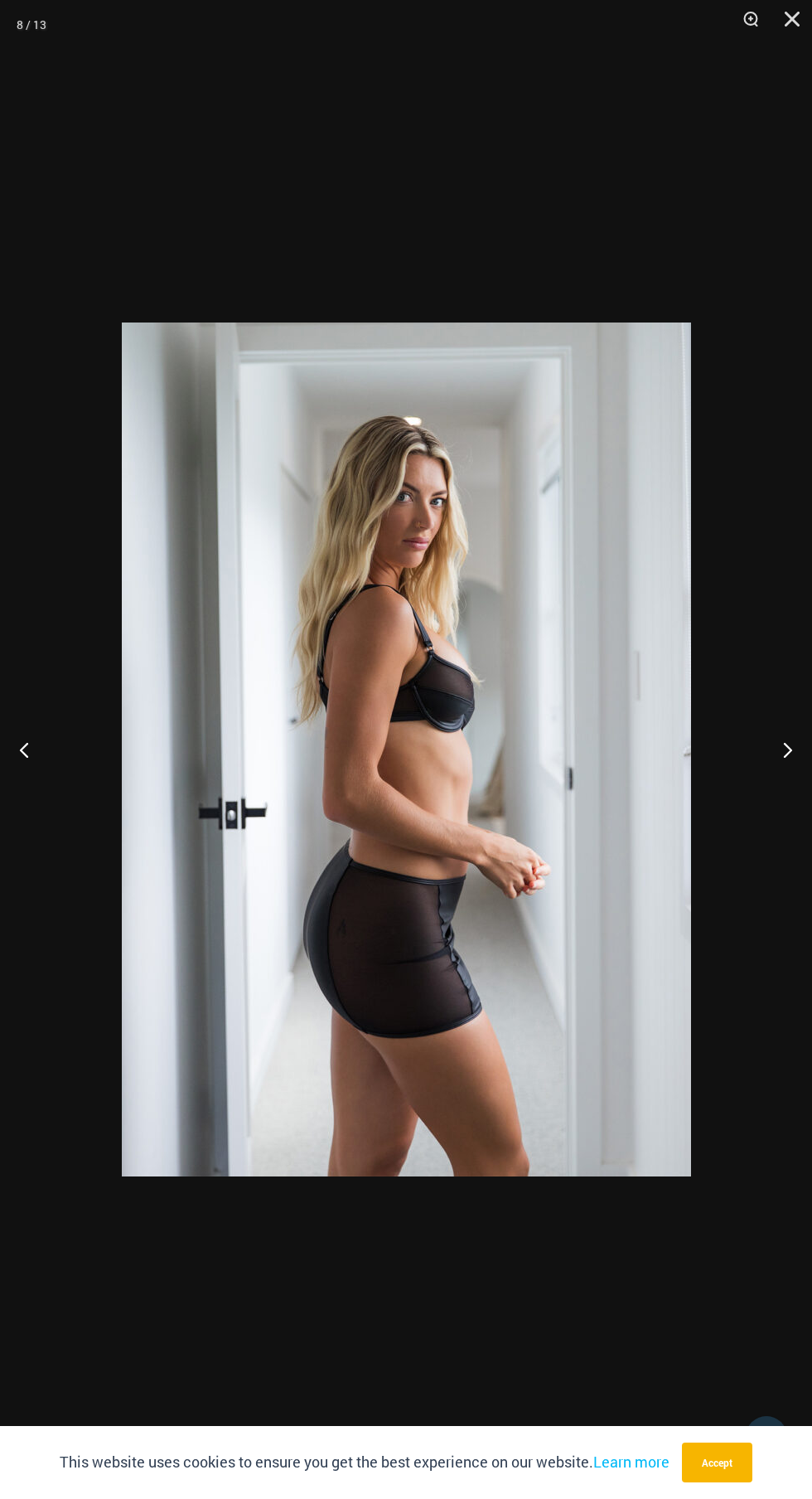
click at [802, 745] on button "Next" at bounding box center [781, 749] width 62 height 83
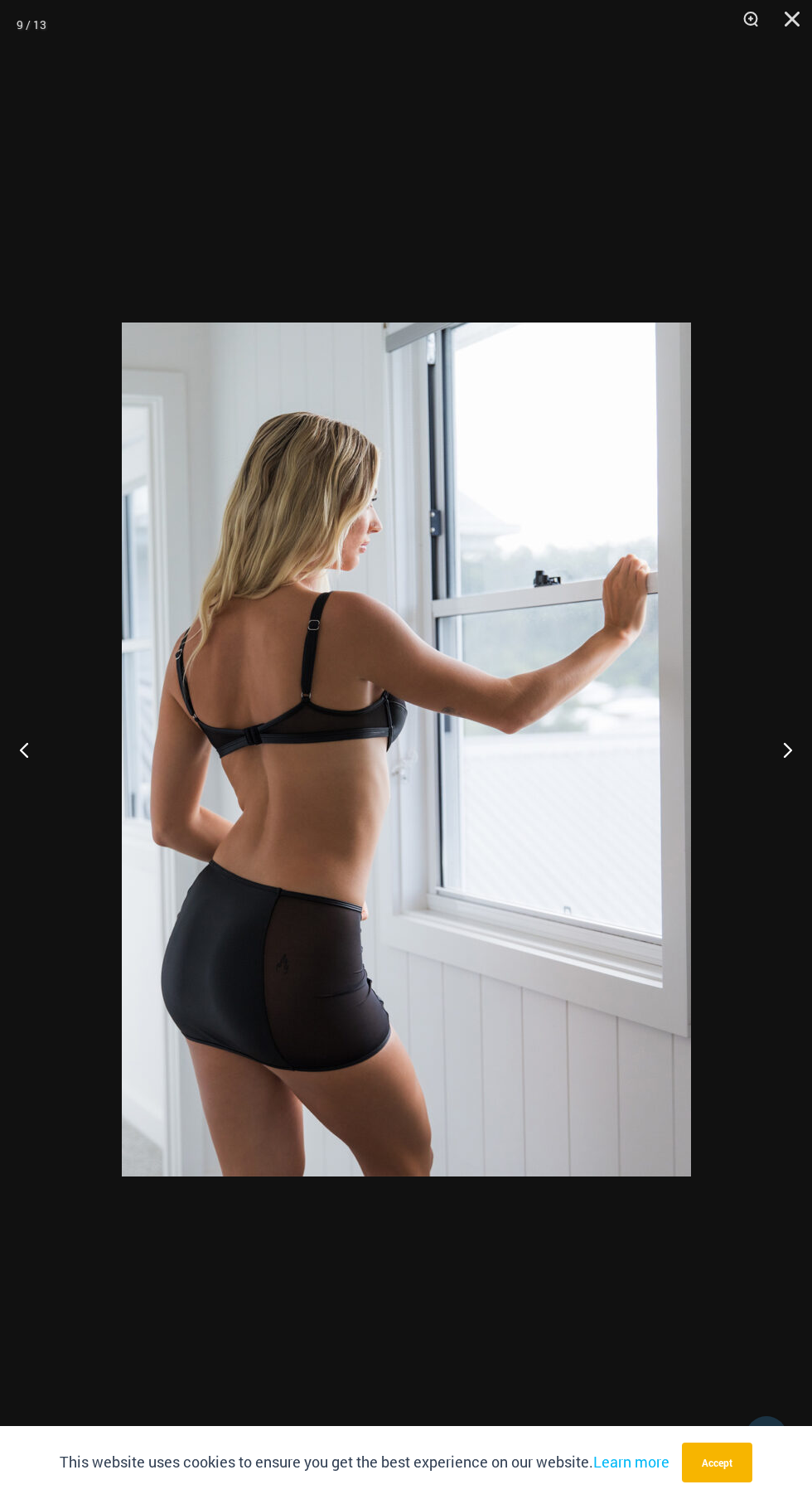
click at [44, 741] on button "Previous" at bounding box center [31, 749] width 62 height 83
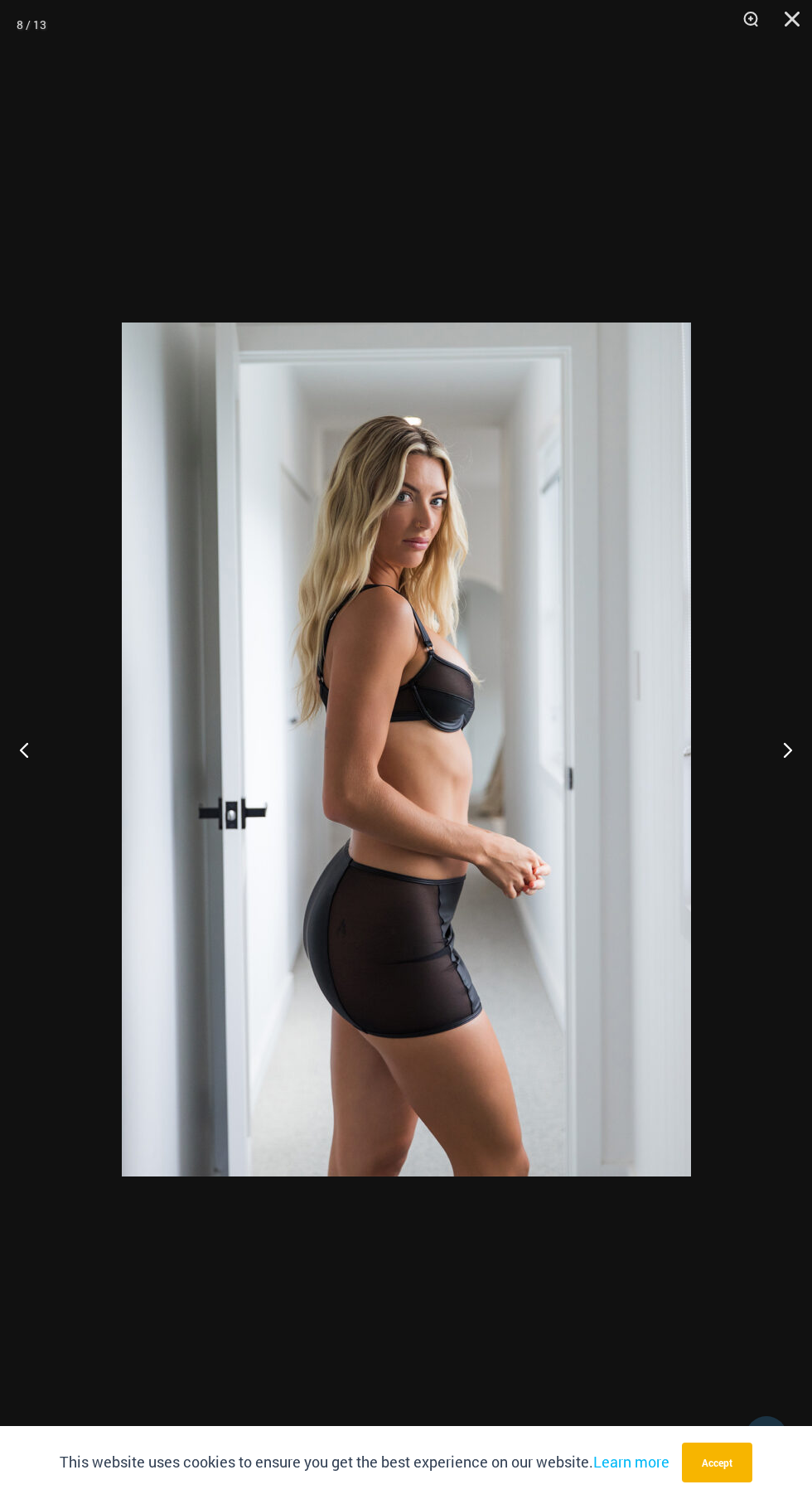
click at [32, 754] on button "Previous" at bounding box center [31, 749] width 62 height 83
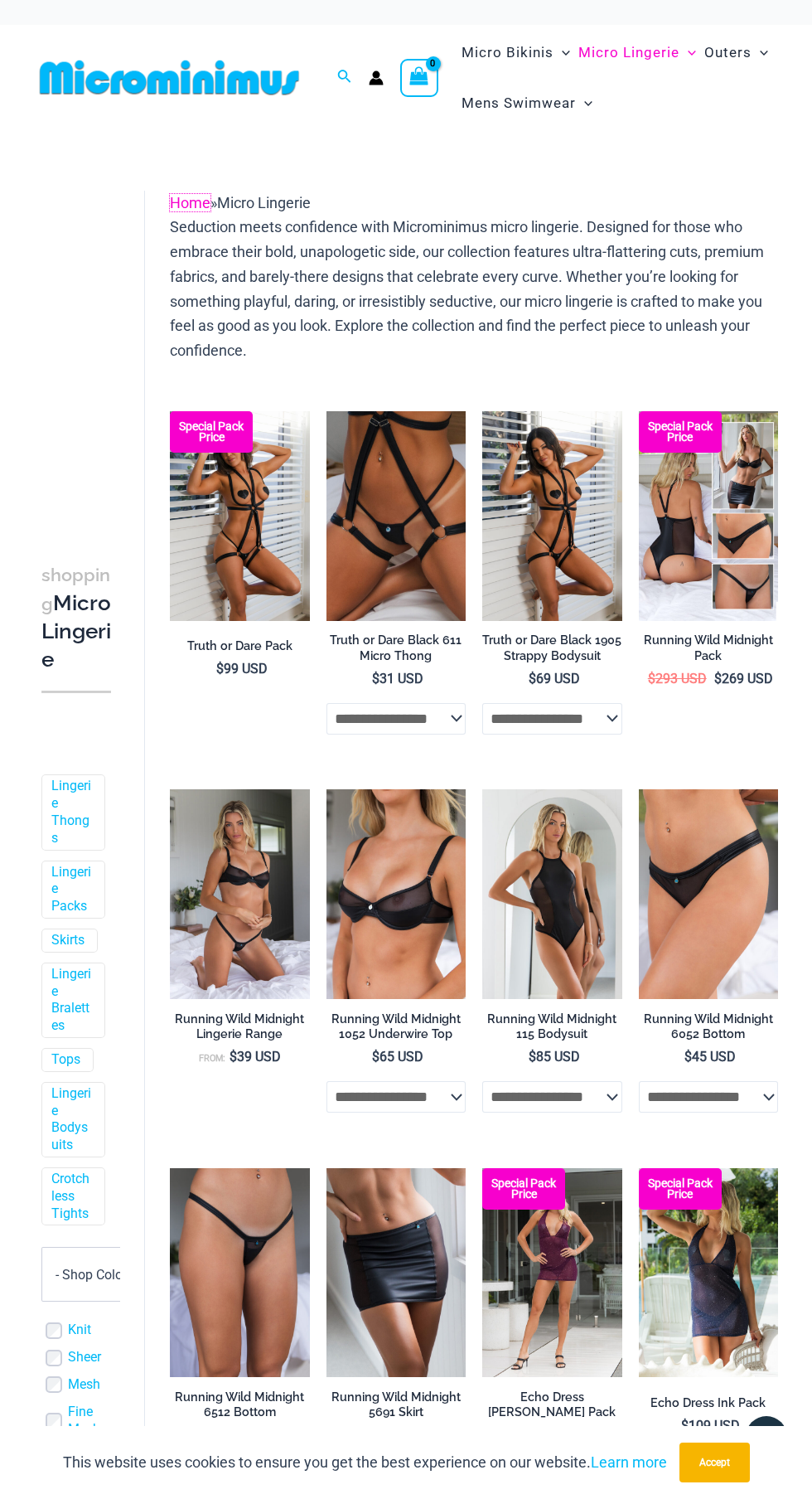
click at [189, 198] on link "Home" at bounding box center [190, 202] width 40 height 17
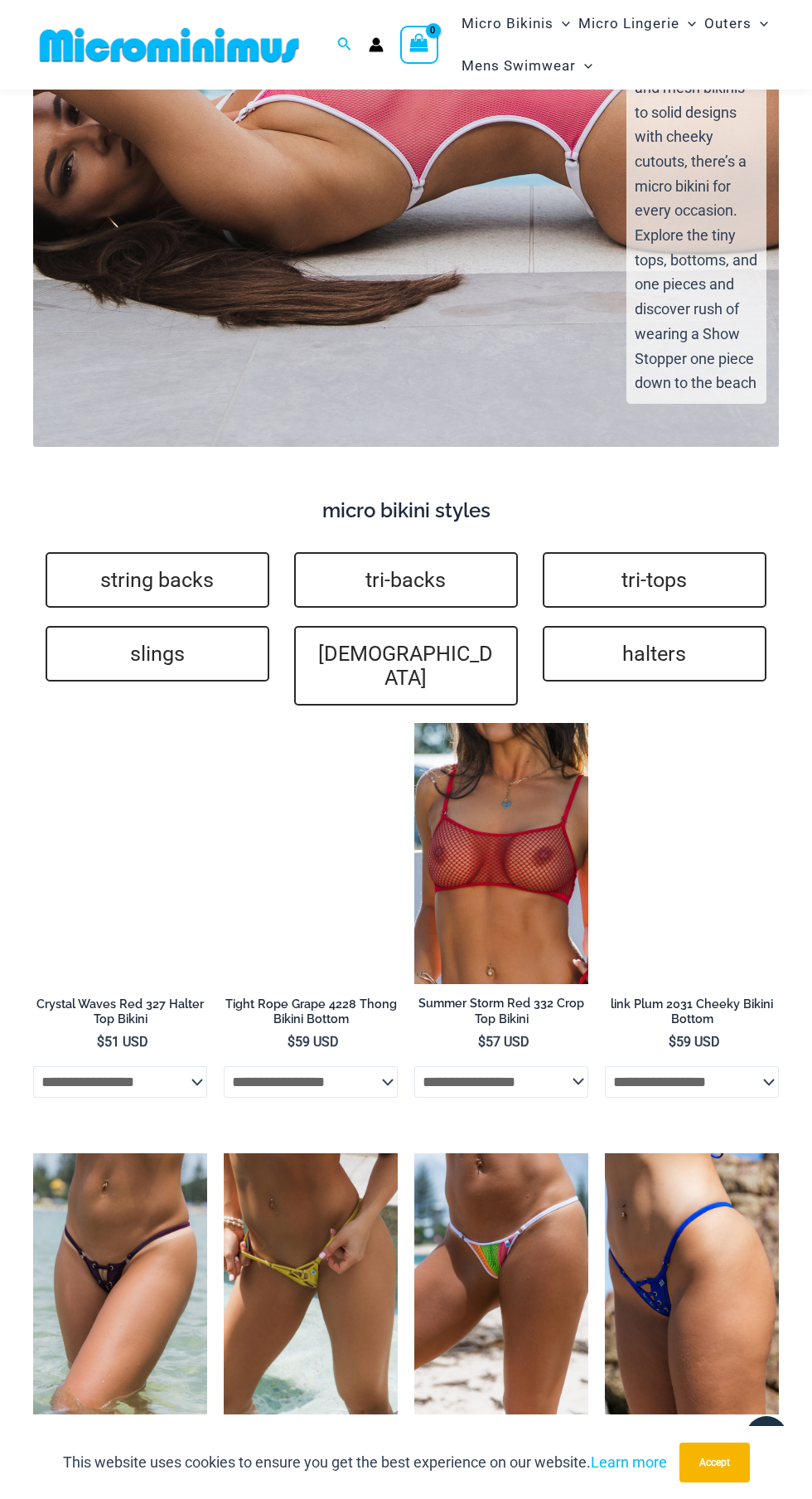
scroll to position [3231, 0]
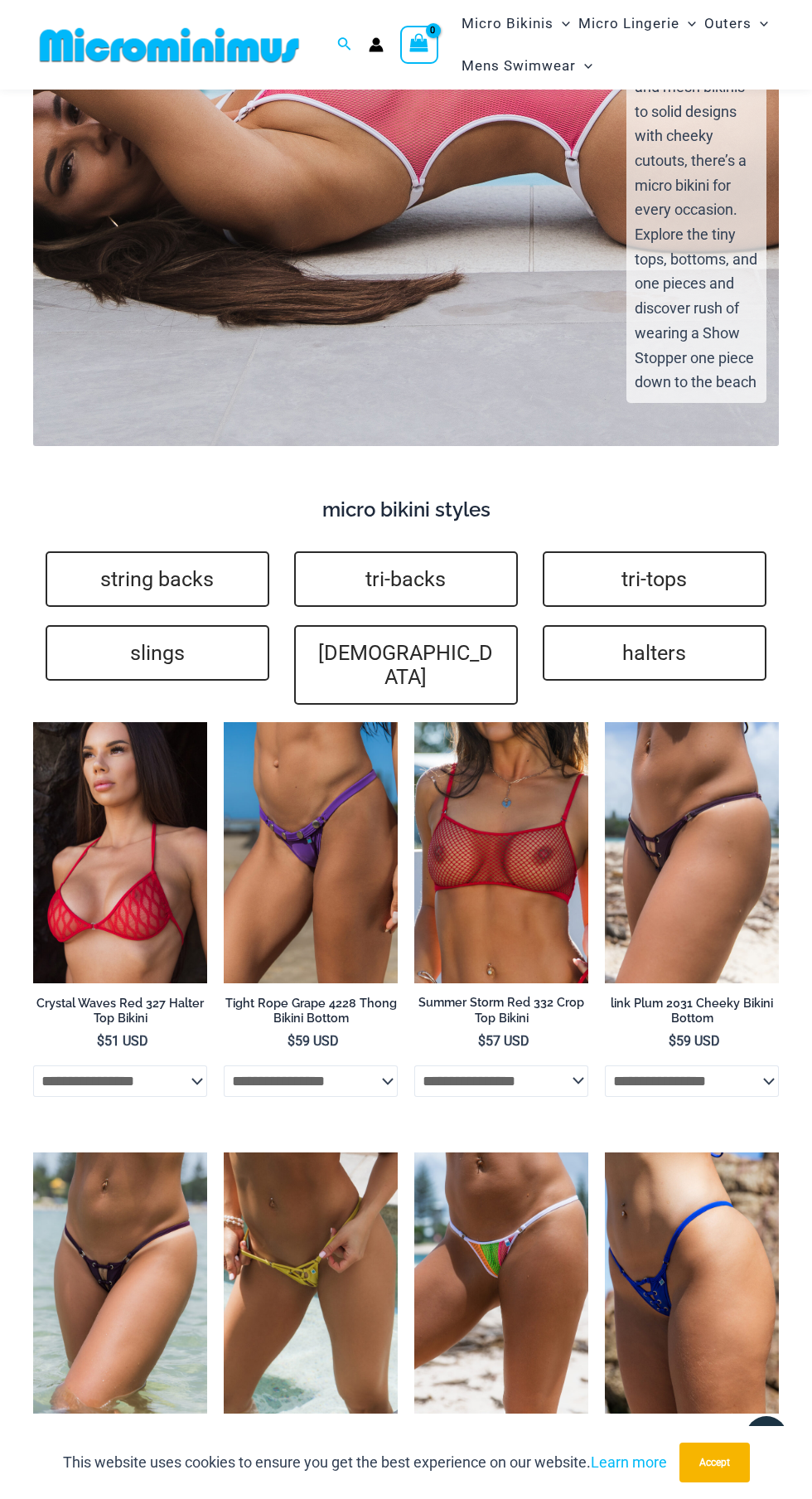
click at [99, 1065] on select "**********" at bounding box center [120, 1081] width 174 height 31
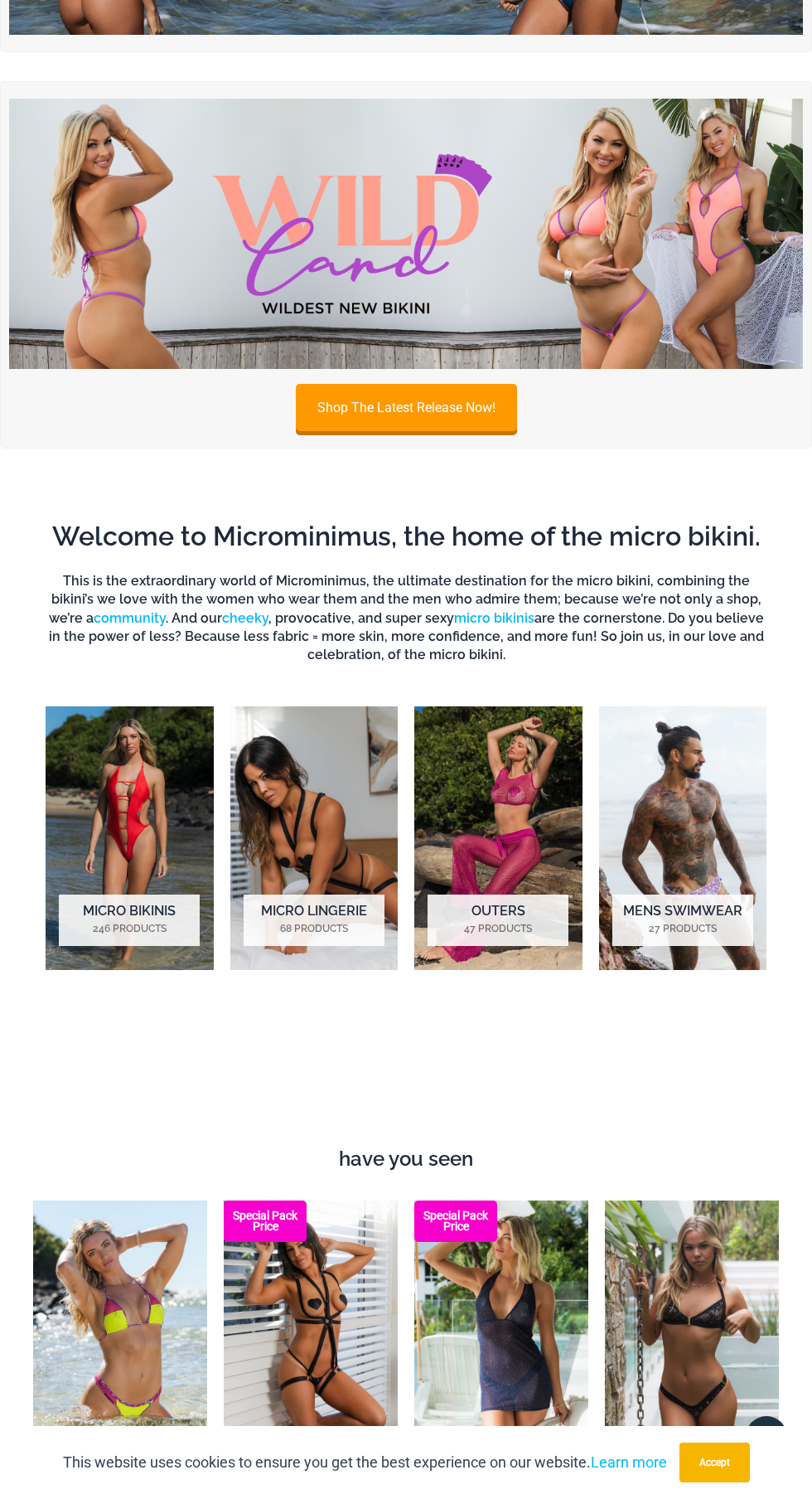
scroll to position [0, 0]
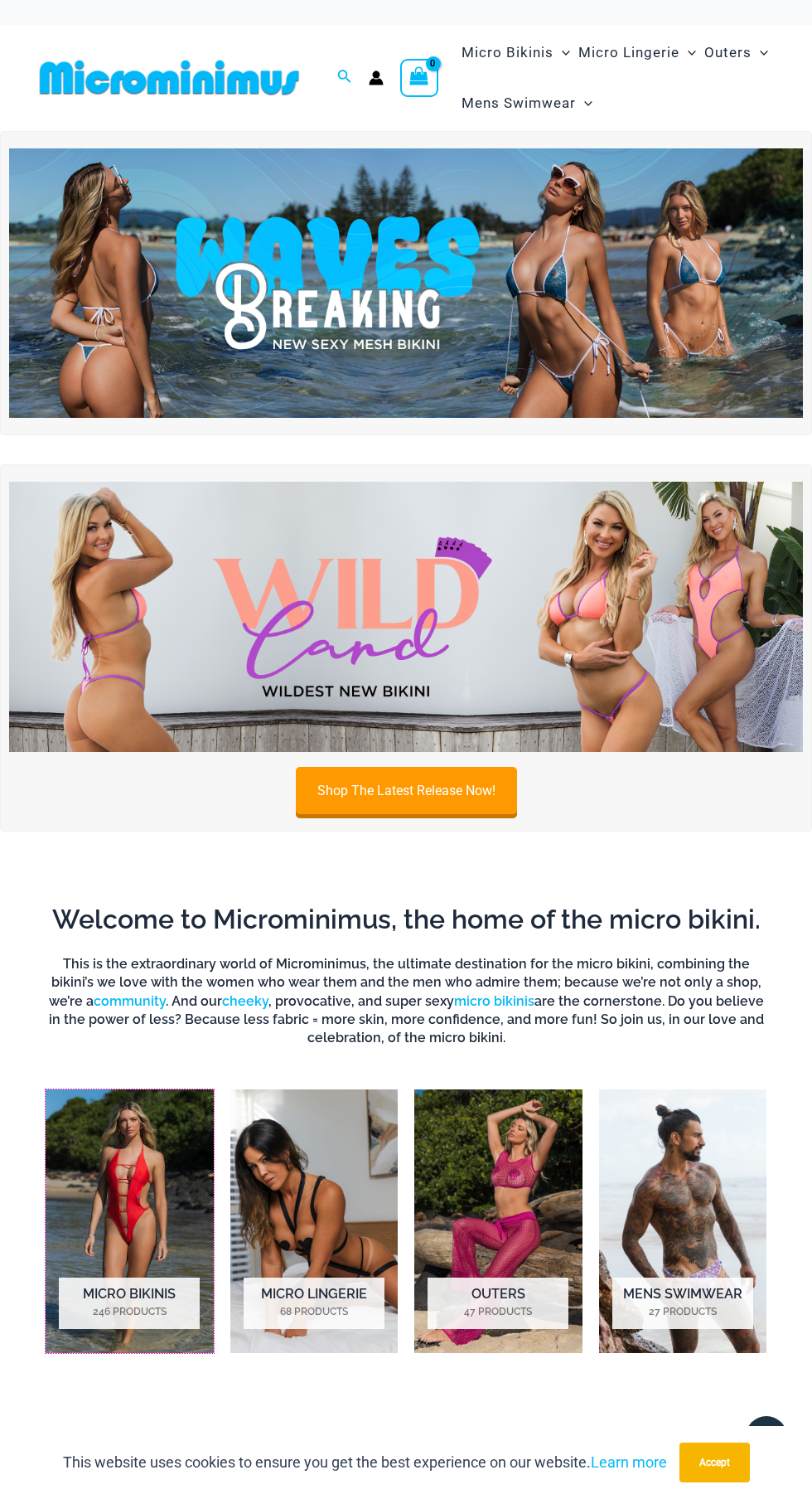
click at [119, 1242] on img "Visit product category Micro Bikinis" at bounding box center [130, 1222] width 168 height 264
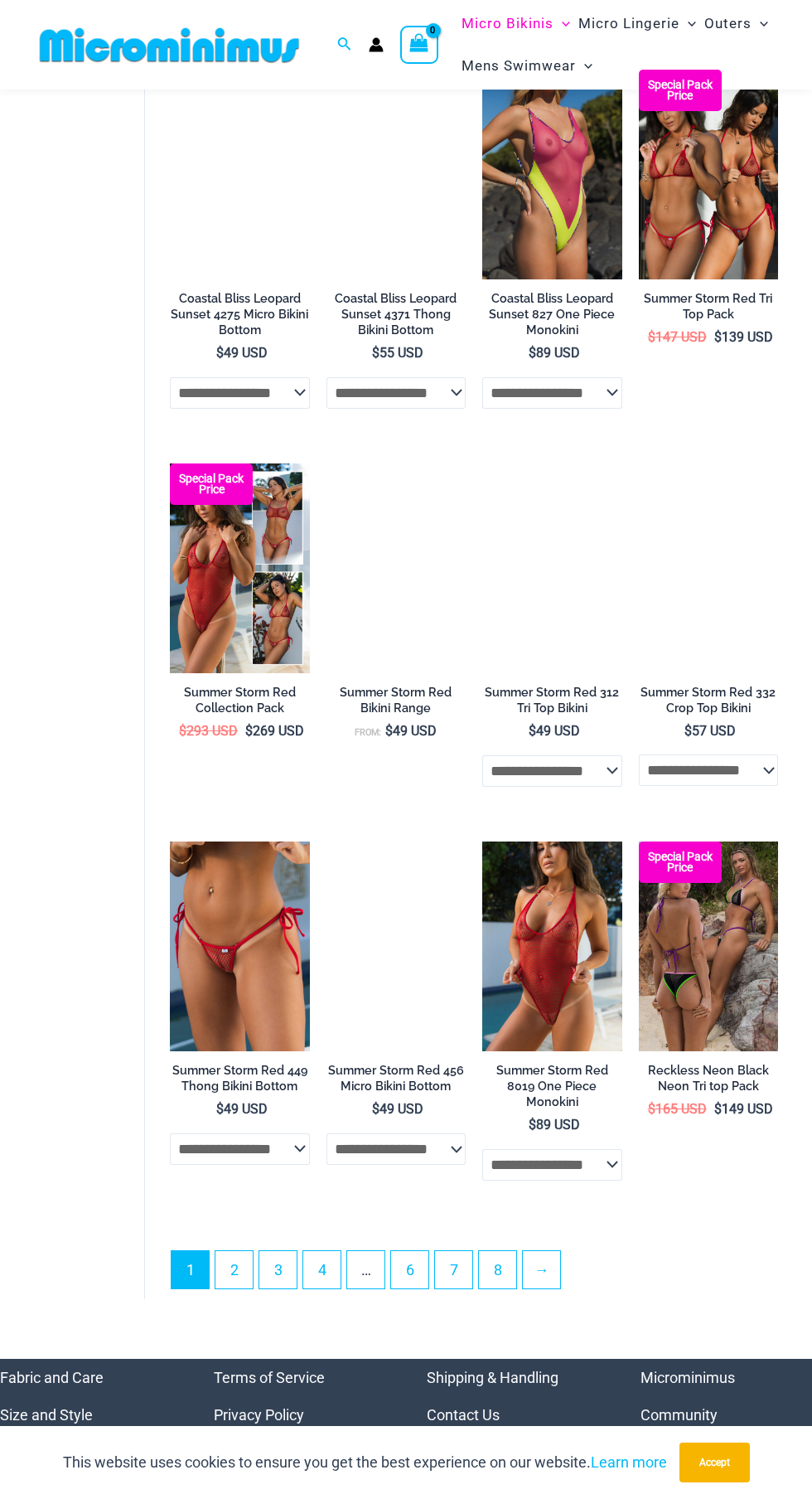
scroll to position [2630, 0]
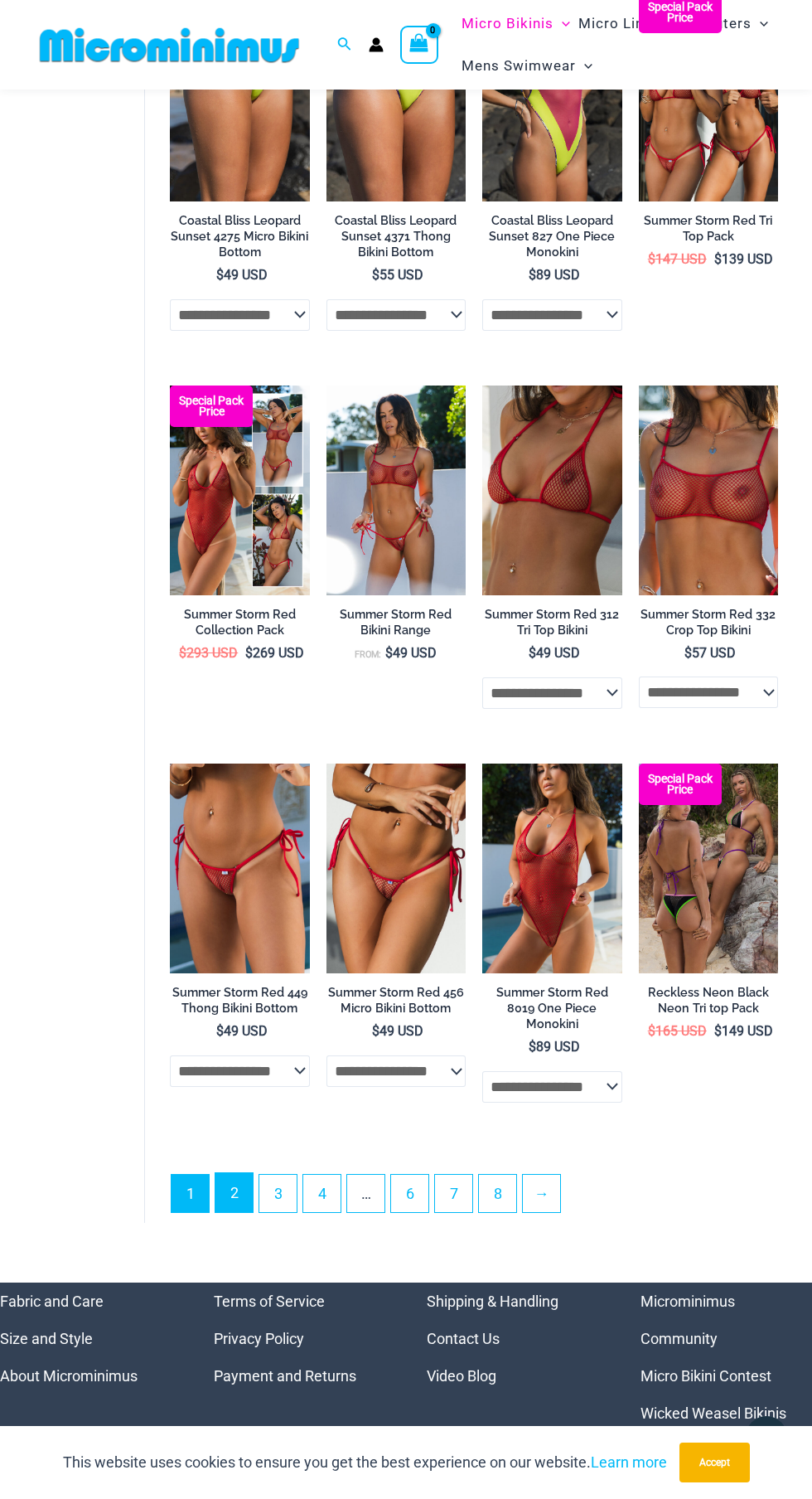
click at [234, 1212] on link "2" at bounding box center [233, 1192] width 38 height 39
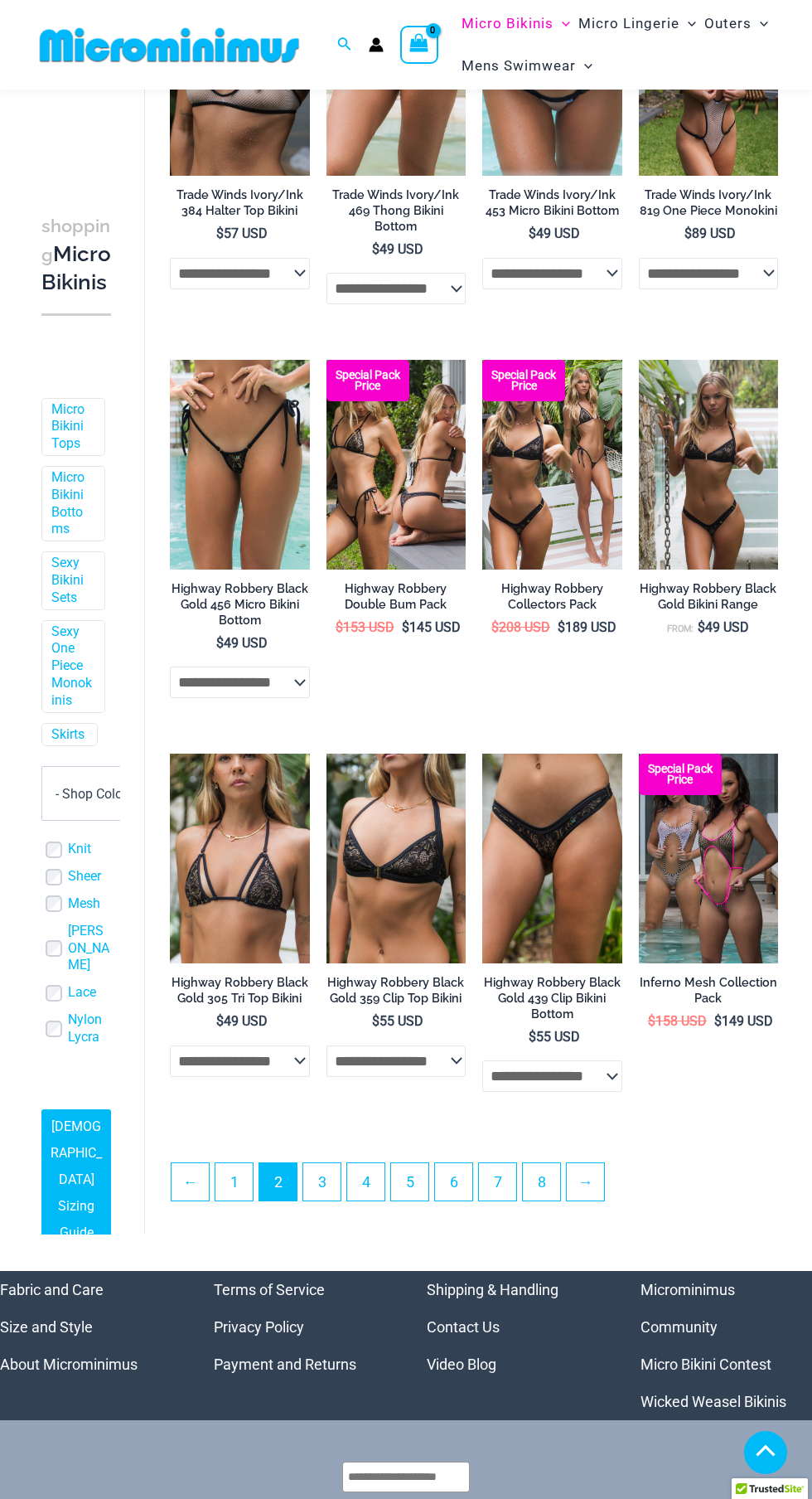
scroll to position [2181, 0]
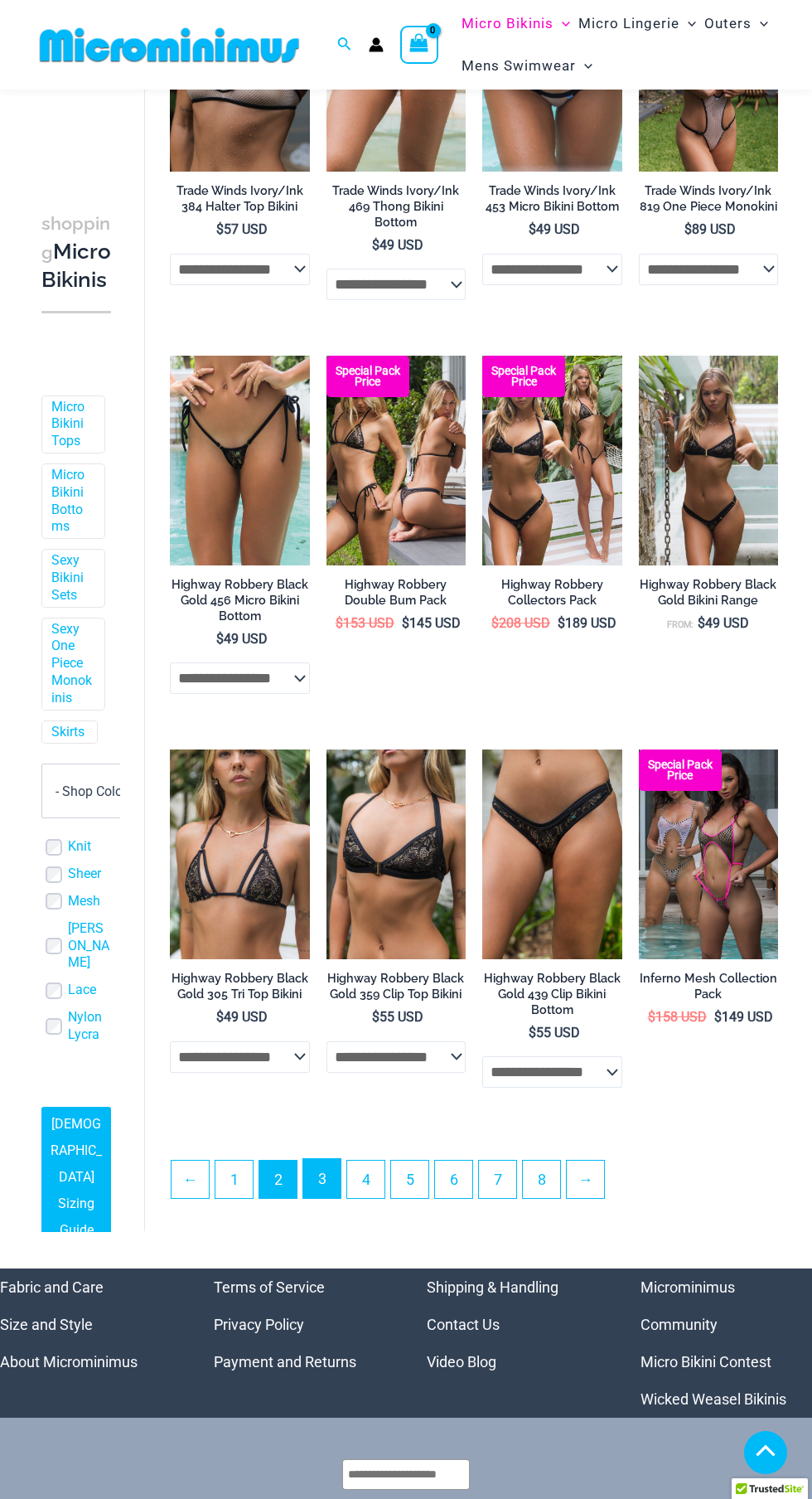
click at [322, 1177] on link "3" at bounding box center [321, 1179] width 38 height 39
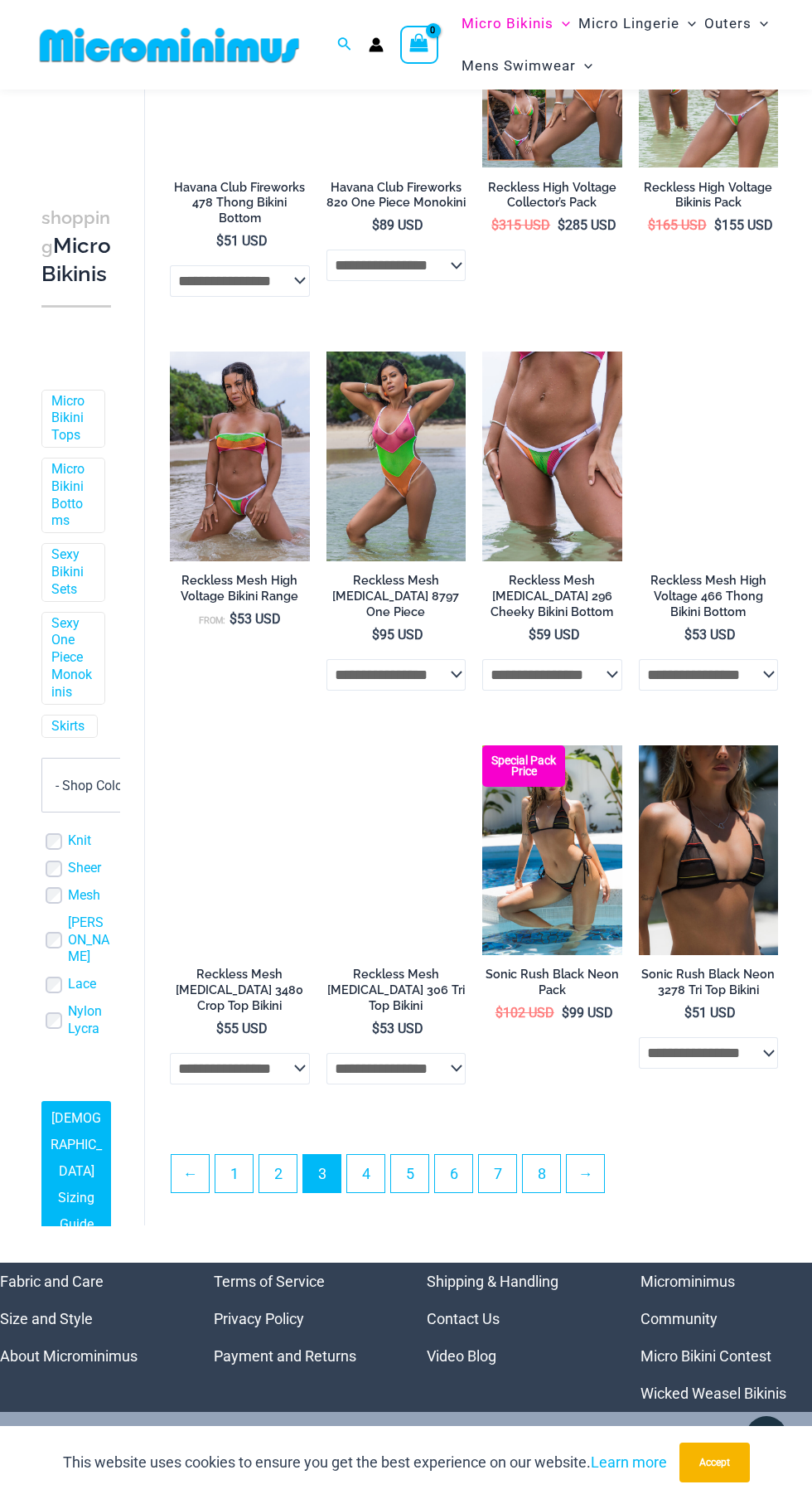
scroll to position [2186, 0]
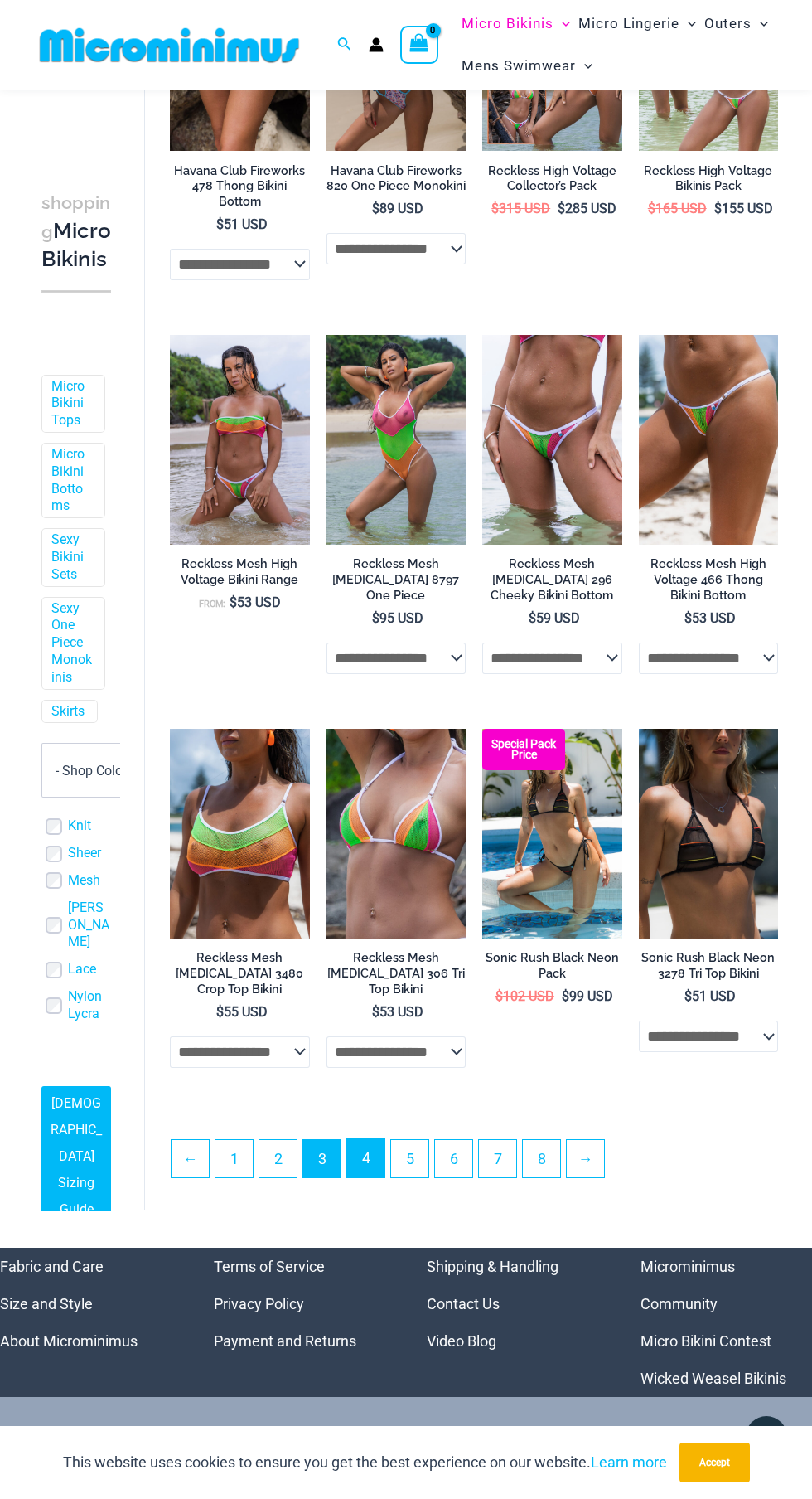
click at [367, 1157] on link "4" at bounding box center [365, 1157] width 38 height 39
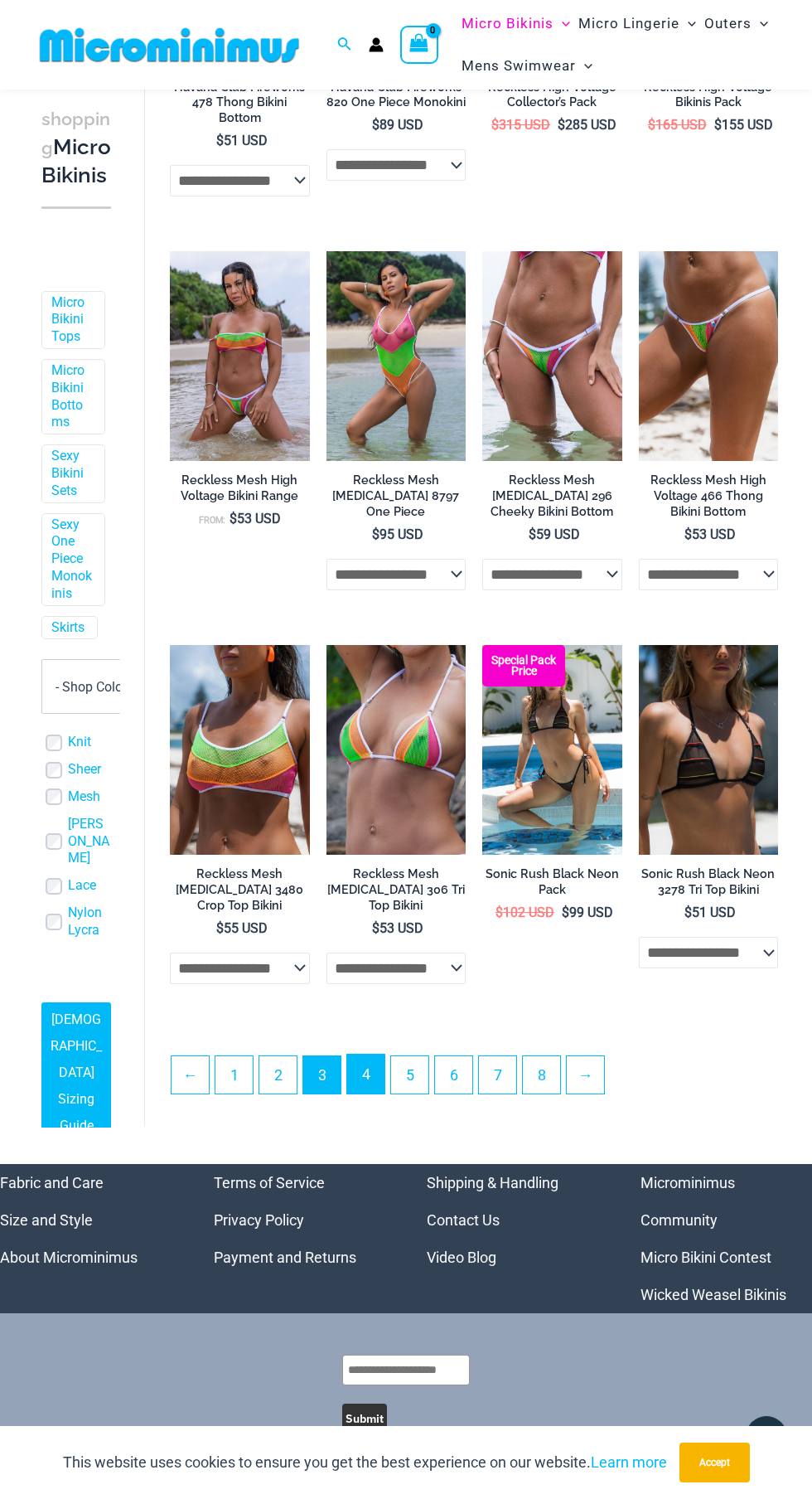
scroll to position [2271, 0]
